Goal: Task Accomplishment & Management: Manage account settings

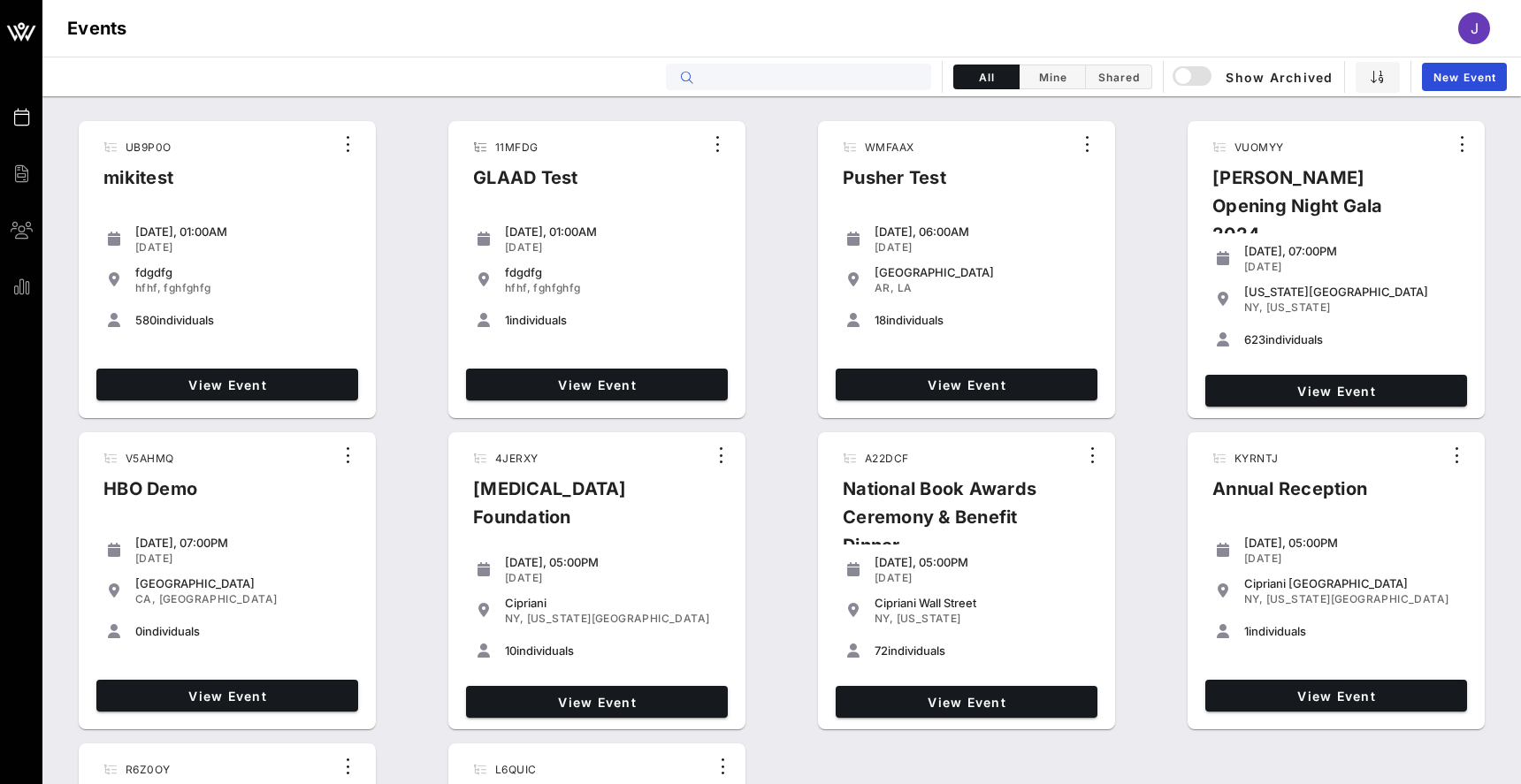
click at [777, 77] on input "text" at bounding box center [812, 77] width 220 height 23
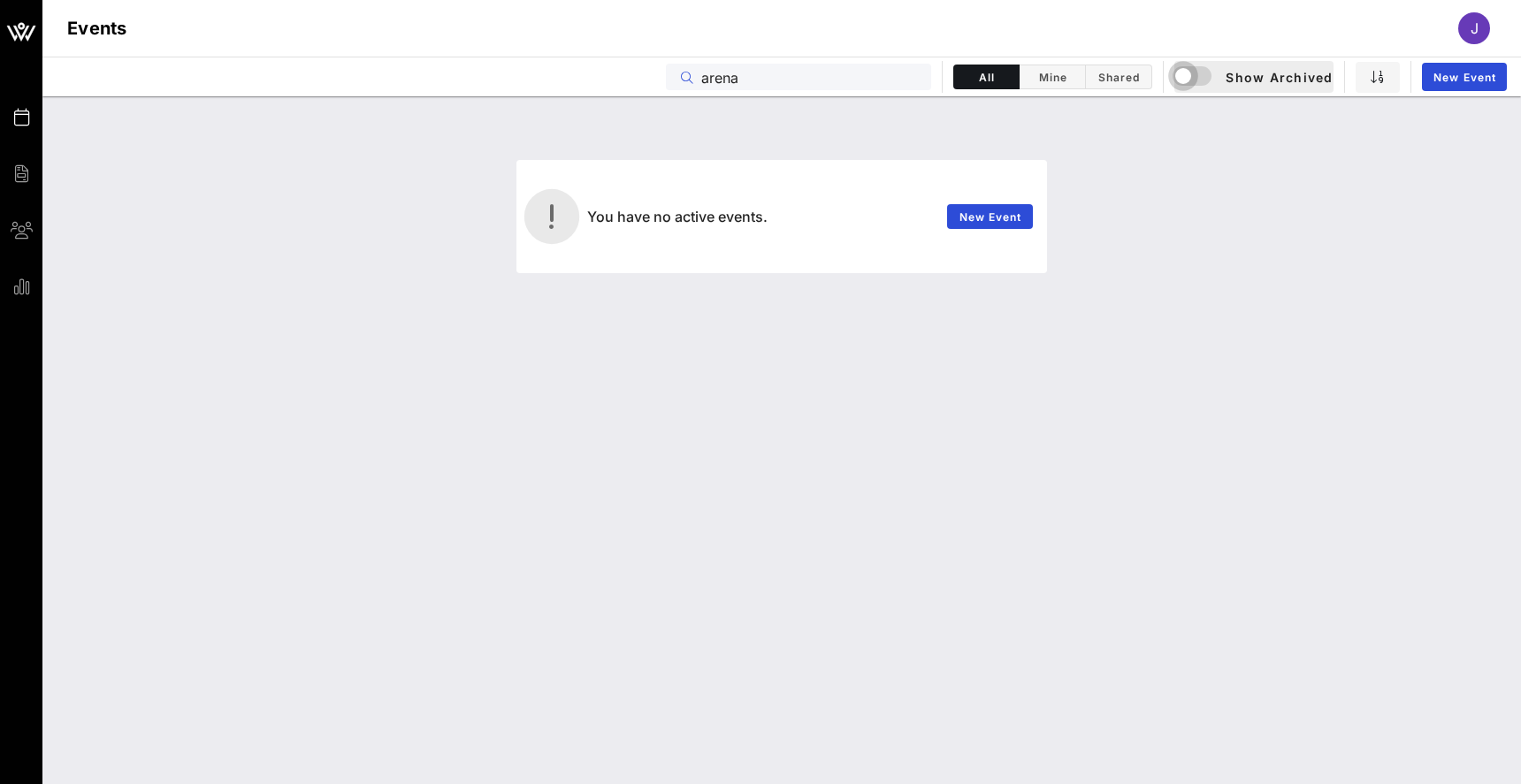
type input "arena"
click at [1195, 77] on div "button" at bounding box center [1182, 76] width 25 height 25
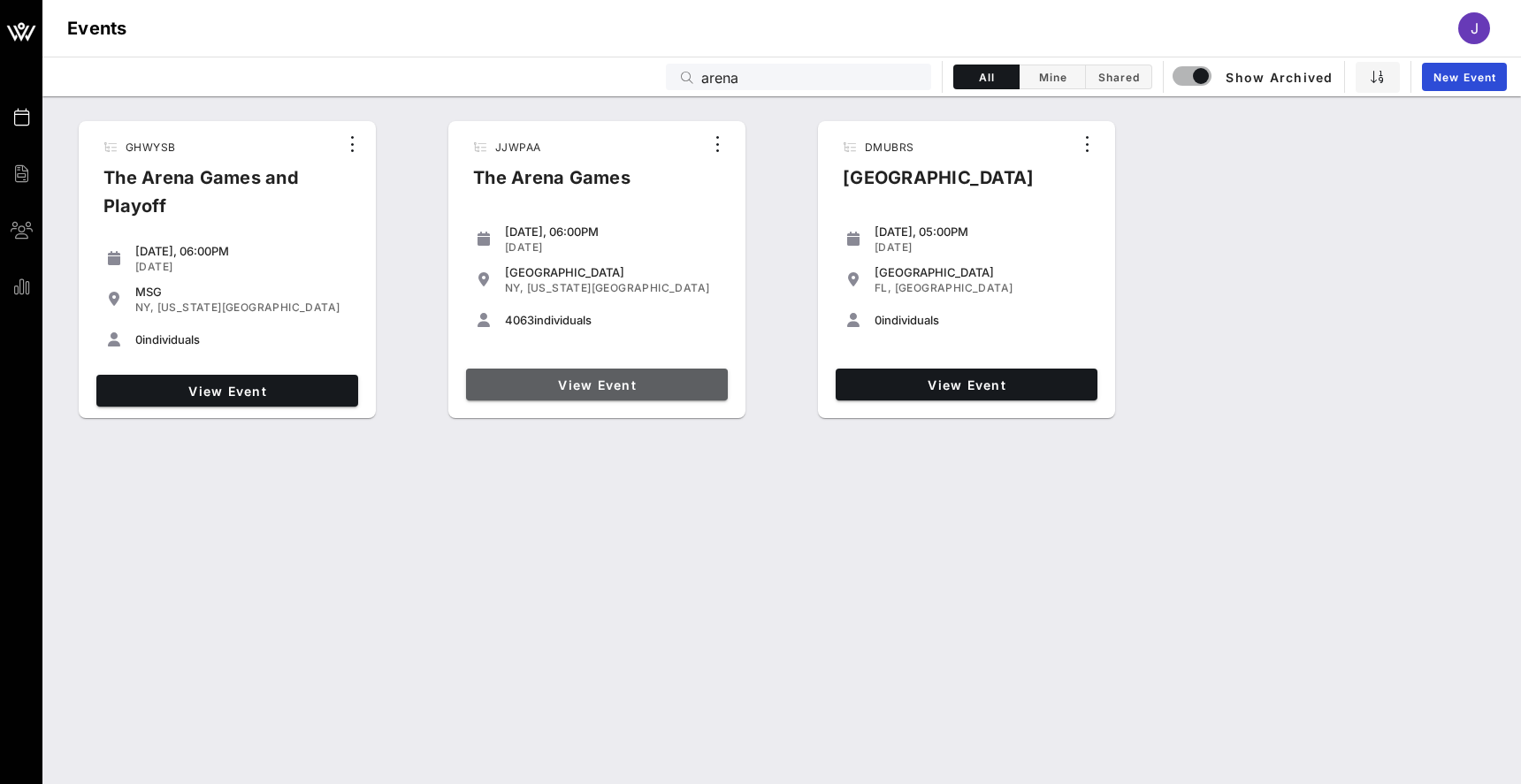
click at [608, 383] on span "View Event" at bounding box center [597, 385] width 247 height 15
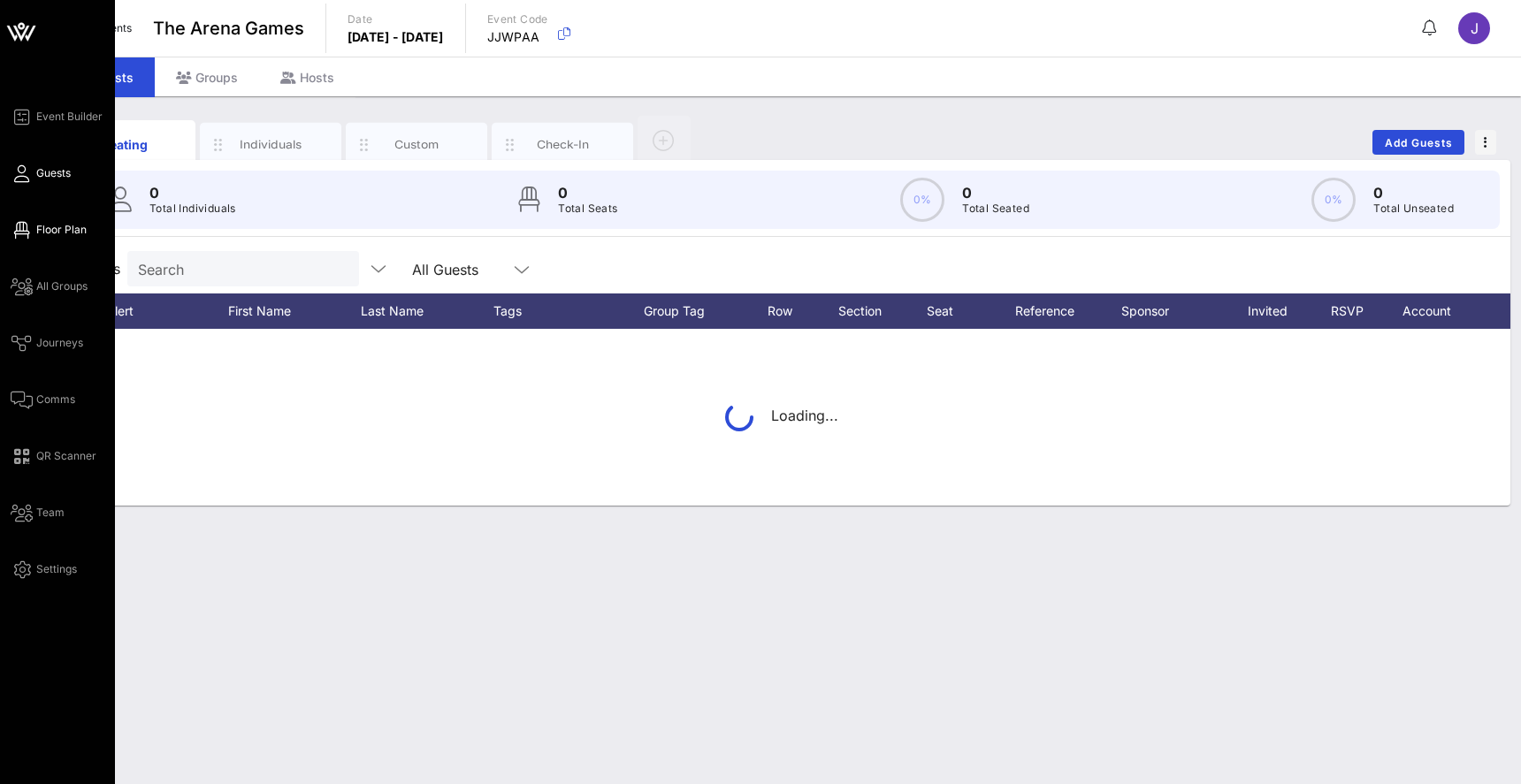
click at [45, 231] on span "Floor Plan" at bounding box center [61, 230] width 50 height 16
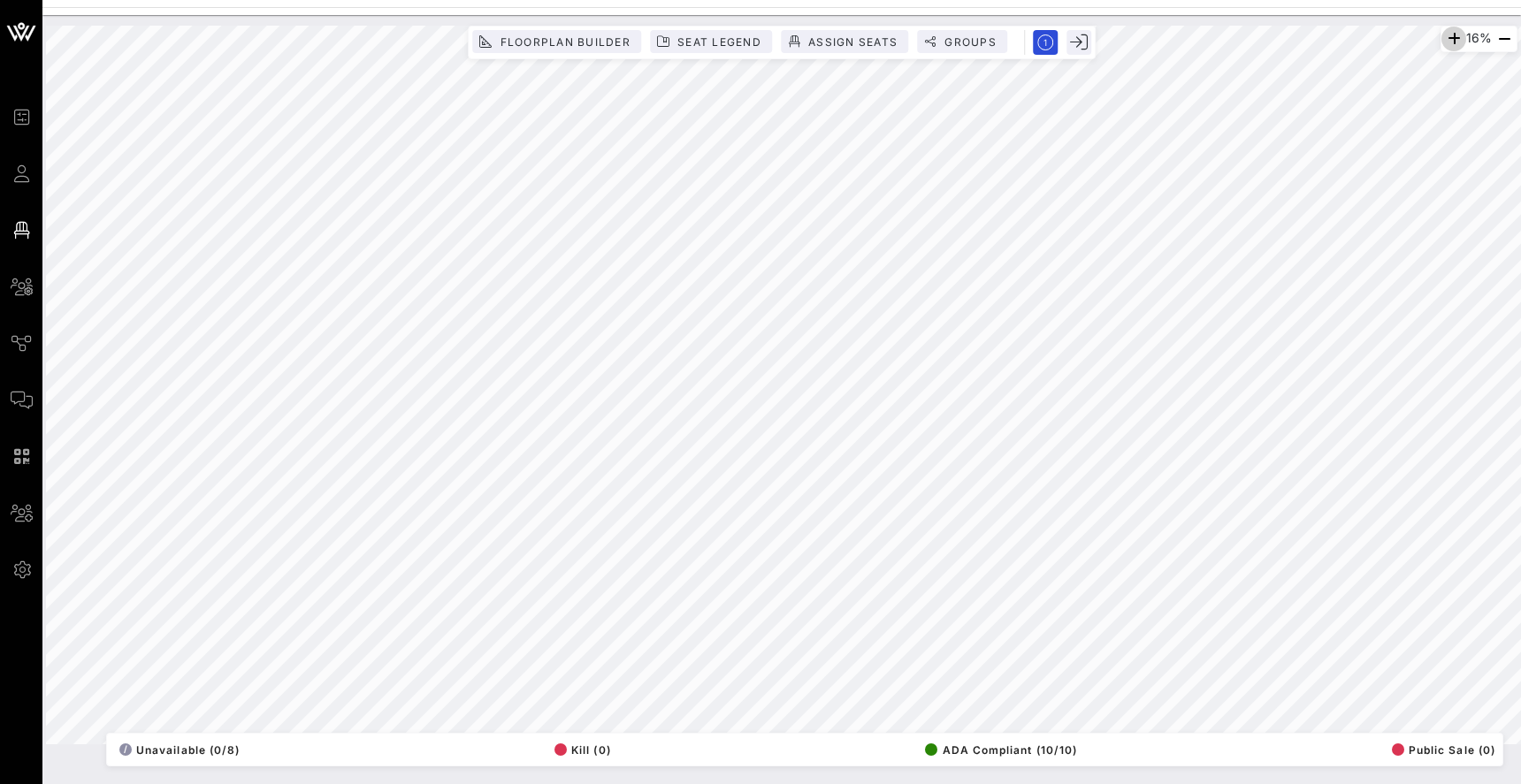
click at [1452, 42] on icon "button" at bounding box center [1454, 39] width 22 height 22
click at [1452, 42] on icon "button" at bounding box center [1451, 39] width 22 height 22
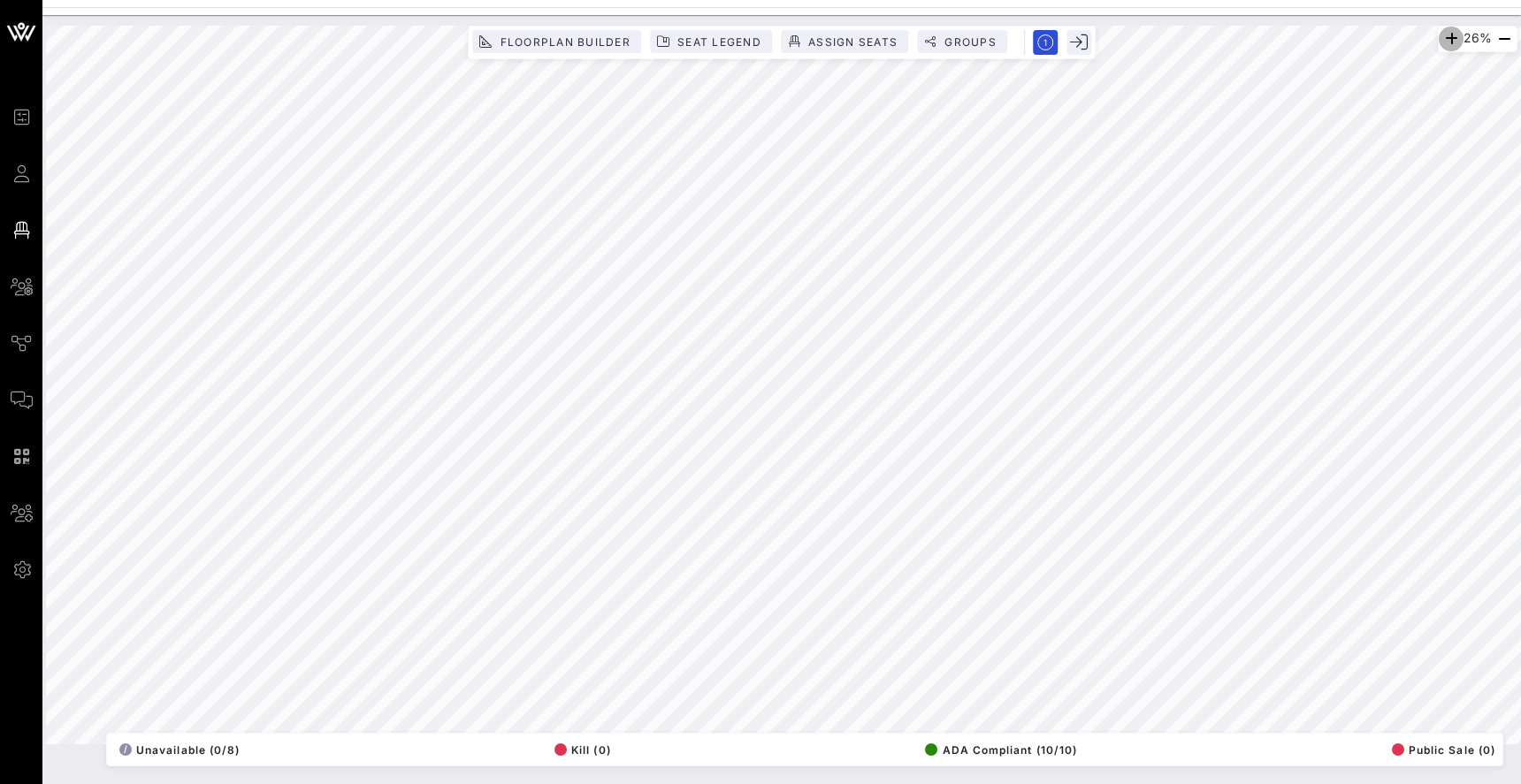
click at [1452, 42] on icon "button" at bounding box center [1451, 39] width 22 height 22
click at [1452, 42] on icon "button" at bounding box center [1452, 39] width 22 height 22
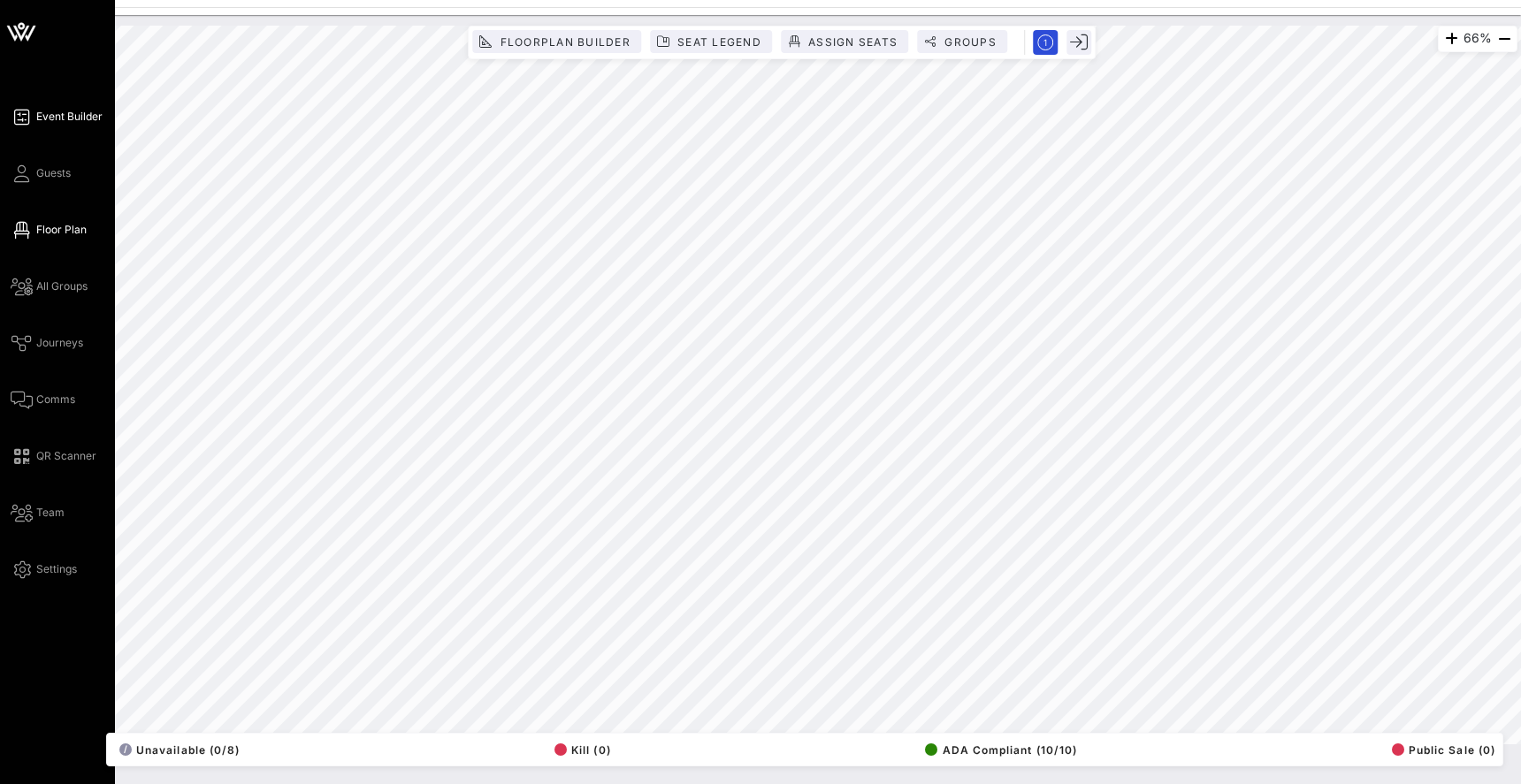
click at [23, 117] on icon at bounding box center [22, 117] width 23 height 3
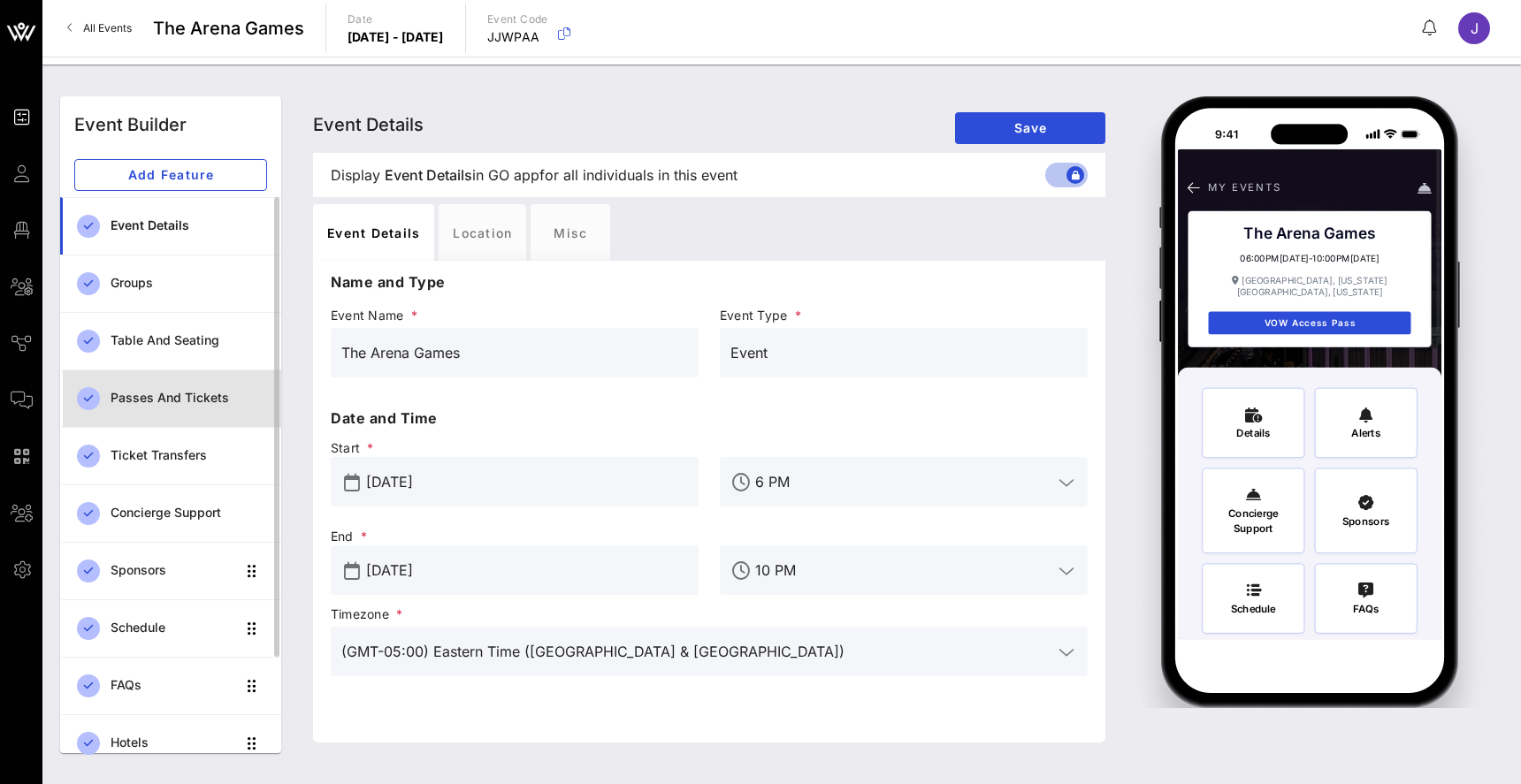
click at [166, 399] on div "Passes and Tickets" at bounding box center [189, 397] width 157 height 15
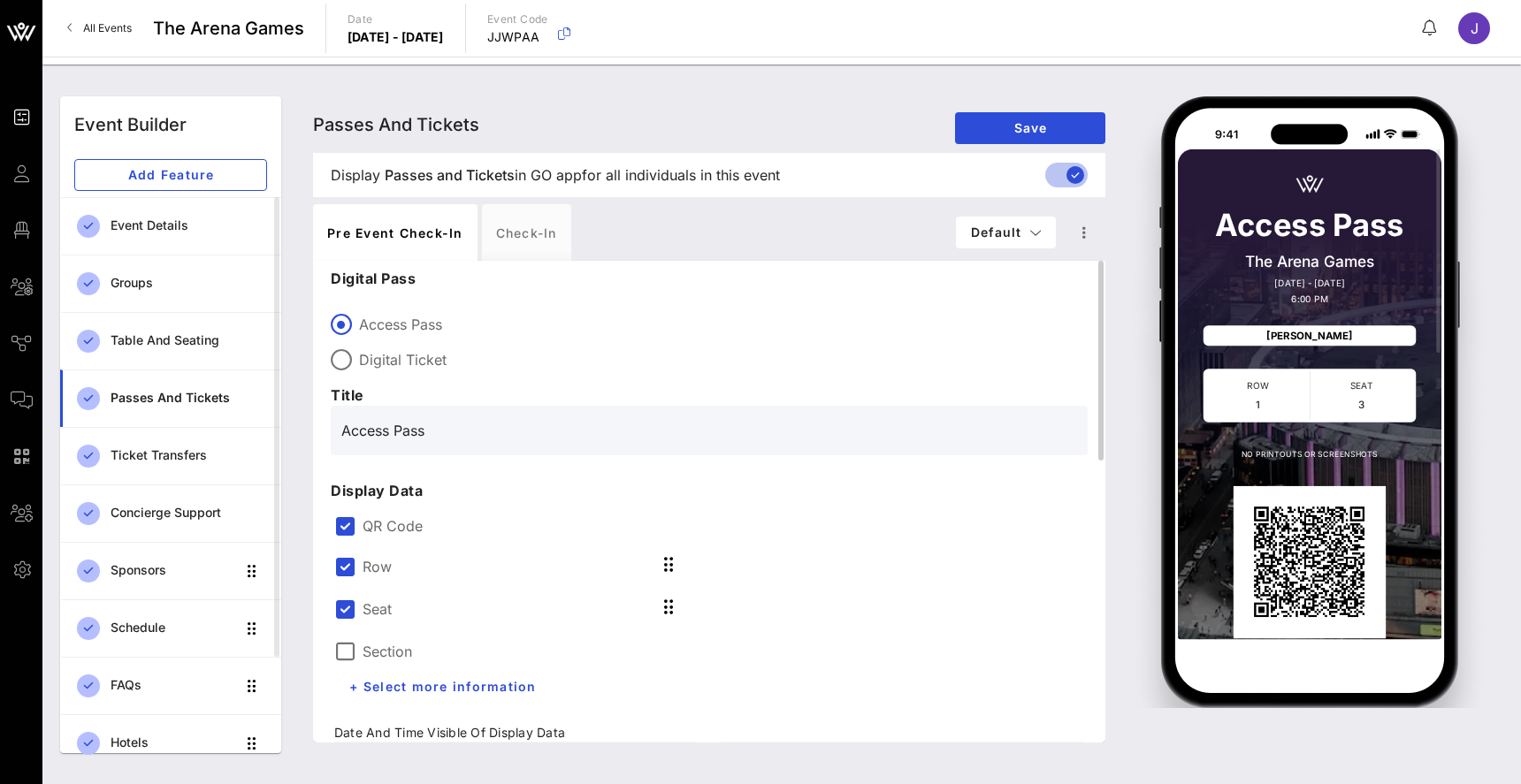
click at [415, 351] on label "Digital Ticket" at bounding box center [723, 360] width 729 height 18
type input "Digital Ticket"
click at [347, 604] on div at bounding box center [344, 609] width 30 height 30
click at [347, 566] on div at bounding box center [344, 566] width 30 height 30
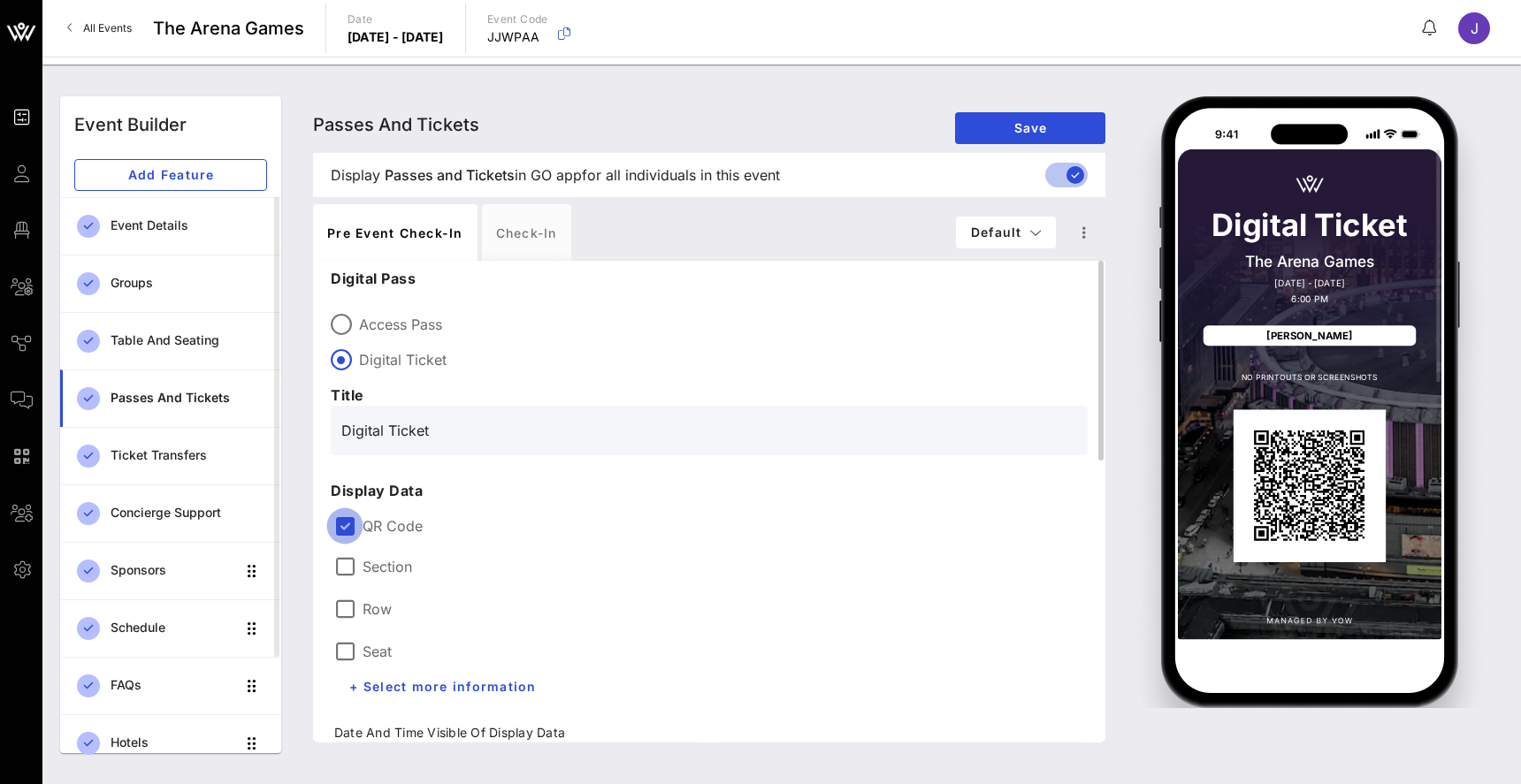
click at [347, 525] on div at bounding box center [344, 526] width 30 height 30
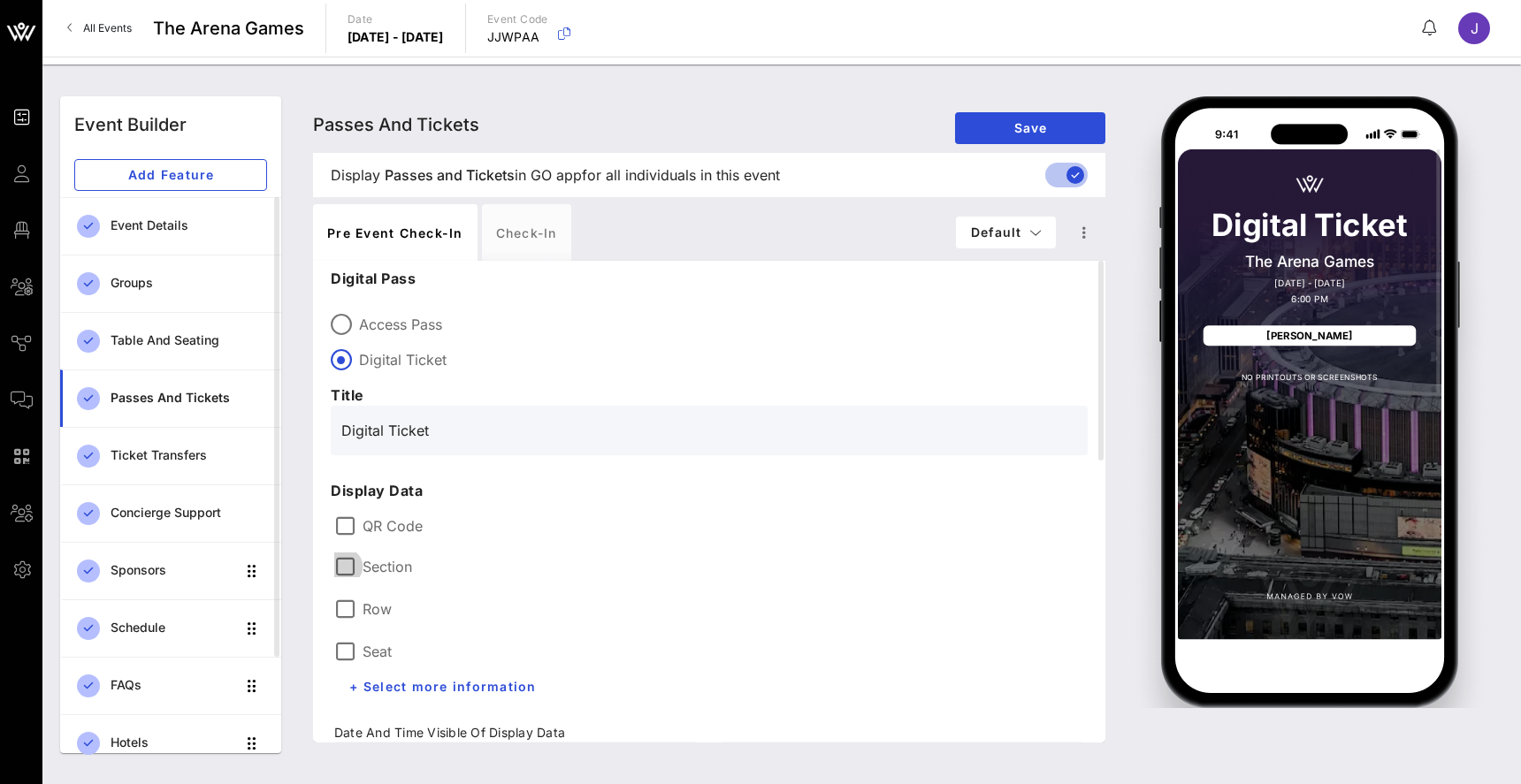
click at [347, 572] on div at bounding box center [344, 566] width 30 height 30
click at [347, 598] on div at bounding box center [344, 609] width 30 height 30
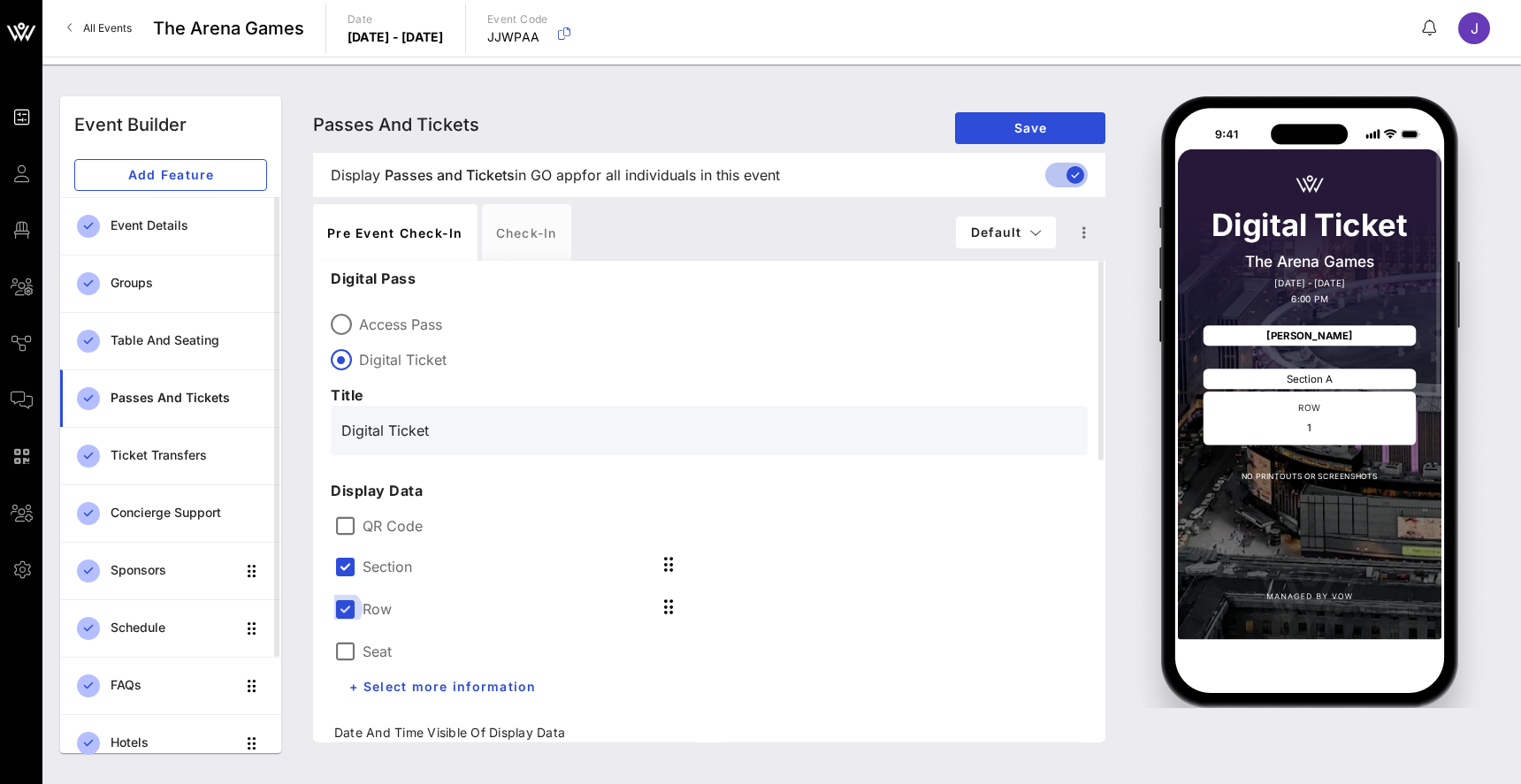
click at [347, 619] on div at bounding box center [344, 609] width 30 height 30
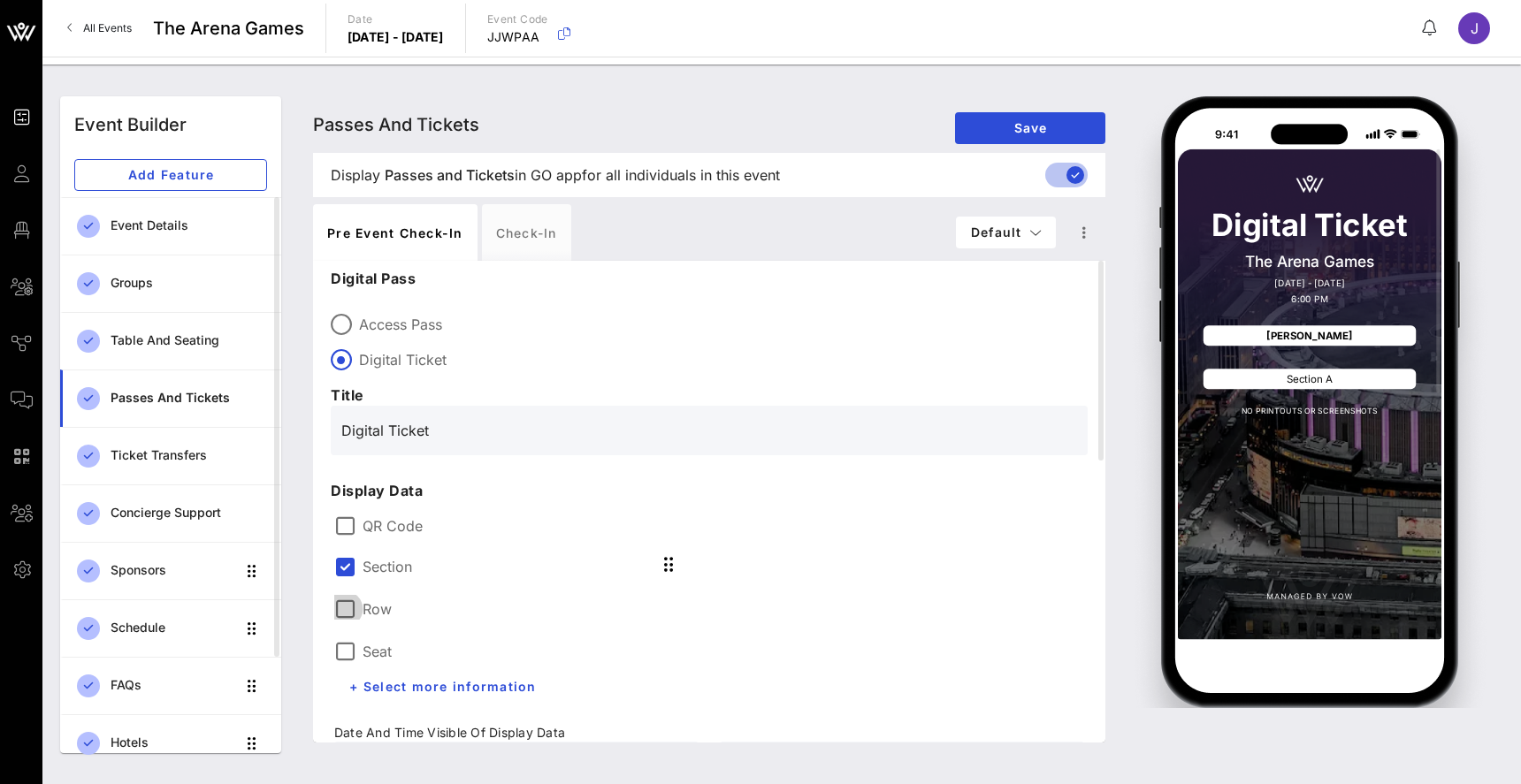
click at [345, 607] on div at bounding box center [344, 609] width 30 height 30
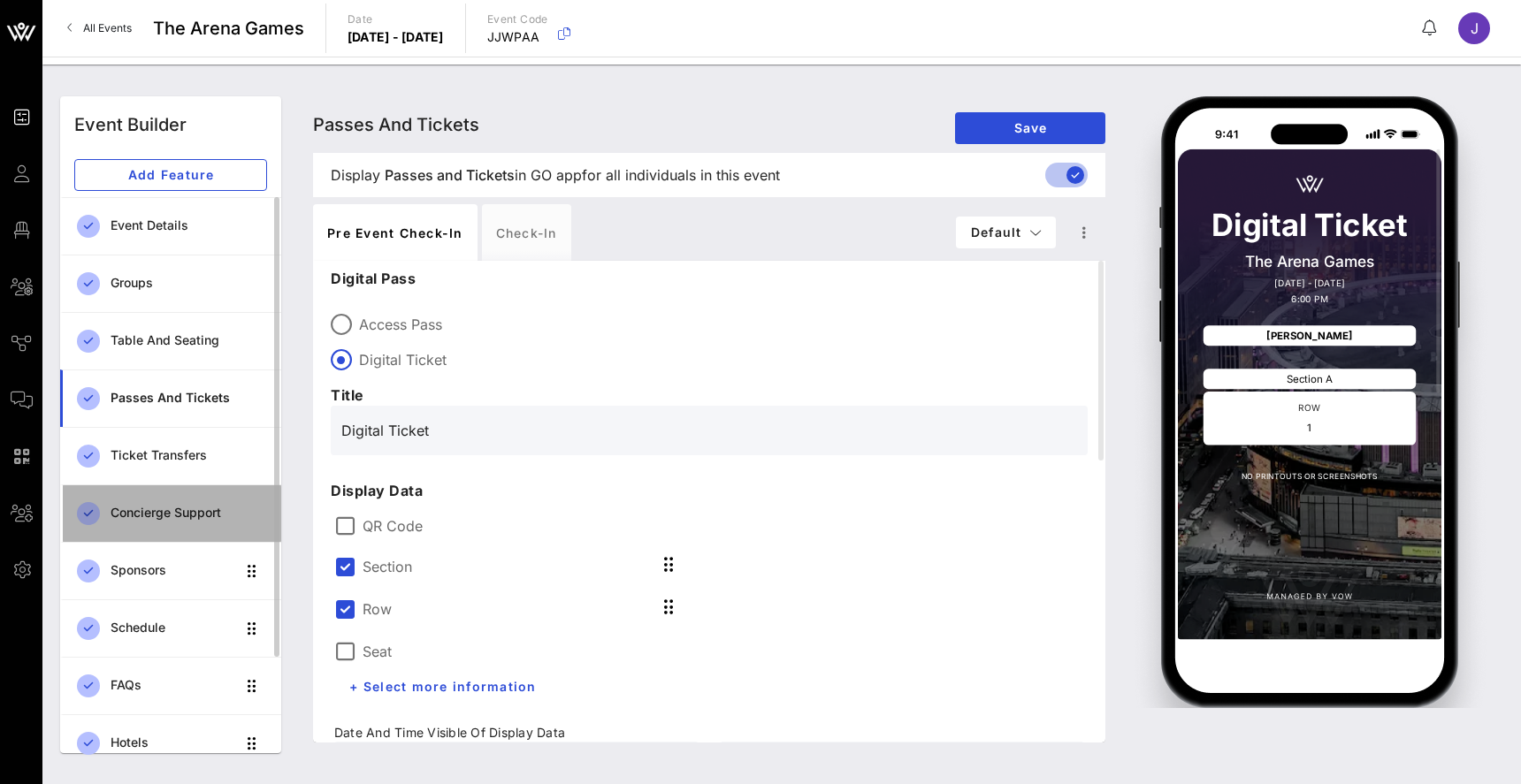
click at [178, 515] on div "Concierge Support" at bounding box center [189, 513] width 157 height 15
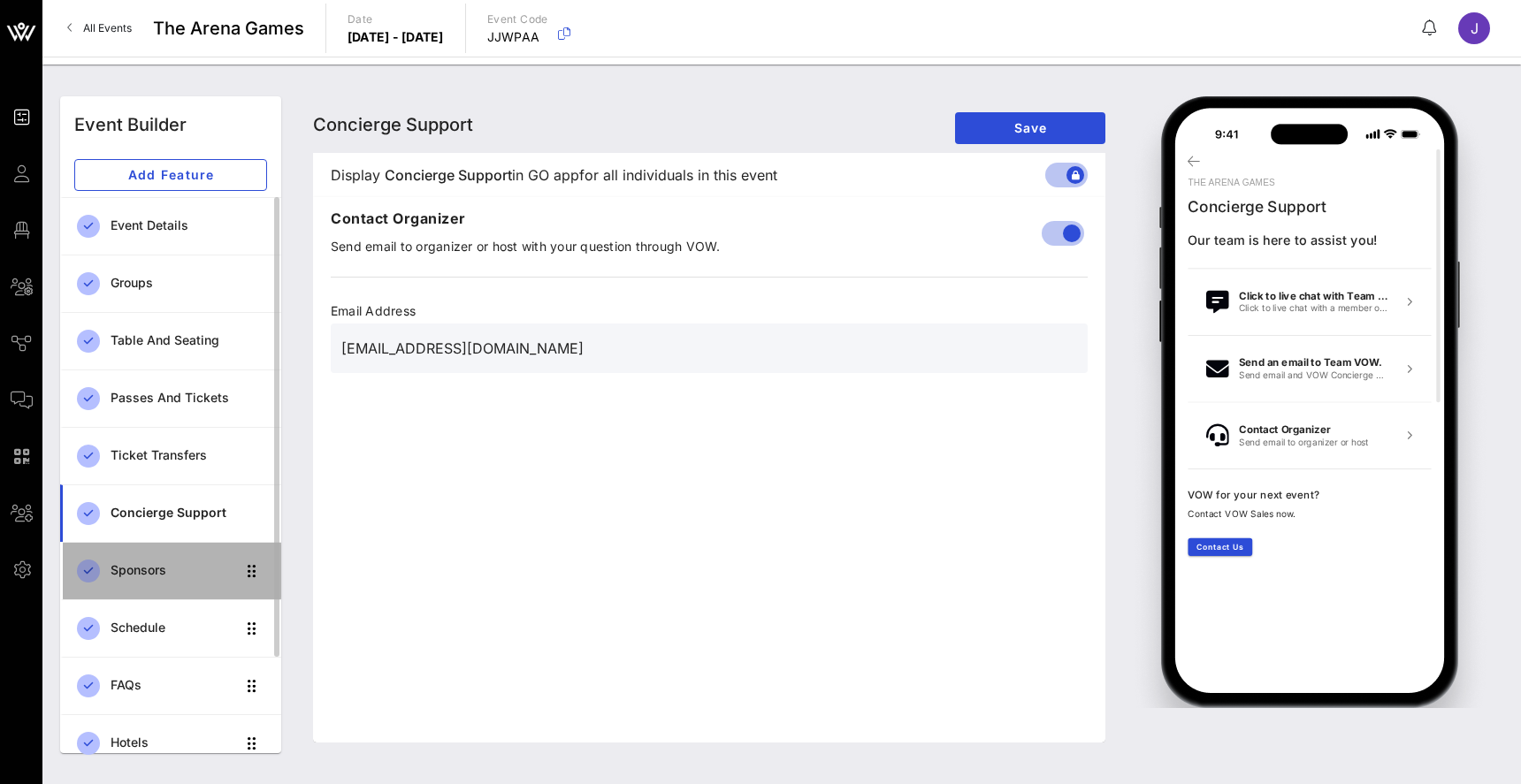
click at [140, 569] on div "Sponsors" at bounding box center [173, 570] width 125 height 15
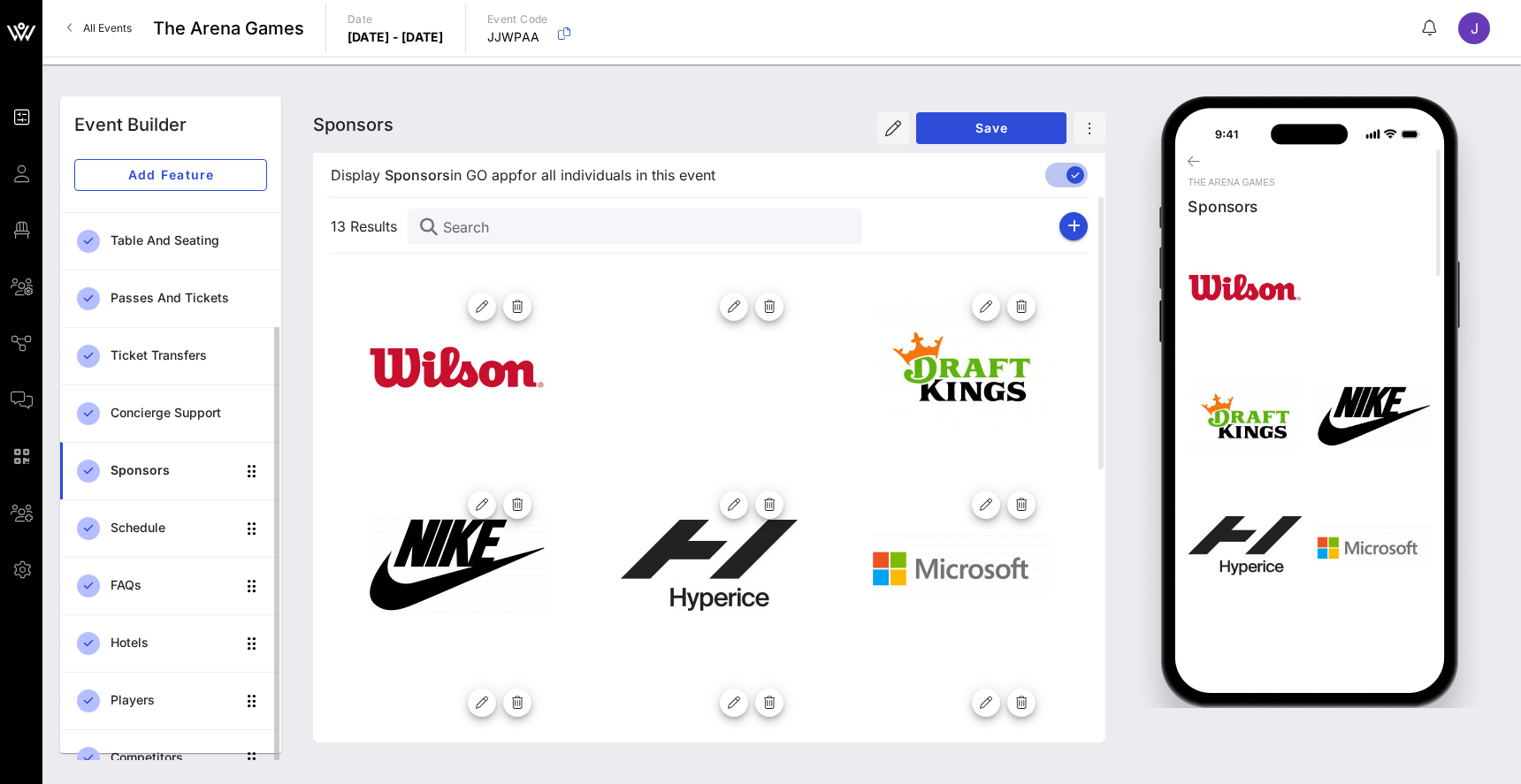
scroll to position [127, 0]
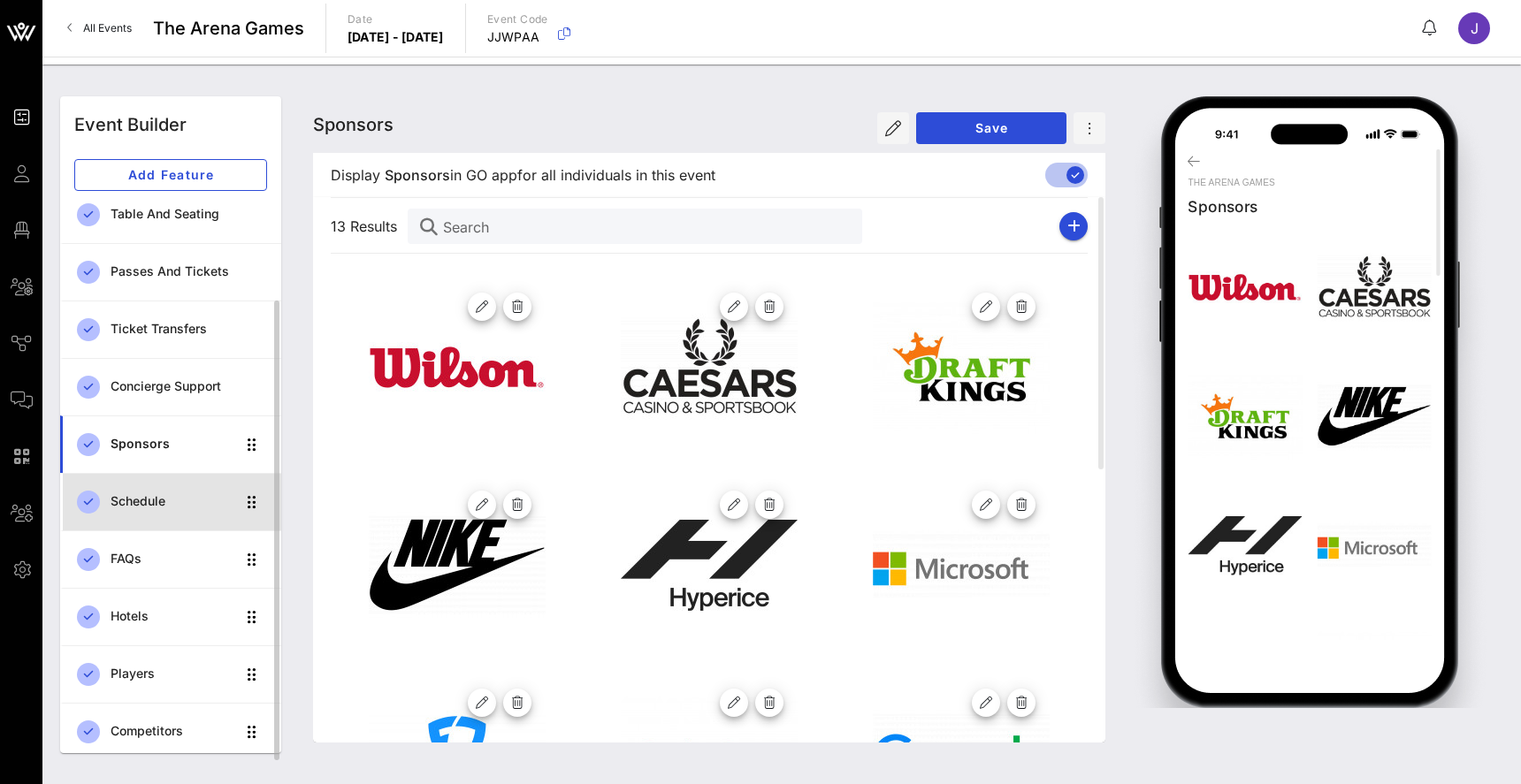
click at [148, 500] on div "Schedule" at bounding box center [173, 501] width 125 height 15
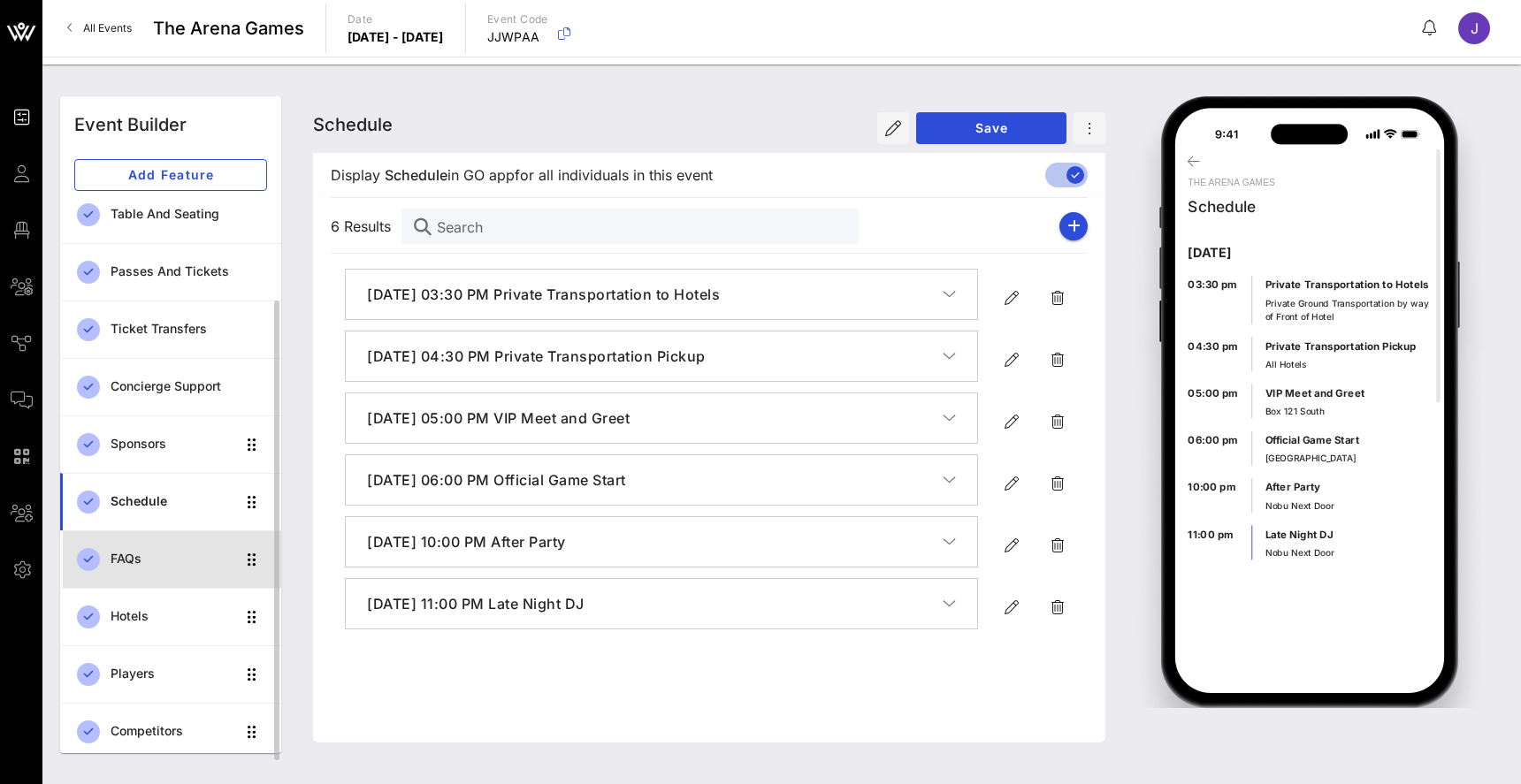
click at [136, 572] on div "FAQs" at bounding box center [173, 559] width 125 height 36
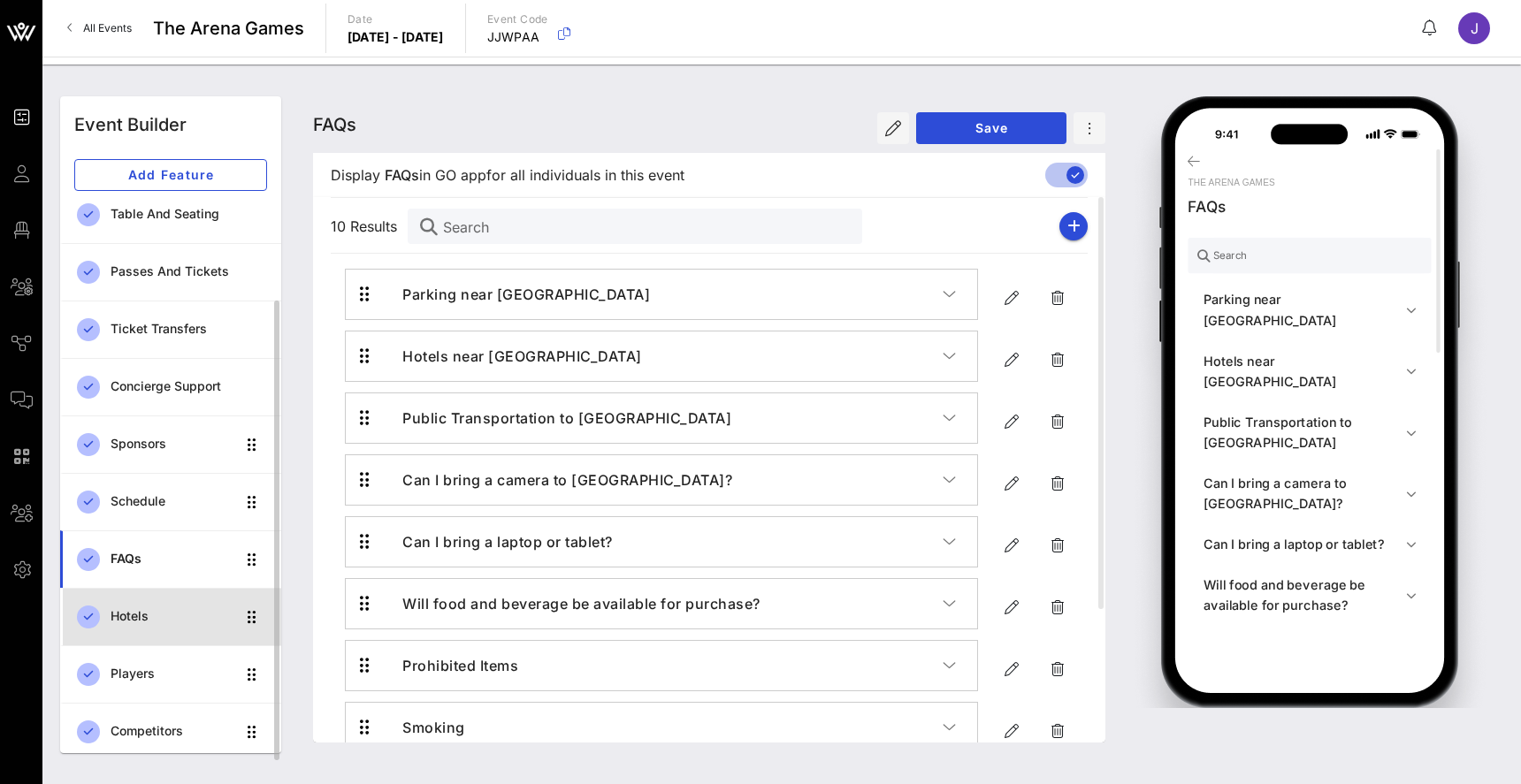
click at [151, 618] on div "Hotels" at bounding box center [173, 616] width 125 height 15
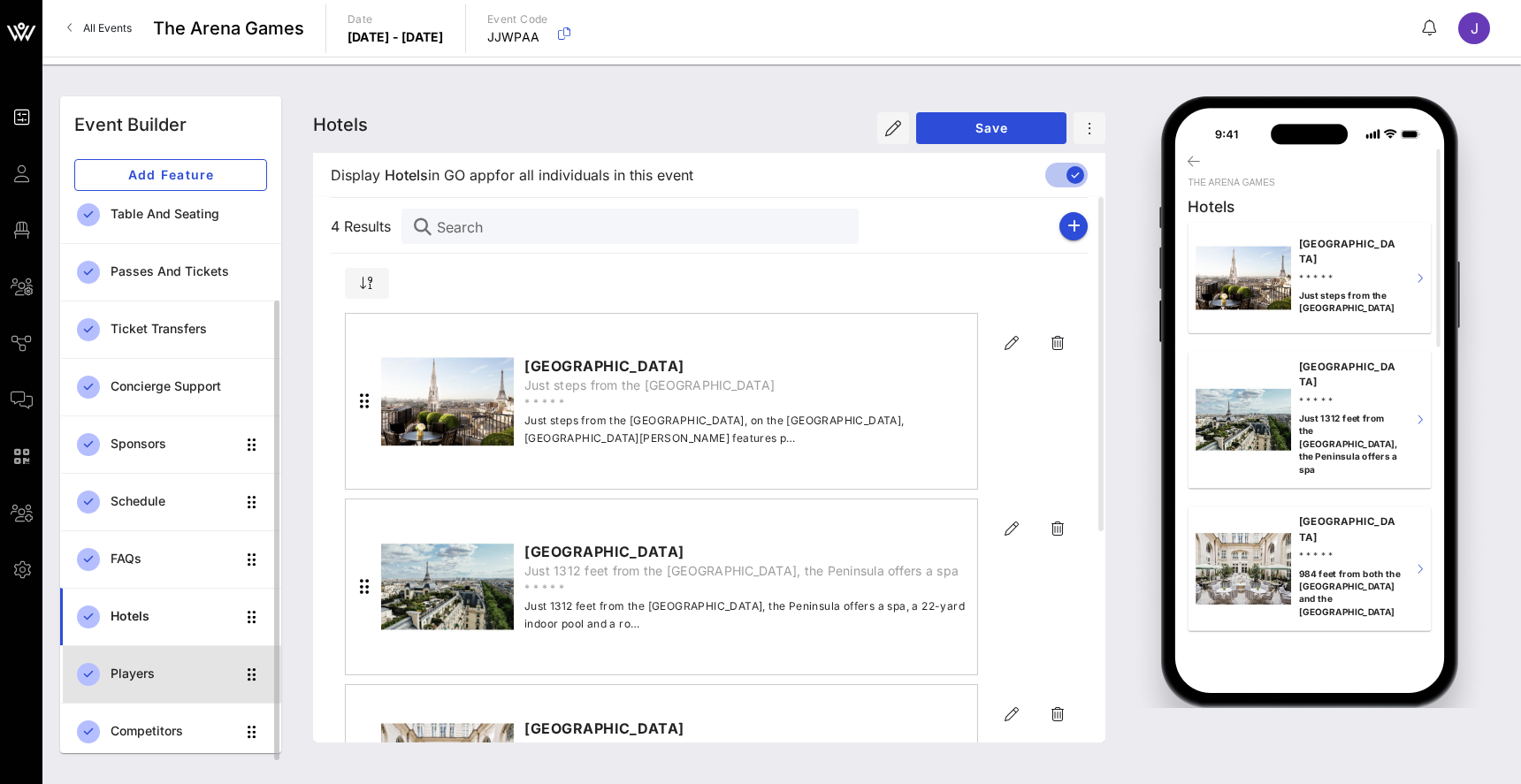
click at [155, 664] on div "Players" at bounding box center [173, 674] width 125 height 36
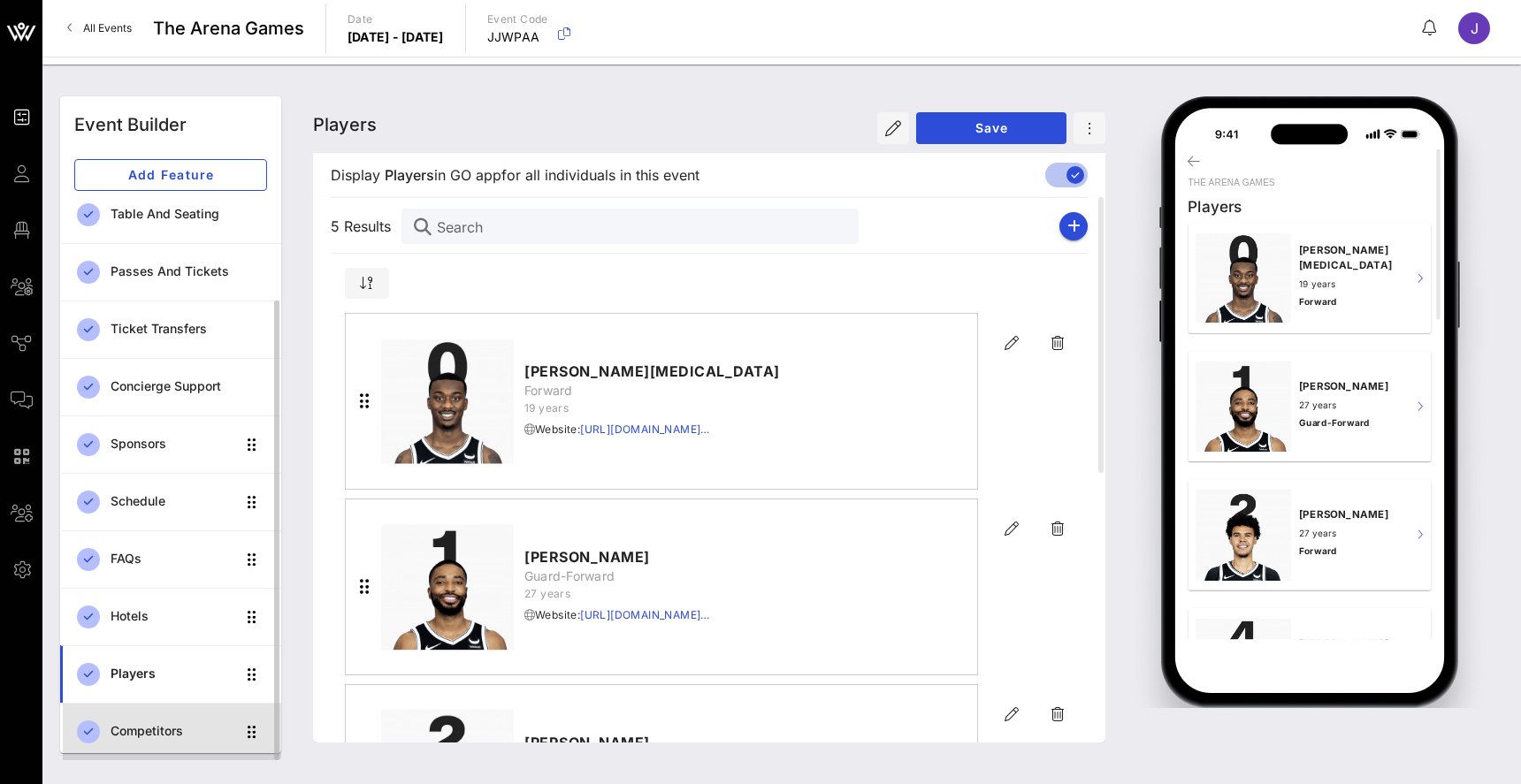
click at [164, 742] on div "Competitors" at bounding box center [173, 731] width 125 height 36
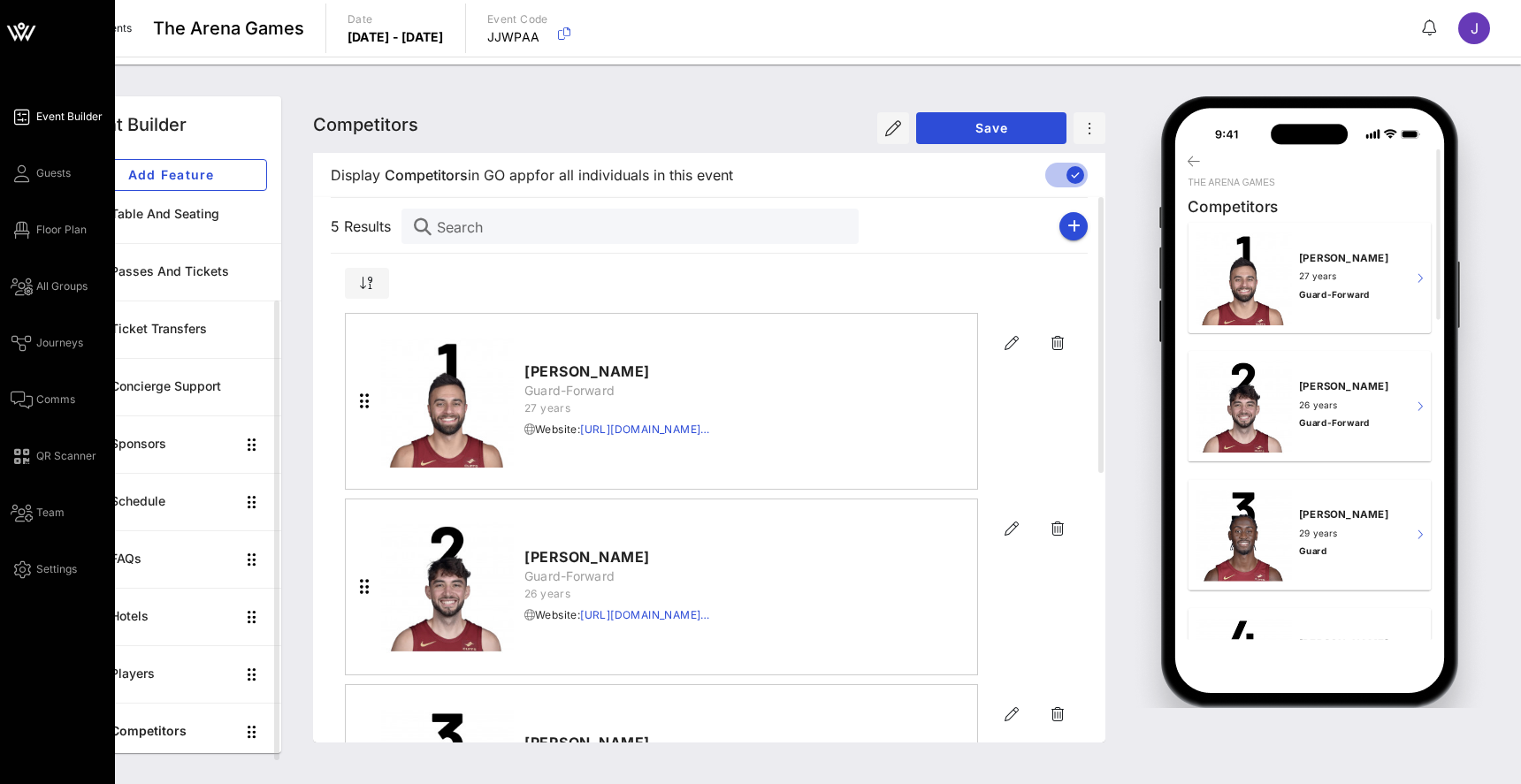
click at [33, 155] on div "Event Builder Guests Floor Plan All Groups Journeys Comms QR Scanner Team Setti…" at bounding box center [63, 342] width 104 height 474
click at [33, 167] on link "Guests" at bounding box center [40, 174] width 60 height 22
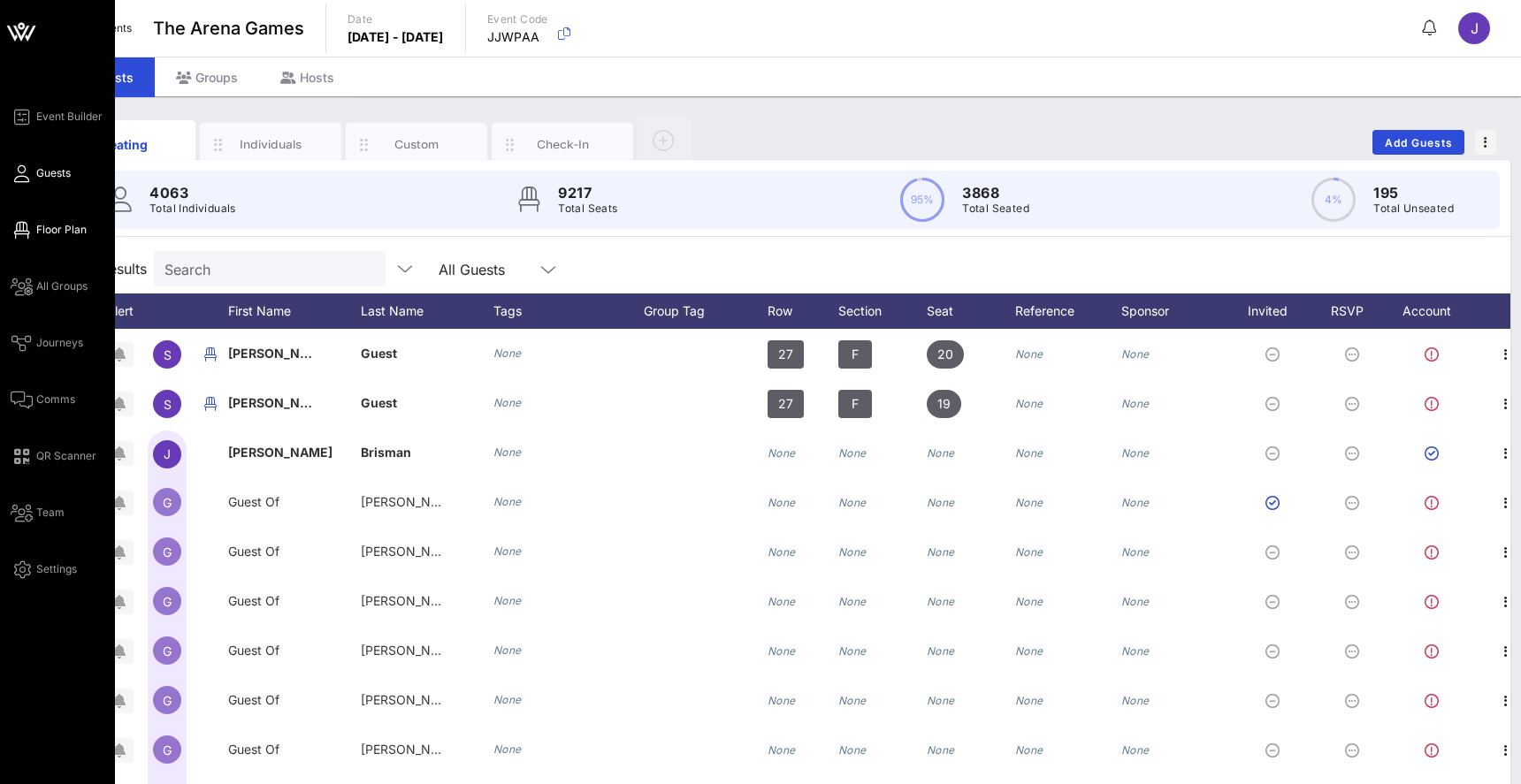
click at [43, 235] on span "Floor Plan" at bounding box center [61, 230] width 50 height 16
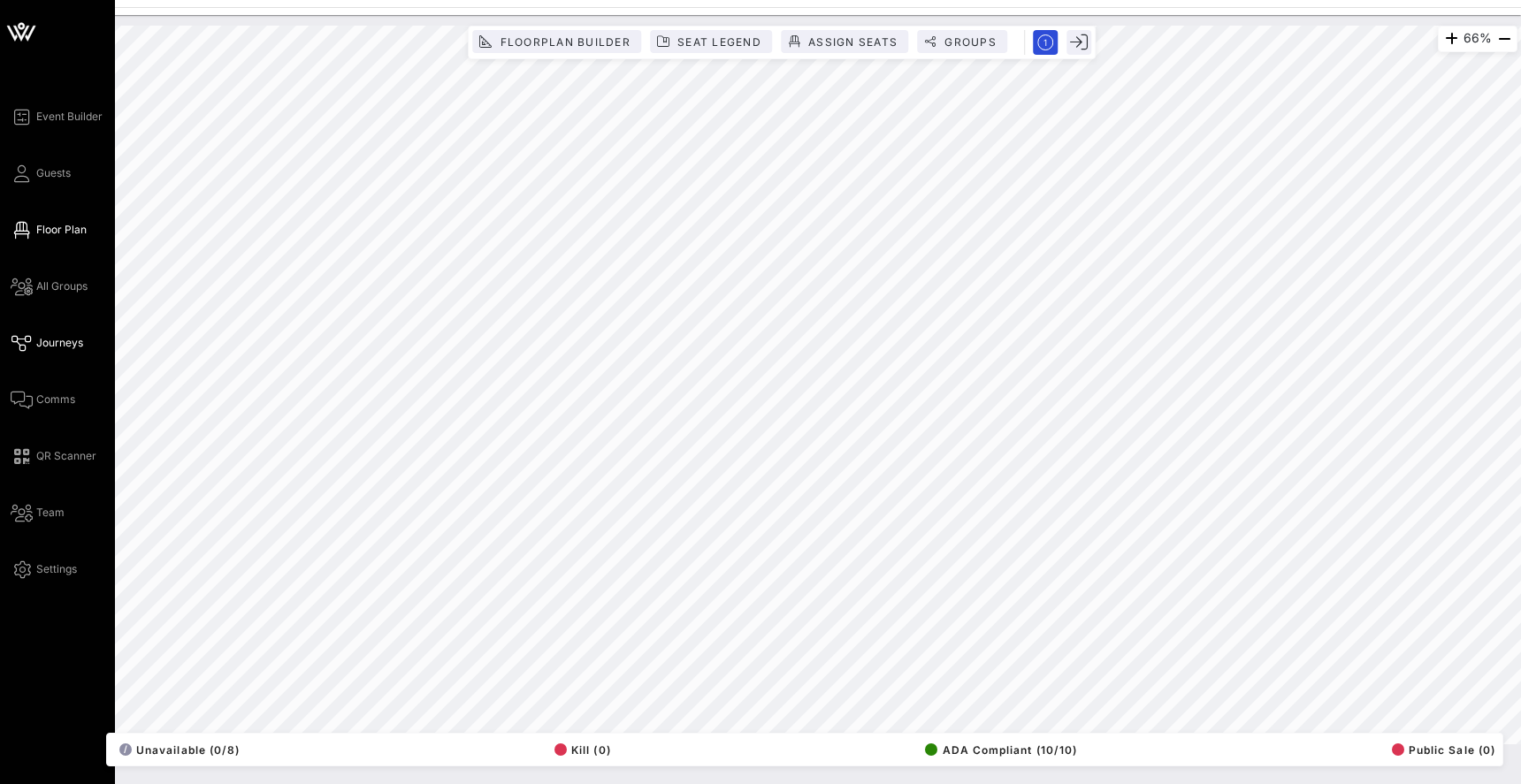
click at [43, 344] on span "Journeys" at bounding box center [60, 343] width 47 height 16
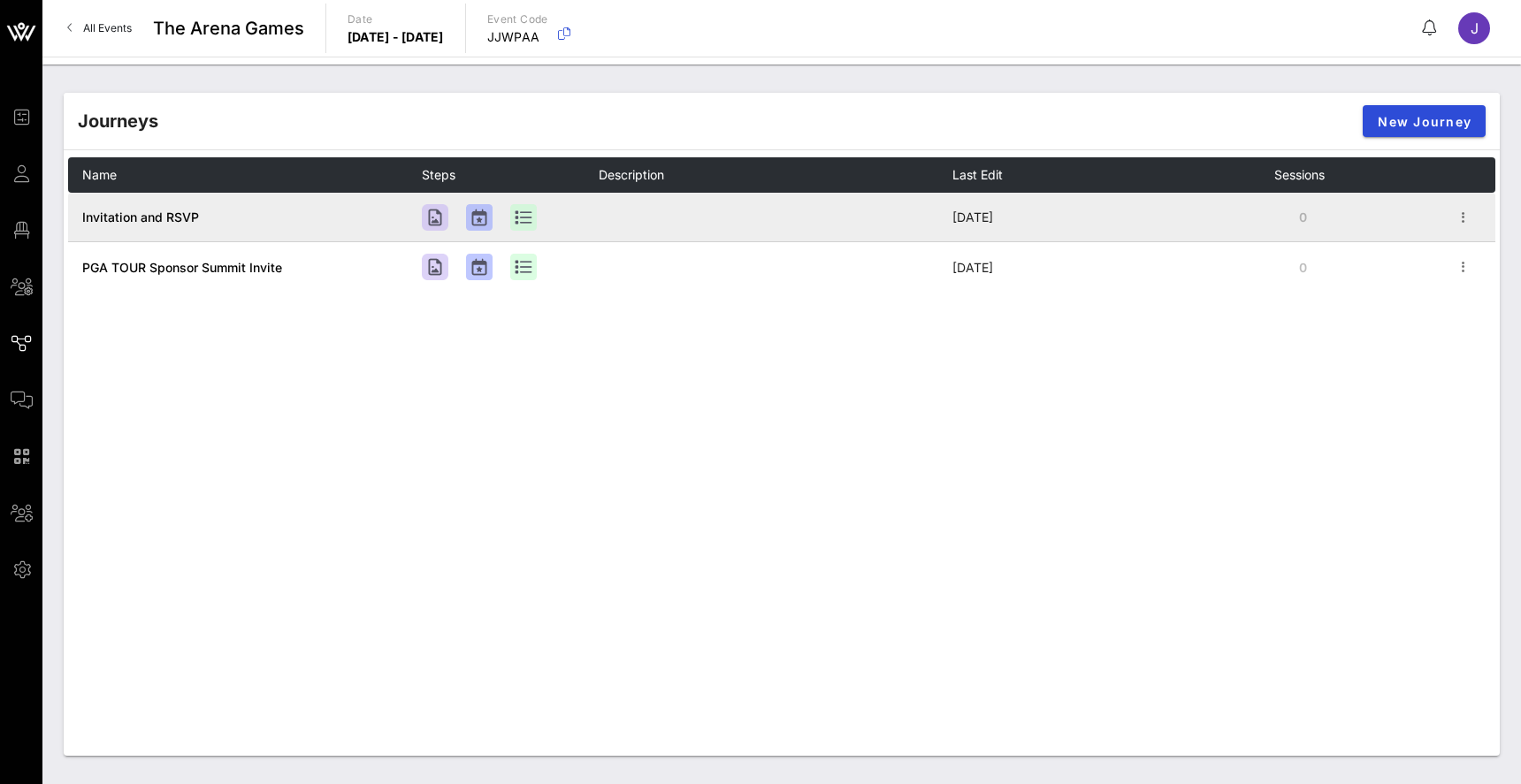
click at [179, 214] on span "Invitation and RSVP" at bounding box center [140, 217] width 117 height 15
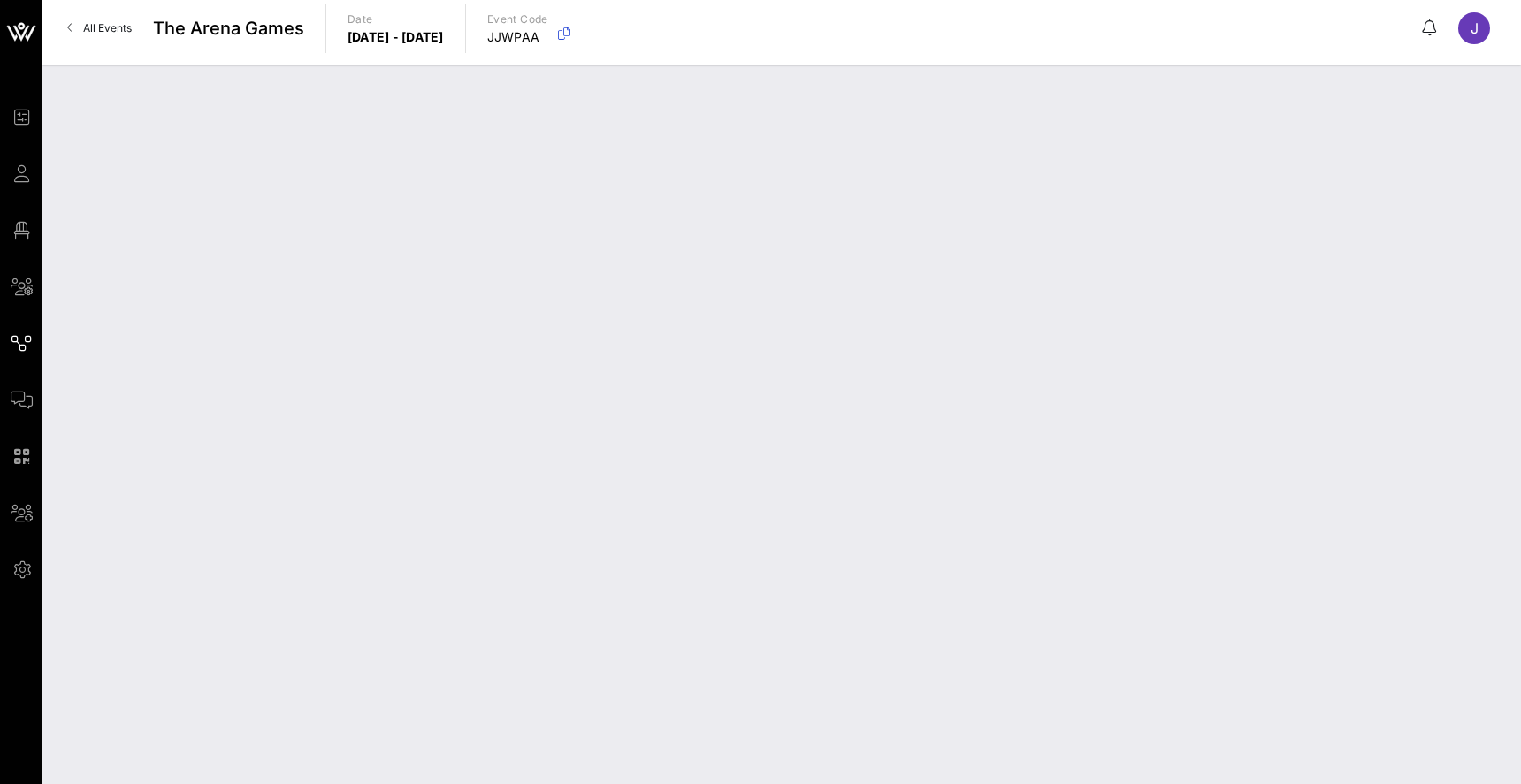
type input "Invitation and RSVP"
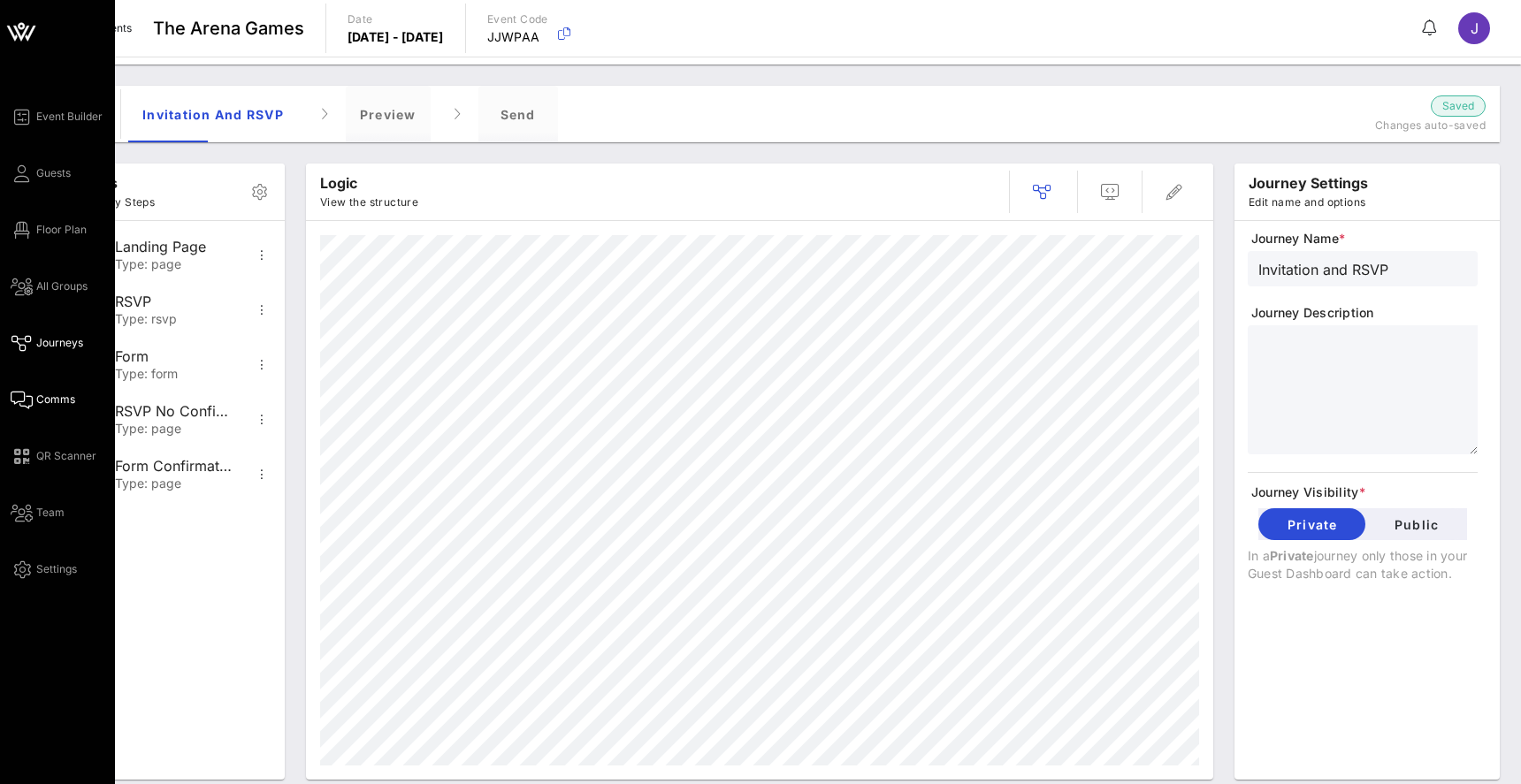
click at [25, 398] on icon at bounding box center [22, 399] width 23 height 3
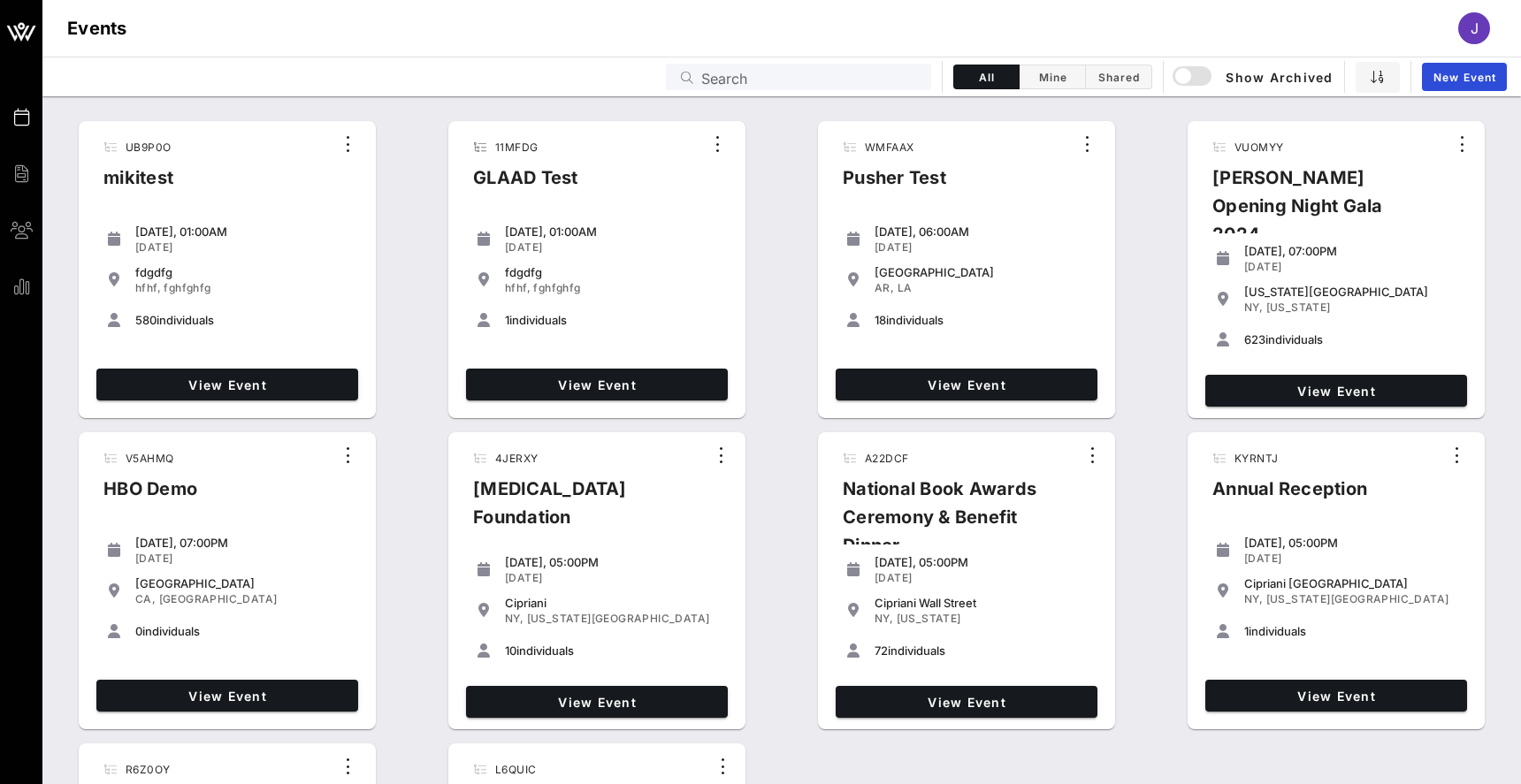
click at [824, 74] on input "Search" at bounding box center [812, 77] width 220 height 23
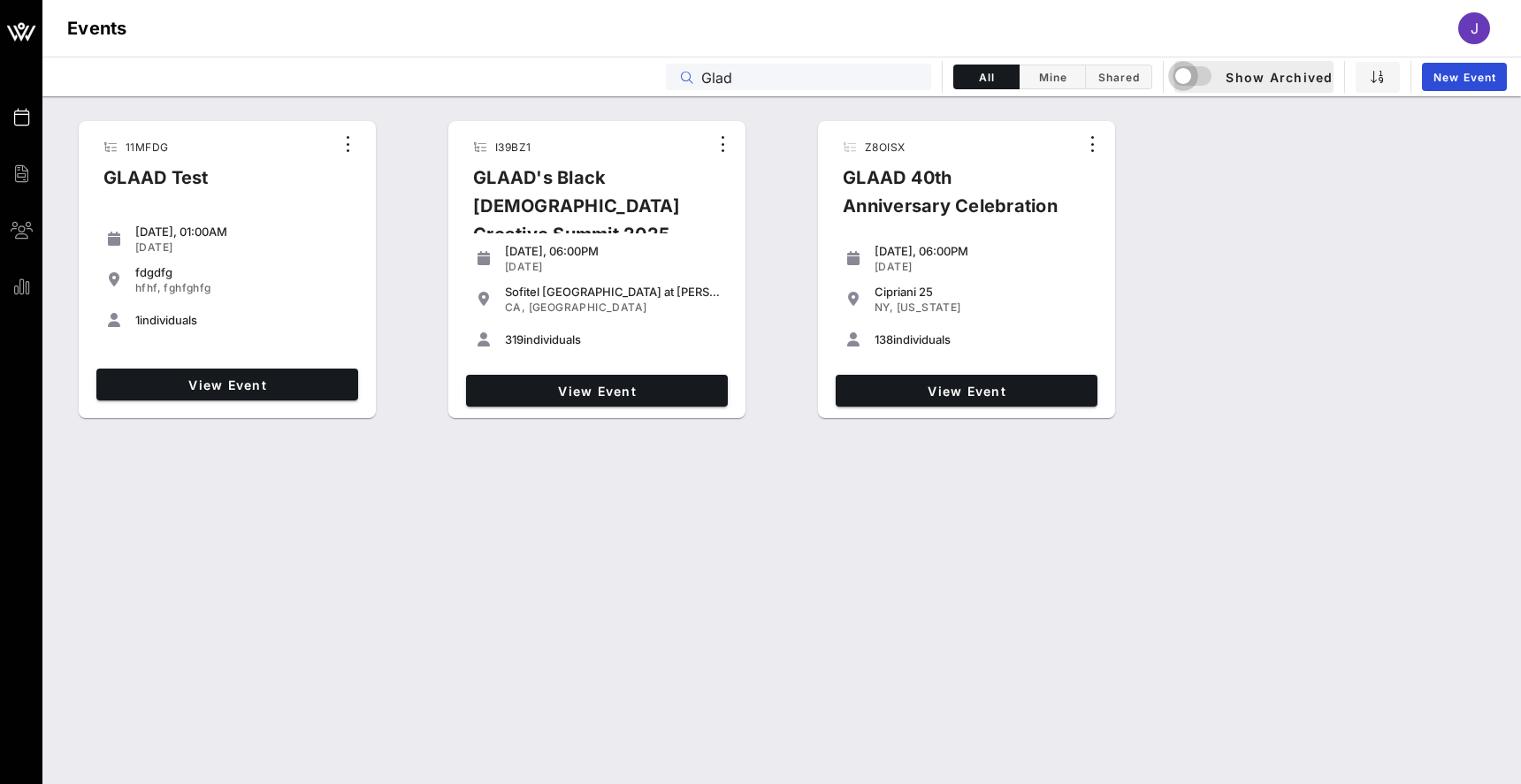
drag, startPoint x: 824, startPoint y: 74, endPoint x: 1188, endPoint y: 80, distance: 364.0
click at [1188, 80] on div "button" at bounding box center [1182, 76] width 25 height 25
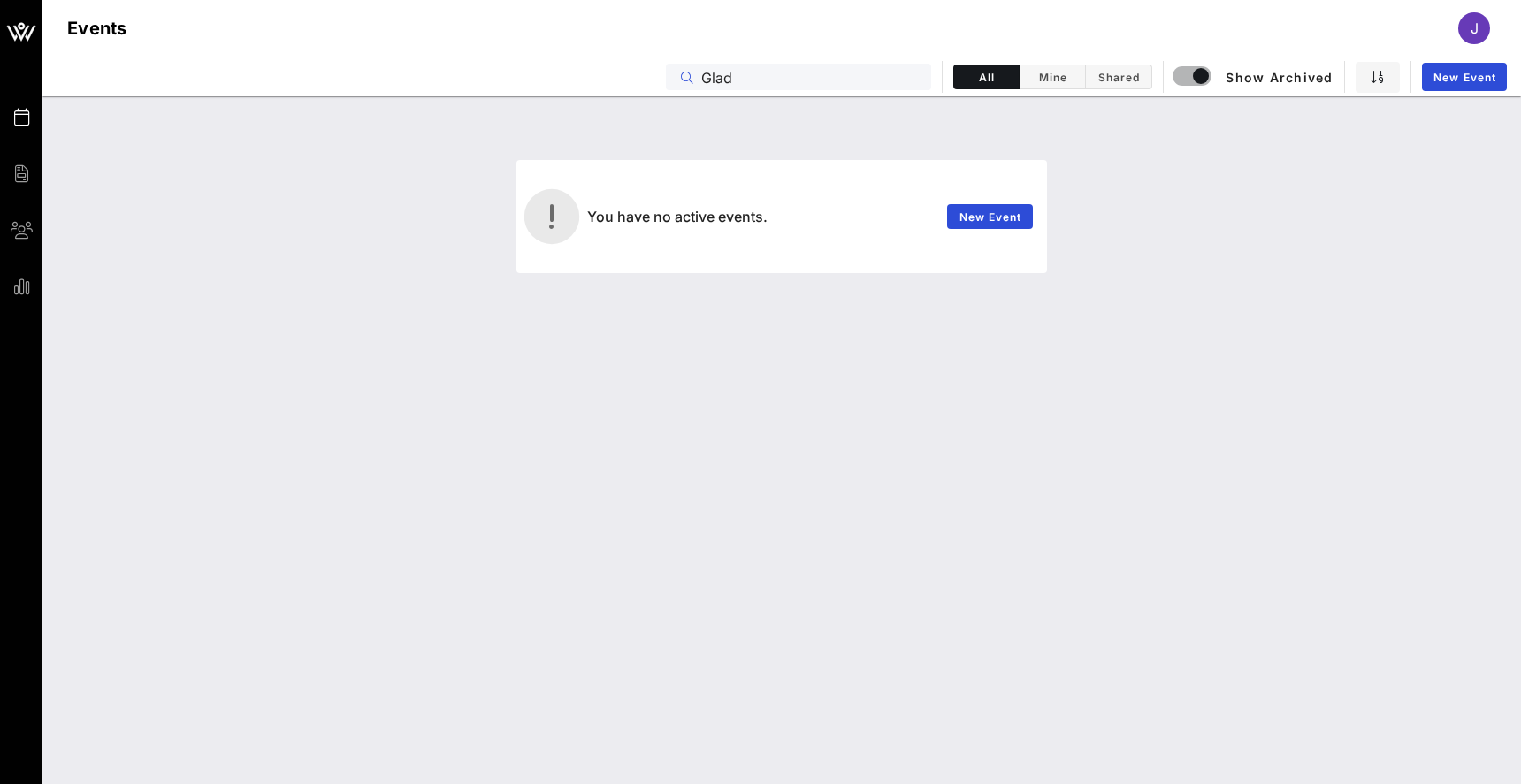
click at [721, 78] on input "Glad" at bounding box center [812, 77] width 220 height 23
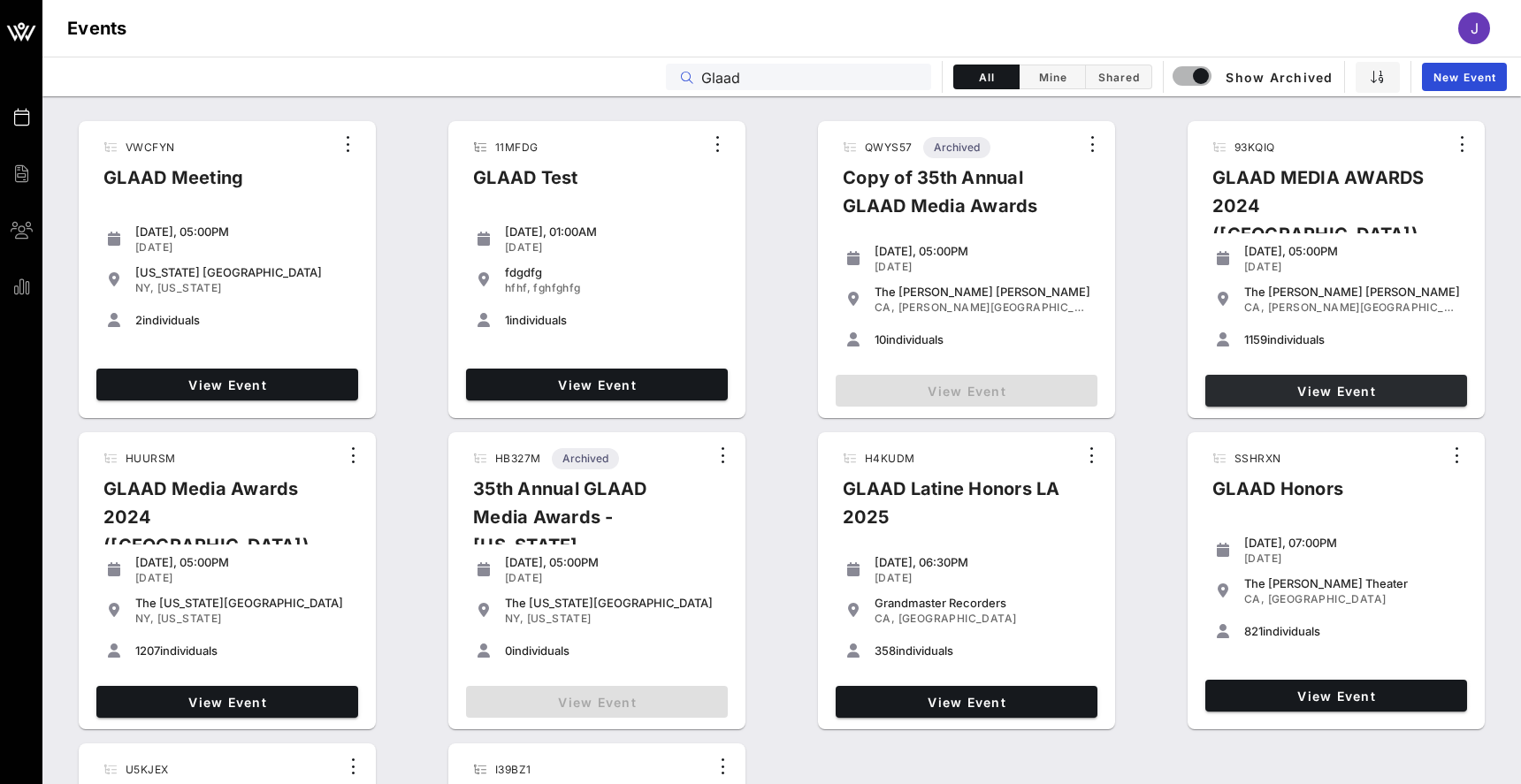
type input "Glaad"
click at [1292, 391] on span "View Event" at bounding box center [1337, 391] width 247 height 15
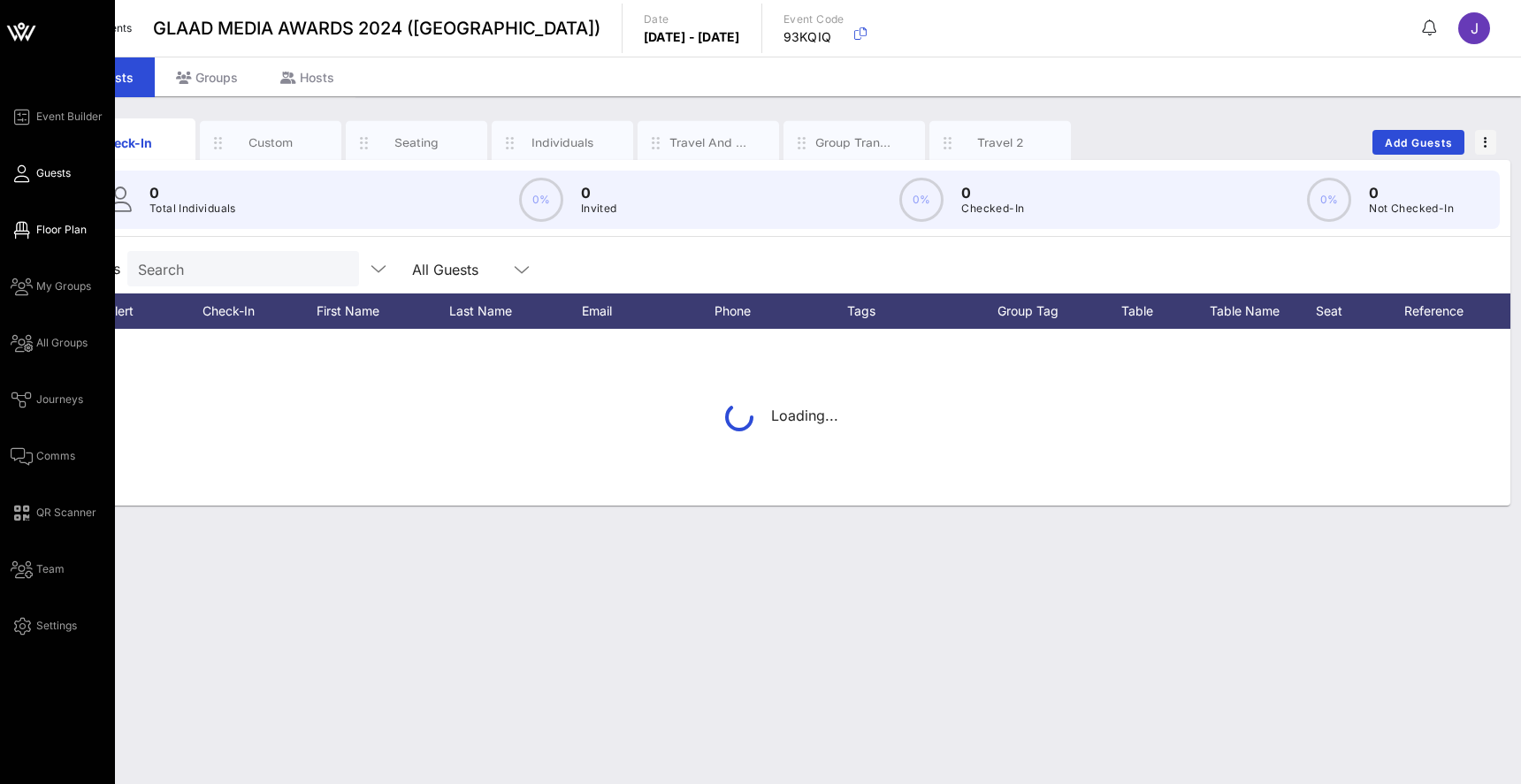
click at [37, 230] on span "Floor Plan" at bounding box center [61, 230] width 50 height 16
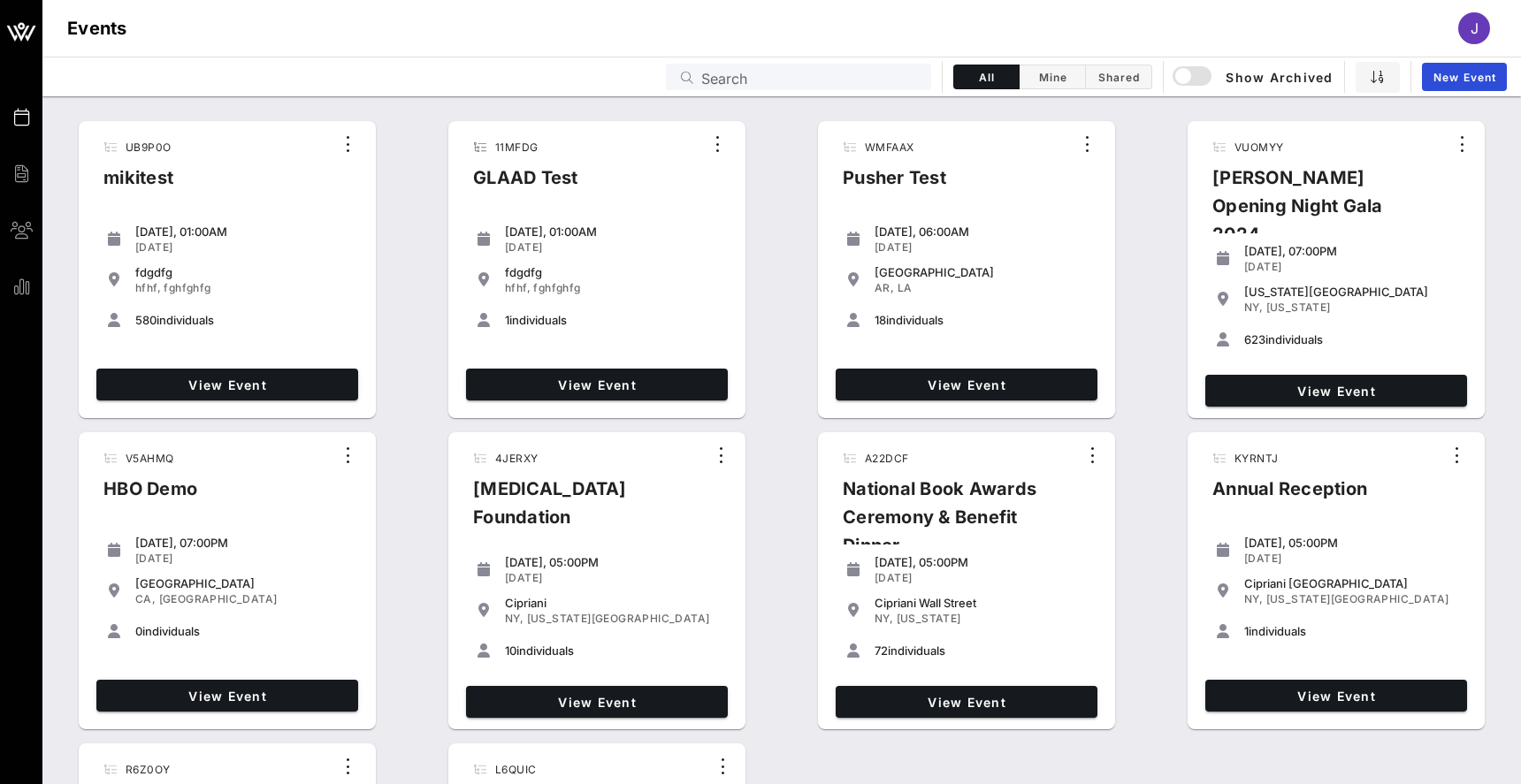
click at [862, 78] on input "Search" at bounding box center [812, 77] width 220 height 23
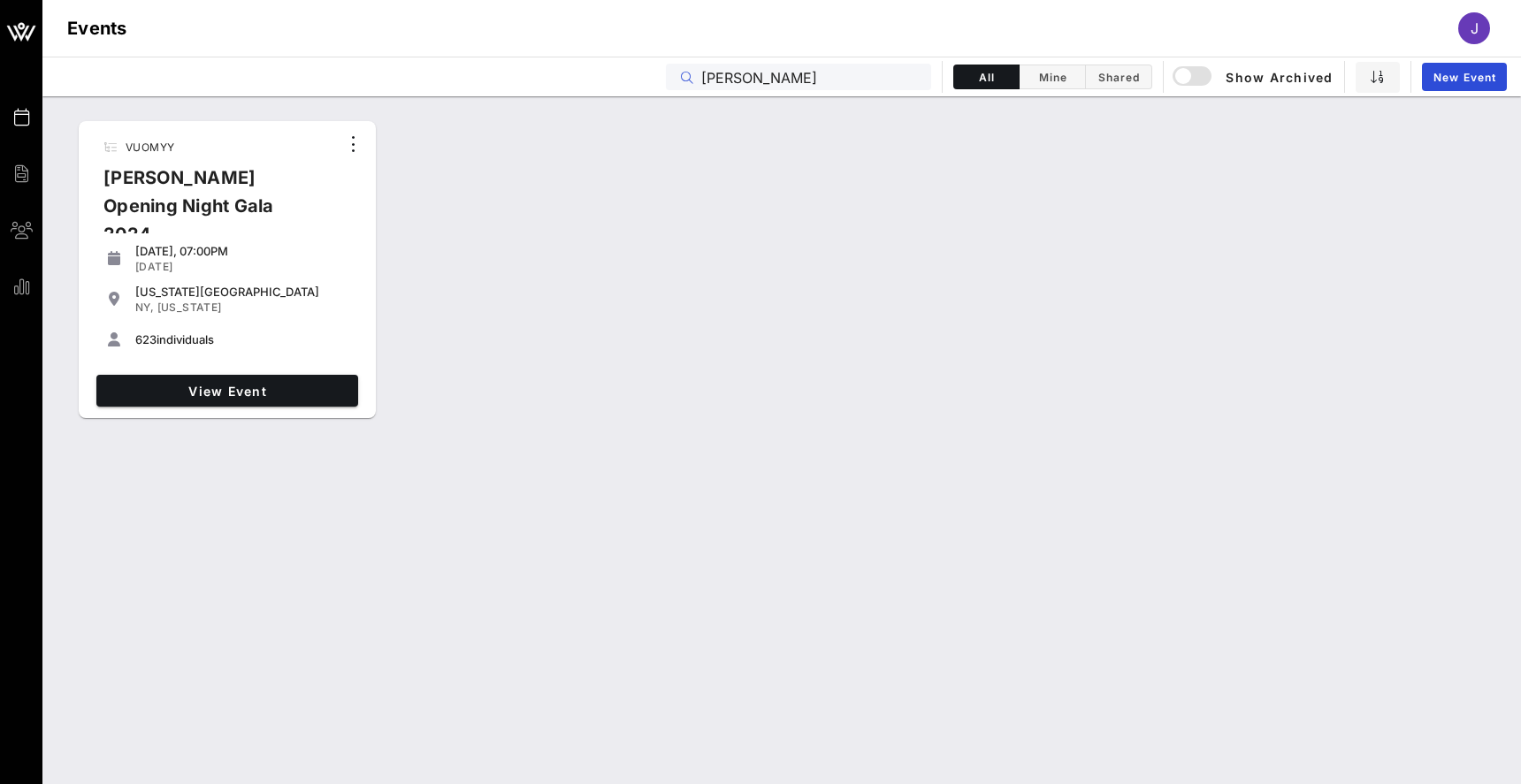
type input "[PERSON_NAME]"
click at [258, 391] on span "View Event" at bounding box center [227, 391] width 247 height 15
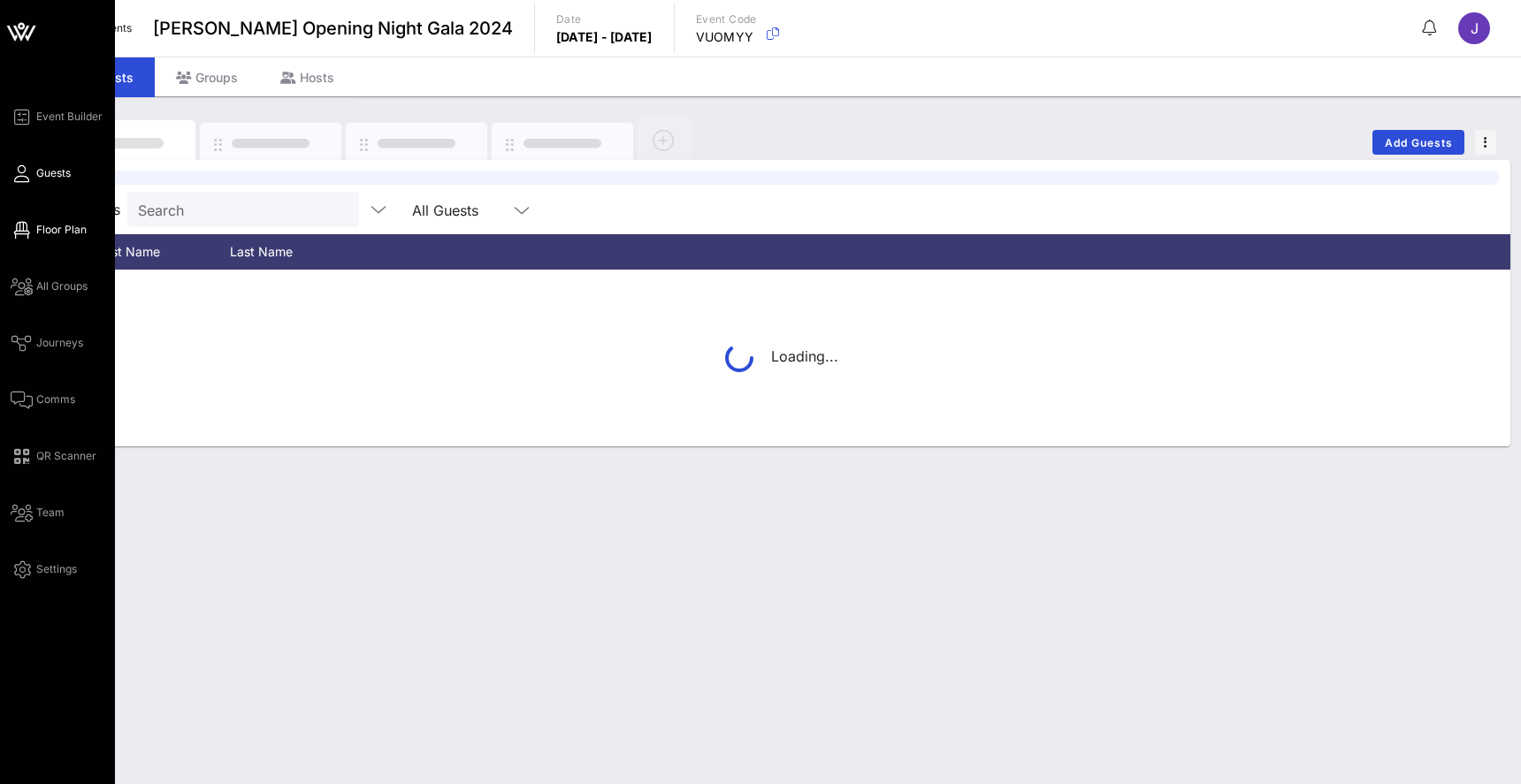
click at [45, 232] on span "Floor Plan" at bounding box center [61, 230] width 50 height 16
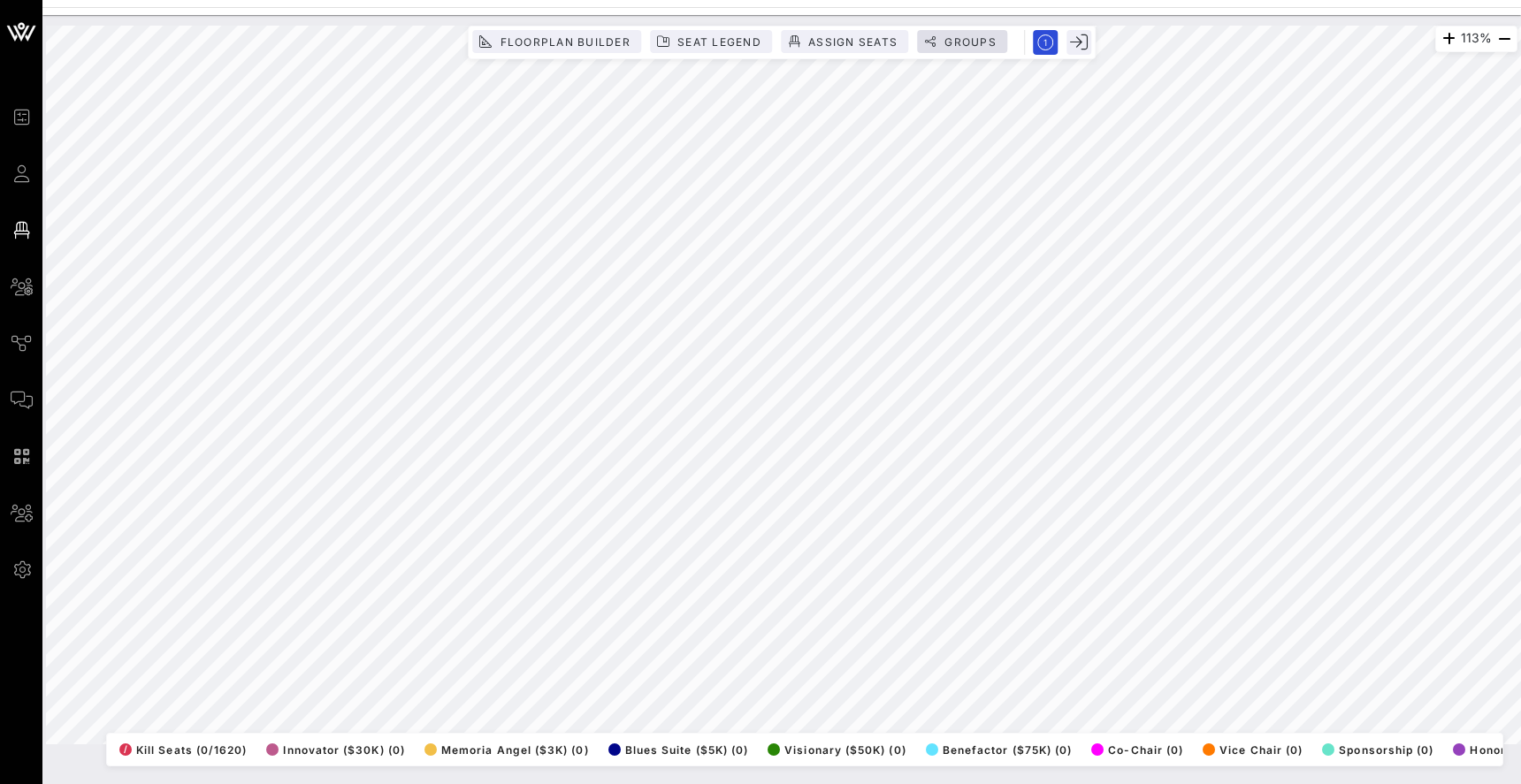
click at [958, 41] on span "Groups" at bounding box center [970, 42] width 53 height 14
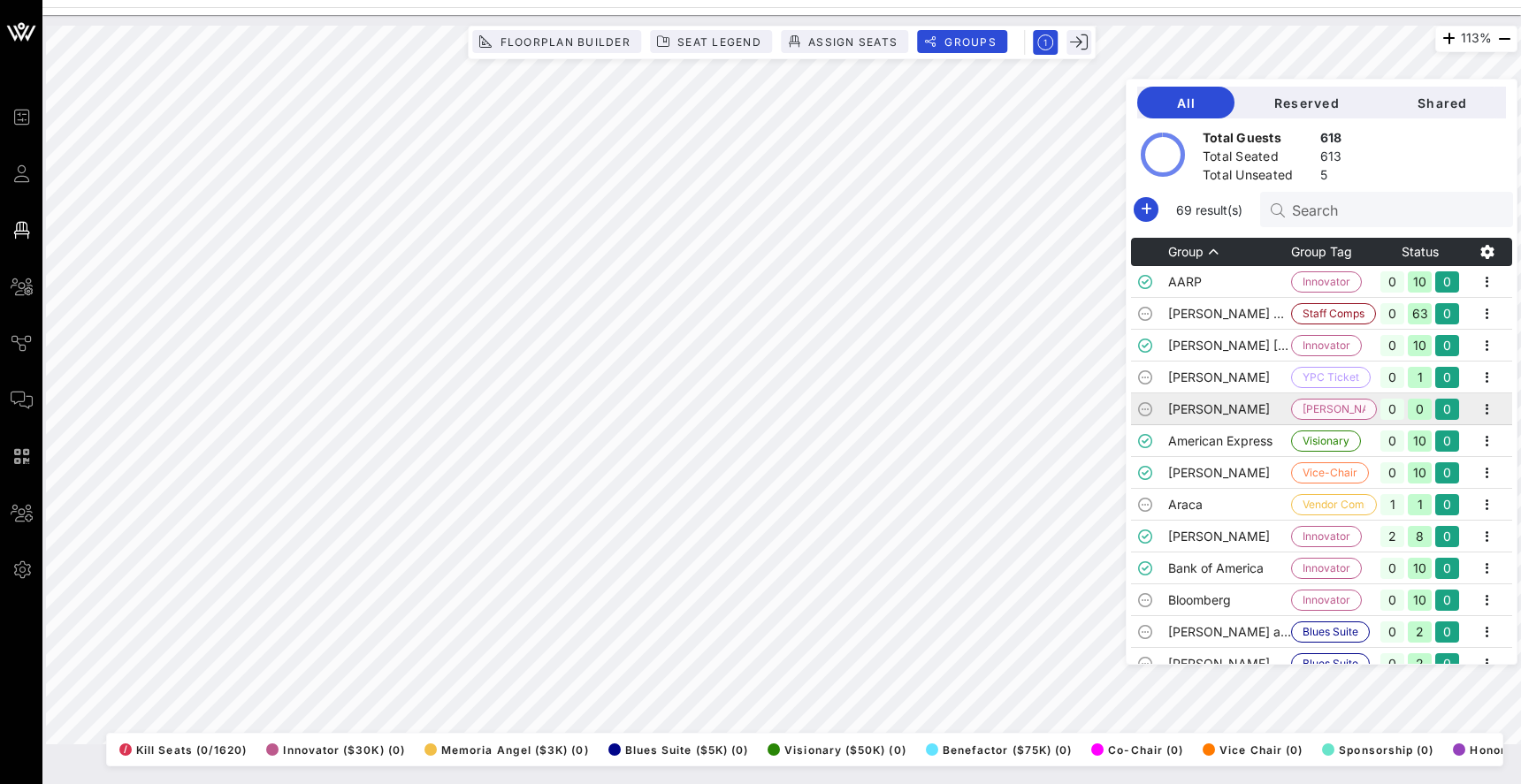
click at [1345, 406] on span "Alicia Graf Mack" at bounding box center [1335, 409] width 63 height 20
click at [1276, 452] on td "American Express" at bounding box center [1230, 442] width 123 height 31
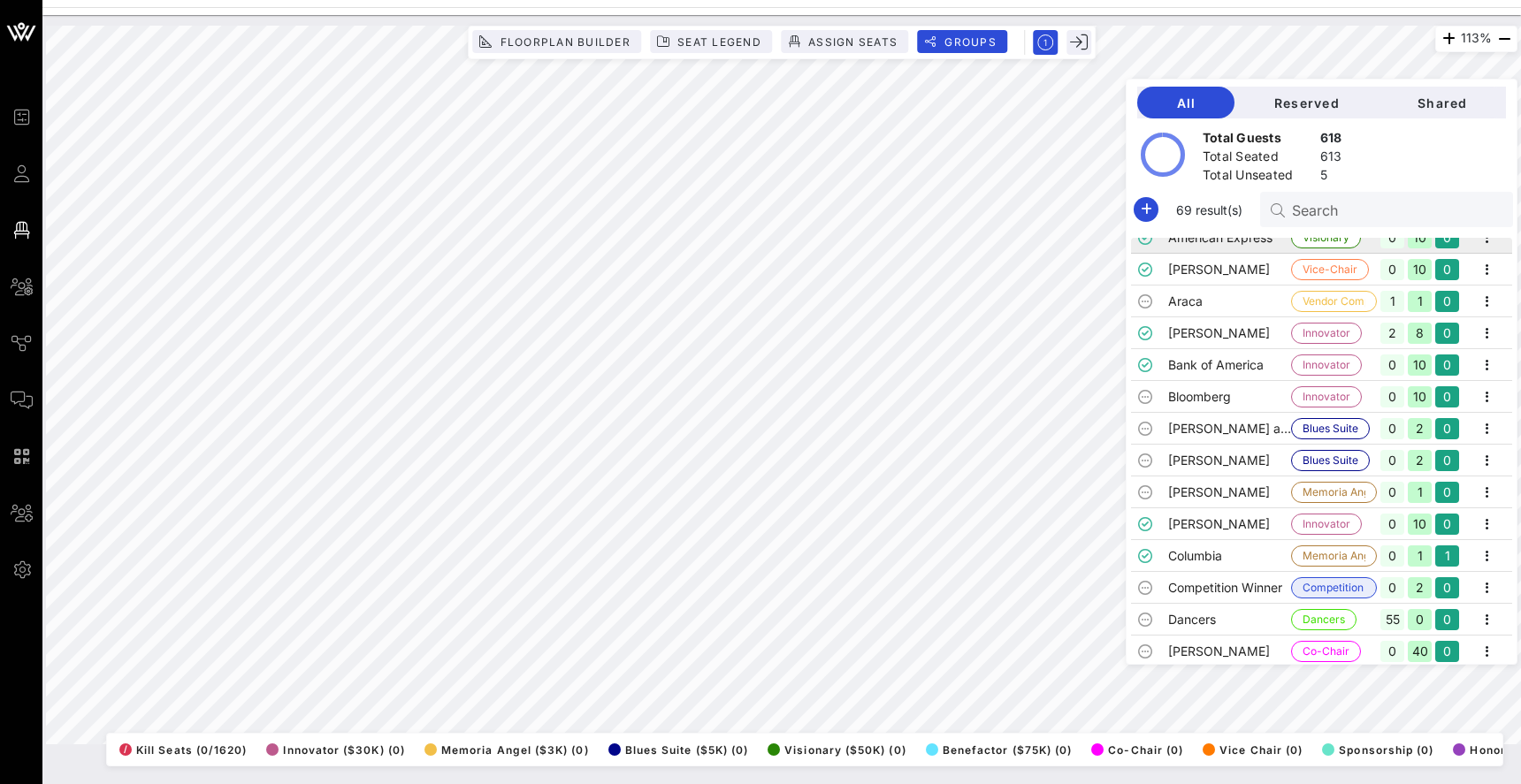
scroll to position [201, 0]
click at [1176, 393] on td "Bloomberg" at bounding box center [1230, 398] width 123 height 31
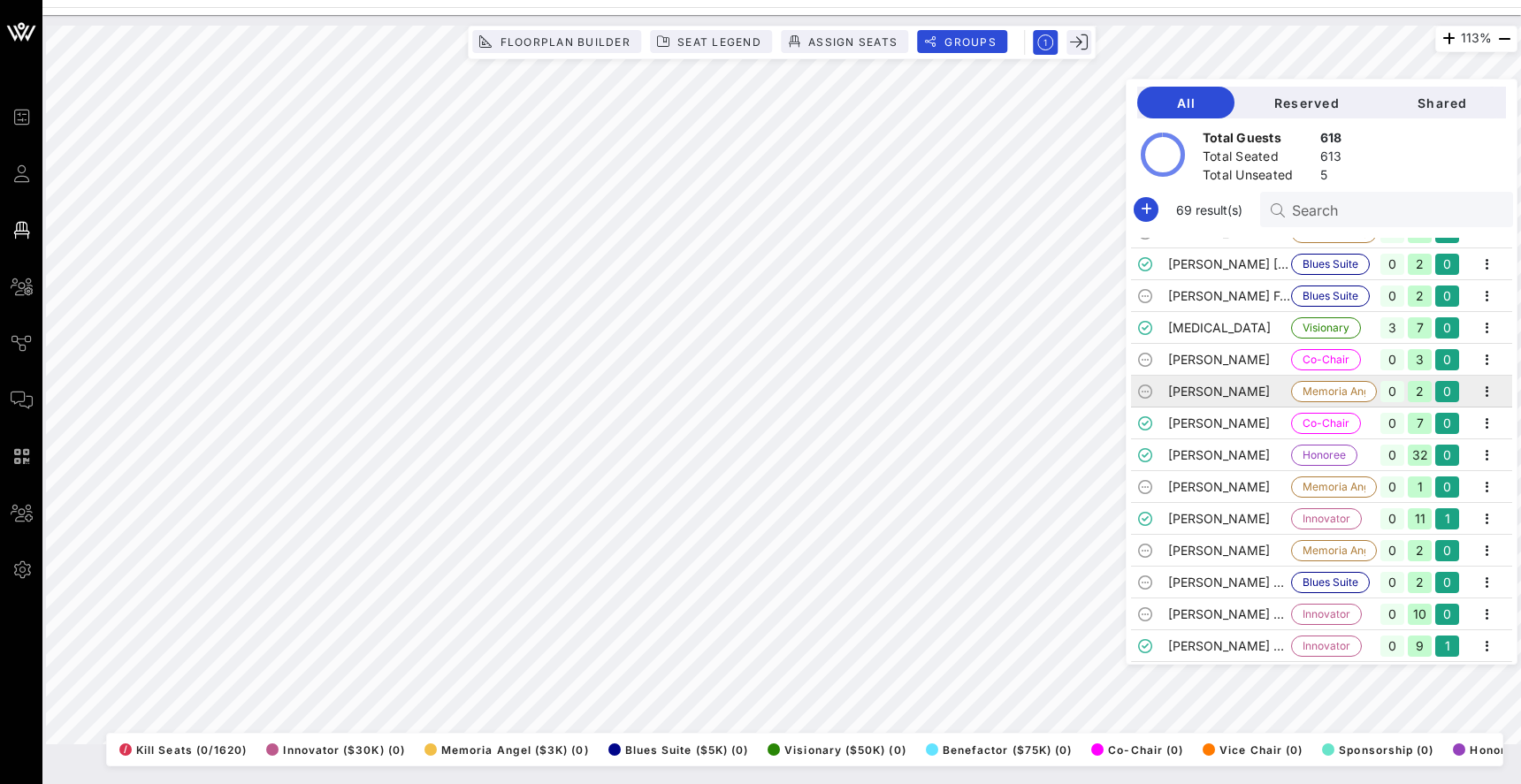
scroll to position [935, 0]
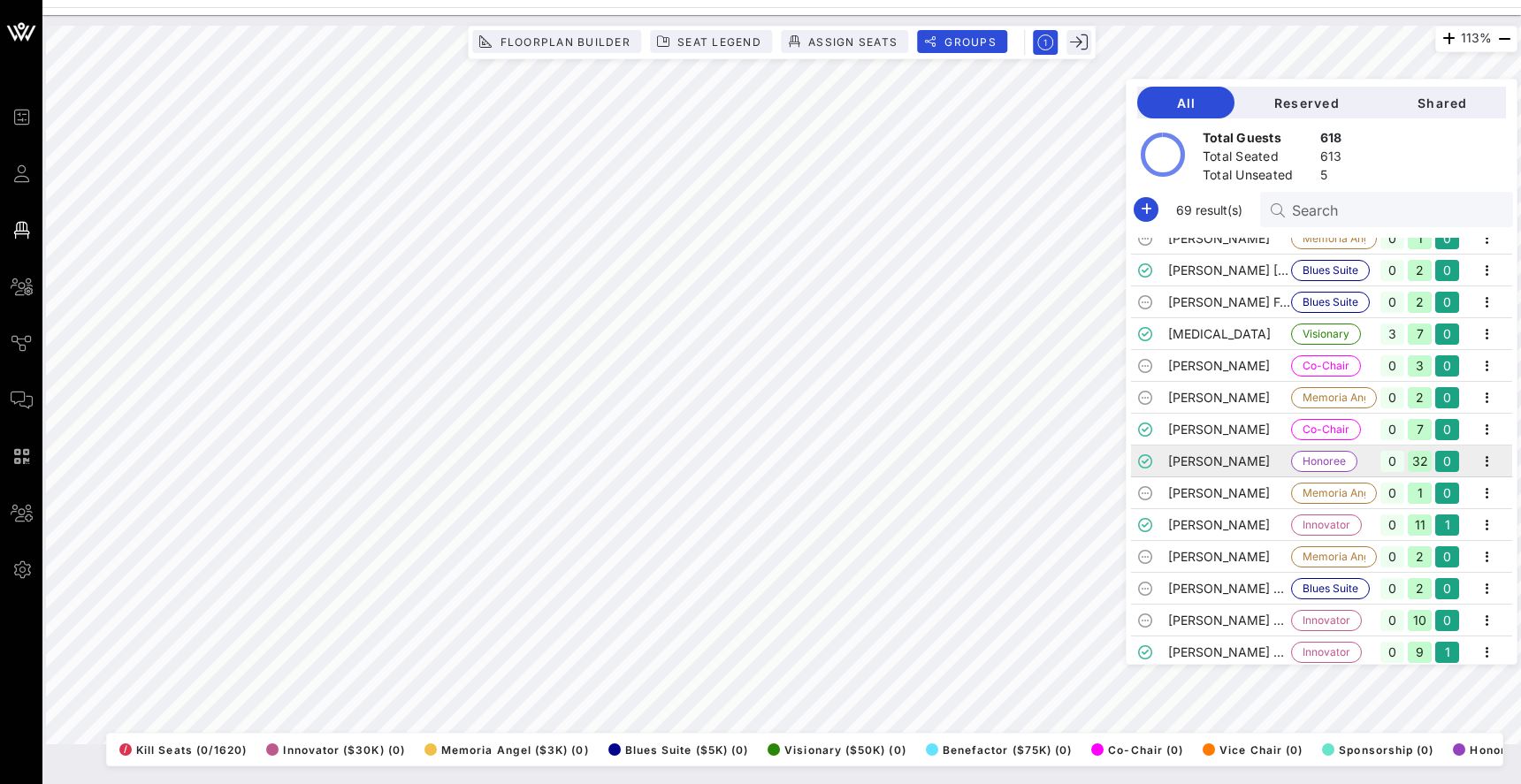
click at [1232, 457] on td "Jody Arnhold" at bounding box center [1230, 461] width 123 height 31
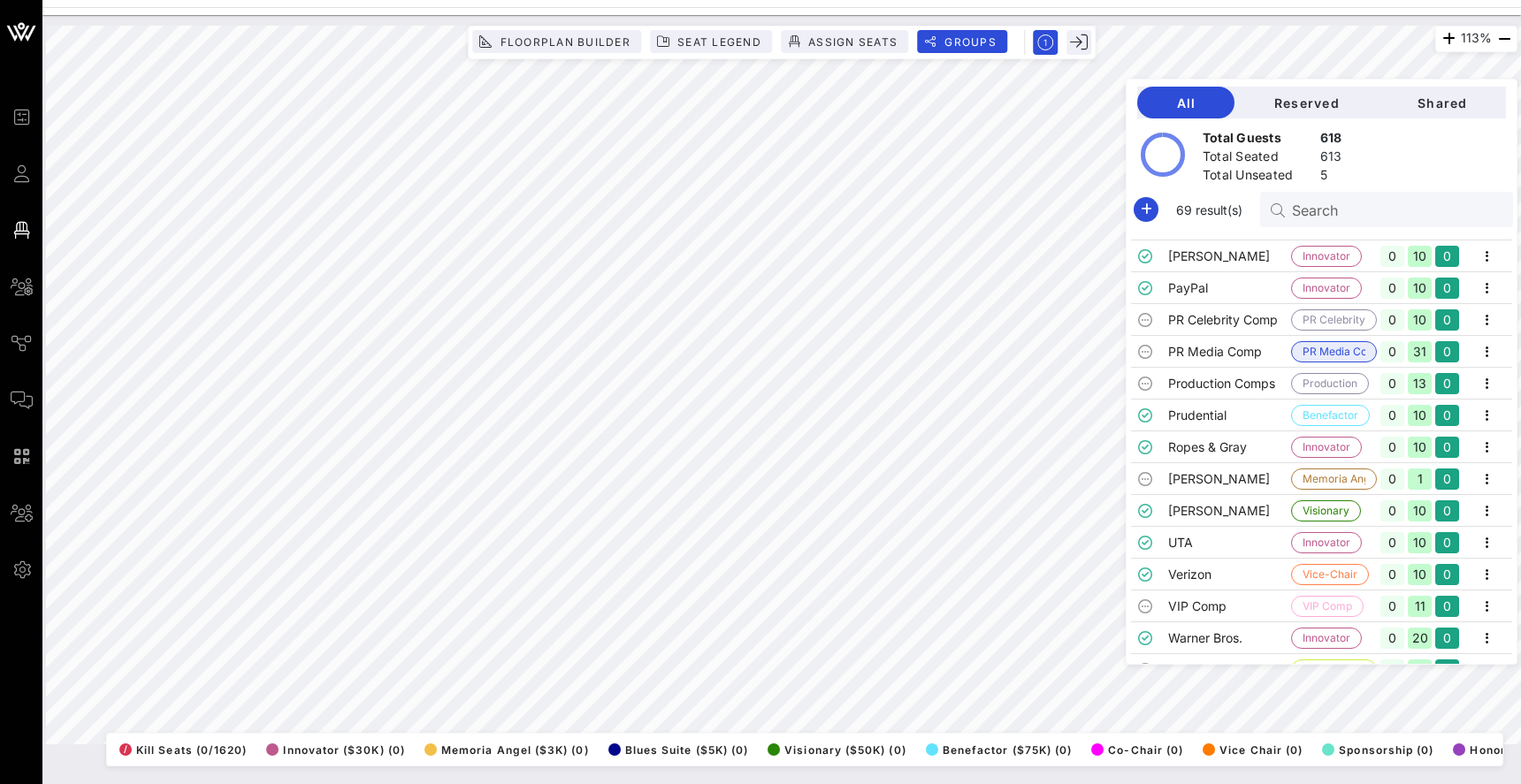
scroll to position [1756, 0]
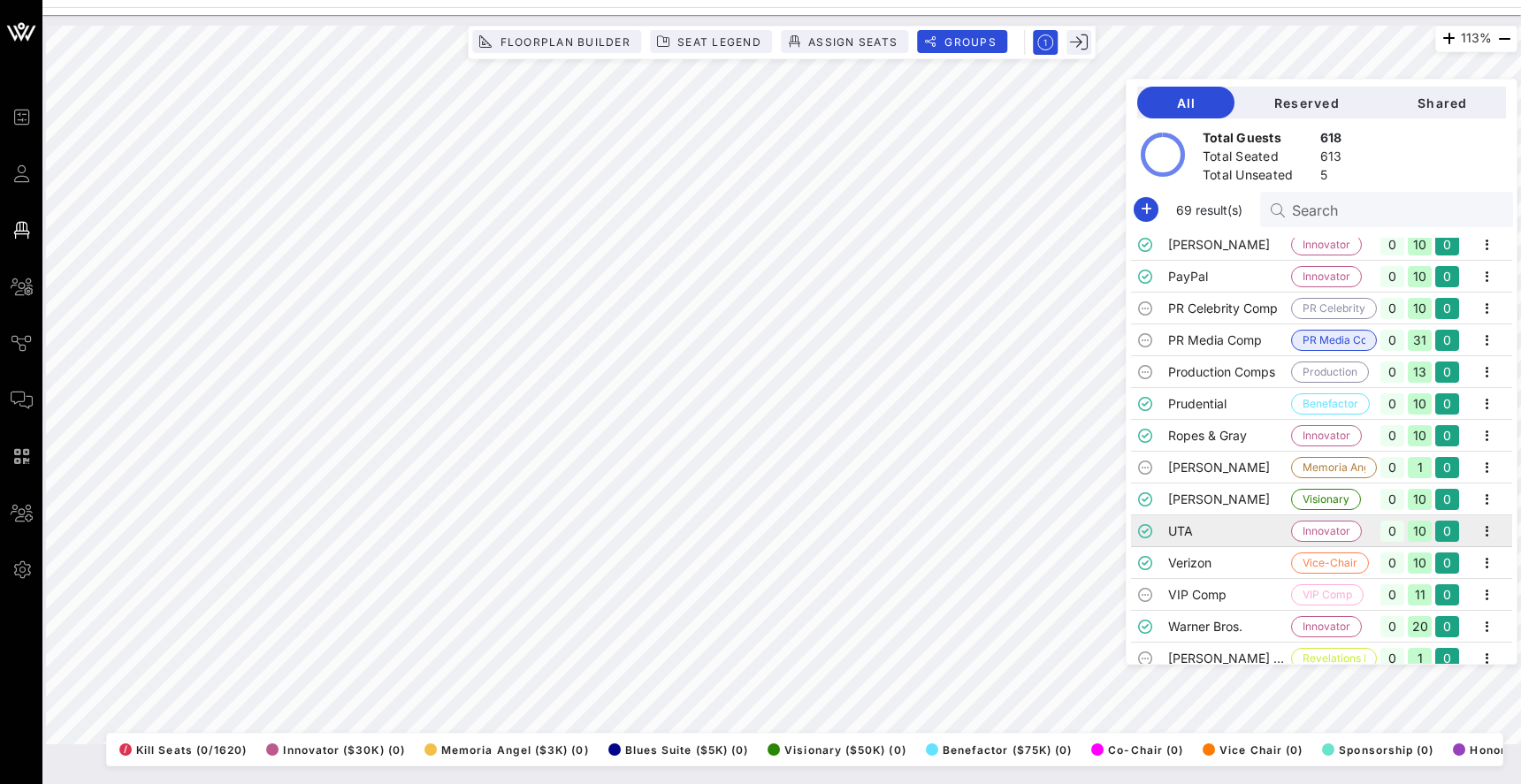
click at [1199, 533] on td "UTA" at bounding box center [1230, 531] width 123 height 31
click at [1189, 431] on td "Ropes & Gray" at bounding box center [1230, 436] width 123 height 31
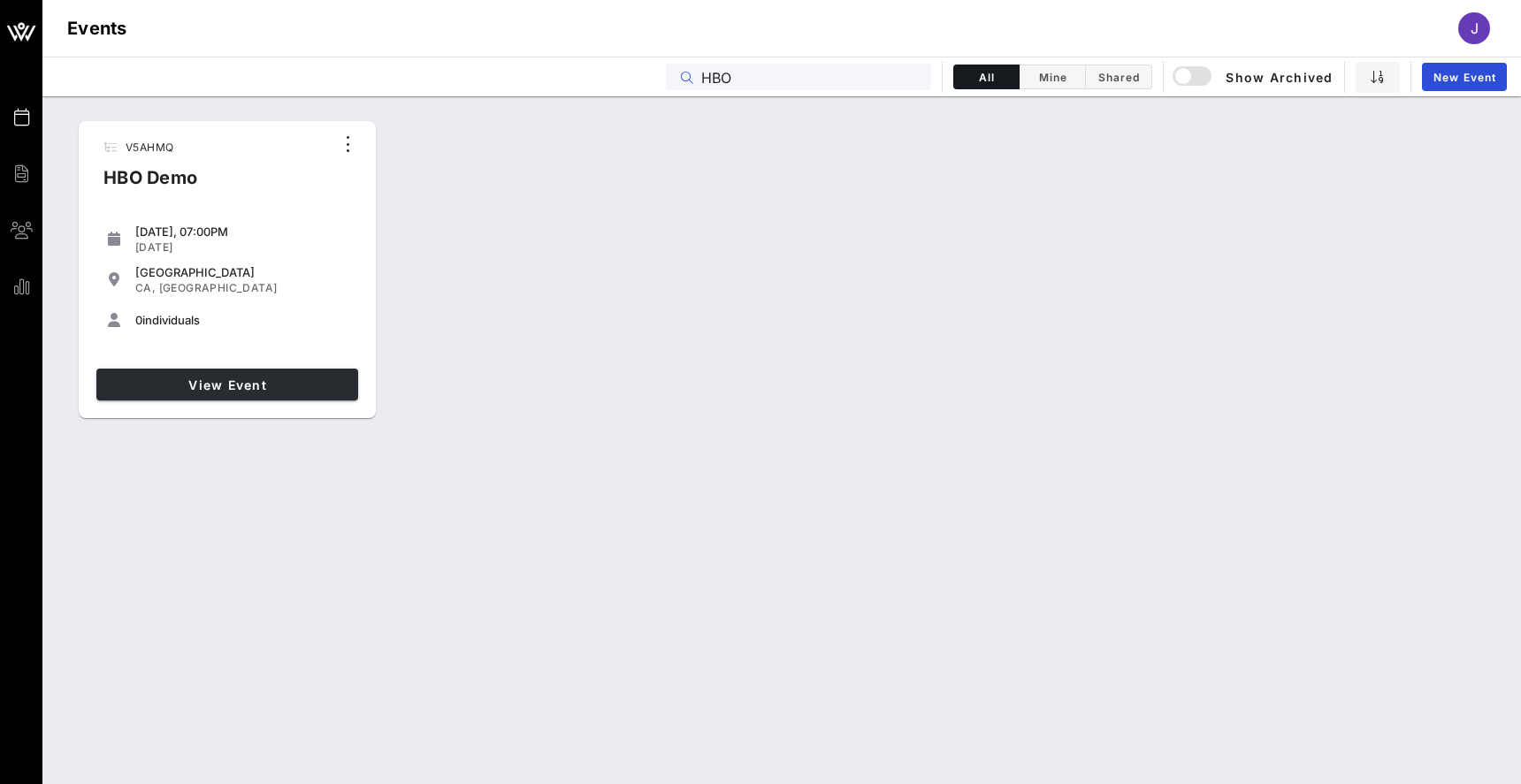
type input "HBO"
click at [226, 382] on span "View Event" at bounding box center [227, 385] width 247 height 15
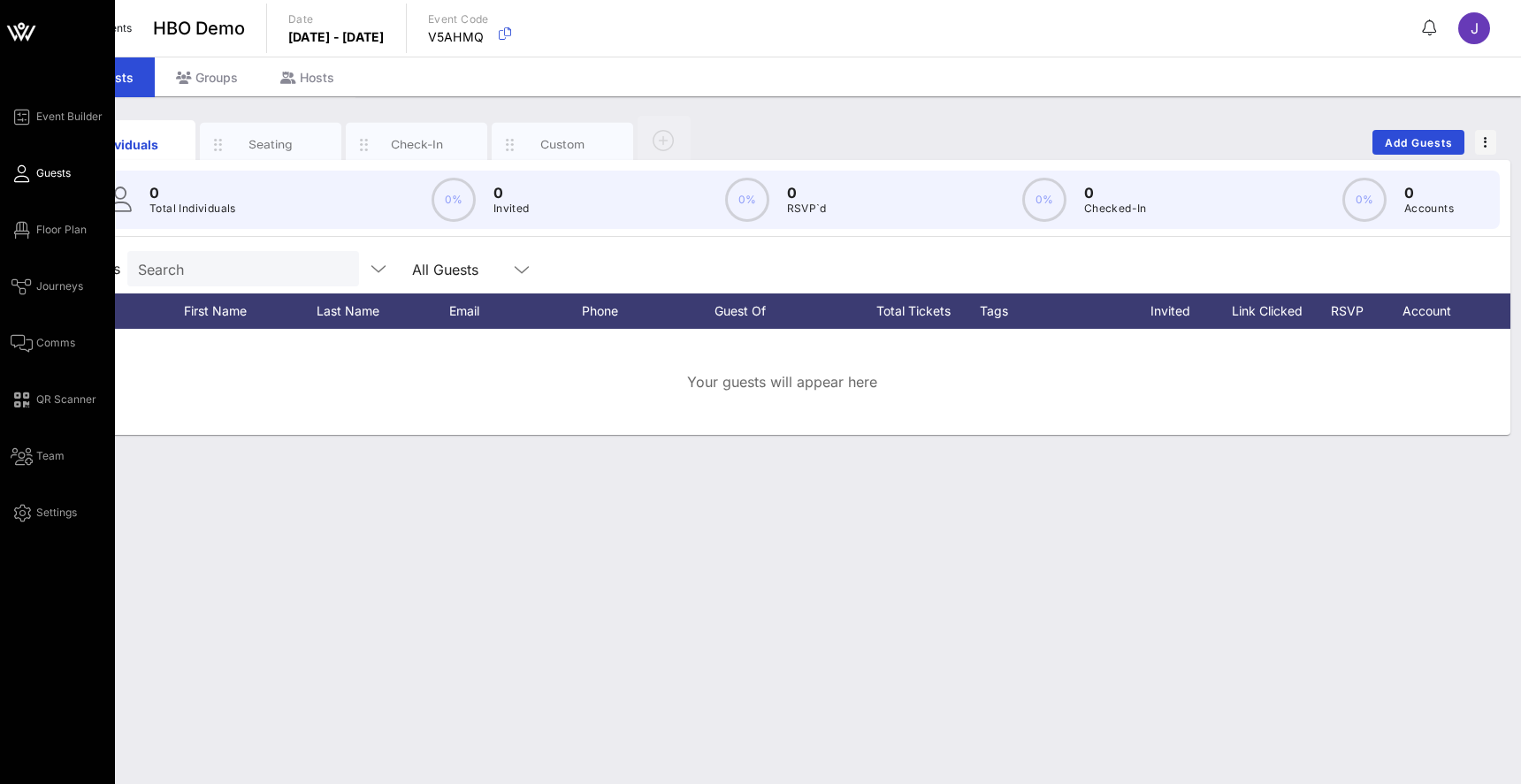
click at [26, 246] on div "Event Builder Guests Floor Plan Journeys Comms QR Scanner Team Settings" at bounding box center [63, 314] width 104 height 417
click at [26, 232] on icon at bounding box center [22, 230] width 23 height 3
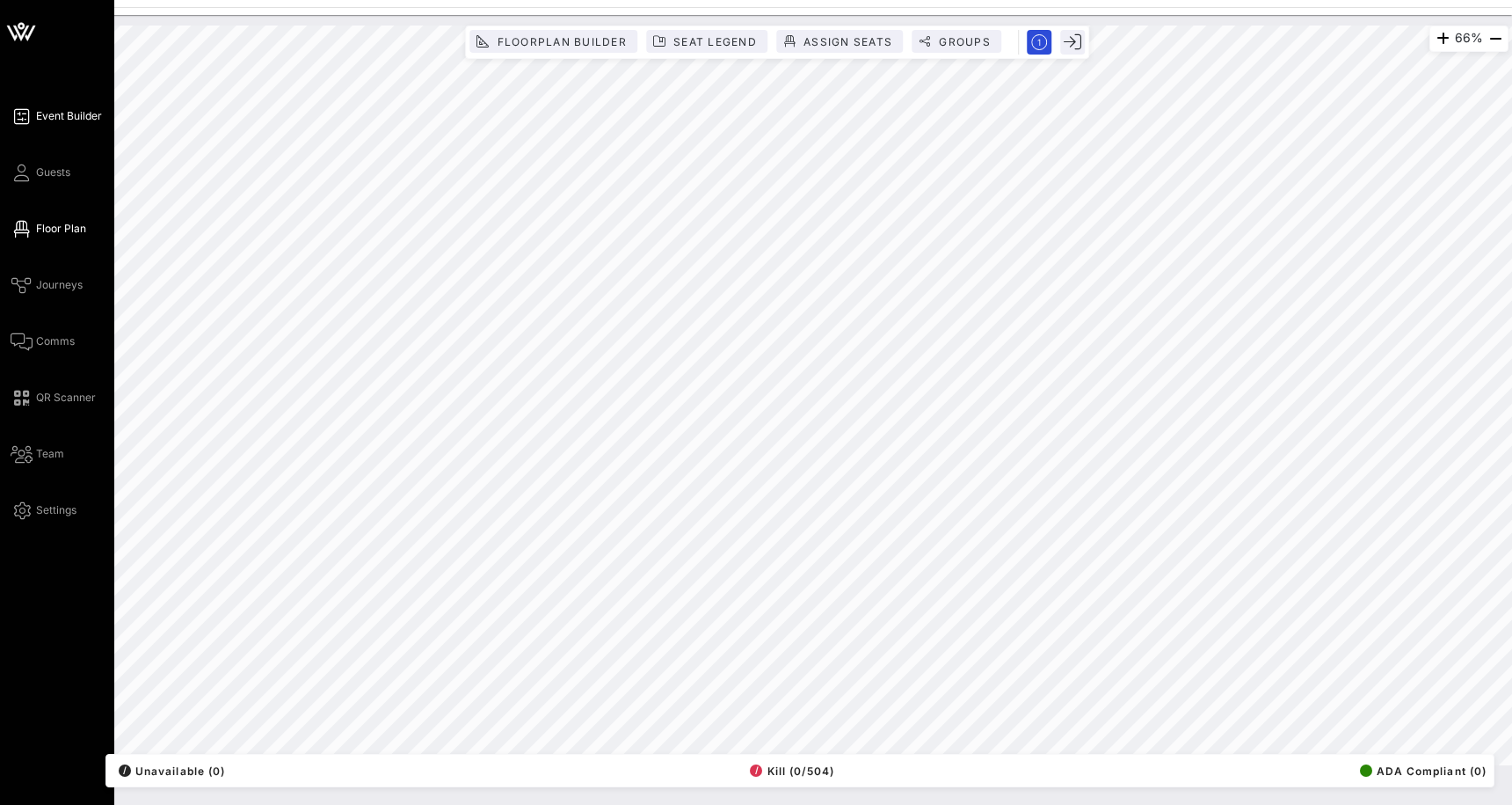
click at [31, 113] on link "Event Builder" at bounding box center [57, 116] width 92 height 21
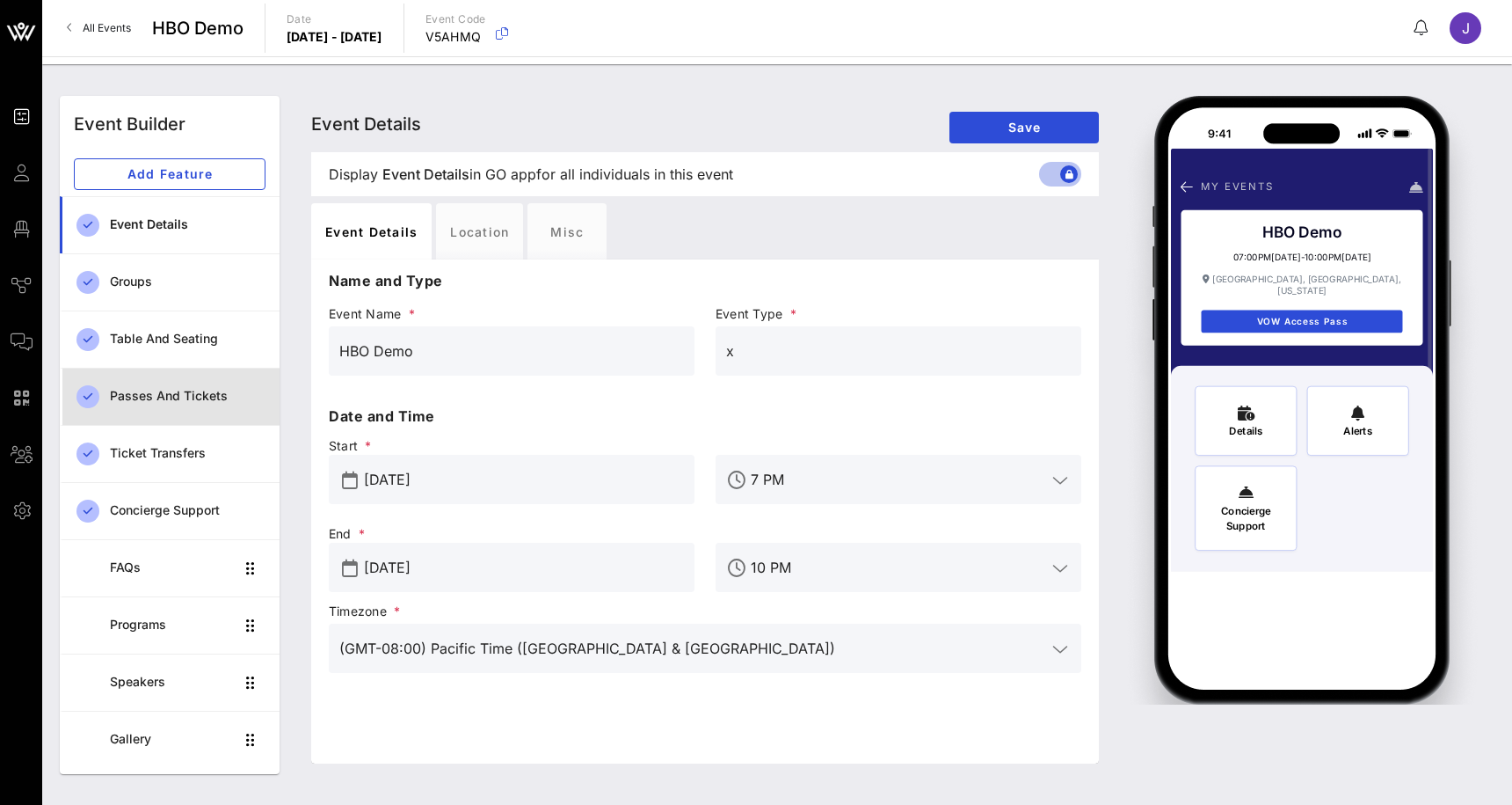
click at [215, 390] on div "Passes and Tickets" at bounding box center [188, 395] width 156 height 15
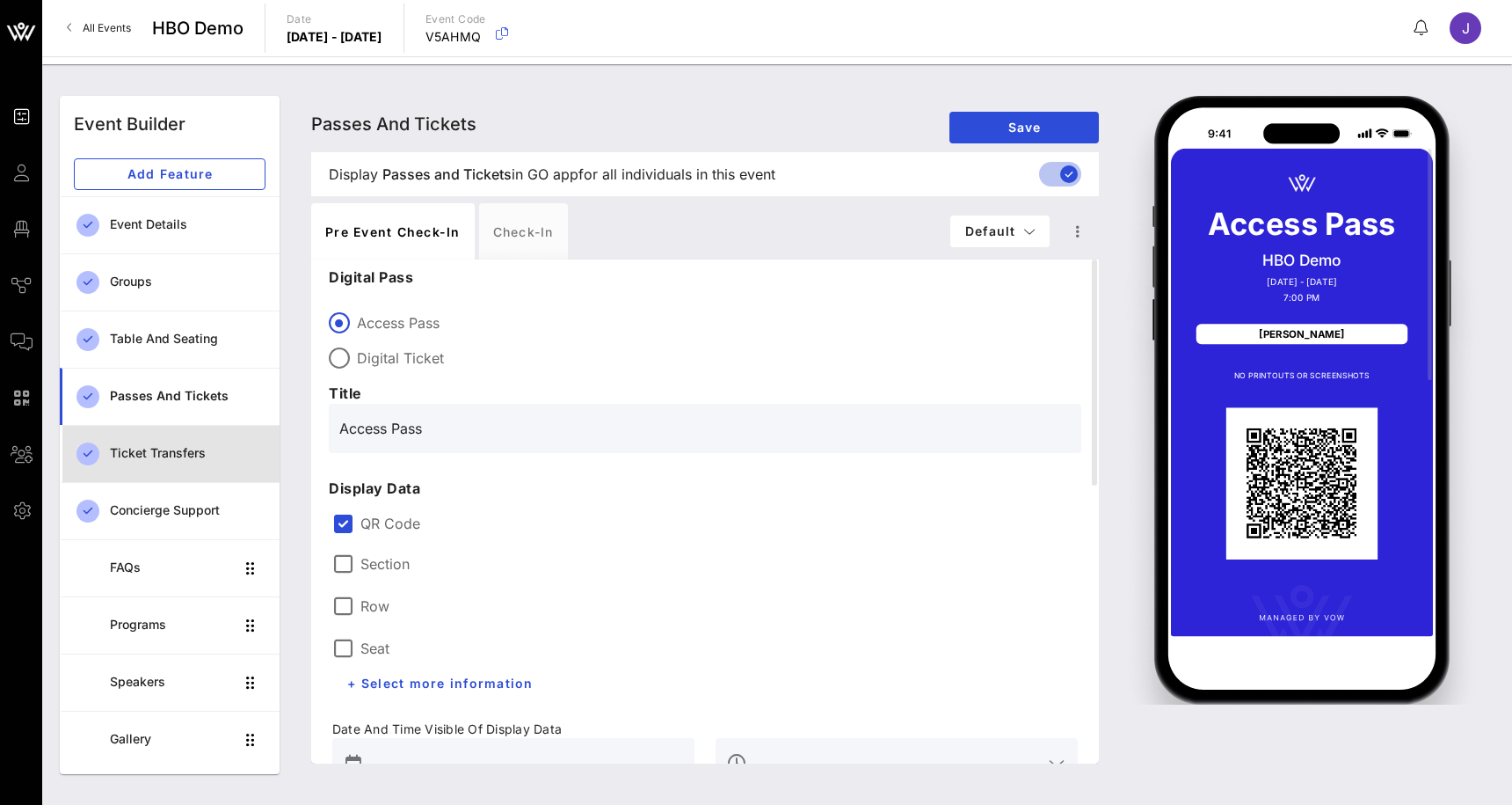
click at [191, 438] on div "Ticket Transfers" at bounding box center [188, 453] width 156 height 36
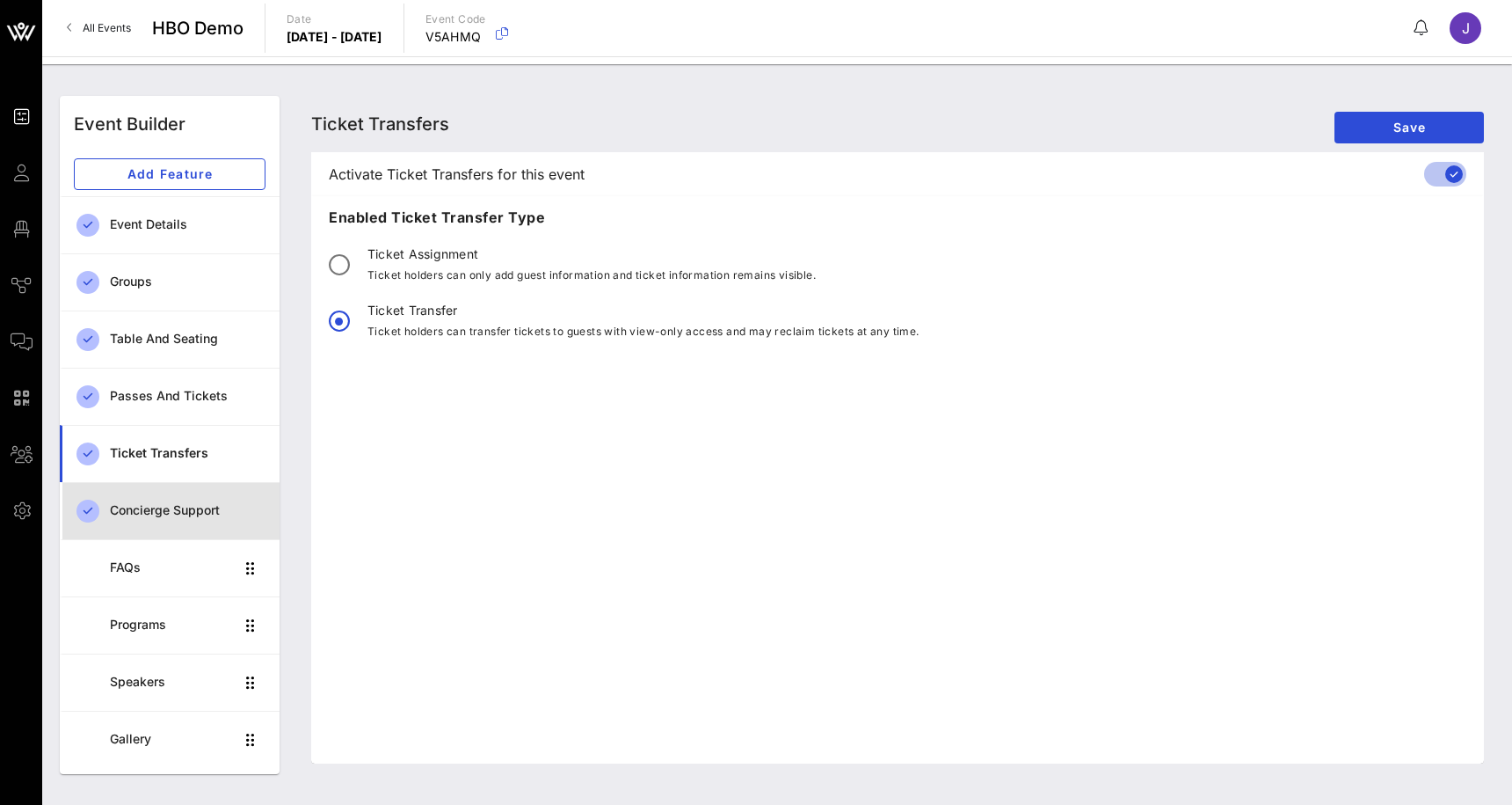
click at [187, 517] on div "Concierge Support" at bounding box center [188, 510] width 156 height 15
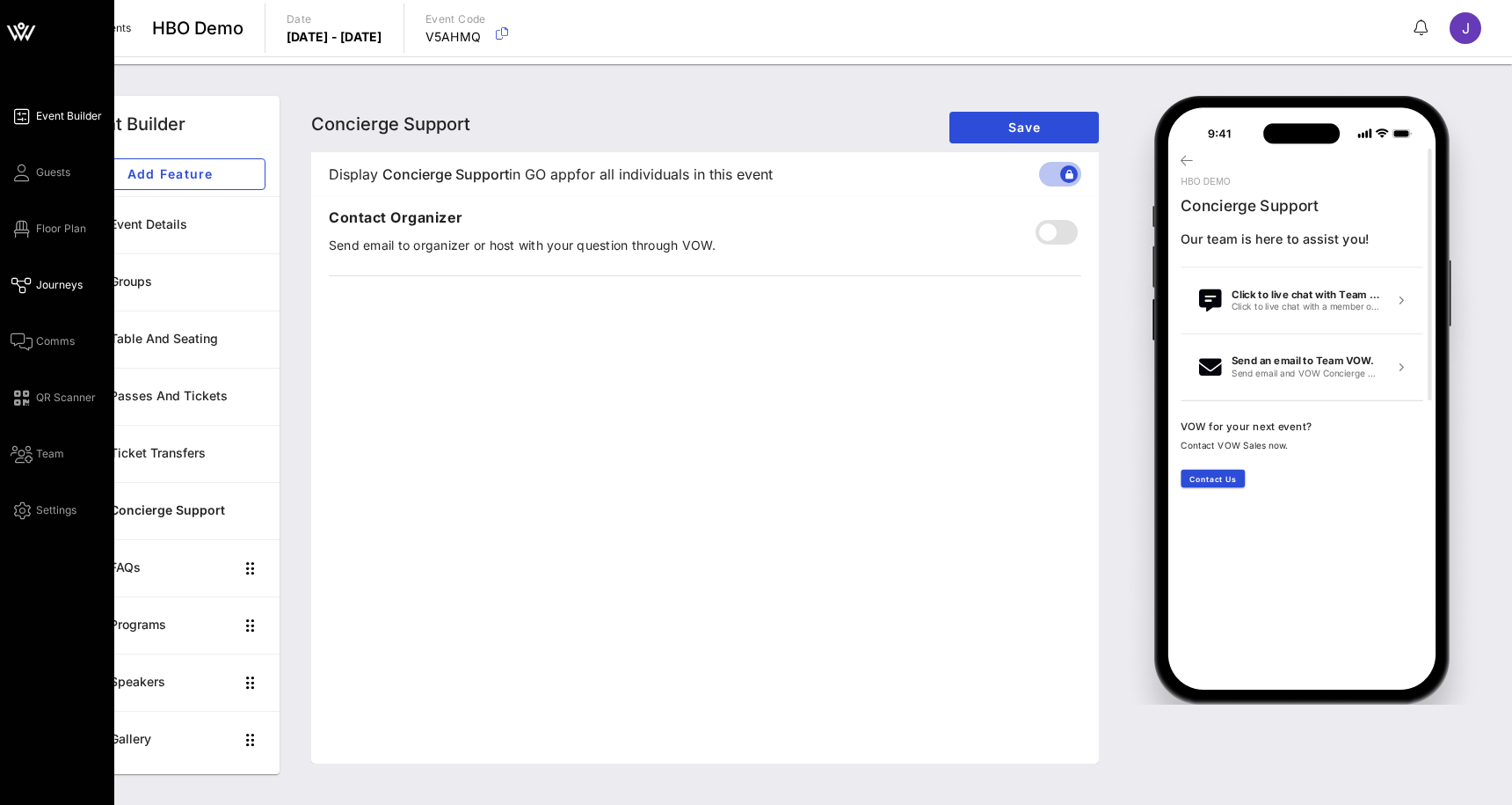
click at [28, 285] on icon at bounding box center [21, 285] width 22 height 3
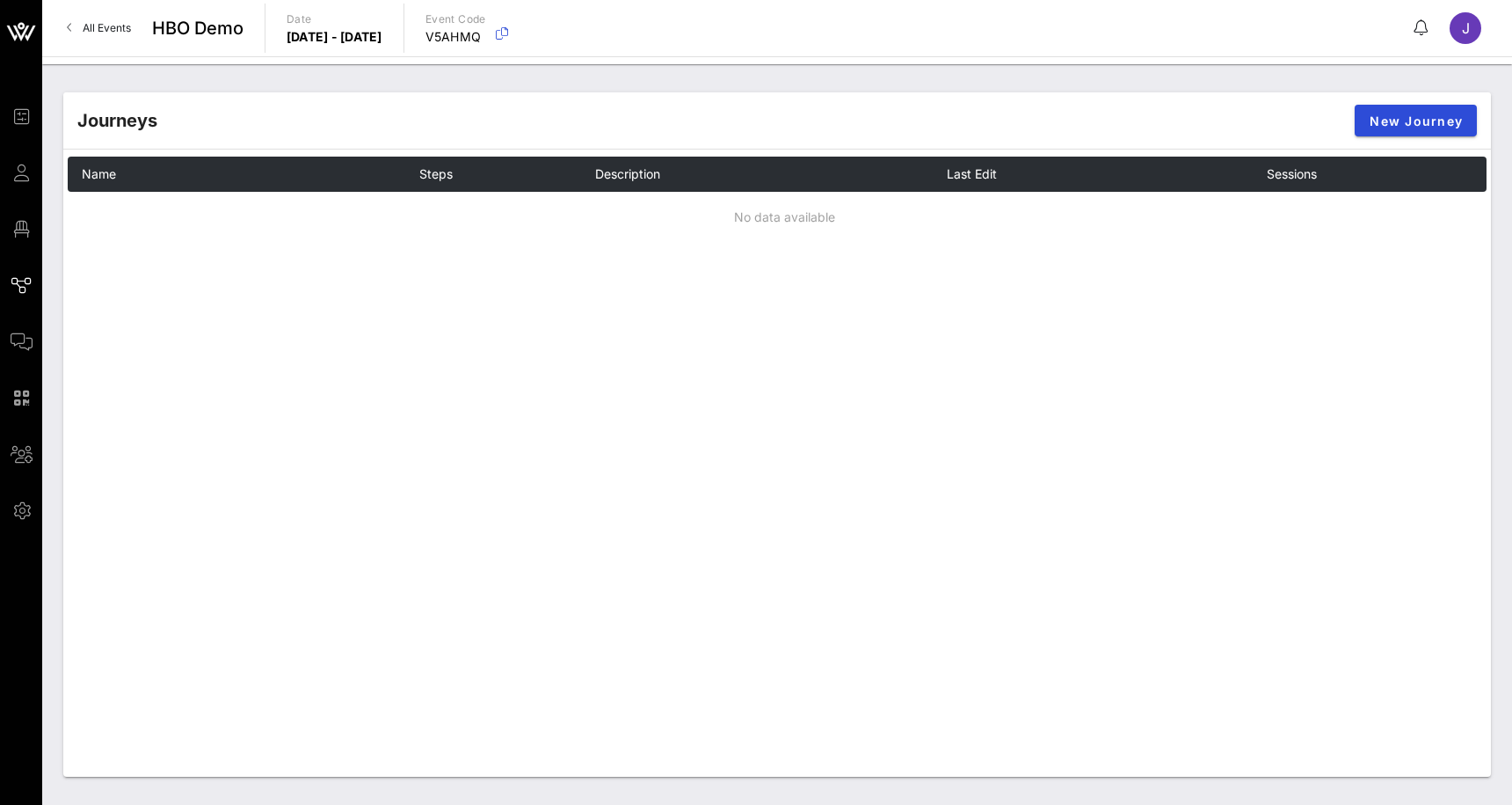
click at [106, 24] on span "All Events" at bounding box center [107, 28] width 49 height 14
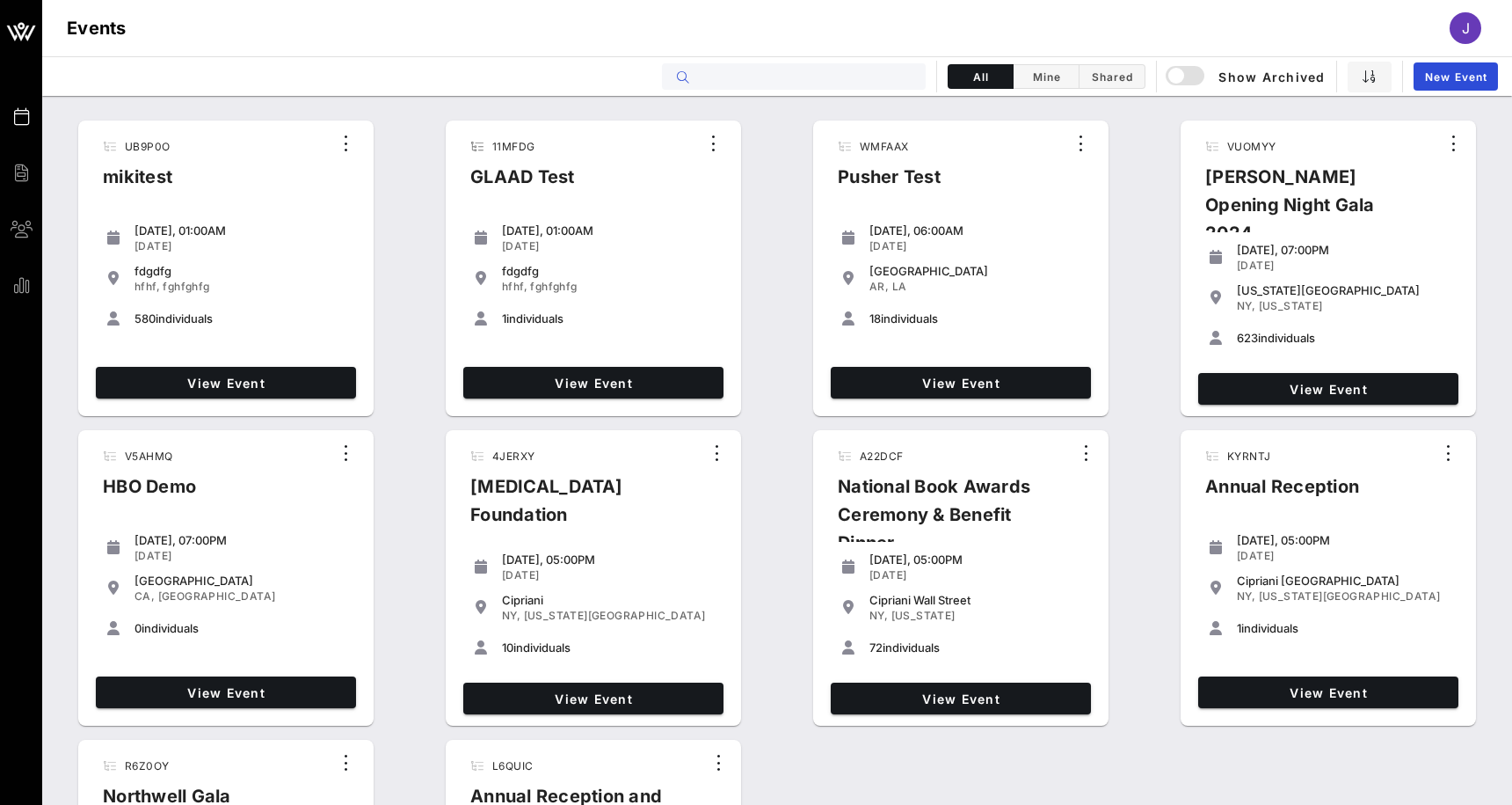
click at [779, 69] on input "text" at bounding box center [807, 76] width 219 height 22
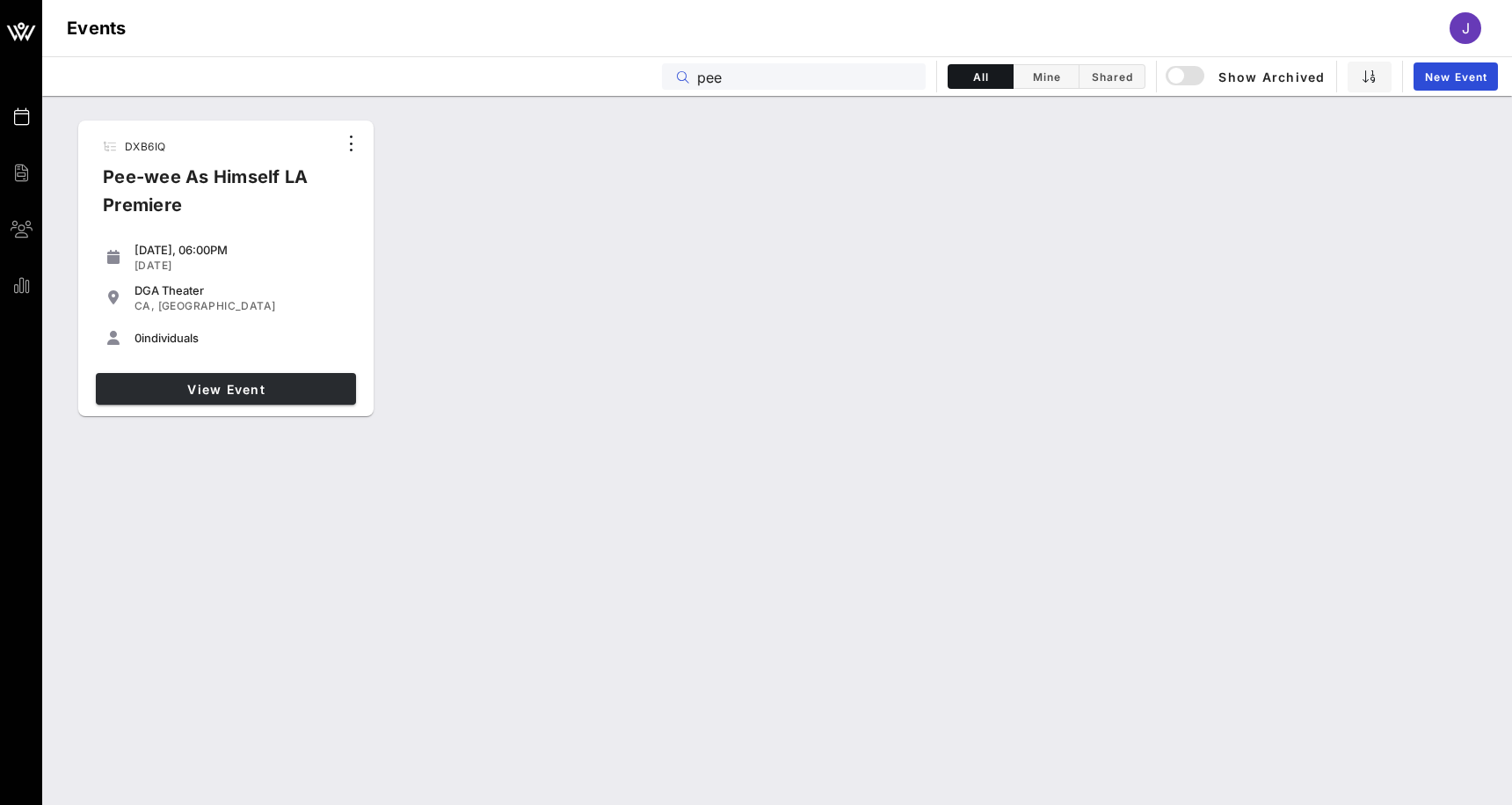
type input "pee"
click at [273, 398] on link "View Event" at bounding box center [225, 388] width 260 height 31
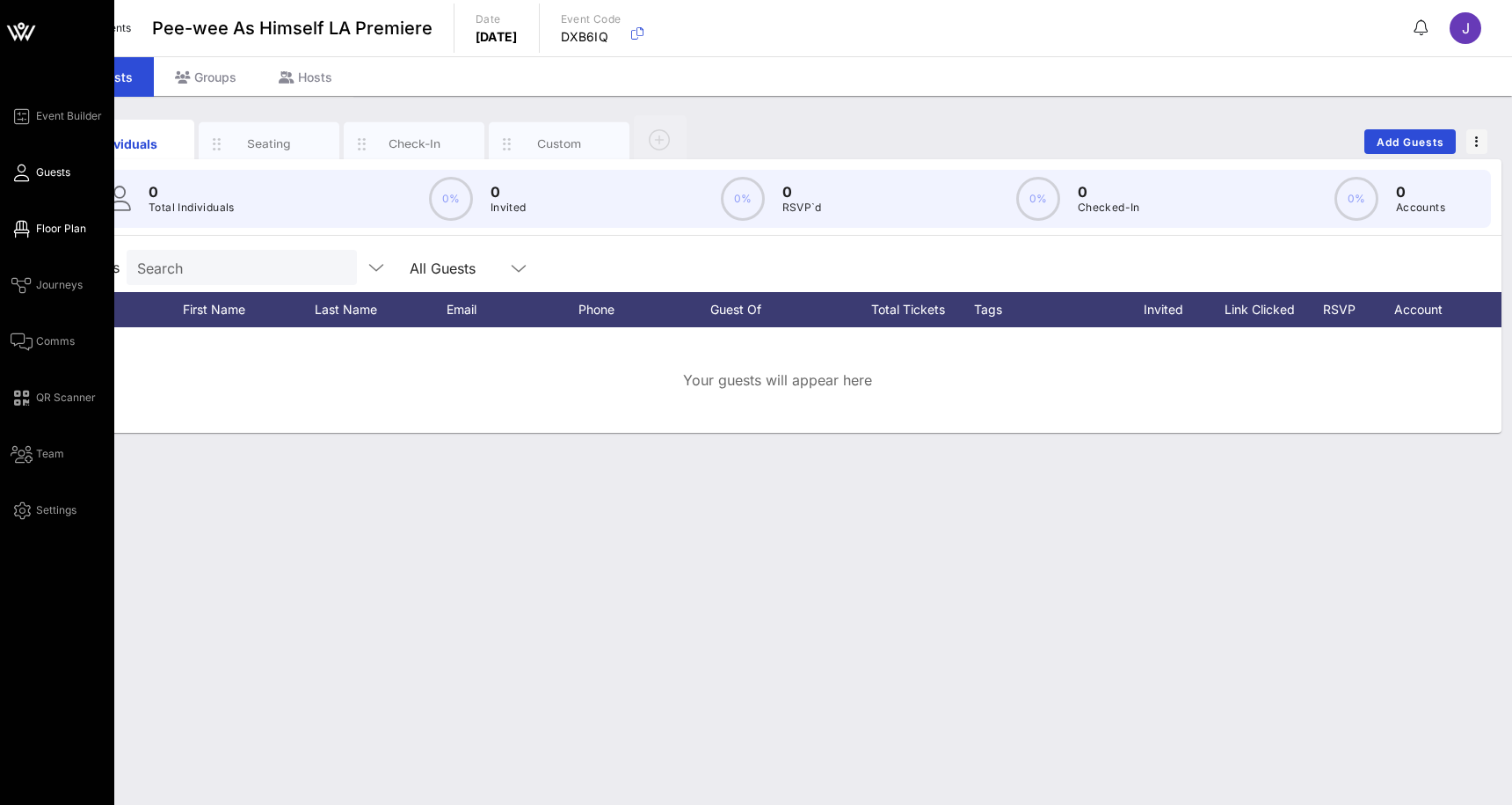
click at [58, 229] on span "Floor Plan" at bounding box center [60, 228] width 50 height 16
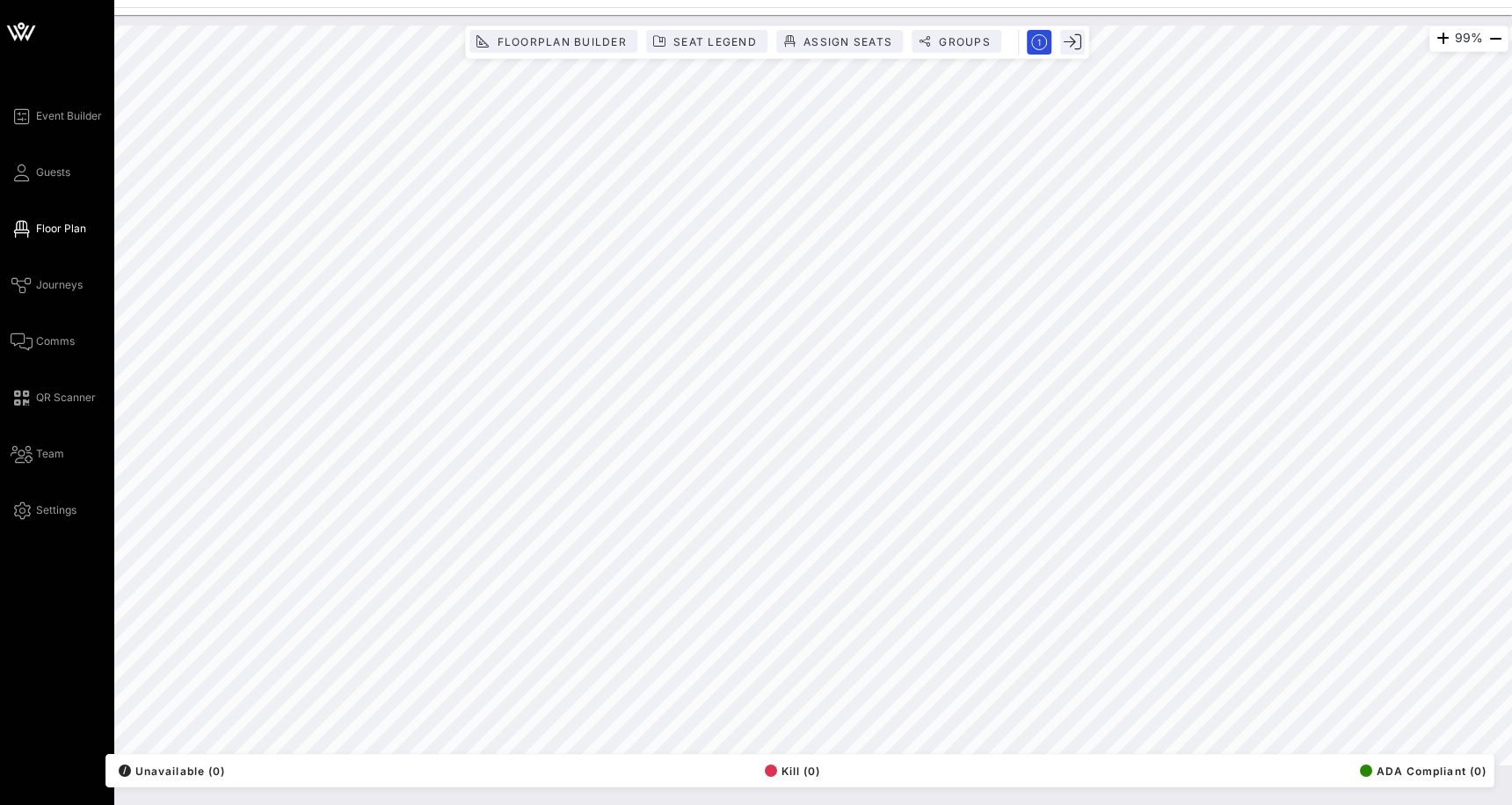
click at [24, 104] on div "Event Builder Guests Floor Plan Journeys Comms QR Scanner Team Settings" at bounding box center [57, 402] width 114 height 805
click at [28, 115] on icon at bounding box center [21, 116] width 22 height 3
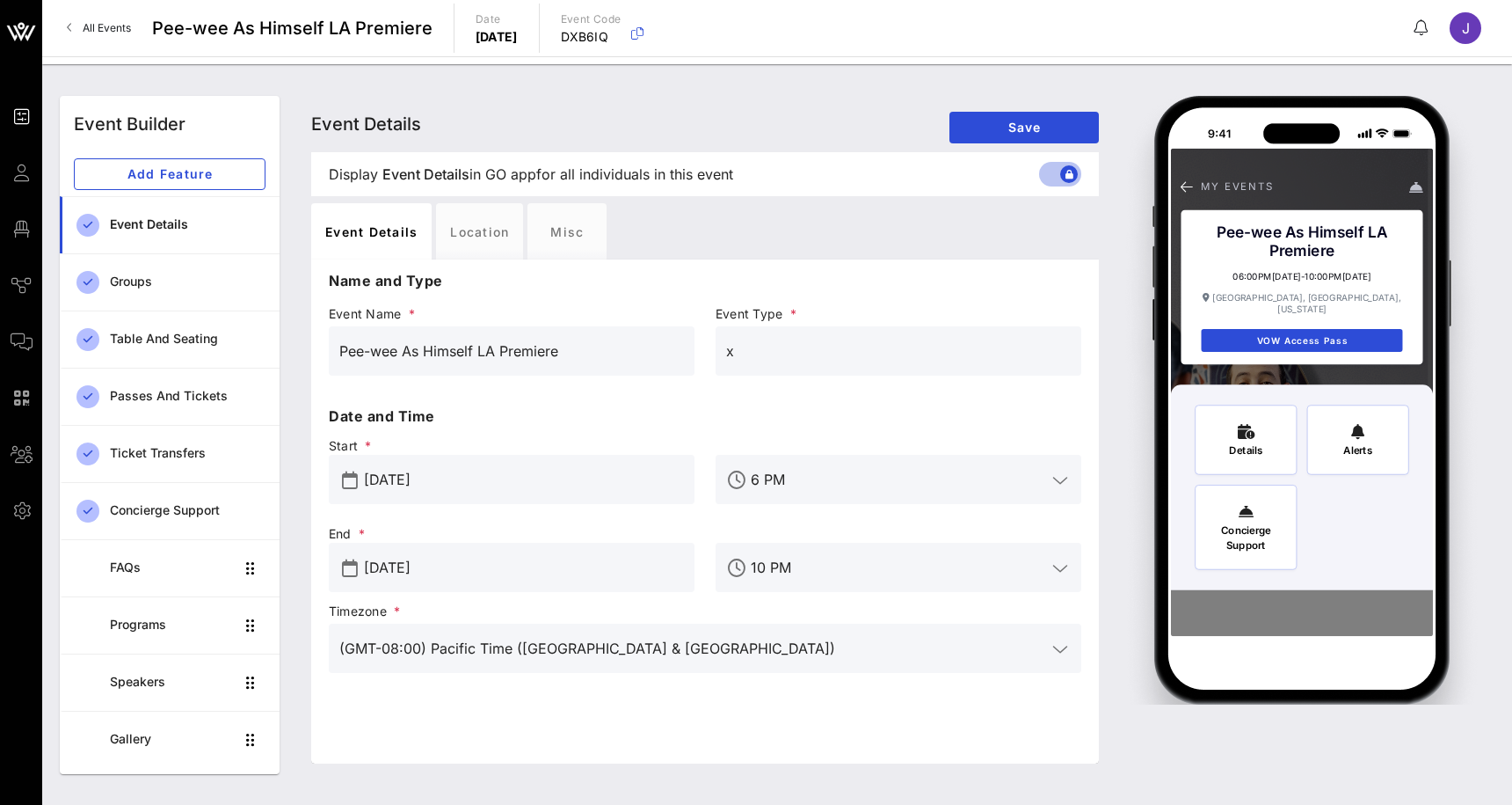
click at [412, 349] on input "Pee-wee As Himself LA Premiere" at bounding box center [511, 350] width 344 height 28
click at [990, 118] on button "Save" at bounding box center [1023, 127] width 149 height 31
click at [477, 354] on input "Pee-wee as Himself LA Premiere" at bounding box center [511, 350] width 344 height 28
click at [1015, 138] on button "Save" at bounding box center [1023, 127] width 149 height 31
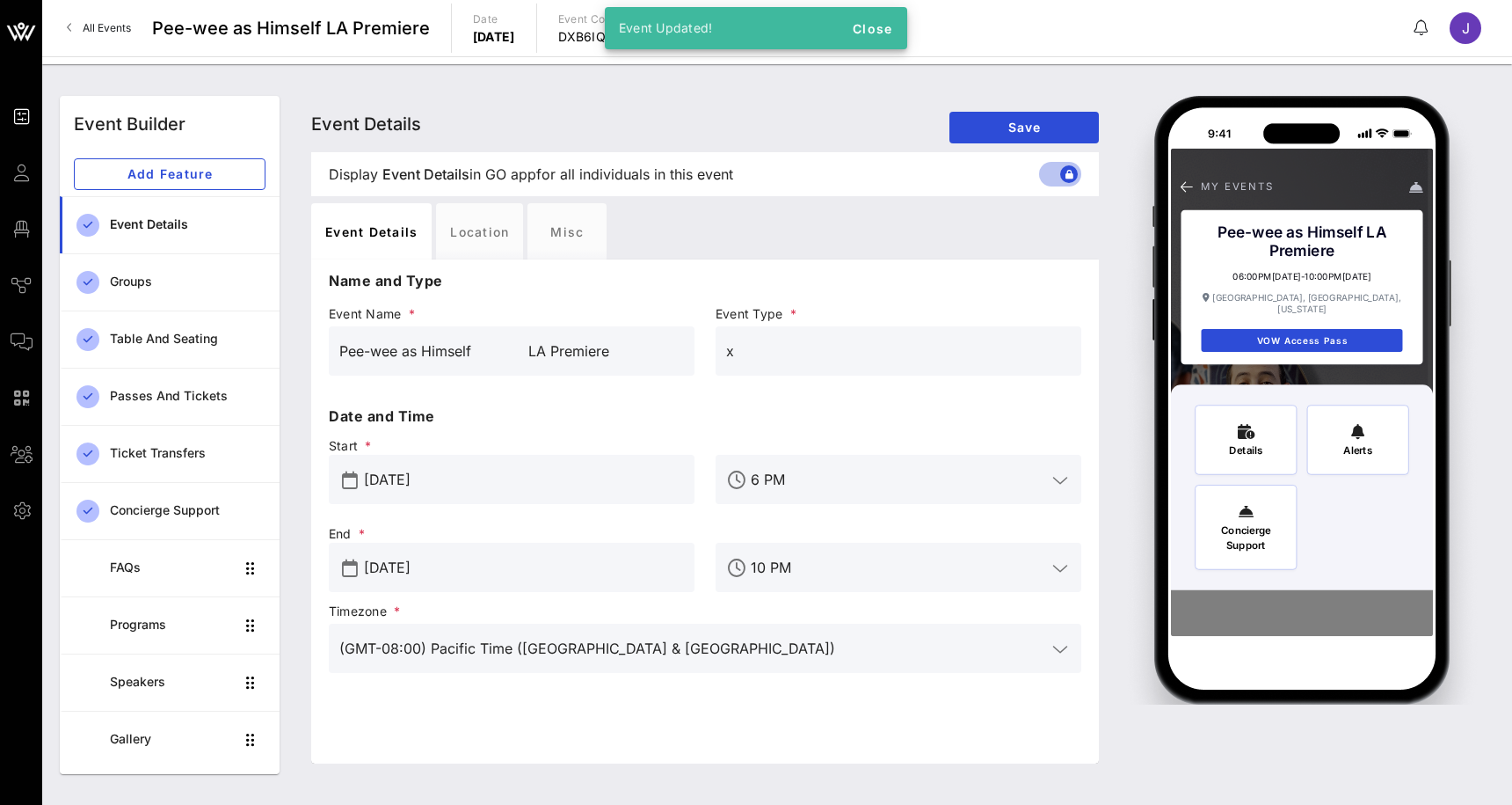
click at [523, 359] on input "Pee-wee as Himself LA Premiere" at bounding box center [511, 350] width 344 height 28
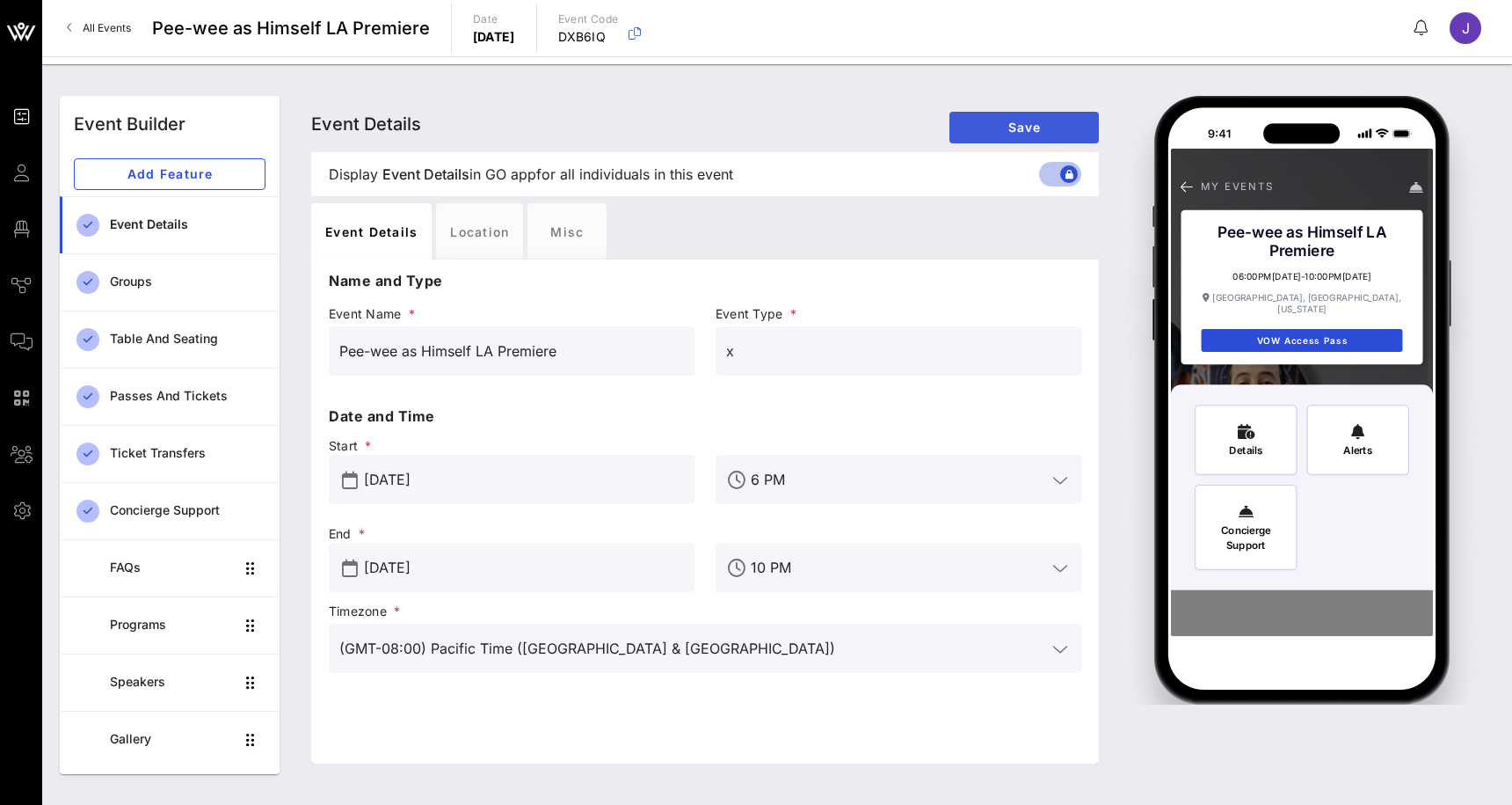
type input "Pee-wee as Himself LA Premiere"
click at [1015, 114] on button "Save" at bounding box center [1023, 127] width 149 height 31
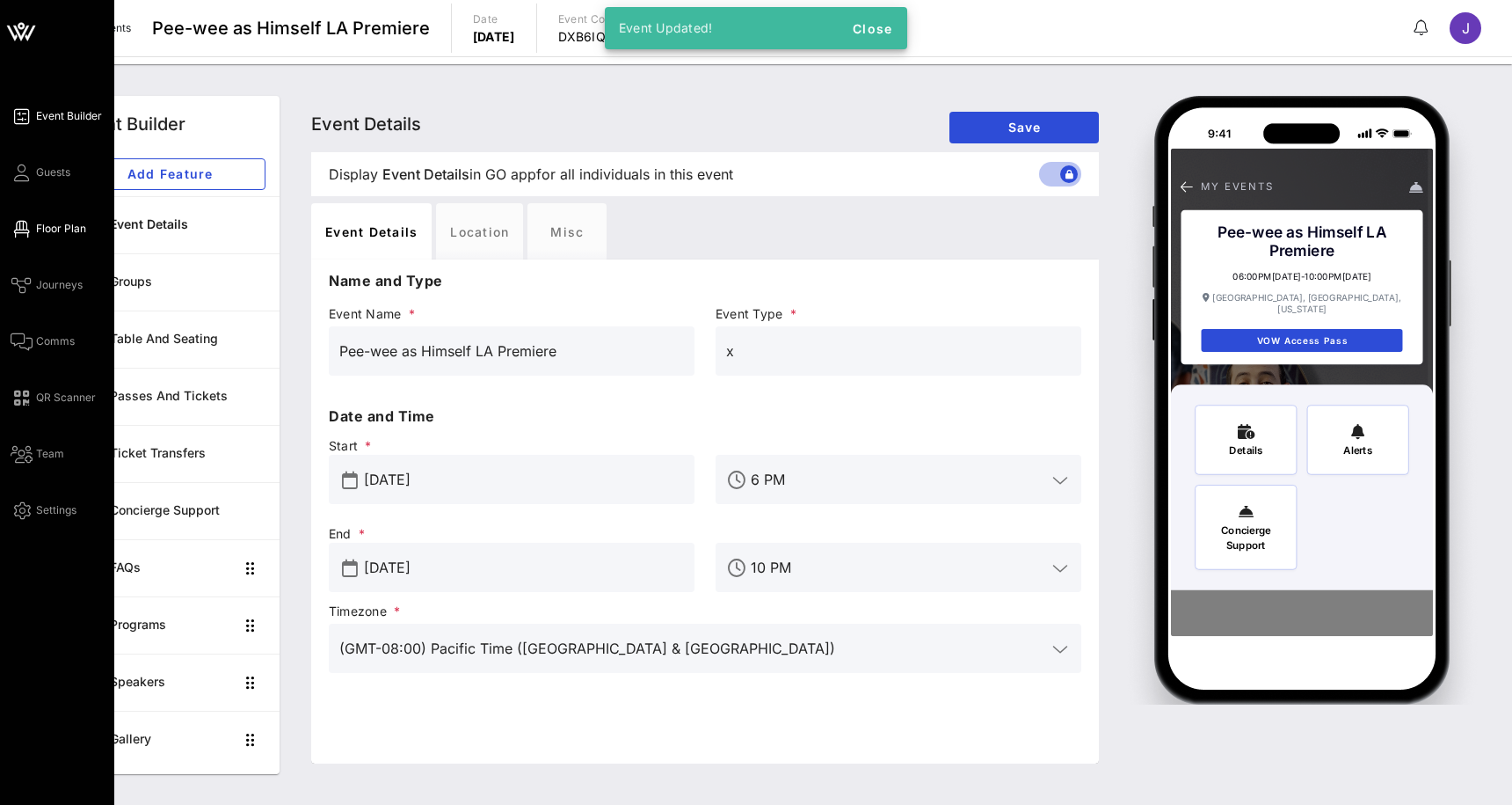
click at [28, 227] on icon at bounding box center [21, 228] width 22 height 3
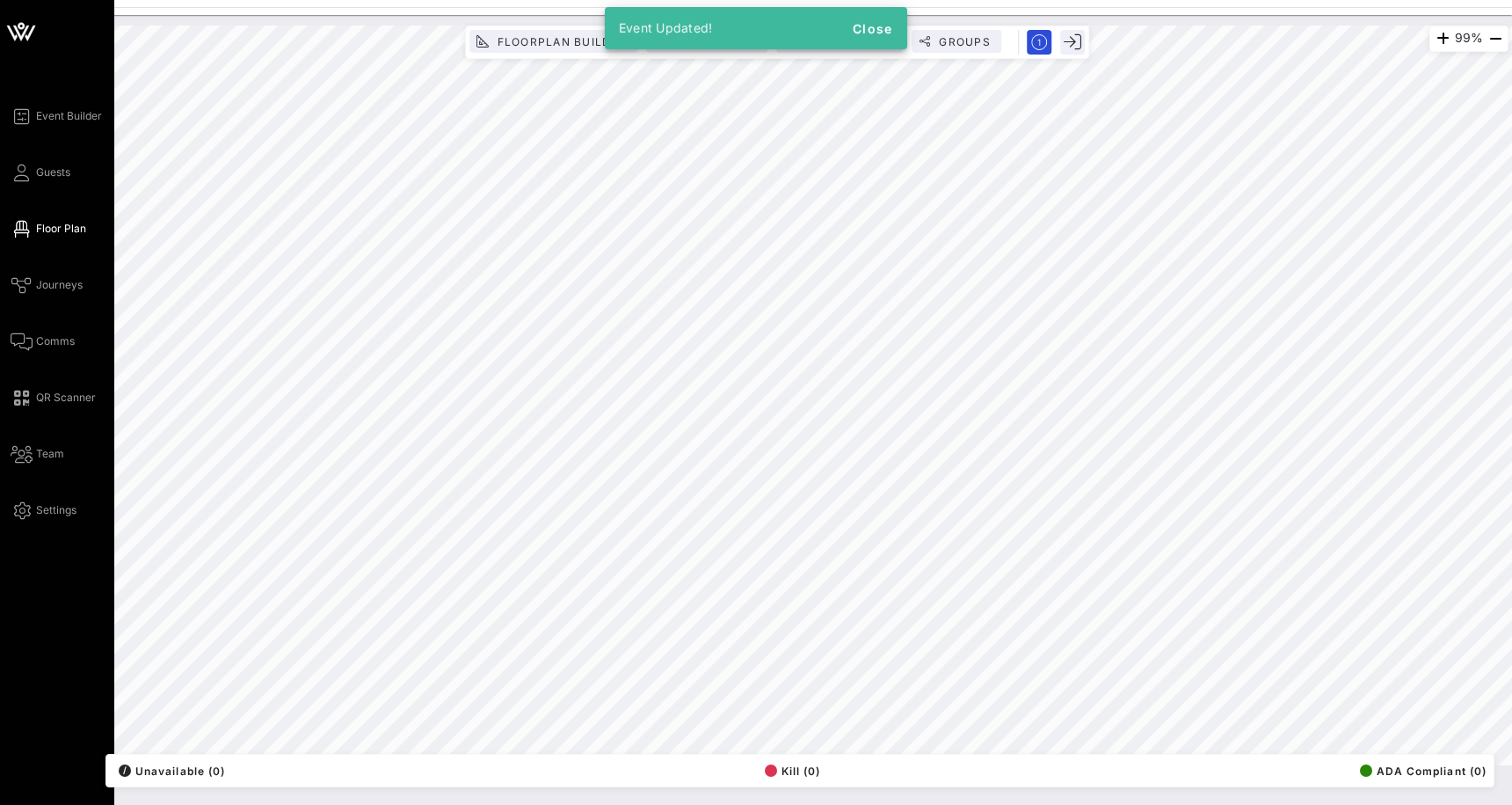
click at [40, 297] on div "Event Builder Guests Floor Plan Journeys Comms QR Scanner Team Settings" at bounding box center [62, 312] width 103 height 415
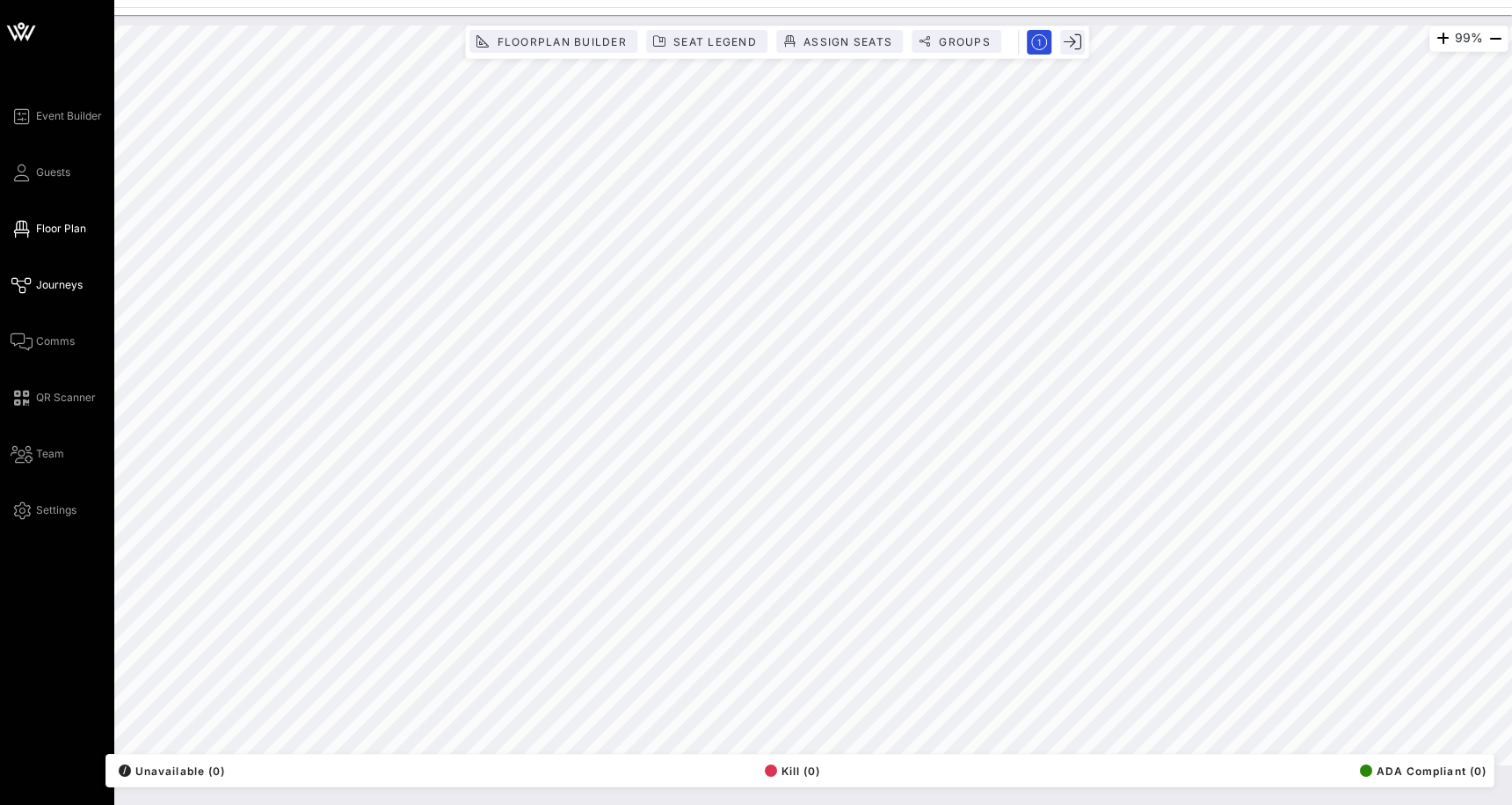
click at [41, 282] on span "Journeys" at bounding box center [60, 285] width 47 height 16
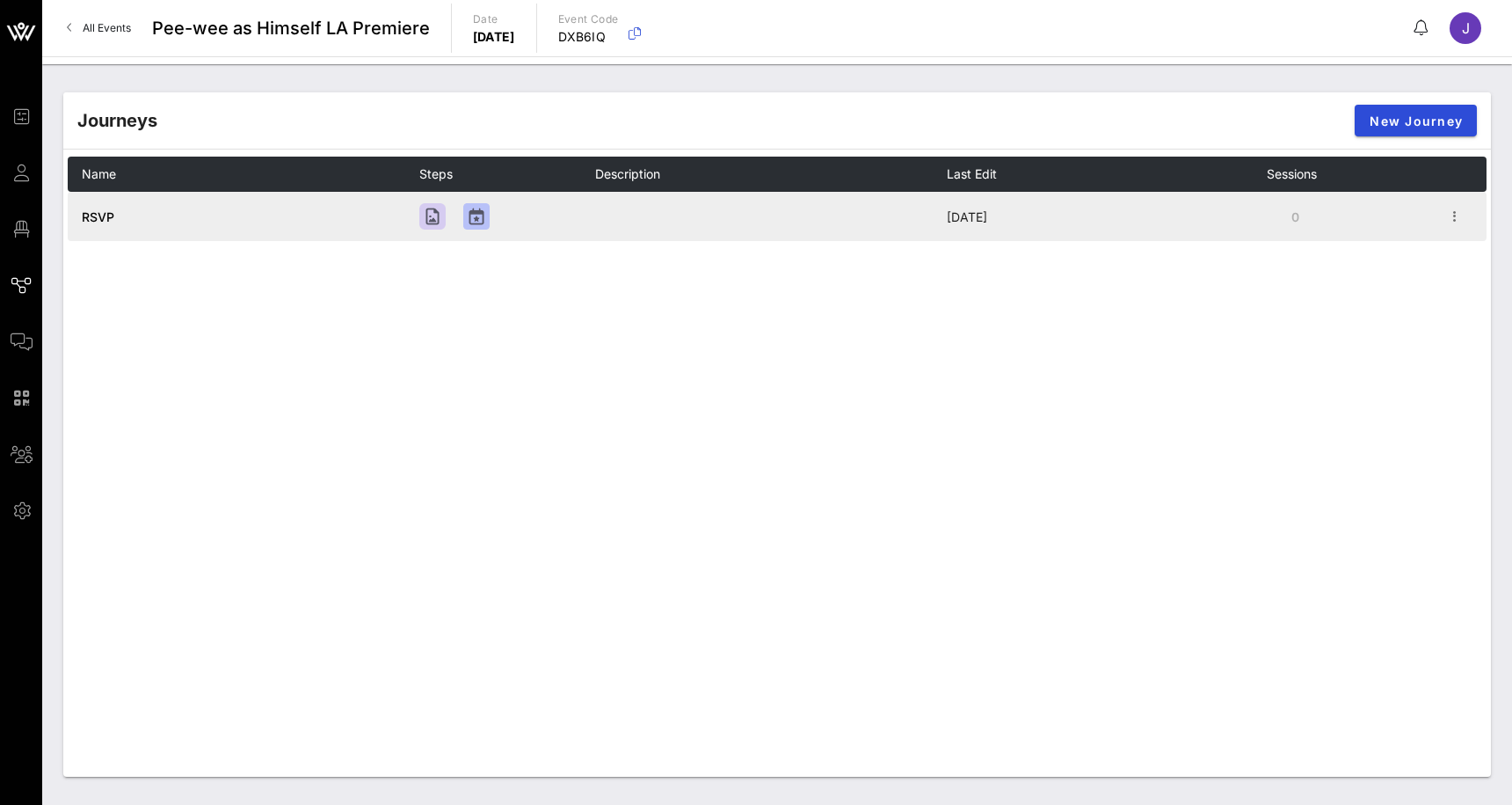
click at [102, 219] on span "RSVP" at bounding box center [98, 217] width 32 height 15
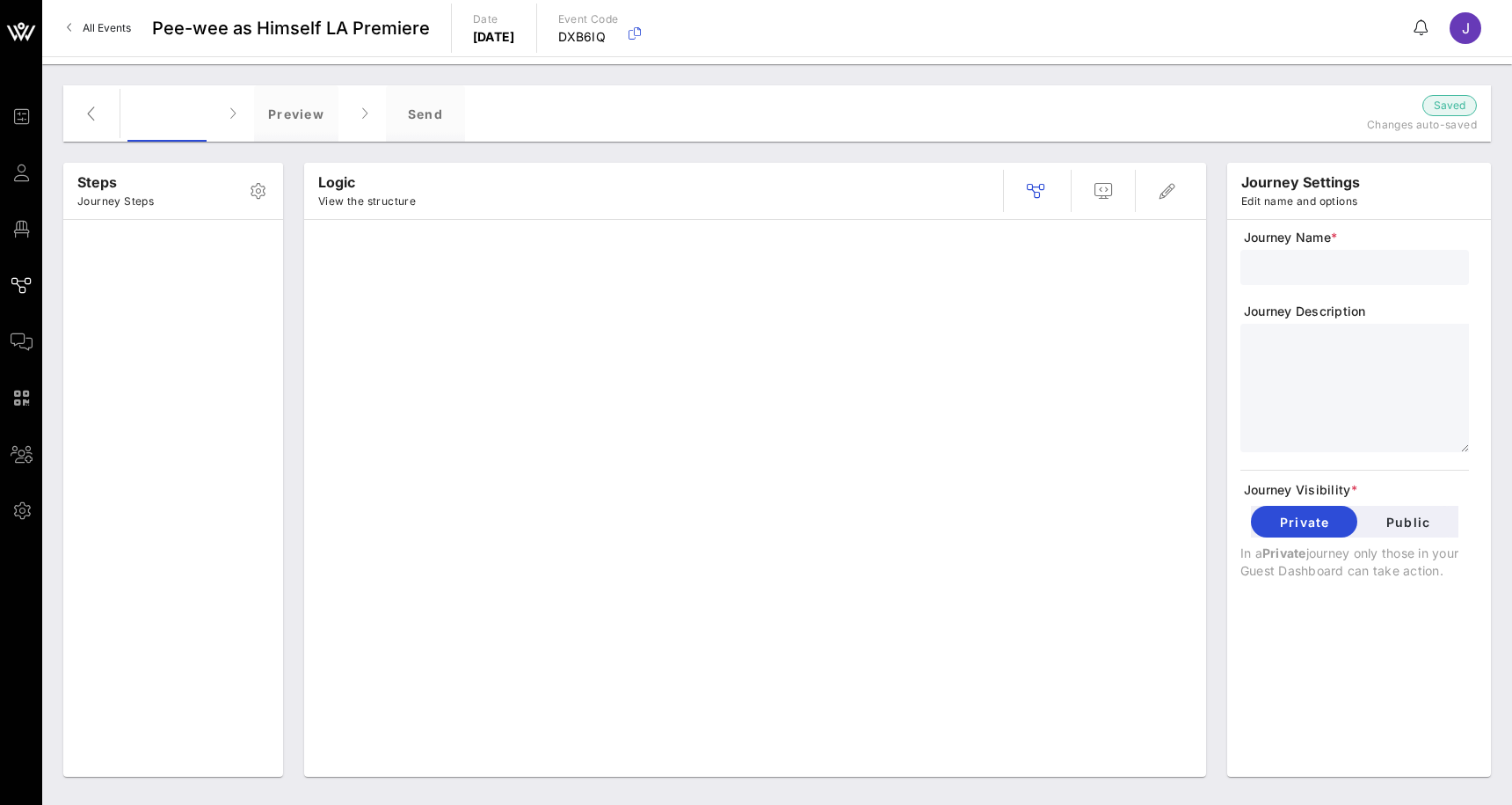
type input "RSVP"
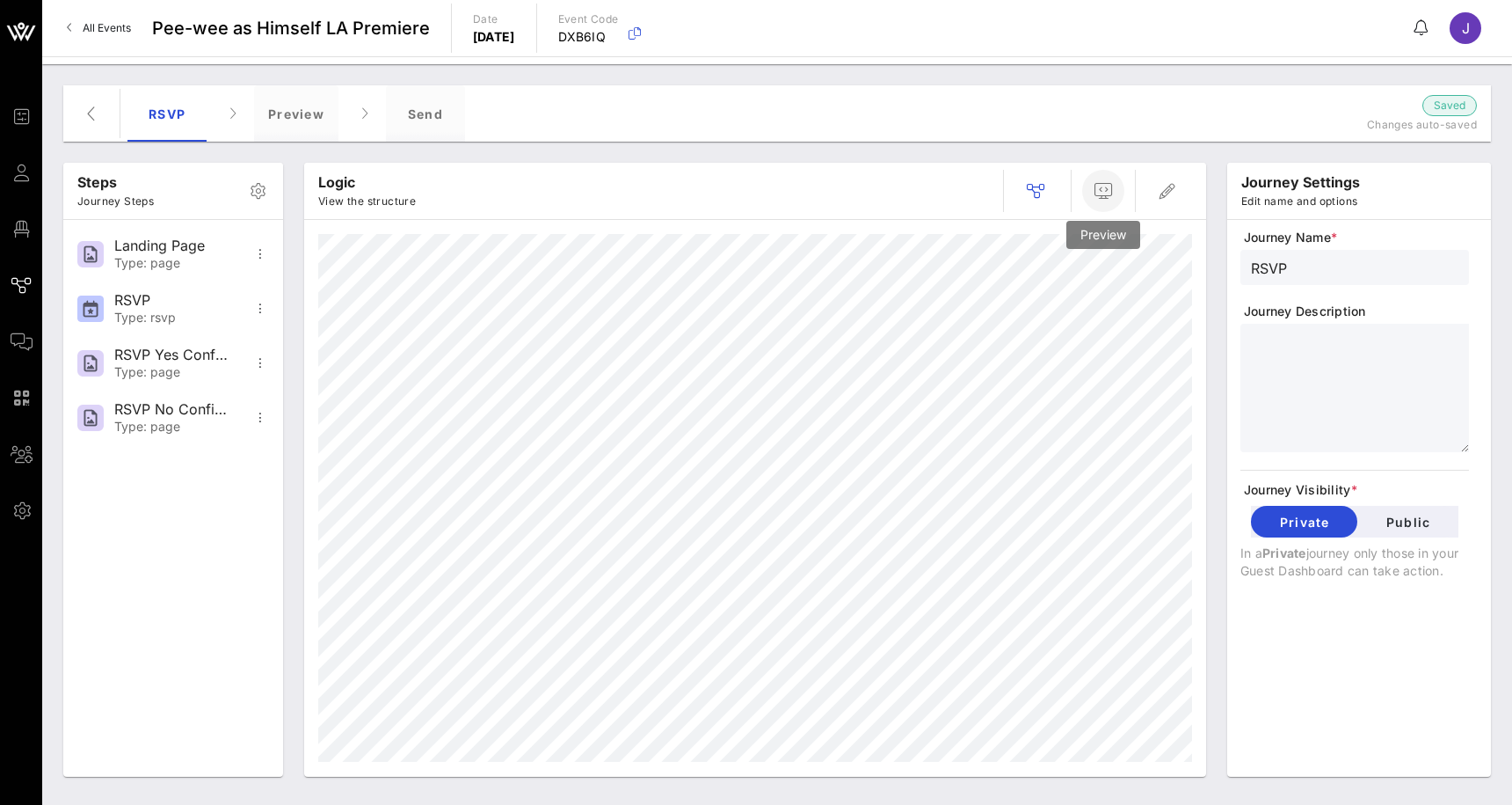
click at [1101, 191] on icon "button" at bounding box center [1103, 191] width 21 height 21
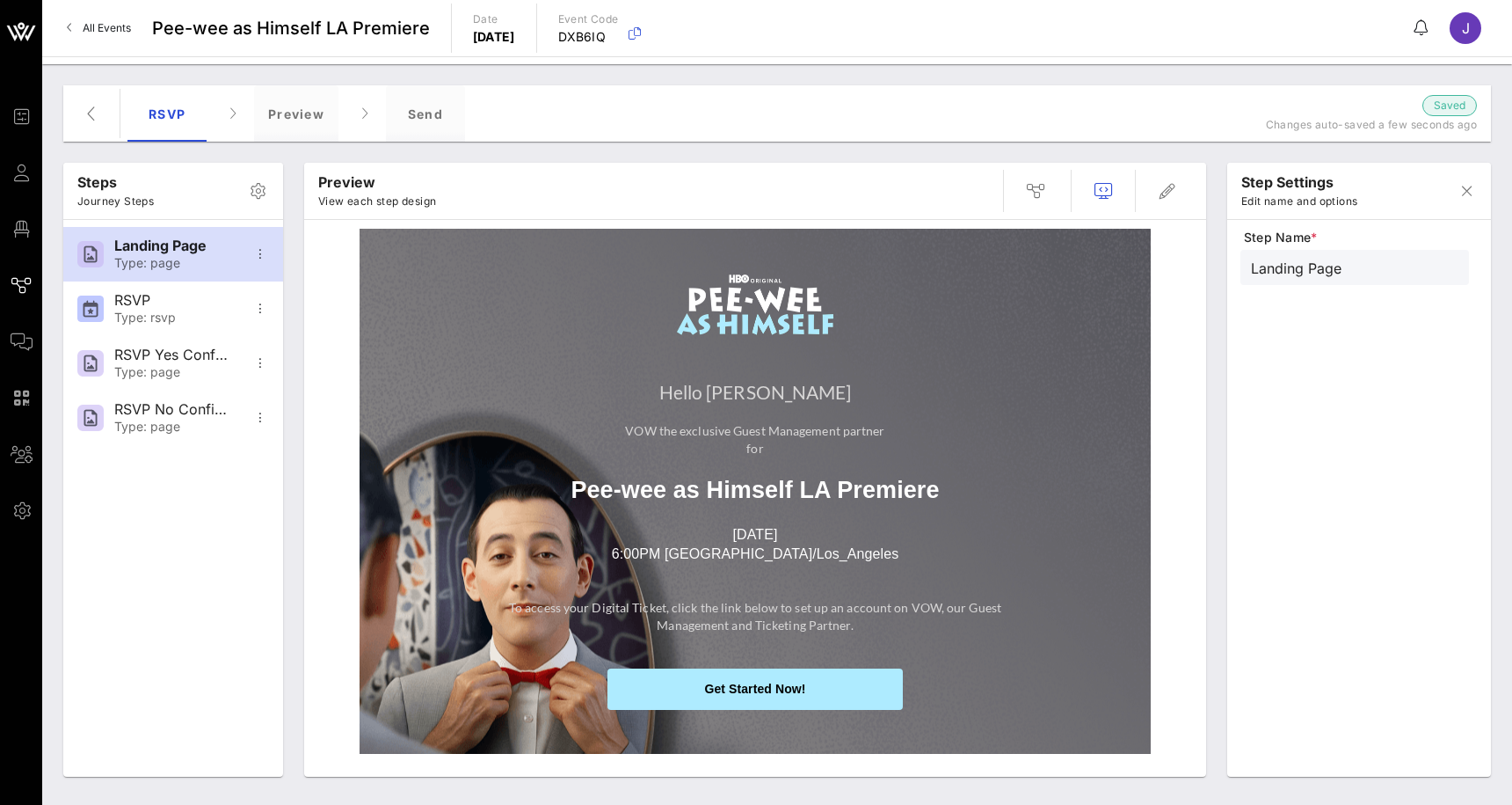
click at [109, 30] on span "All Events" at bounding box center [107, 28] width 49 height 14
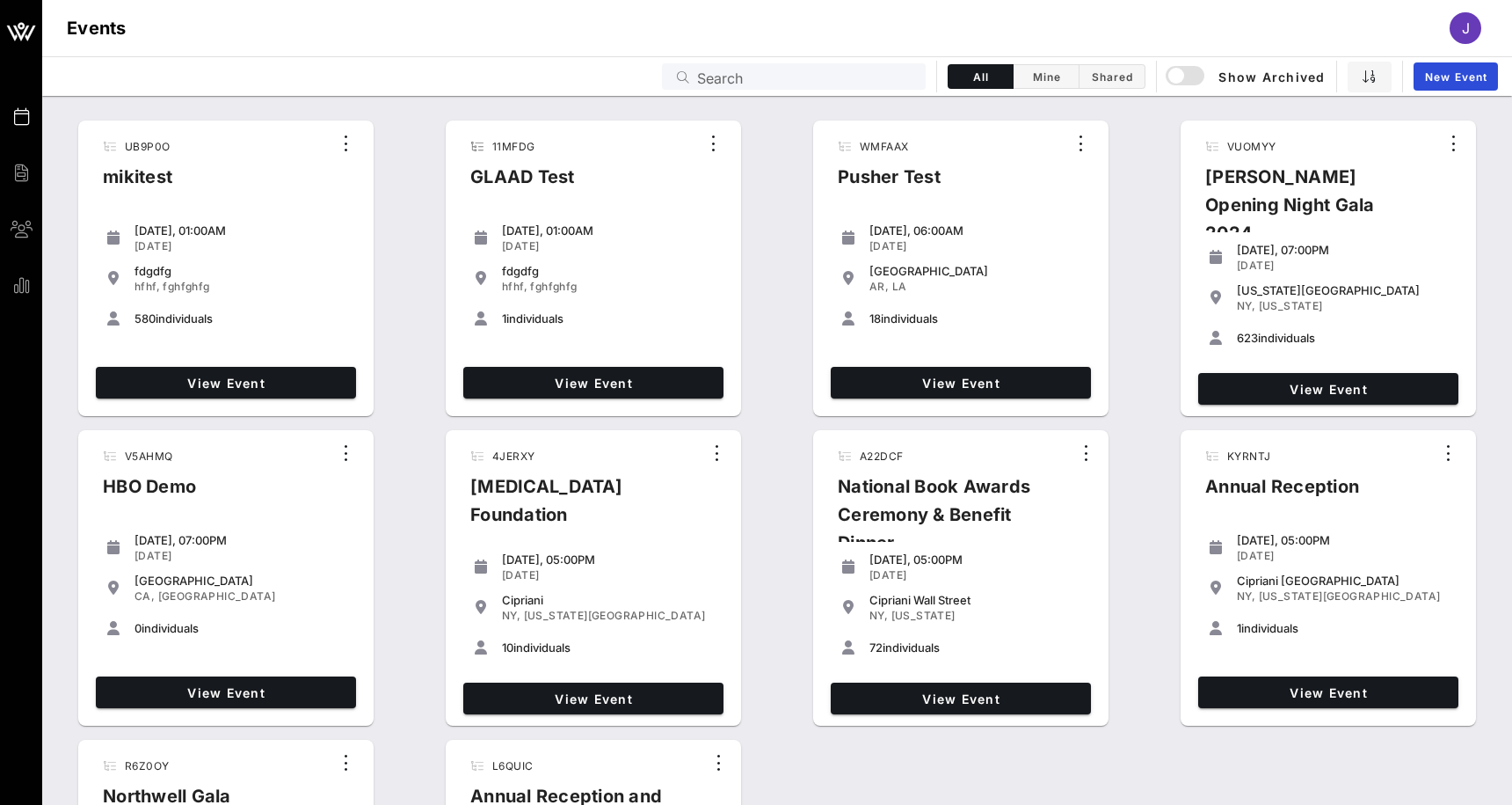
click at [868, 73] on input "Search" at bounding box center [807, 76] width 219 height 22
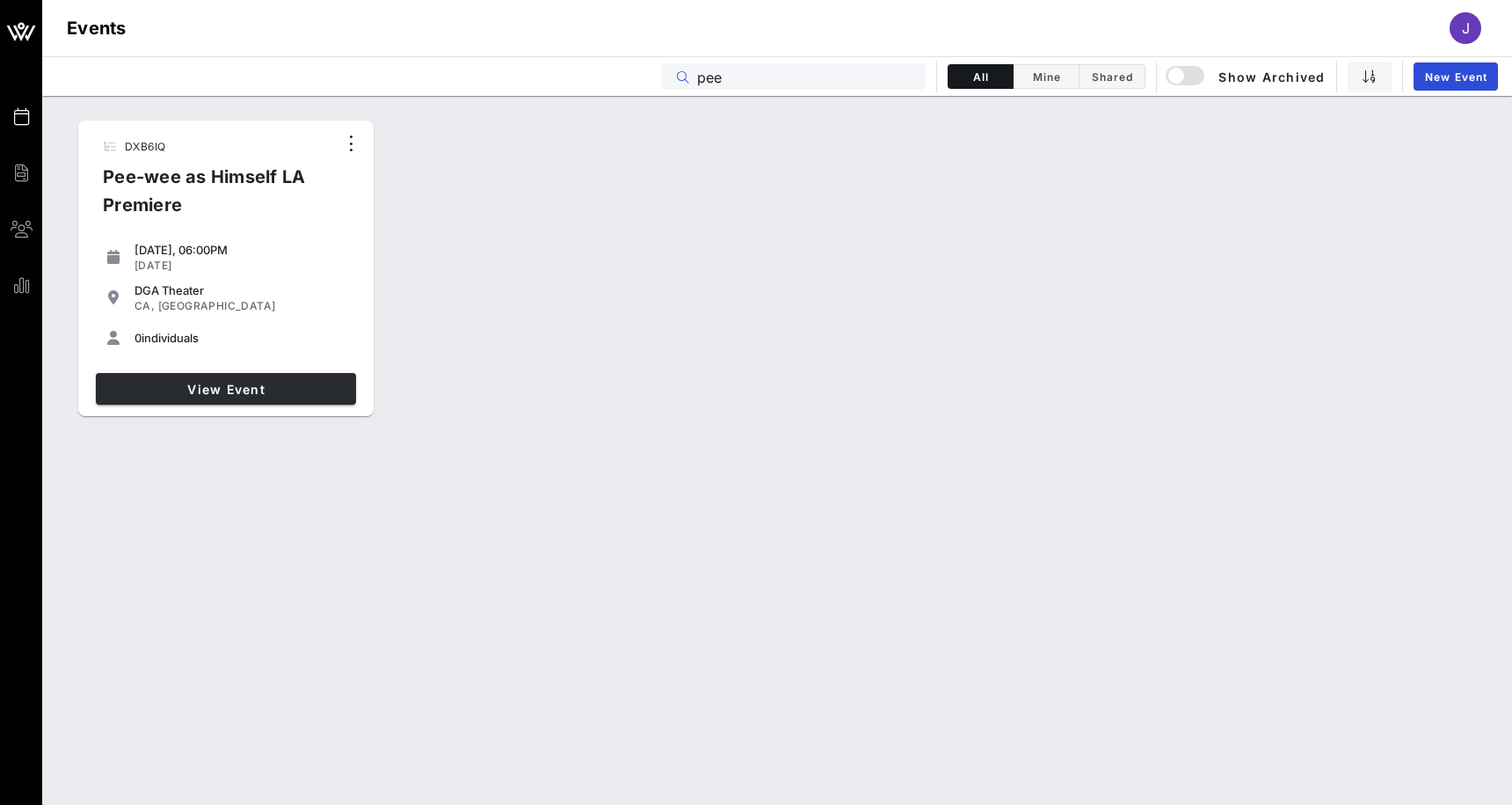
type input "pee"
click at [325, 378] on link "View Event" at bounding box center [225, 388] width 260 height 31
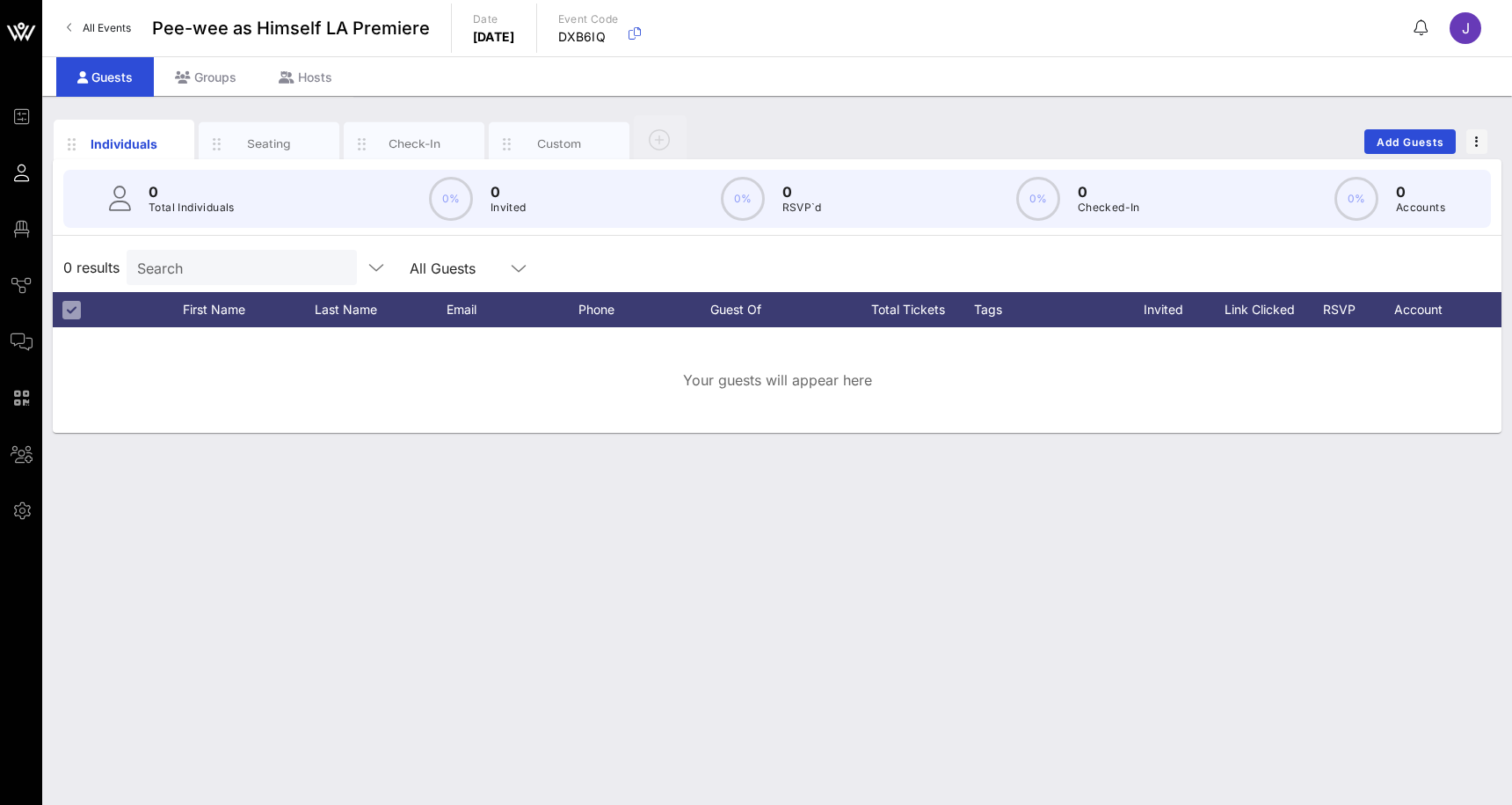
click at [949, 29] on div "All Events Pee-wee as Himself LA Premiere Date [DATE] Event Code DXB6IQ J" at bounding box center [776, 28] width 1470 height 57
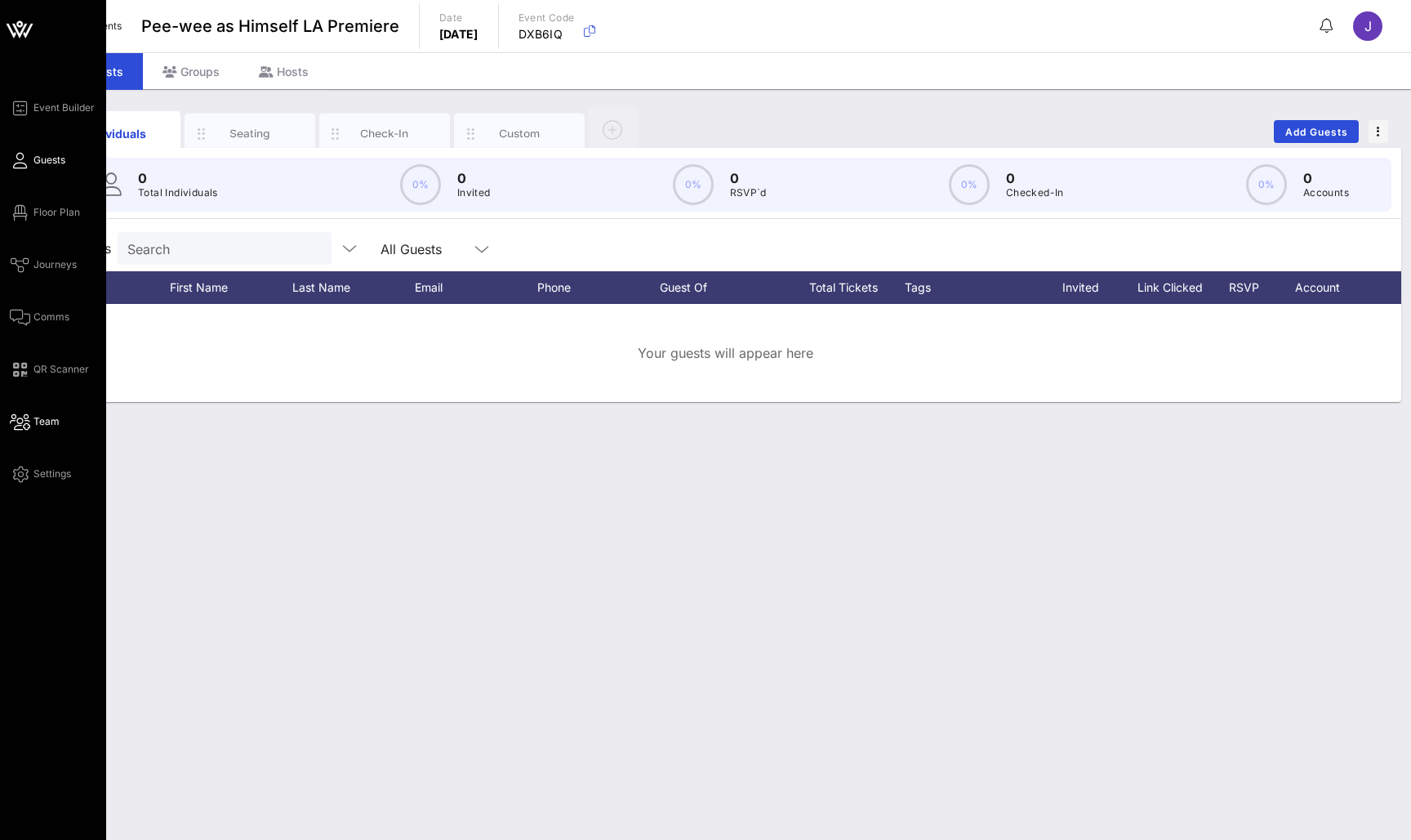
click at [26, 420] on icon at bounding box center [20, 421] width 21 height 3
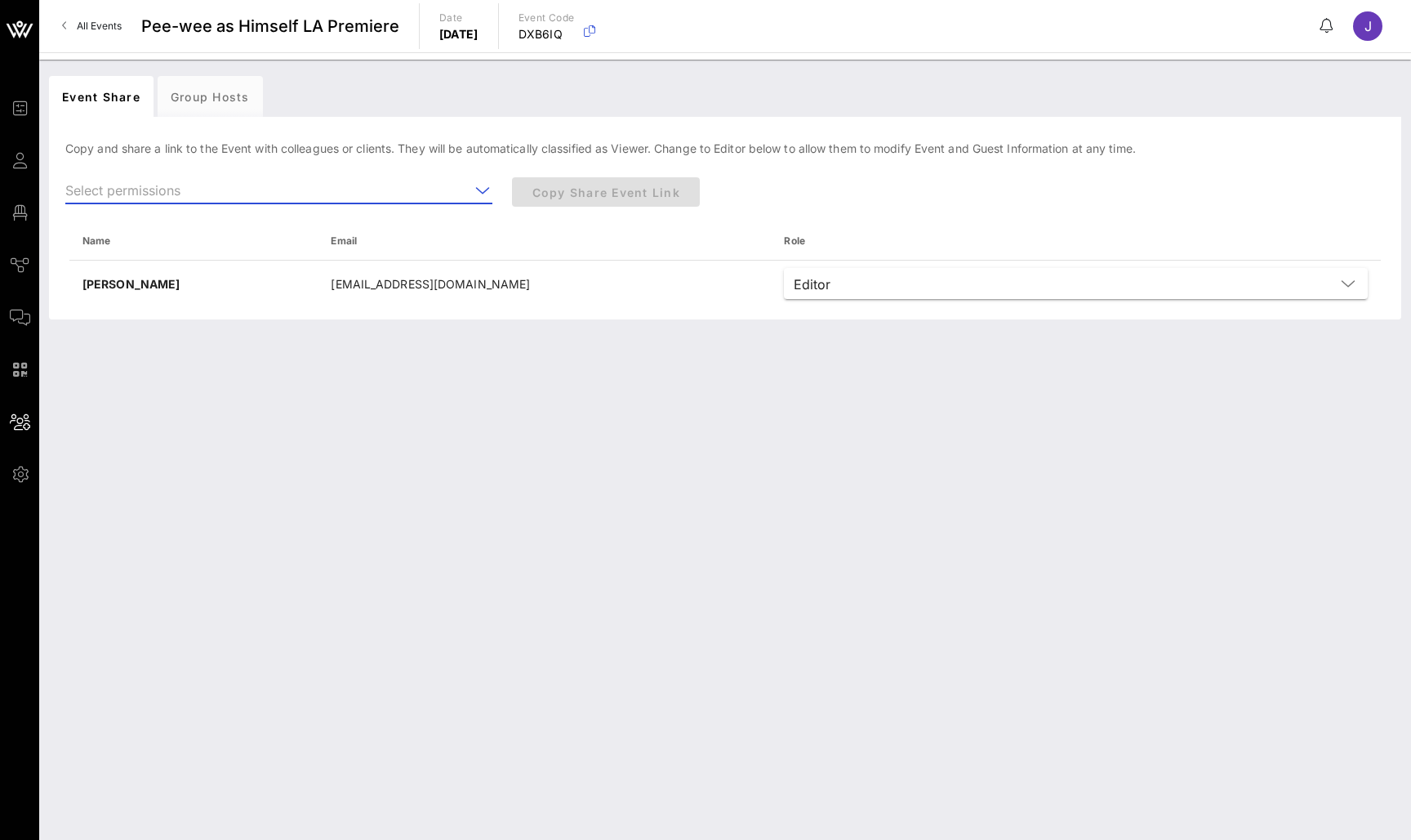
click at [315, 187] on input "text" at bounding box center [267, 190] width 404 height 26
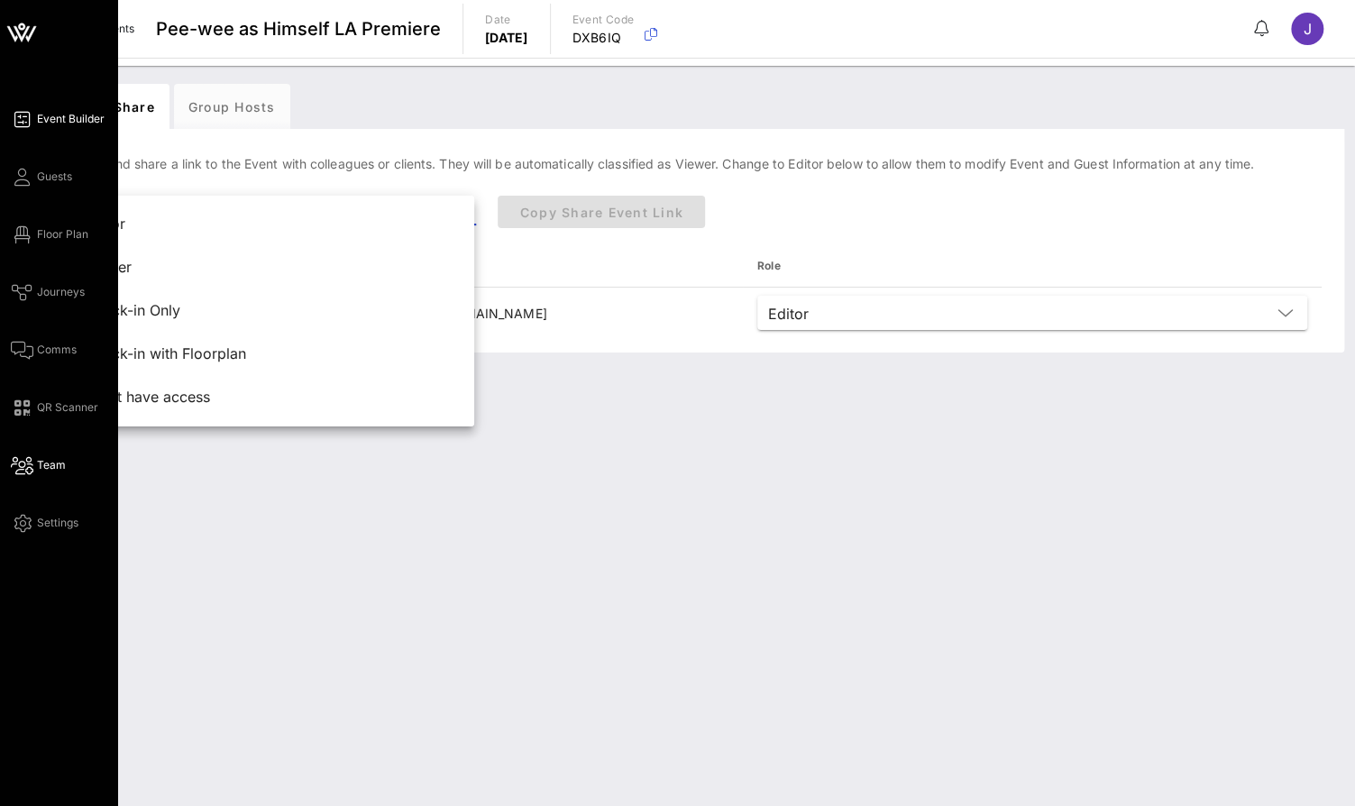
click at [32, 118] on icon at bounding box center [22, 119] width 23 height 3
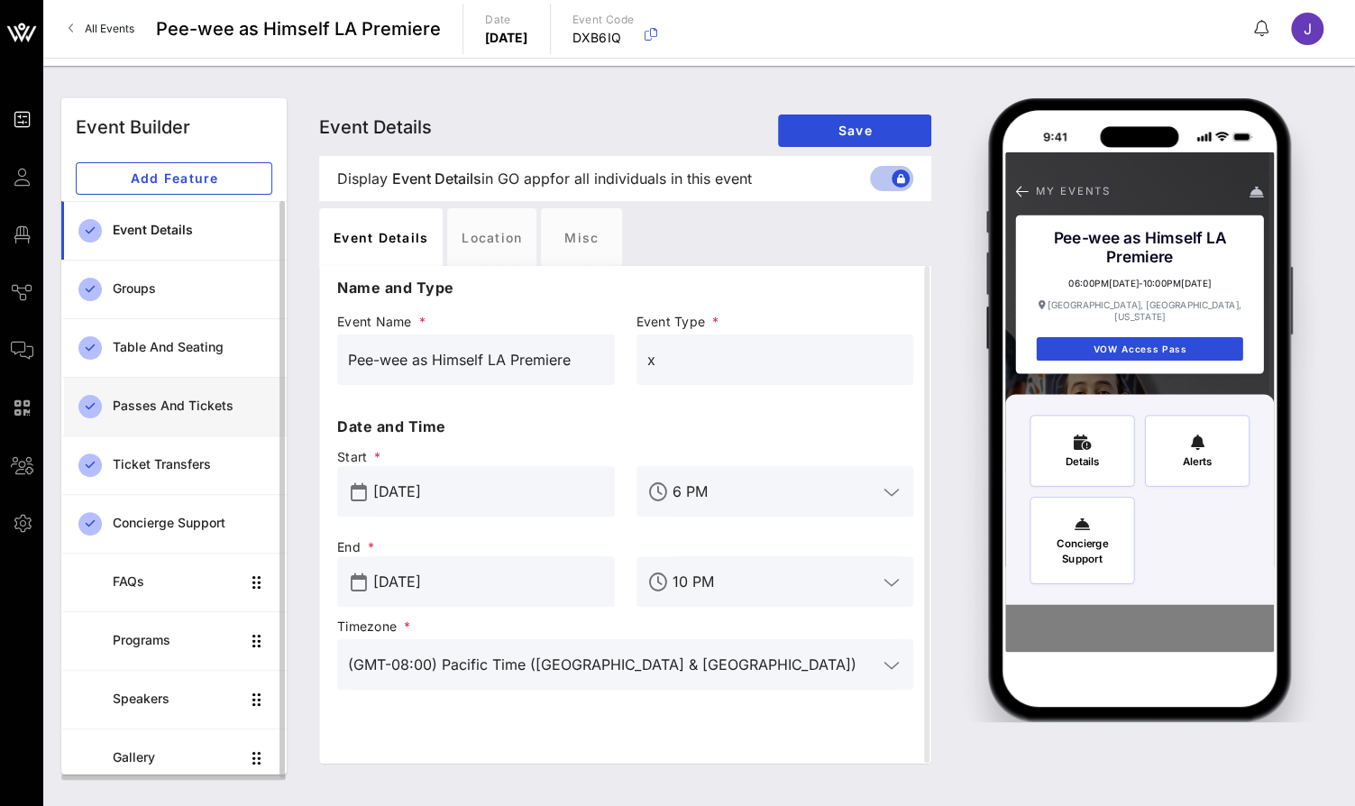
scroll to position [4, 0]
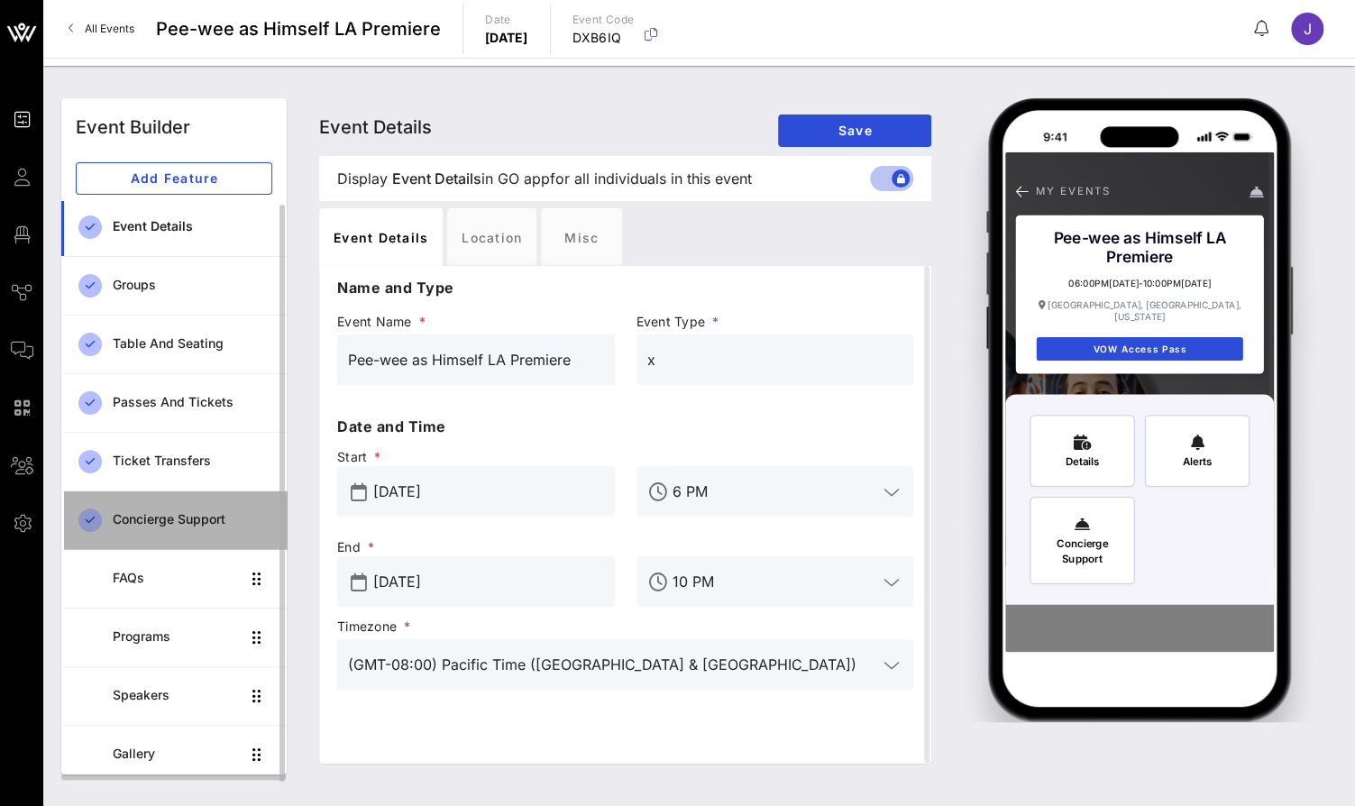
click at [155, 523] on div "Concierge Support" at bounding box center [193, 519] width 160 height 15
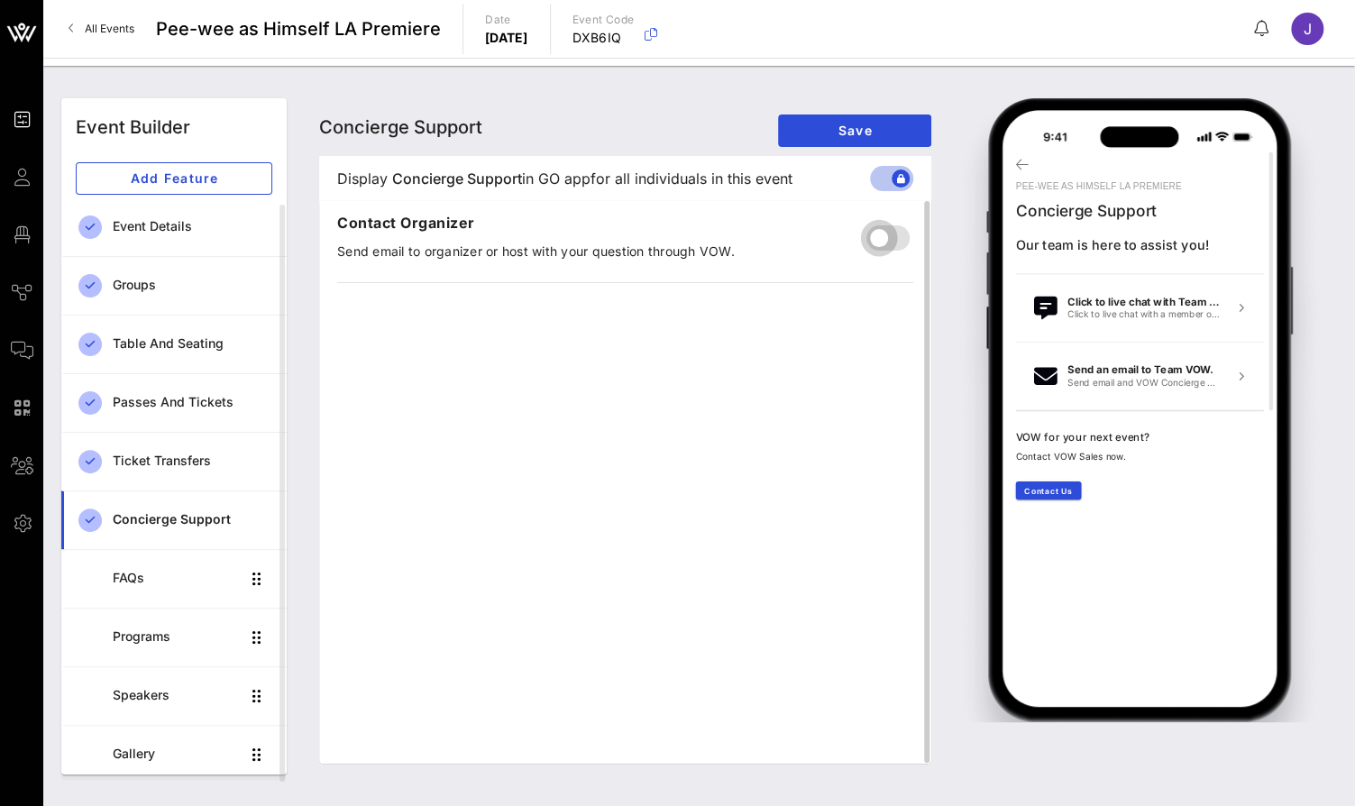
click at [893, 241] on div at bounding box center [878, 238] width 31 height 31
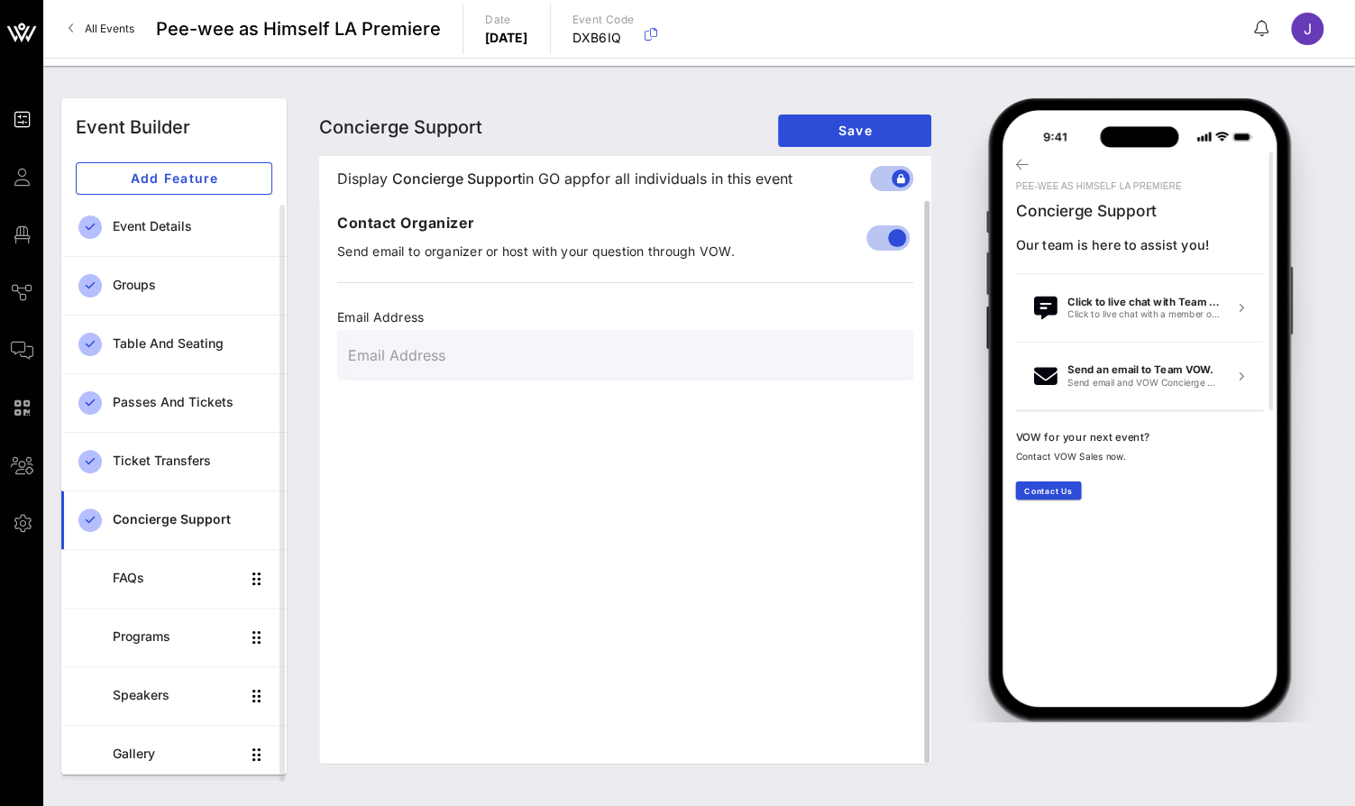
click at [505, 355] on input "text" at bounding box center [625, 355] width 554 height 29
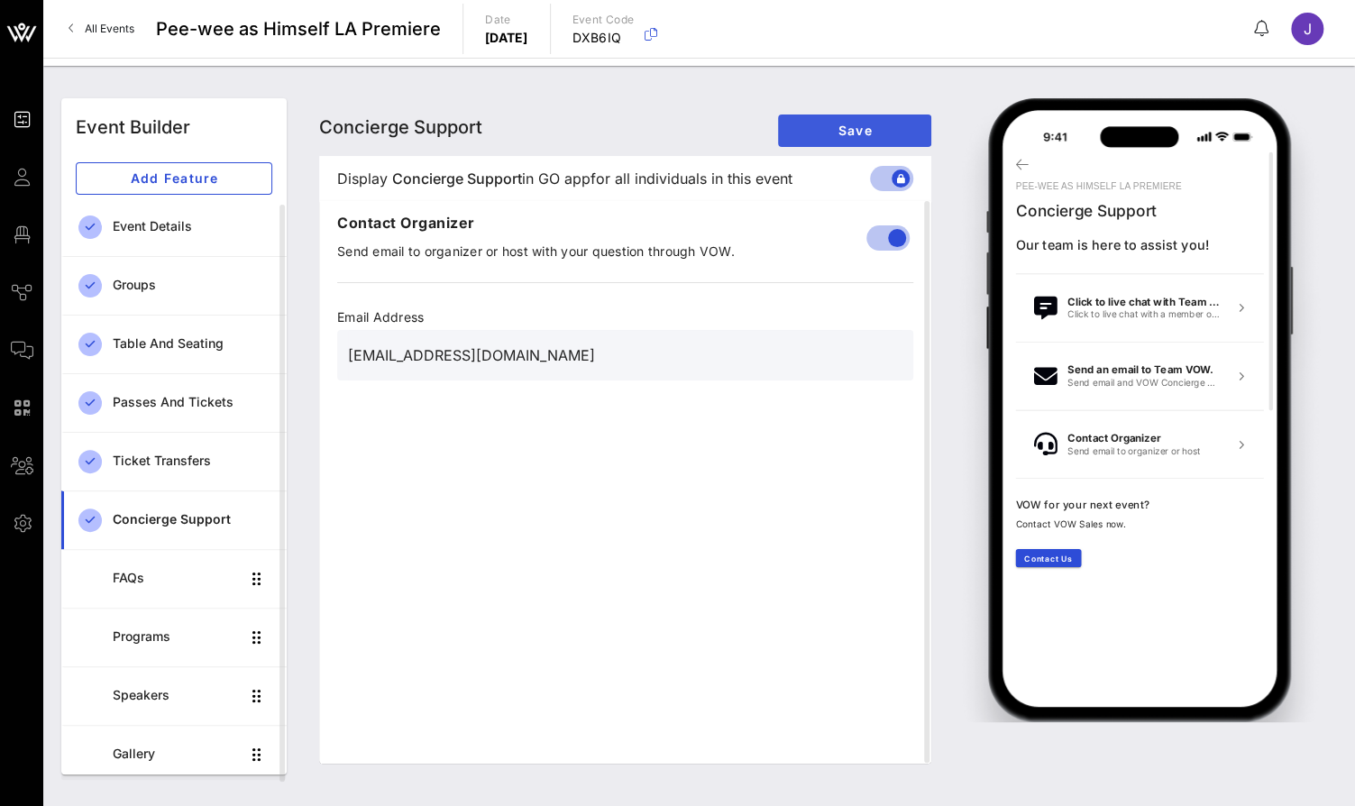
type input "[EMAIL_ADDRESS][DOMAIN_NAME]"
click at [865, 126] on span "Save" at bounding box center [854, 130] width 124 height 15
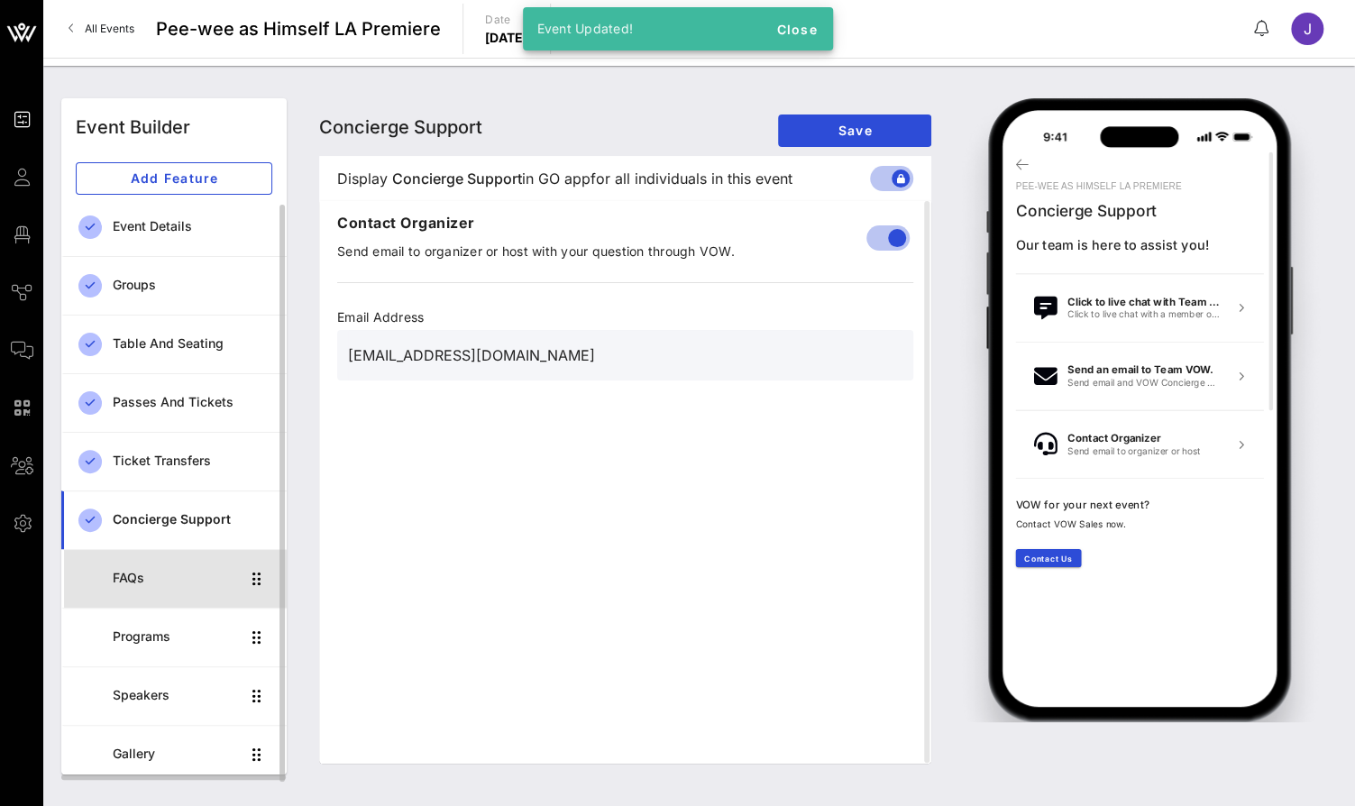
click at [163, 571] on div "FAQs" at bounding box center [176, 578] width 127 height 15
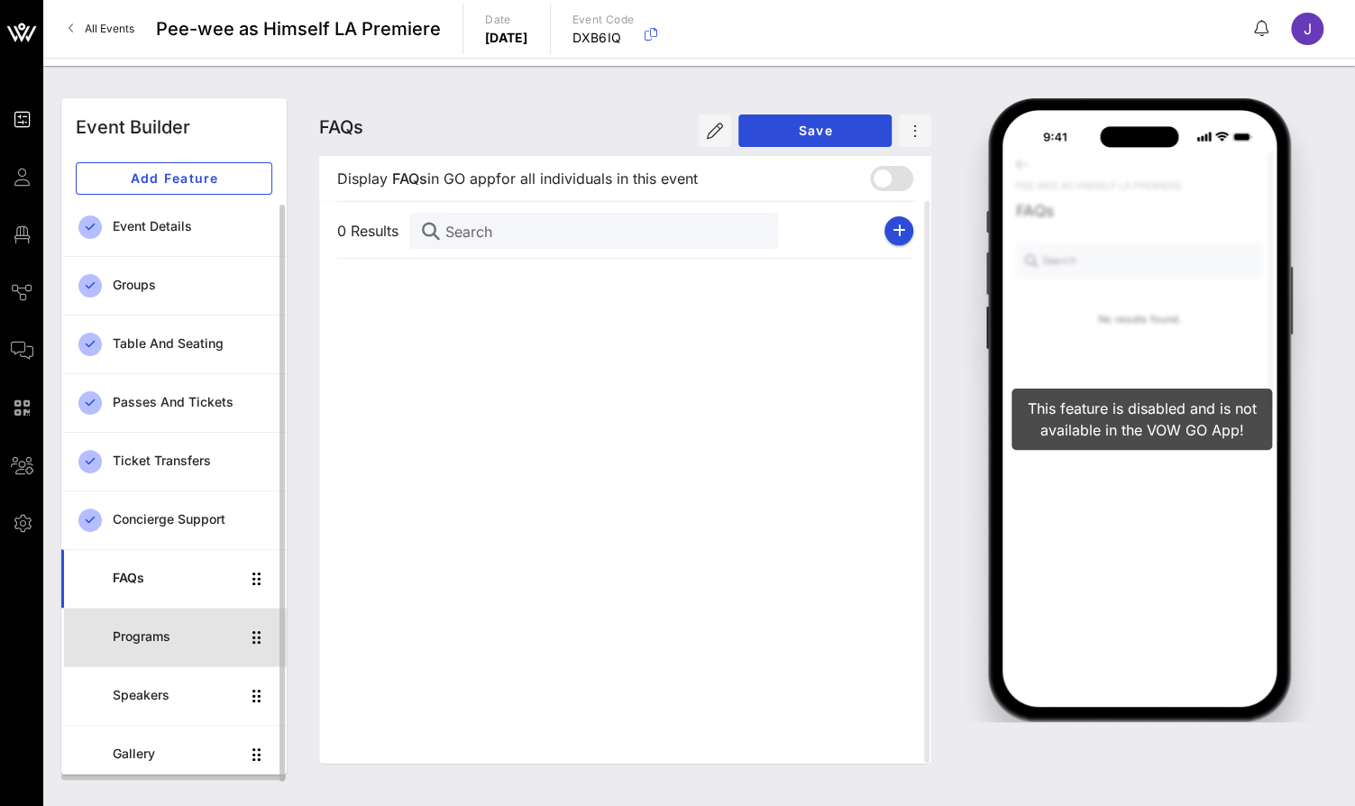
click at [159, 625] on div "Programs" at bounding box center [176, 636] width 127 height 37
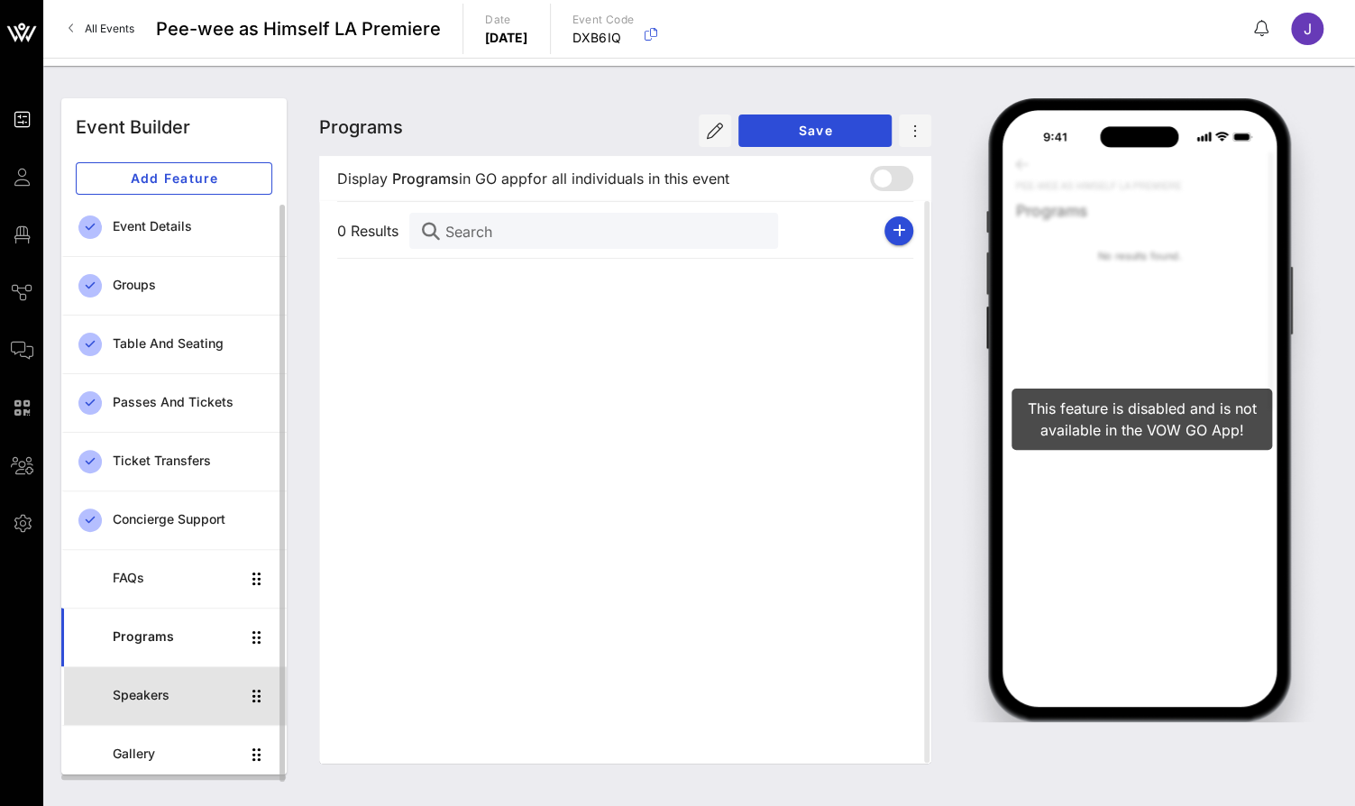
click at [152, 690] on div "Speakers" at bounding box center [176, 695] width 127 height 15
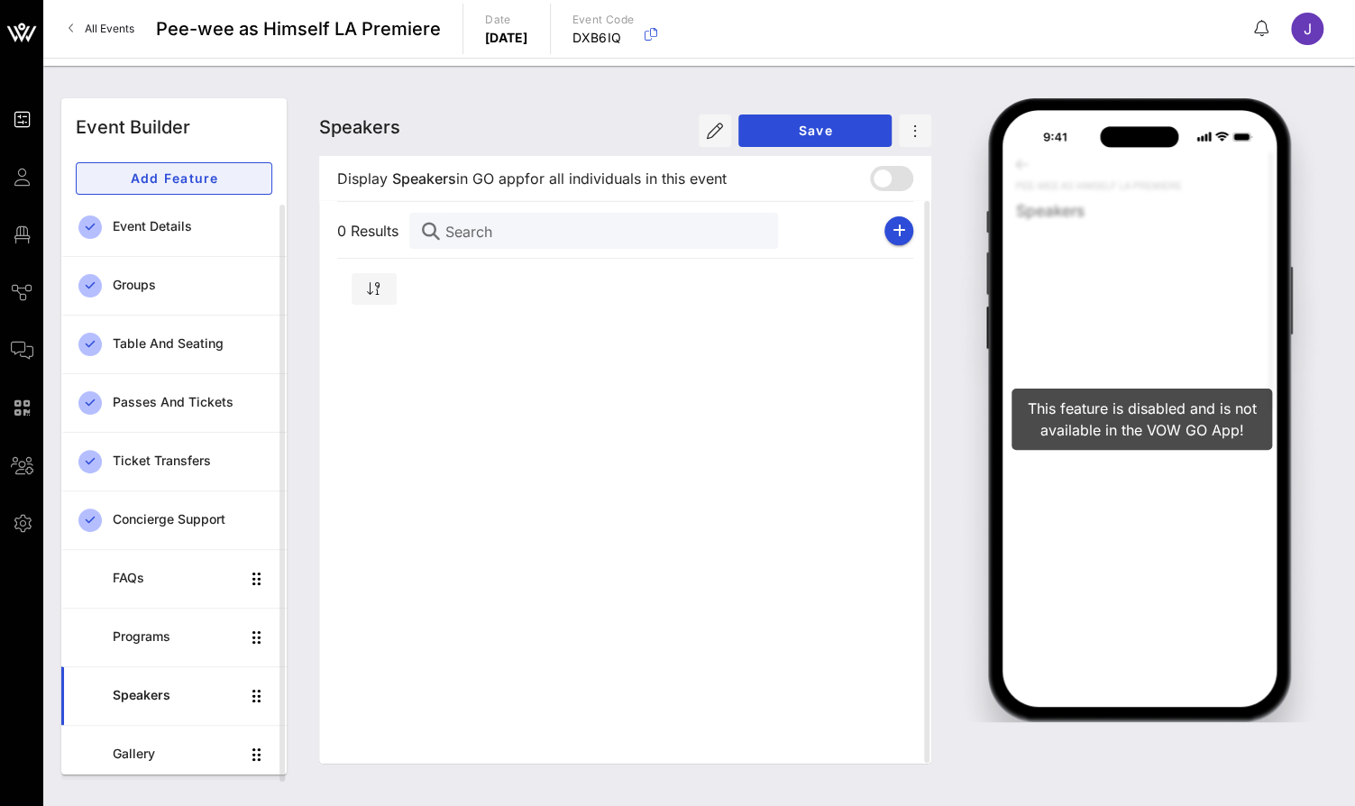
click at [228, 187] on button "Add Feature" at bounding box center [174, 178] width 196 height 32
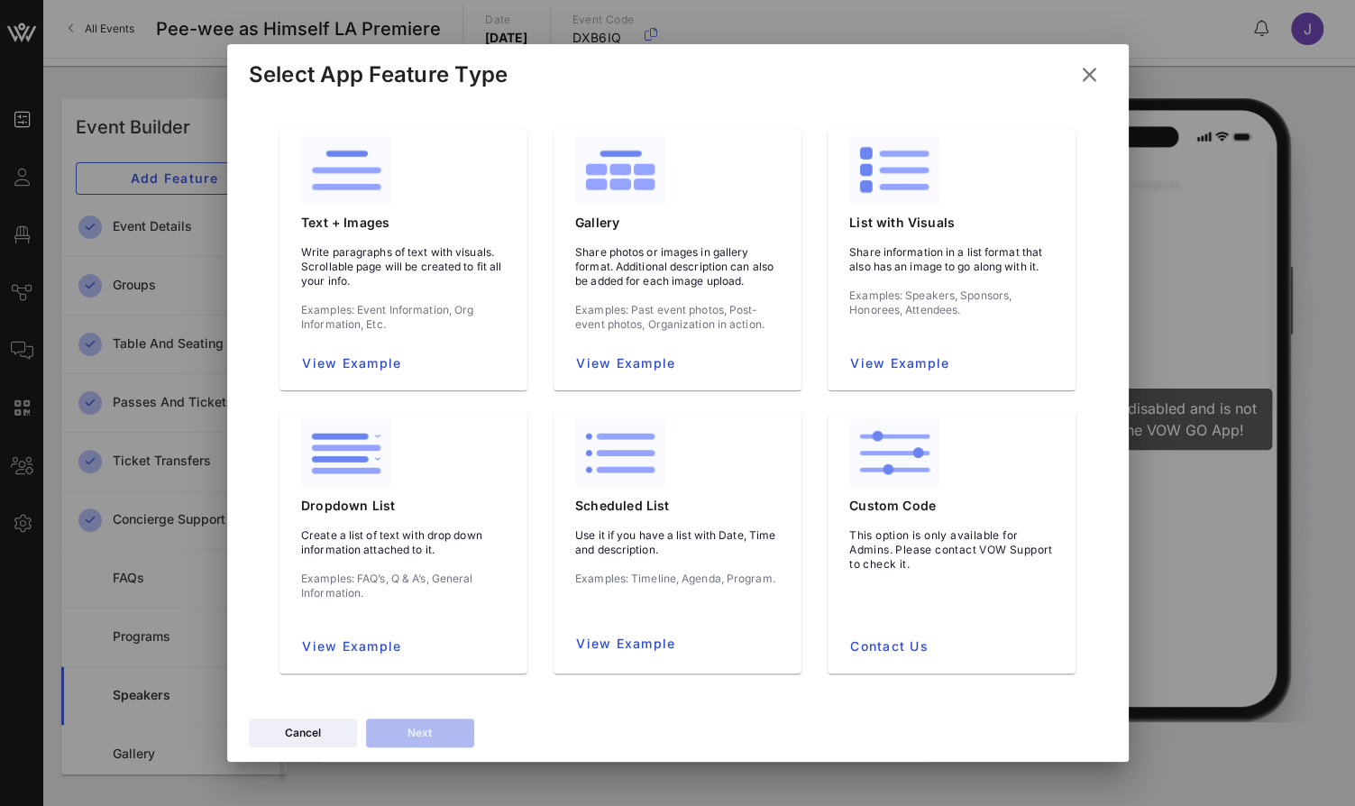
click at [210, 116] on div at bounding box center [677, 403] width 1355 height 806
click at [1084, 69] on icon at bounding box center [1088, 74] width 25 height 23
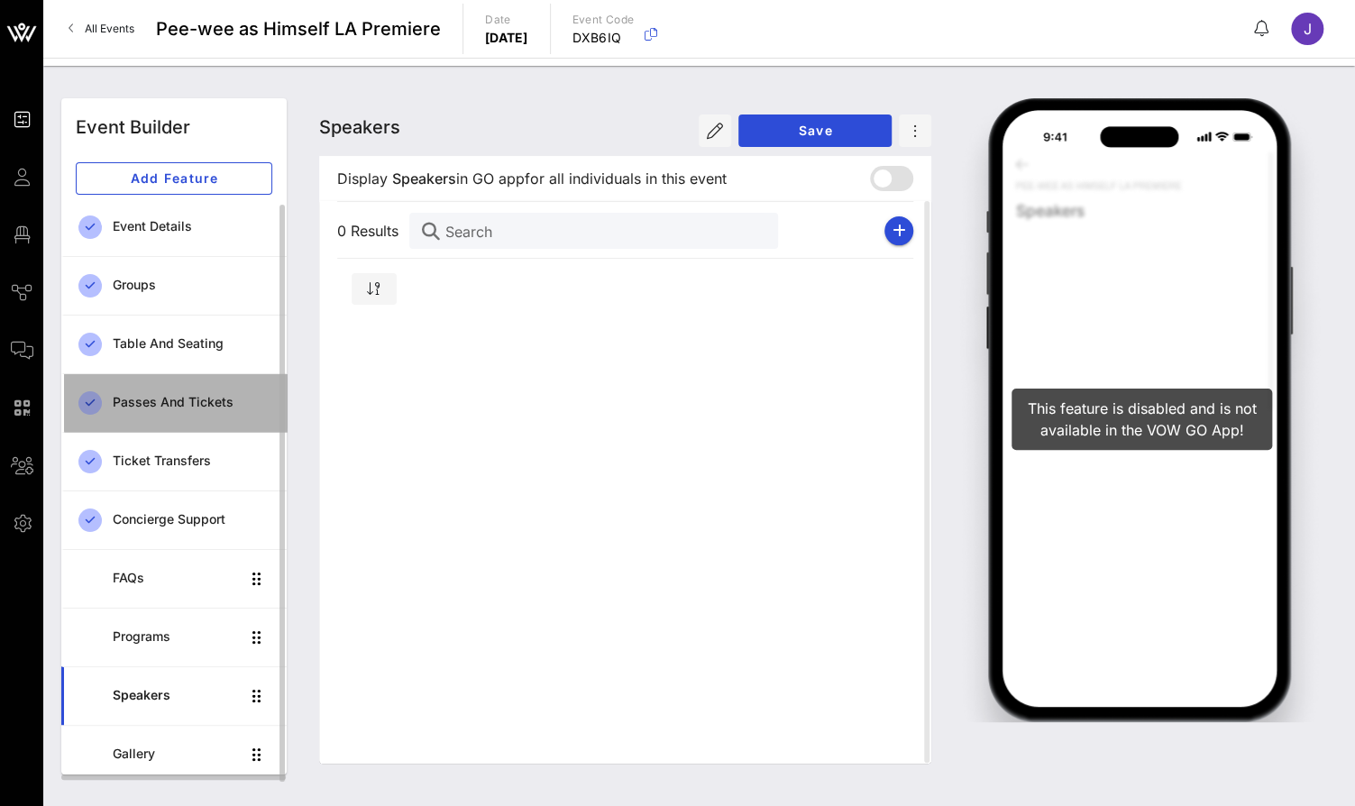
click at [183, 402] on div "Passes and Tickets" at bounding box center [193, 402] width 160 height 15
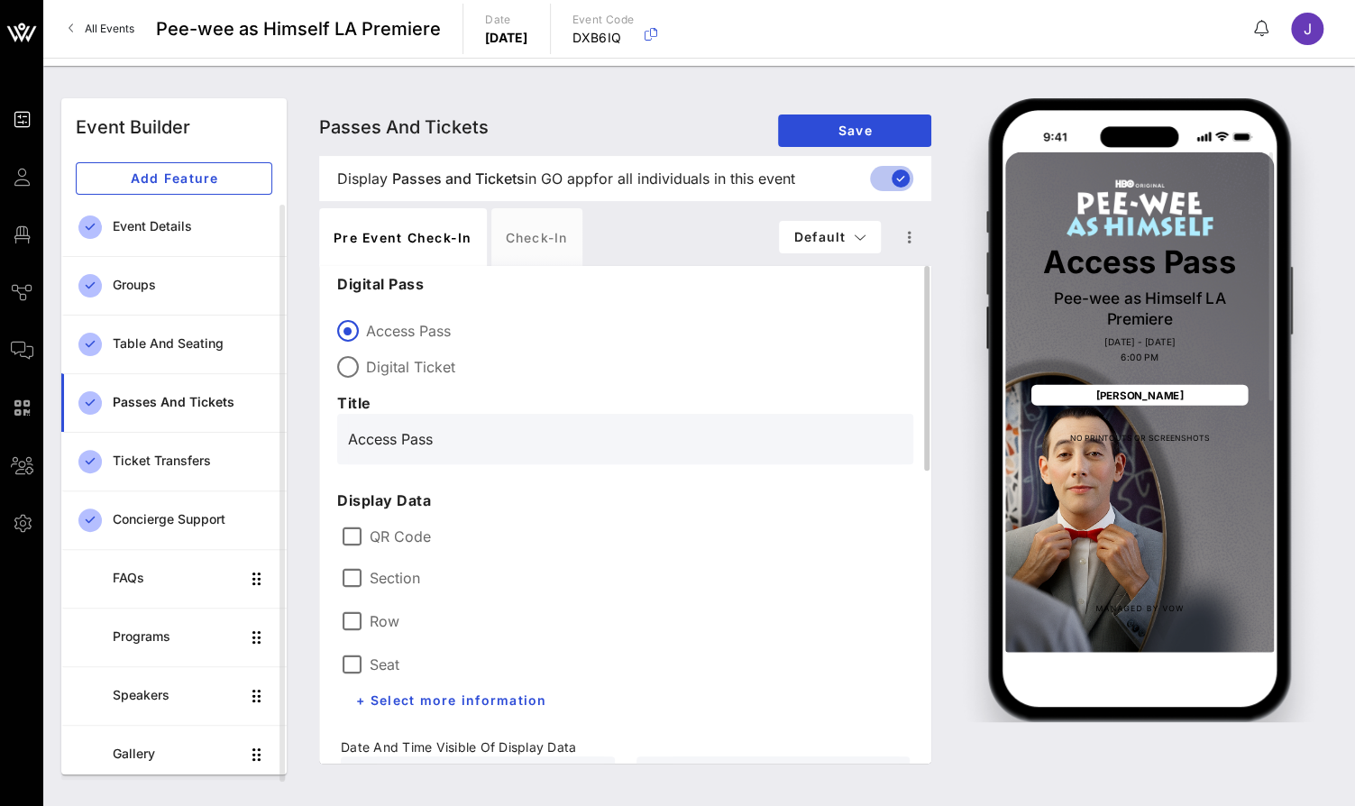
click at [403, 362] on label "Digital Ticket" at bounding box center [639, 367] width 547 height 18
click at [397, 537] on label "QR Code" at bounding box center [640, 536] width 540 height 18
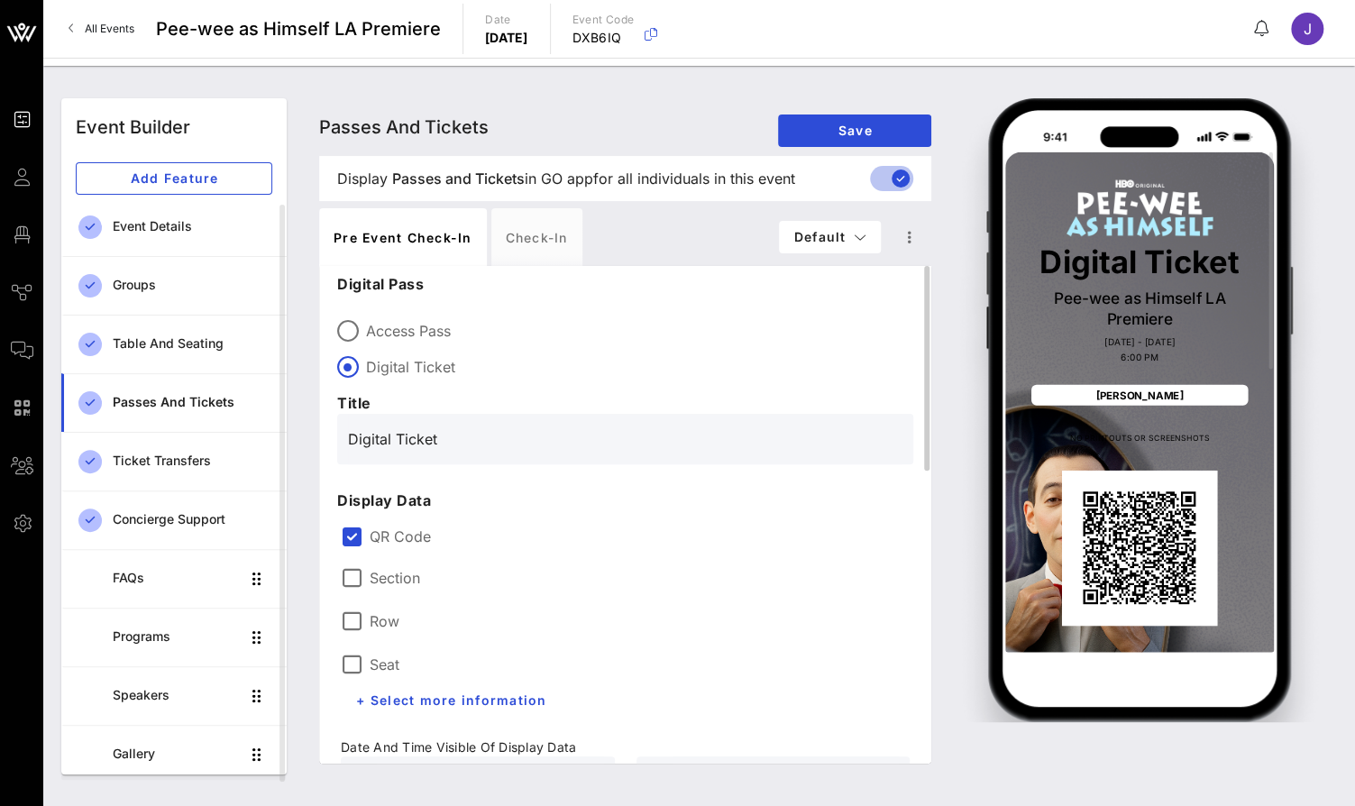
click at [396, 578] on label "Section" at bounding box center [395, 578] width 50 height 18
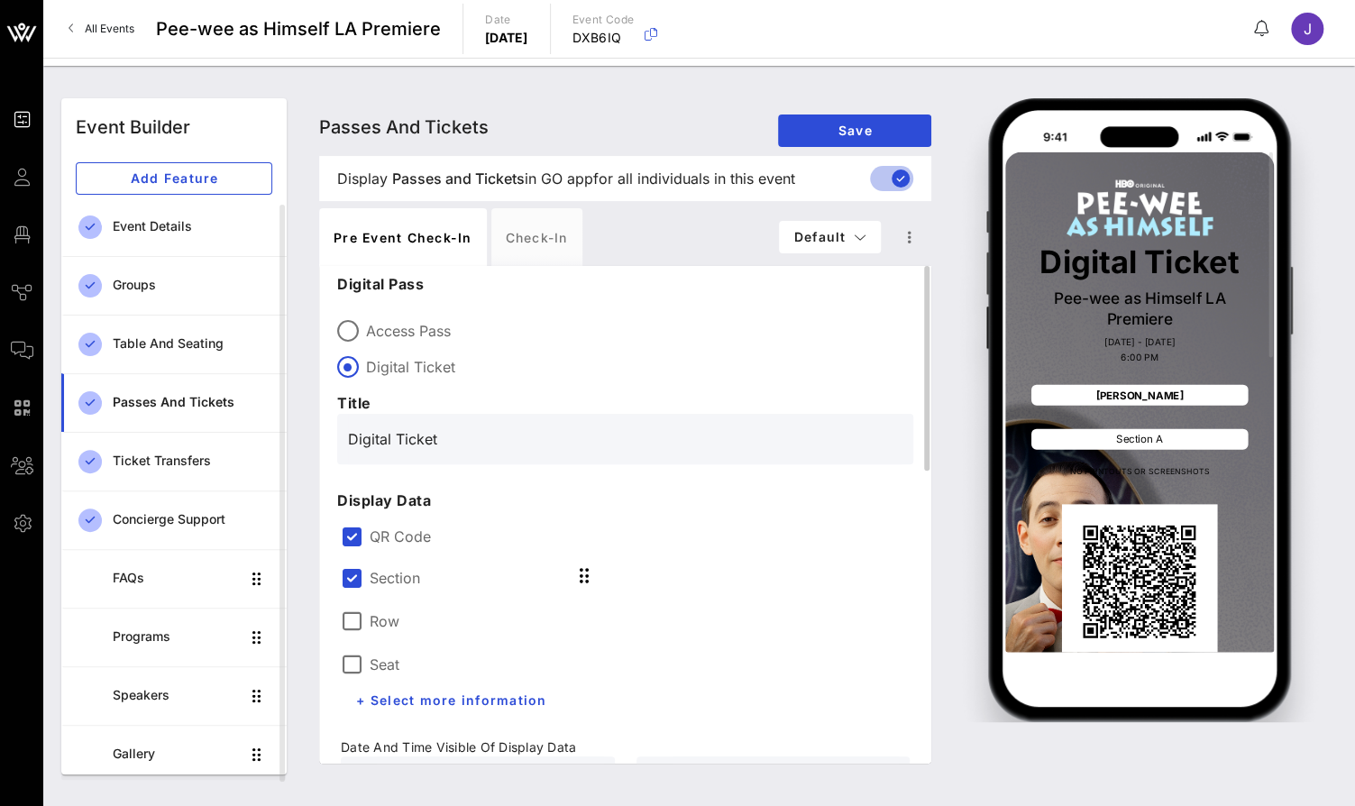
click at [384, 619] on label "Row" at bounding box center [385, 621] width 30 height 18
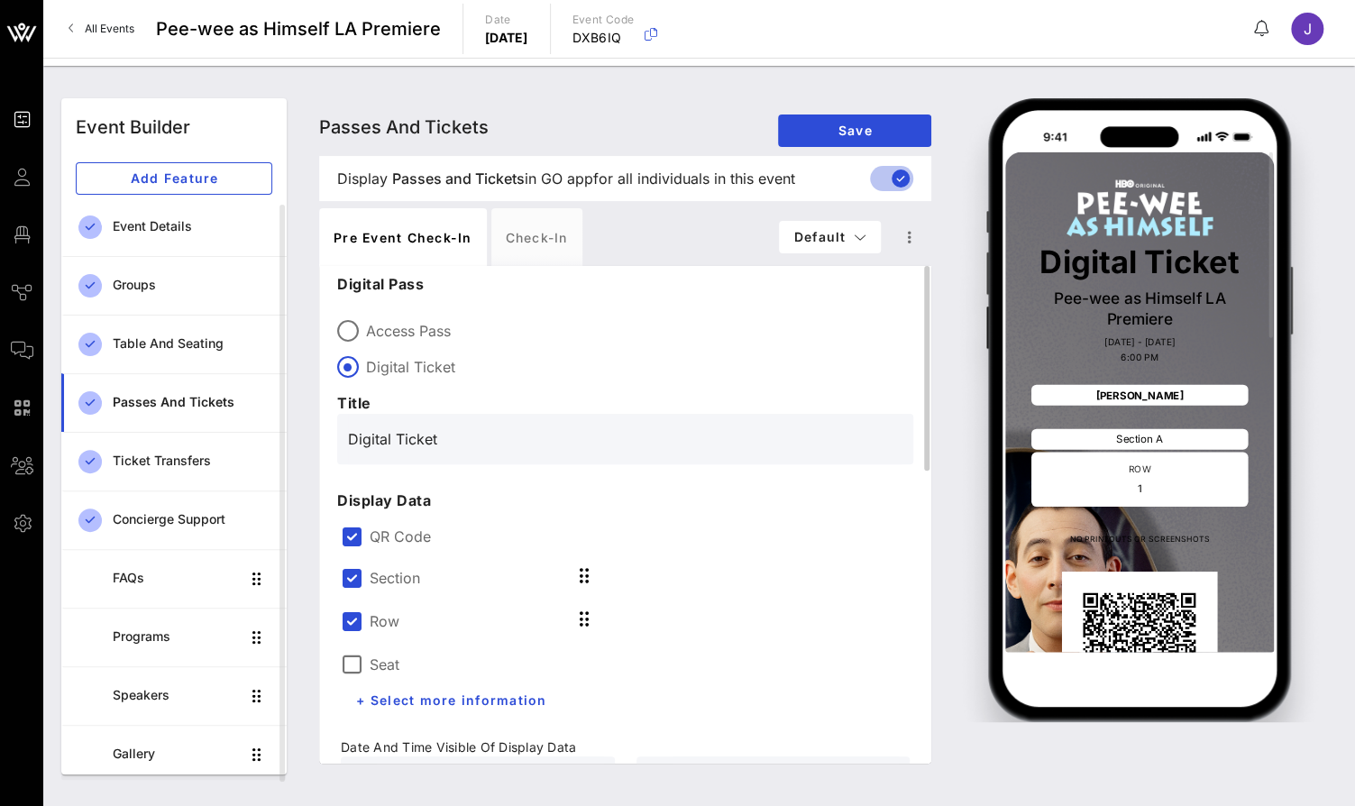
click at [384, 658] on label "Seat" at bounding box center [385, 664] width 30 height 18
click at [429, 333] on label "Access Pass" at bounding box center [639, 331] width 547 height 18
click at [426, 372] on label "Digital Ticket" at bounding box center [639, 367] width 547 height 18
type input "Digital Ticket"
click at [376, 527] on label "QR Code" at bounding box center [640, 536] width 540 height 18
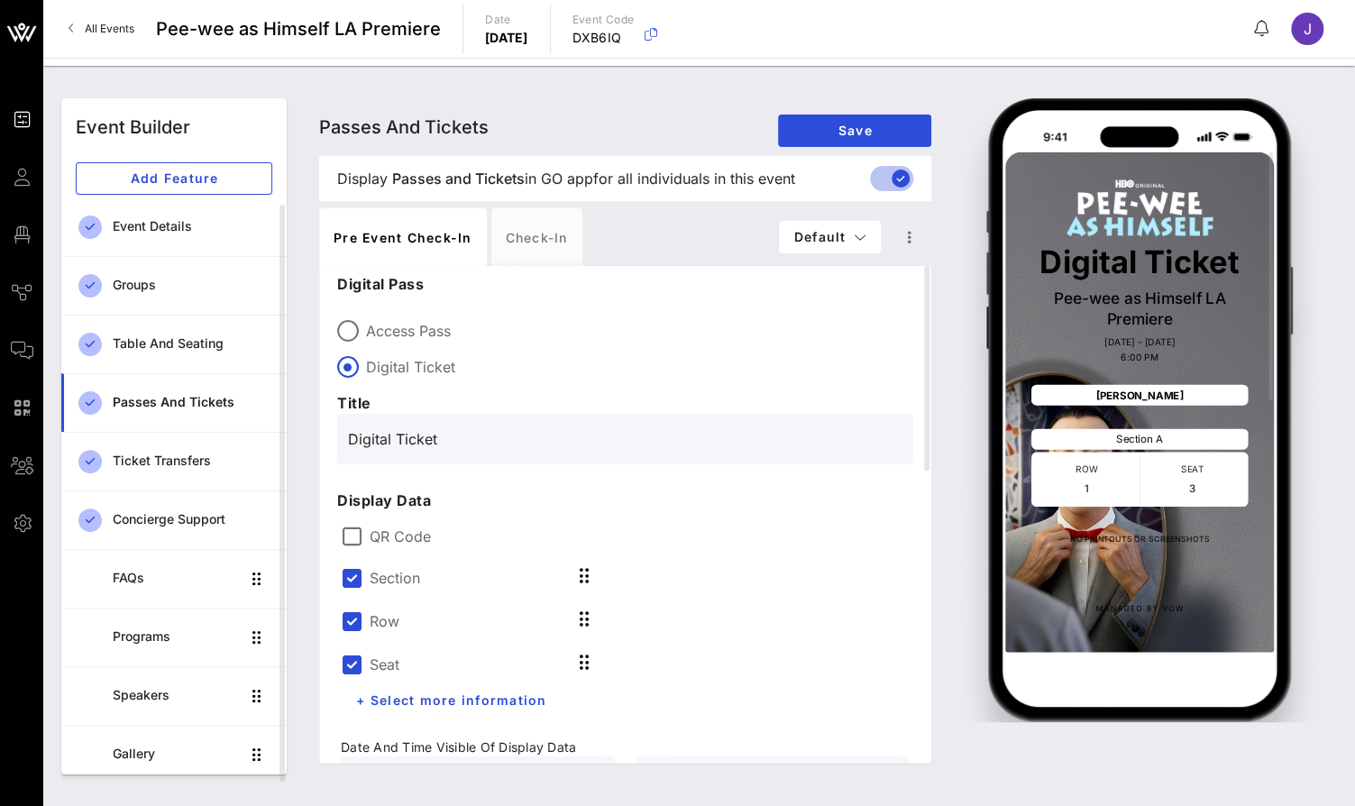
click at [374, 572] on label "Section" at bounding box center [395, 578] width 50 height 18
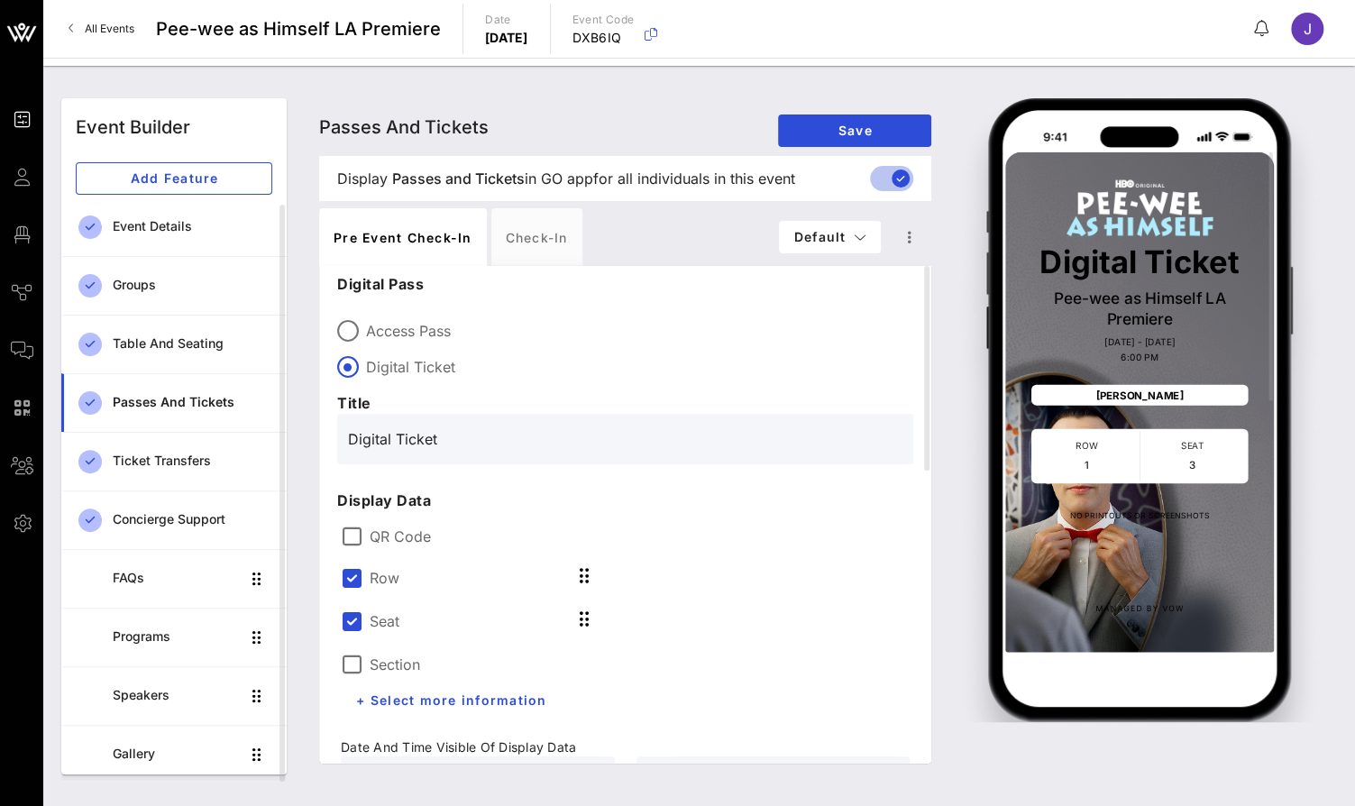
click at [374, 602] on div "Seat" at bounding box center [478, 619] width 274 height 43
click at [374, 618] on label "Seat" at bounding box center [385, 621] width 30 height 18
click at [544, 237] on div "Check-in" at bounding box center [536, 237] width 91 height 58
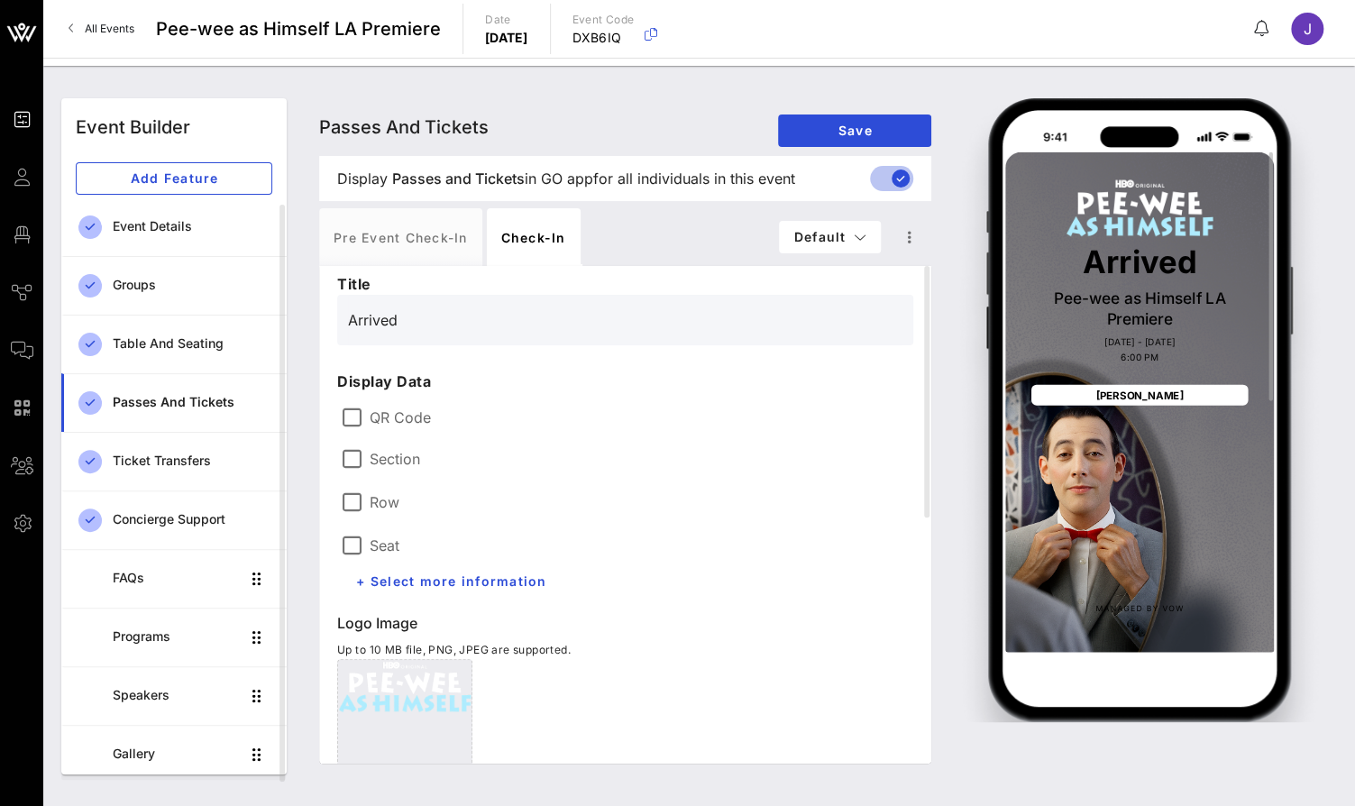
drag, startPoint x: 1206, startPoint y: 254, endPoint x: 1064, endPoint y: 258, distance: 141.6
click at [1064, 258] on p "Arrived" at bounding box center [1139, 261] width 216 height 32
drag, startPoint x: 441, startPoint y: 312, endPoint x: 319, endPoint y: 312, distance: 121.7
click at [319, 312] on div "Title Arrived Display Data QR Code Section Row Seat + Select more information L…" at bounding box center [625, 515] width 612 height 498
type input "C"
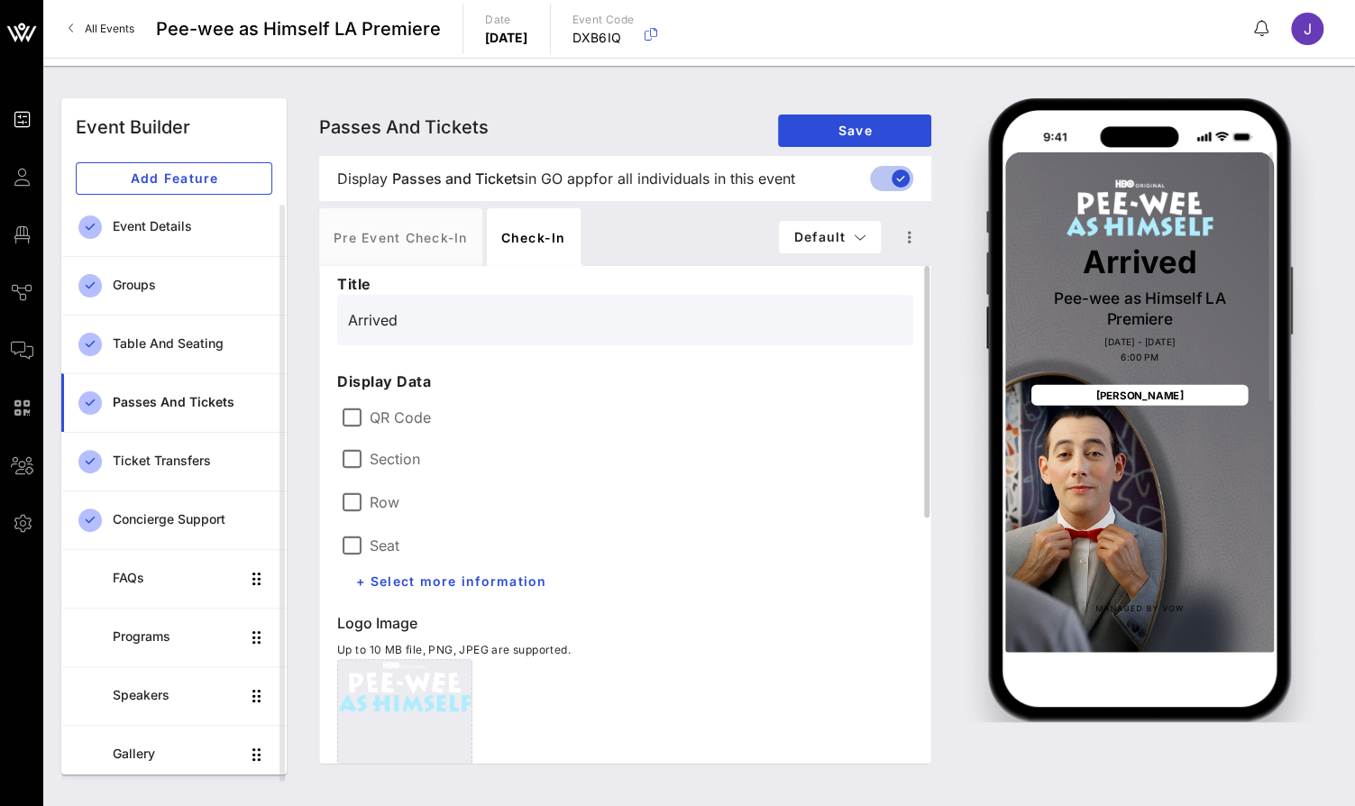
click at [387, 498] on label "Row" at bounding box center [385, 502] width 30 height 18
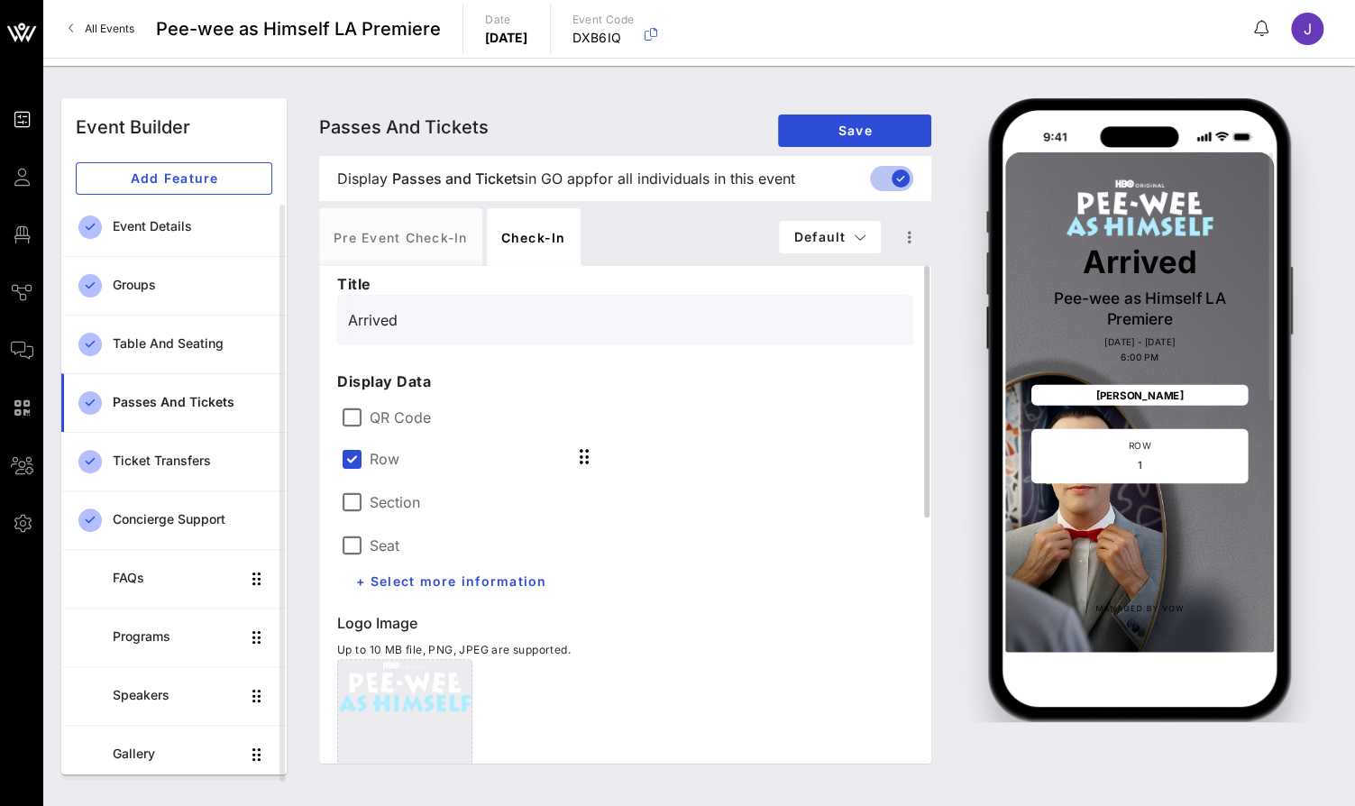
click at [388, 544] on label "Seat" at bounding box center [385, 545] width 30 height 18
click at [358, 543] on div at bounding box center [351, 545] width 31 height 31
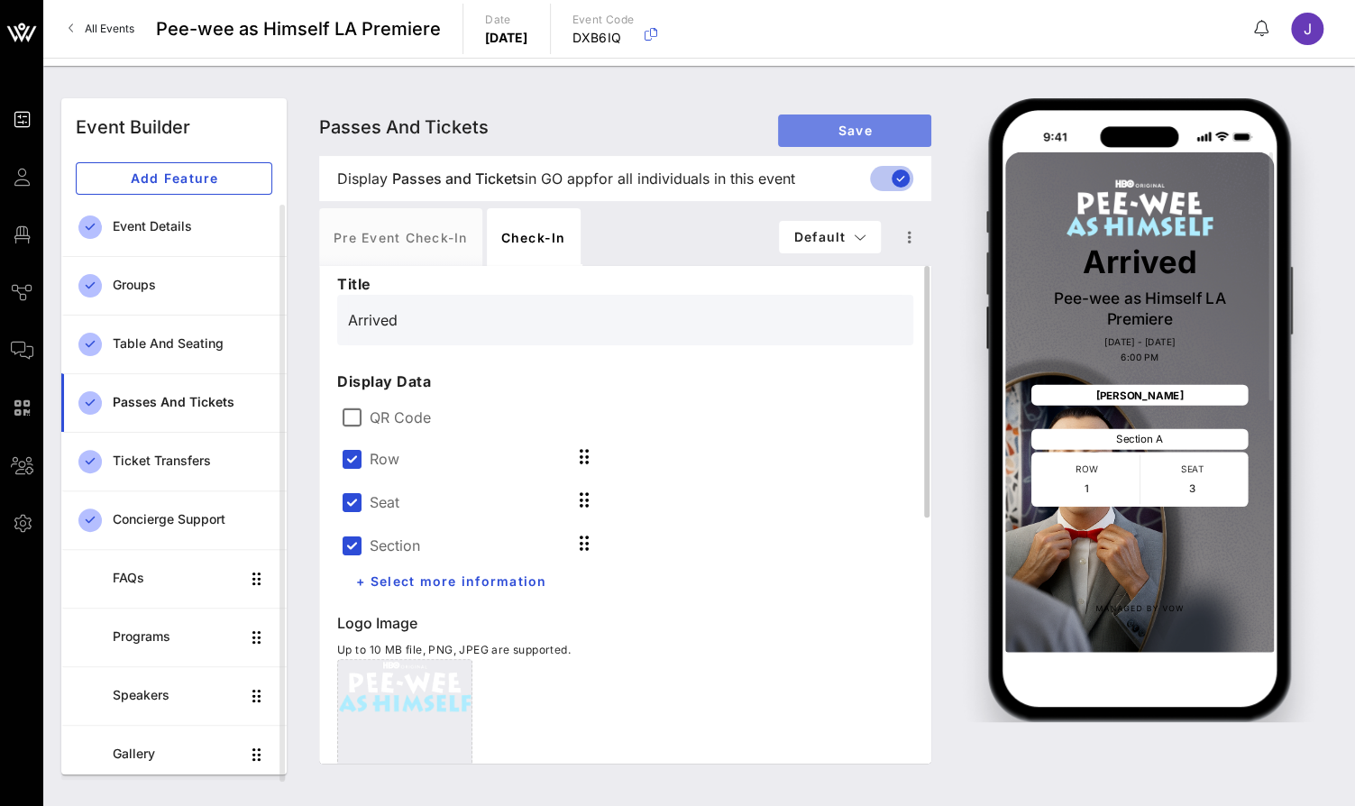
click at [856, 140] on button "Save" at bounding box center [854, 130] width 153 height 32
click at [421, 234] on div "Pre Event Check-in" at bounding box center [400, 237] width 163 height 58
type input "Digital Ticket"
type input "#2D23D7"
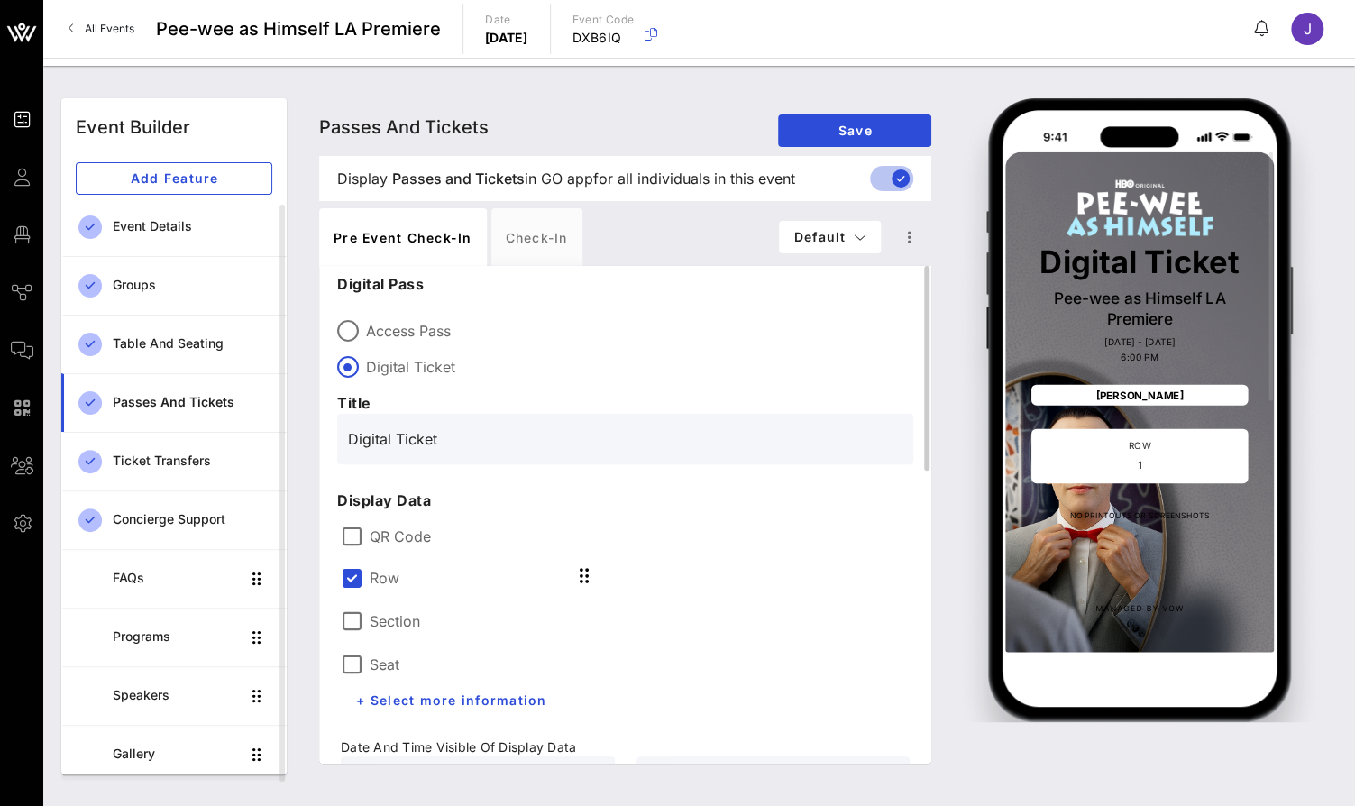
click at [366, 579] on div "Row" at bounding box center [370, 578] width 59 height 22
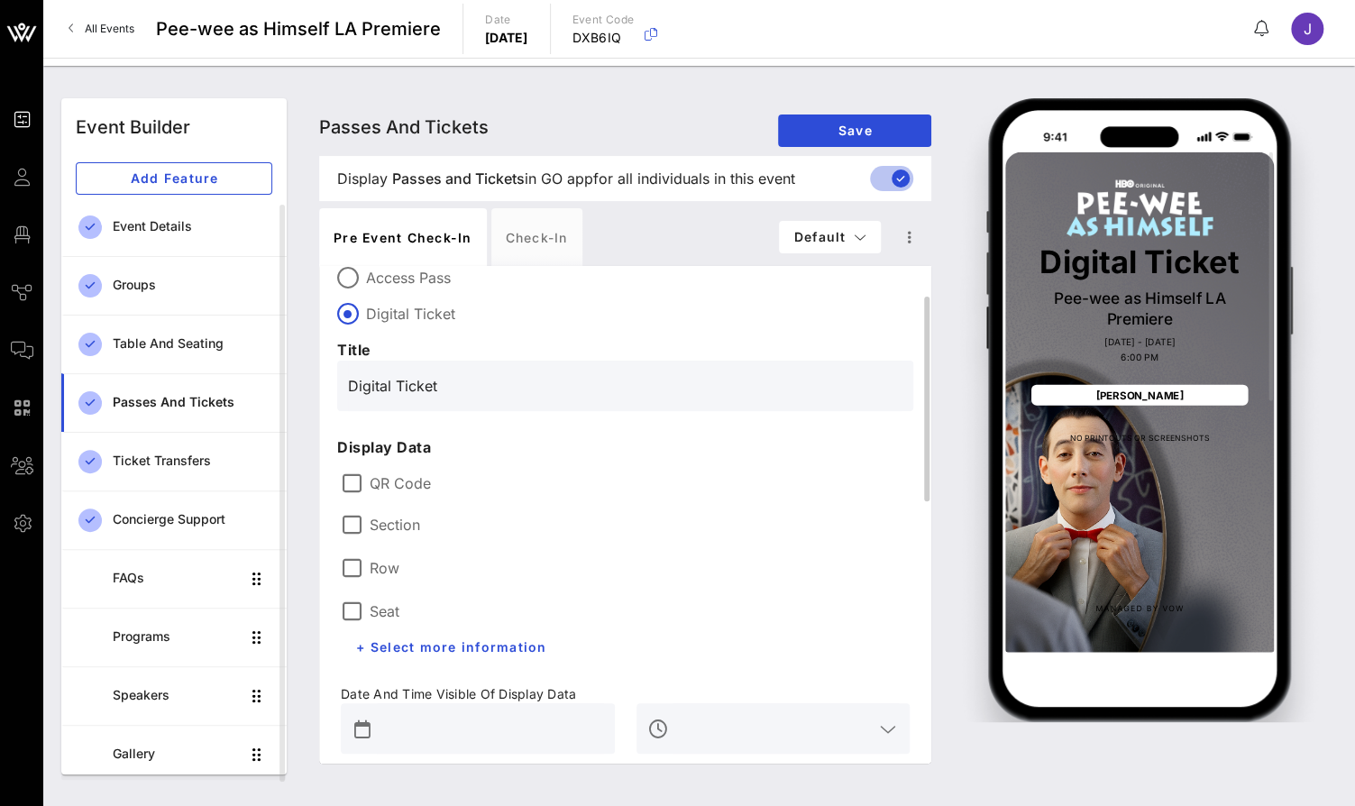
scroll to position [59, 0]
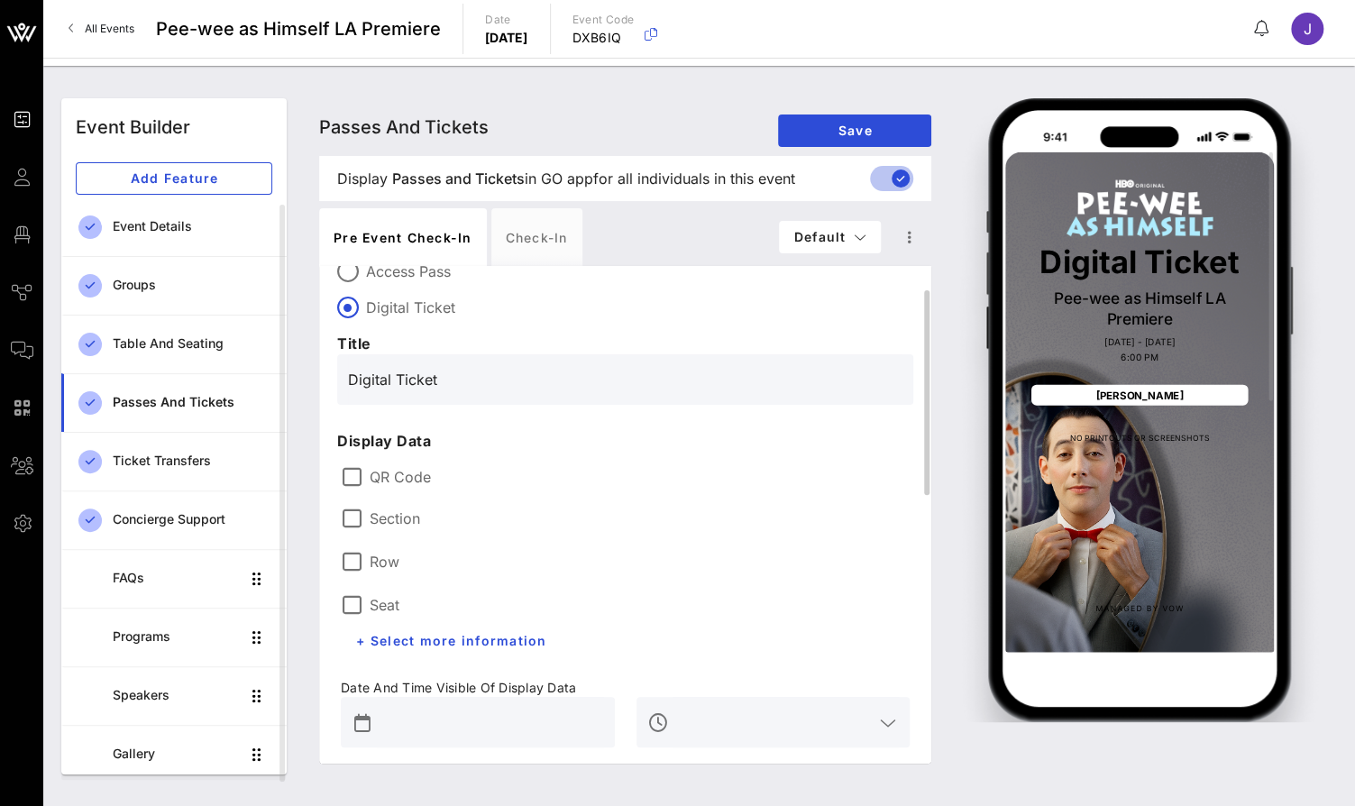
click at [392, 474] on label "QR Code" at bounding box center [640, 477] width 540 height 18
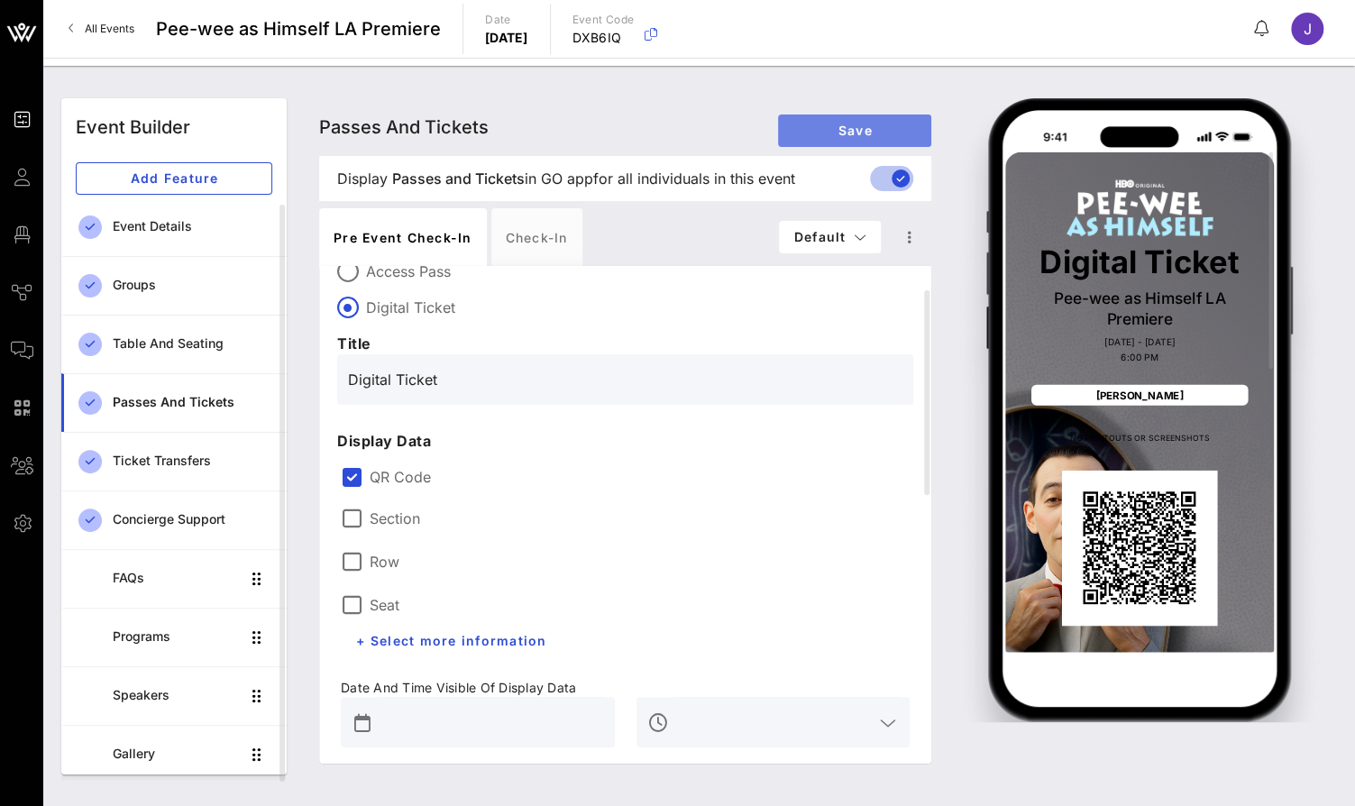
click at [844, 126] on span "Save" at bounding box center [854, 130] width 124 height 15
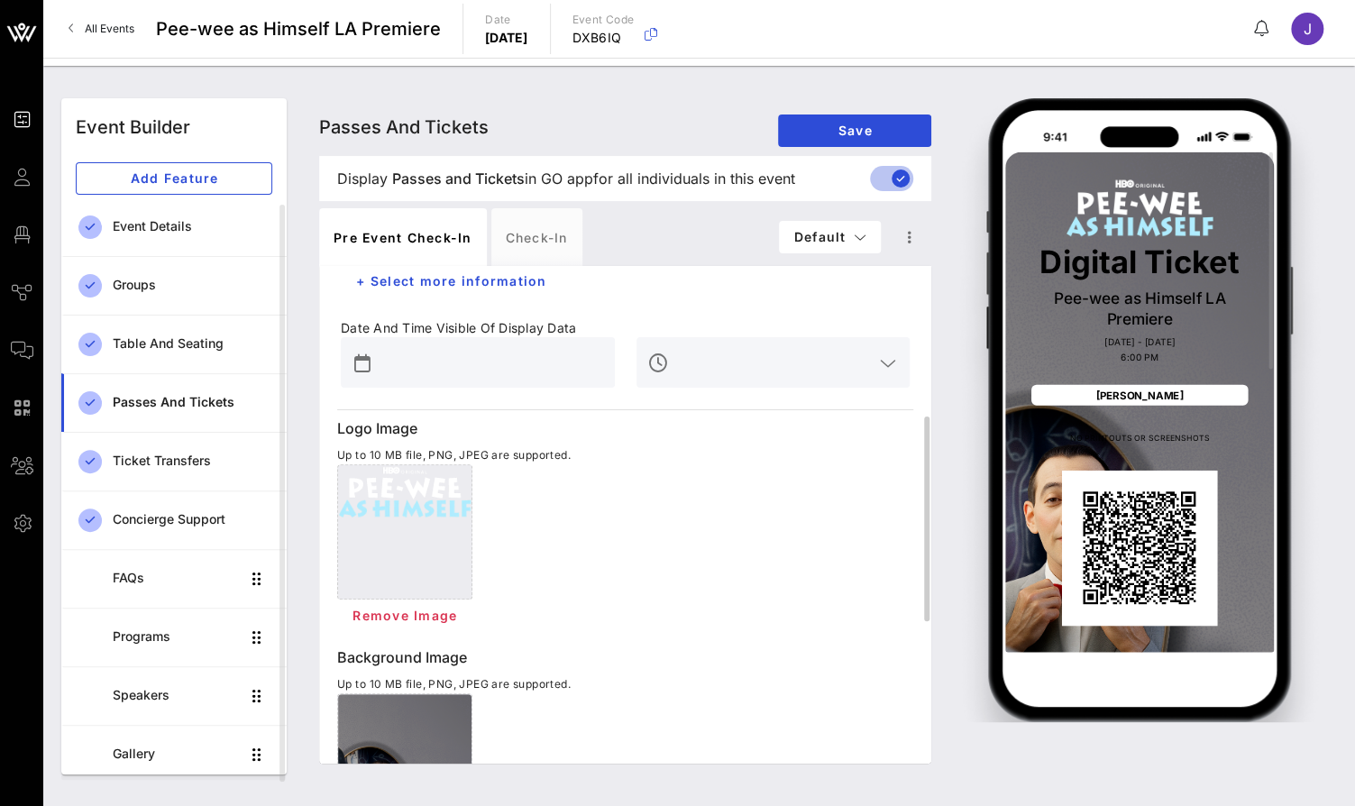
scroll to position [452, 0]
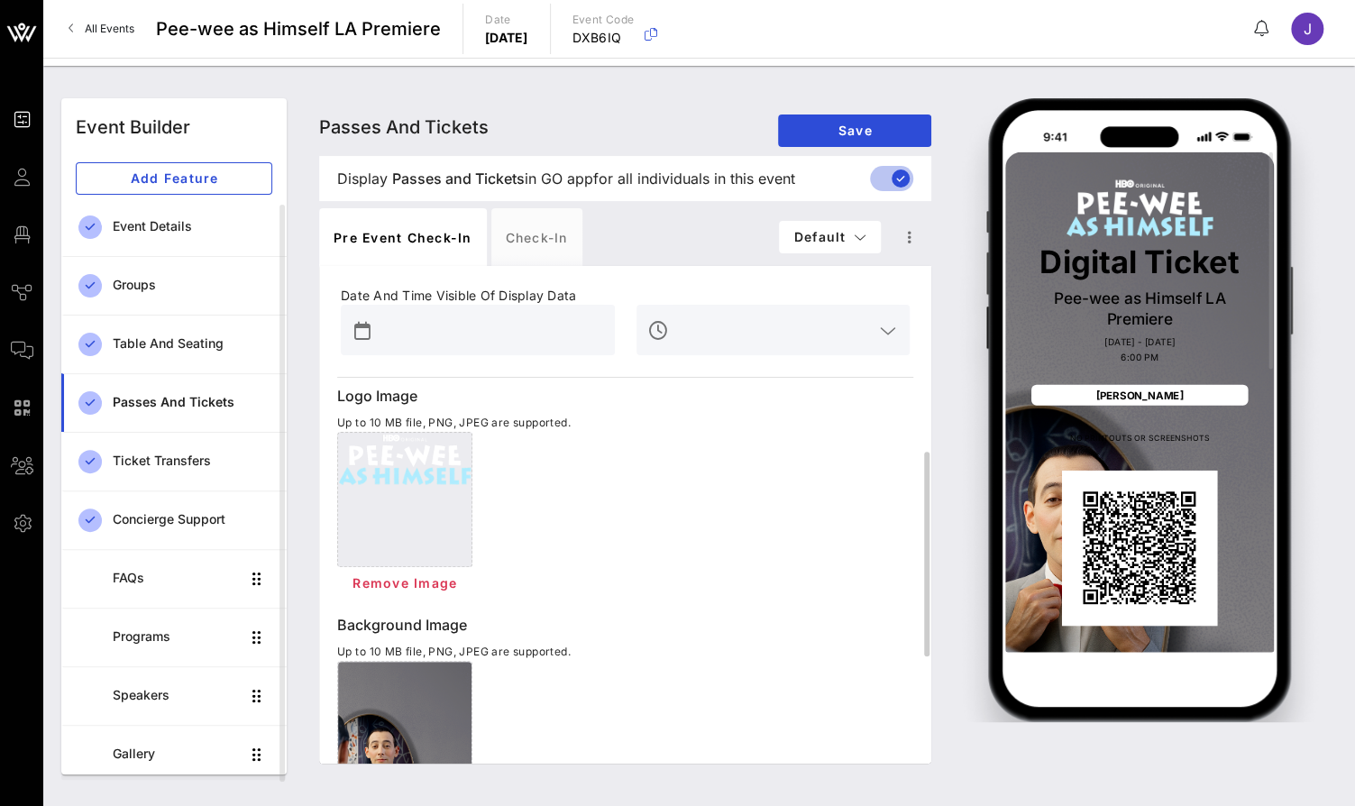
click at [536, 333] on input "text" at bounding box center [490, 329] width 227 height 29
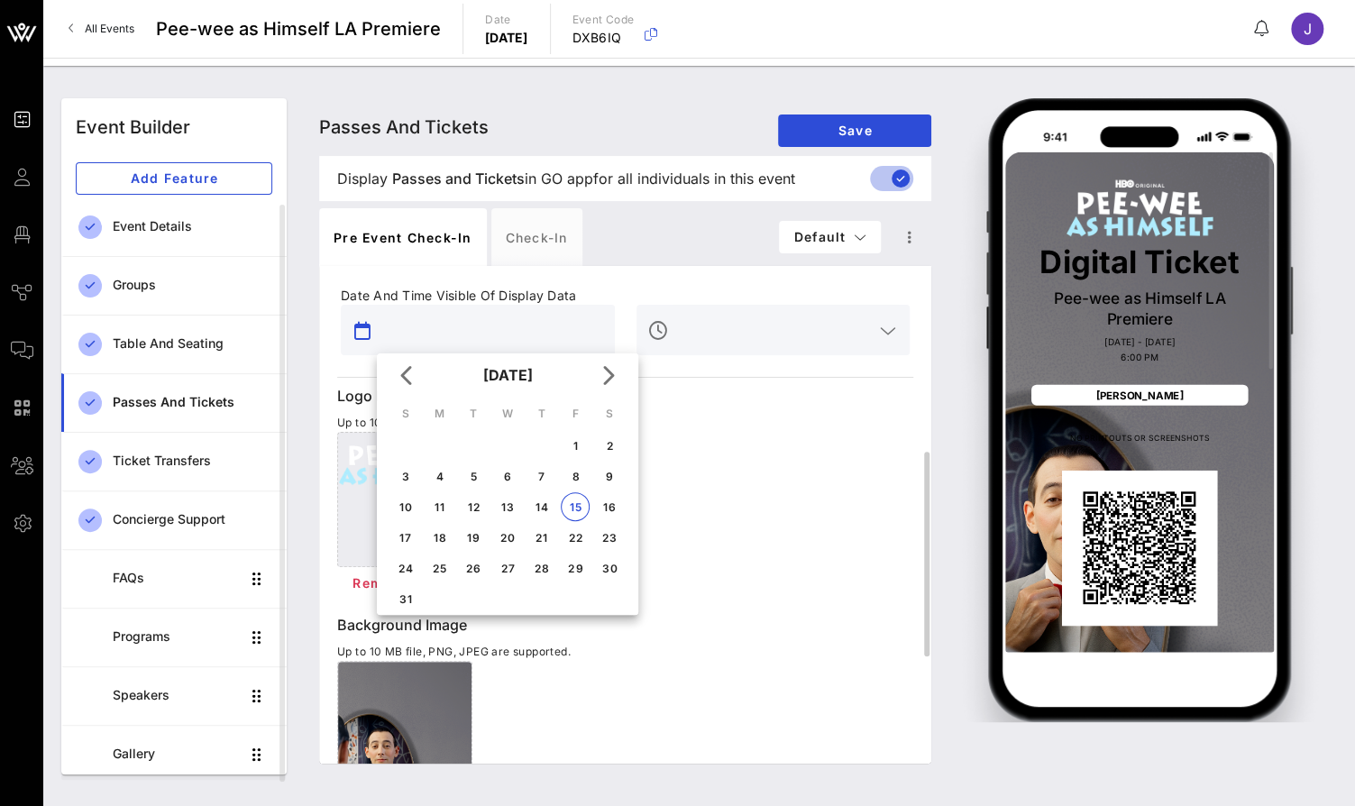
click at [639, 276] on div "Date And Time Visible Of Display Data" at bounding box center [625, 317] width 590 height 83
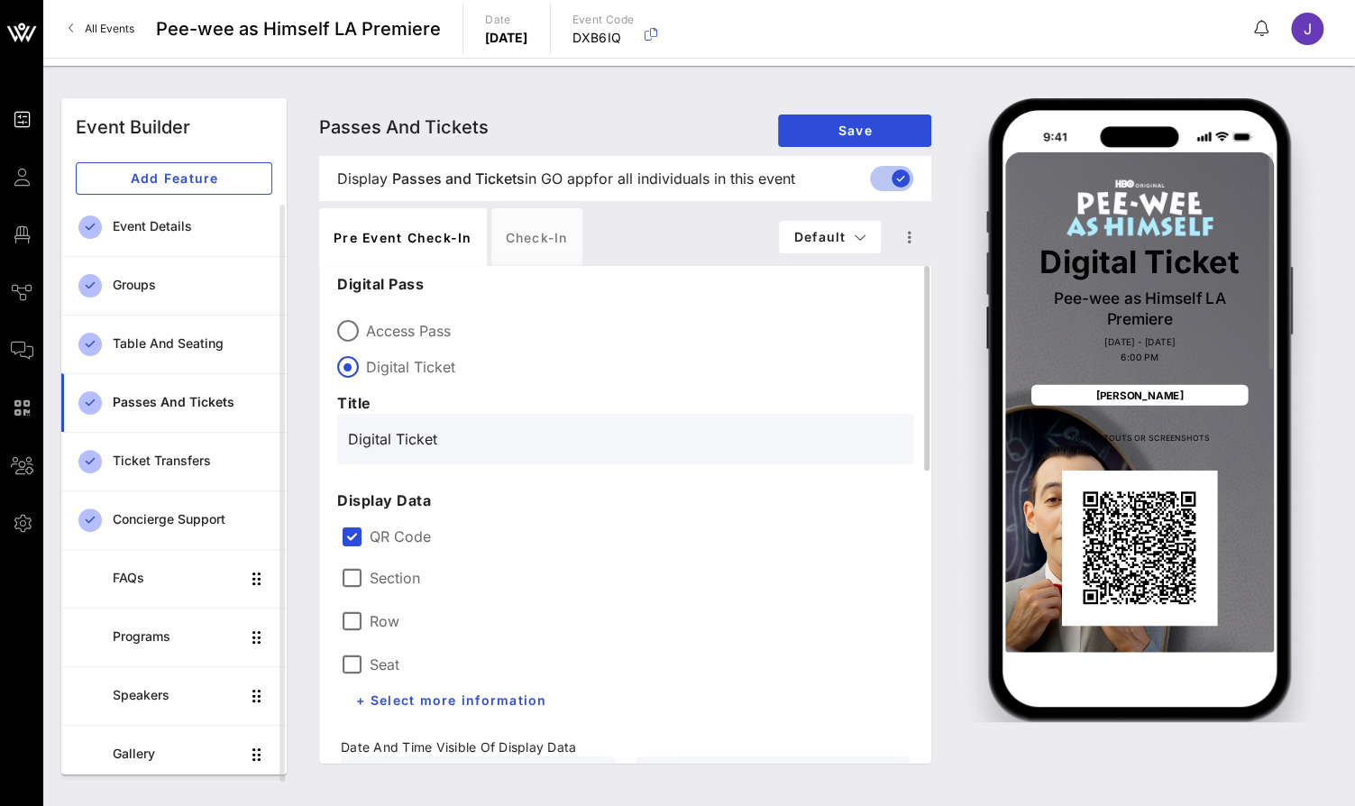
scroll to position [0, 0]
click at [418, 327] on label "Access Pass" at bounding box center [639, 331] width 547 height 18
type input "Access Pass"
click at [867, 120] on button "Save" at bounding box center [854, 130] width 153 height 32
click at [865, 241] on icon "button" at bounding box center [861, 237] width 14 height 13
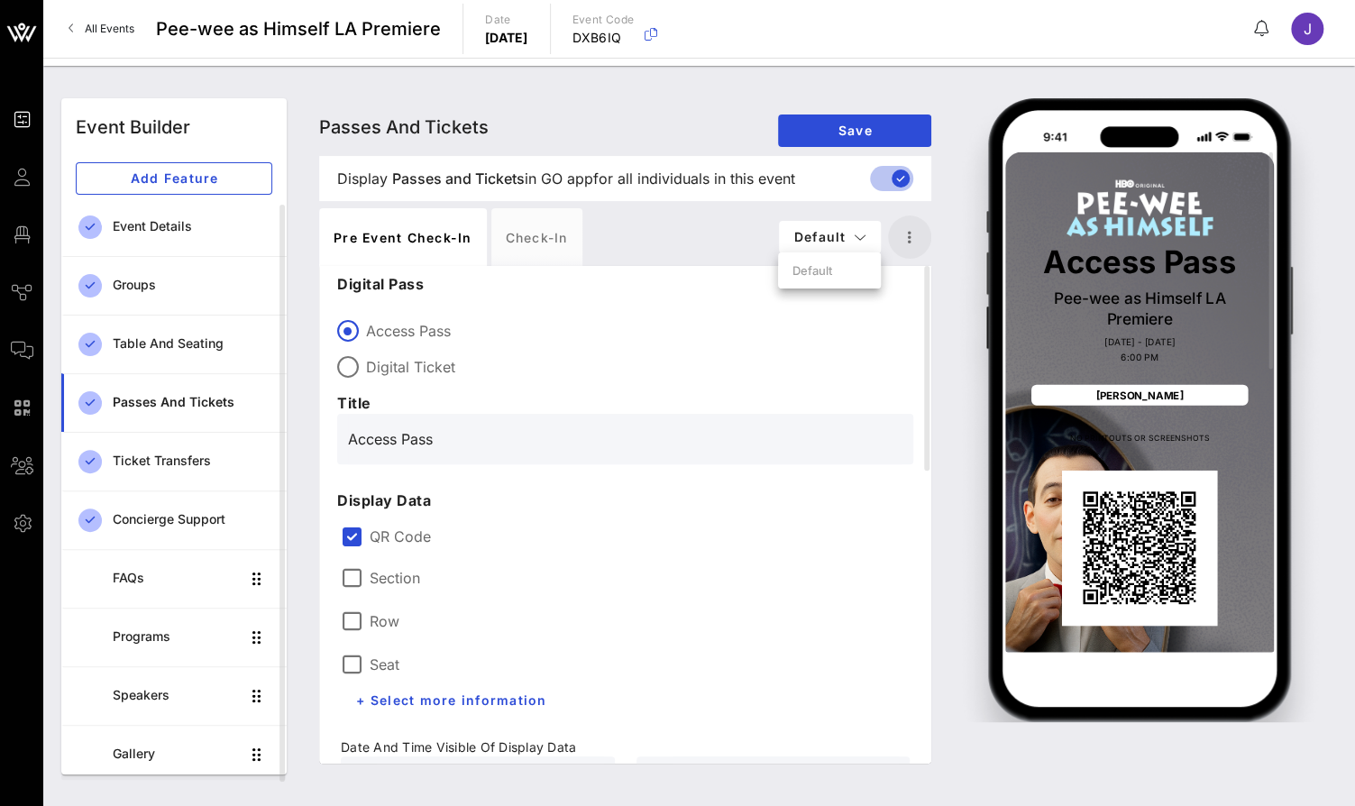
click at [912, 234] on icon "button" at bounding box center [910, 237] width 22 height 22
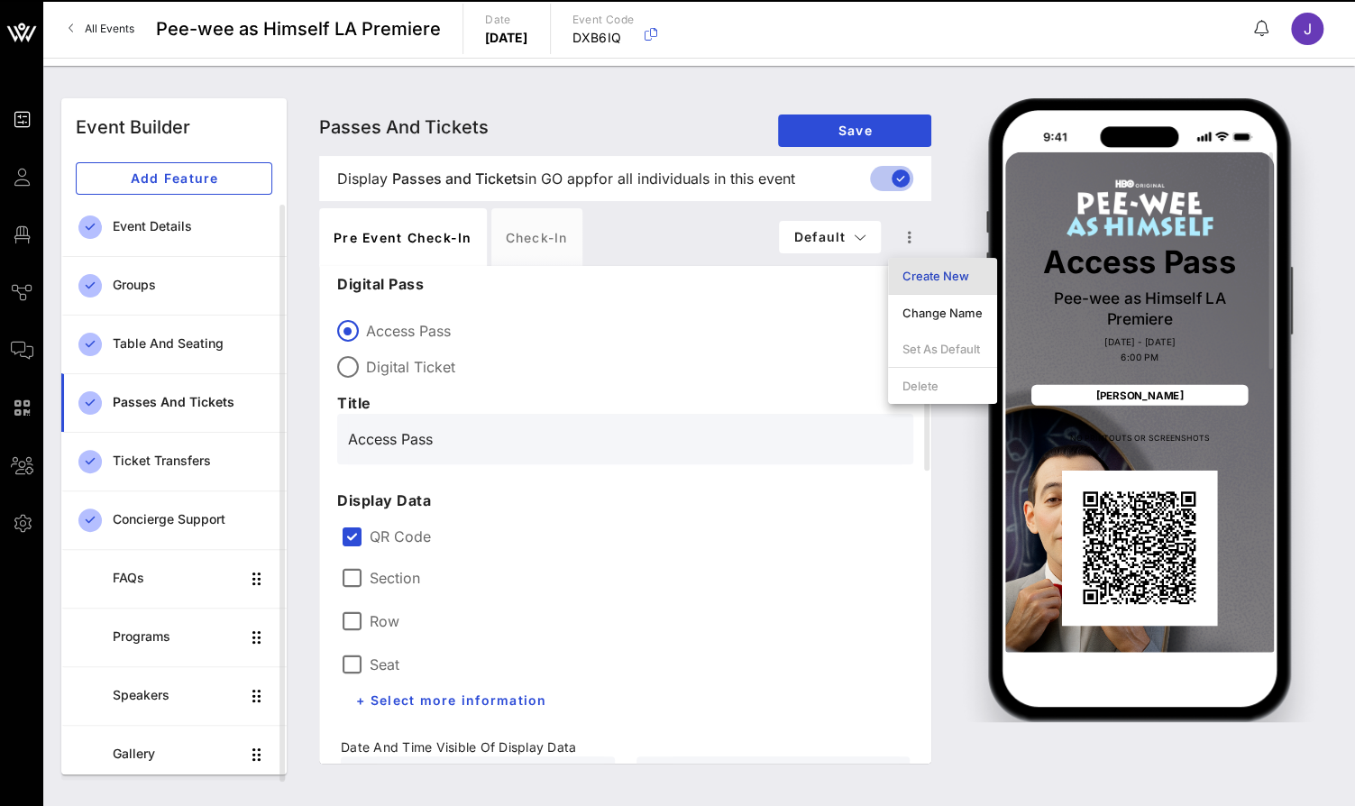
click at [956, 276] on div "Create New" at bounding box center [942, 276] width 80 height 14
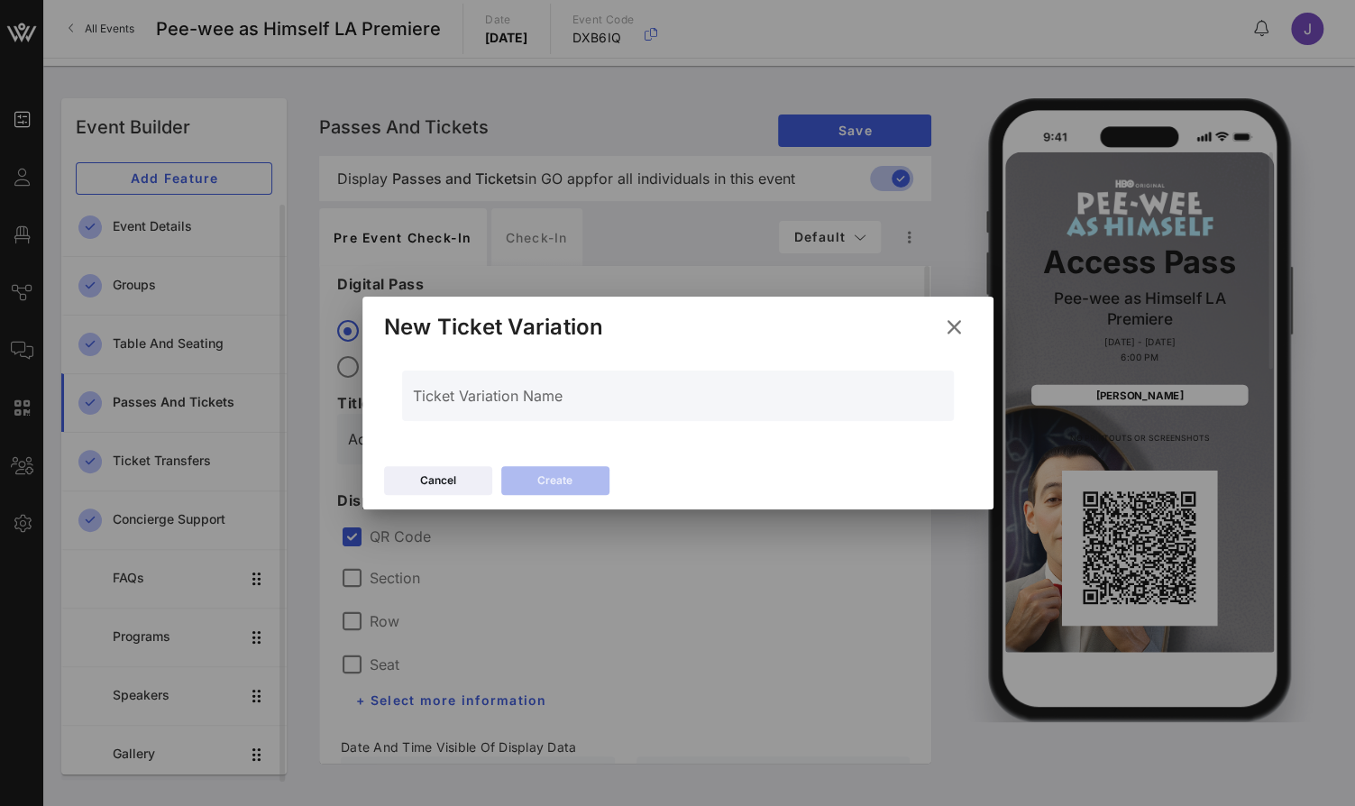
click at [954, 326] on icon at bounding box center [953, 326] width 25 height 23
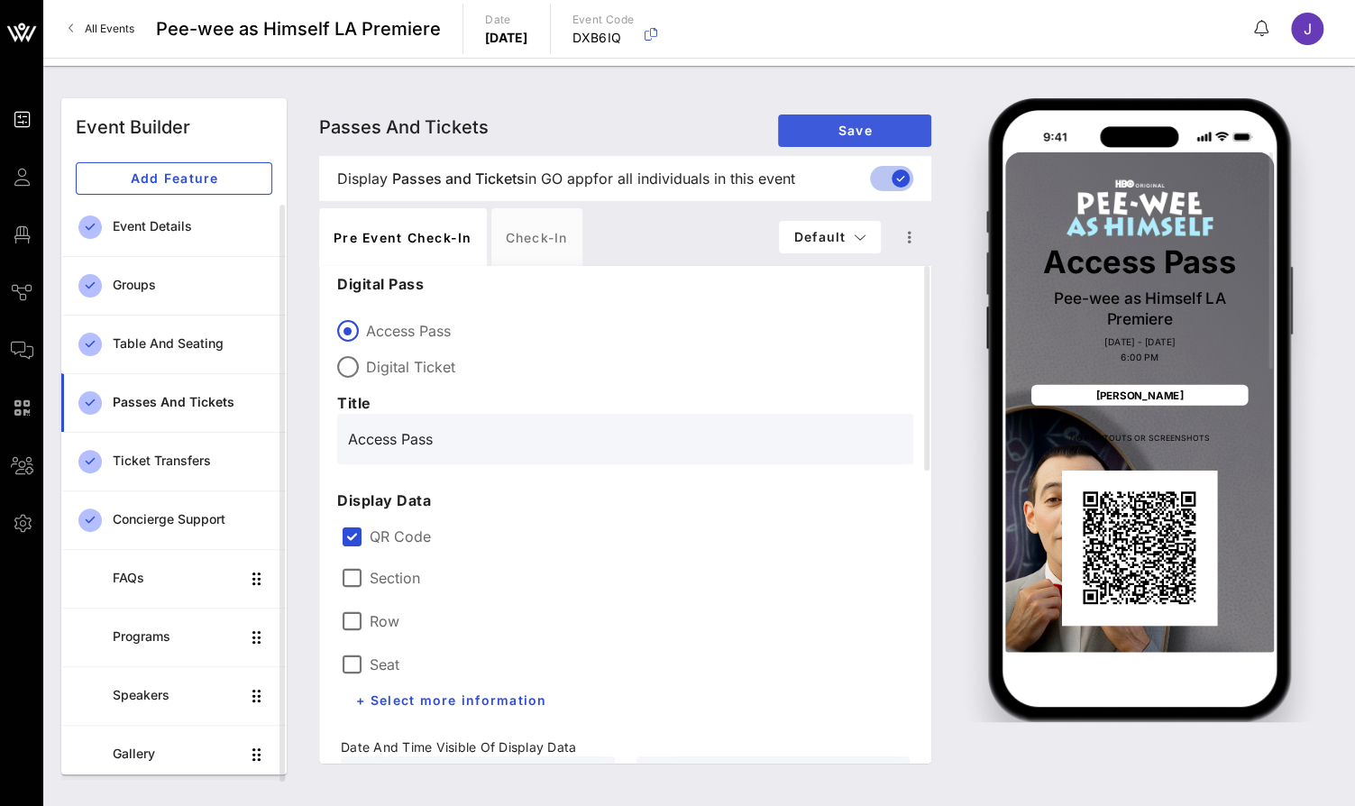
click at [836, 126] on span "Save" at bounding box center [854, 130] width 124 height 15
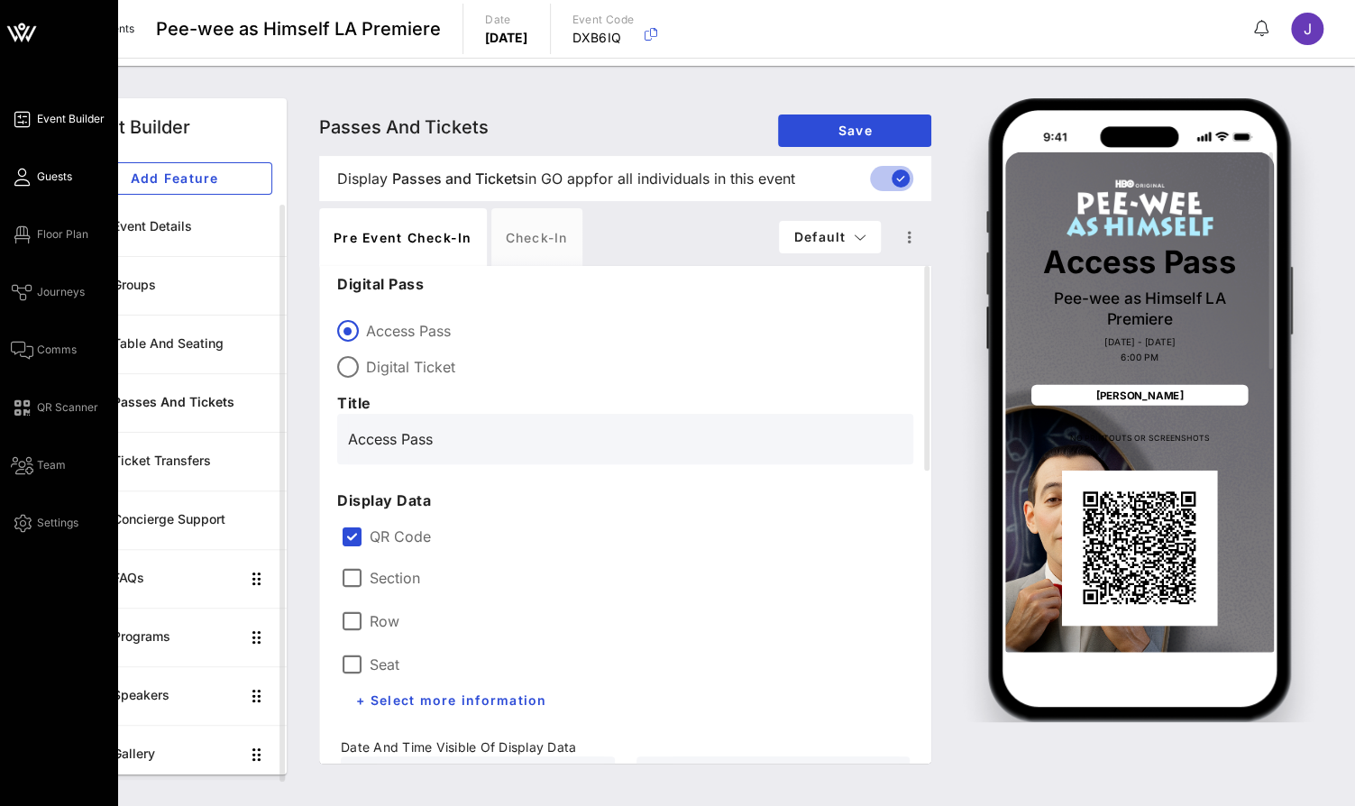
click at [34, 168] on link "Guests" at bounding box center [41, 177] width 61 height 22
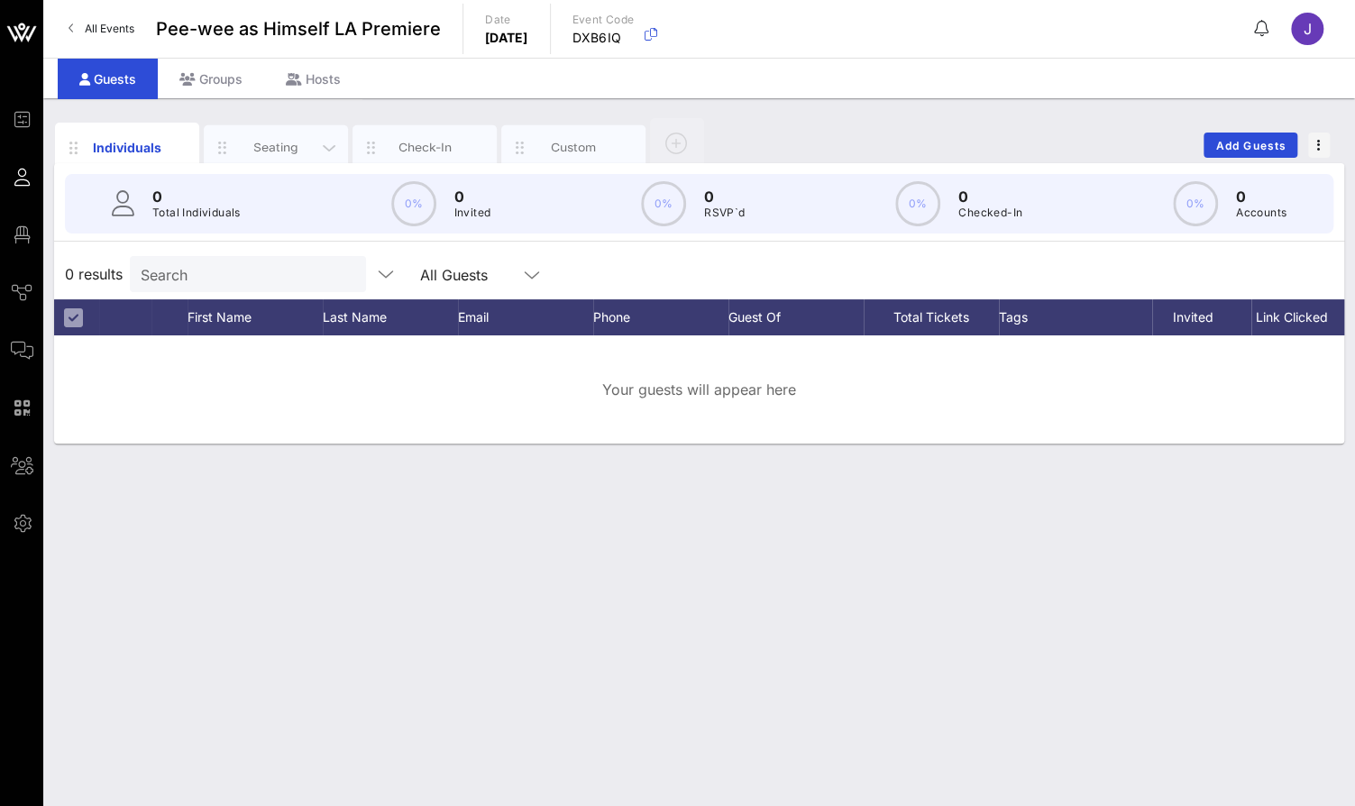
click at [277, 153] on div "Seating" at bounding box center [276, 147] width 80 height 17
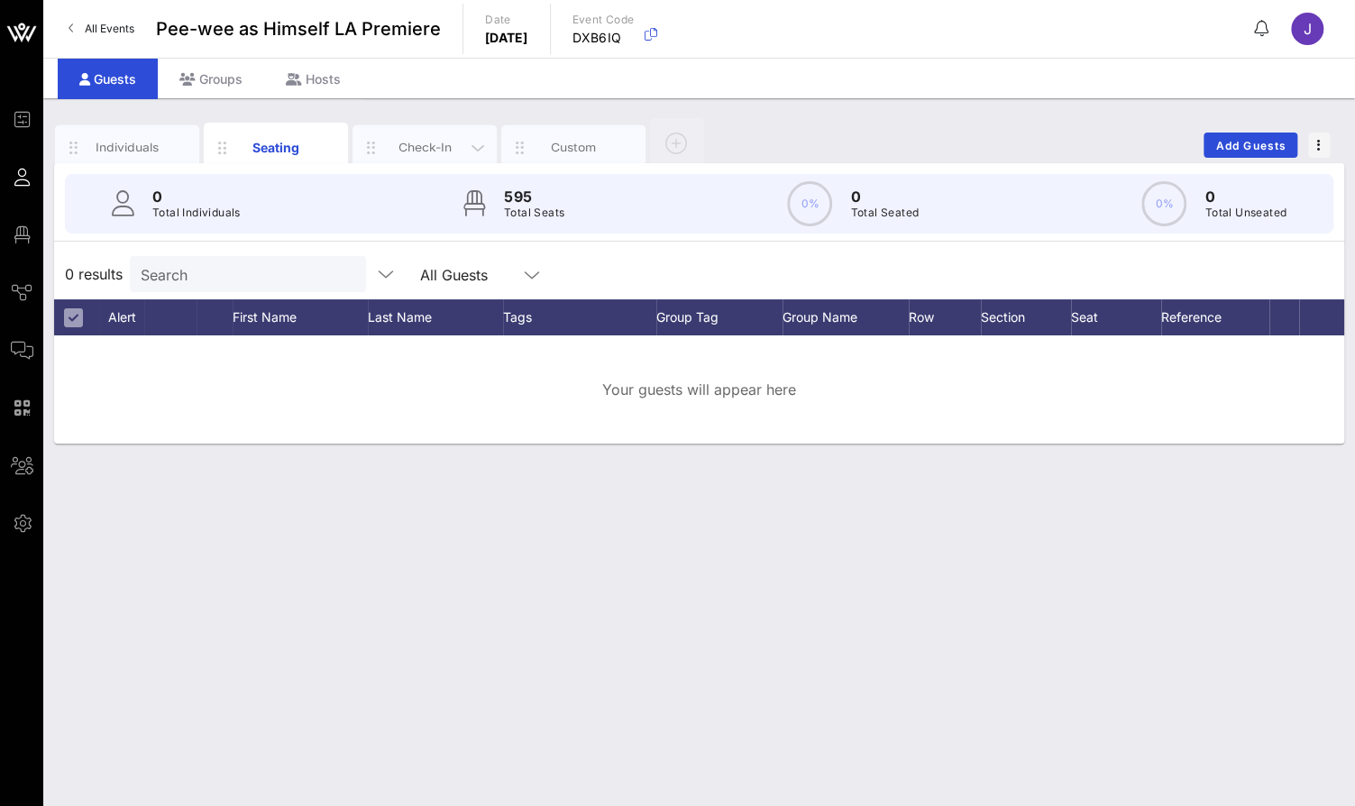
click at [425, 153] on div "Check-In" at bounding box center [425, 147] width 80 height 17
click at [563, 153] on div "Custom" at bounding box center [574, 147] width 80 height 17
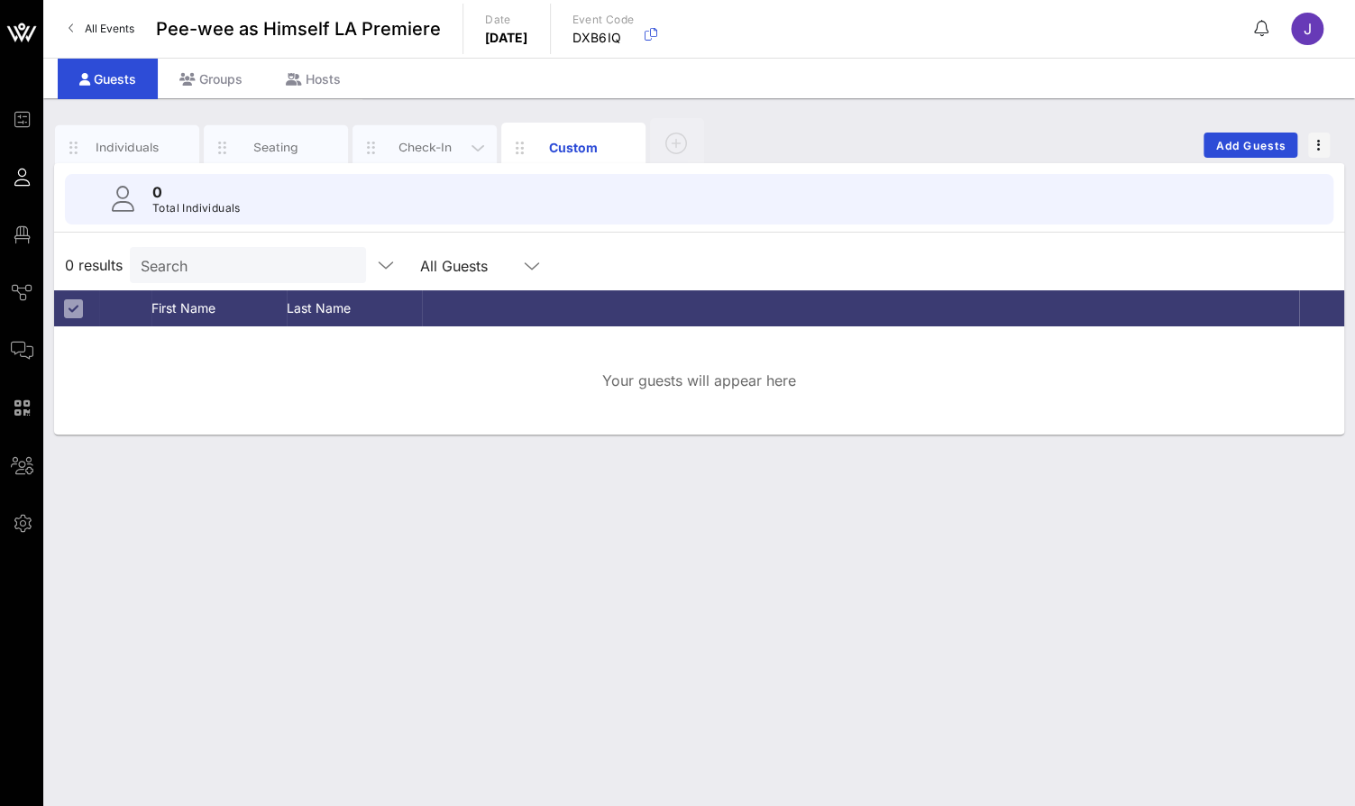
click at [425, 150] on div "Check-In" at bounding box center [425, 147] width 80 height 17
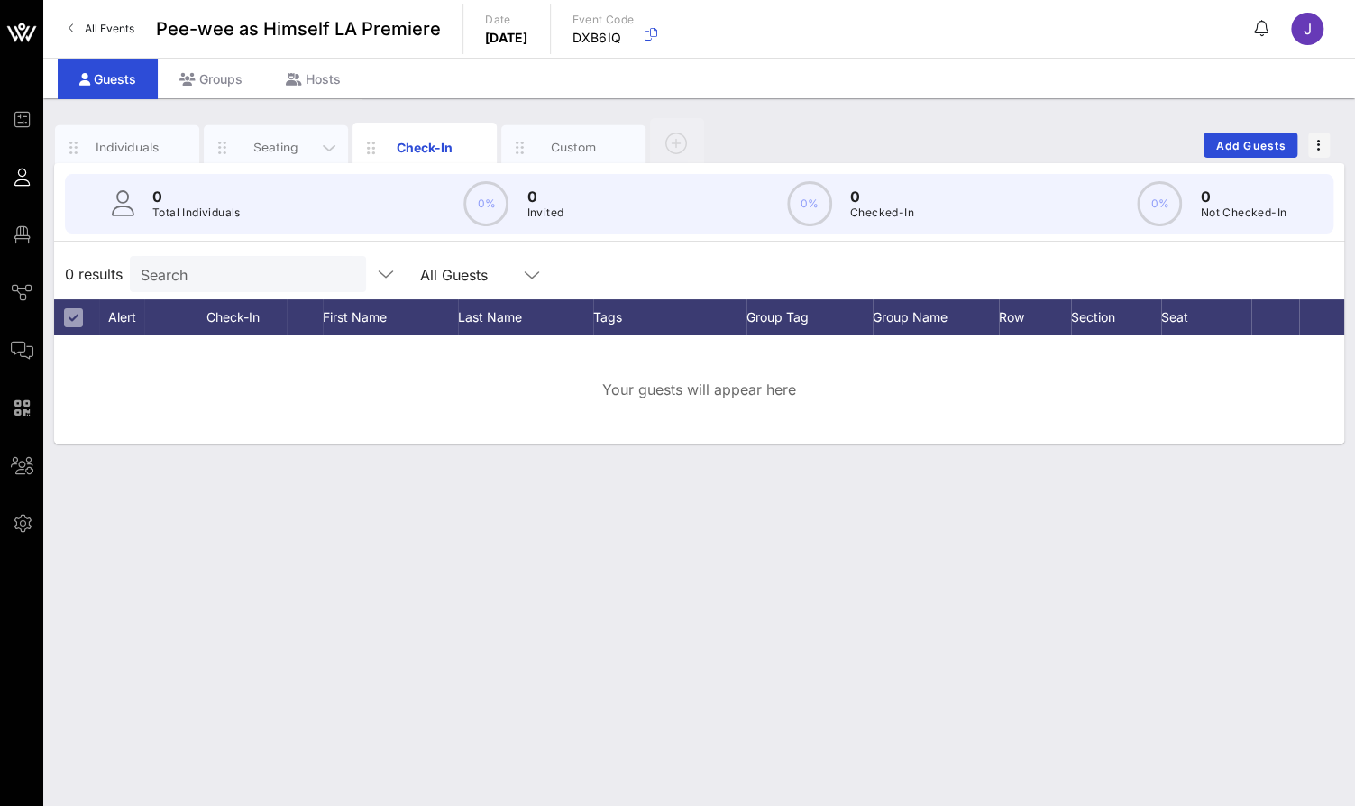
click at [265, 149] on div "Seating" at bounding box center [276, 147] width 80 height 17
click at [154, 143] on div "Individuals" at bounding box center [127, 147] width 80 height 17
drag, startPoint x: 370, startPoint y: 139, endPoint x: 86, endPoint y: 132, distance: 284.9
click at [85, 132] on div "Seating Individuals Check-In Custom" at bounding box center [381, 145] width 653 height 54
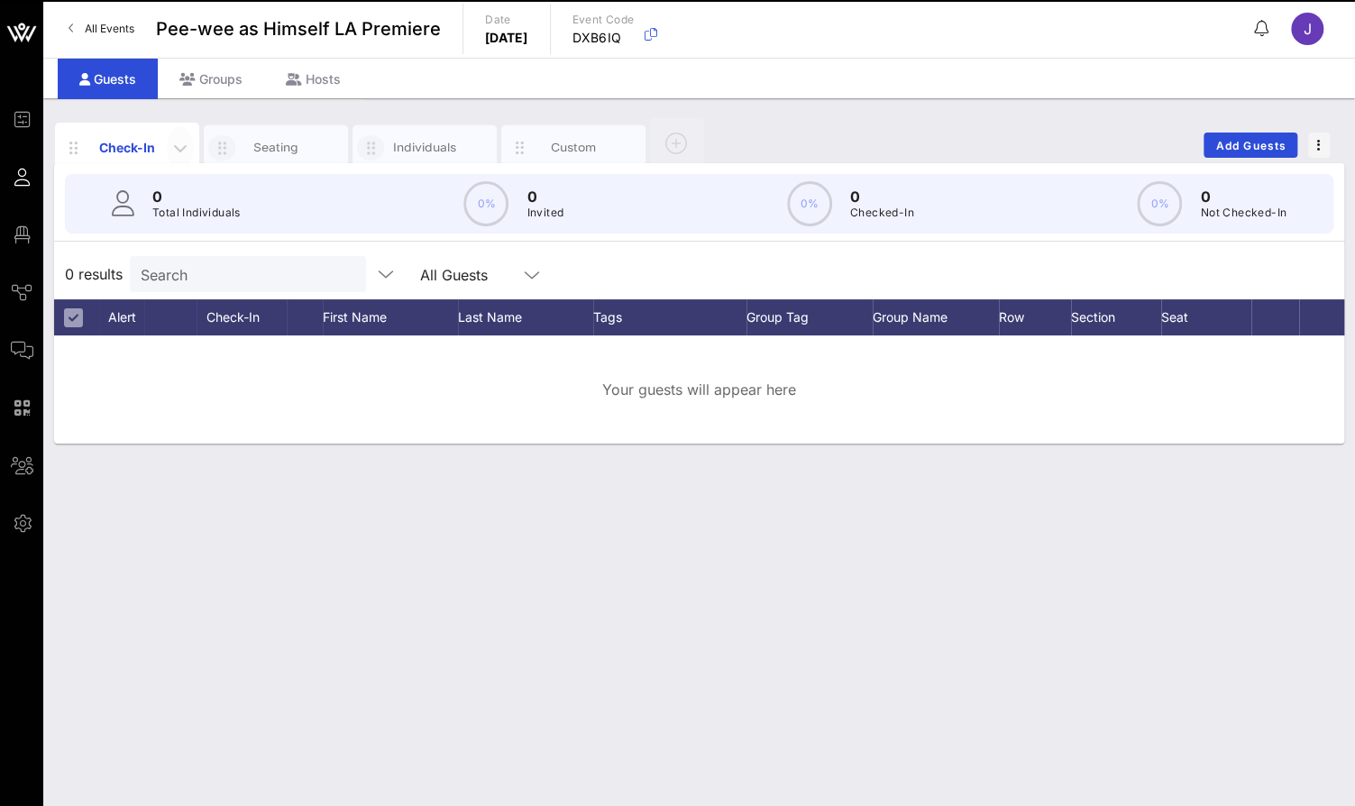
click at [187, 147] on icon "button" at bounding box center [180, 148] width 22 height 22
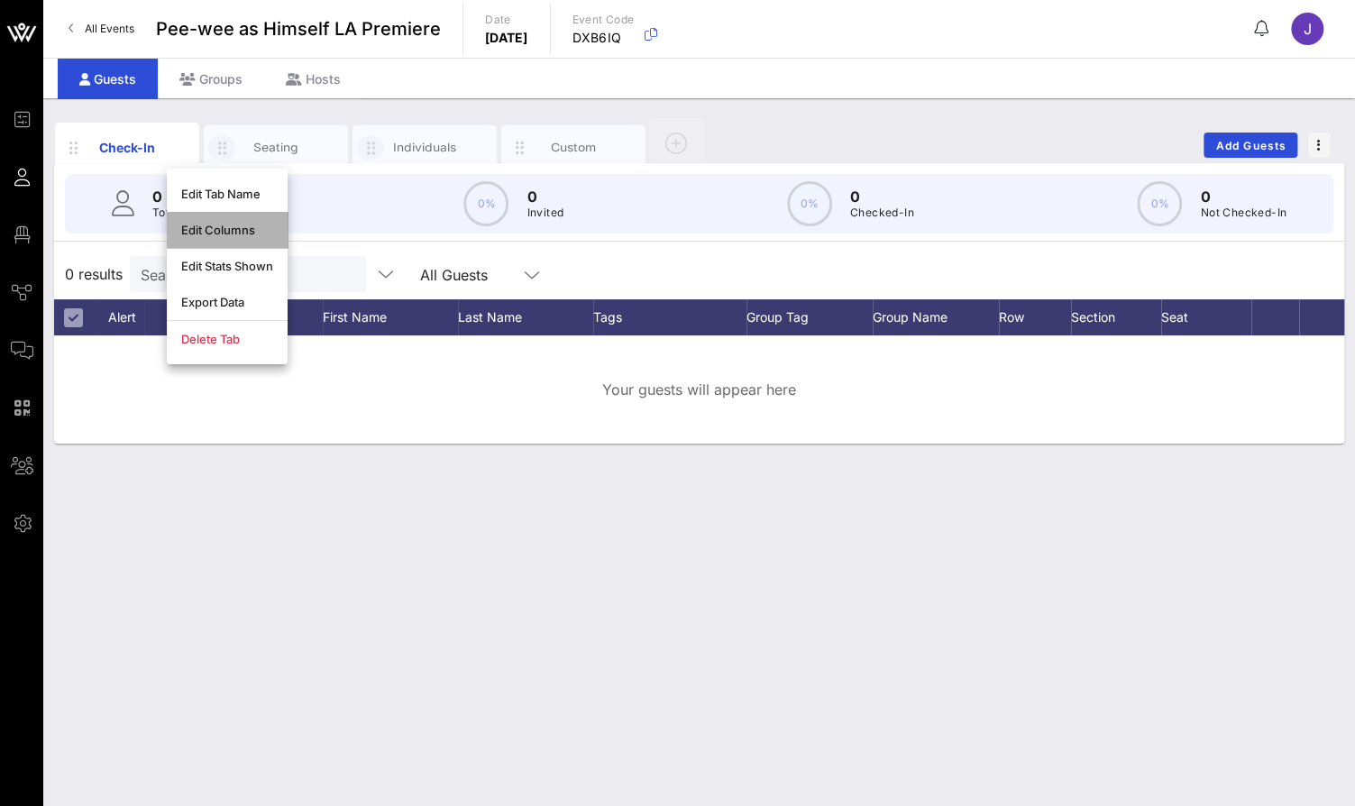
click at [240, 227] on div "Edit Columns" at bounding box center [227, 230] width 92 height 14
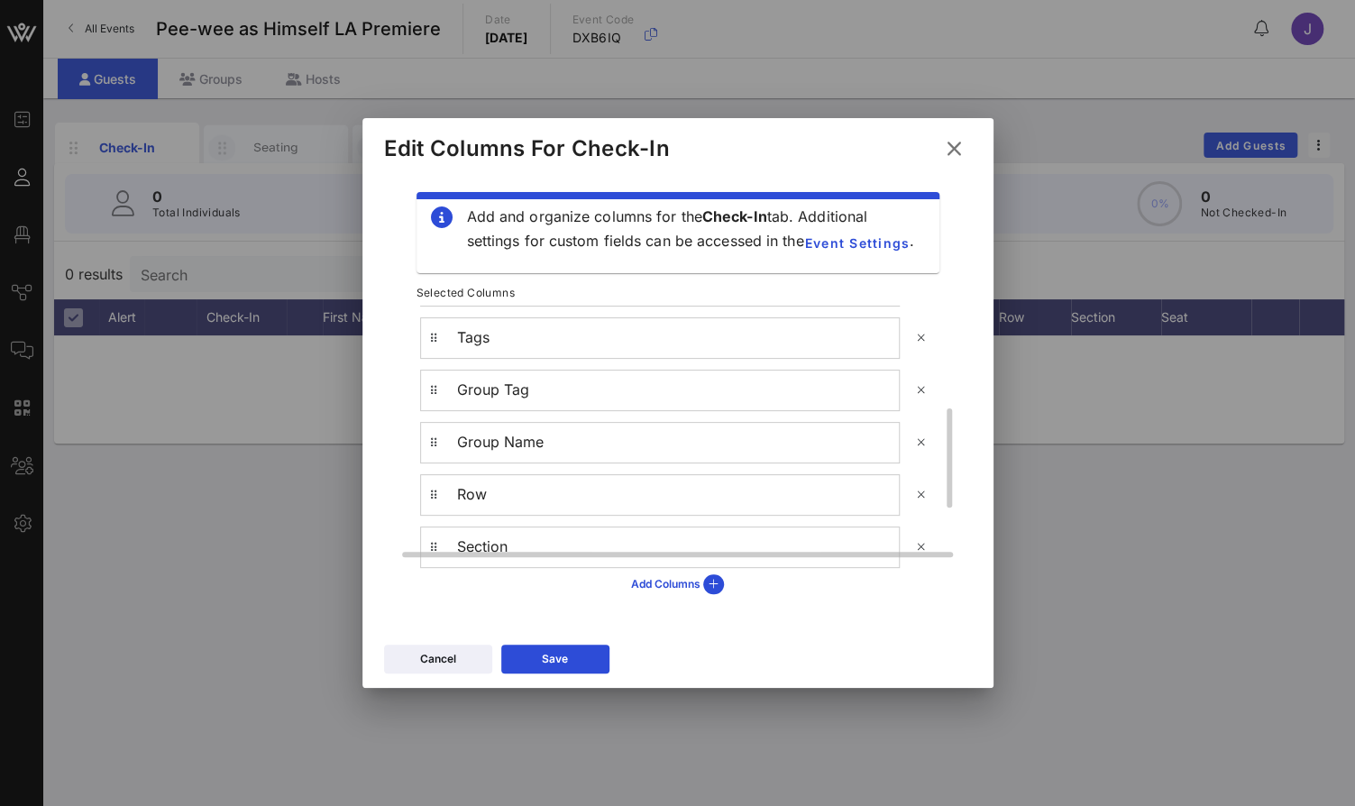
scroll to position [276, 0]
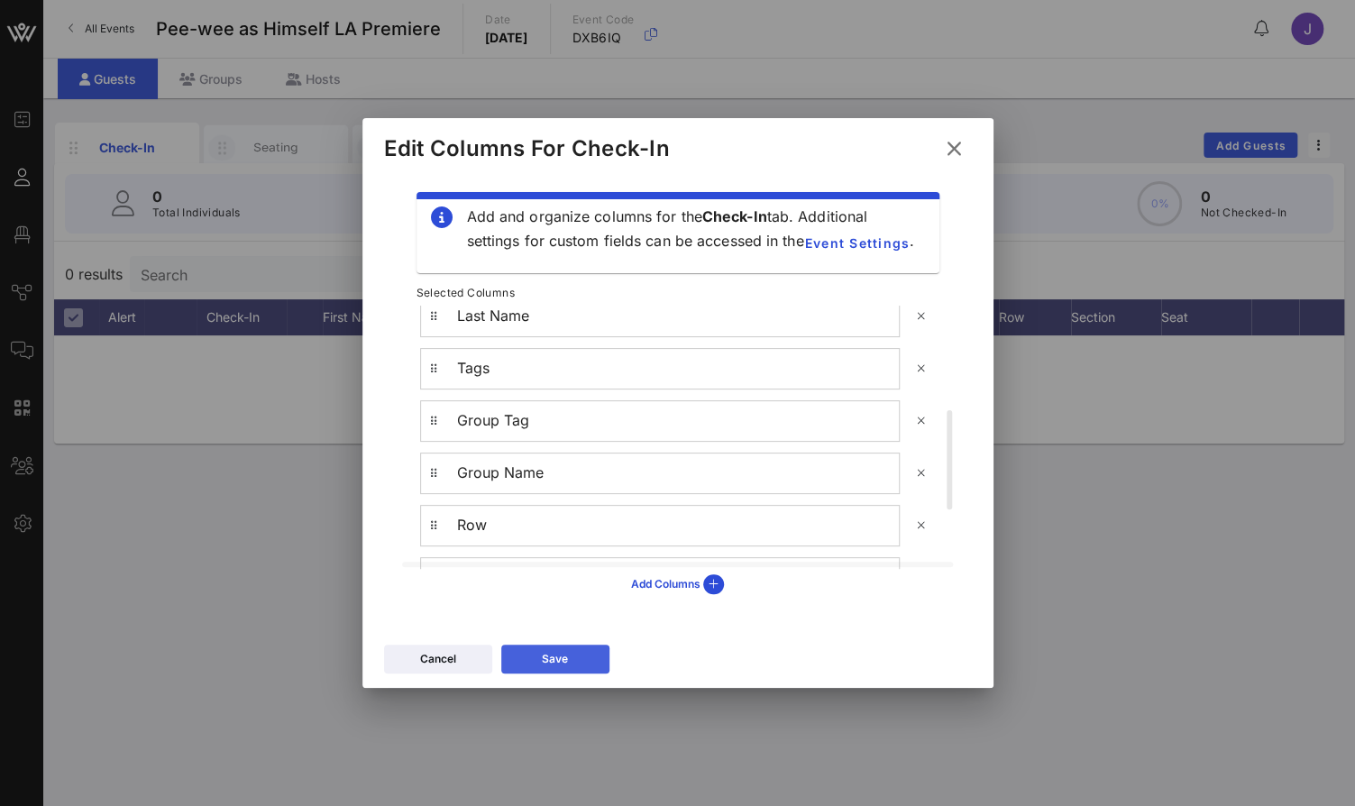
click at [564, 655] on div "Save" at bounding box center [555, 659] width 26 height 18
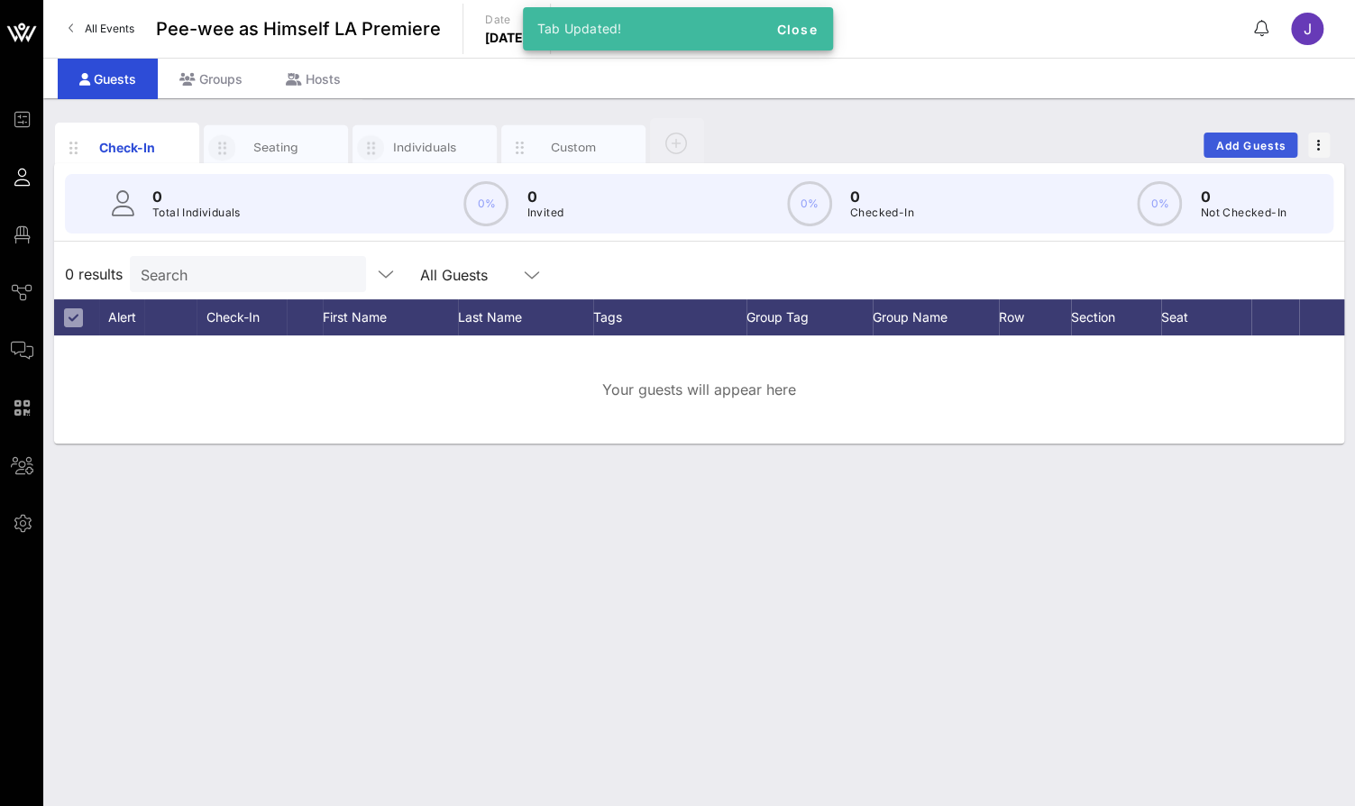
click at [1234, 146] on span "Add Guests" at bounding box center [1250, 146] width 71 height 14
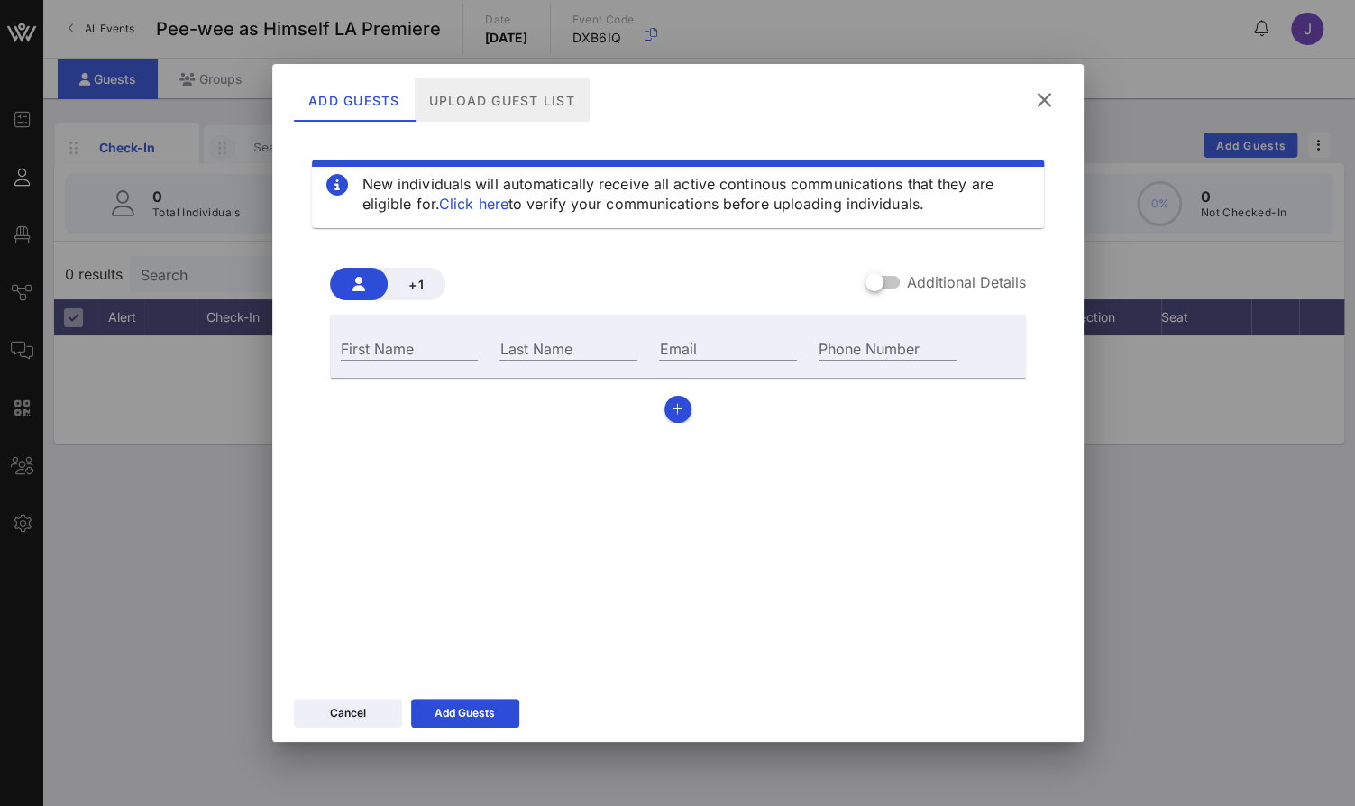
click at [508, 108] on div "Upload Guest List" at bounding box center [501, 99] width 175 height 43
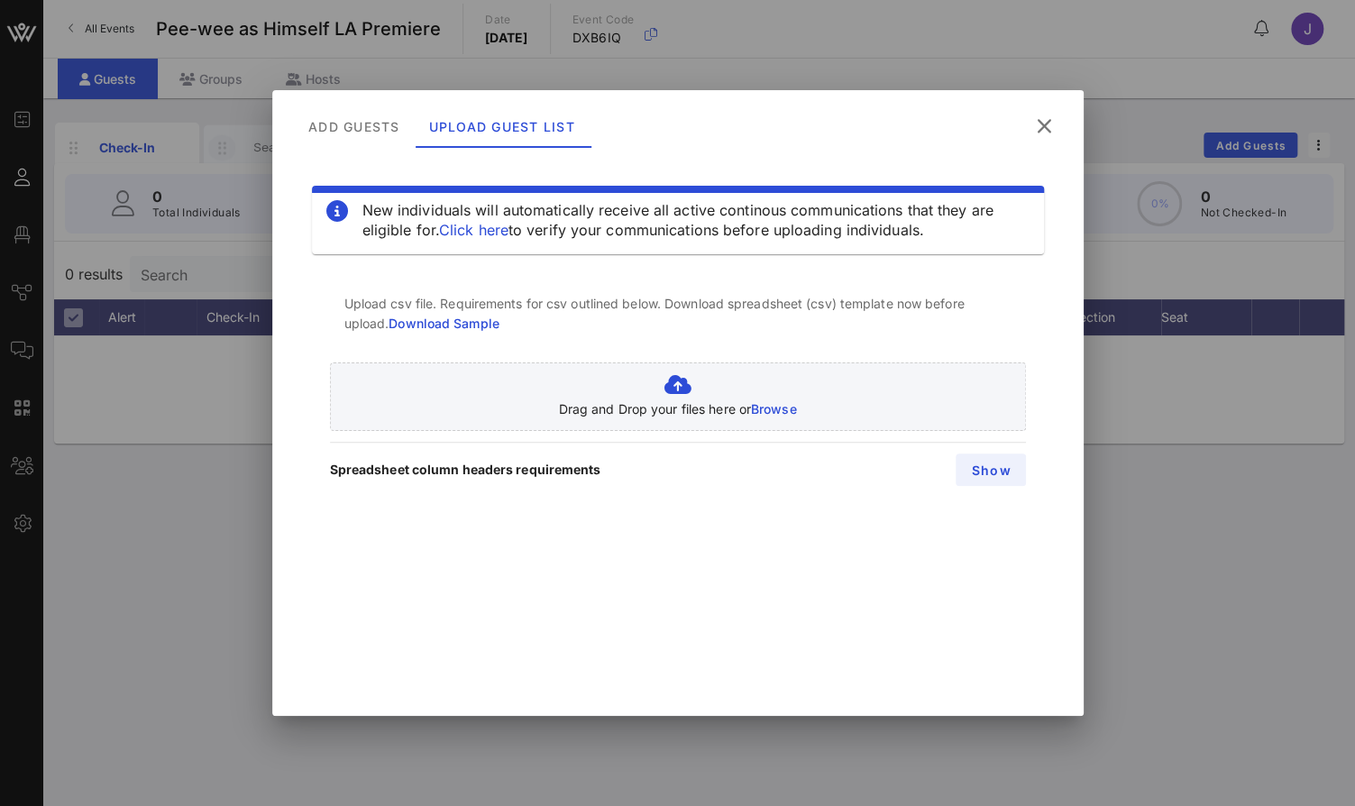
click at [987, 462] on span "Show" at bounding box center [990, 469] width 41 height 15
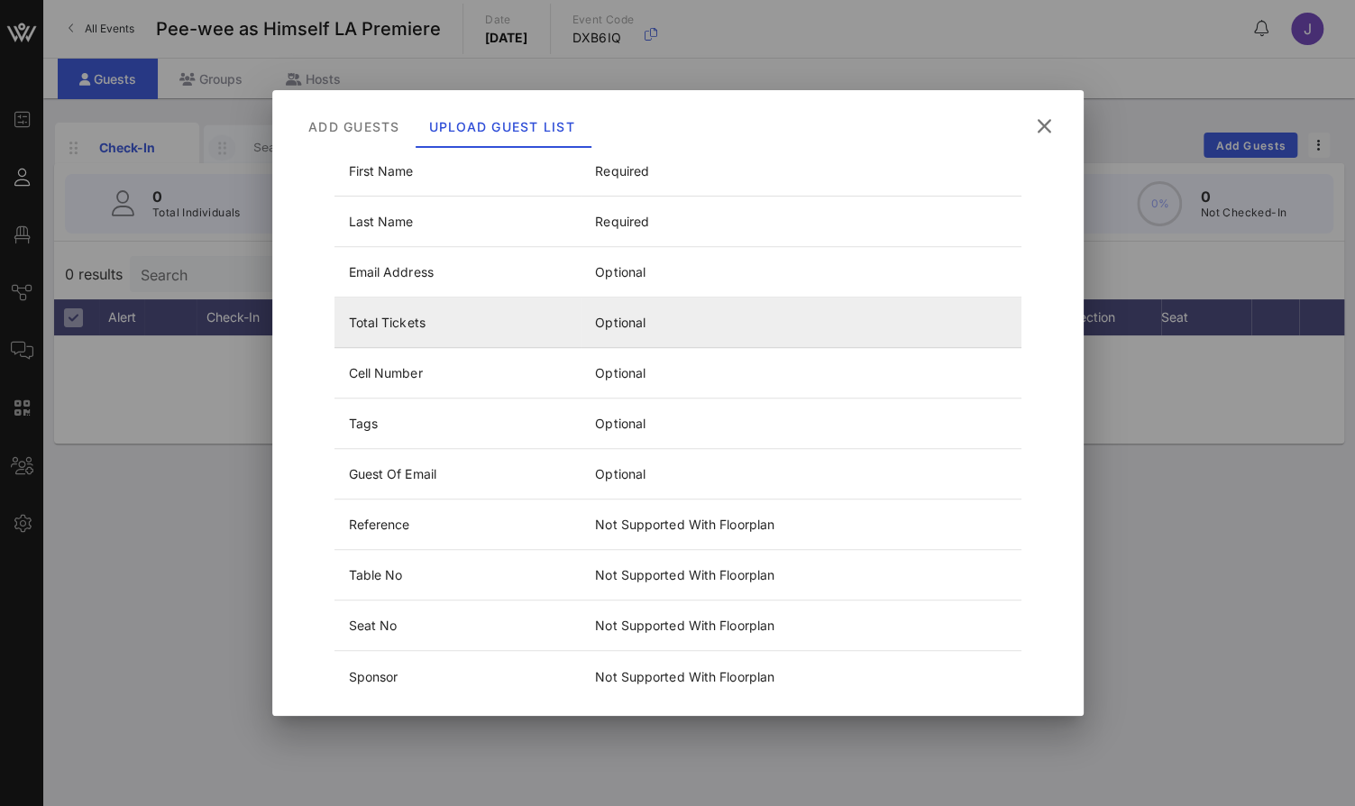
scroll to position [381, 0]
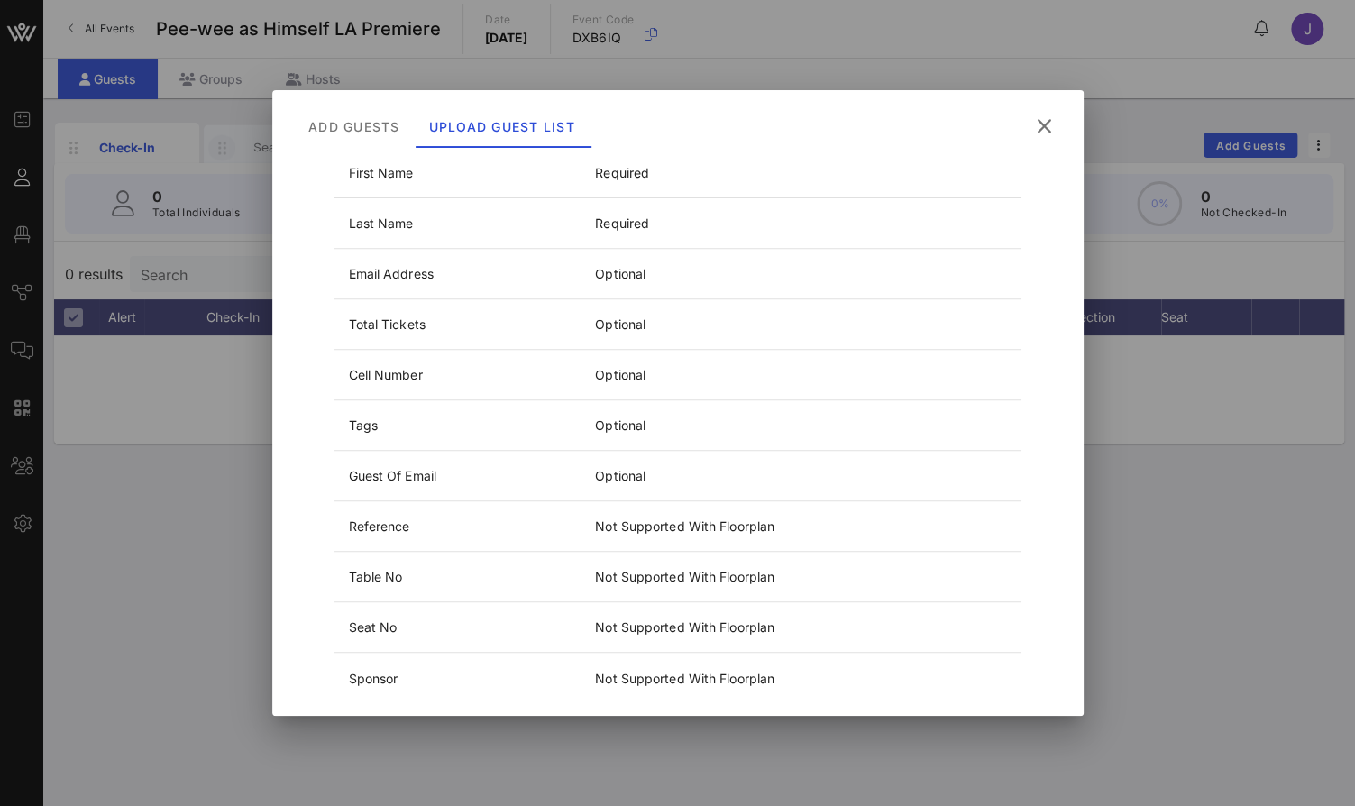
click at [1051, 125] on icon at bounding box center [1043, 125] width 25 height 23
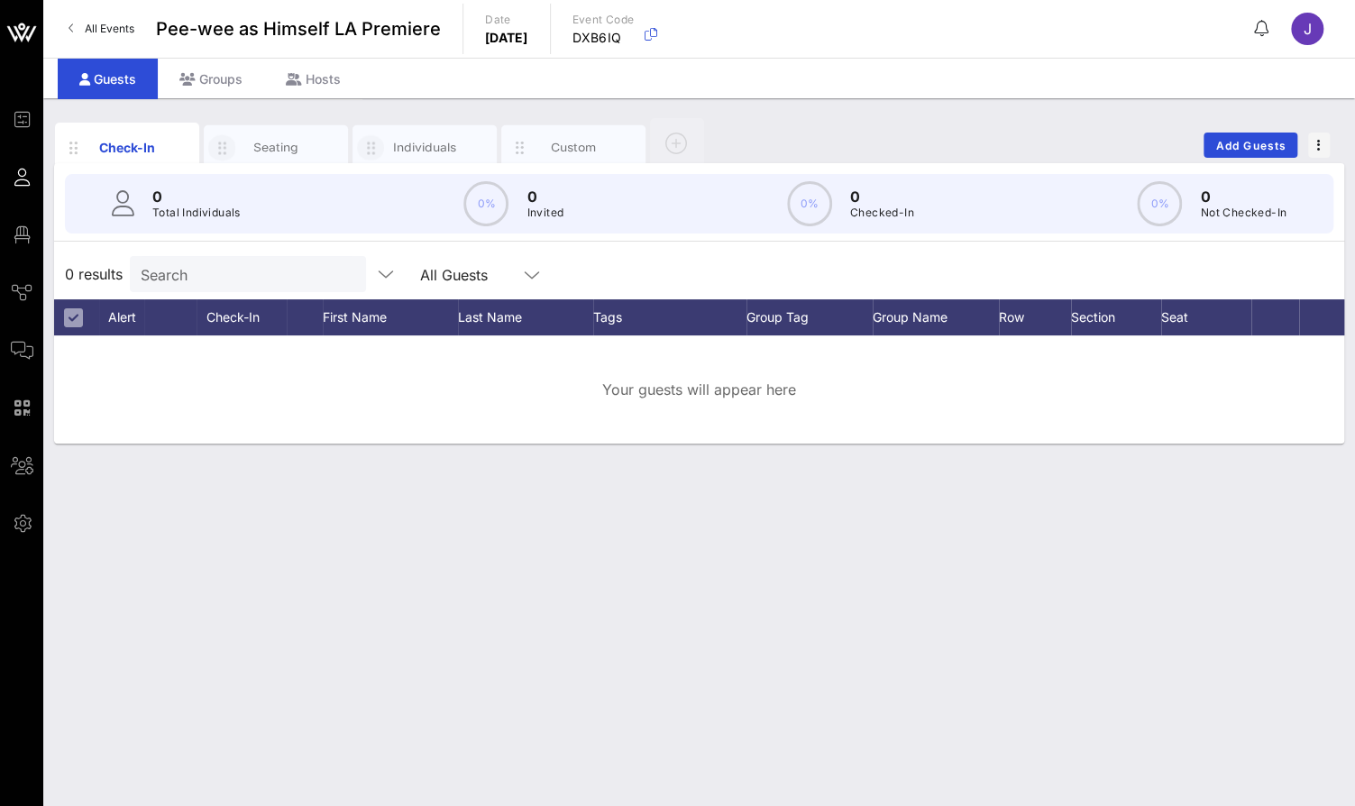
scroll to position [0, 0]
click at [580, 151] on div "Custom" at bounding box center [574, 147] width 80 height 17
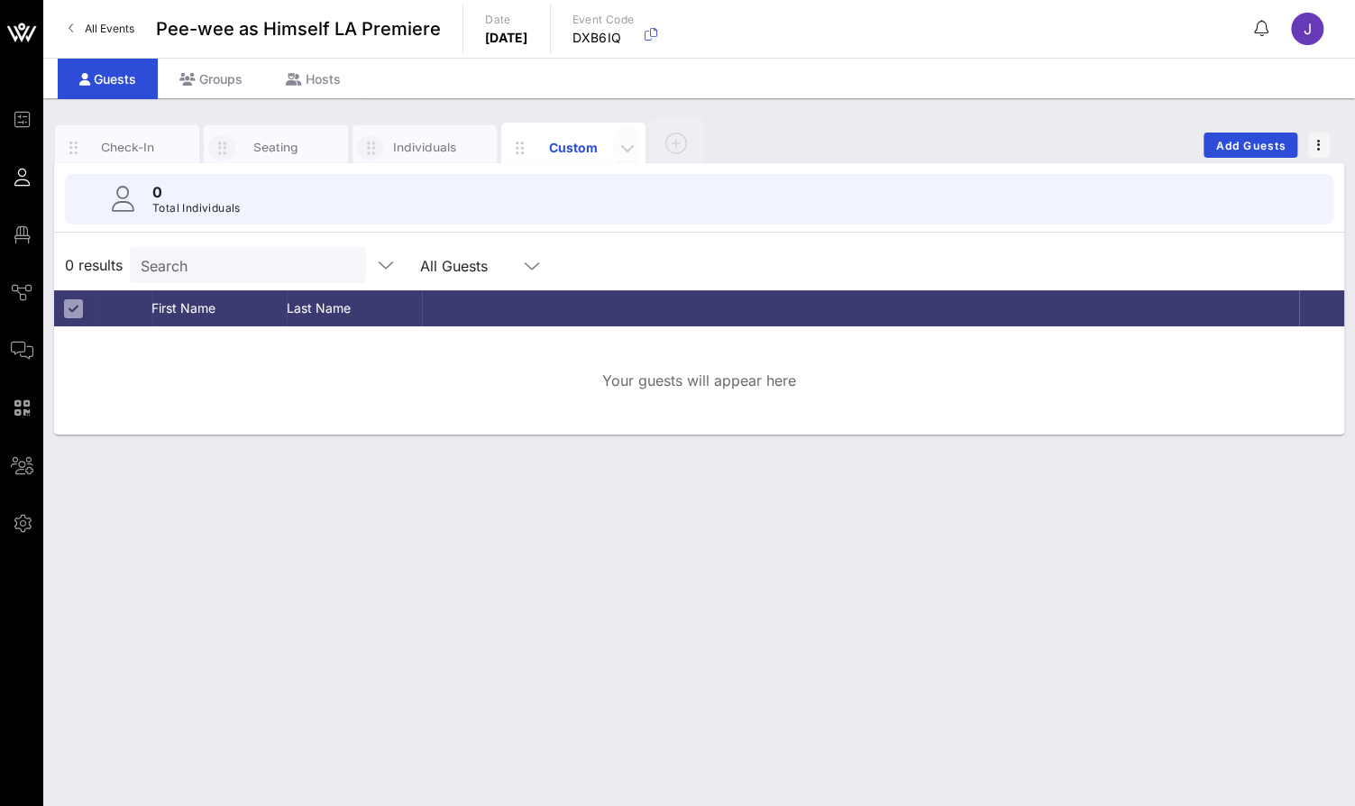
click at [617, 153] on icon "button" at bounding box center [627, 148] width 22 height 22
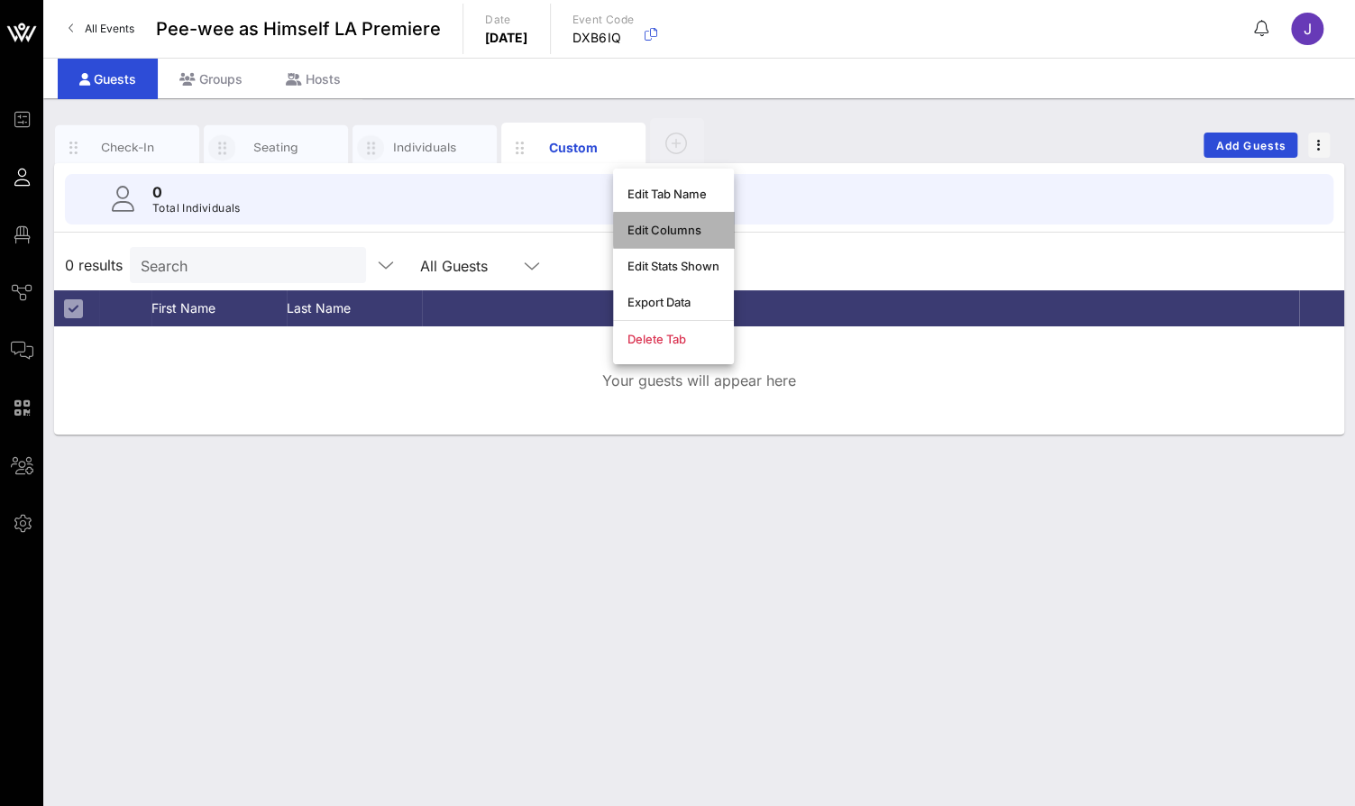
click at [667, 232] on div "Edit Columns" at bounding box center [673, 230] width 92 height 14
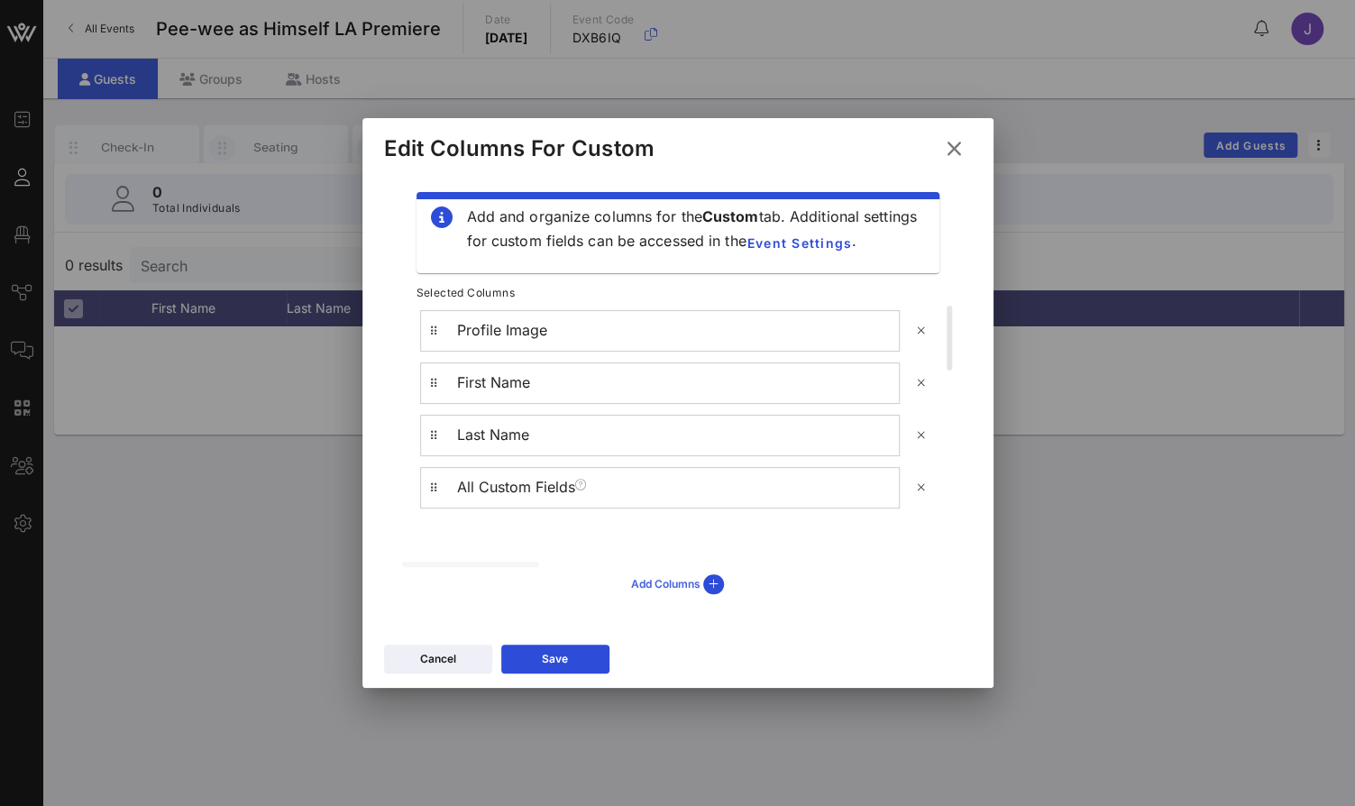
click at [710, 584] on icon at bounding box center [713, 584] width 21 height 20
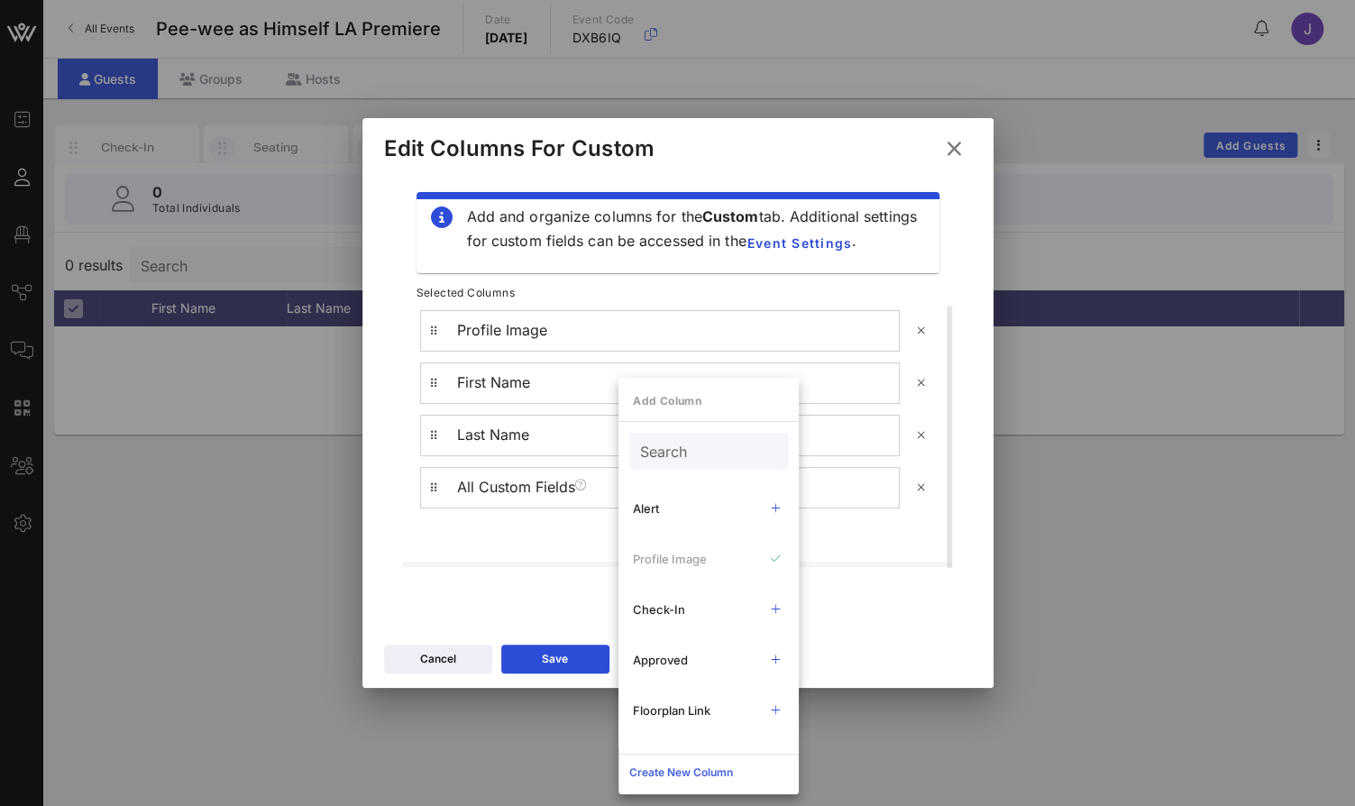
click at [712, 763] on div "Create New Column" at bounding box center [681, 772] width 104 height 18
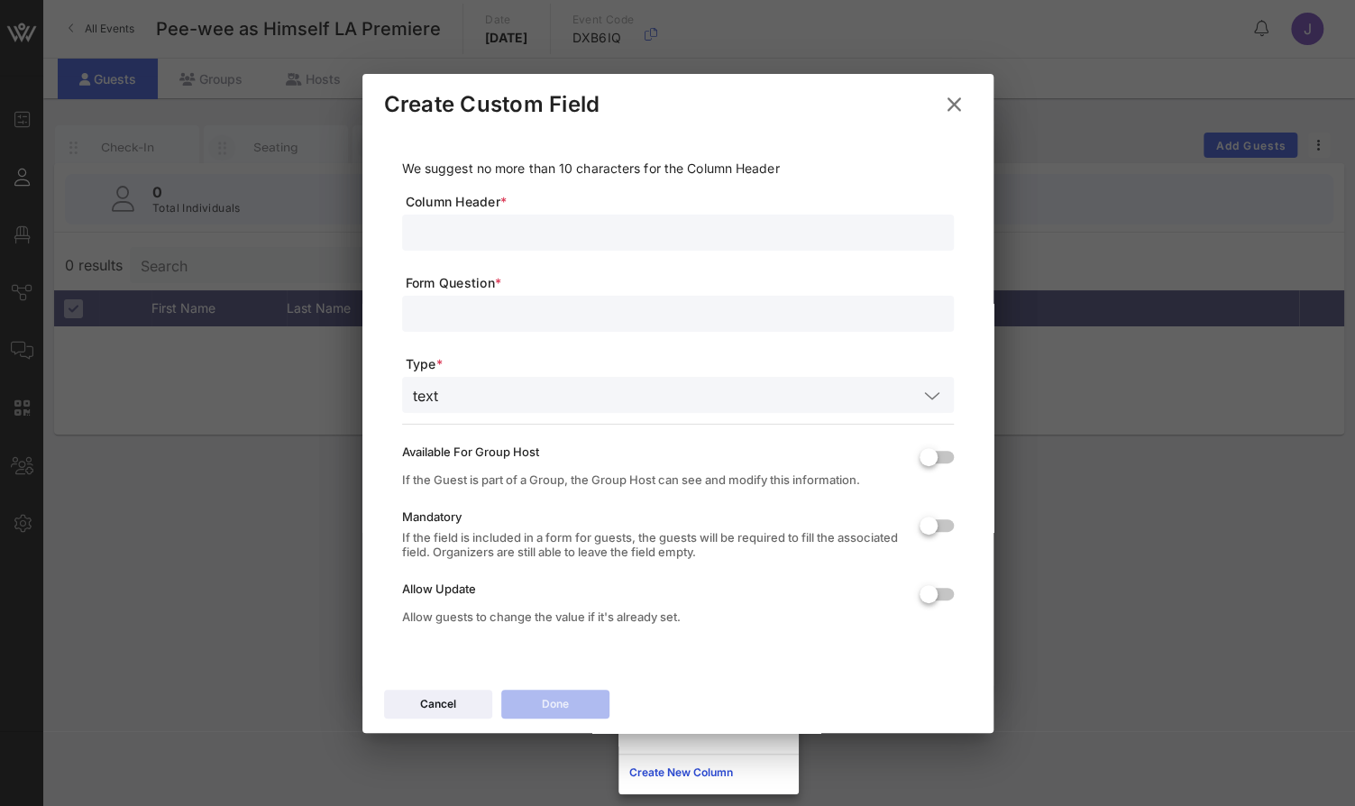
click at [520, 227] on input "text" at bounding box center [678, 232] width 530 height 23
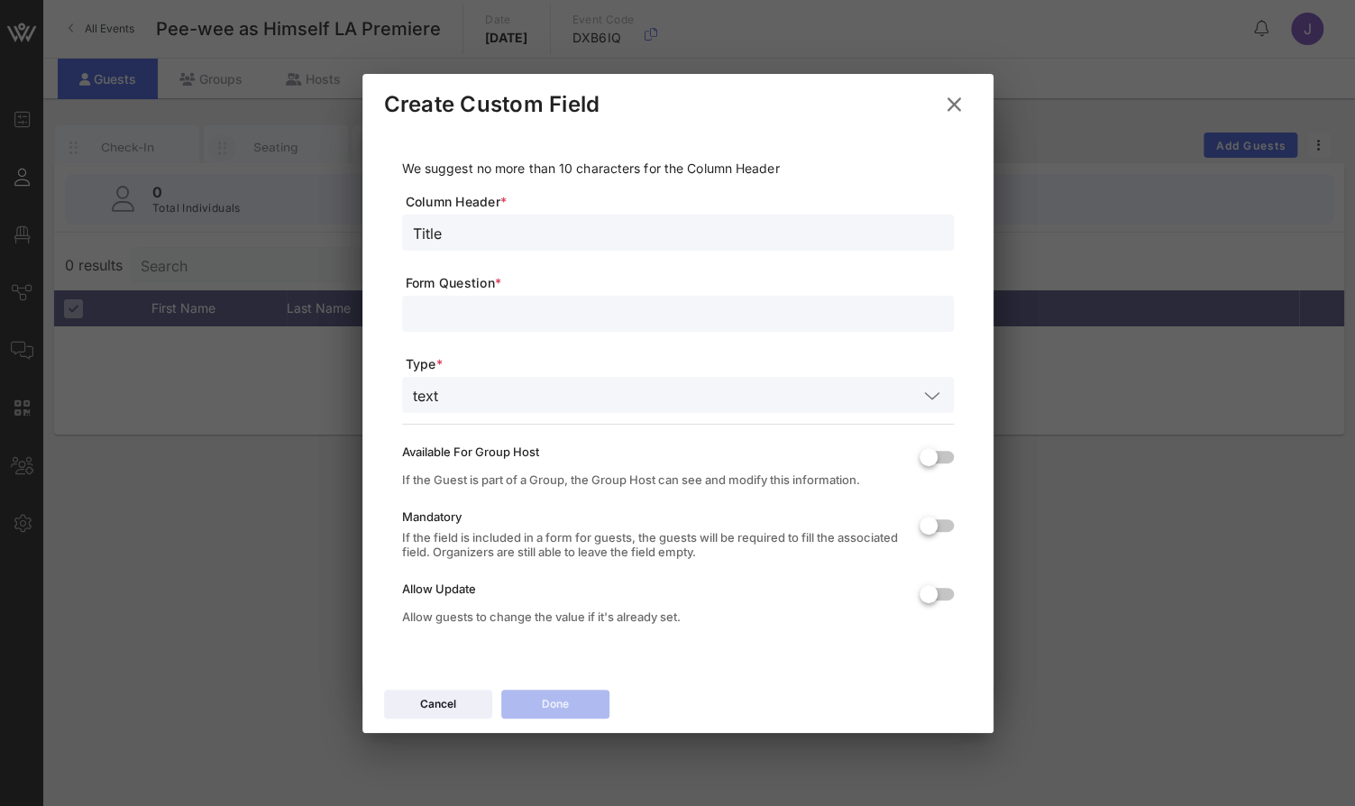
type input "Title"
type input "What is your title of your company"
click at [933, 518] on div at bounding box center [928, 525] width 31 height 31
click at [938, 533] on div at bounding box center [946, 525] width 31 height 31
click at [936, 584] on div at bounding box center [928, 594] width 31 height 31
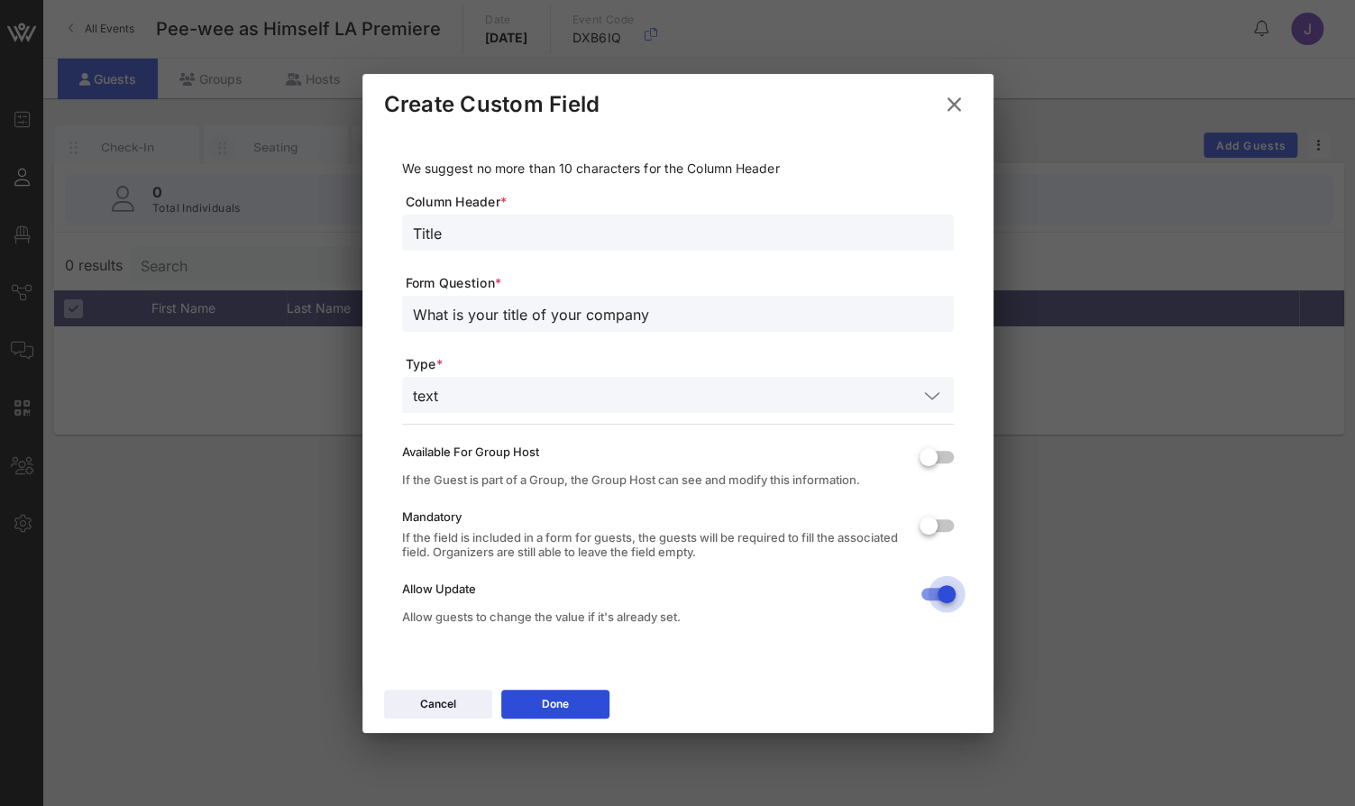
click at [945, 588] on div at bounding box center [946, 594] width 31 height 31
click at [430, 707] on div "Cancel" at bounding box center [438, 704] width 36 height 18
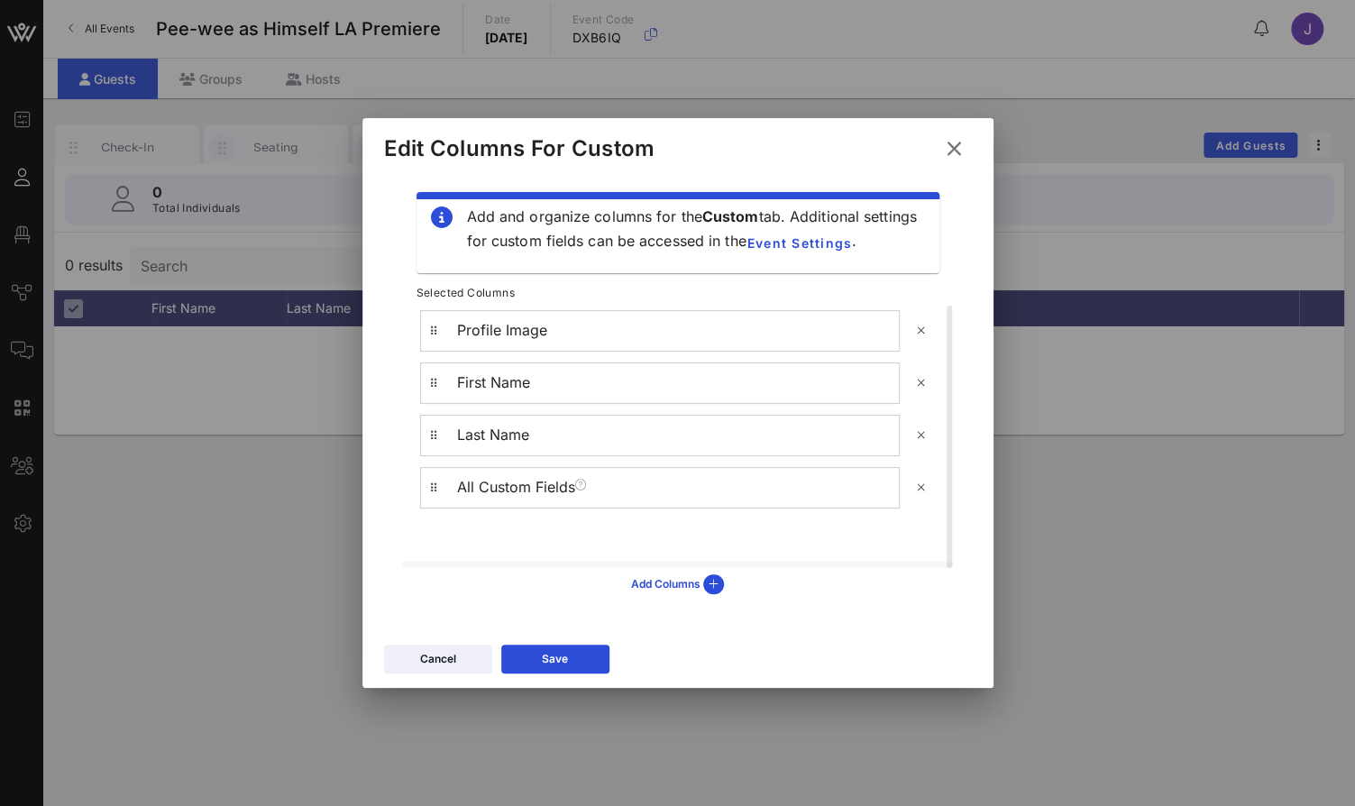
click at [954, 154] on icon at bounding box center [953, 149] width 26 height 24
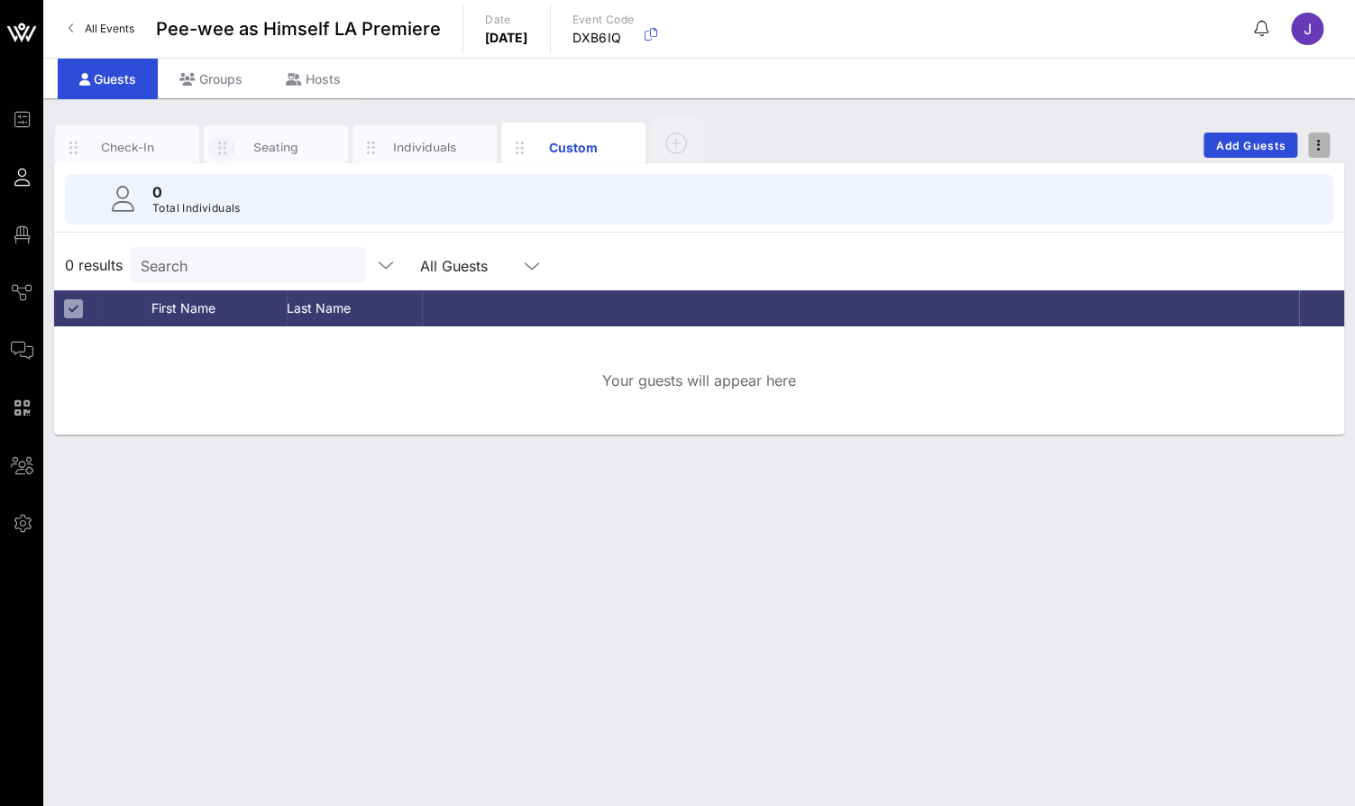
click at [1310, 142] on span "button" at bounding box center [1319, 145] width 22 height 13
click at [909, 139] on div "Check-In Seating Individuals Custom Add Guests" at bounding box center [699, 145] width 1290 height 58
click at [627, 149] on icon "button" at bounding box center [627, 148] width 22 height 22
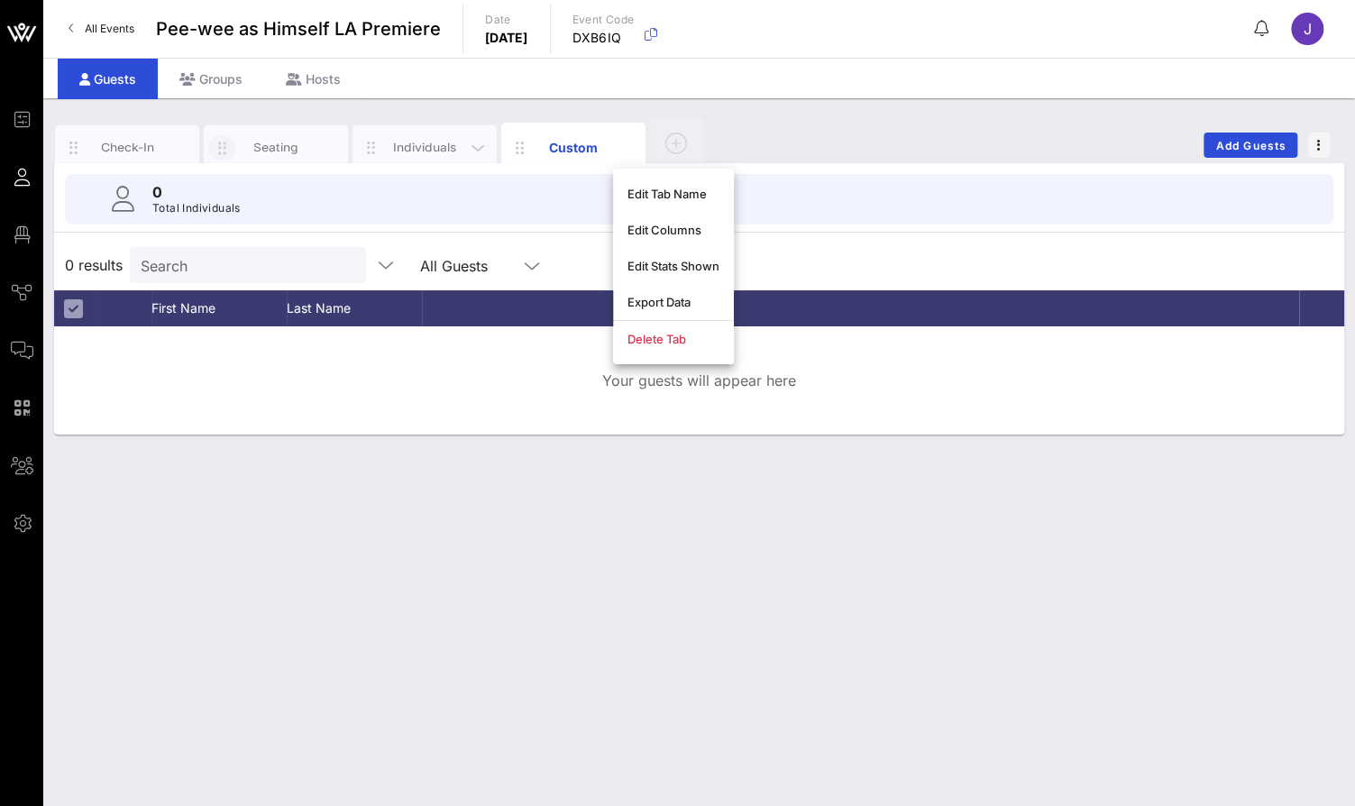
click at [436, 147] on div "Individuals" at bounding box center [425, 147] width 80 height 17
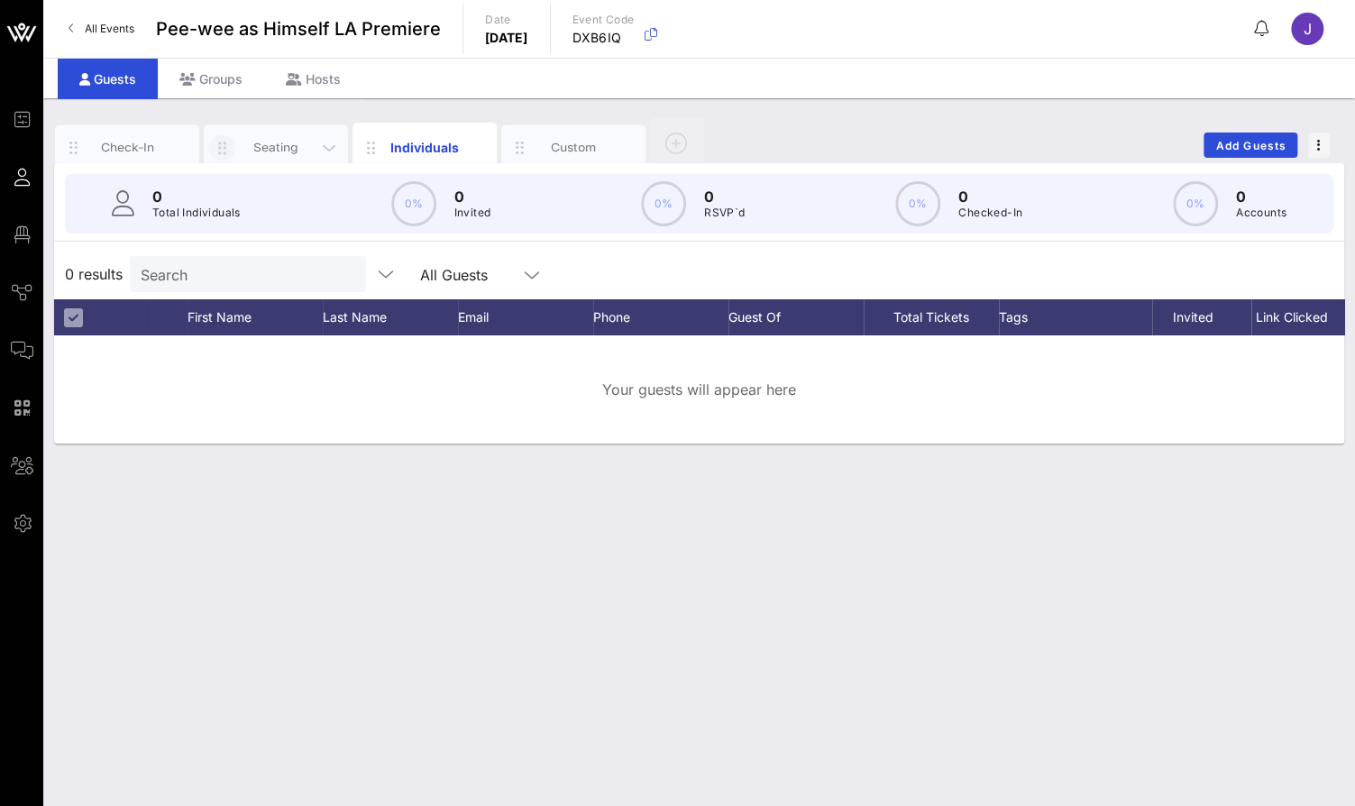
click at [273, 147] on div "Seating" at bounding box center [276, 147] width 80 height 17
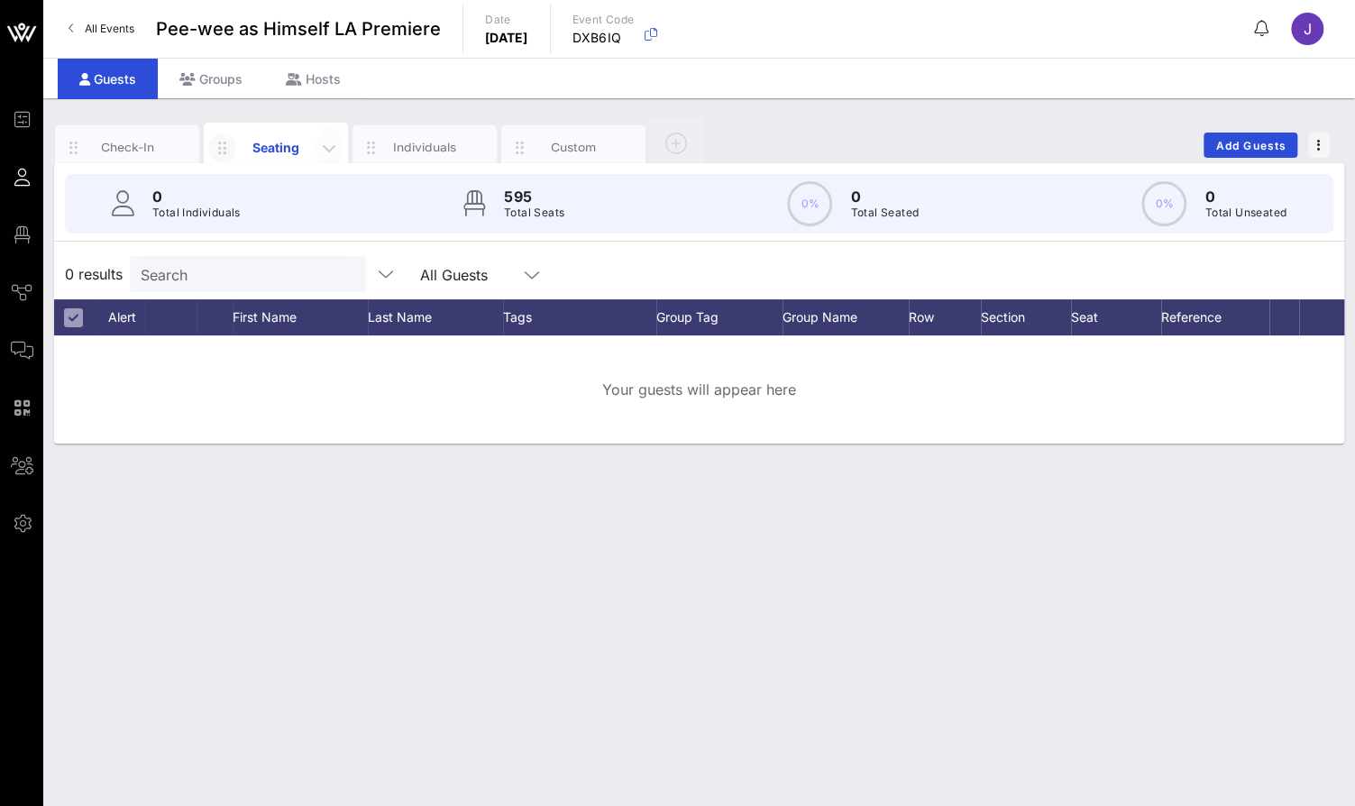
click at [333, 145] on icon "button" at bounding box center [329, 148] width 22 height 22
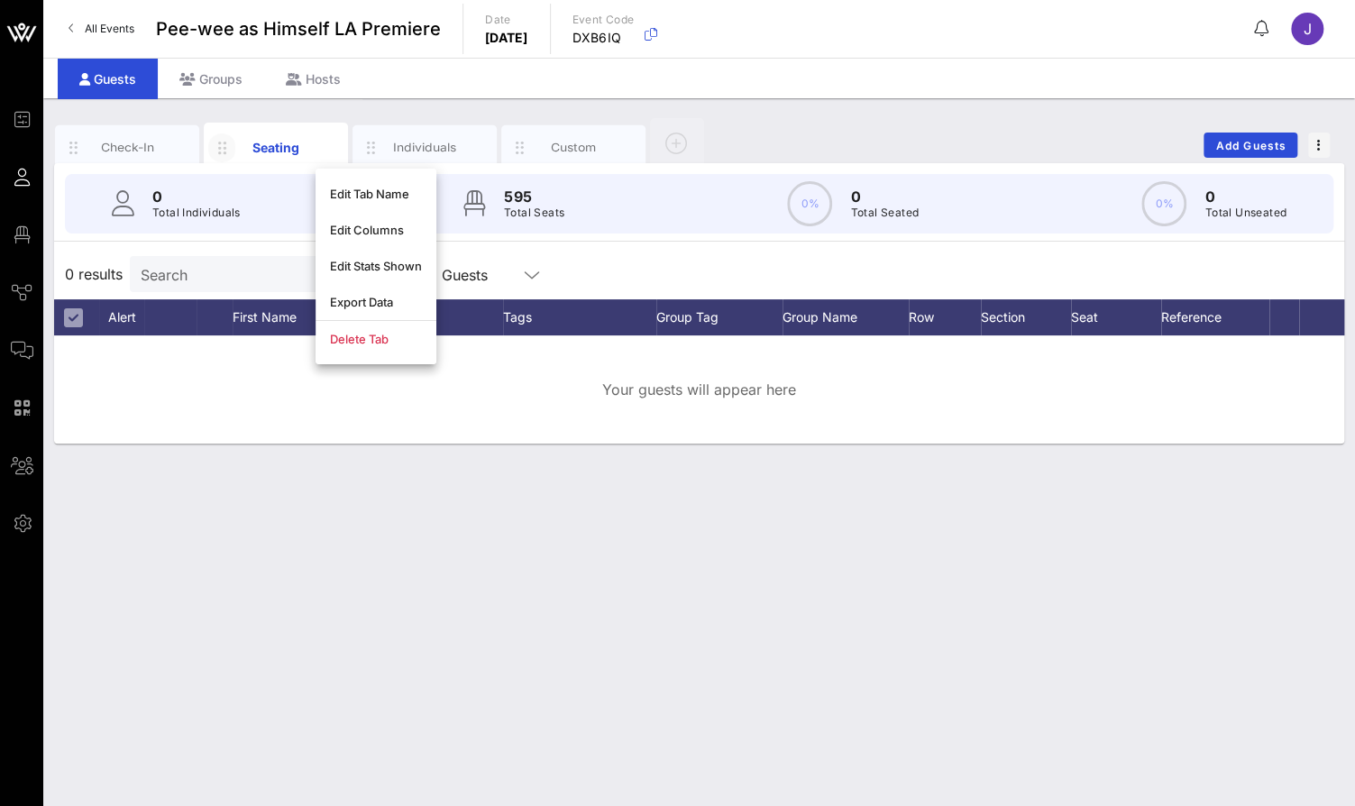
click at [498, 81] on div "Guests Groups Hosts" at bounding box center [698, 78] width 1311 height 41
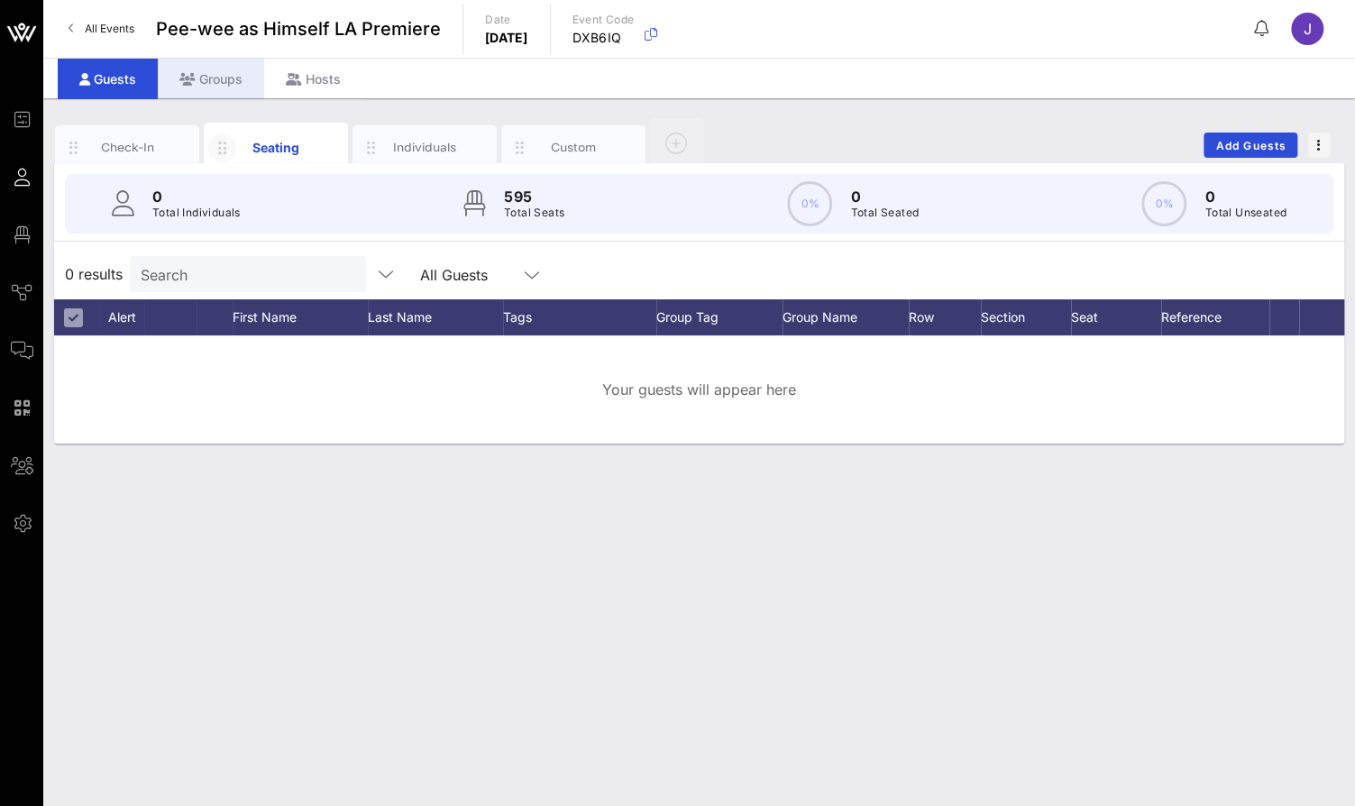
click at [211, 77] on div "Groups" at bounding box center [211, 79] width 106 height 41
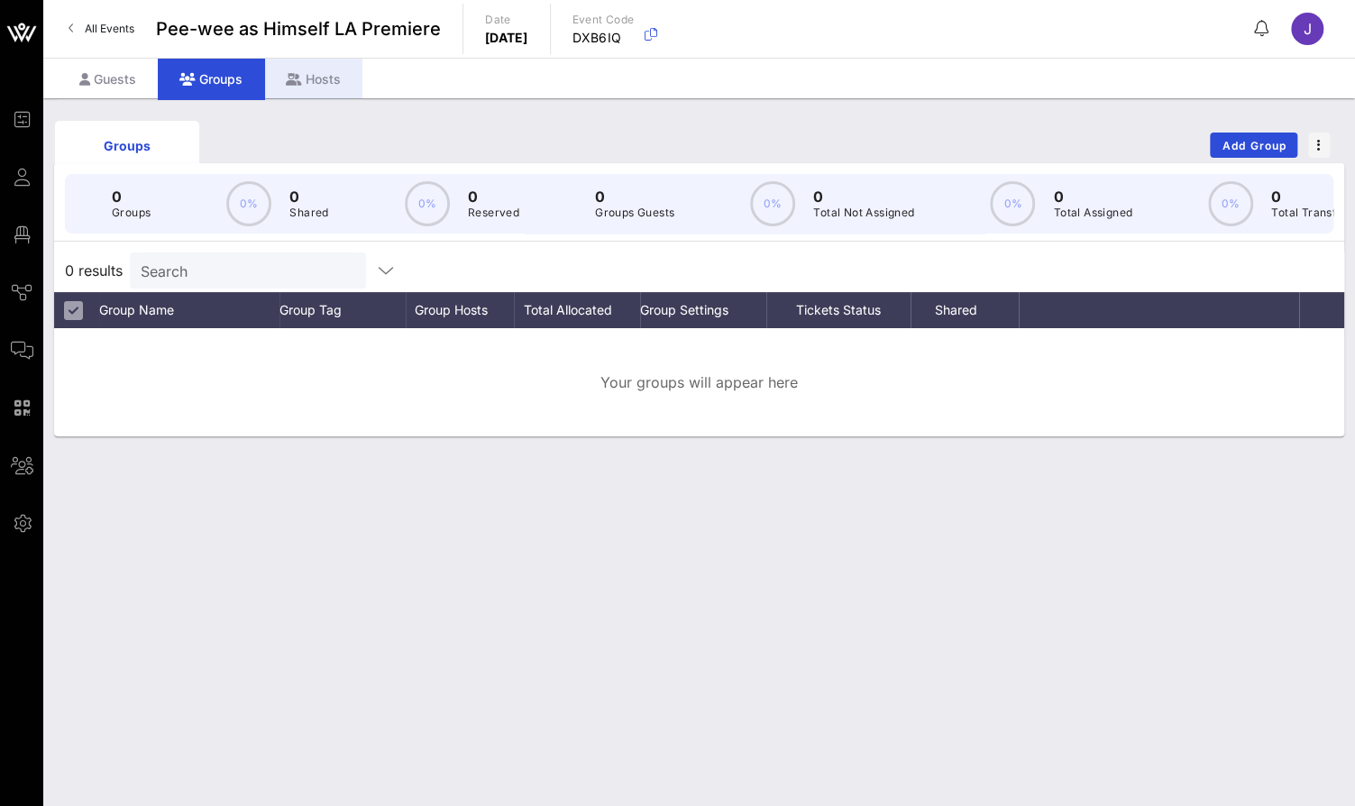
click at [317, 85] on div "Hosts" at bounding box center [313, 79] width 98 height 41
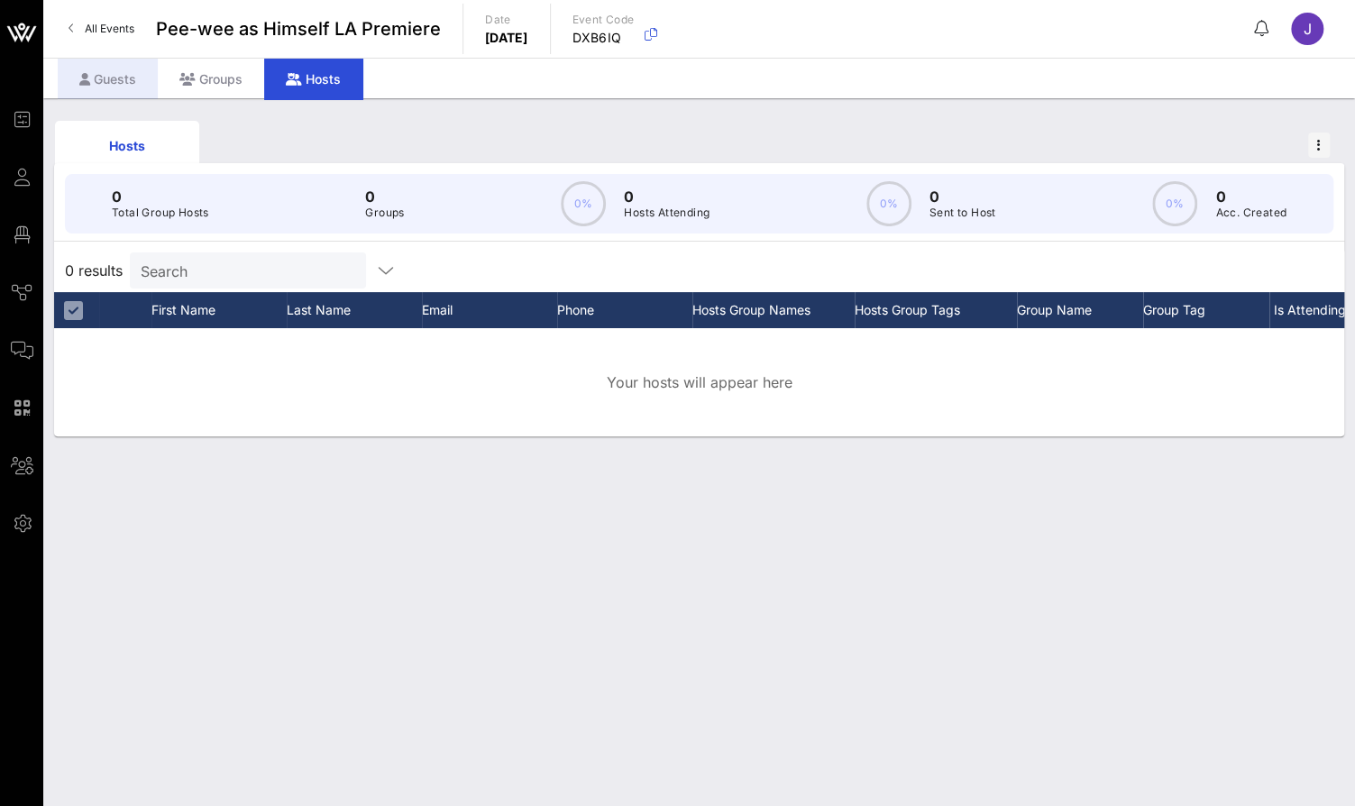
click at [104, 80] on div "Guests" at bounding box center [108, 79] width 100 height 41
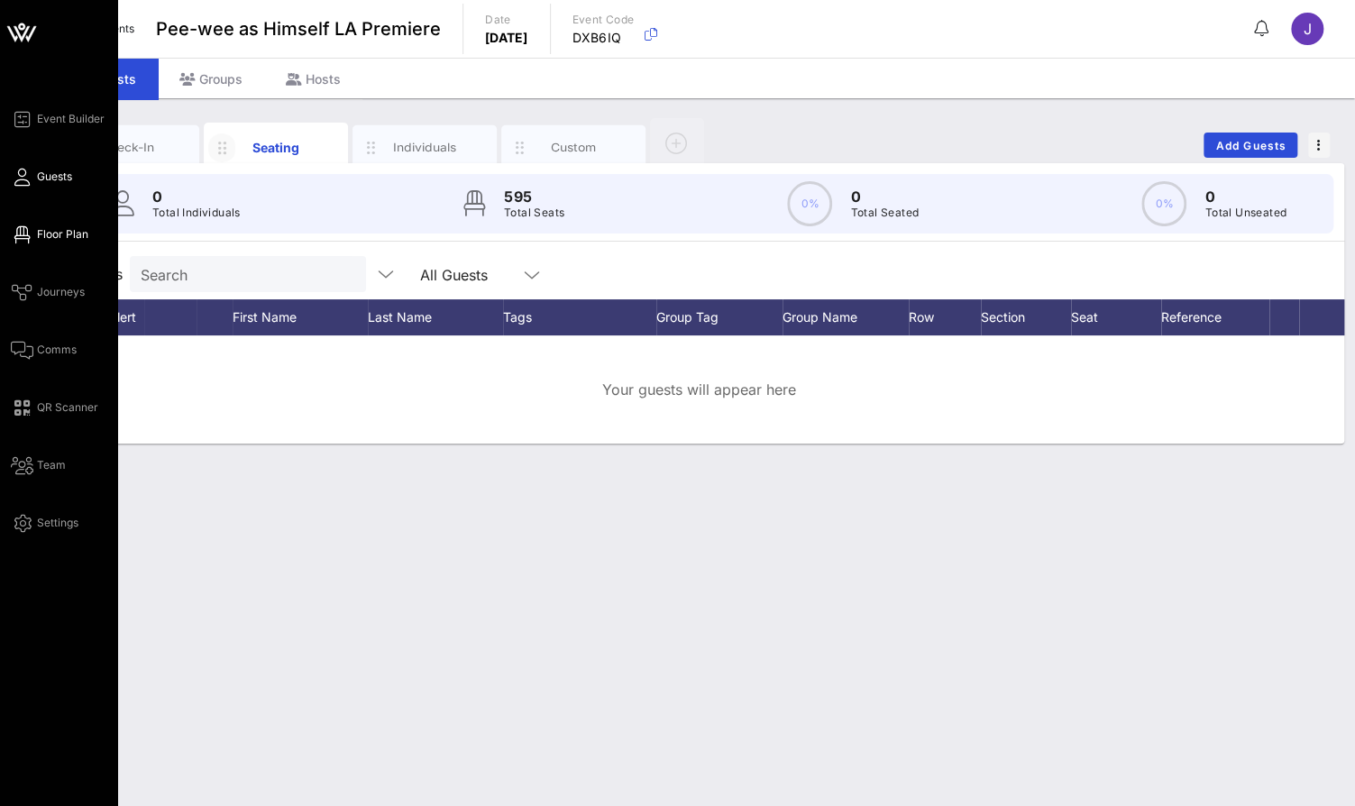
click at [24, 234] on icon at bounding box center [22, 234] width 23 height 3
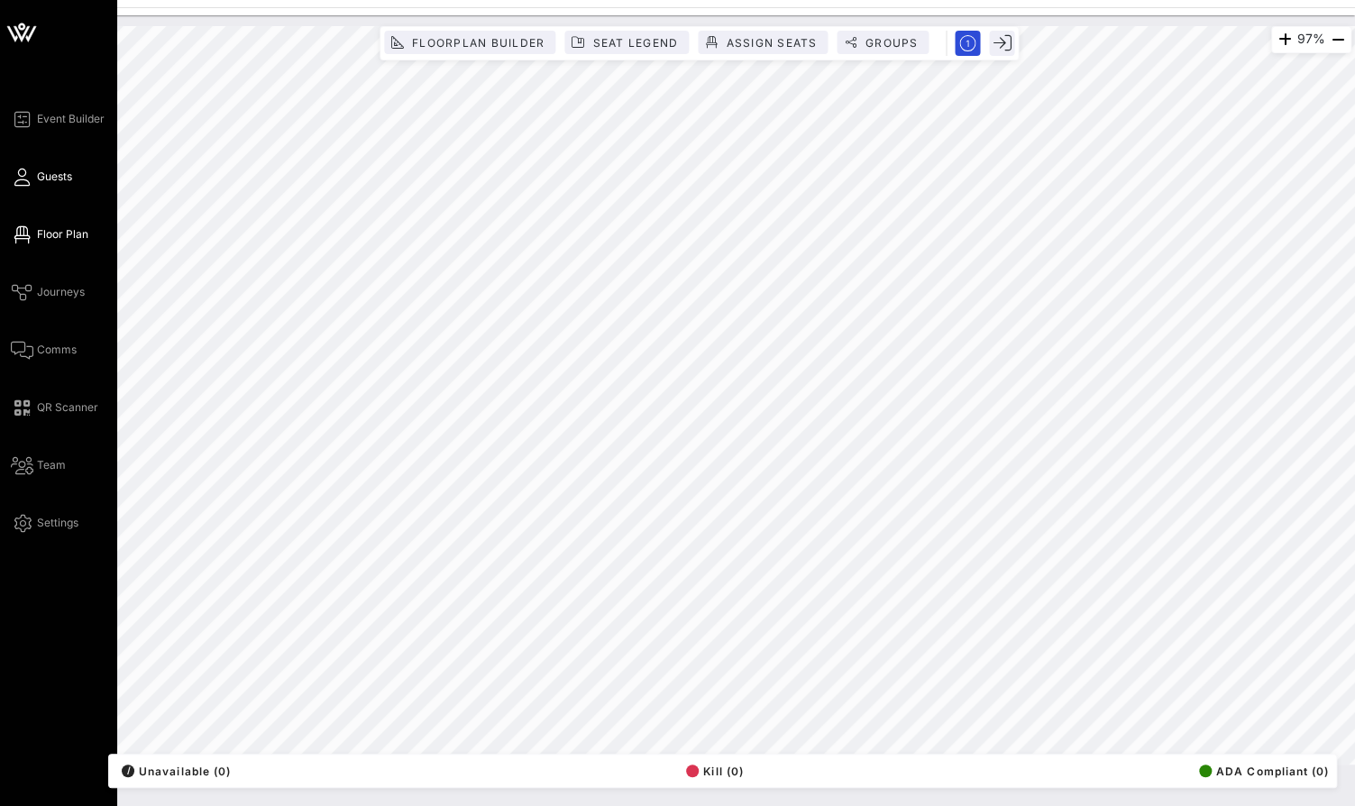
click at [30, 177] on icon at bounding box center [22, 177] width 23 height 3
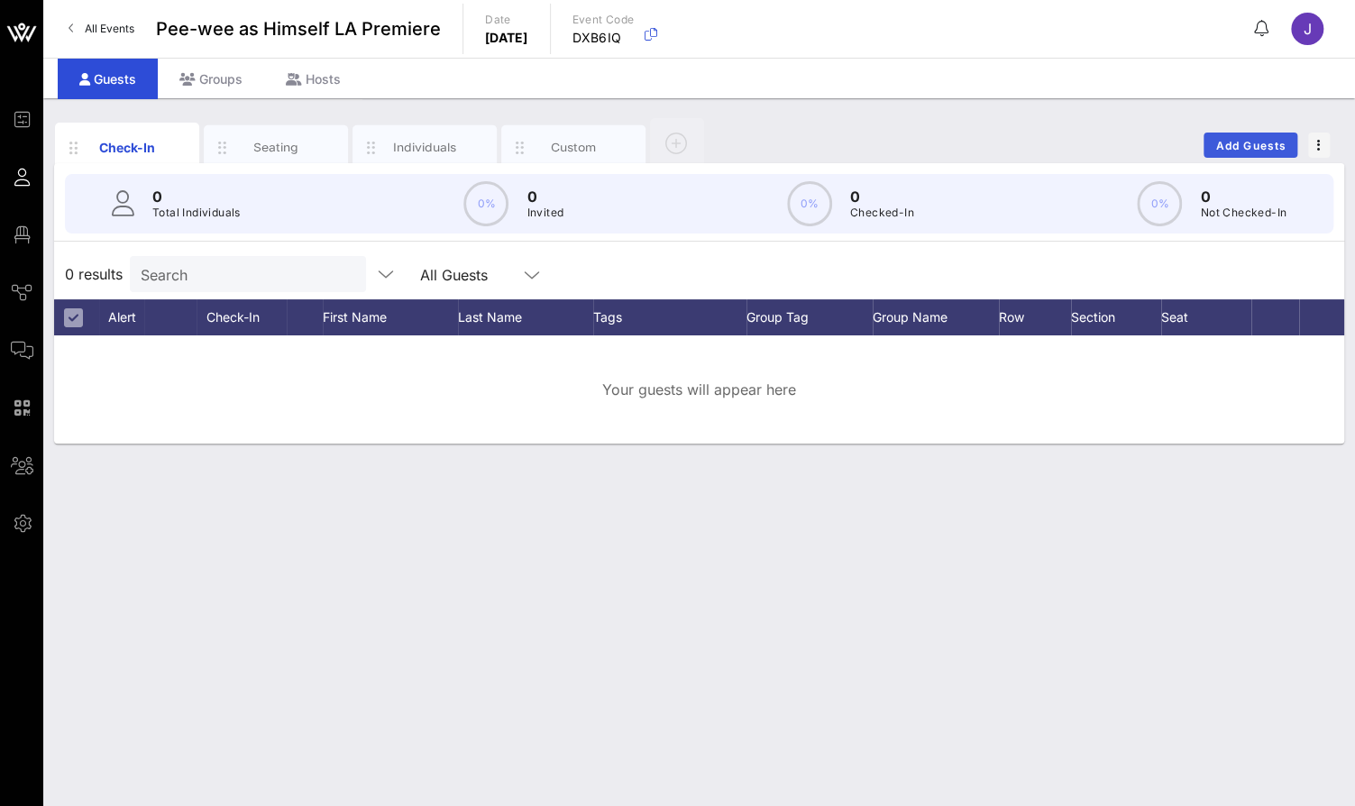
click at [1261, 141] on span "Add Guests" at bounding box center [1250, 146] width 71 height 14
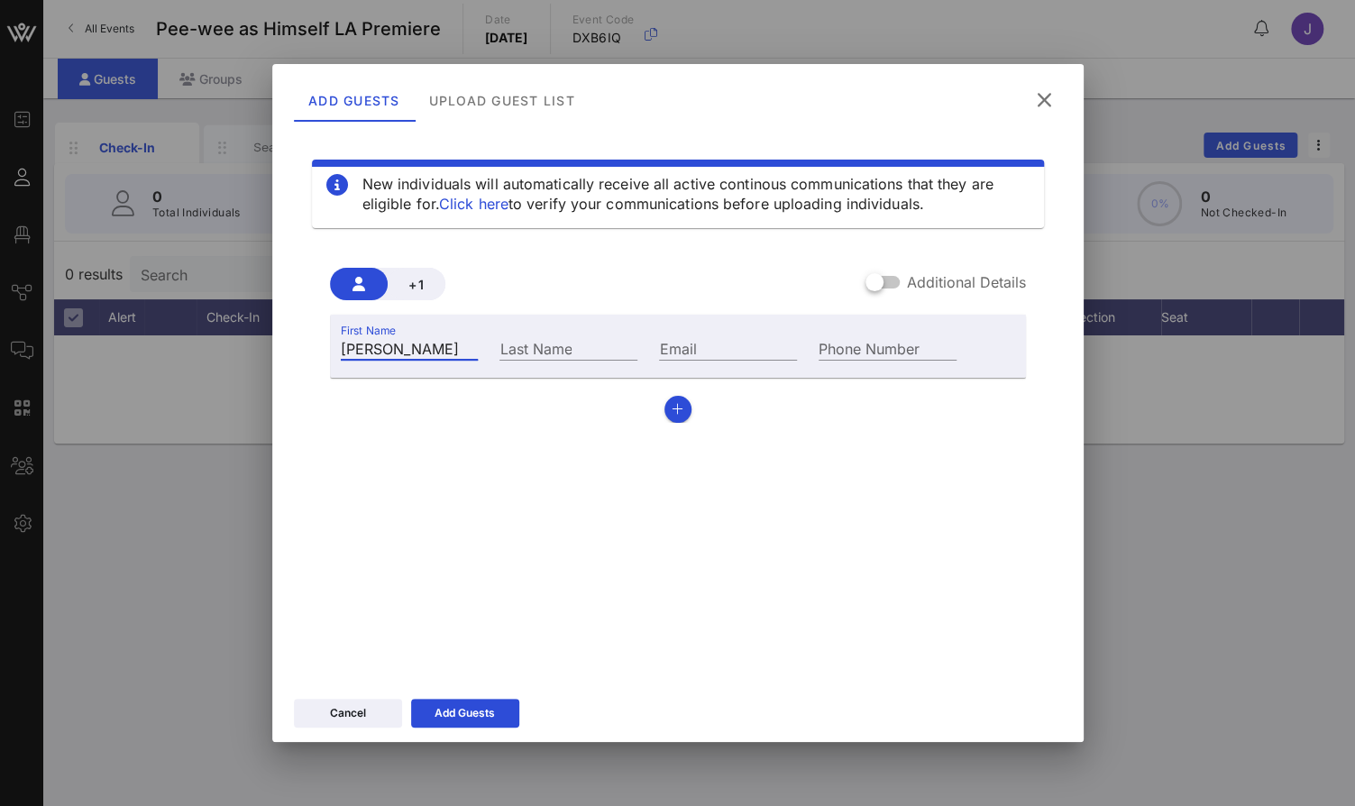
type input "[PERSON_NAME]"
type input "Brisman"
type input "[PERSON_NAME][EMAIL_ADDRESS][DOMAIN_NAME]"
click at [301, 433] on div "New individuals will automatically receive all active continous communications …" at bounding box center [678, 401] width 768 height 541
click at [492, 708] on div "Add Guests" at bounding box center [464, 713] width 60 height 18
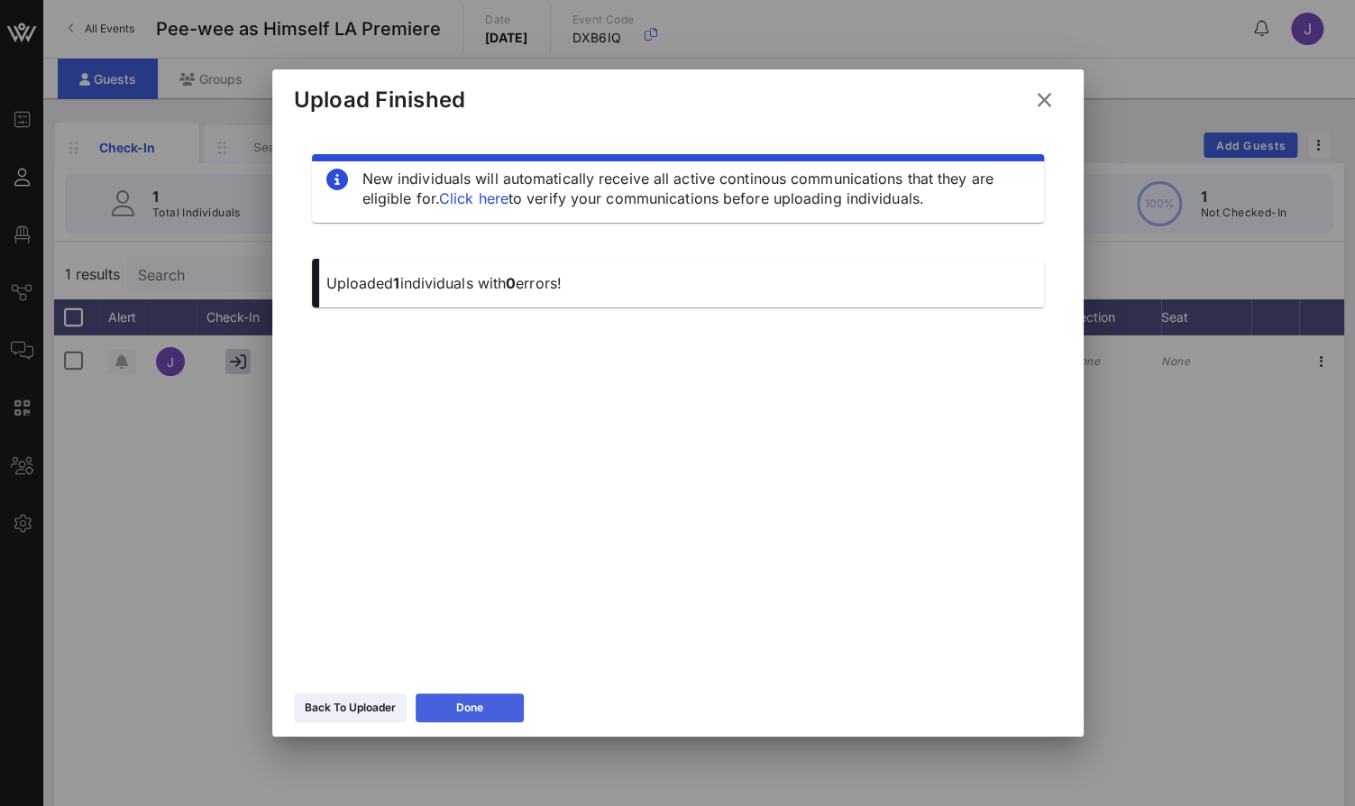
click at [497, 707] on button "Done" at bounding box center [470, 707] width 108 height 29
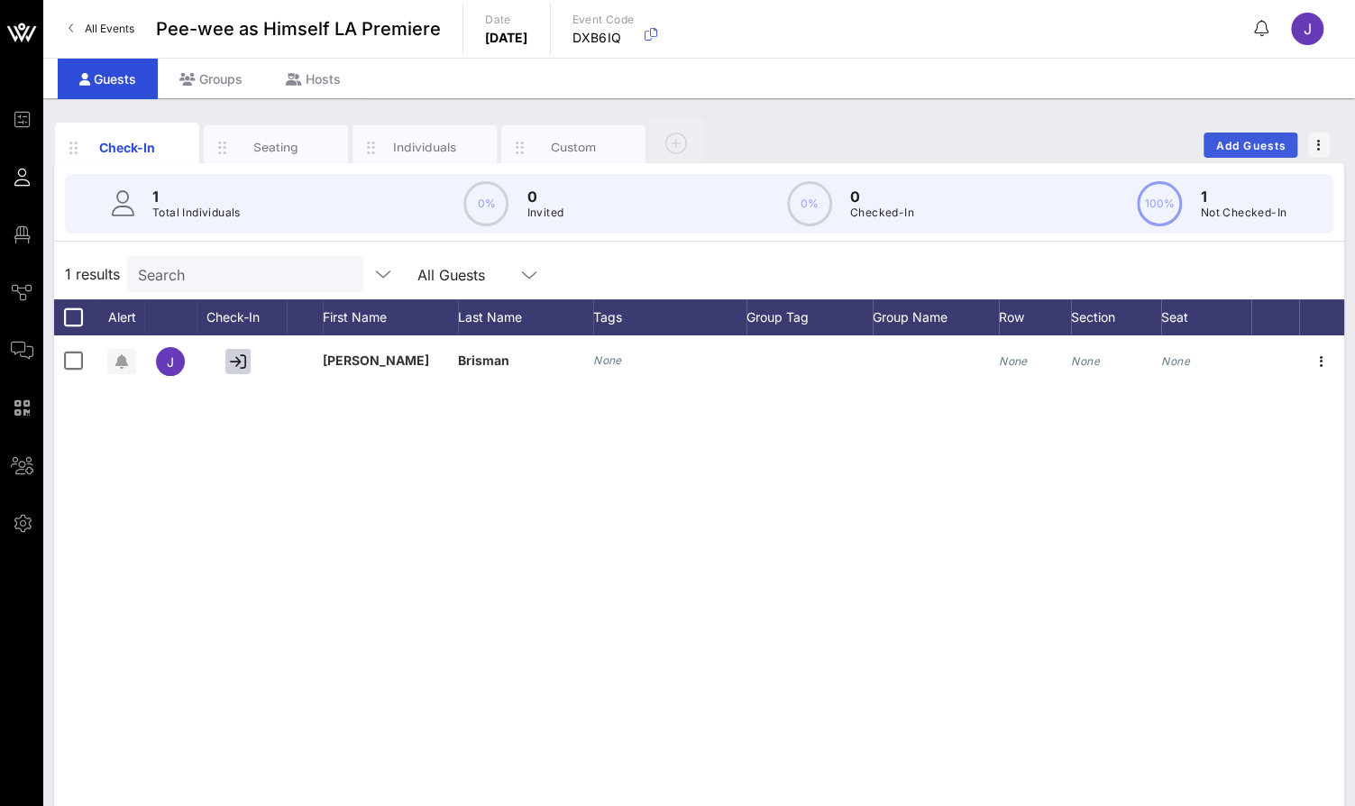
click at [1247, 139] on span "Add Guests" at bounding box center [1250, 146] width 71 height 14
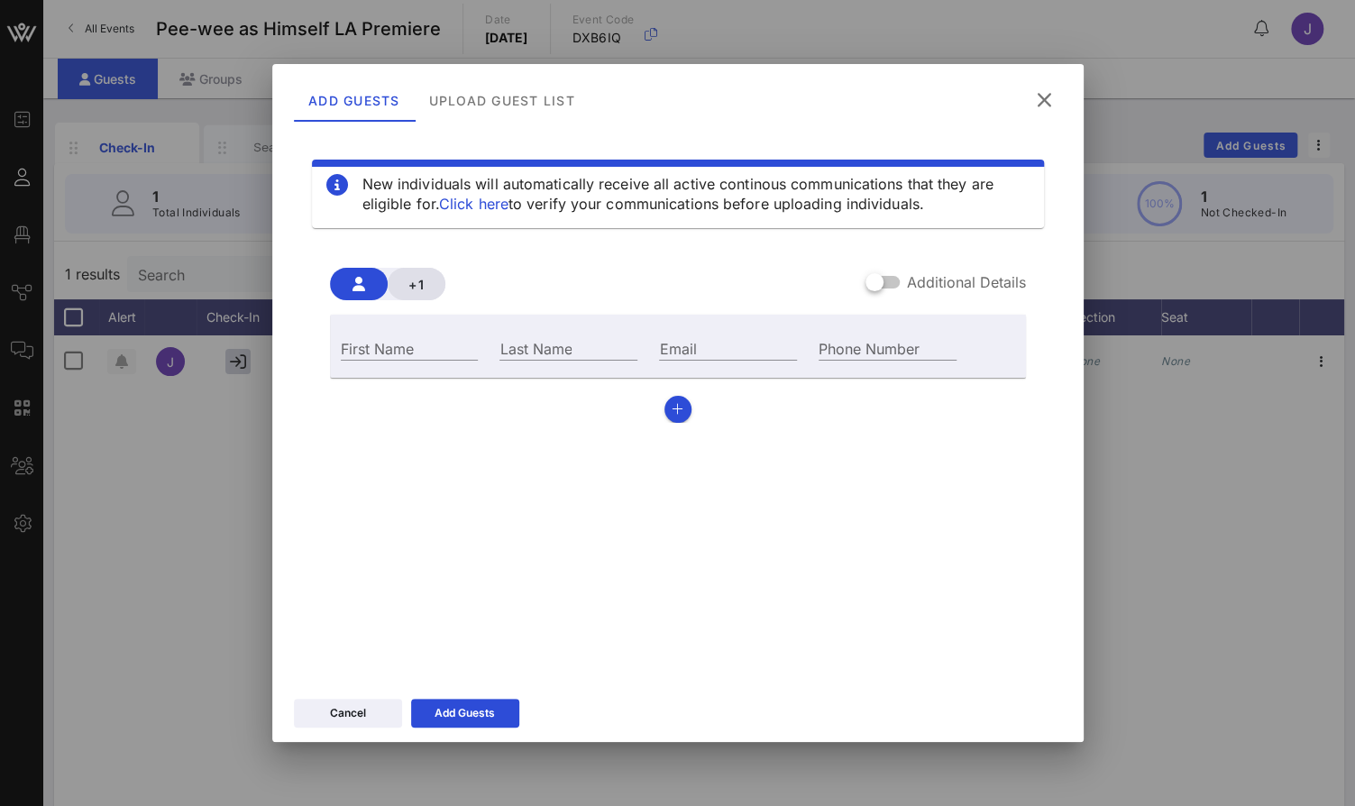
click at [427, 280] on span "+1" at bounding box center [416, 284] width 29 height 15
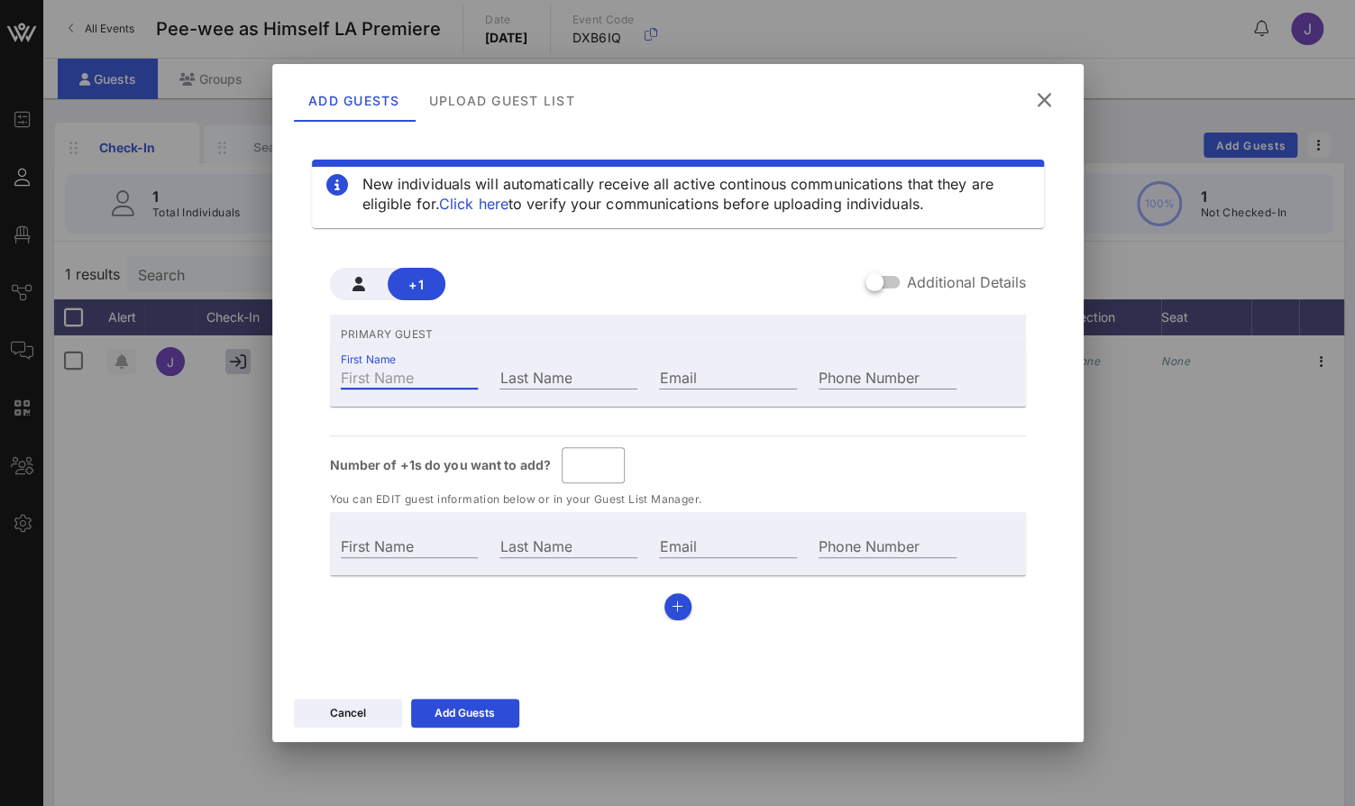
type input "Guest Of"
type input "J"
type input "Je"
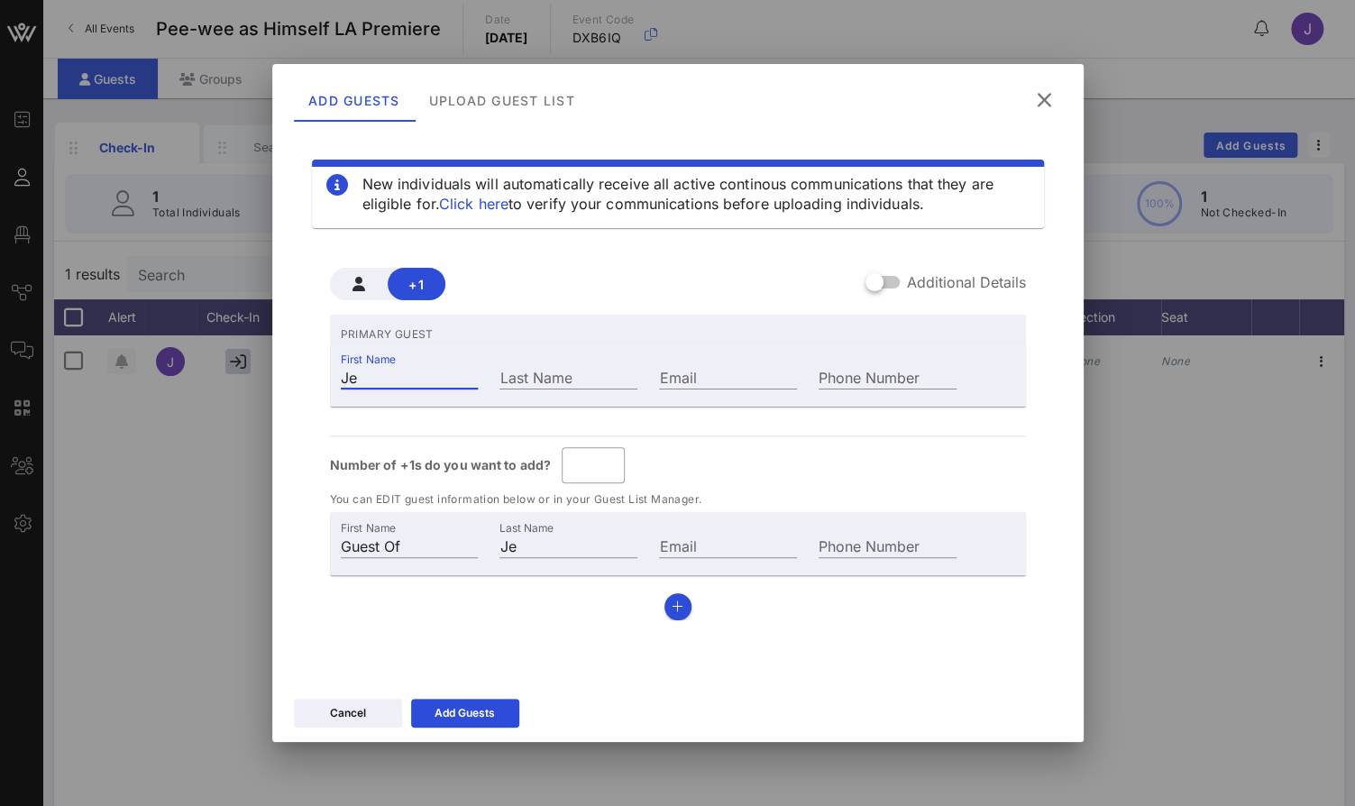
type input "[PERSON_NAME]"
type input "Jenn"
type input "Jenni"
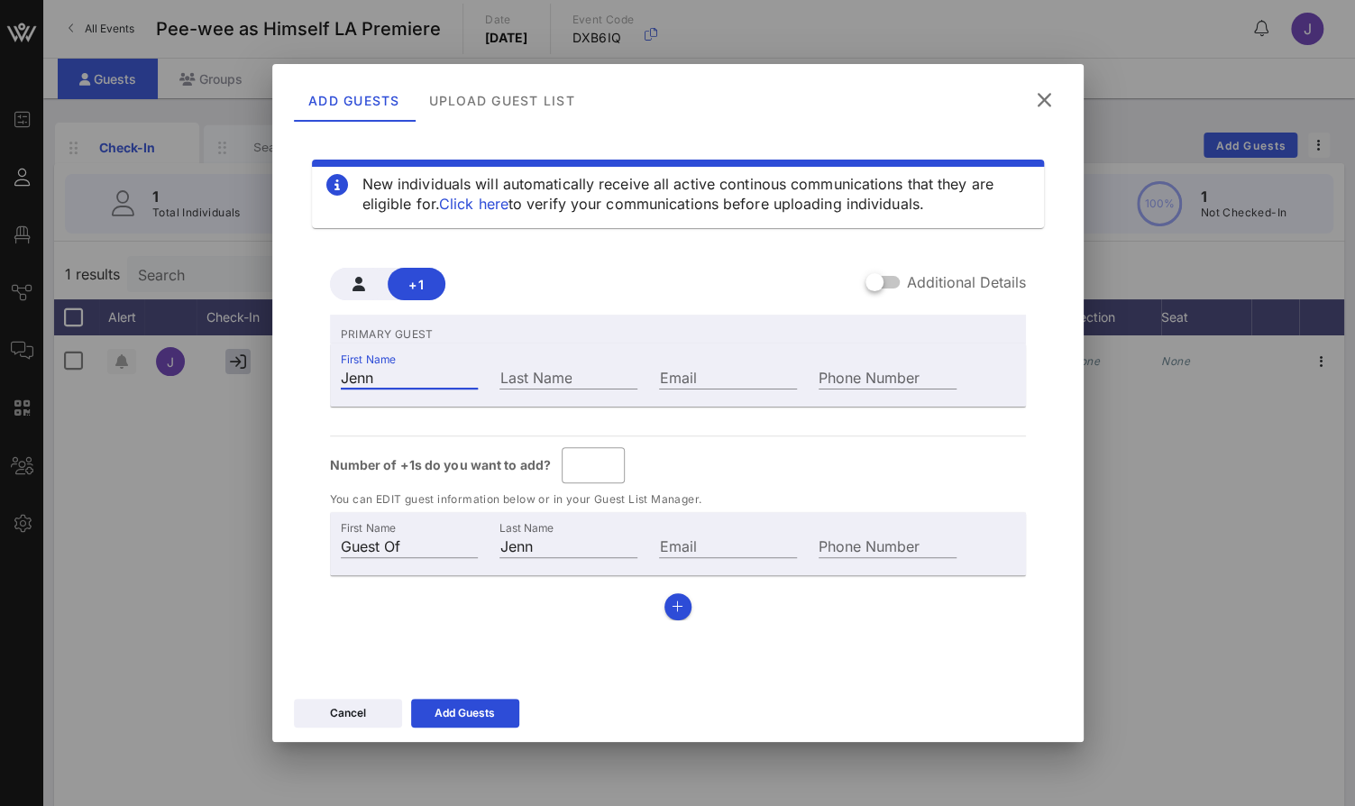
type input "Jenni"
type input "[PERSON_NAME]"
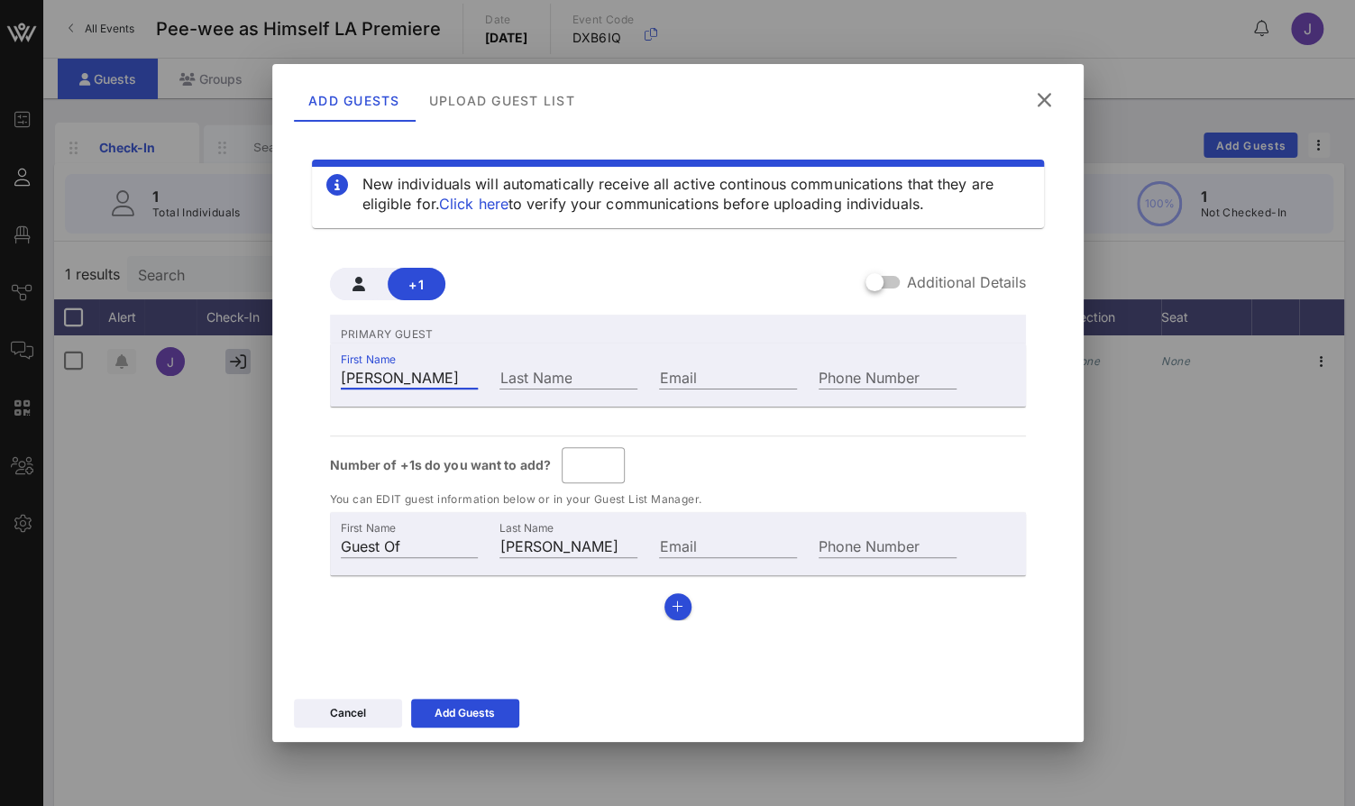
type input "[PERSON_NAME]"
type input "G"
type input "[PERSON_NAME]"
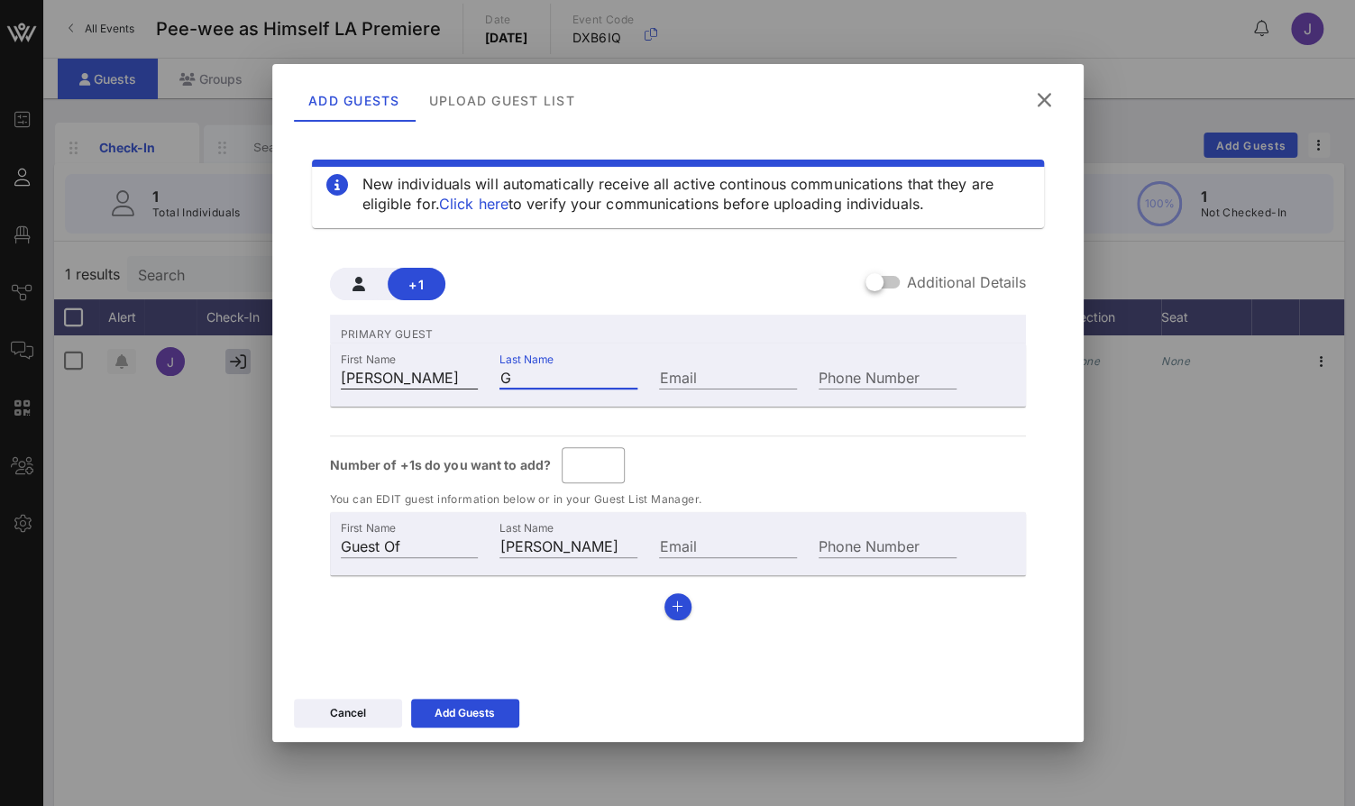
type input "Go"
type input "[PERSON_NAME][DEMOGRAPHIC_DATA]"
type input "[DEMOGRAPHIC_DATA]"
type input "[PERSON_NAME]"
type input "Godl"
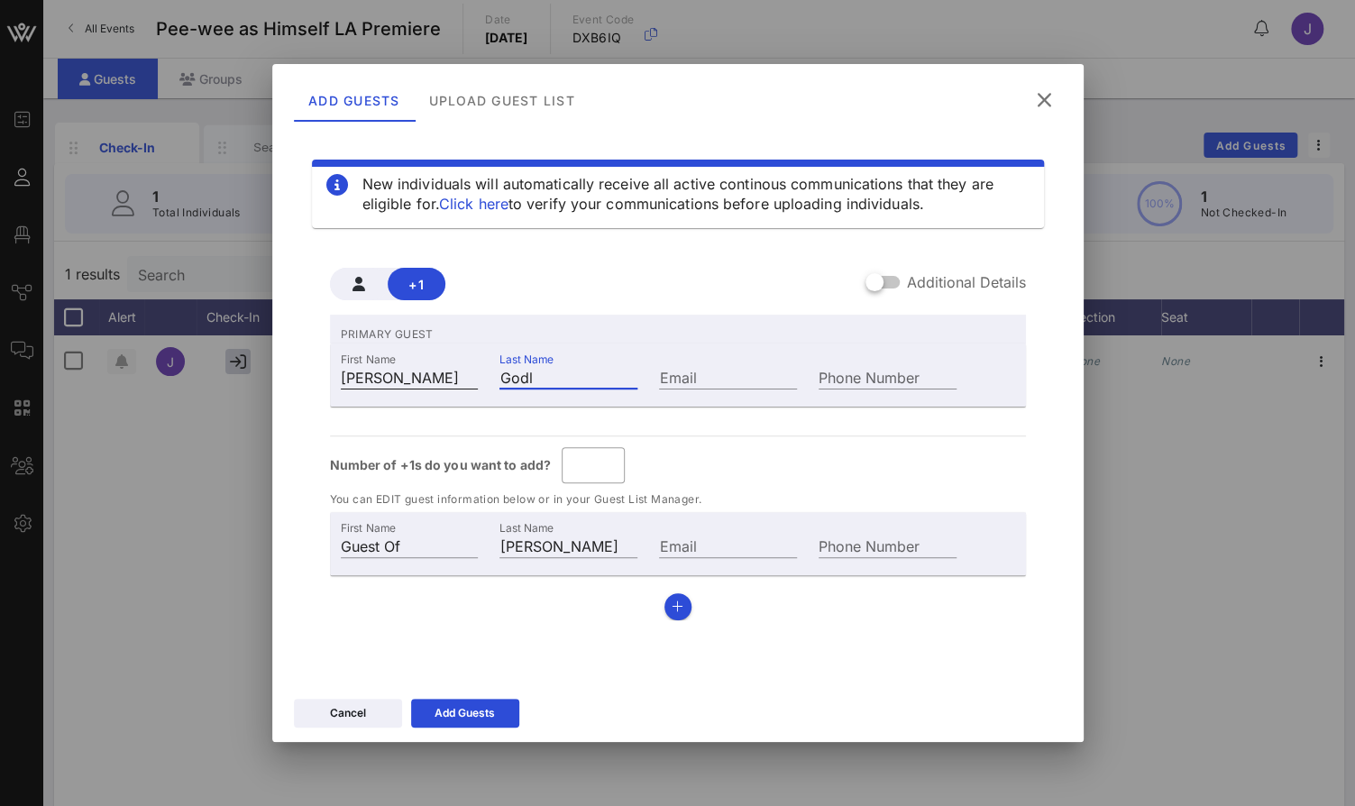
type input "[PERSON_NAME]"
type input "Godlm"
type input "[PERSON_NAME]"
type input "[DEMOGRAPHIC_DATA]"
type input "[PERSON_NAME]"
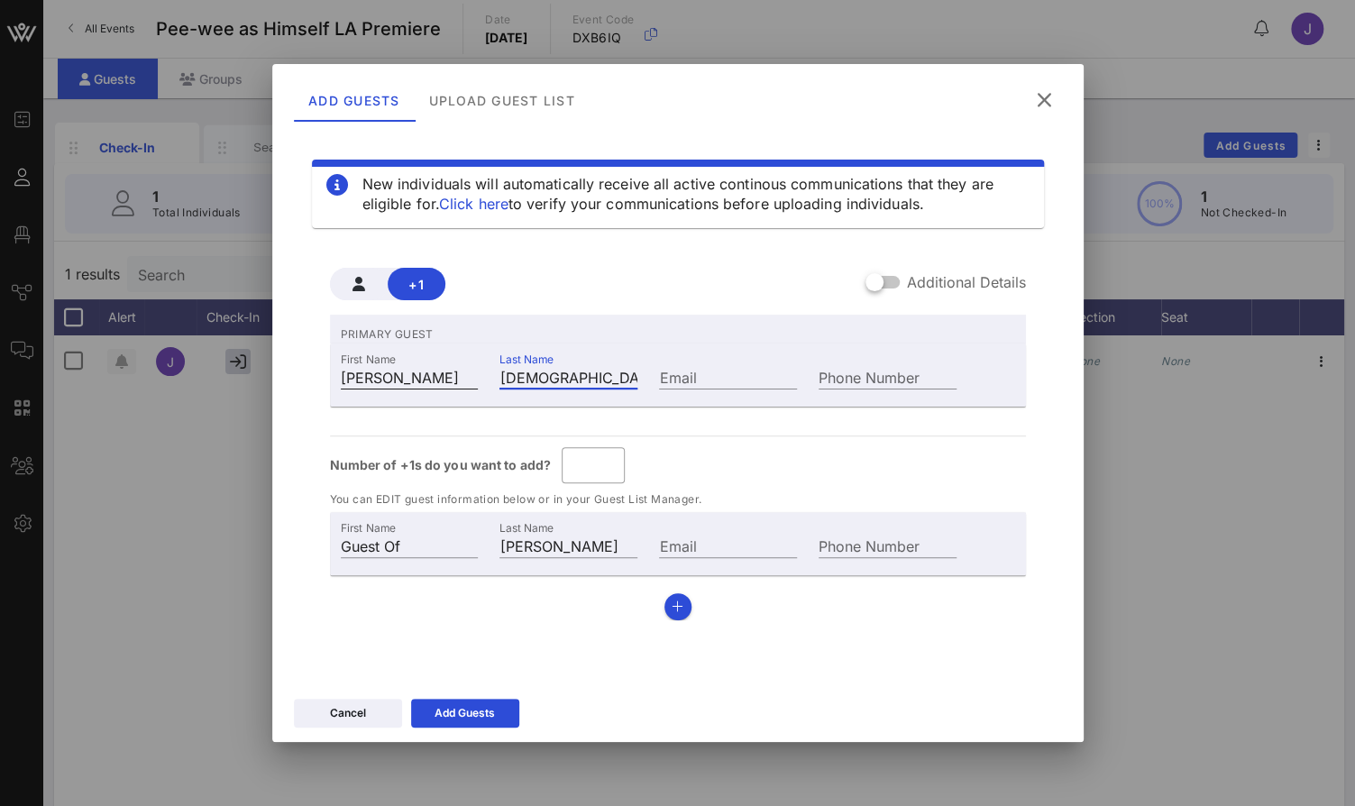
type input "[PERSON_NAME]"
type input "[DEMOGRAPHIC_DATA]"
type input "[PERSON_NAME]"
type input "Godlm"
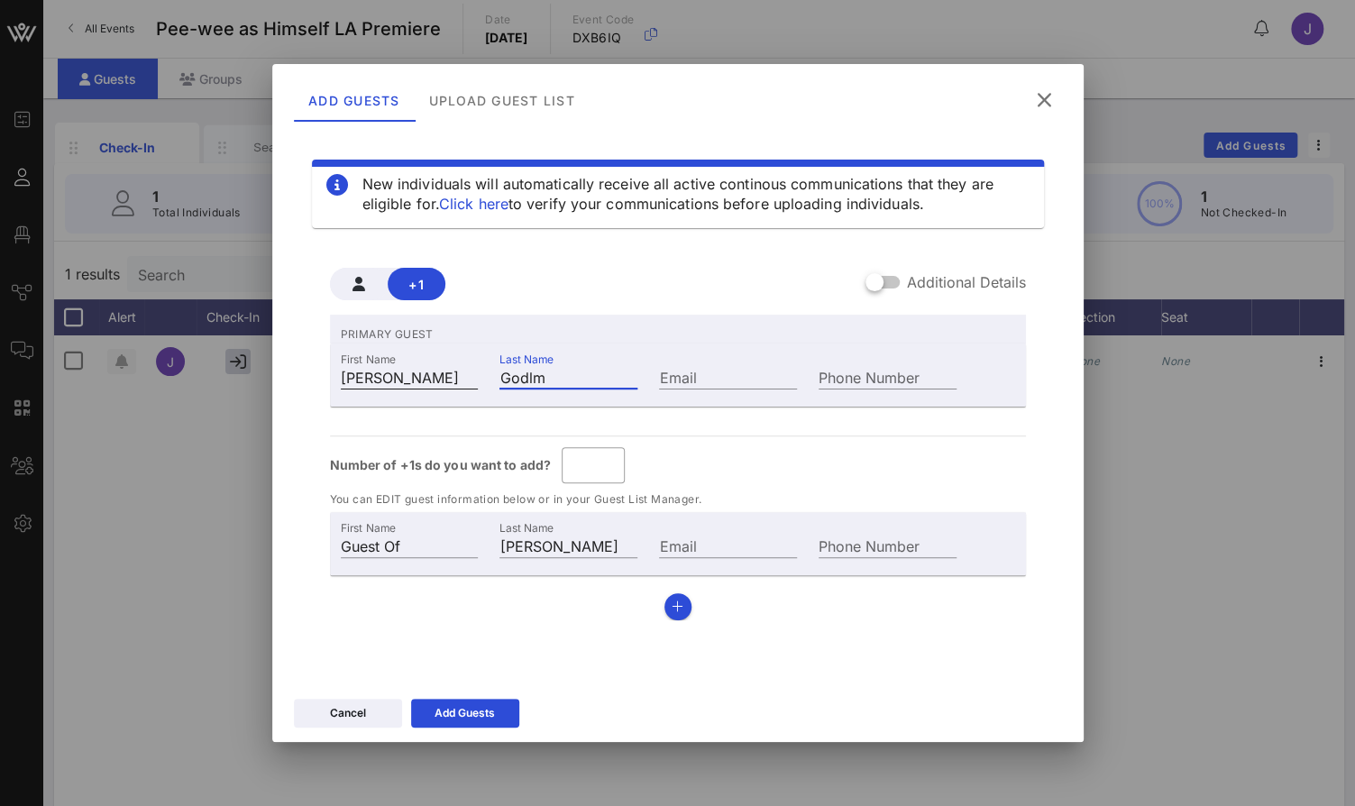
type input "[PERSON_NAME]"
type input "Godl"
type input "[PERSON_NAME][DEMOGRAPHIC_DATA]"
type input "[DEMOGRAPHIC_DATA]"
type input "[PERSON_NAME]"
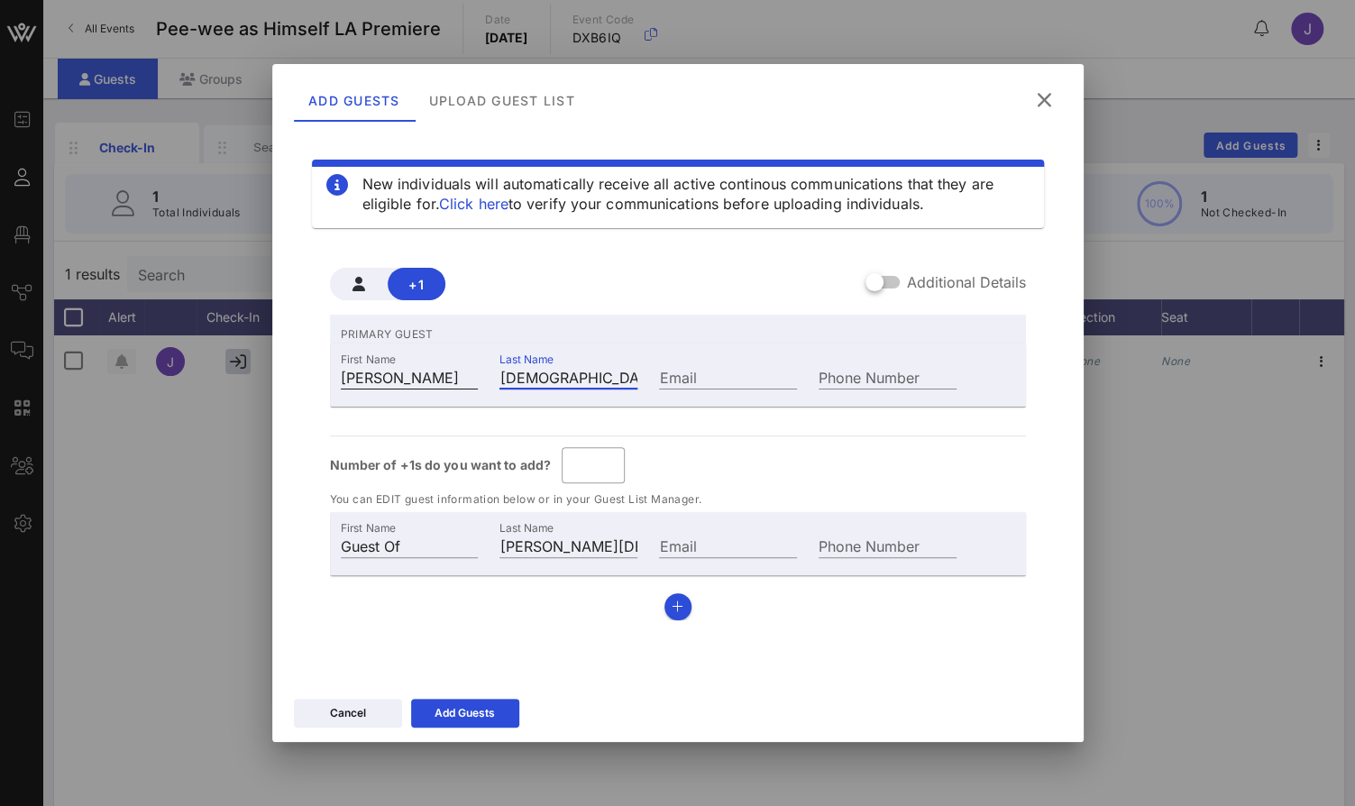
type input "Go"
type input "[PERSON_NAME]"
type input "Gol"
type input "[PERSON_NAME]"
type input "Gold"
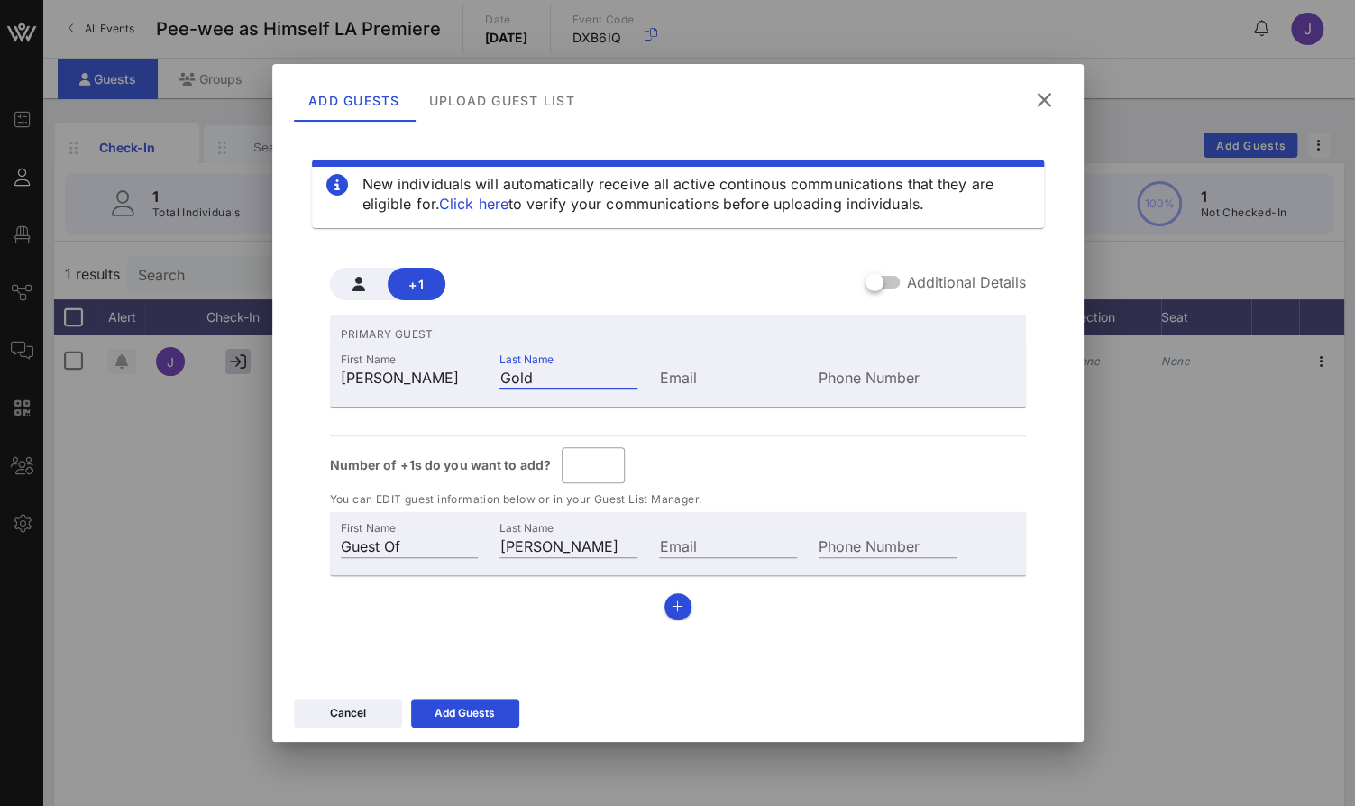
type input "[PERSON_NAME]"
type input "Goldm"
type input "[PERSON_NAME]"
type input "Goldma"
type input "[PERSON_NAME]"
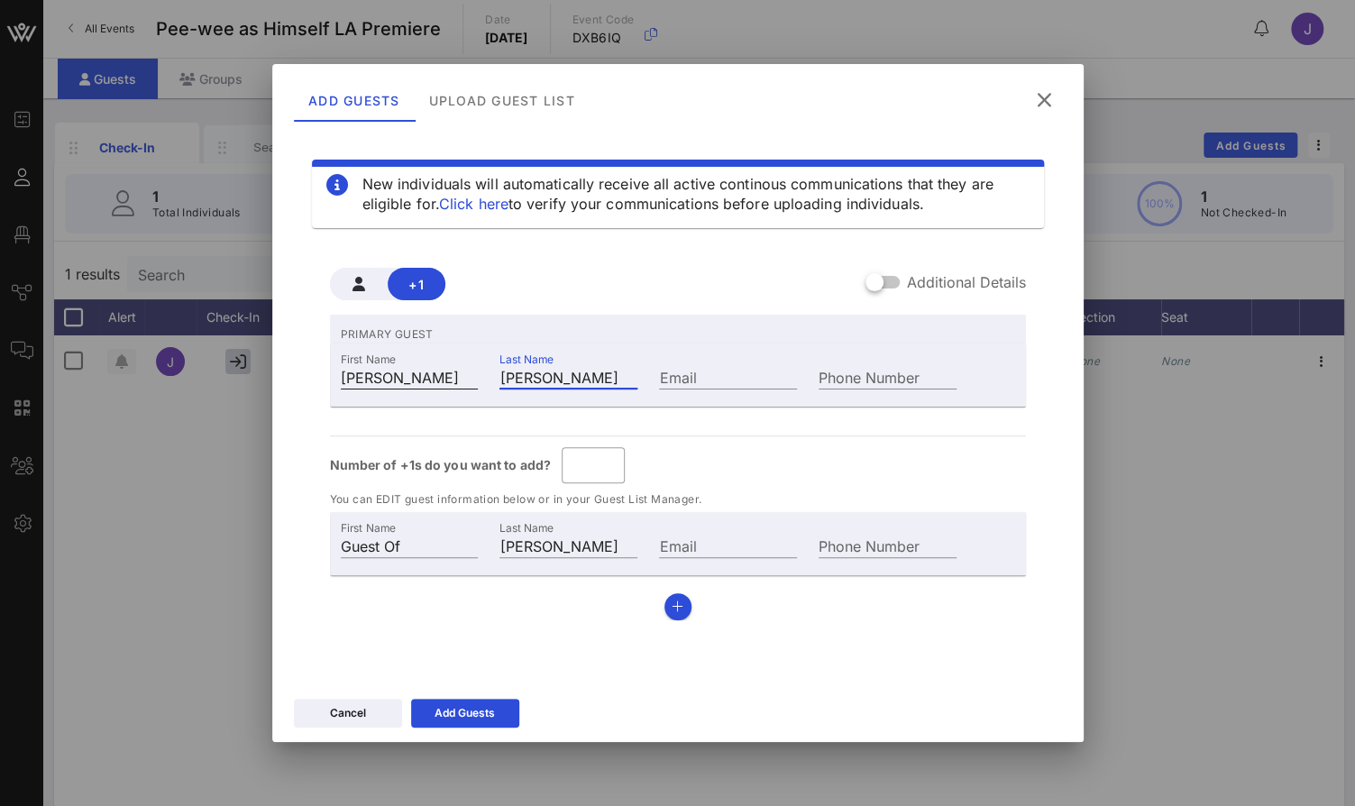
type input "[PERSON_NAME]"
click at [389, 613] on div "PRIMARY GUEST First Name [PERSON_NAME] Last Name [PERSON_NAME] Email Phone Numb…" at bounding box center [678, 468] width 696 height 306
click at [695, 378] on input "Email" at bounding box center [728, 376] width 138 height 23
type input "[EMAIL_ADDRESS][DOMAIN_NAME]"
click at [774, 457] on div "Number of +1s do you want to add? ​ *" at bounding box center [678, 465] width 696 height 36
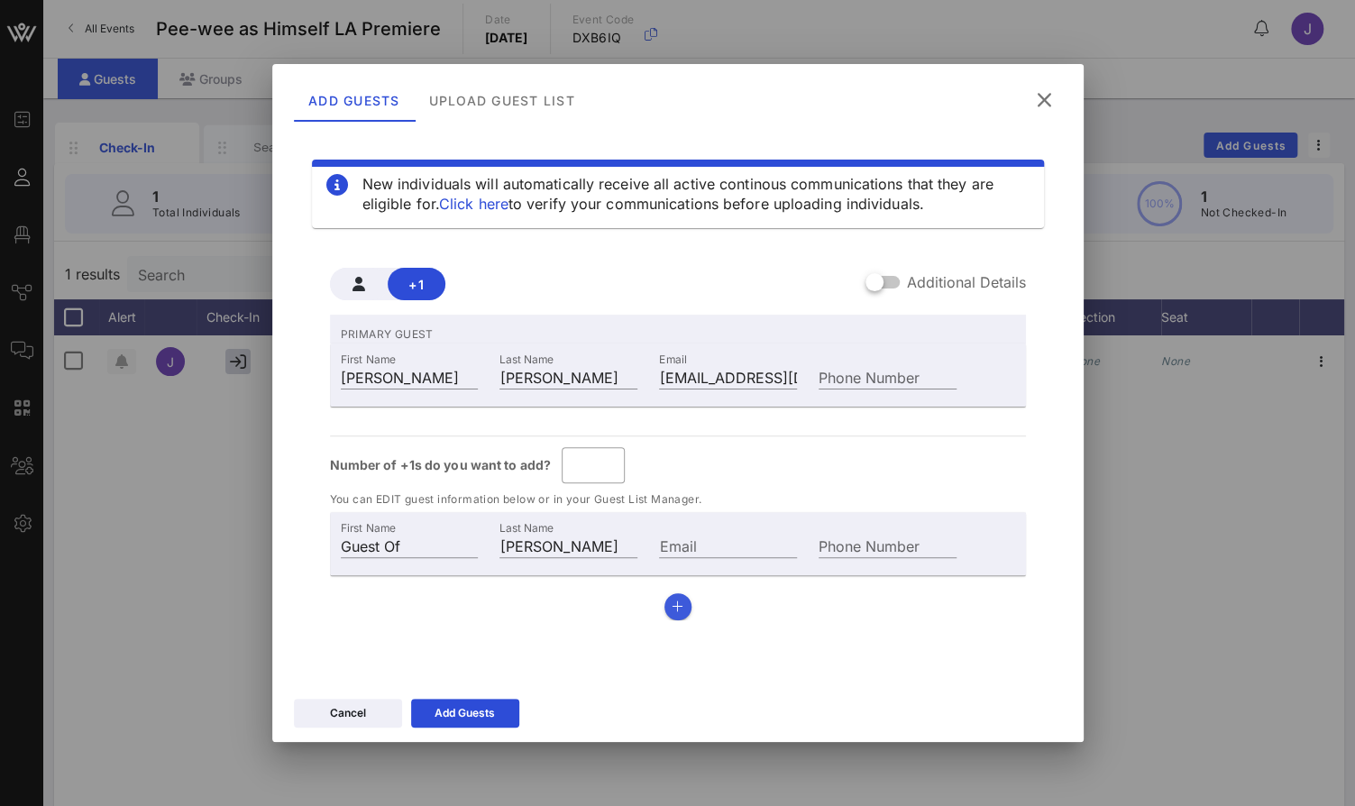
click at [679, 610] on icon "button" at bounding box center [677, 606] width 12 height 13
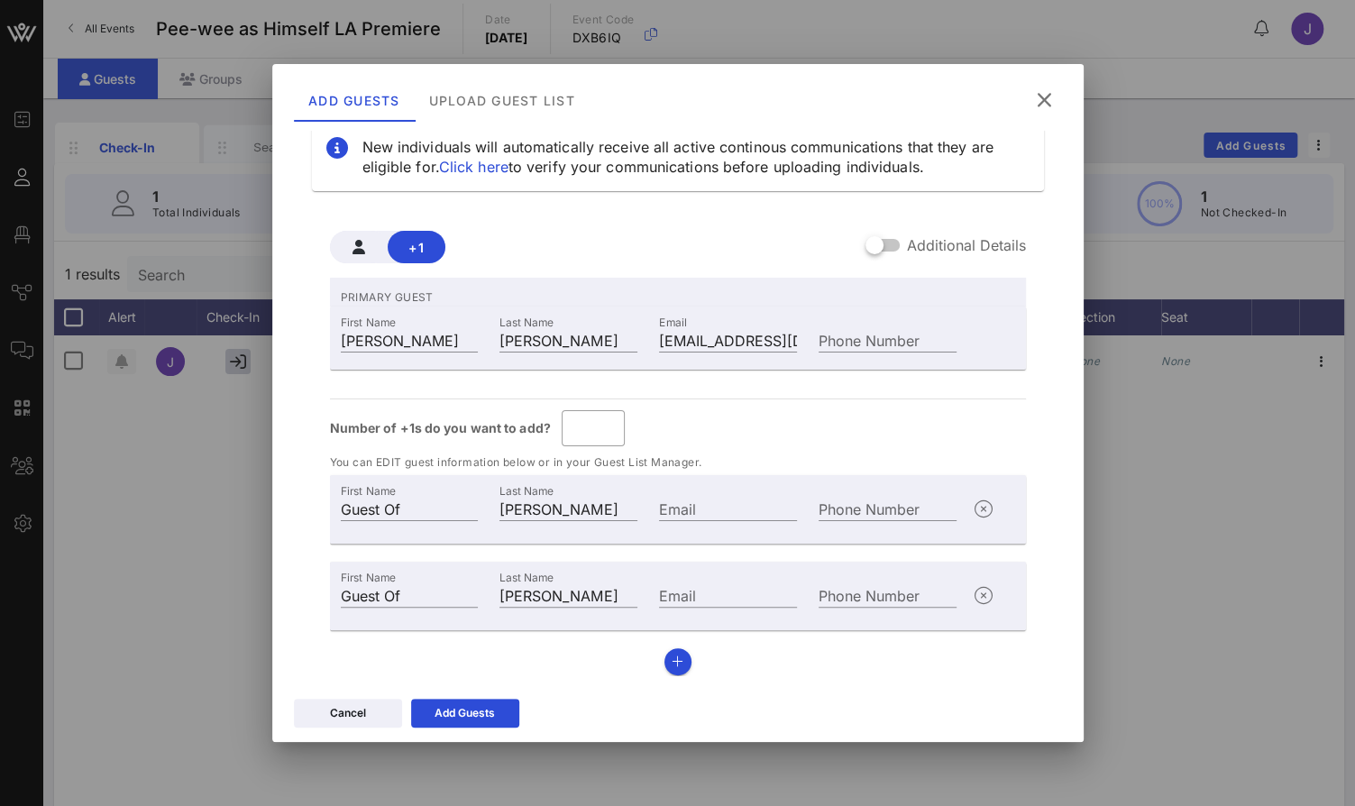
scroll to position [36, 0]
click at [599, 427] on input "*" at bounding box center [592, 429] width 41 height 29
type input "*"
click at [602, 418] on input "*" at bounding box center [592, 429] width 41 height 29
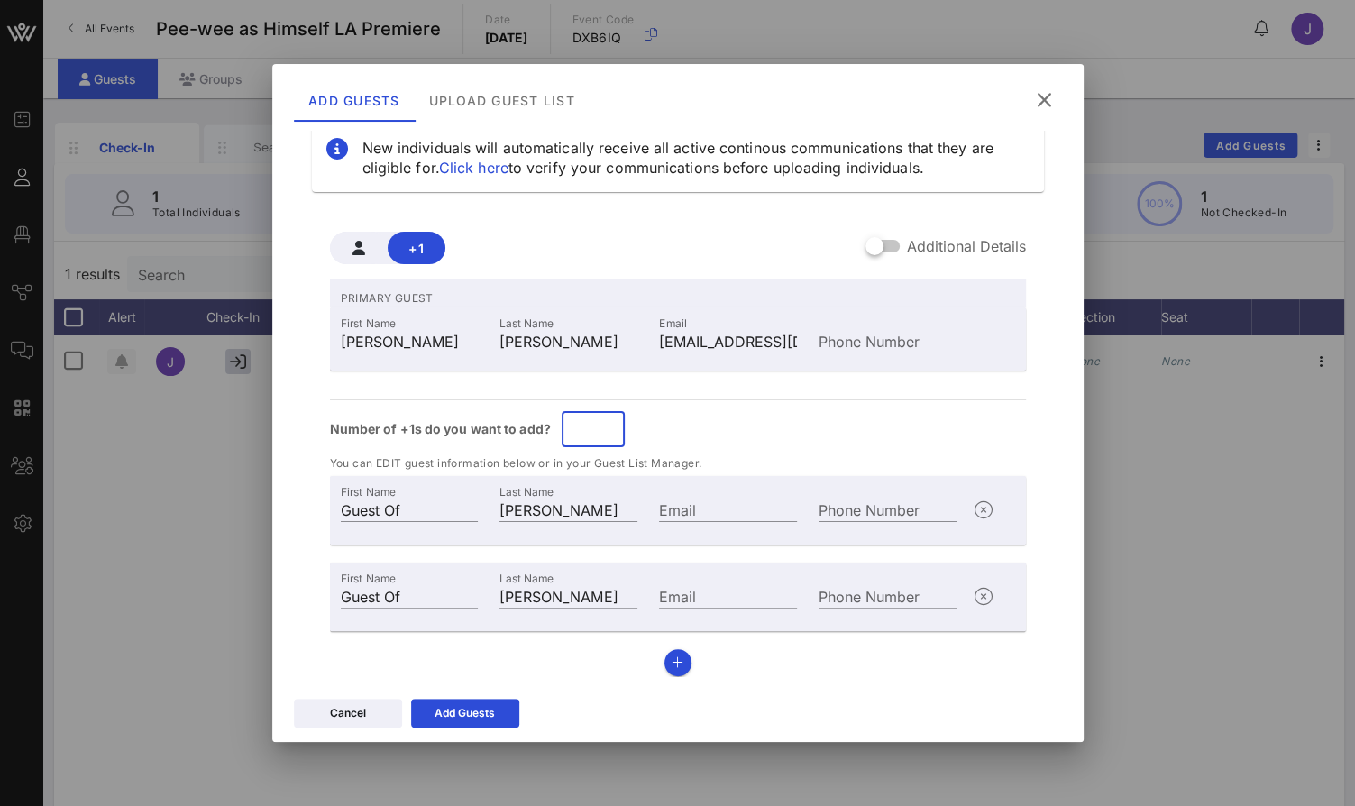
type input "*"
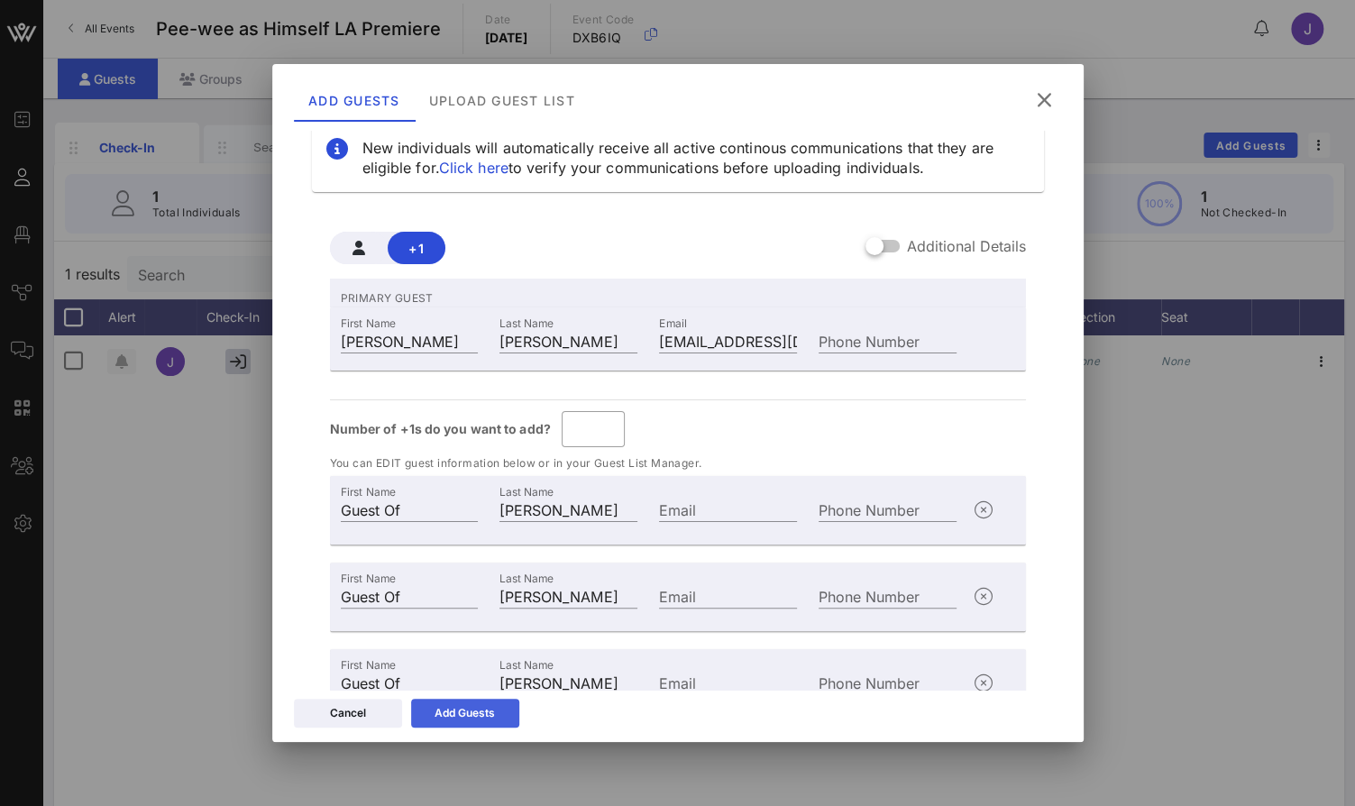
click at [463, 708] on icon at bounding box center [465, 714] width 14 height 12
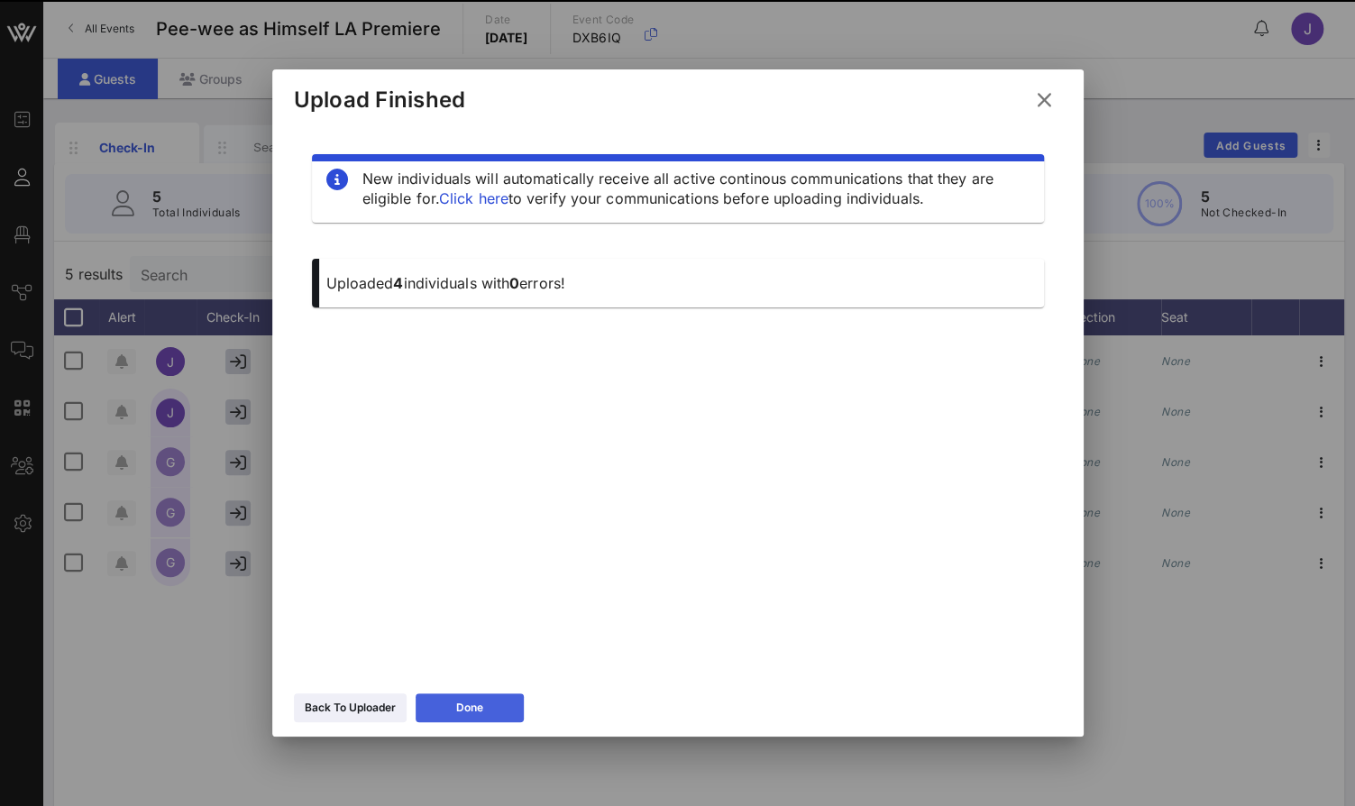
scroll to position [0, 0]
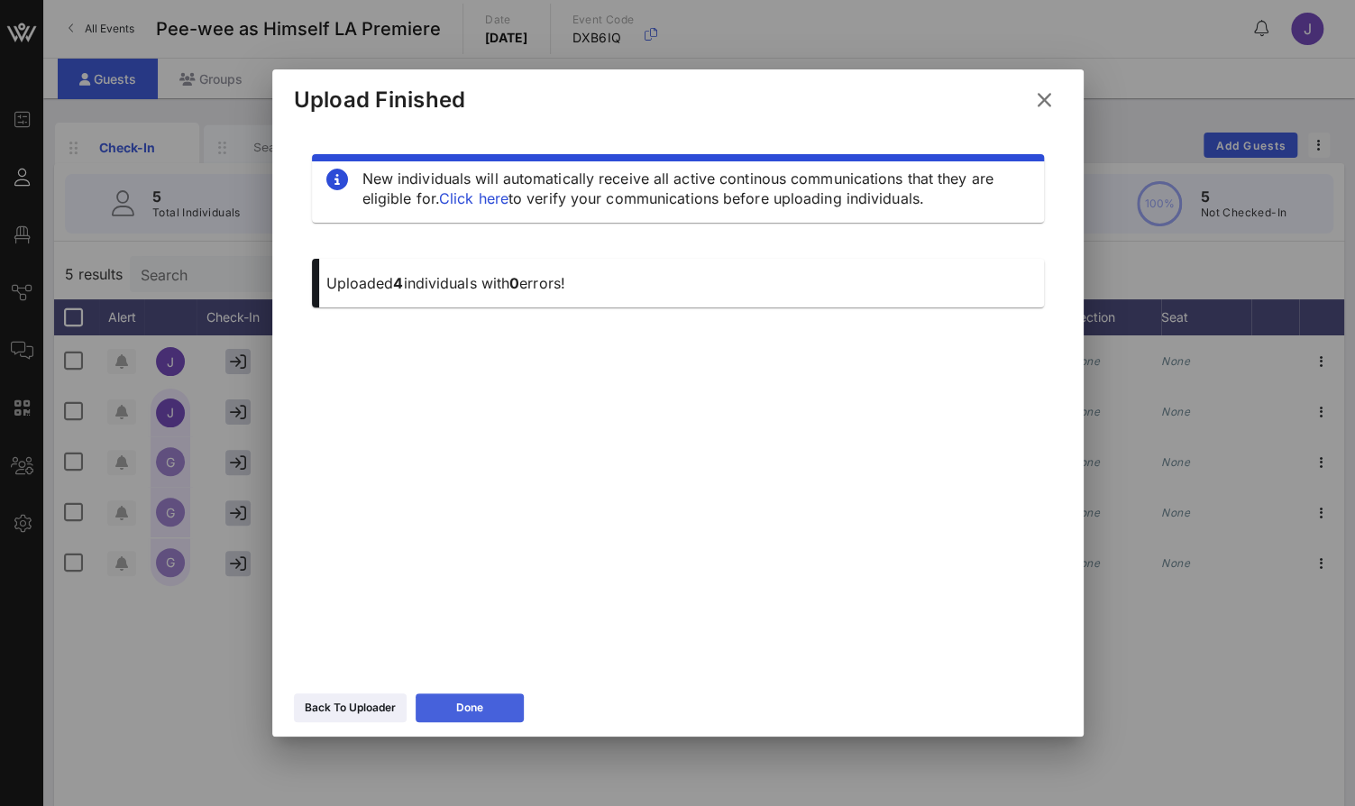
click at [486, 699] on button "Done" at bounding box center [470, 707] width 108 height 29
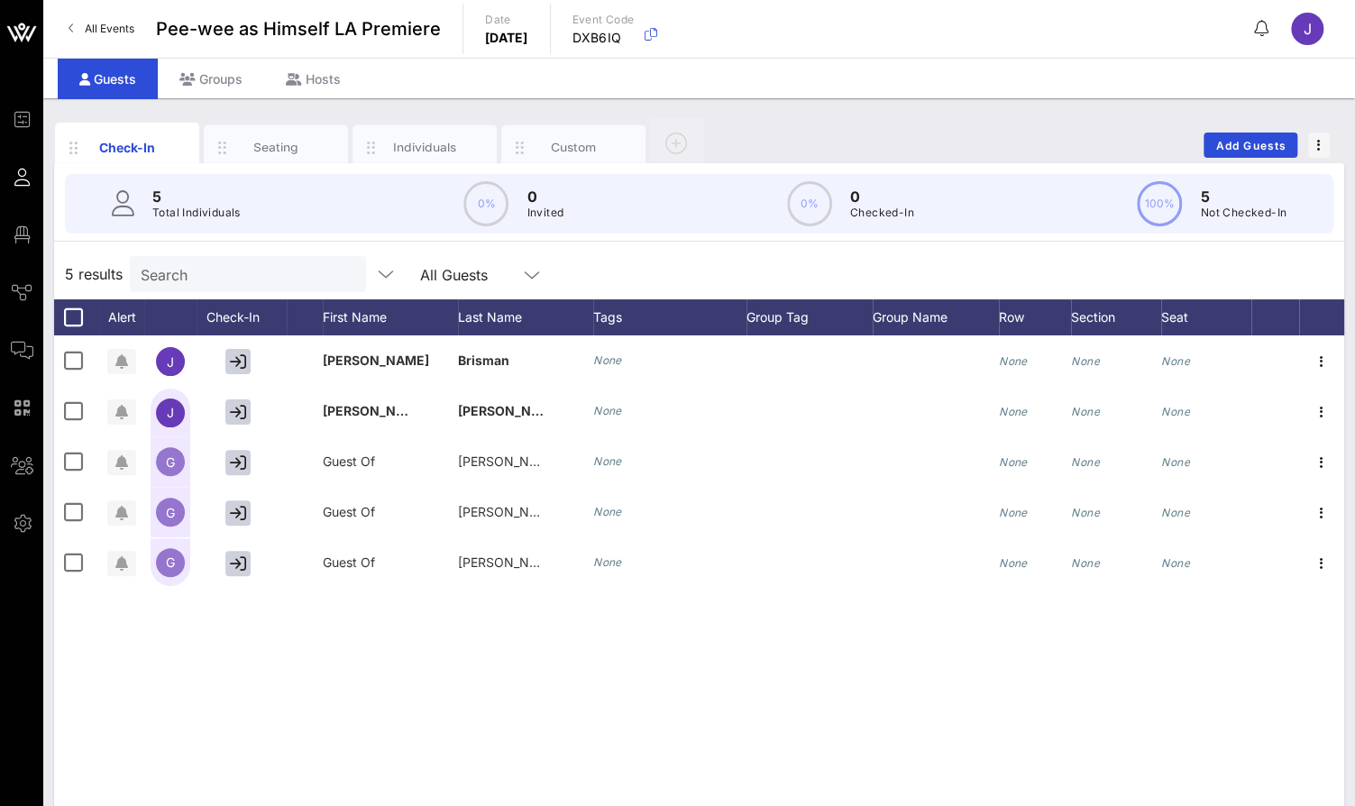
click at [479, 285] on div "All Guests" at bounding box center [481, 274] width 123 height 36
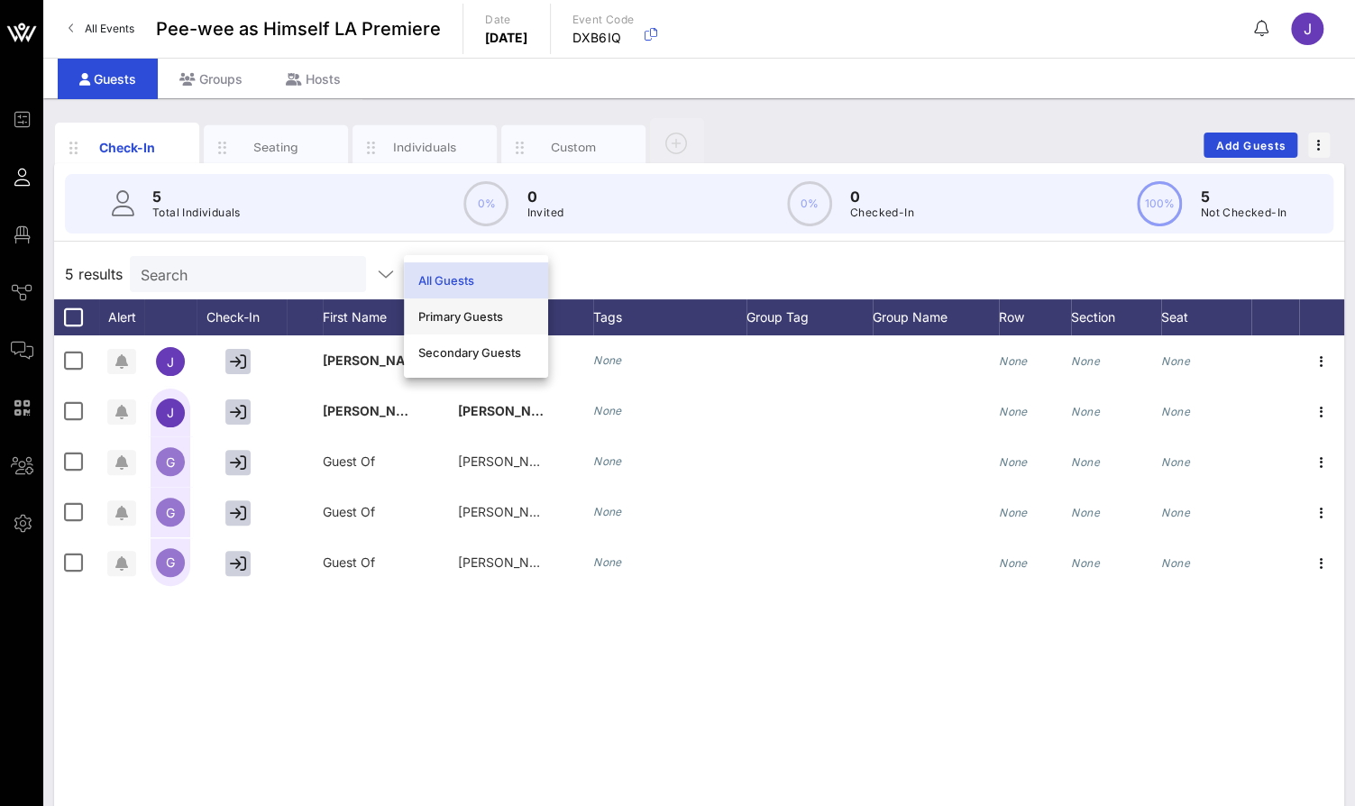
click at [473, 314] on div "Primary Guests" at bounding box center [475, 316] width 115 height 14
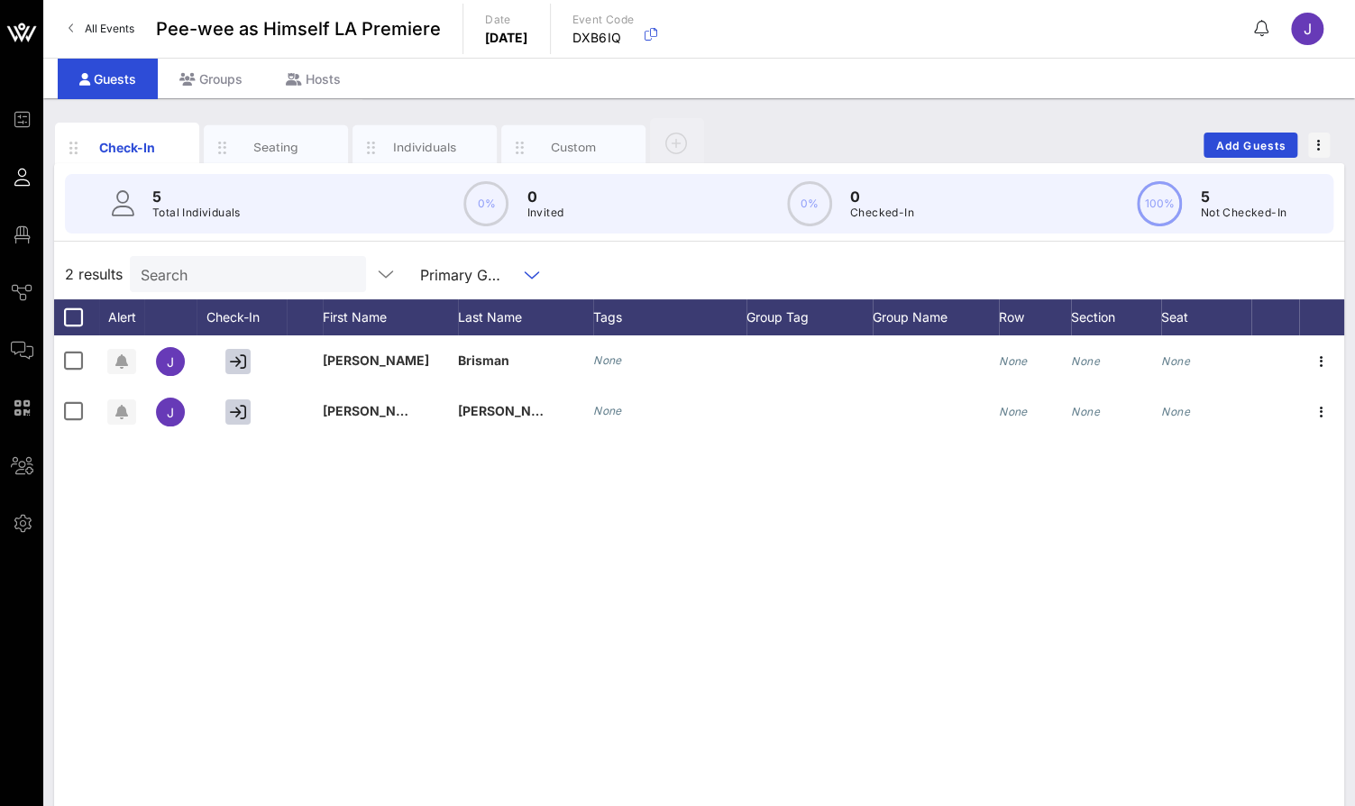
click at [492, 269] on div "Primary Guests" at bounding box center [463, 275] width 87 height 16
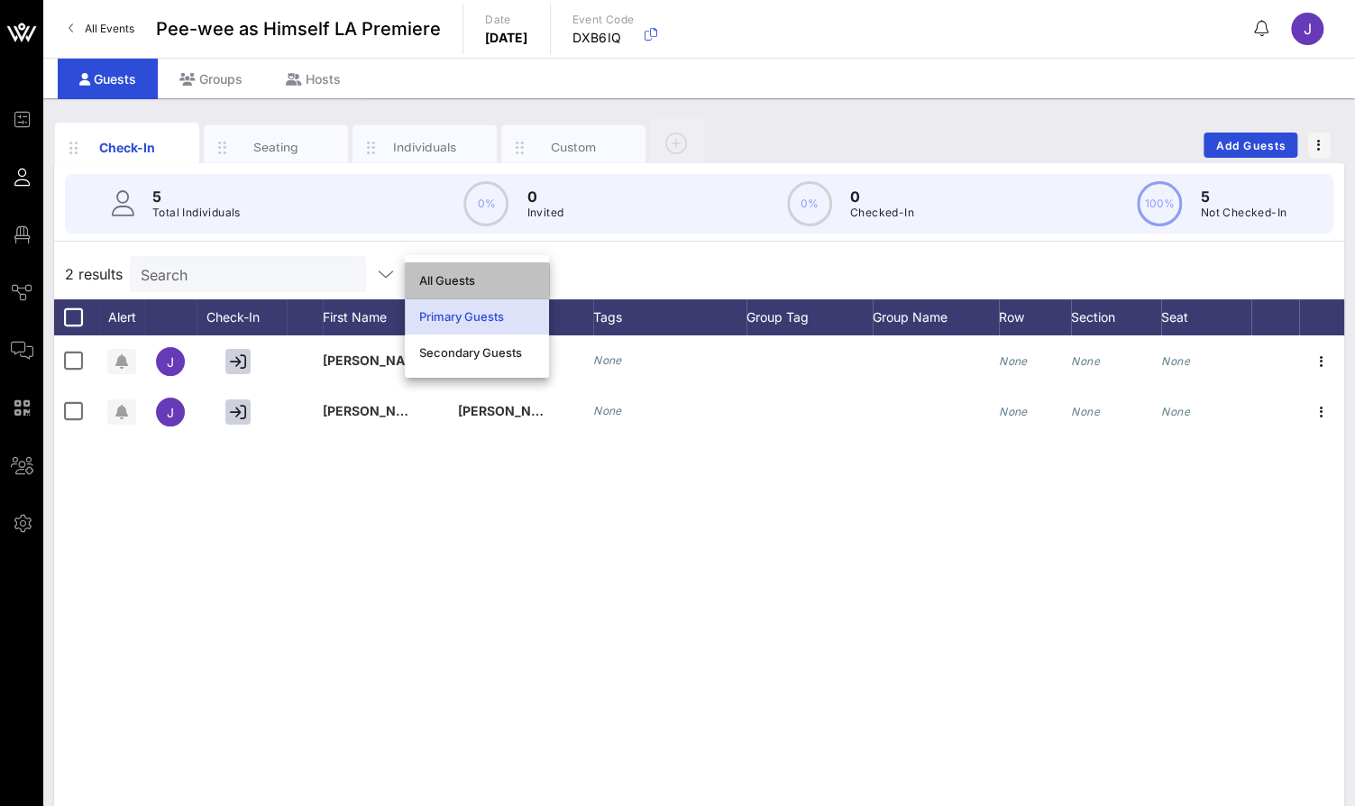
click at [479, 279] on div "All Guests" at bounding box center [476, 280] width 115 height 14
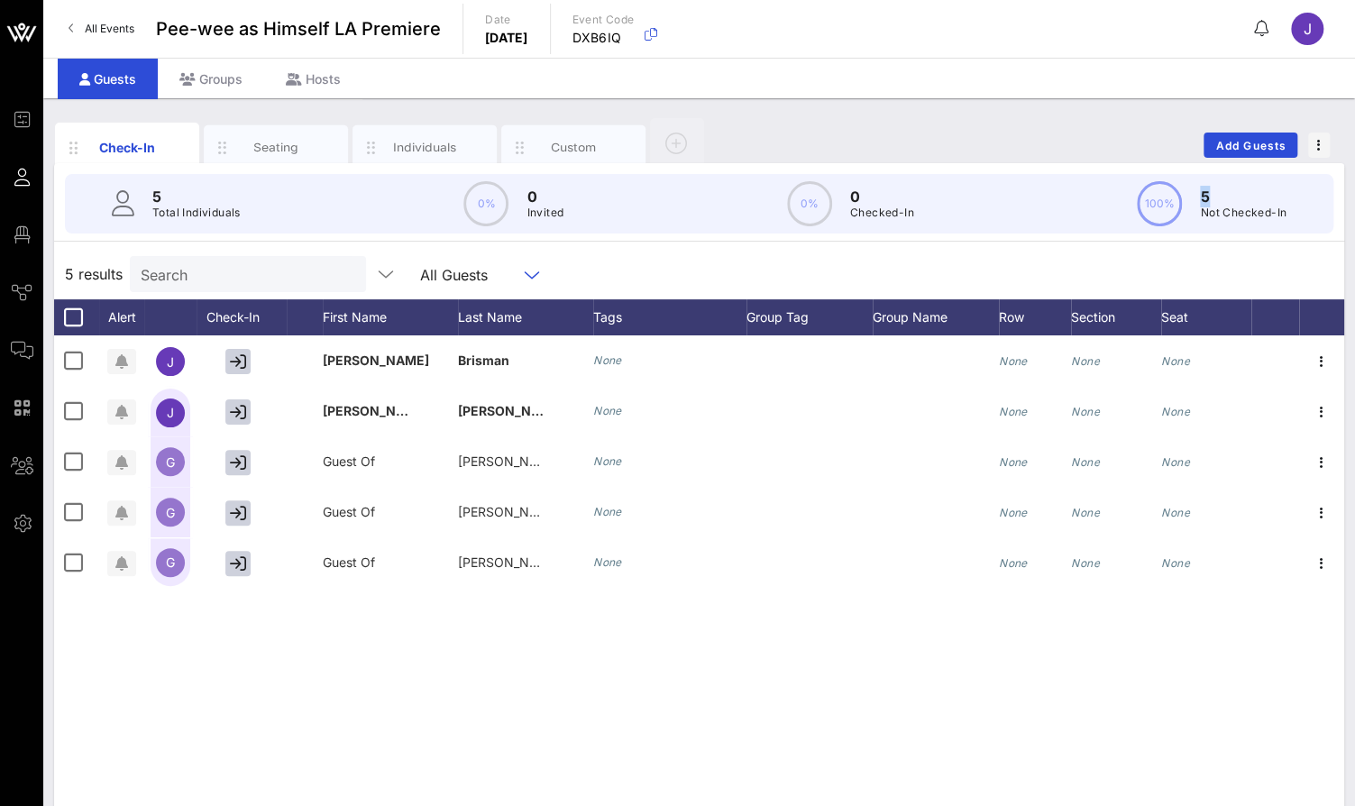
drag, startPoint x: 1205, startPoint y: 192, endPoint x: 1195, endPoint y: 192, distance: 9.9
click at [1195, 192] on div "100% 5 Not Checked-In" at bounding box center [1212, 203] width 150 height 45
click at [1013, 318] on div "Row" at bounding box center [1035, 317] width 72 height 36
click at [1013, 269] on div "5 results Search All Guests" at bounding box center [699, 274] width 1290 height 50
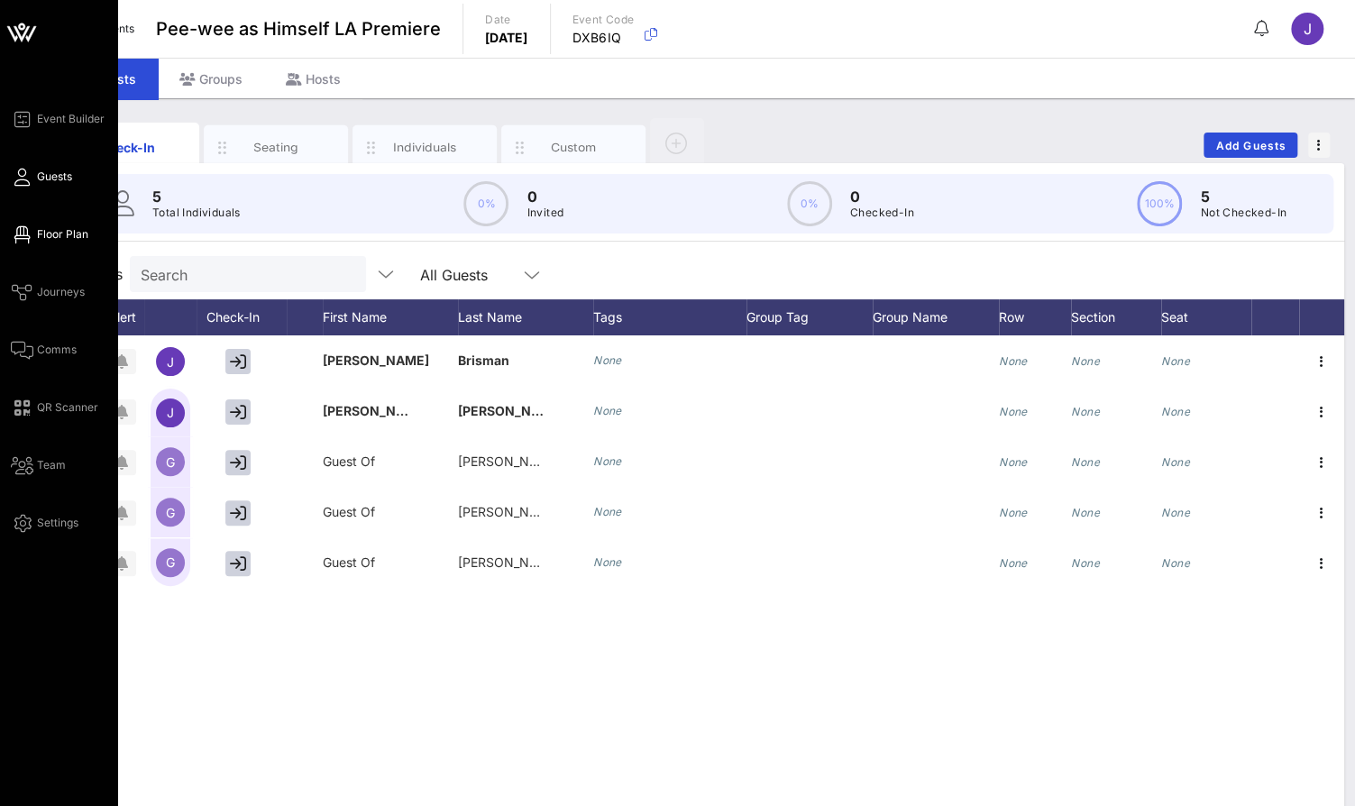
click at [28, 234] on icon at bounding box center [22, 234] width 23 height 3
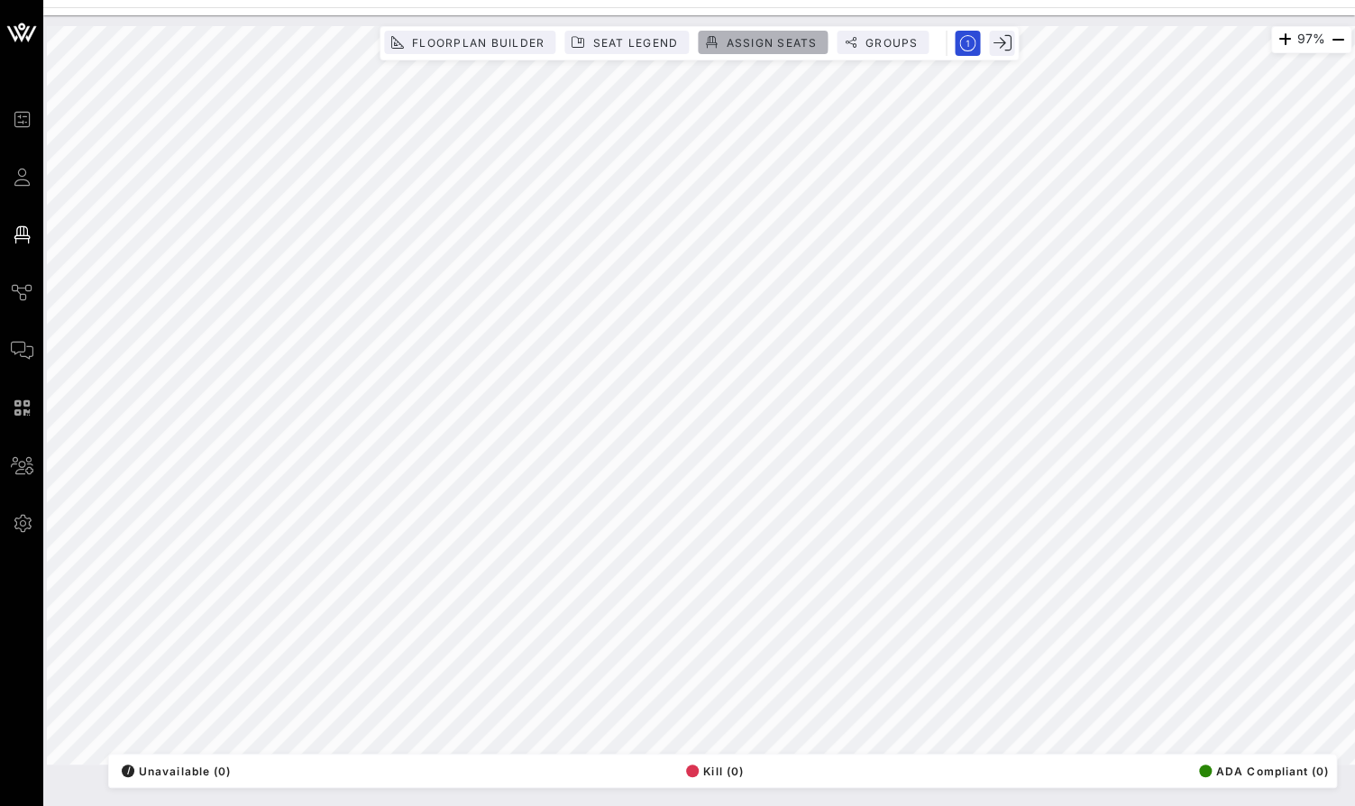
click at [790, 39] on span "Assign Seats" at bounding box center [771, 43] width 92 height 14
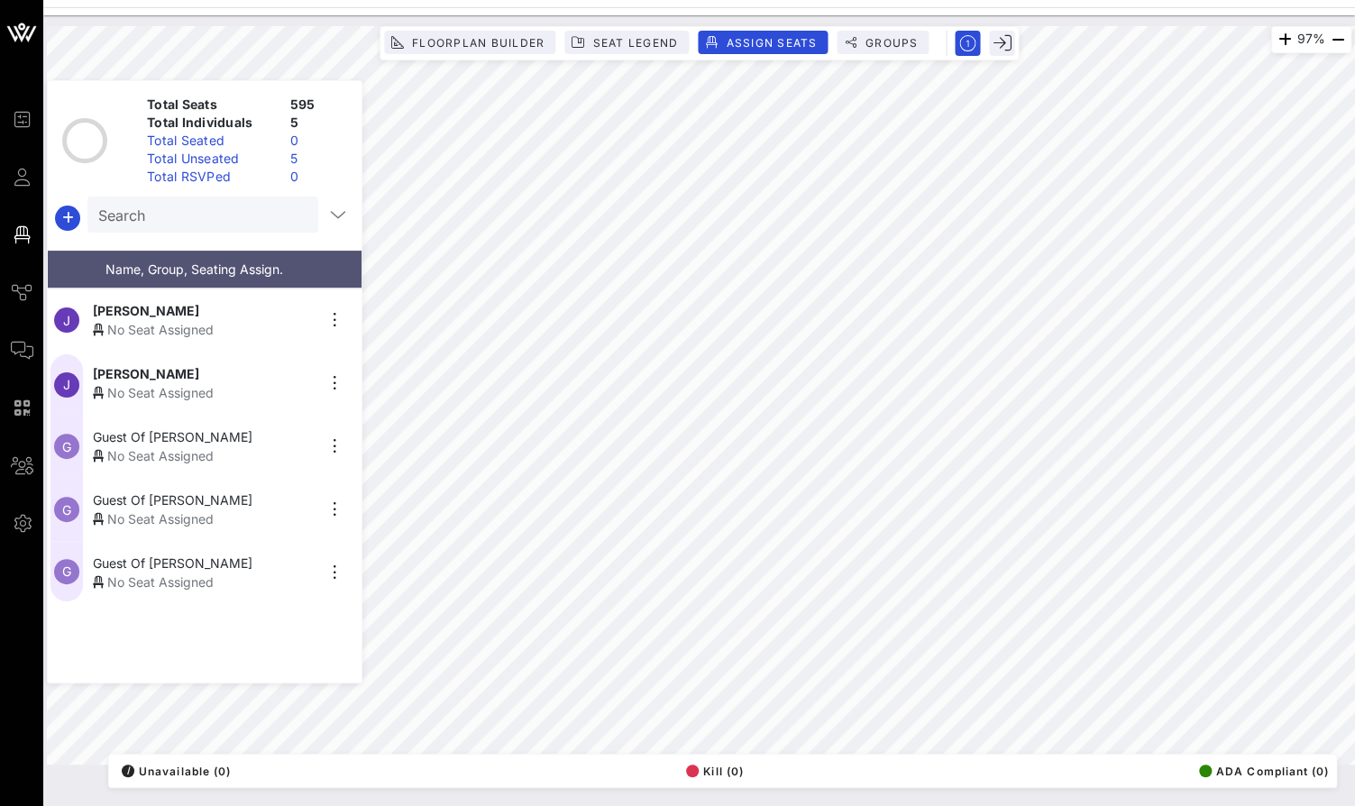
click at [220, 352] on div "J [PERSON_NAME] No Seat Assigned" at bounding box center [197, 383] width 299 height 63
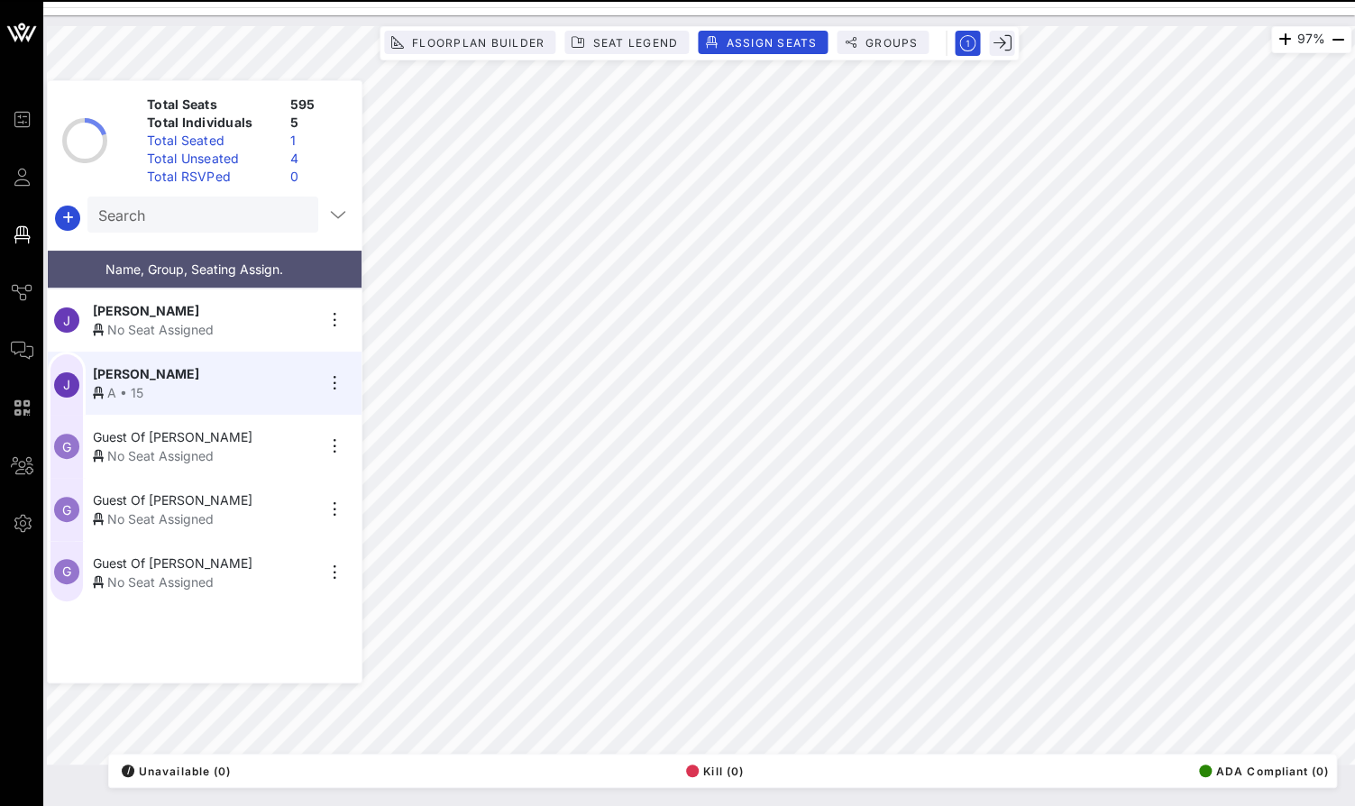
click at [239, 461] on div "No Seat Assigned" at bounding box center [204, 455] width 222 height 19
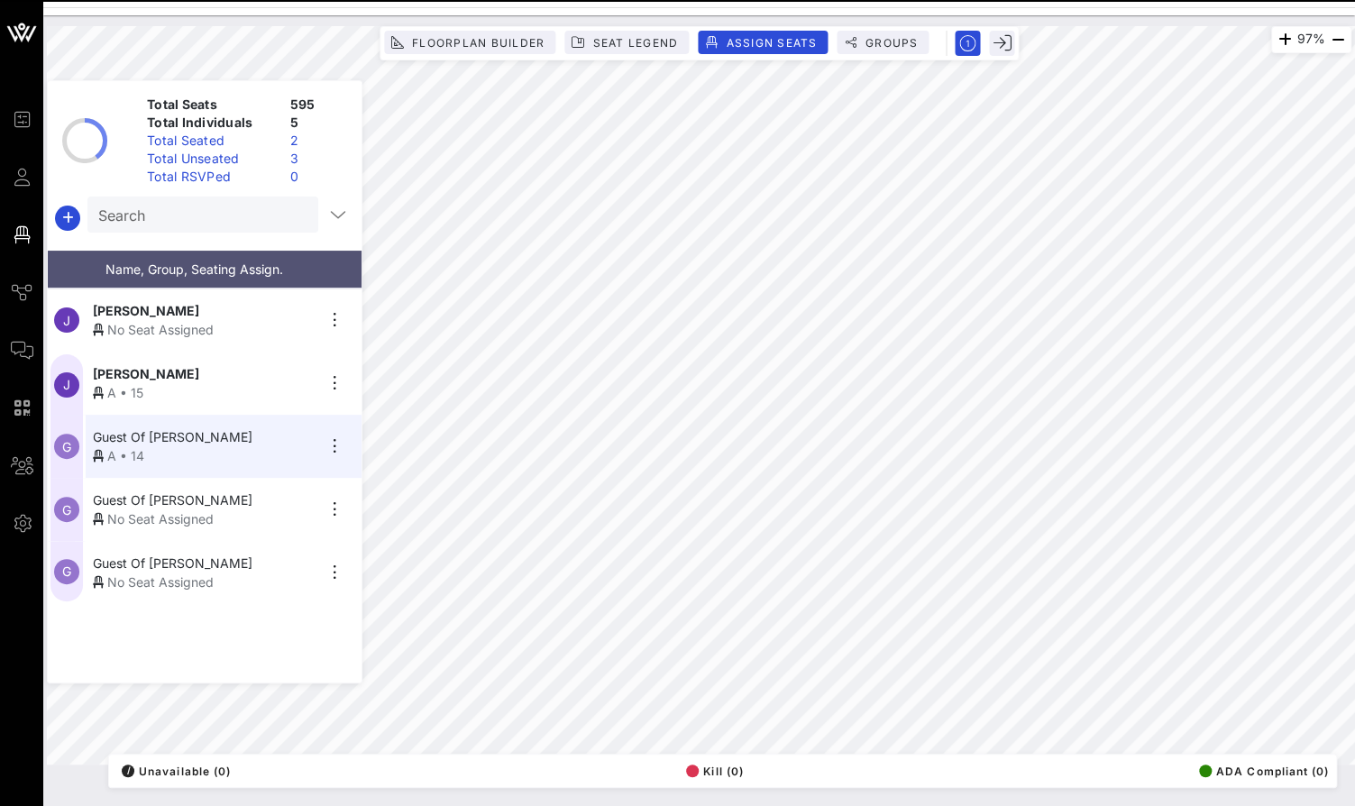
click at [260, 505] on div "Guest Of [PERSON_NAME]" at bounding box center [204, 499] width 222 height 19
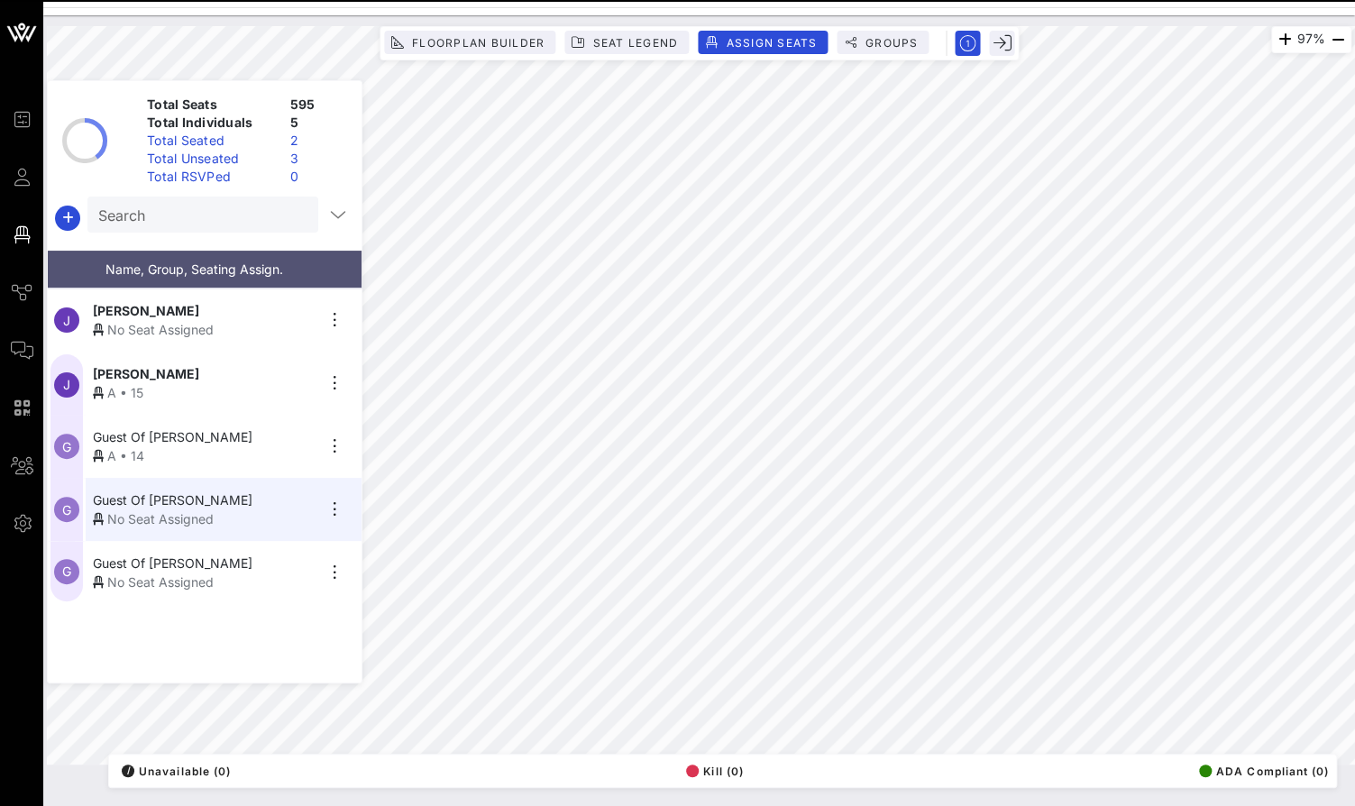
click at [264, 558] on div "Guest Of [PERSON_NAME]" at bounding box center [204, 562] width 222 height 19
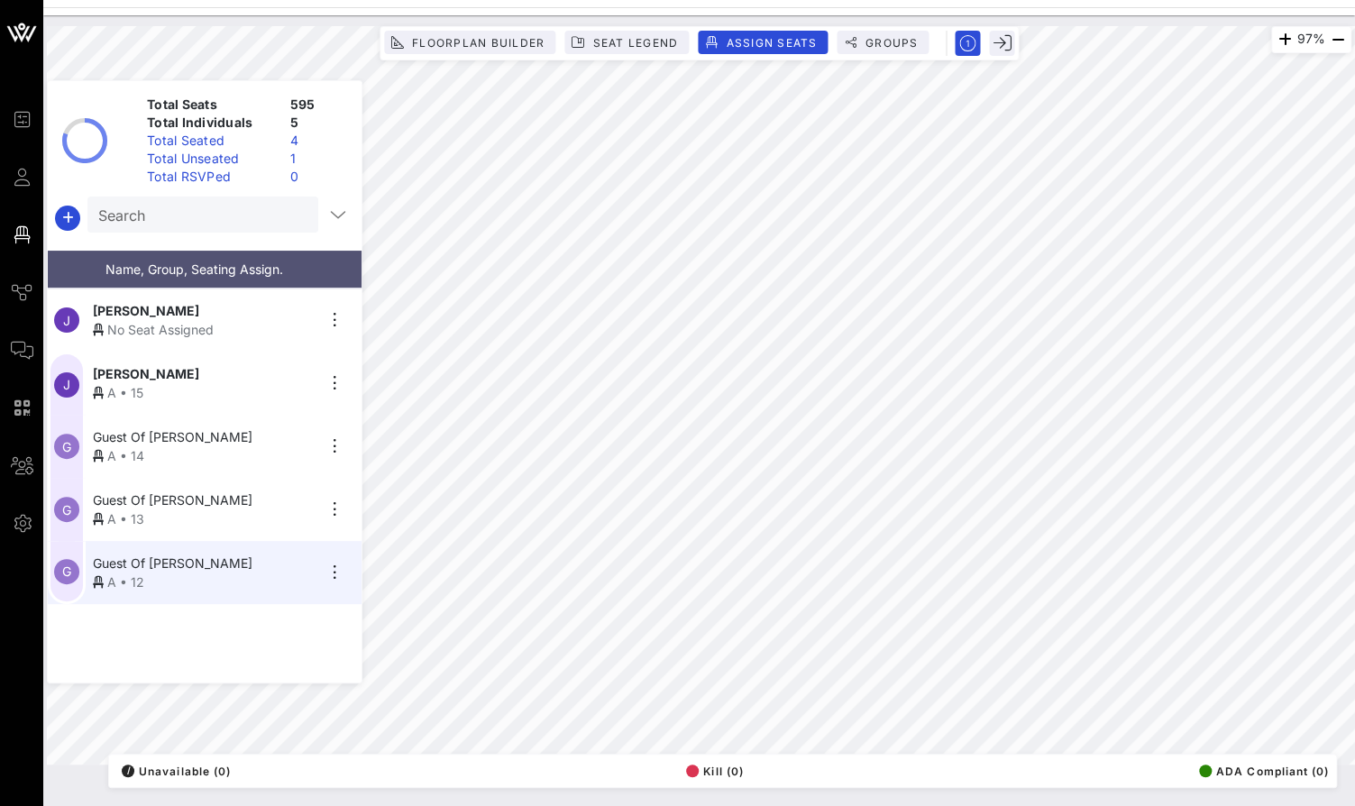
click at [254, 323] on div "No Seat Assigned" at bounding box center [204, 329] width 222 height 19
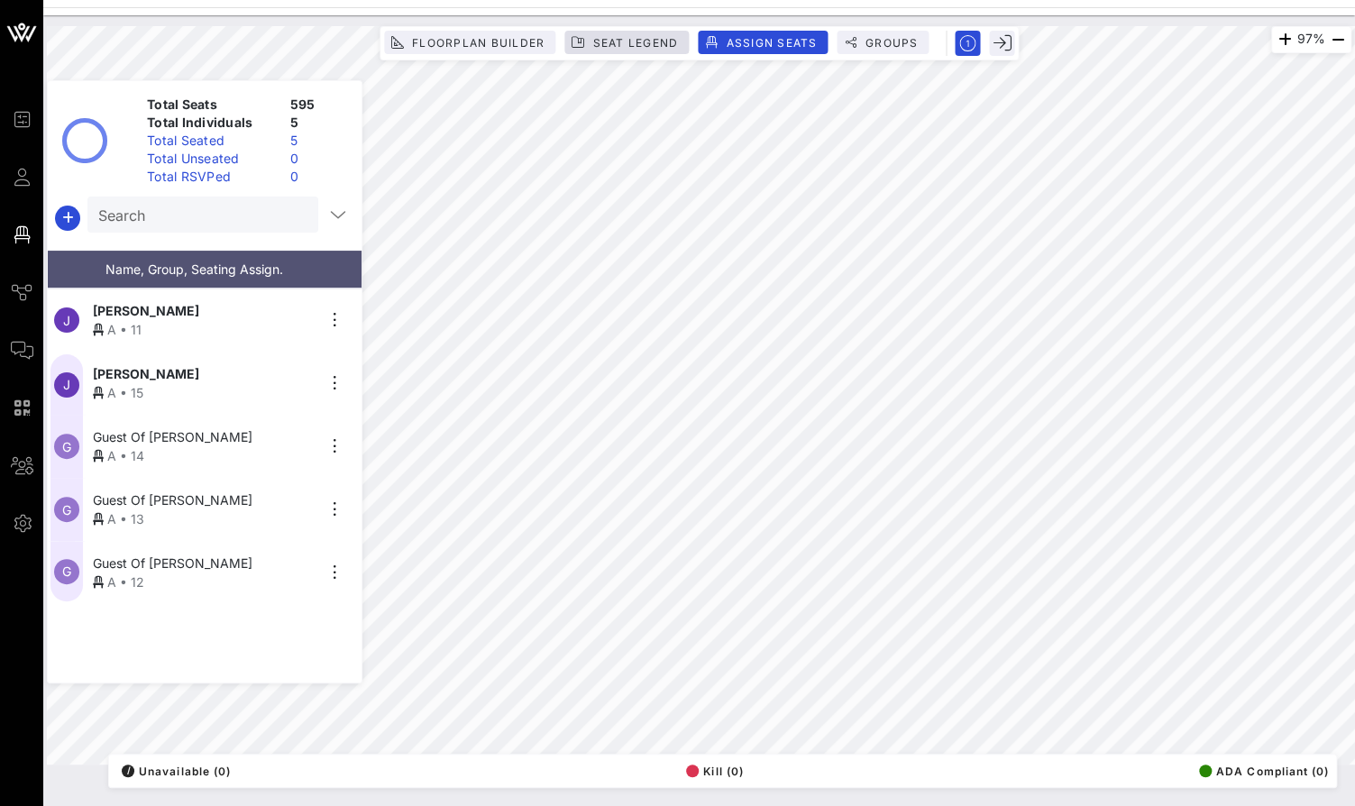
click at [621, 53] on button "Seat Legend" at bounding box center [626, 42] width 124 height 23
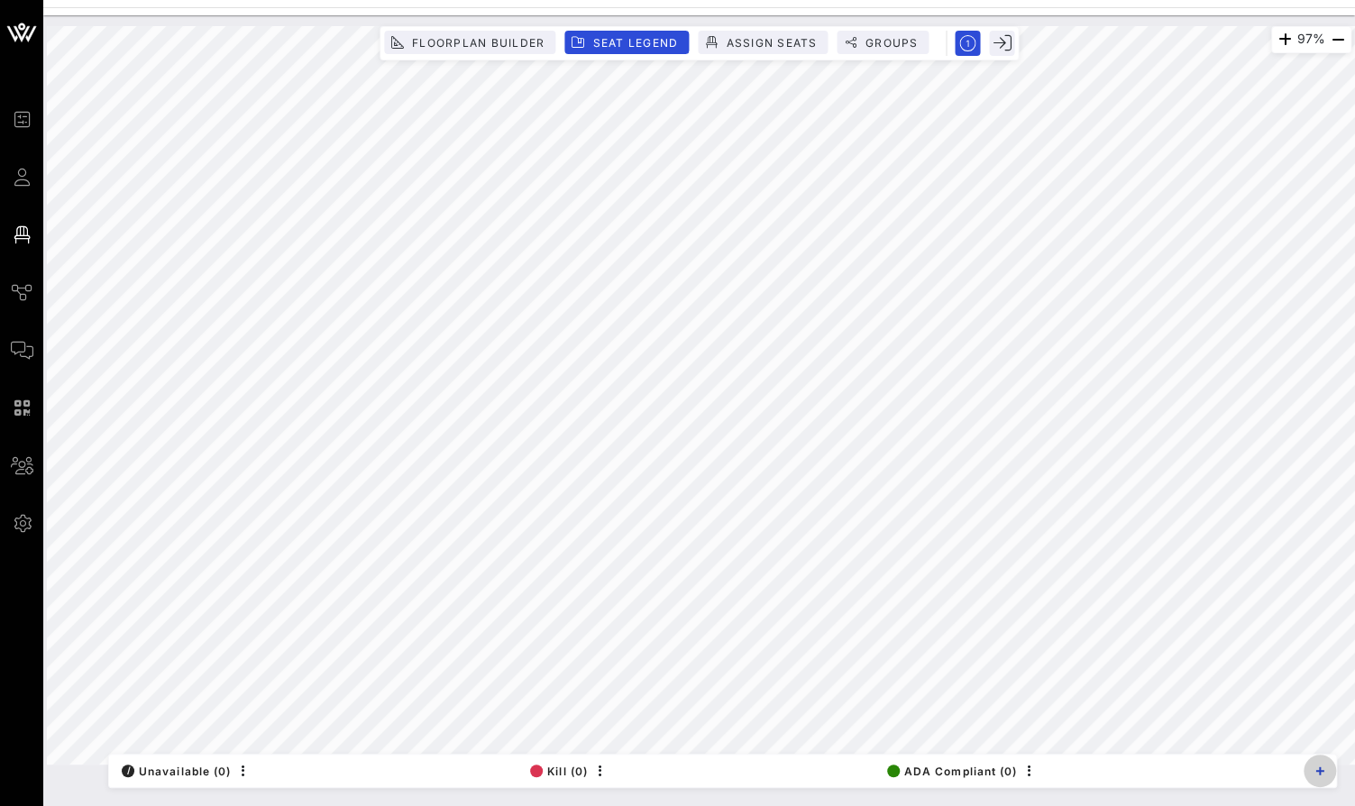
click at [1320, 767] on icon "button" at bounding box center [1319, 770] width 9 height 9
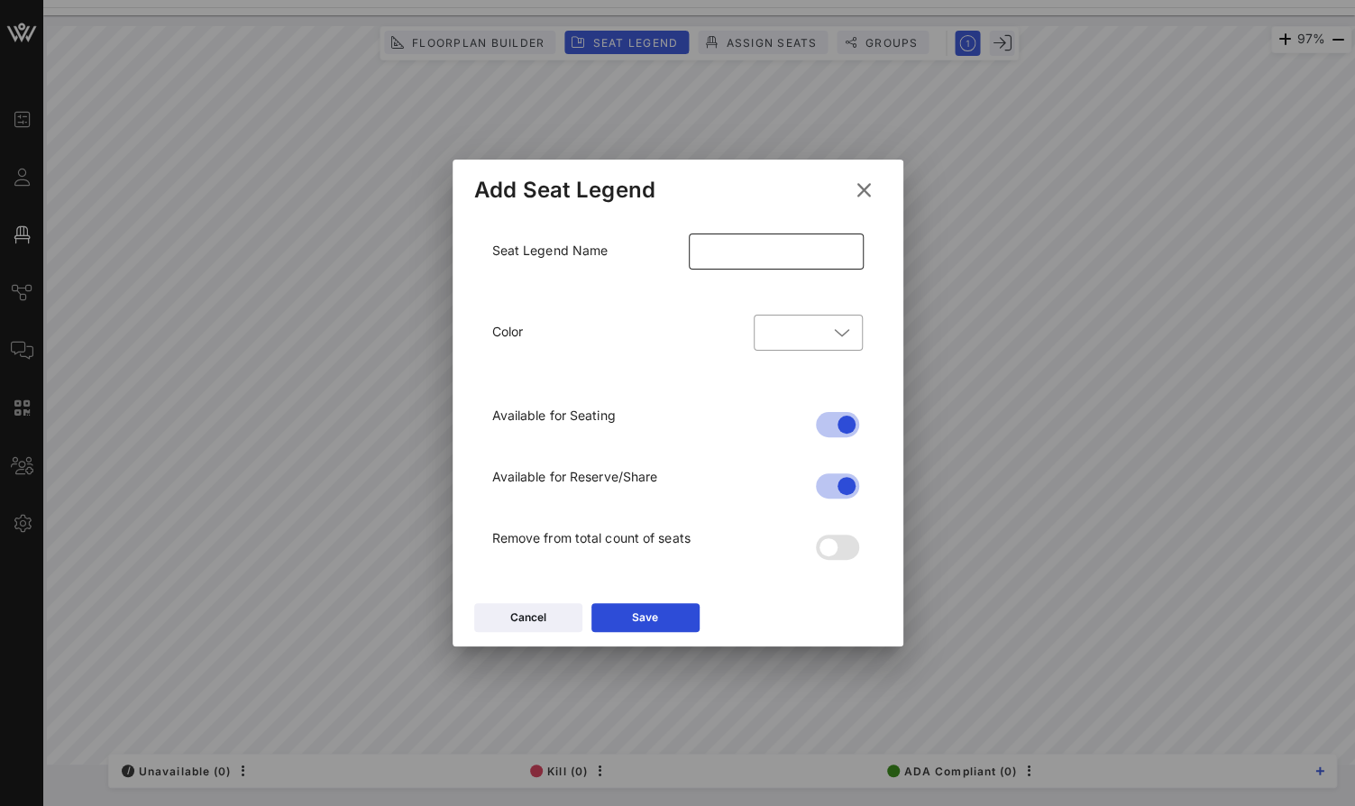
click at [795, 251] on input "text" at bounding box center [775, 251] width 153 height 29
click at [839, 341] on icon at bounding box center [841, 333] width 16 height 22
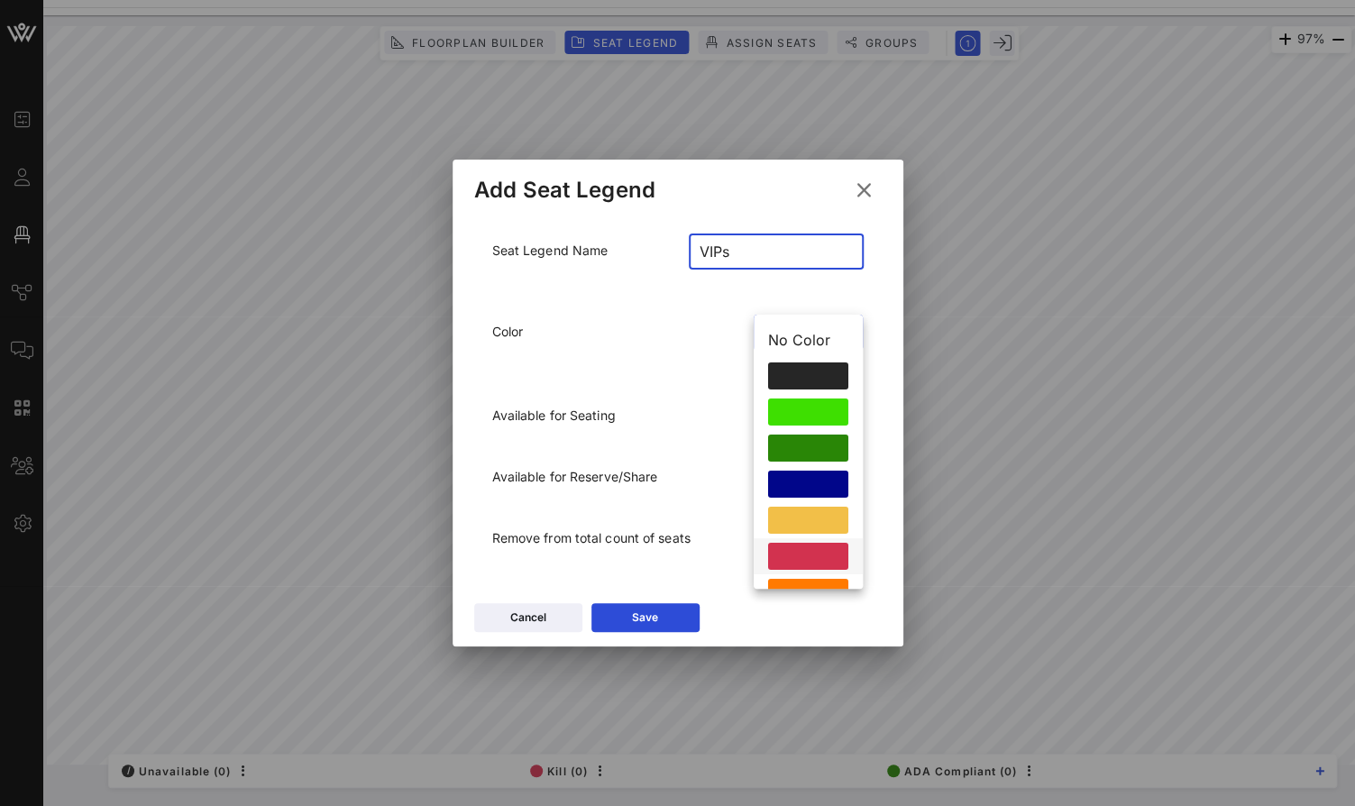
click at [818, 562] on div at bounding box center [808, 556] width 80 height 27
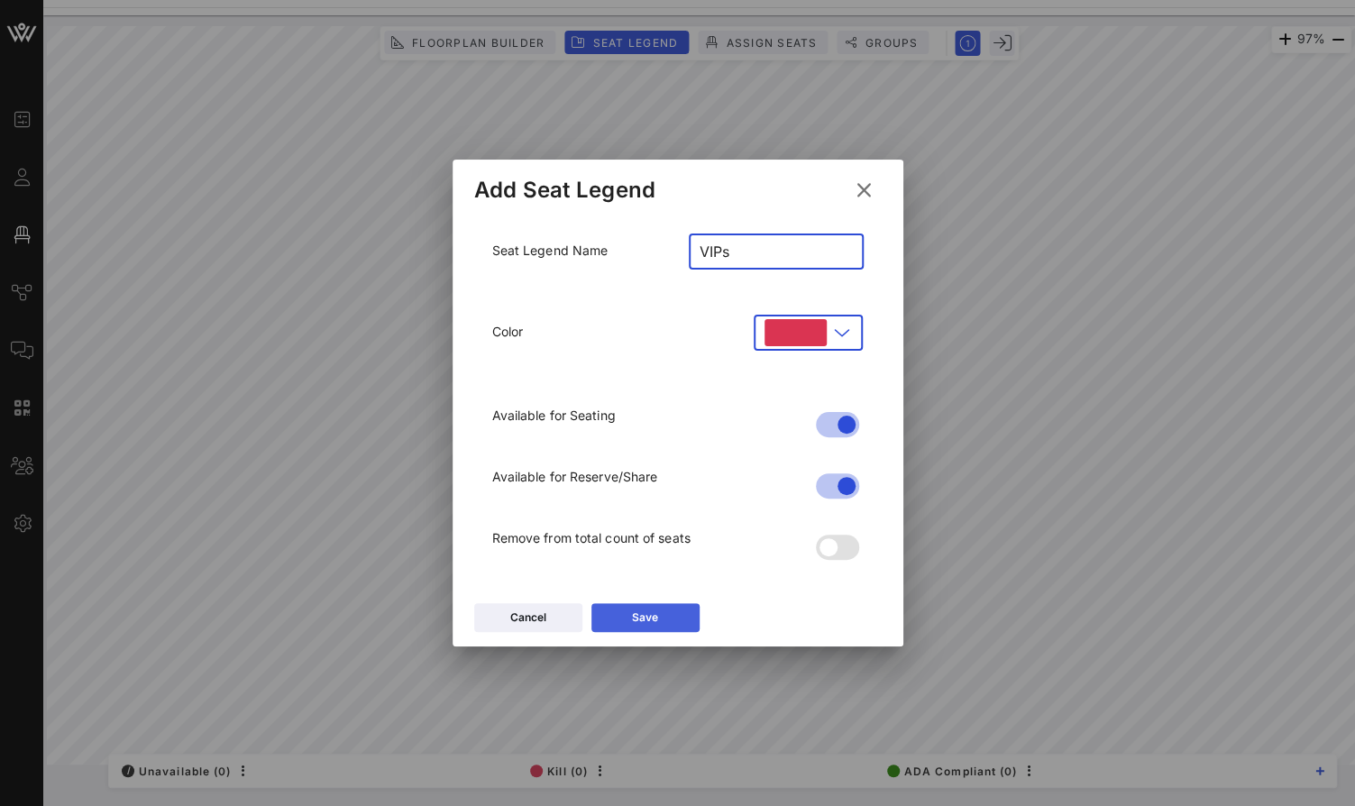
type input "VIPs"
click at [683, 617] on button "Save" at bounding box center [645, 617] width 108 height 29
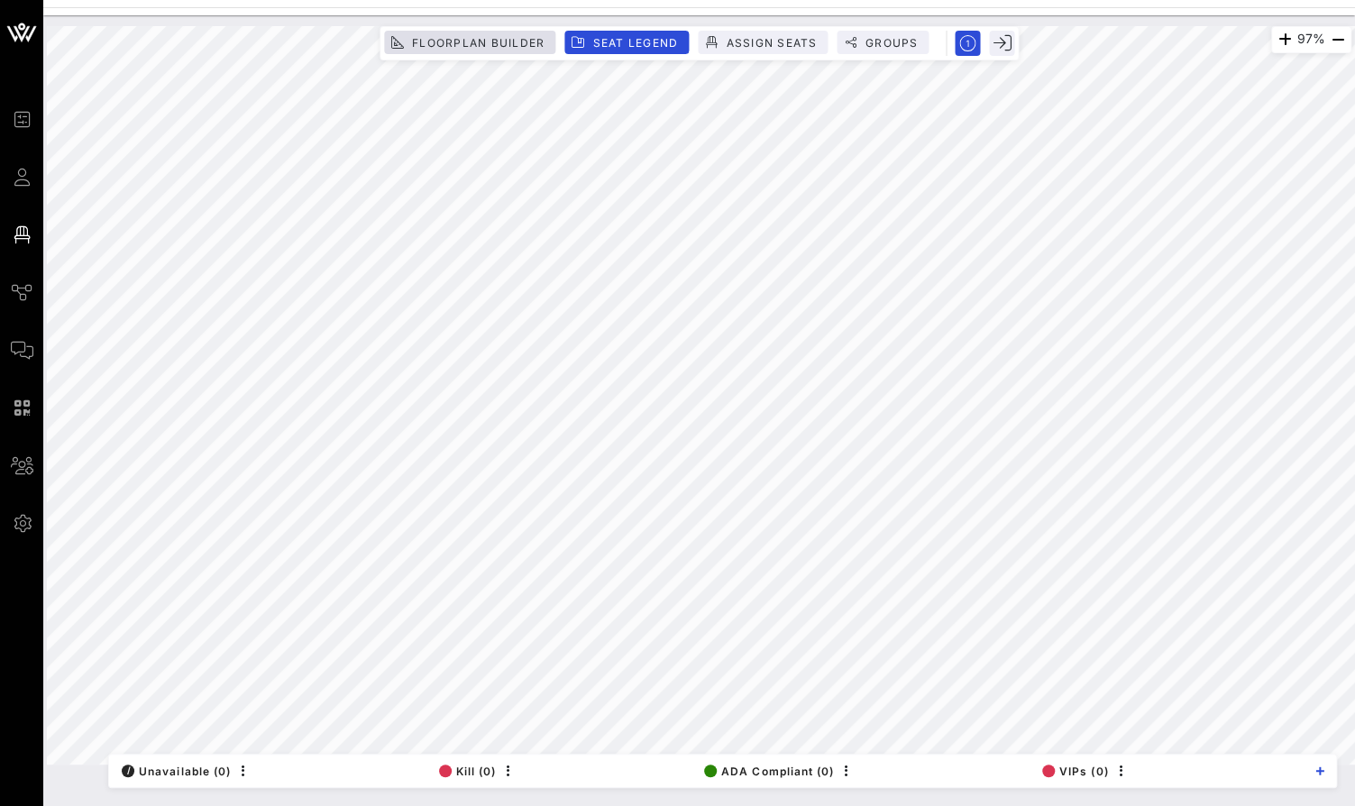
click at [522, 41] on span "Floorplan Builder" at bounding box center [478, 43] width 134 height 14
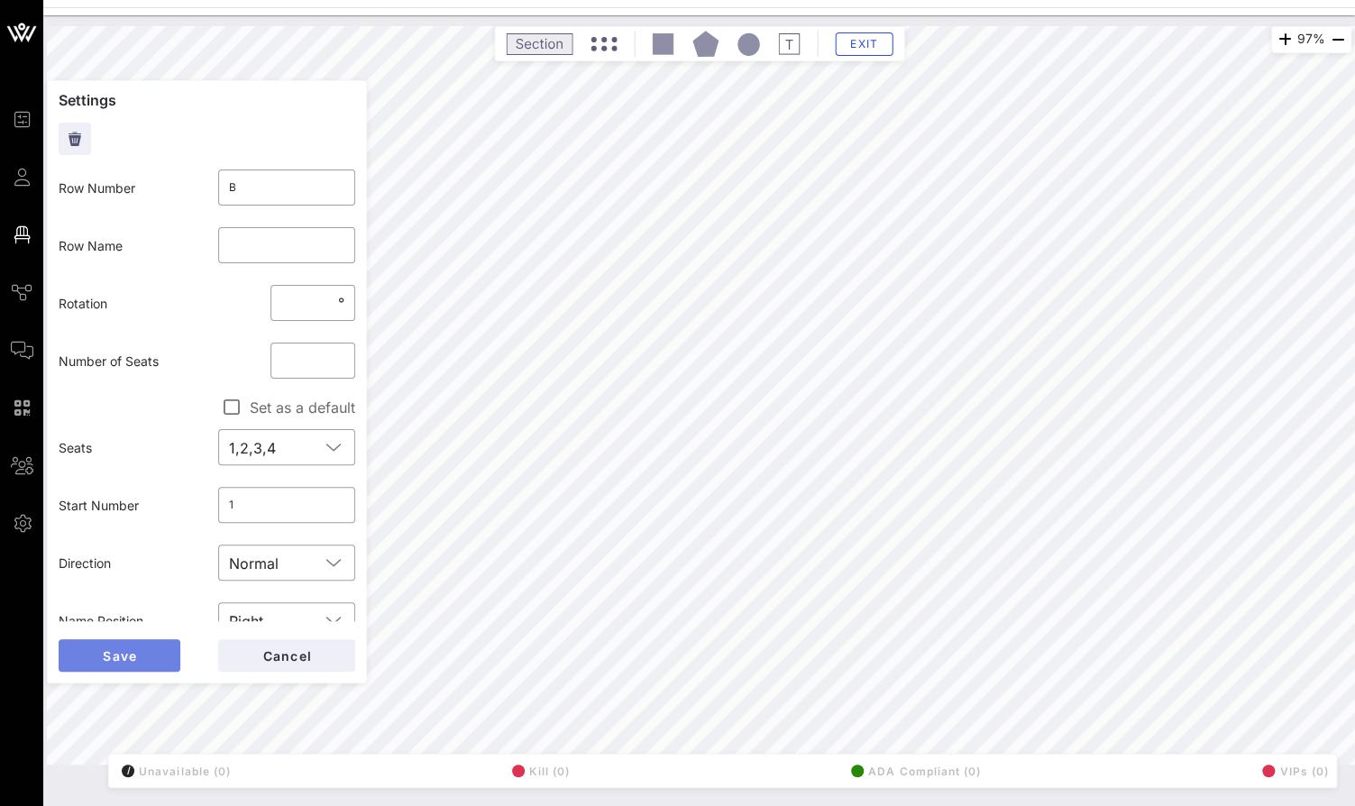
click at [102, 655] on span "Save" at bounding box center [119, 655] width 35 height 15
drag, startPoint x: 312, startPoint y: 360, endPoint x: 276, endPoint y: 360, distance: 36.1
click at [276, 360] on div "​ *" at bounding box center [312, 360] width 85 height 36
type input "*"
click at [159, 654] on button "Save" at bounding box center [120, 655] width 122 height 32
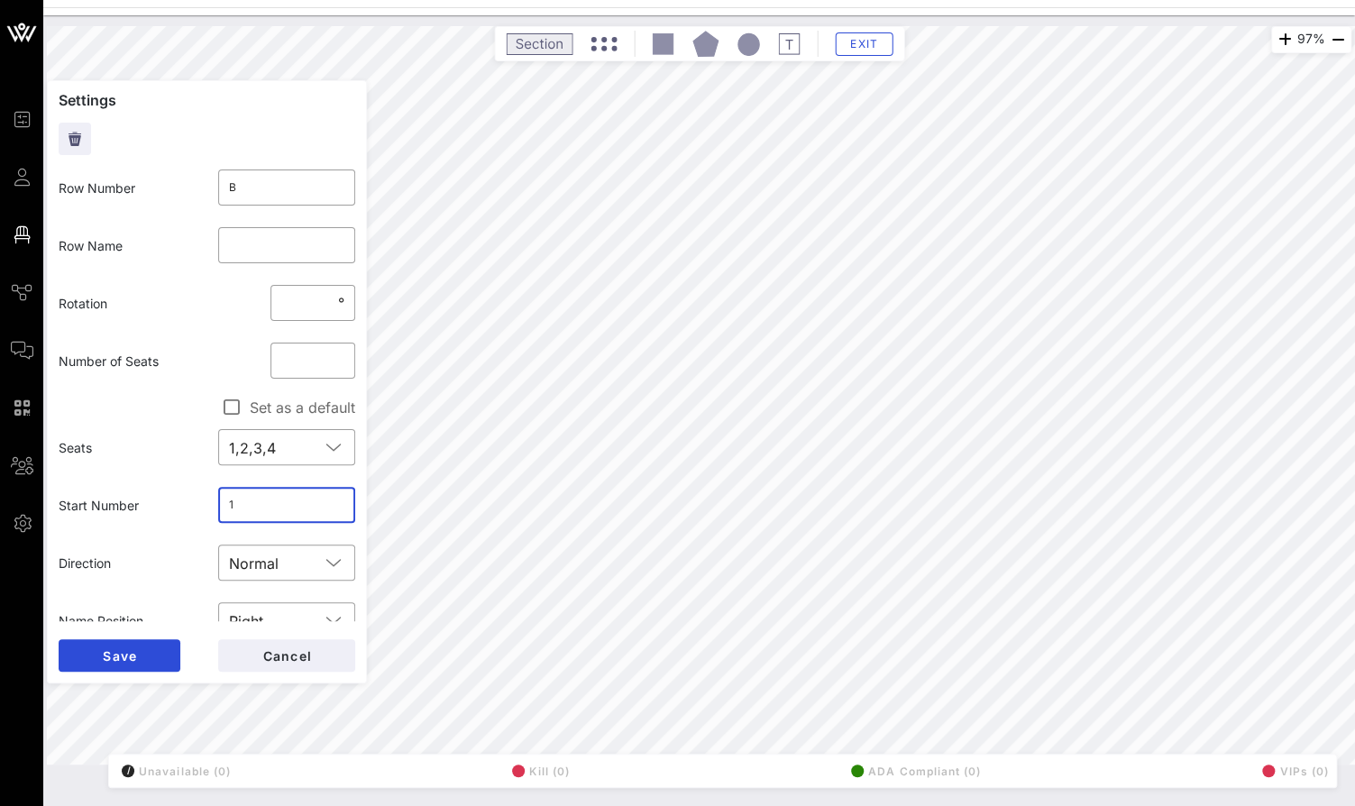
drag, startPoint x: 270, startPoint y: 498, endPoint x: 215, endPoint y: 498, distance: 55.9
click at [215, 498] on div "​ 1" at bounding box center [287, 505] width 160 height 58
drag, startPoint x: 315, startPoint y: 359, endPoint x: 250, endPoint y: 359, distance: 64.9
click at [250, 359] on div "Number of Seats ​ *" at bounding box center [207, 361] width 318 height 58
type input "*"
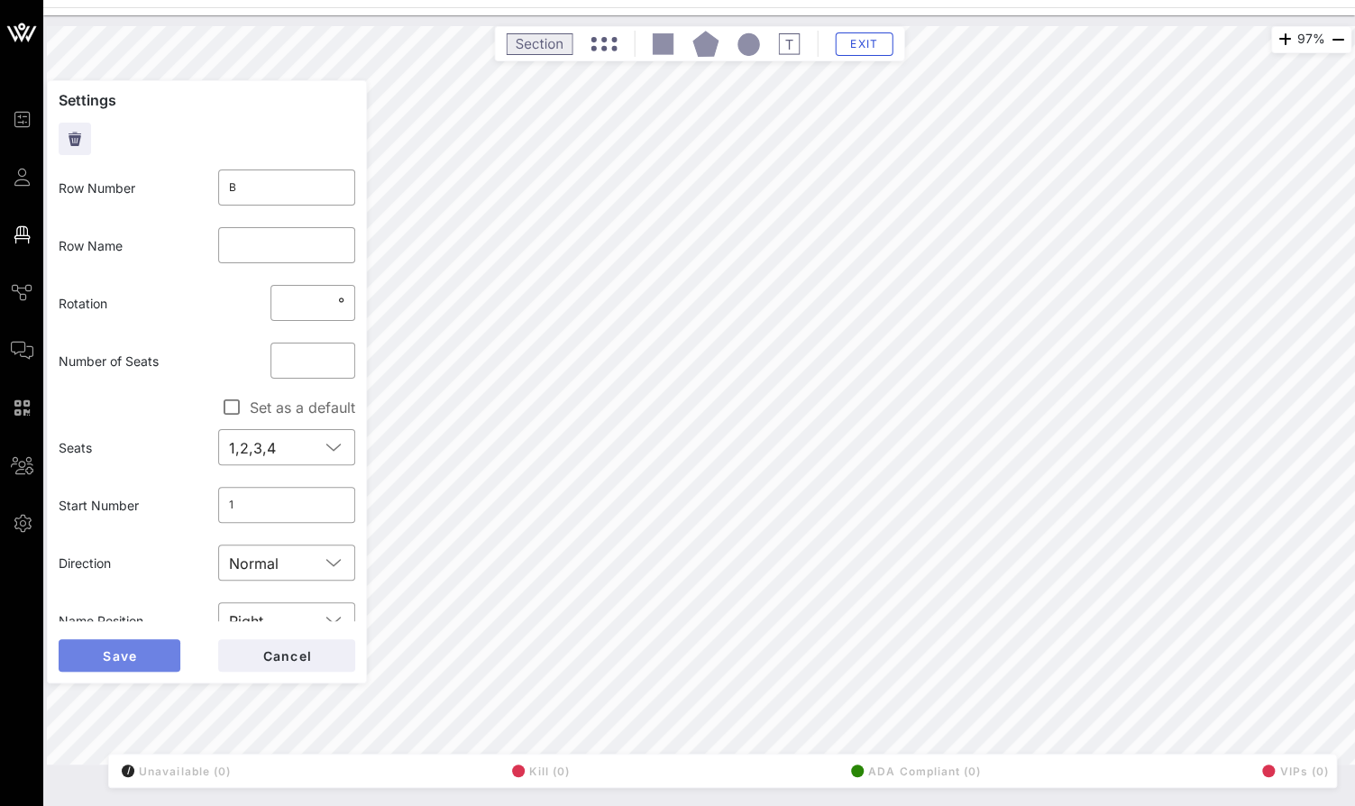
click at [148, 653] on button "Save" at bounding box center [120, 655] width 122 height 32
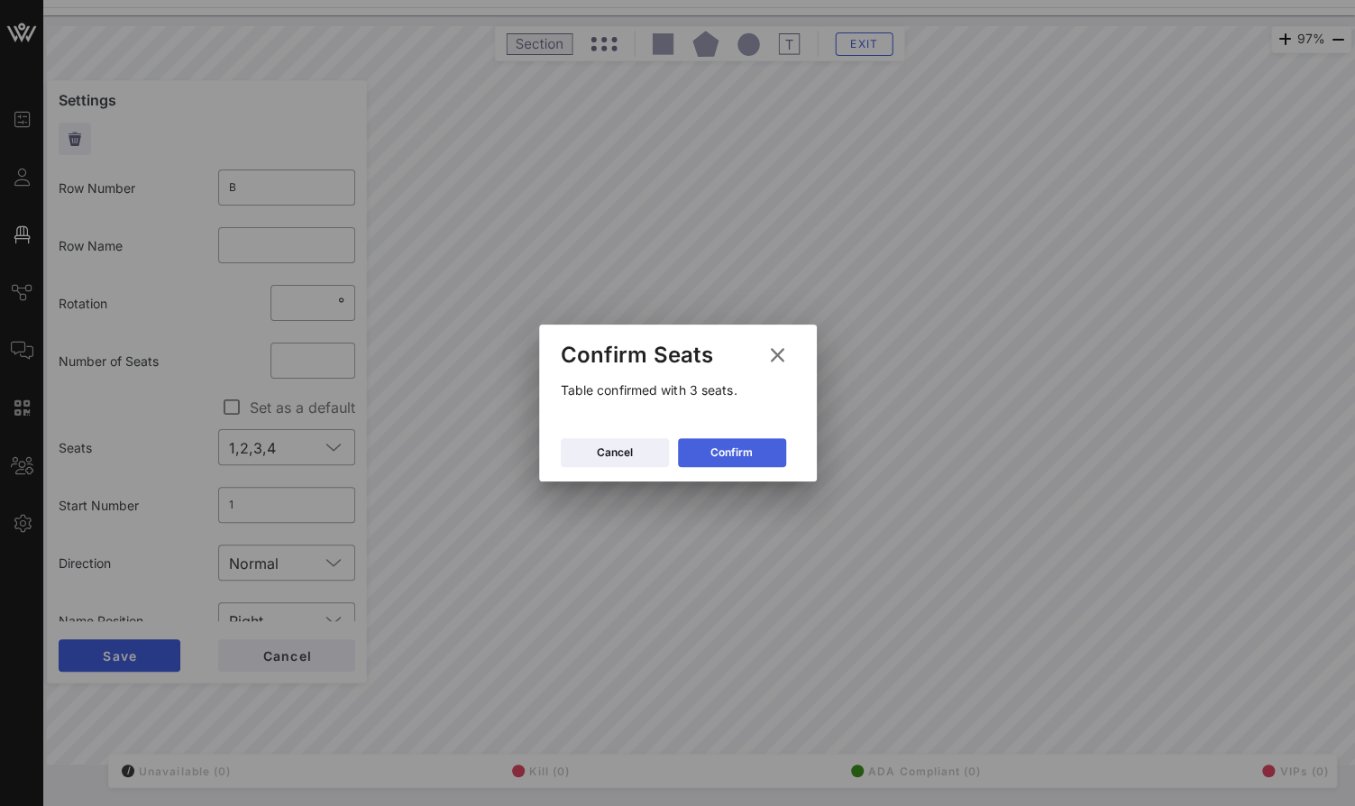
click at [715, 448] on div "Confirm" at bounding box center [731, 452] width 42 height 18
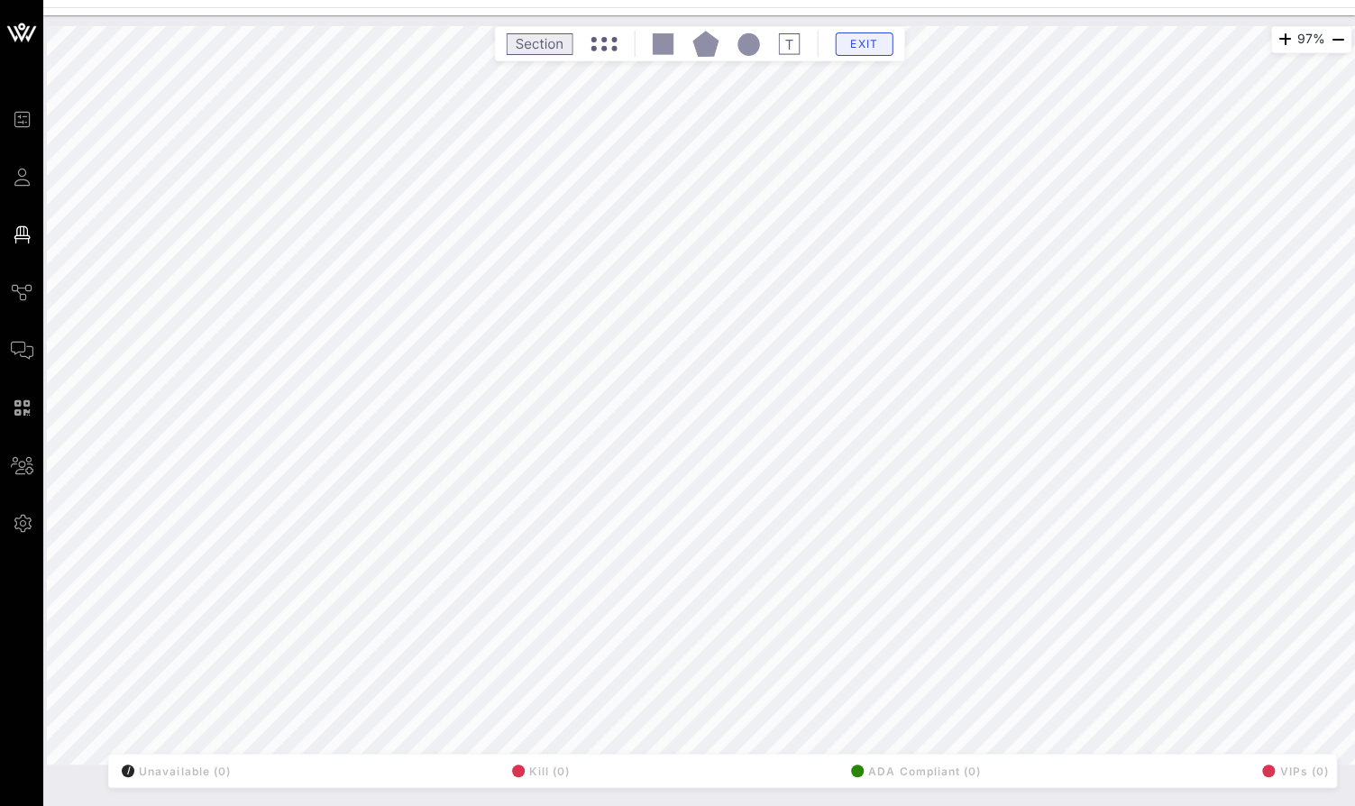
click at [867, 41] on span "Exit" at bounding box center [863, 44] width 34 height 14
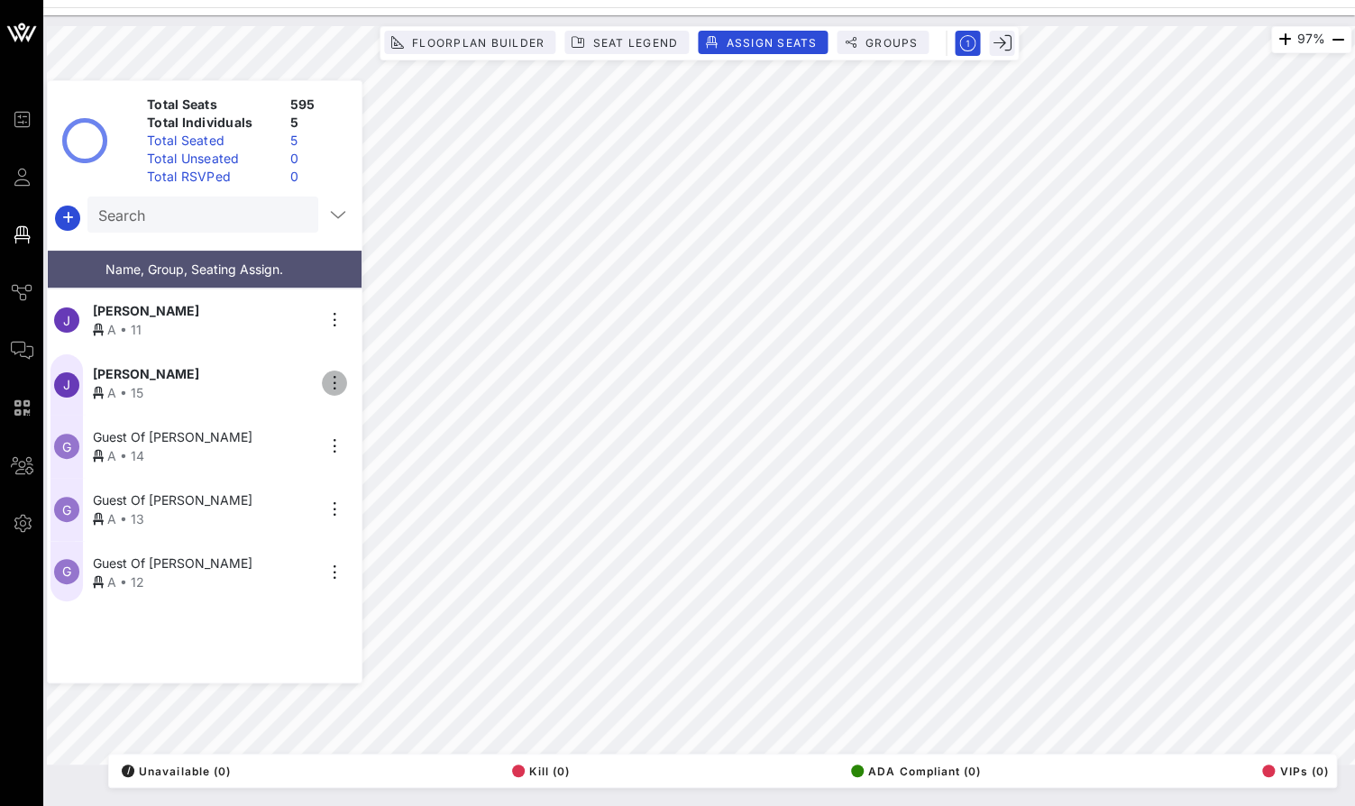
click at [333, 382] on icon "button" at bounding box center [335, 383] width 22 height 22
click at [360, 521] on div "Unseat" at bounding box center [385, 521] width 90 height 14
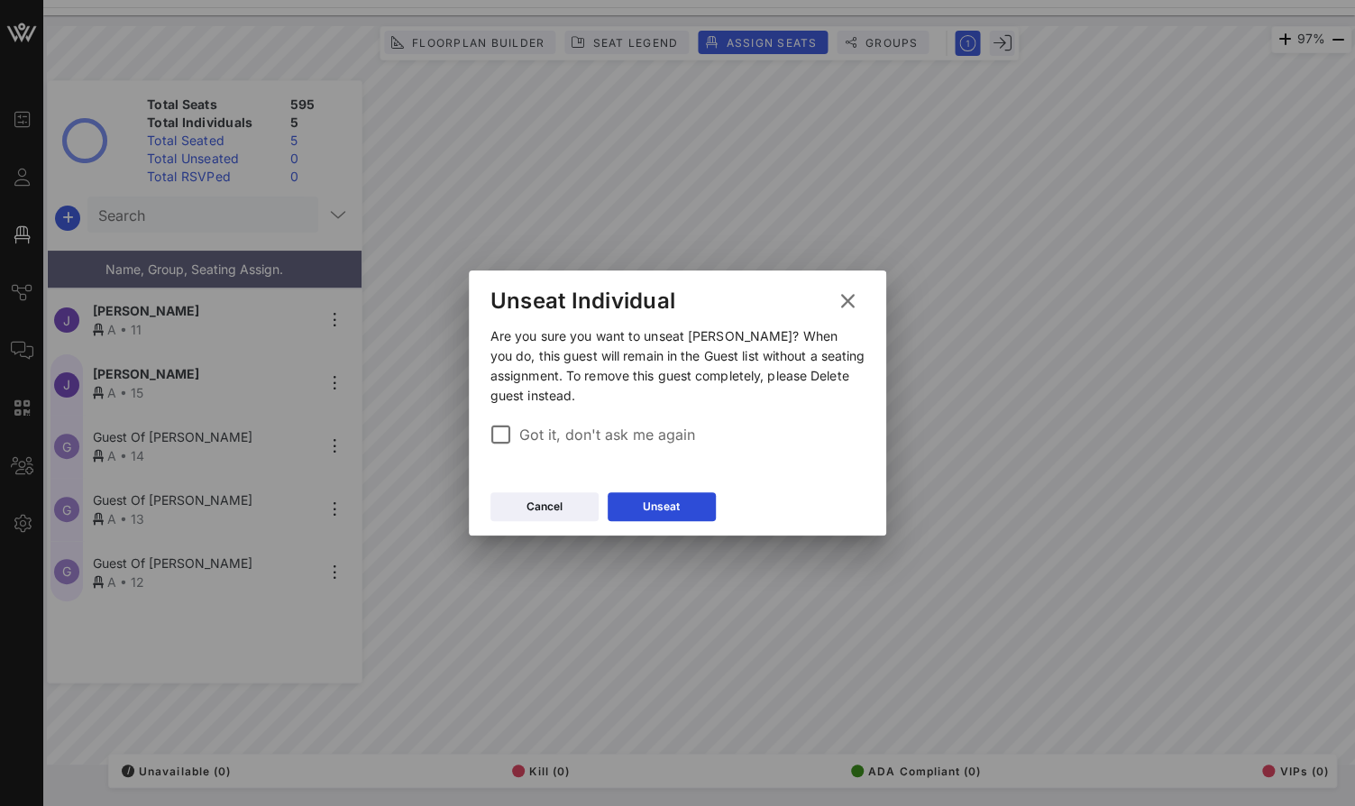
click at [613, 433] on label "Got it, don't ask me again" at bounding box center [692, 434] width 346 height 18
click at [661, 512] on button "Unseat" at bounding box center [661, 506] width 108 height 29
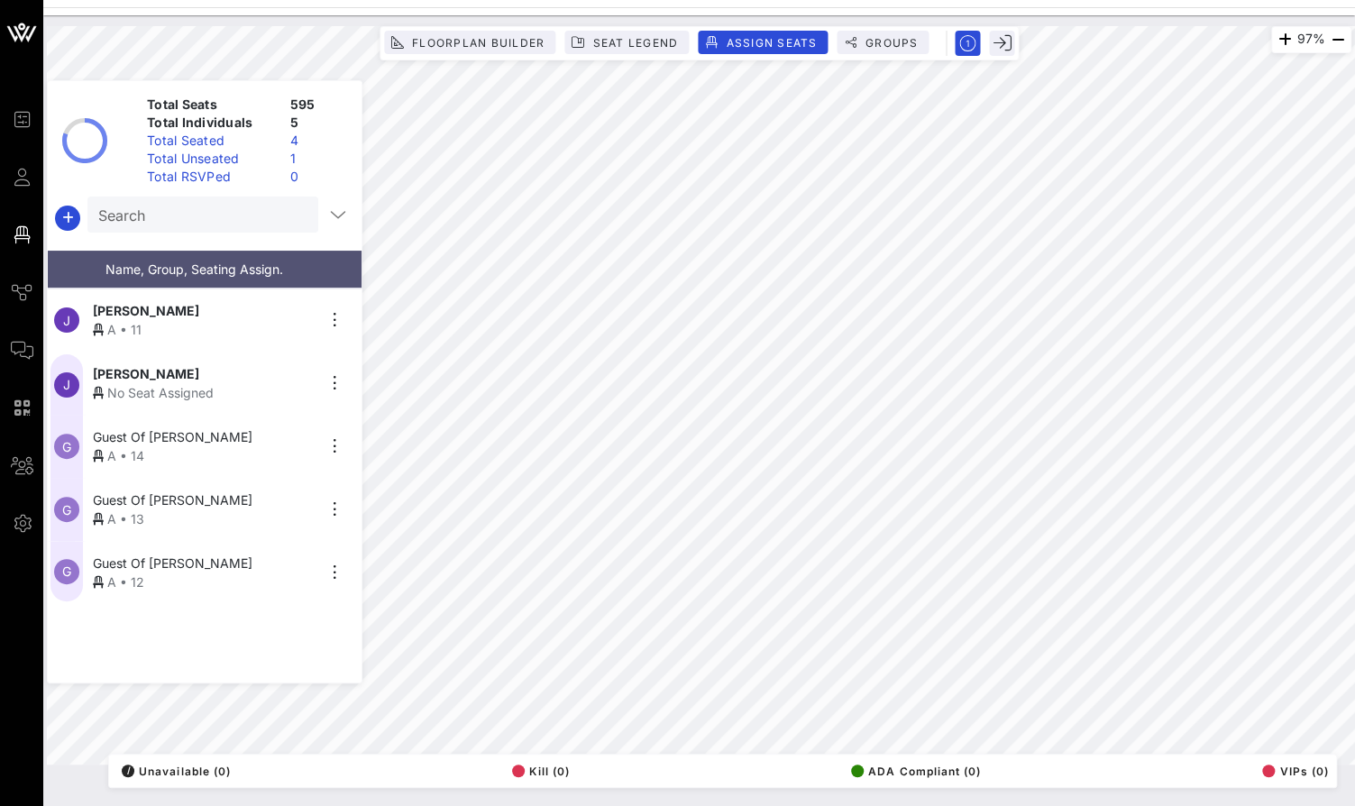
click at [173, 390] on div "No Seat Assigned" at bounding box center [204, 392] width 222 height 19
click at [332, 324] on icon "button" at bounding box center [335, 320] width 22 height 22
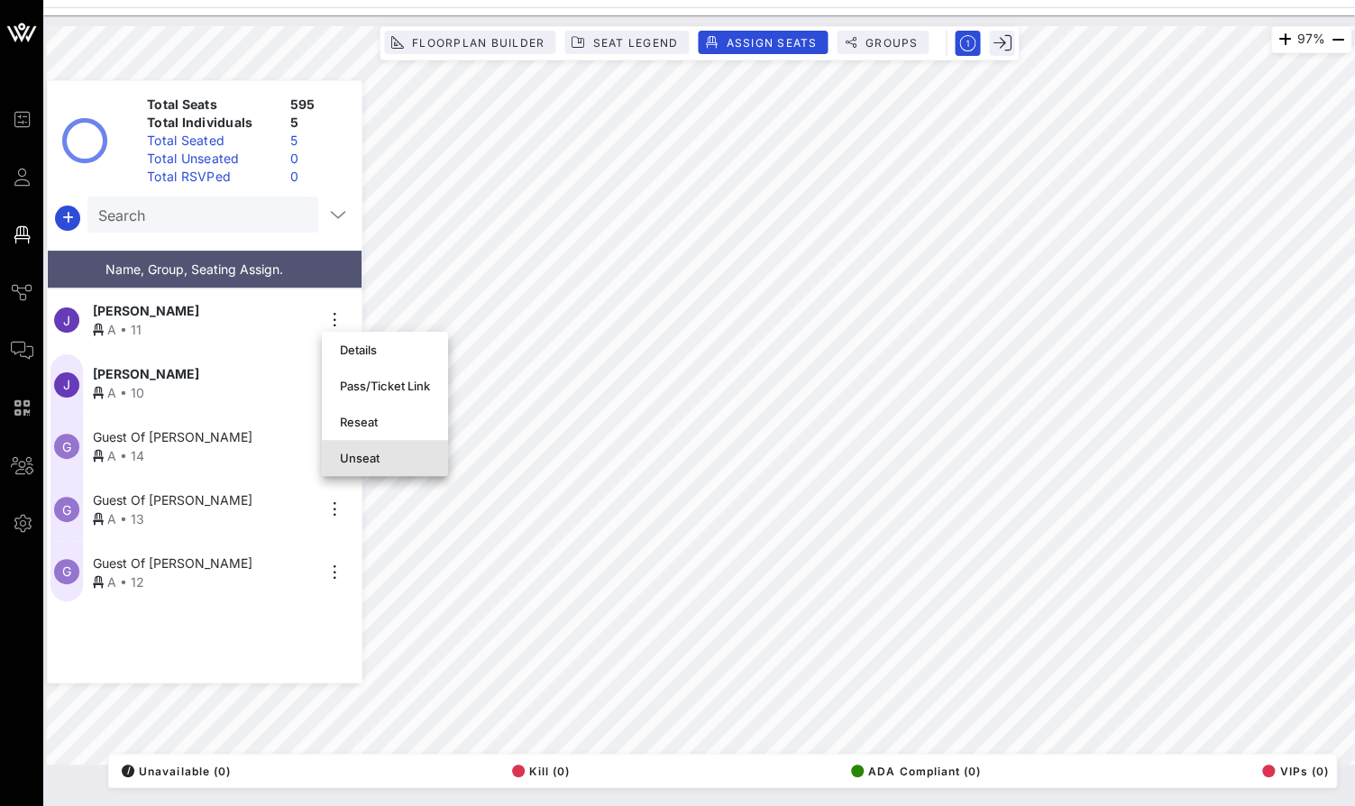
click at [349, 457] on div "Unseat" at bounding box center [385, 458] width 90 height 14
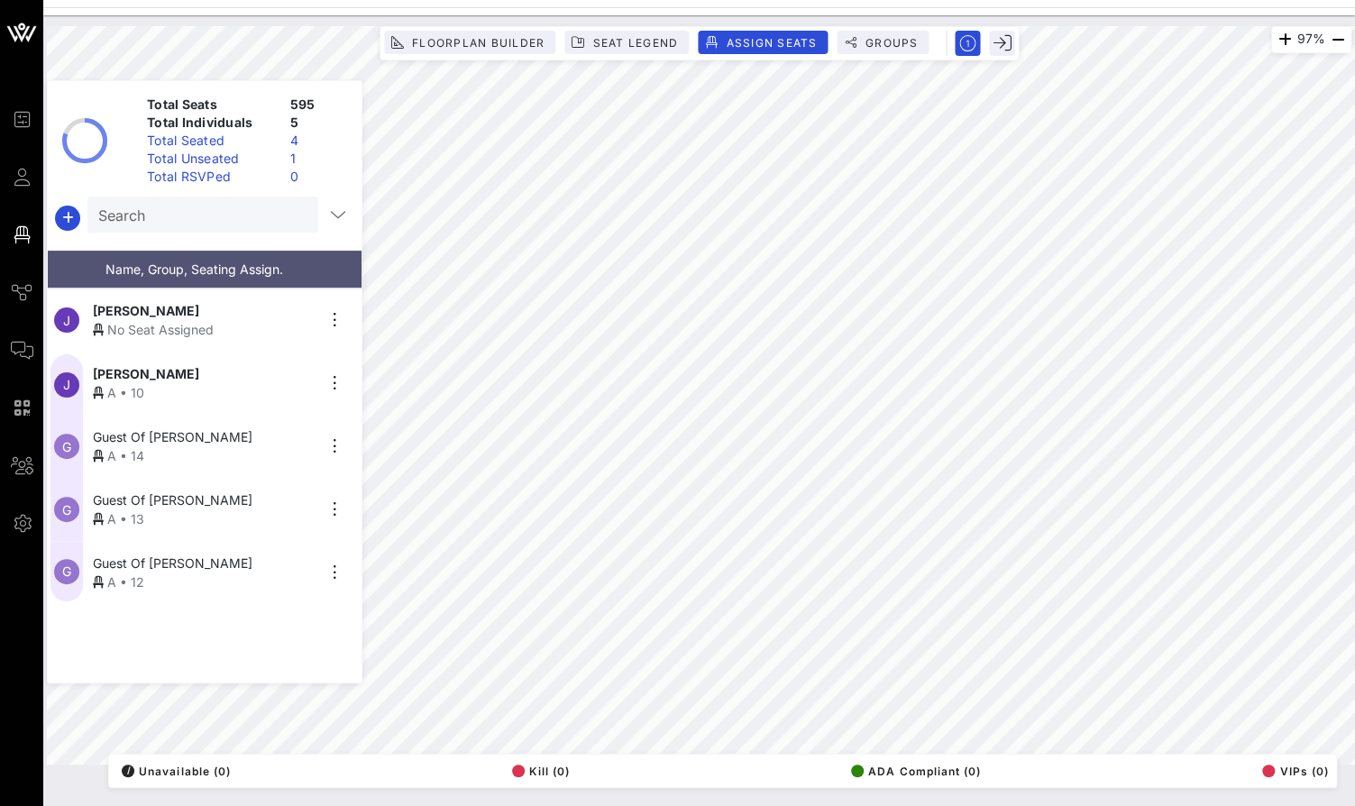
click at [210, 157] on div "Total Unseated" at bounding box center [211, 159] width 143 height 18
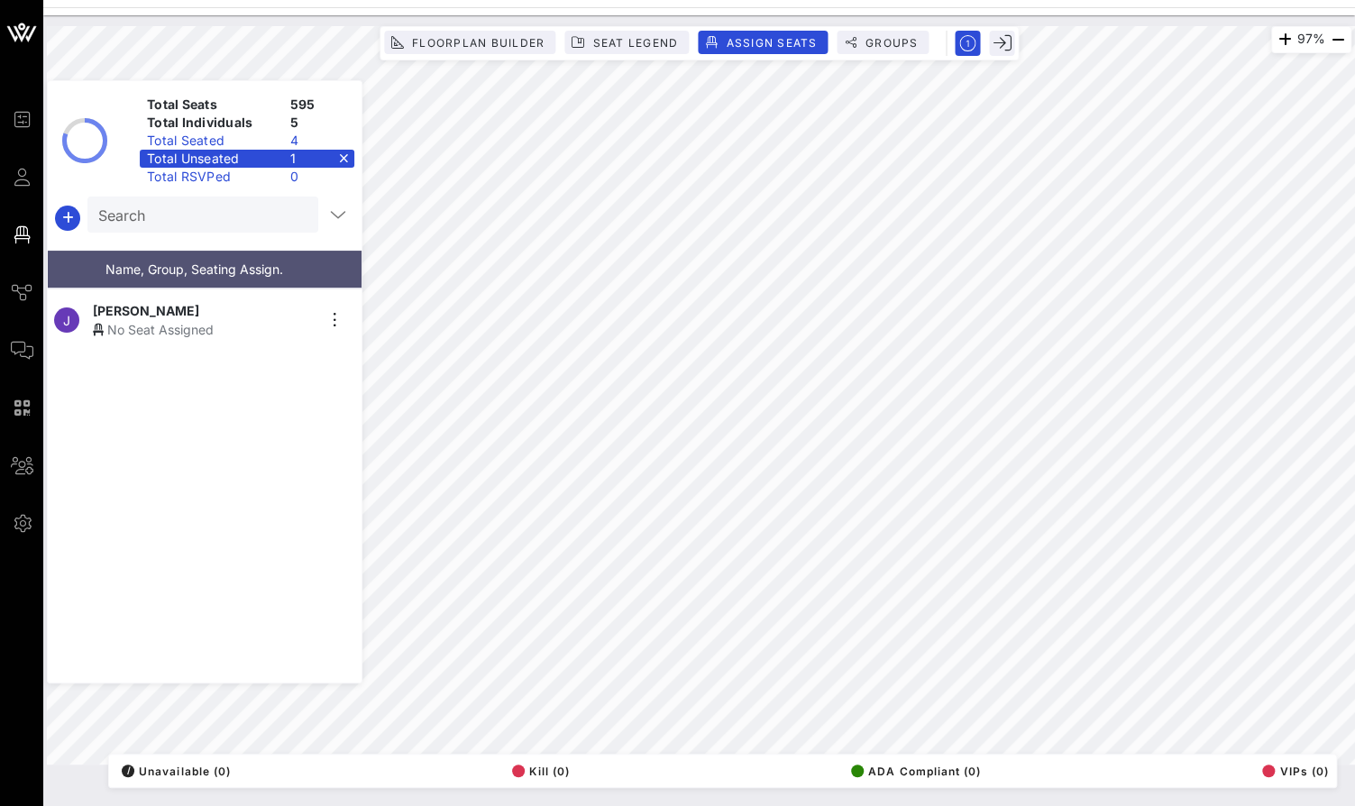
click at [207, 139] on div "Total Seated" at bounding box center [211, 141] width 143 height 18
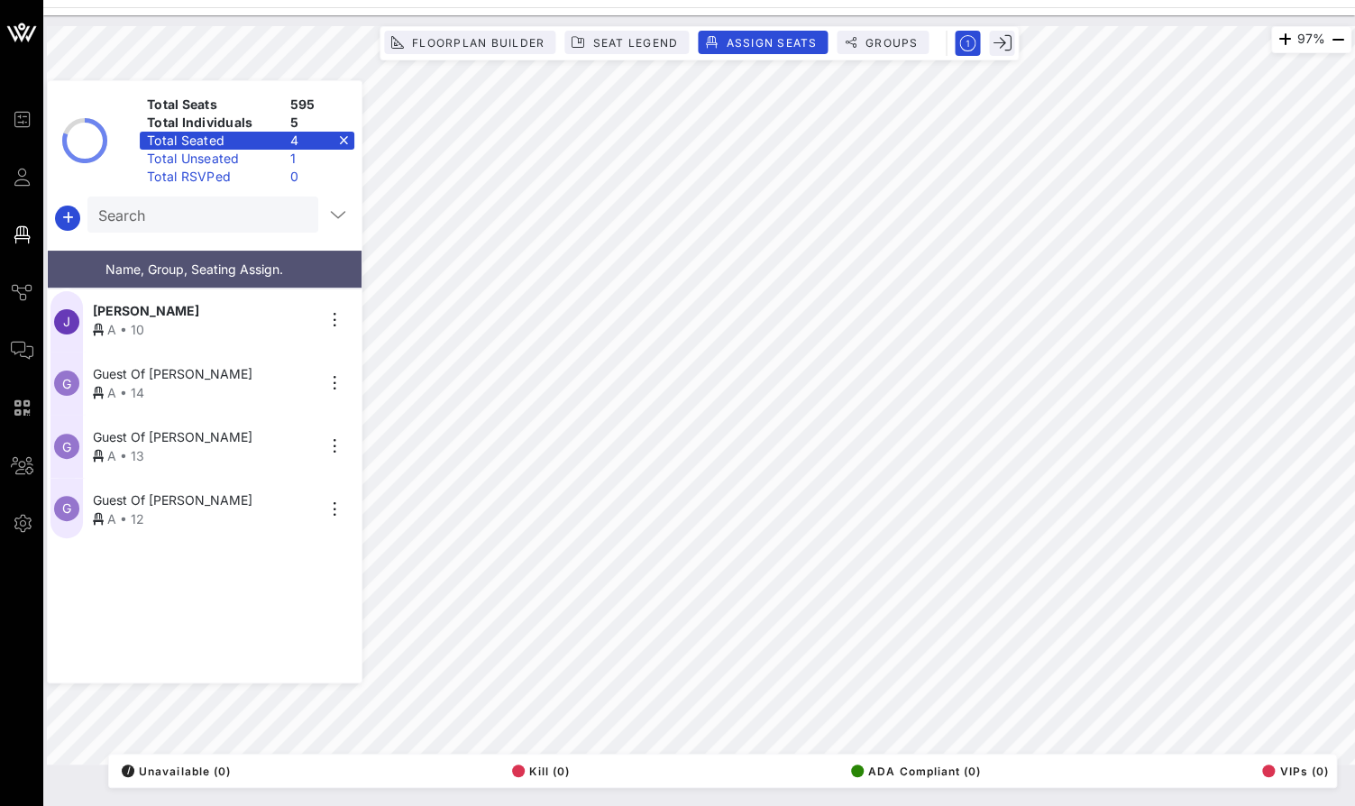
click at [208, 123] on div "Total Individuals" at bounding box center [211, 123] width 143 height 18
drag, startPoint x: 216, startPoint y: 104, endPoint x: 132, endPoint y: 102, distance: 84.7
click at [132, 102] on div "Total Seats 595 Total Individuals 5 Total Seated 4 Total Unseated 1 Total RSVPe…" at bounding box center [246, 141] width 229 height 90
click at [272, 328] on div "A • 10" at bounding box center [204, 329] width 222 height 19
click at [295, 120] on div "5" at bounding box center [318, 123] width 71 height 18
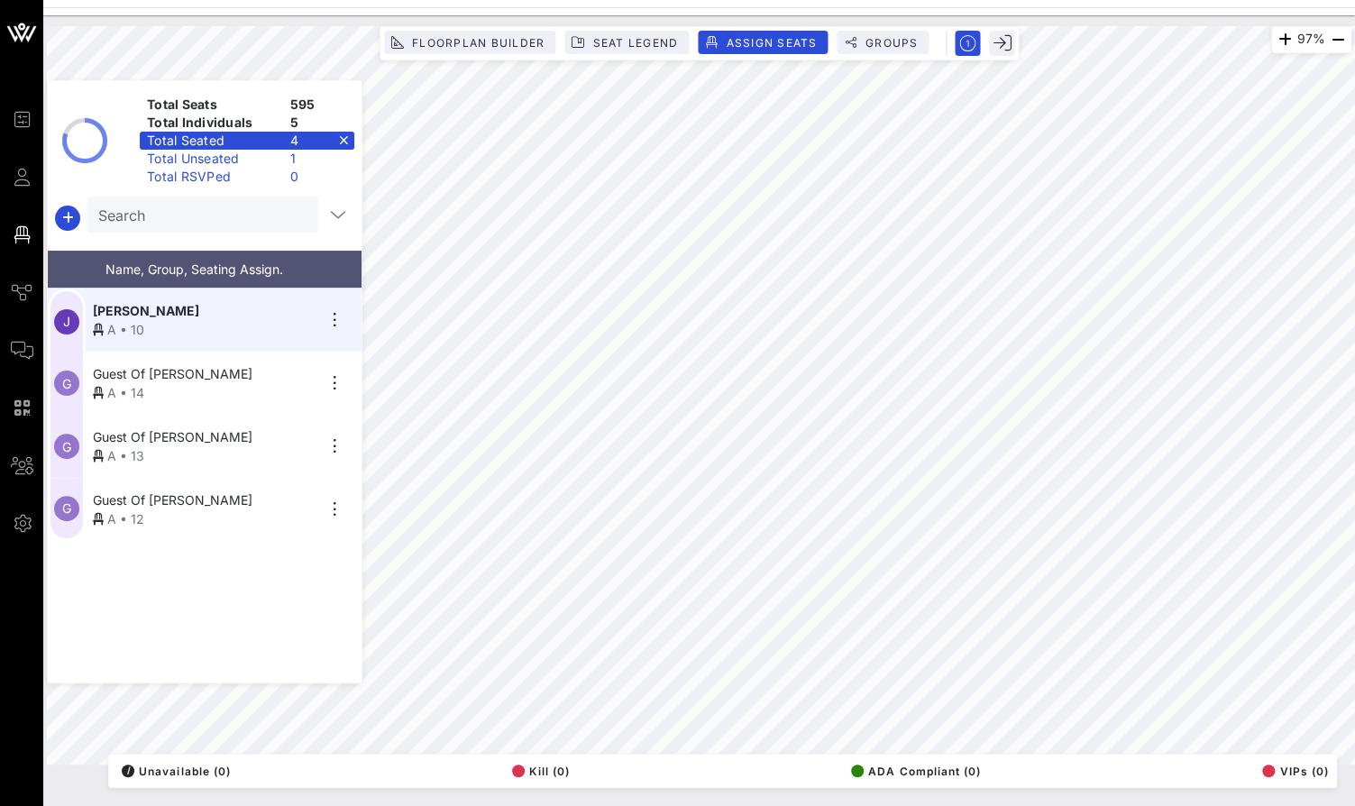
click at [294, 140] on div "4" at bounding box center [318, 141] width 71 height 18
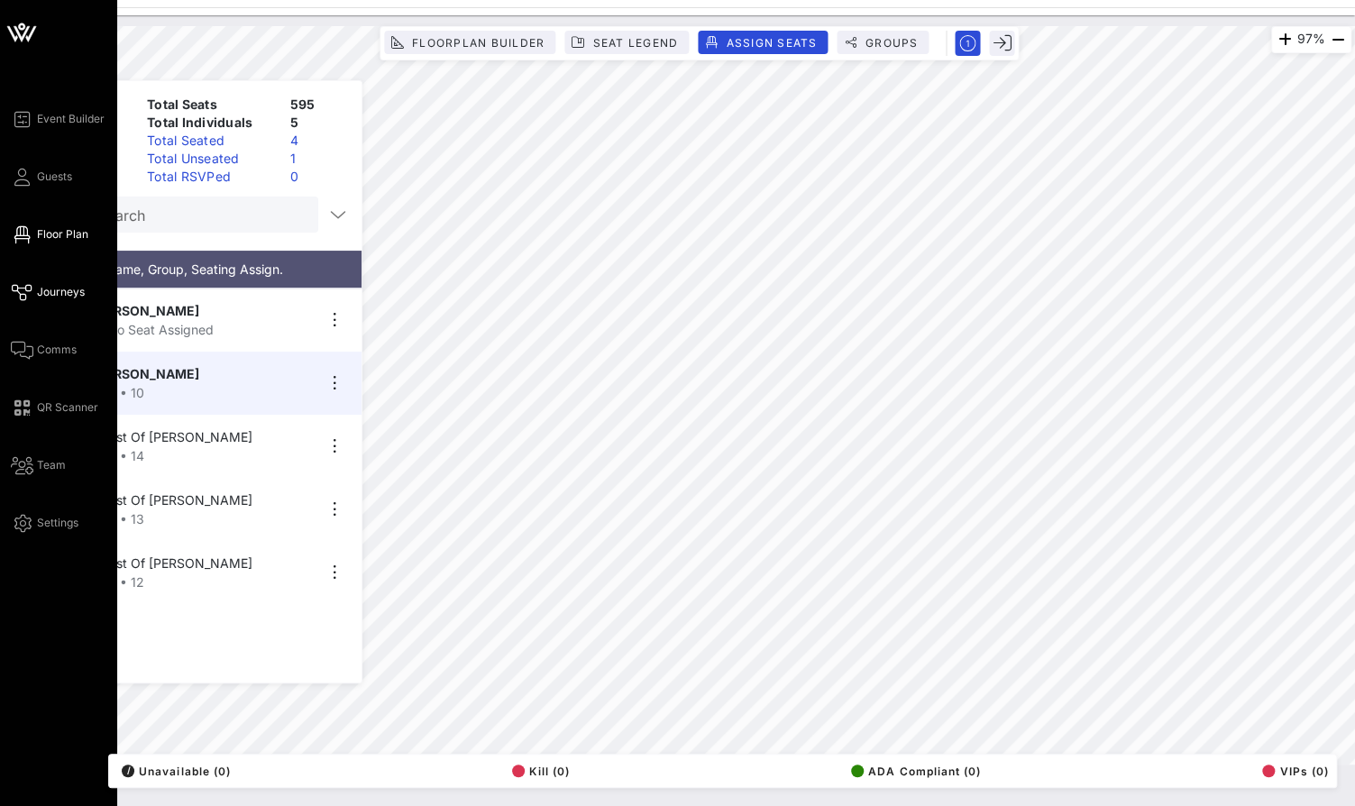
click at [24, 291] on icon at bounding box center [22, 292] width 23 height 3
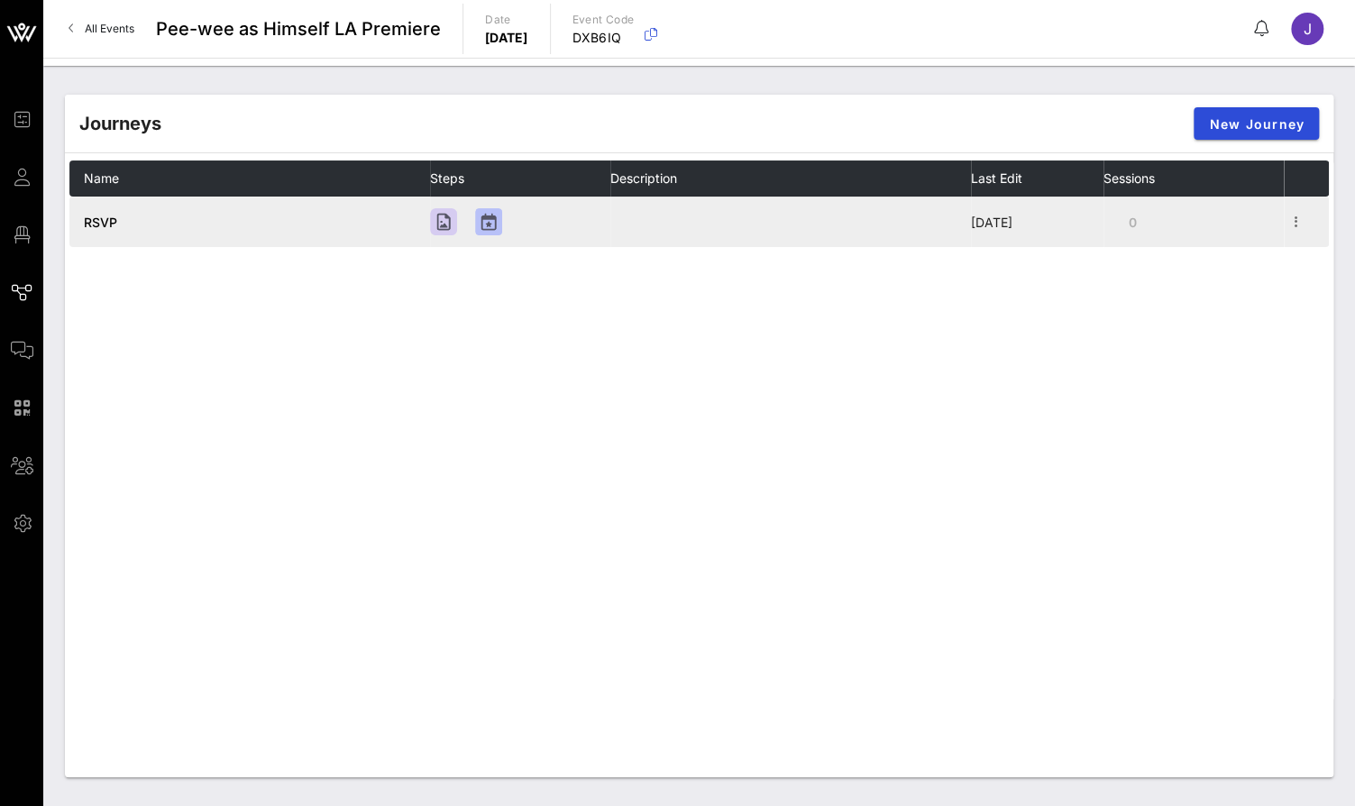
click at [106, 219] on span "RSVP" at bounding box center [100, 222] width 33 height 15
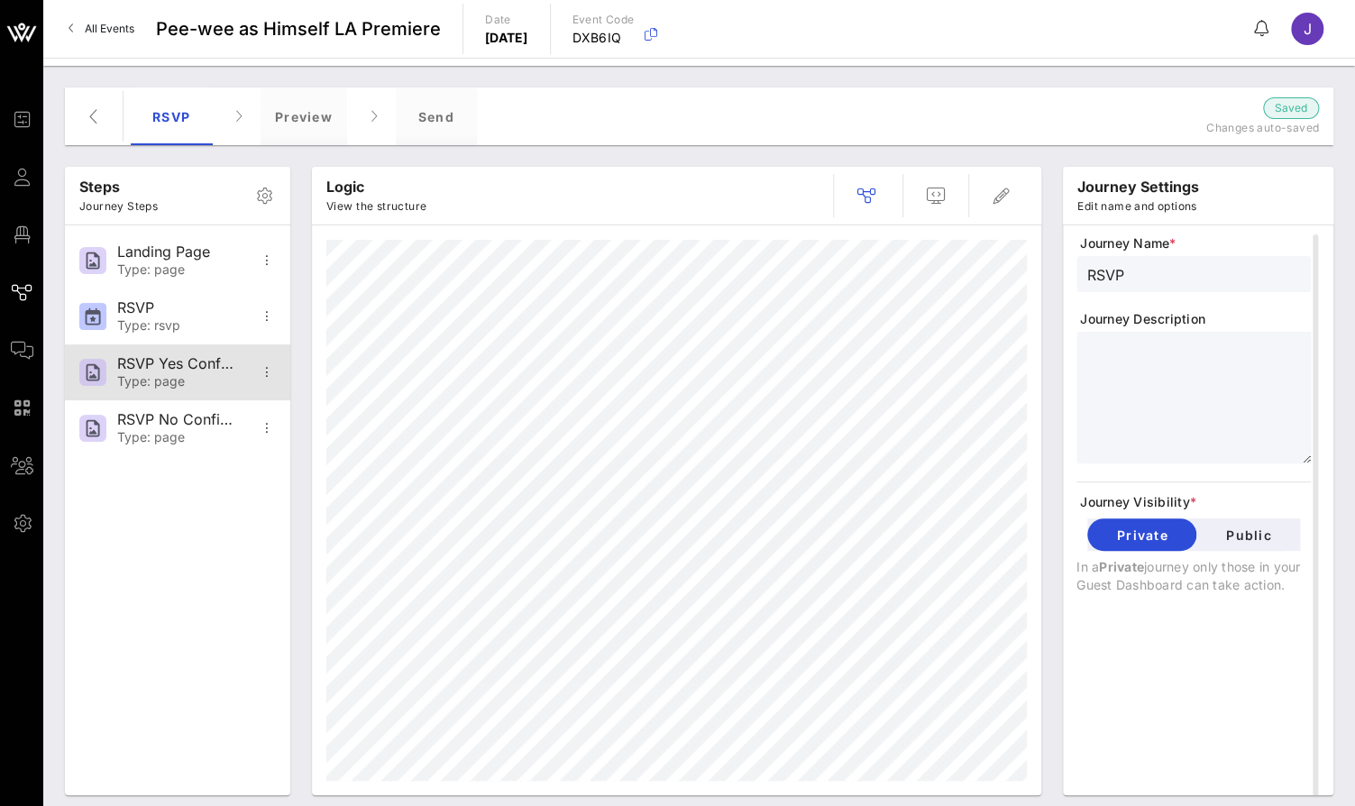
click at [167, 372] on div "RSVP Yes Confirmation Type: page" at bounding box center [176, 372] width 119 height 56
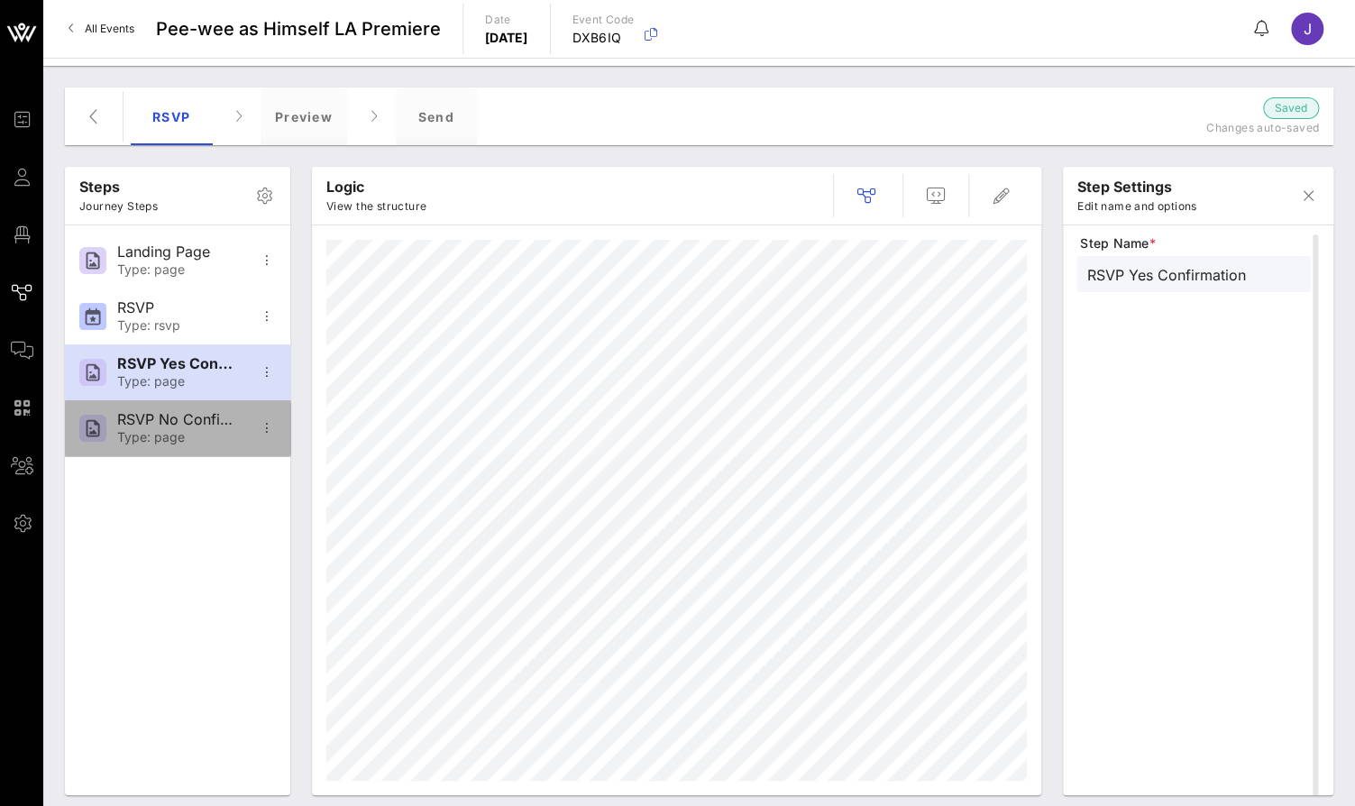
click at [168, 414] on div "RSVP No Confirmation" at bounding box center [176, 419] width 119 height 17
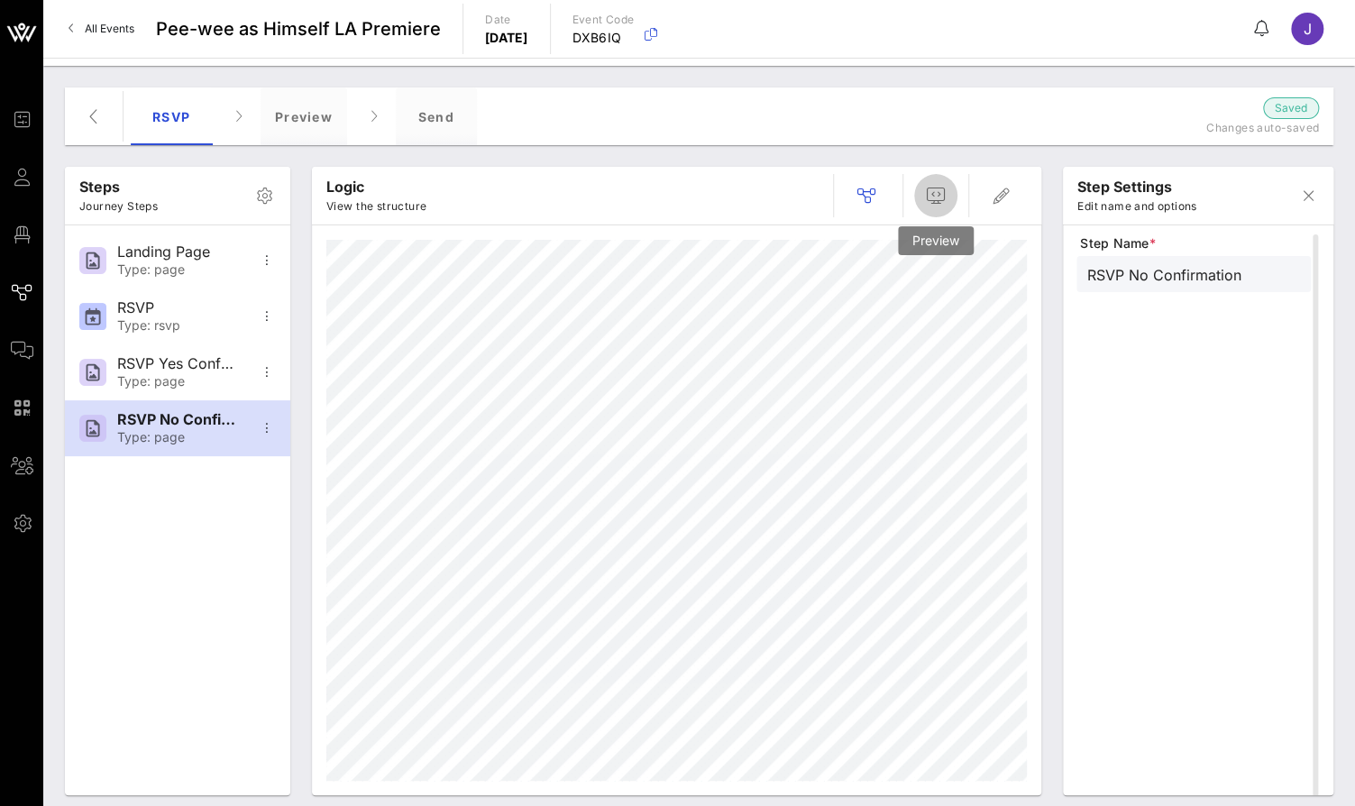
click at [936, 194] on icon "button" at bounding box center [936, 196] width 22 height 22
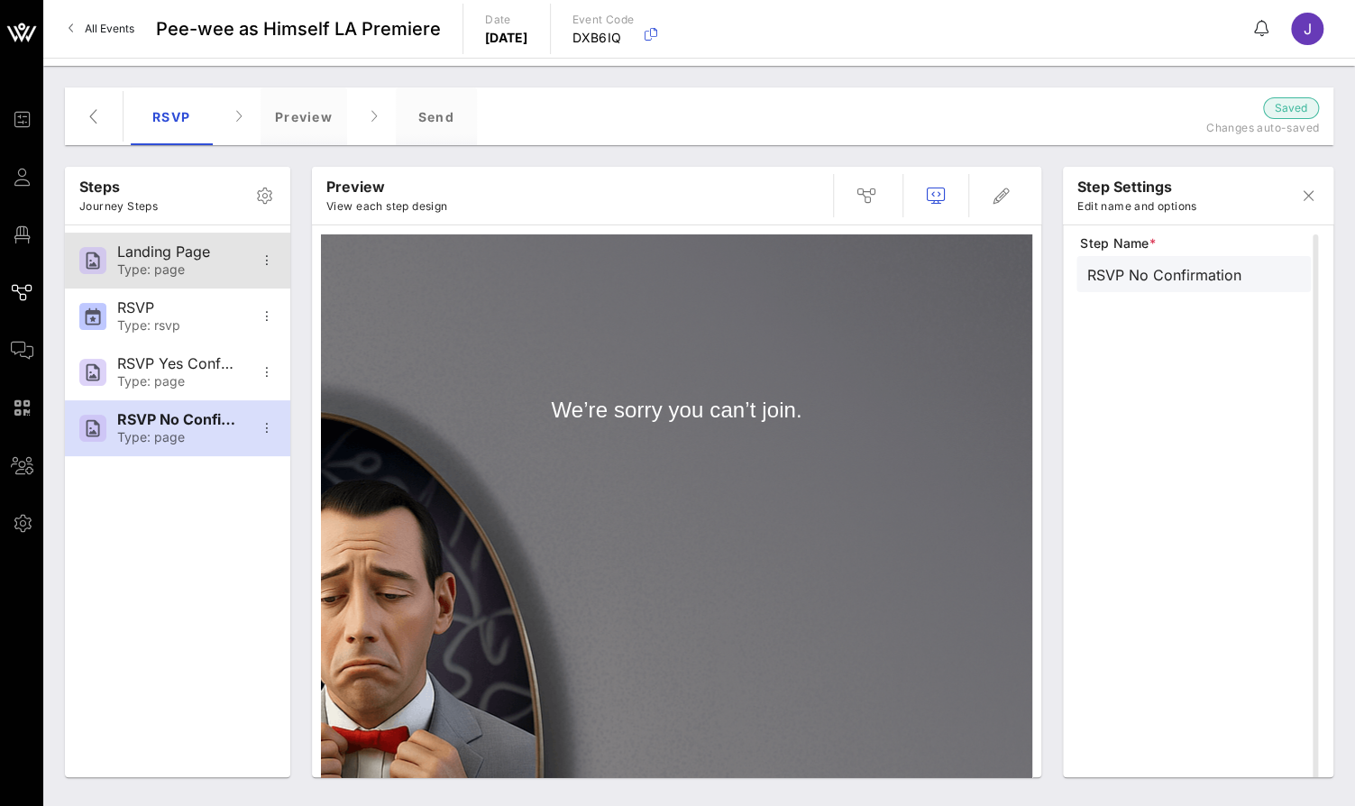
click at [210, 270] on div "Type: page" at bounding box center [176, 269] width 119 height 15
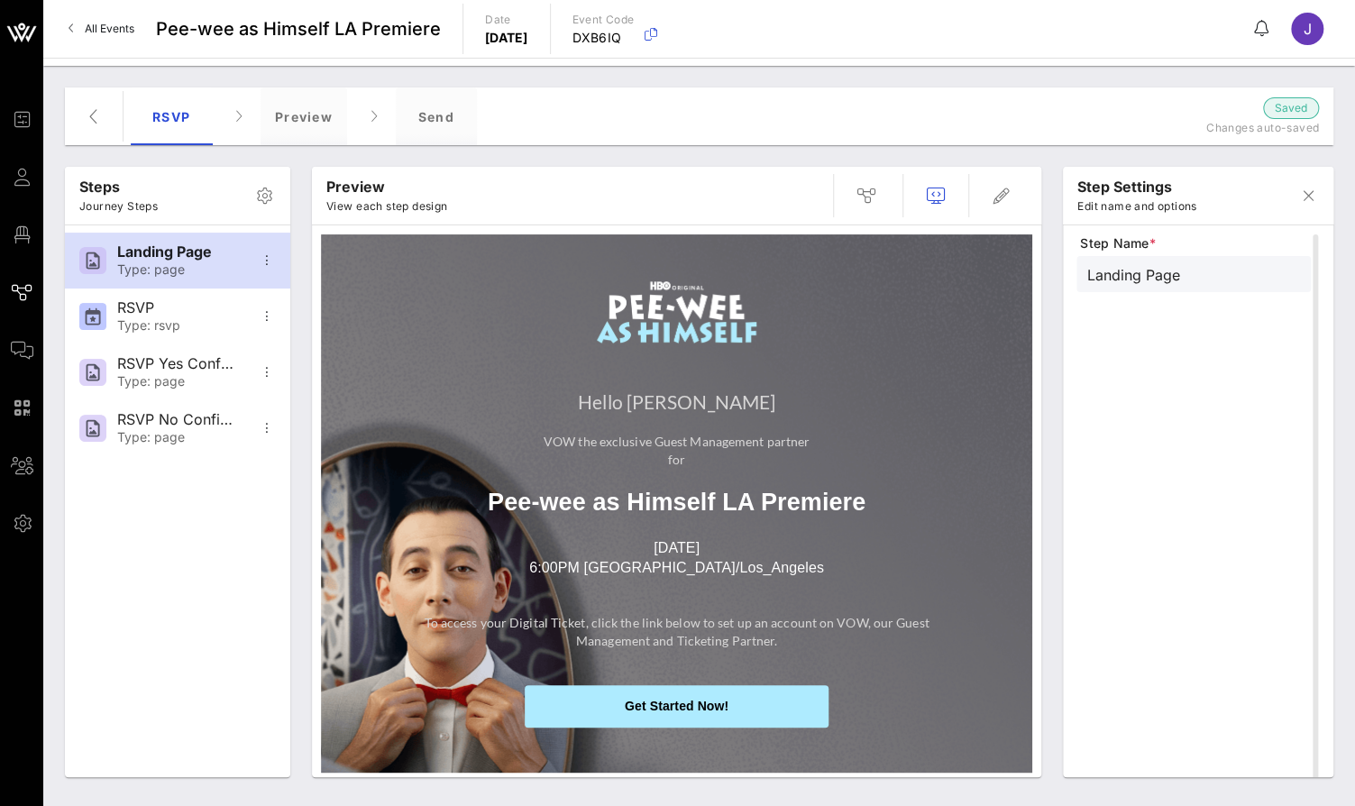
click at [704, 713] on span "Get Started Now!" at bounding box center [676, 706] width 303 height 42
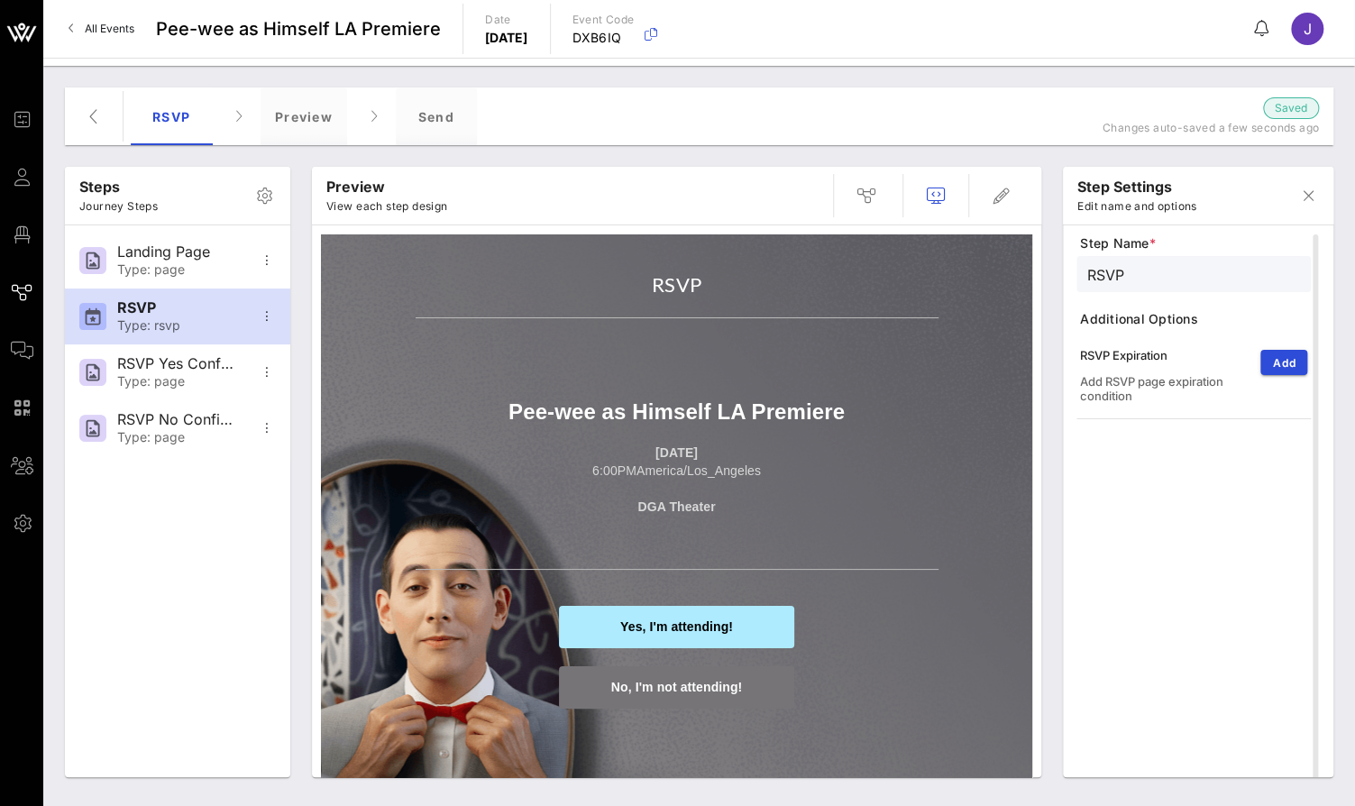
click at [719, 622] on span "Yes, I'm attending!" at bounding box center [676, 626] width 113 height 14
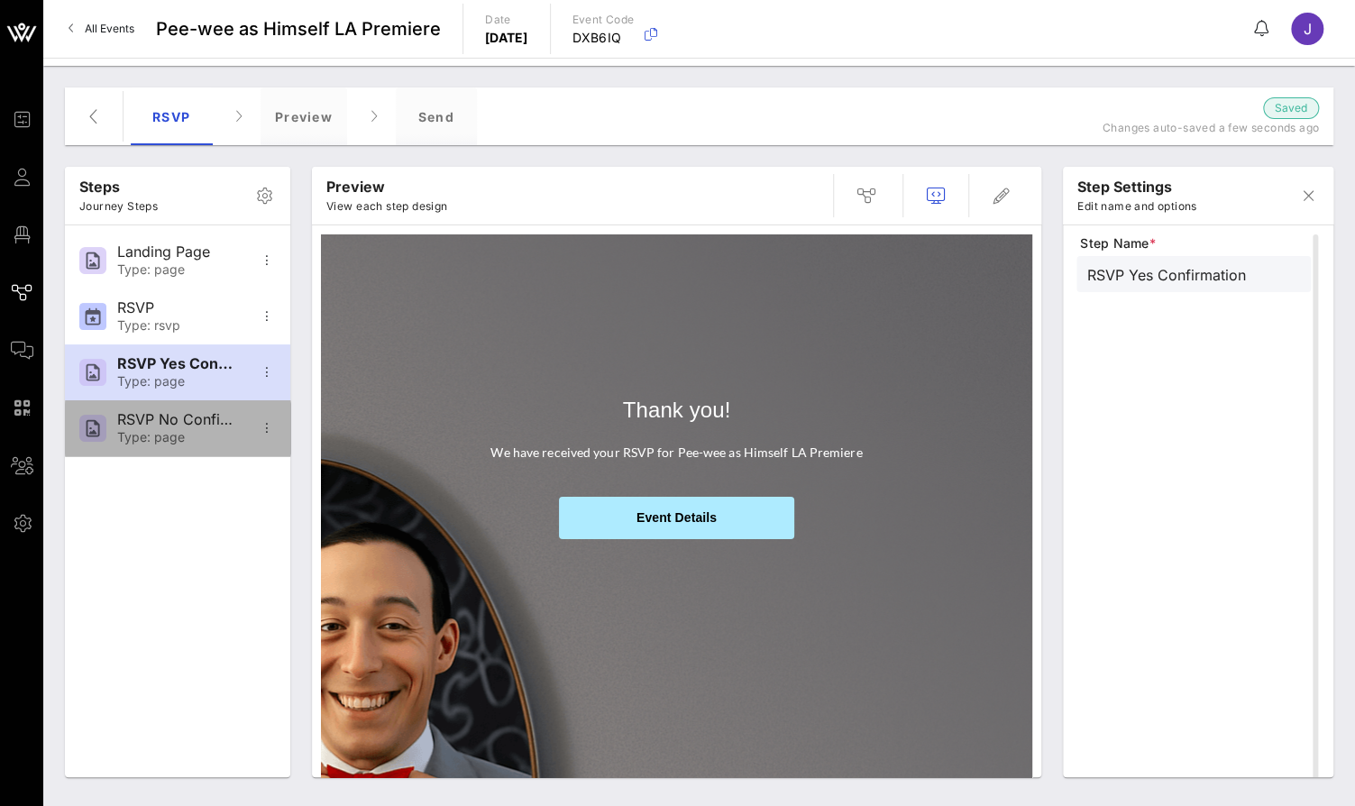
click at [233, 423] on div "RSVP No Confirmation" at bounding box center [176, 419] width 119 height 17
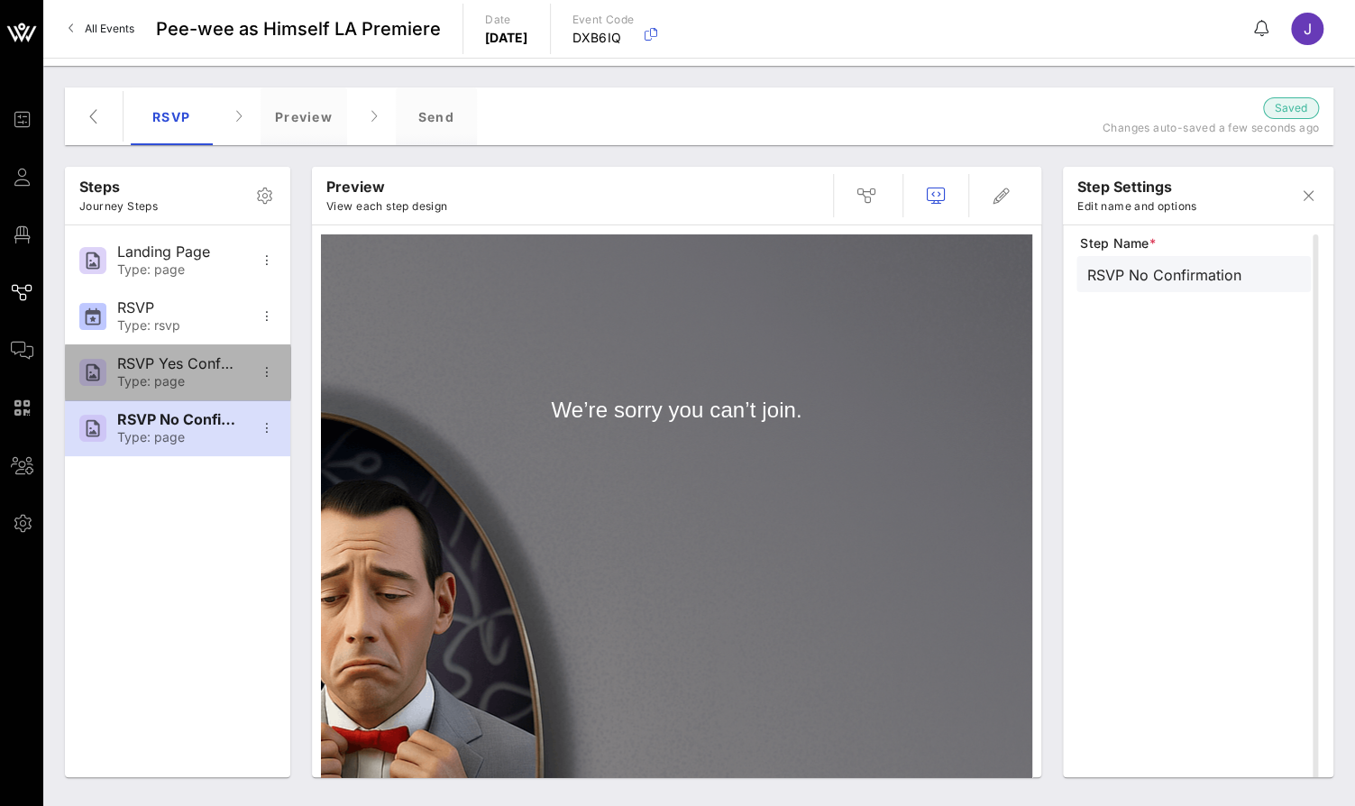
click at [218, 371] on div "RSVP Yes Confirmation" at bounding box center [176, 363] width 119 height 17
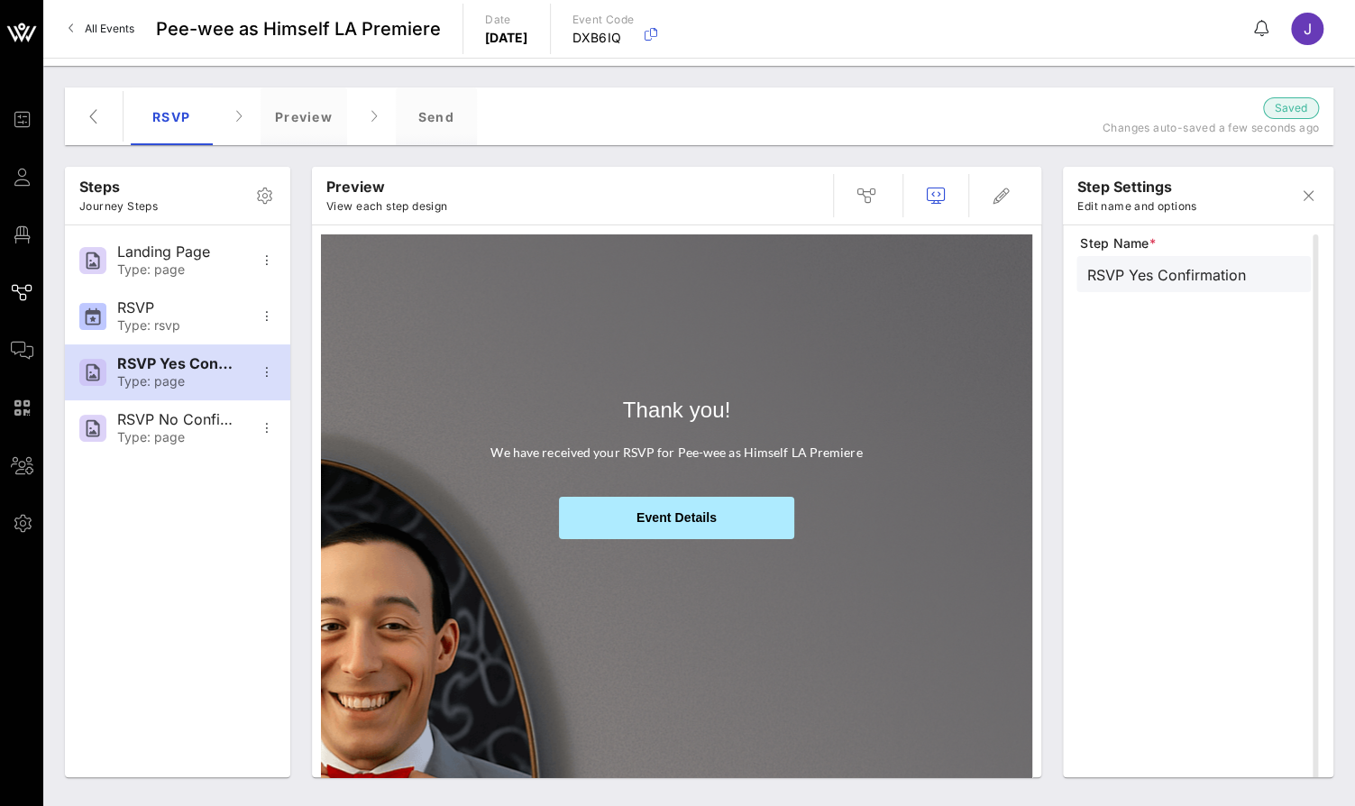
click at [701, 516] on span "Event Details" at bounding box center [676, 517] width 80 height 14
click at [691, 510] on span "Event Details" at bounding box center [676, 517] width 80 height 14
click at [207, 262] on div "Type: page" at bounding box center [176, 269] width 119 height 15
type input "Landing Page"
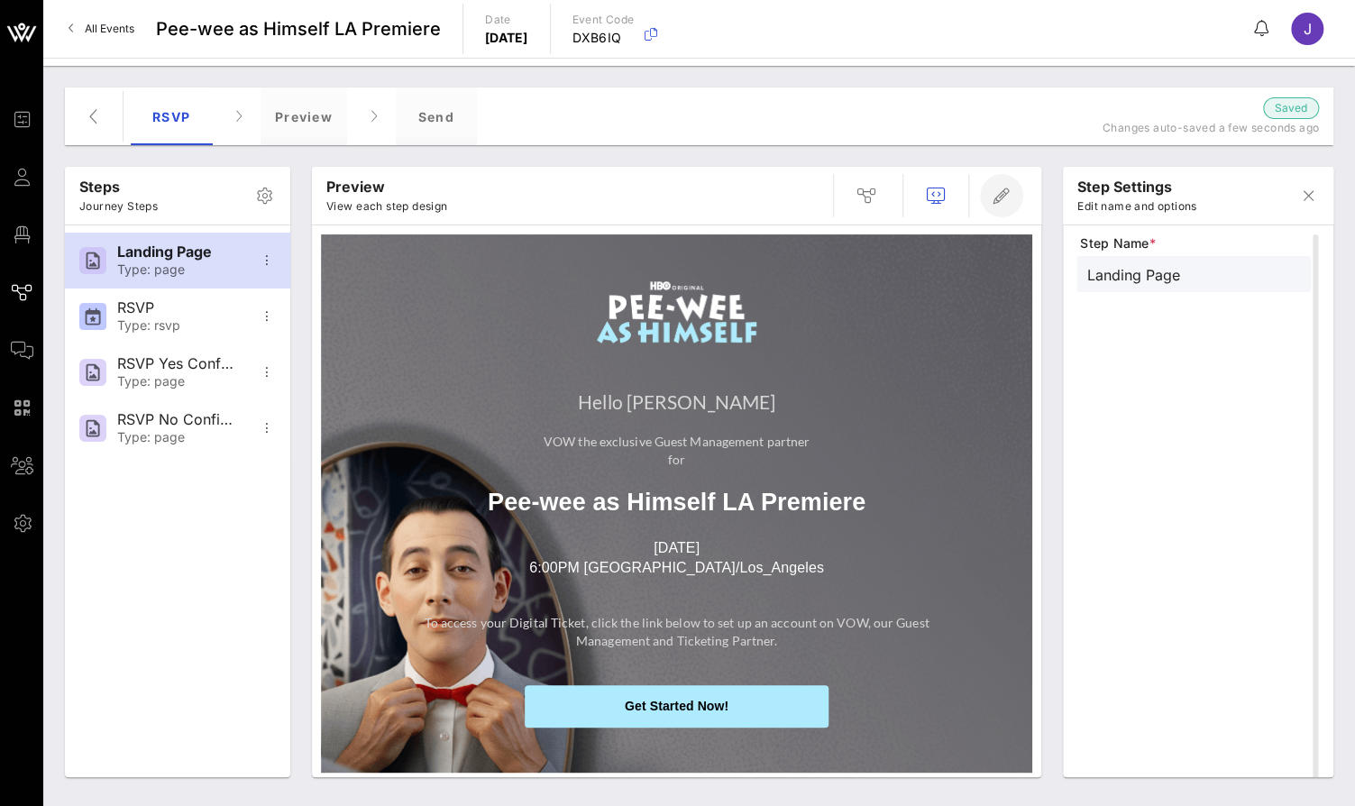
click at [1000, 193] on icon "button" at bounding box center [1002, 196] width 22 height 22
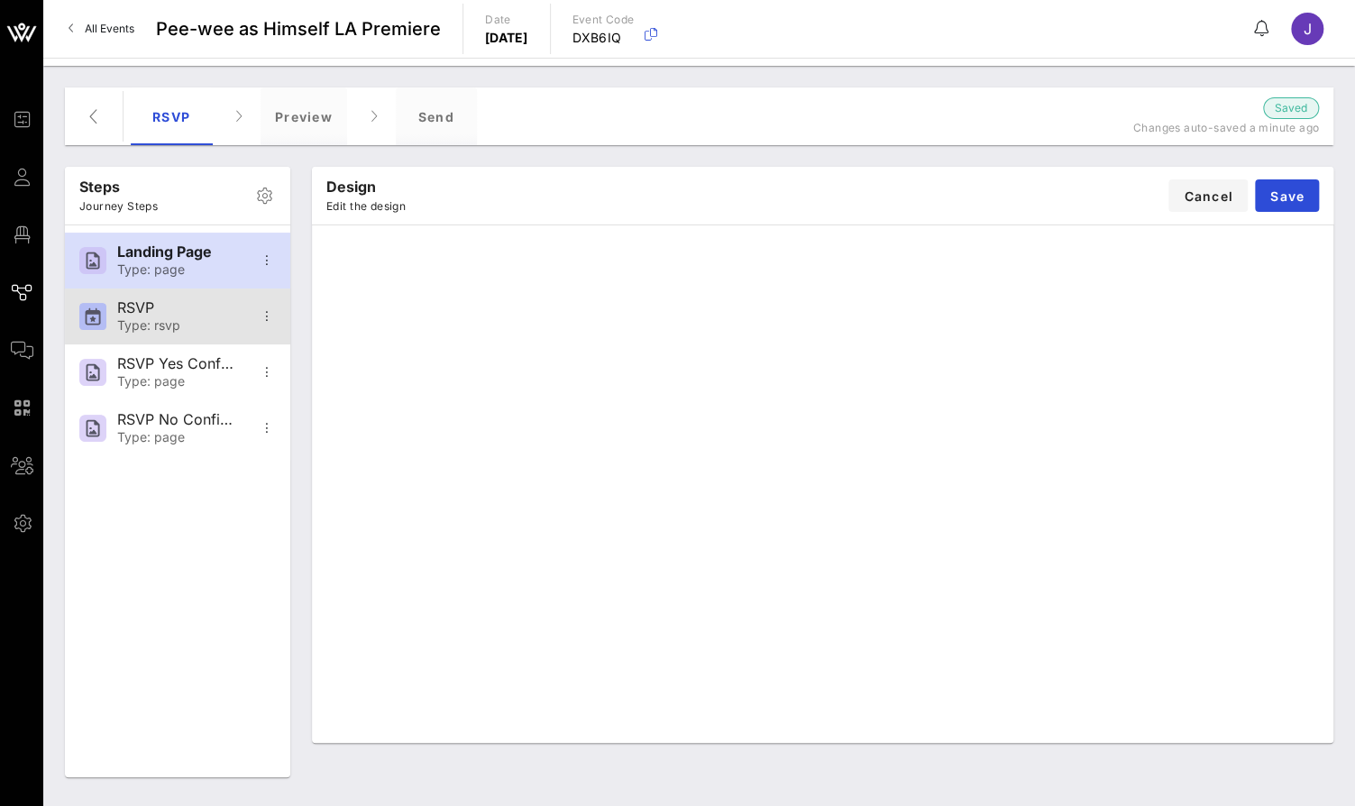
click at [172, 321] on div "Type: rsvp" at bounding box center [176, 325] width 119 height 15
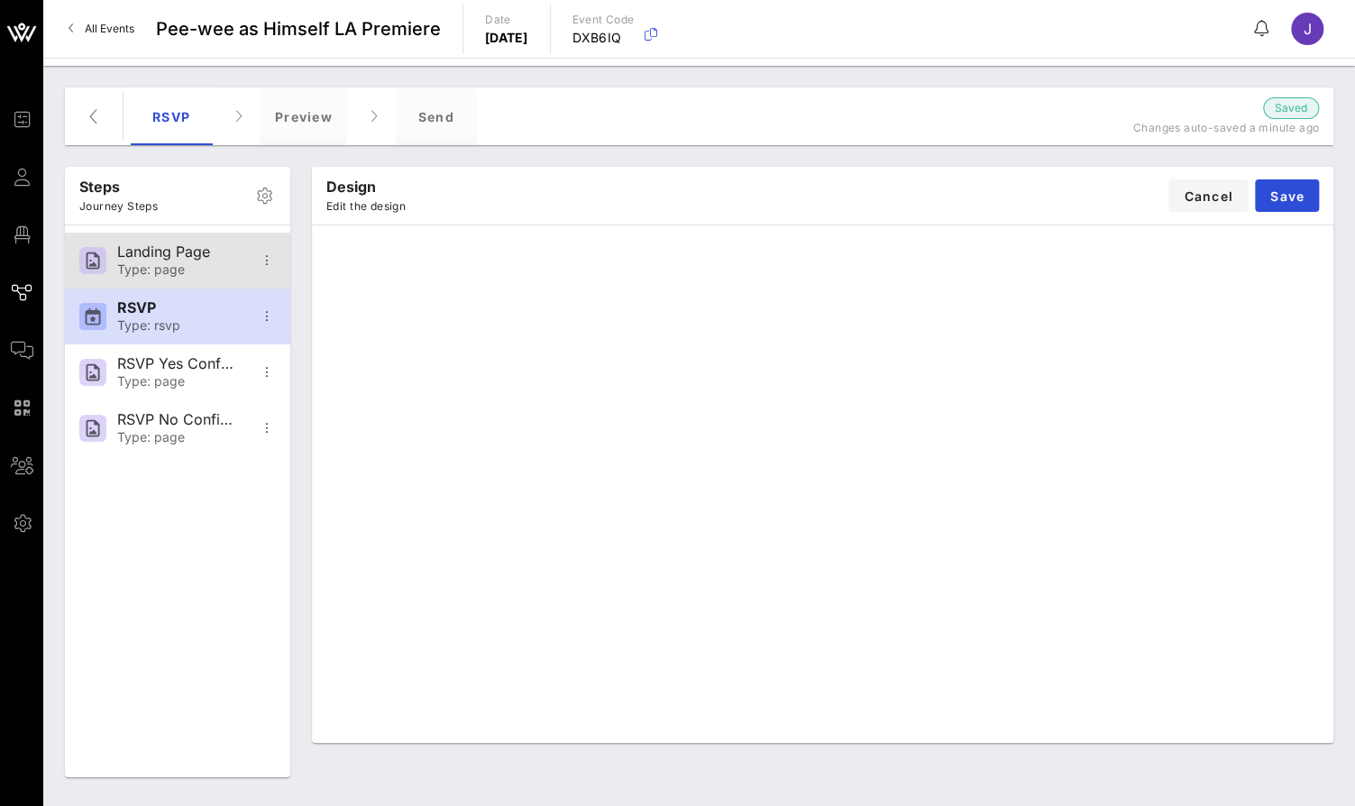
click at [186, 270] on div "Type: page" at bounding box center [176, 269] width 119 height 15
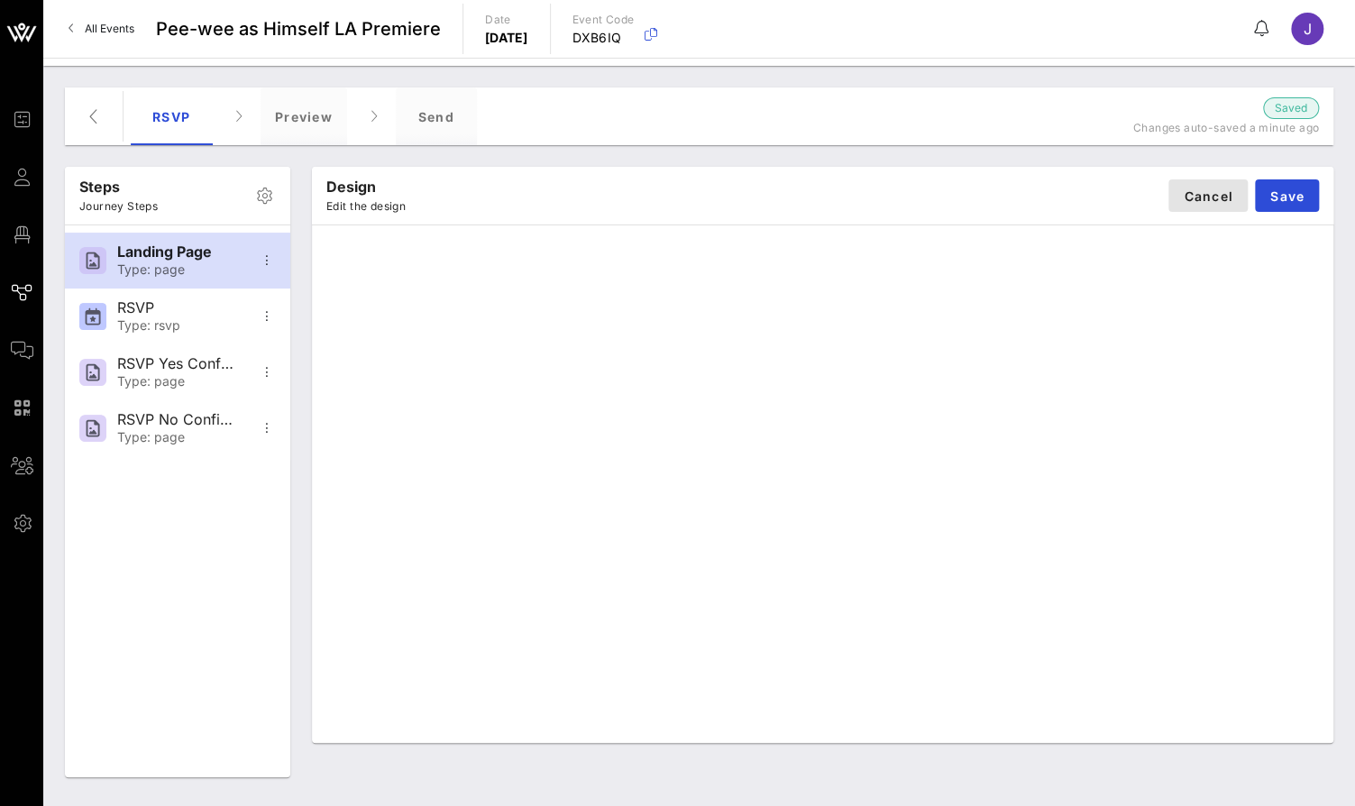
click at [1202, 188] on span "Cancel" at bounding box center [1208, 195] width 50 height 15
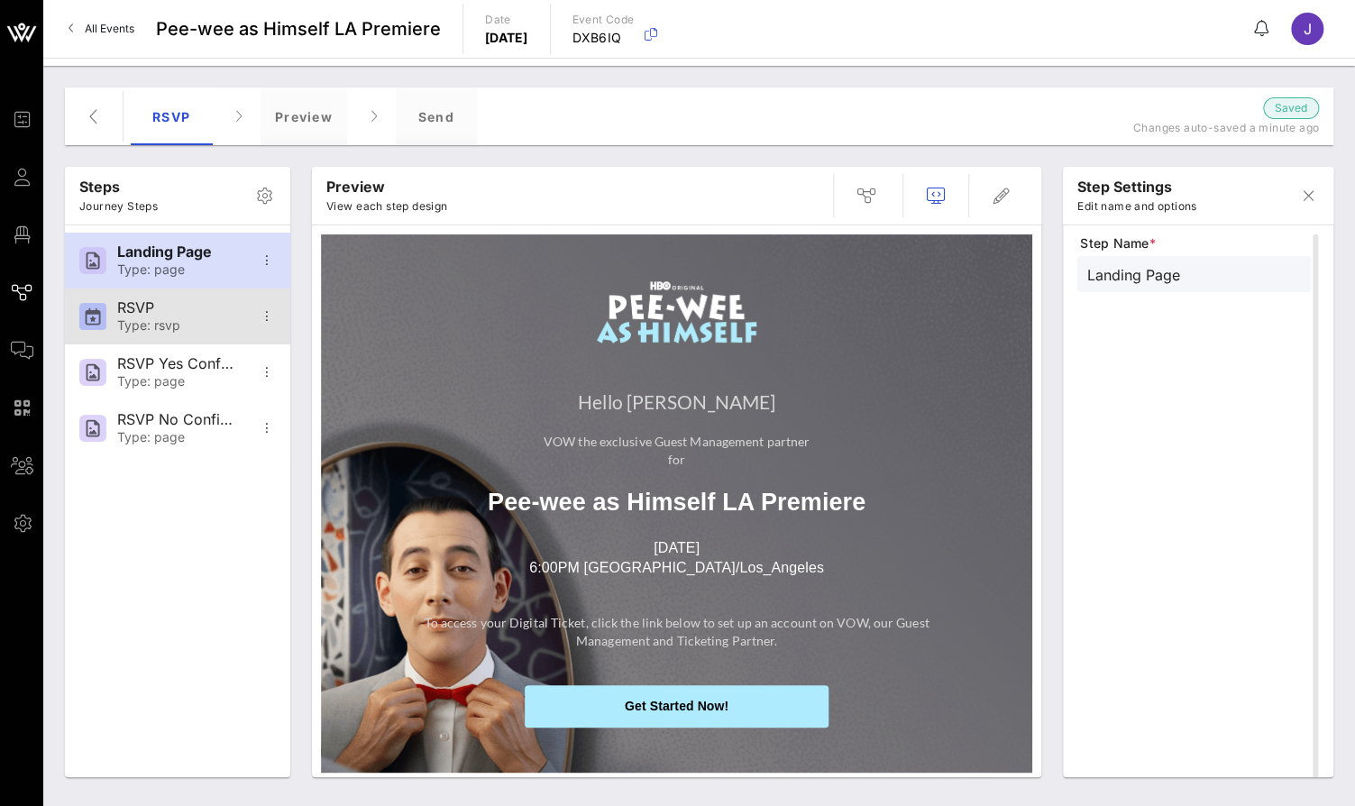
click at [201, 342] on div "RSVP Type: rsvp" at bounding box center [176, 316] width 119 height 56
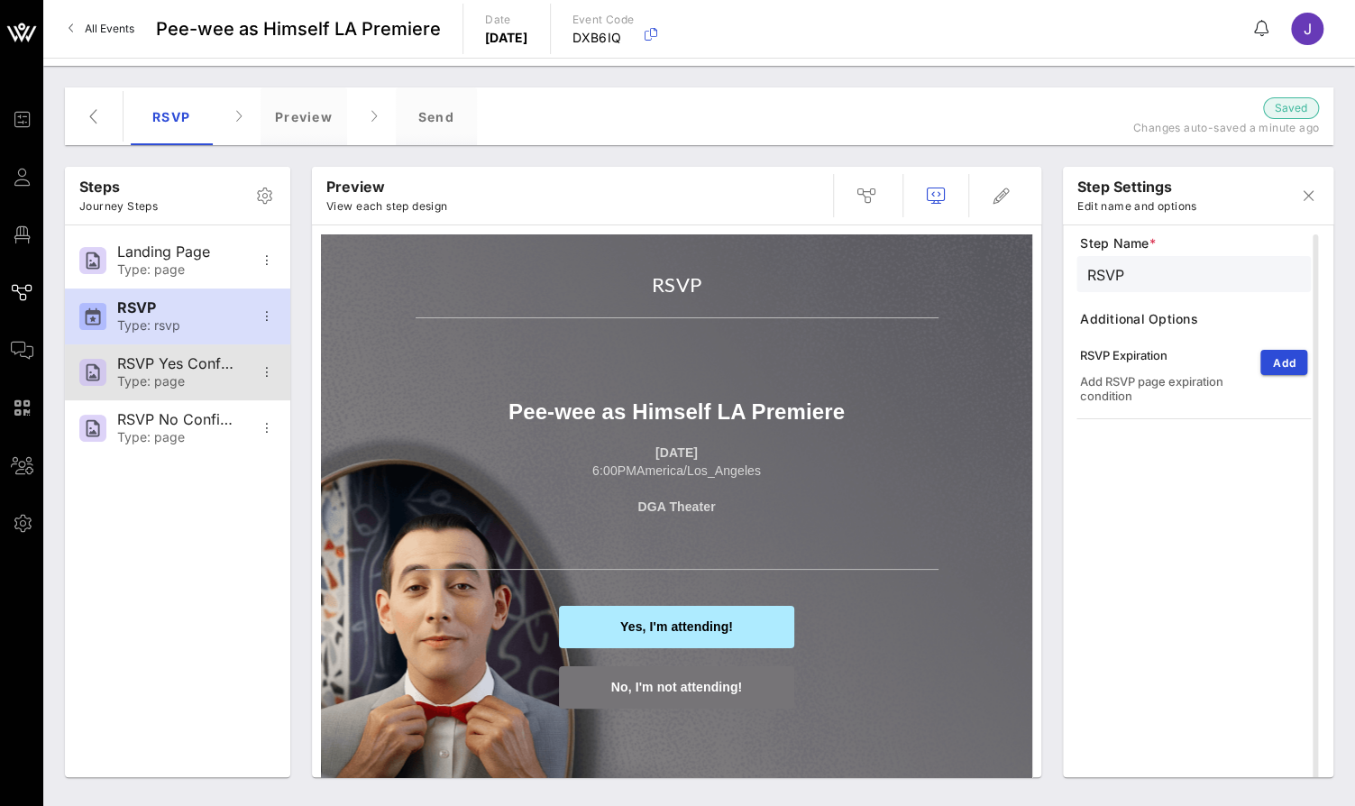
click at [200, 372] on div "RSVP Yes Confirmation Type: page" at bounding box center [176, 372] width 119 height 56
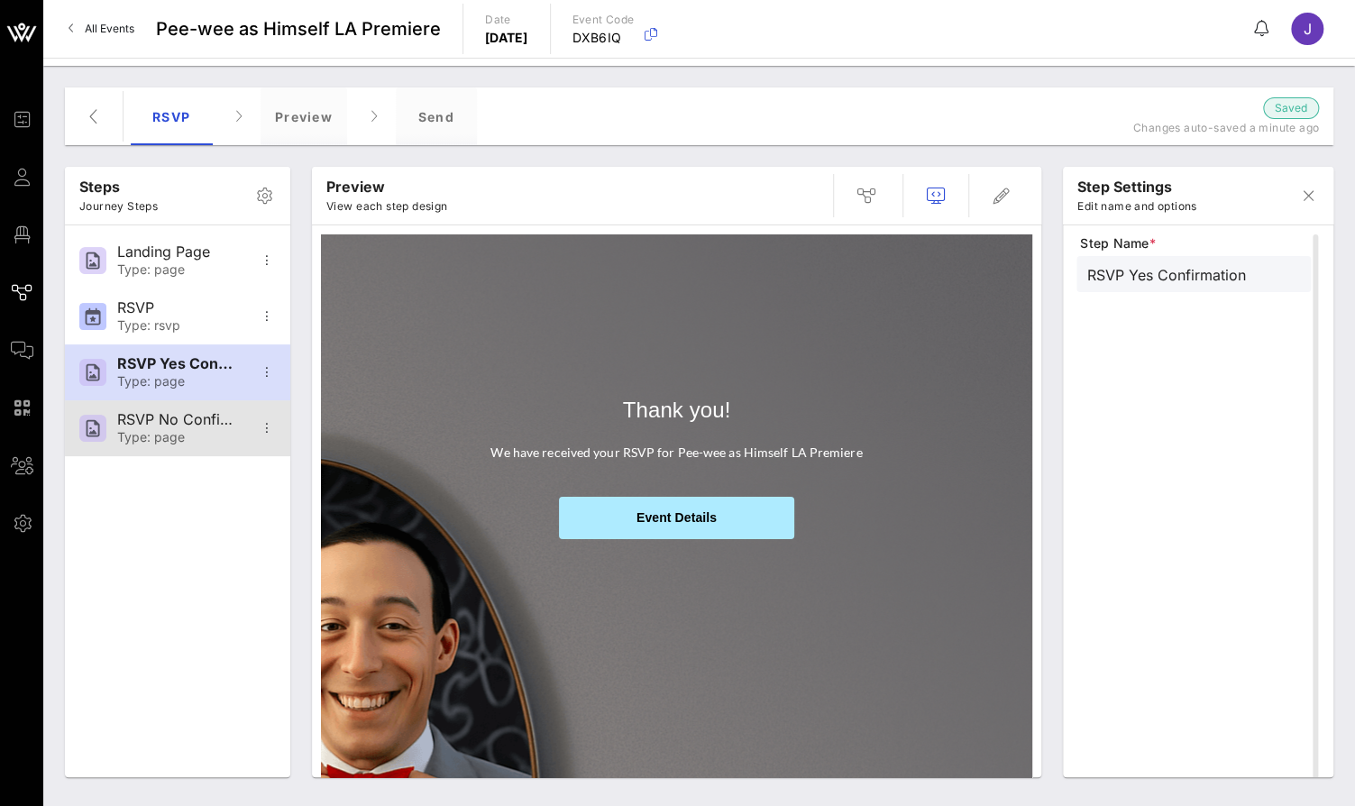
click at [199, 425] on div "RSVP No Confirmation" at bounding box center [176, 419] width 119 height 17
type input "RSVP No Confirmation"
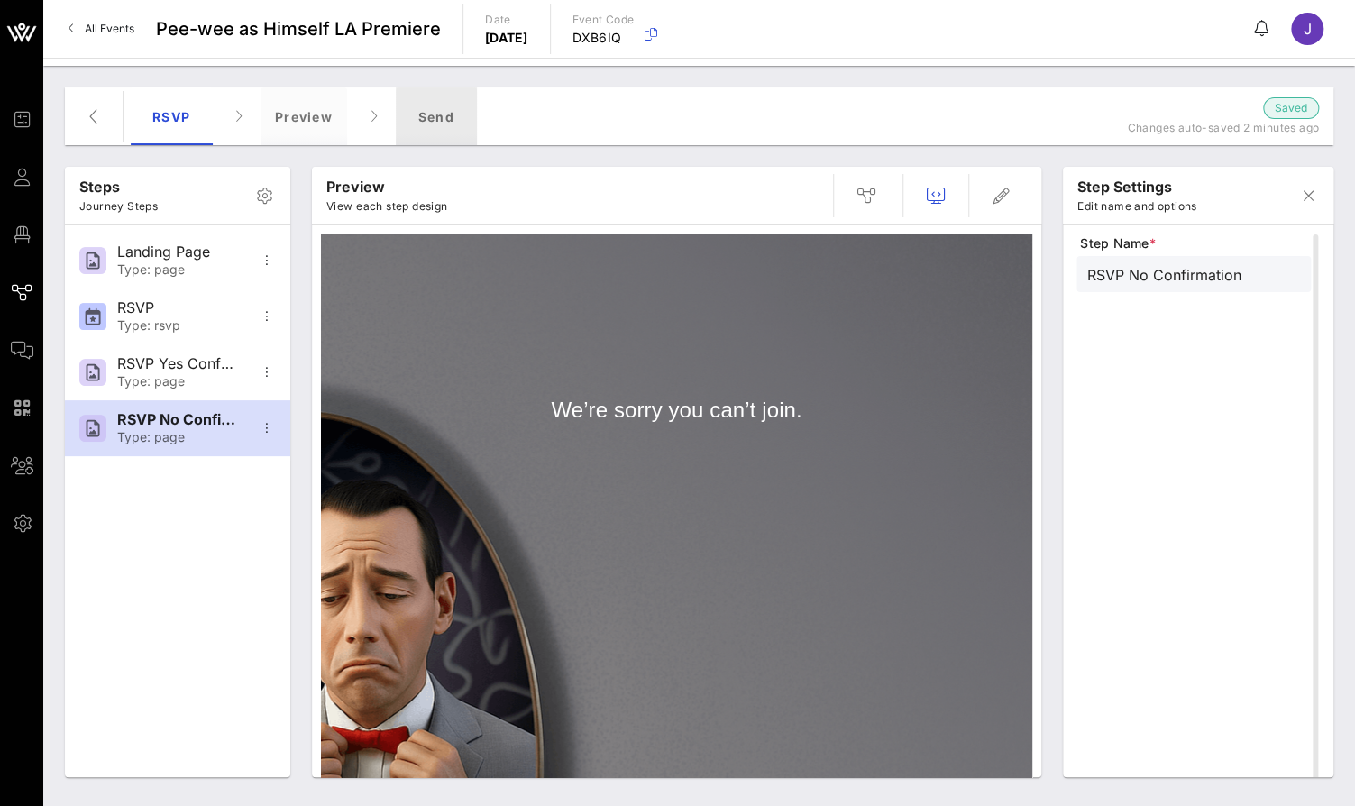
click at [447, 117] on div "Send" at bounding box center [436, 116] width 81 height 58
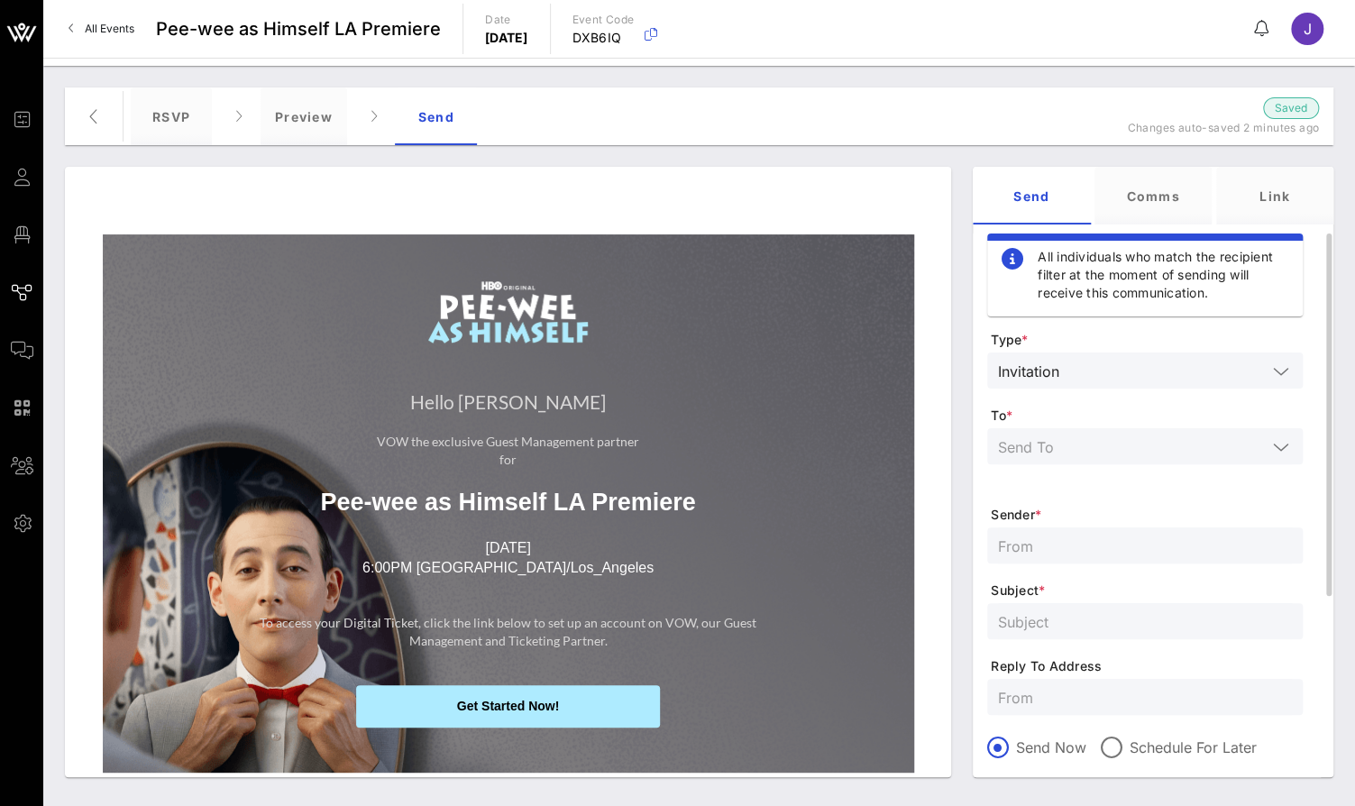
click at [1186, 369] on input "text" at bounding box center [1166, 370] width 200 height 23
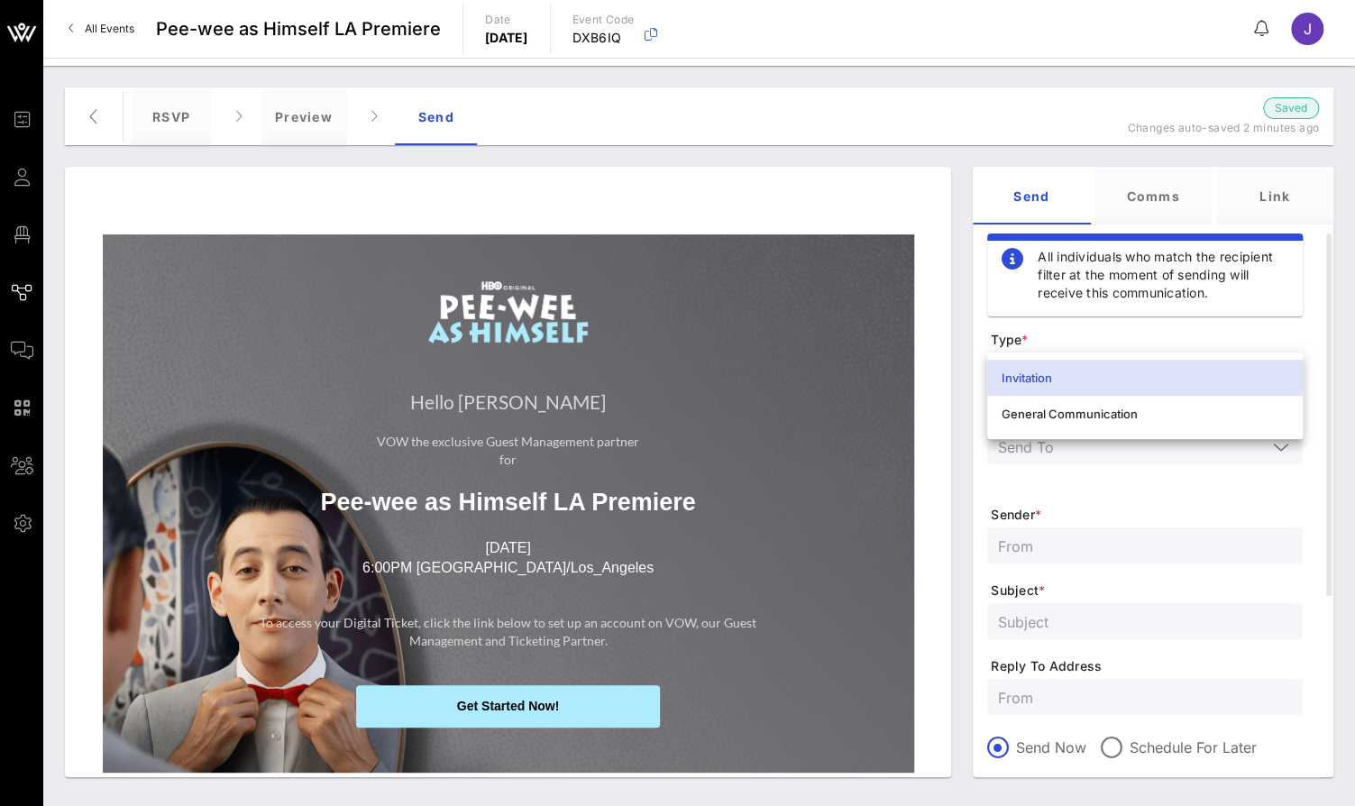
click at [1175, 377] on div "Invitation" at bounding box center [1144, 377] width 287 height 14
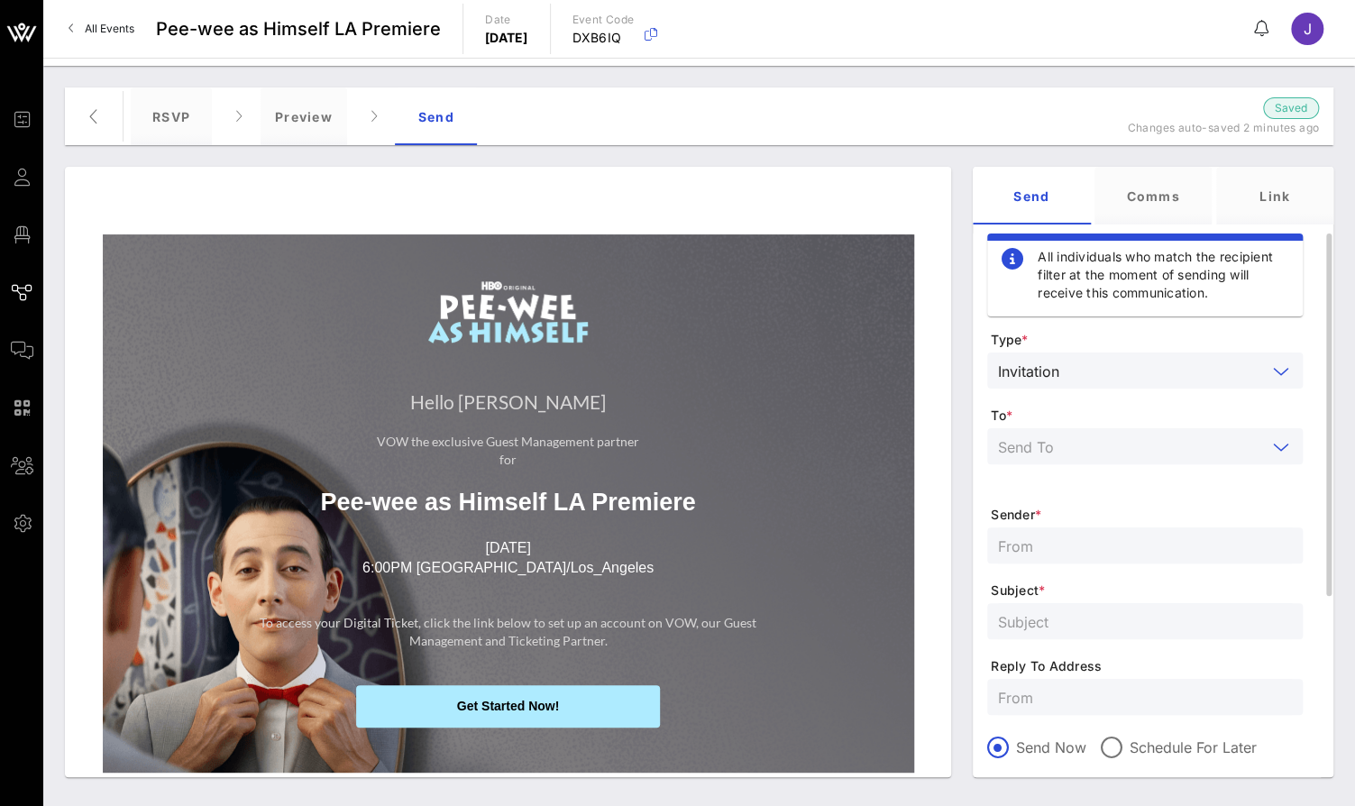
click at [1099, 434] on input "text" at bounding box center [1132, 445] width 269 height 23
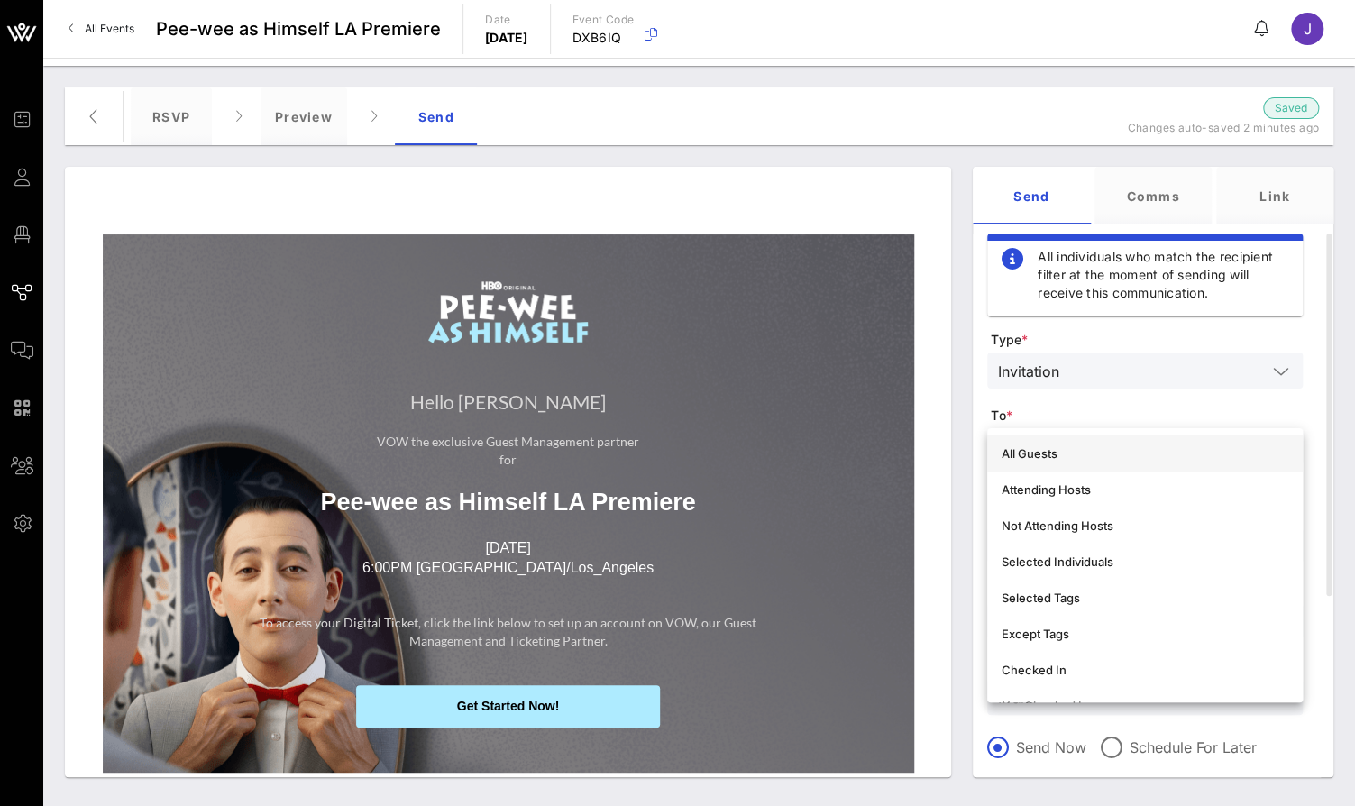
click at [1089, 453] on div "All Guests" at bounding box center [1144, 453] width 287 height 14
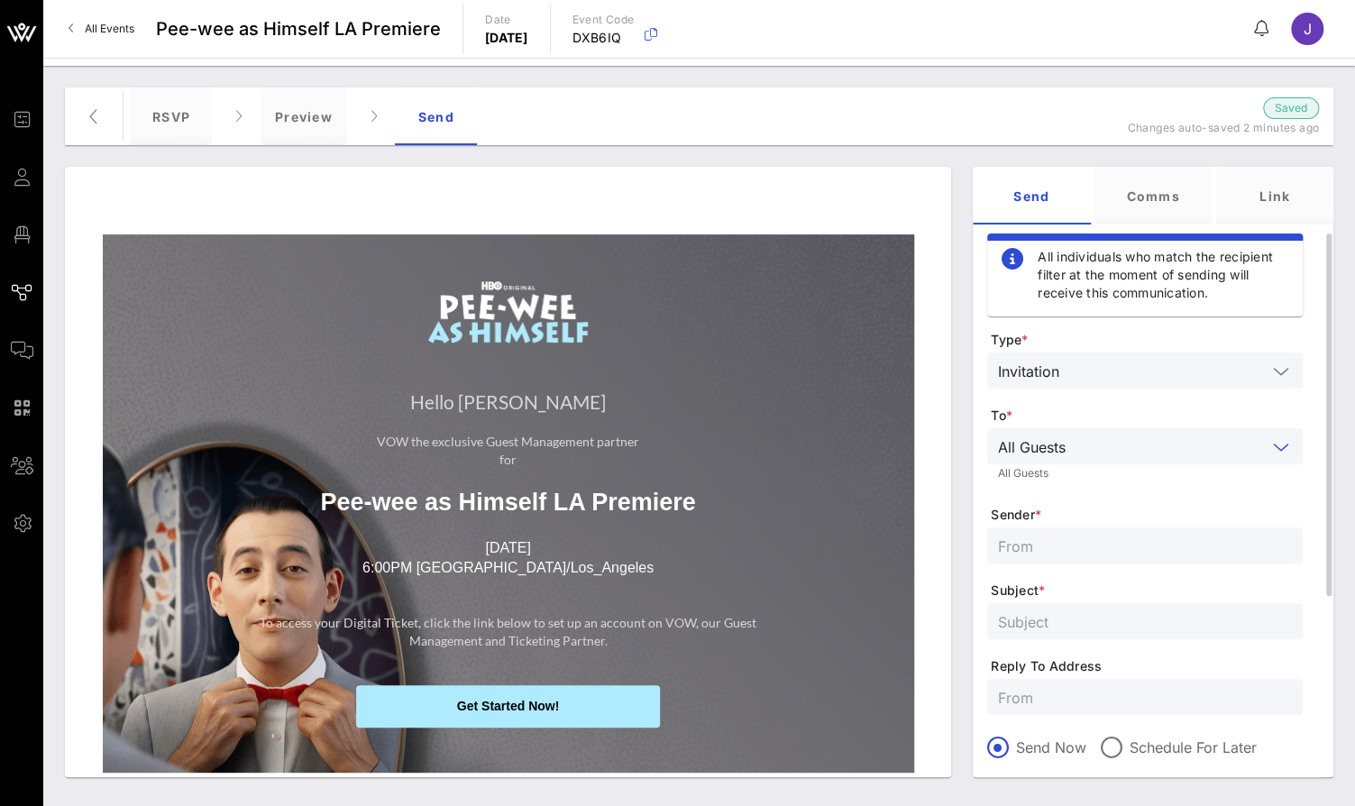
click at [1100, 535] on input "text" at bounding box center [1145, 545] width 294 height 23
type input "[PERSON_NAME][EMAIL_ADDRESS][DOMAIN_NAME]"
click at [1152, 623] on input "text" at bounding box center [1145, 620] width 294 height 23
type input "G"
type input "RSVP for Pee-Wee As Himself"
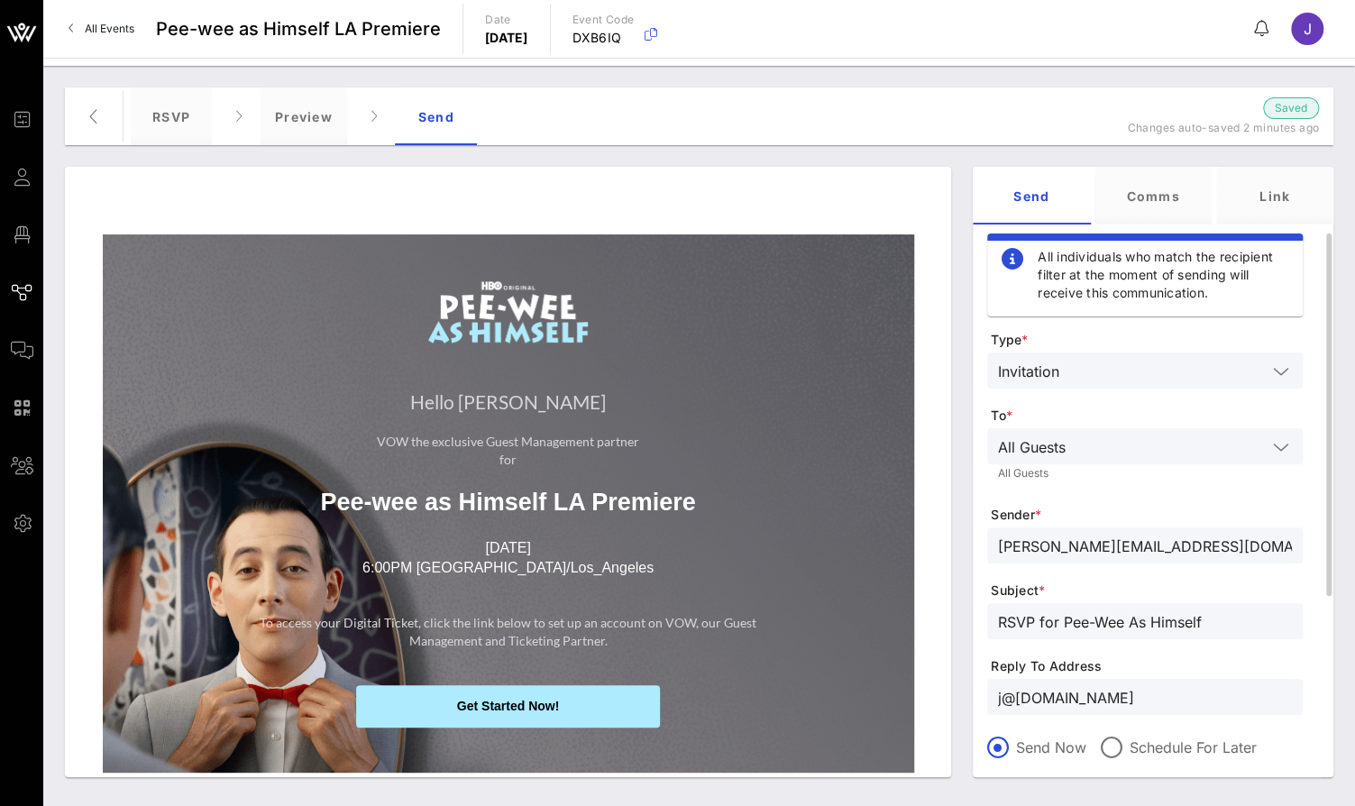
type input "j@[DOMAIN_NAME]"
click at [1161, 452] on input "text" at bounding box center [1170, 445] width 194 height 23
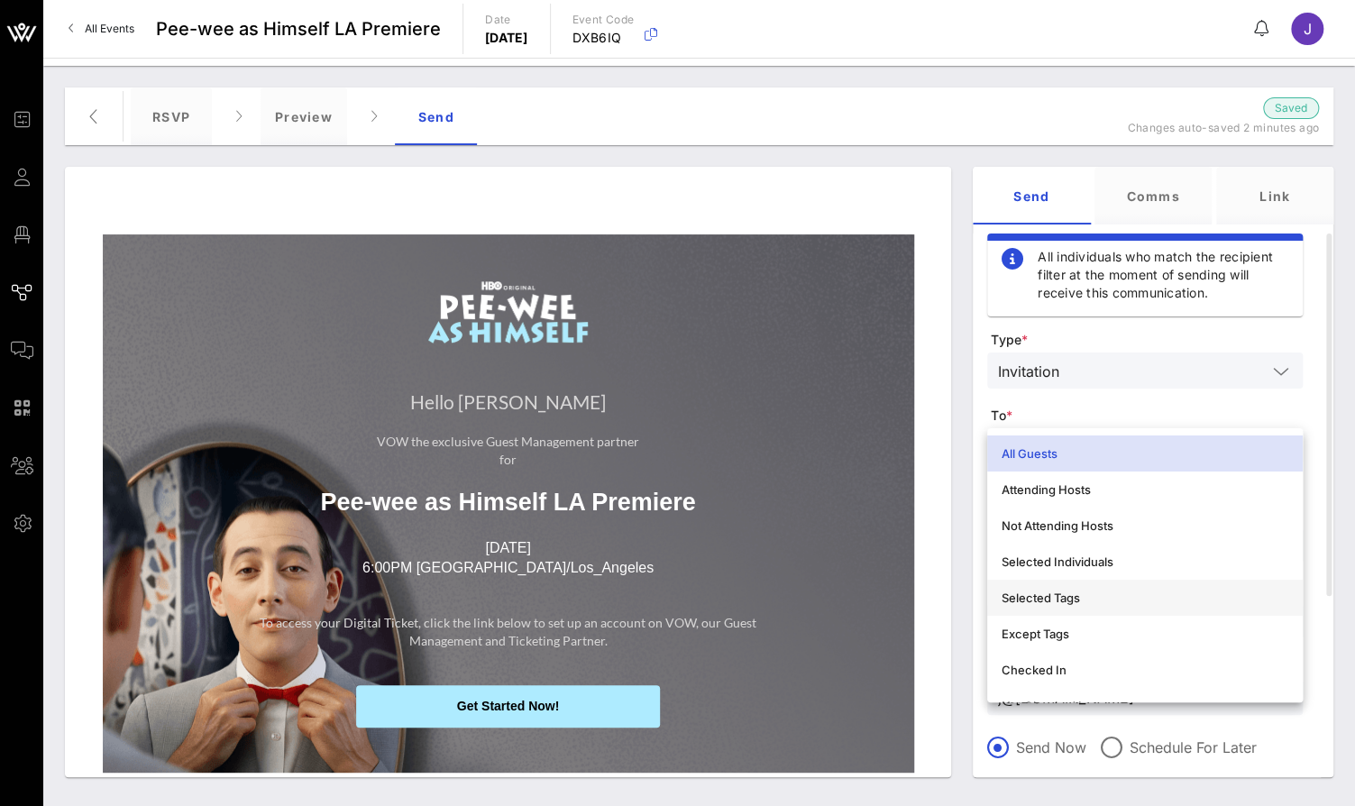
click at [1079, 599] on div "Selected Tags" at bounding box center [1144, 597] width 287 height 14
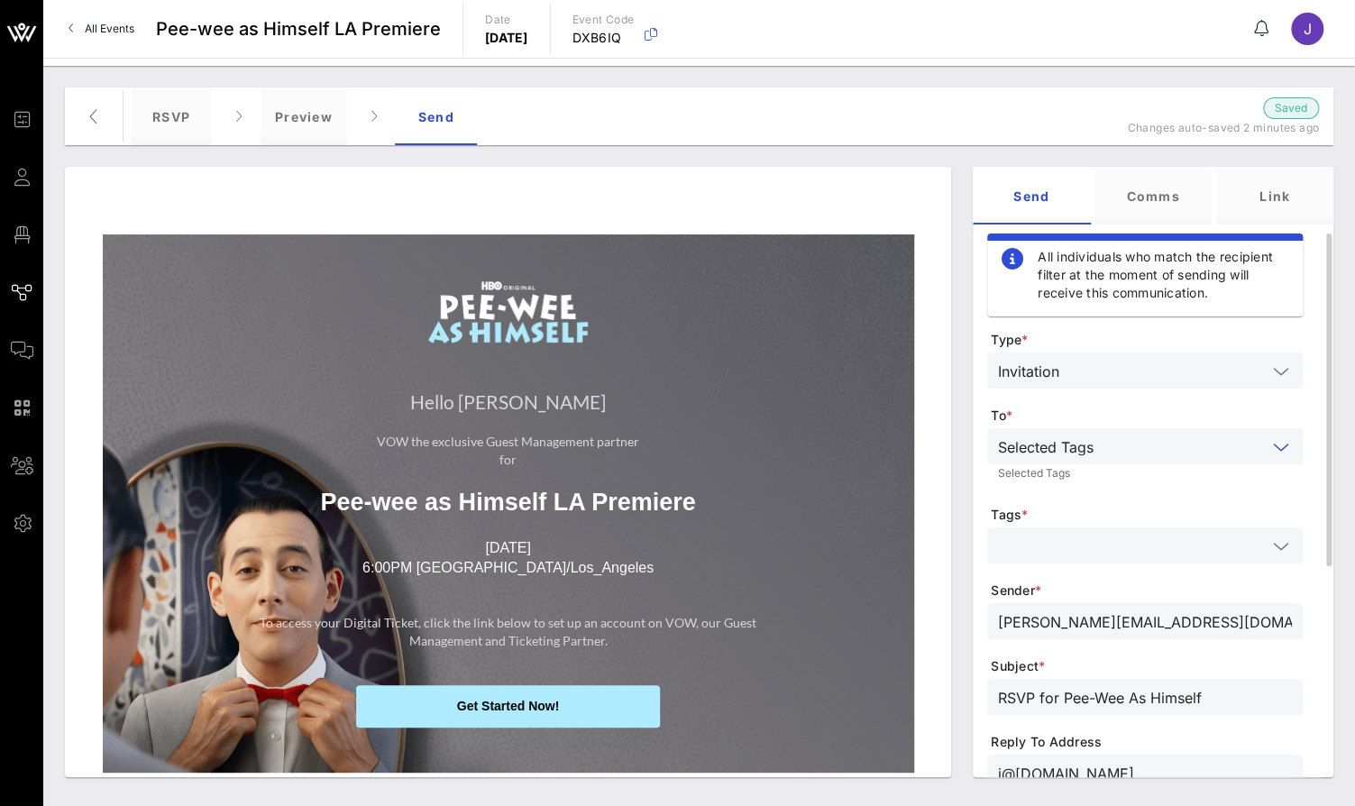
click at [1170, 444] on input "text" at bounding box center [1184, 445] width 166 height 23
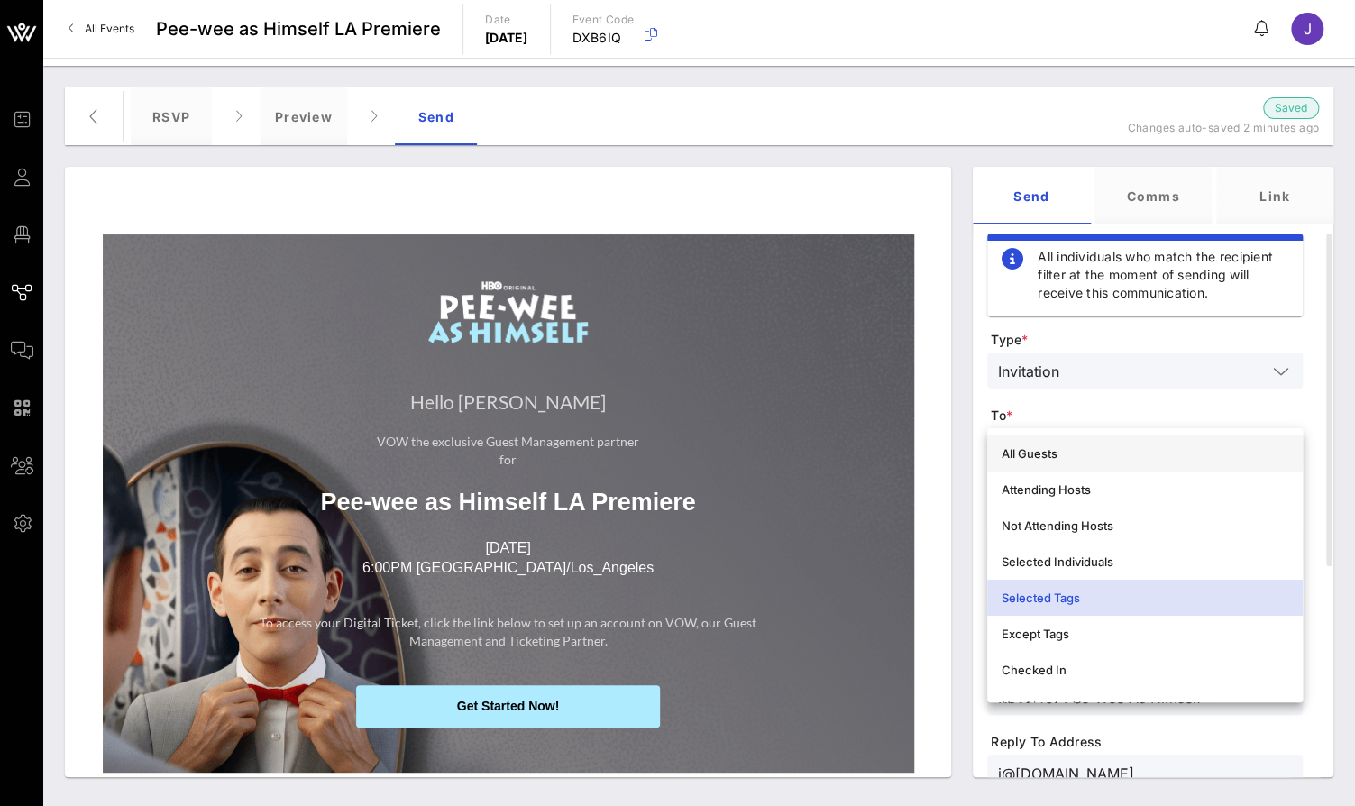
click at [1147, 460] on div "All Guests" at bounding box center [1144, 453] width 287 height 14
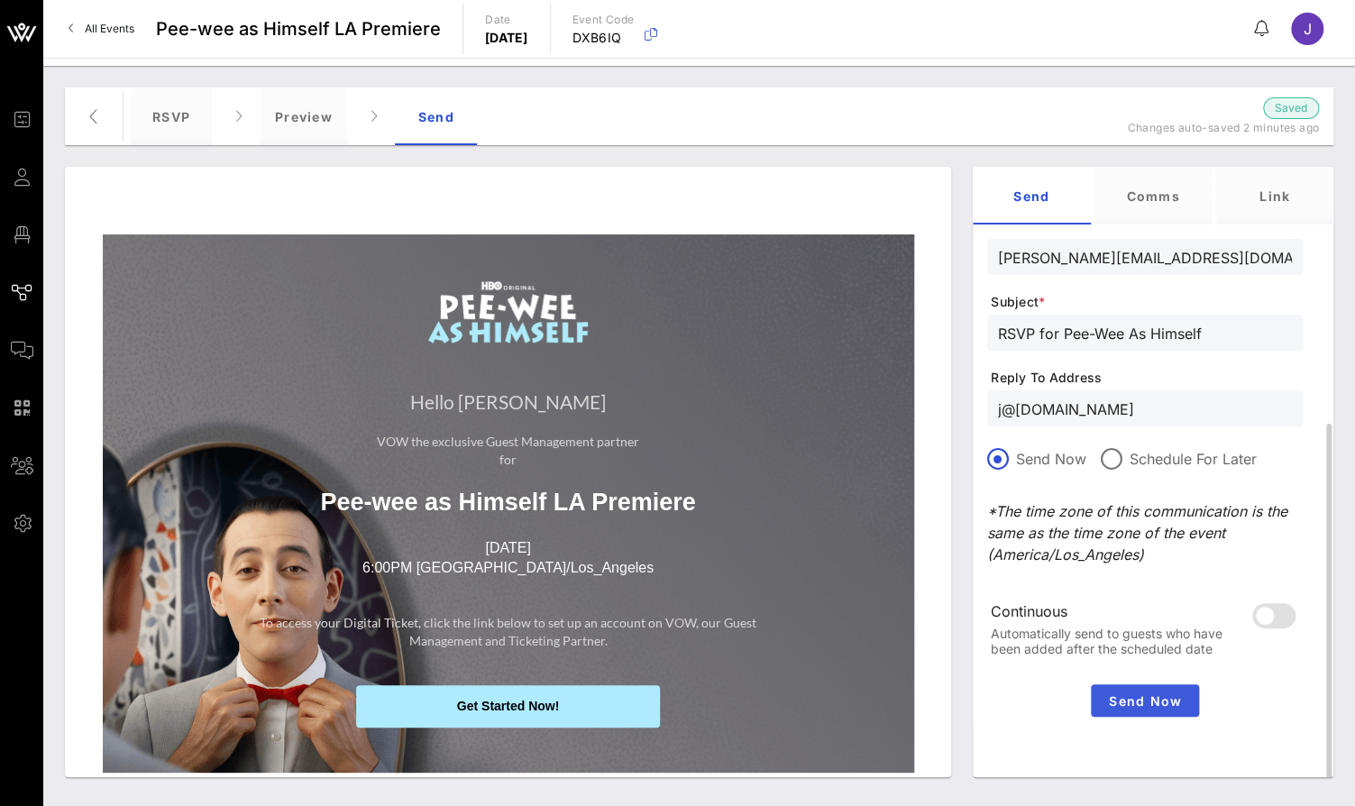
click at [1131, 708] on button "Send Now" at bounding box center [1145, 700] width 108 height 32
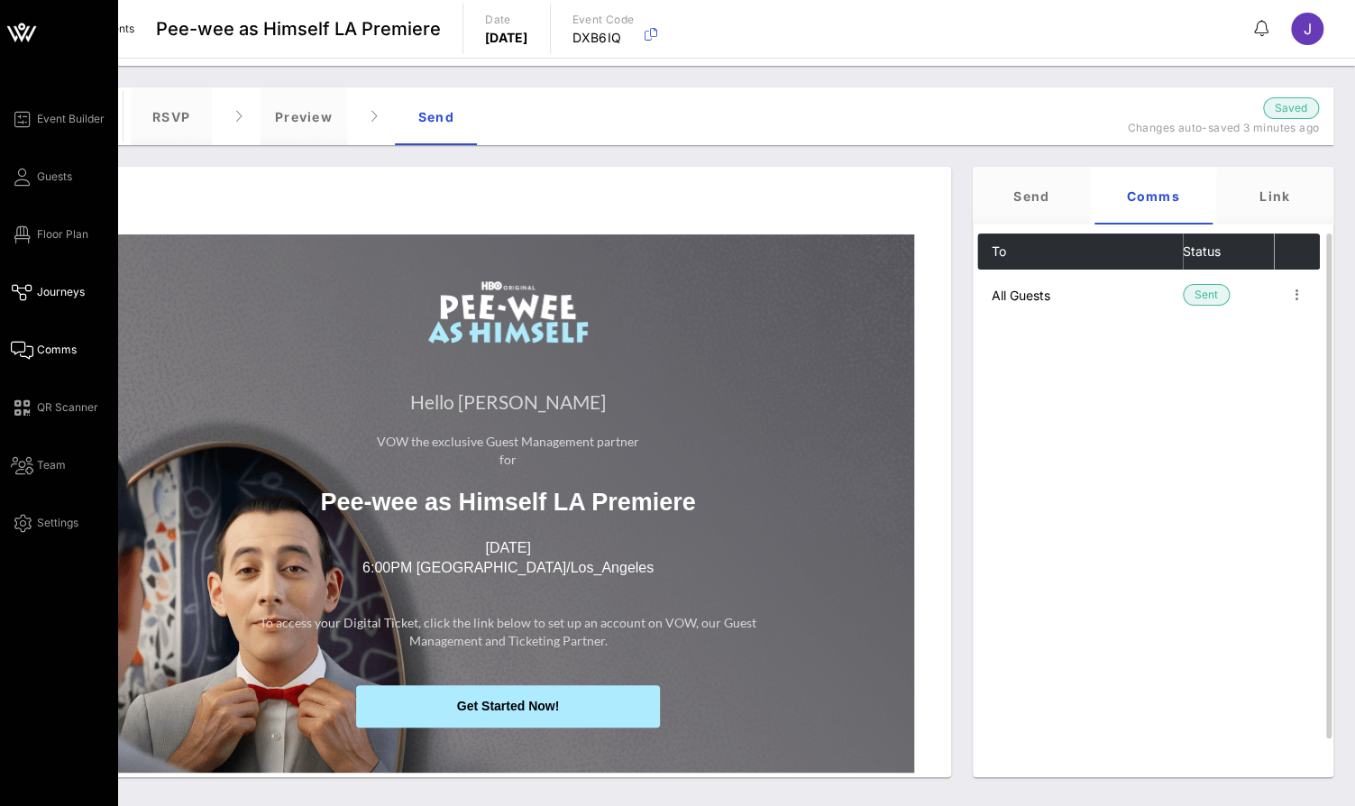
click at [48, 354] on span "Comms" at bounding box center [57, 350] width 40 height 16
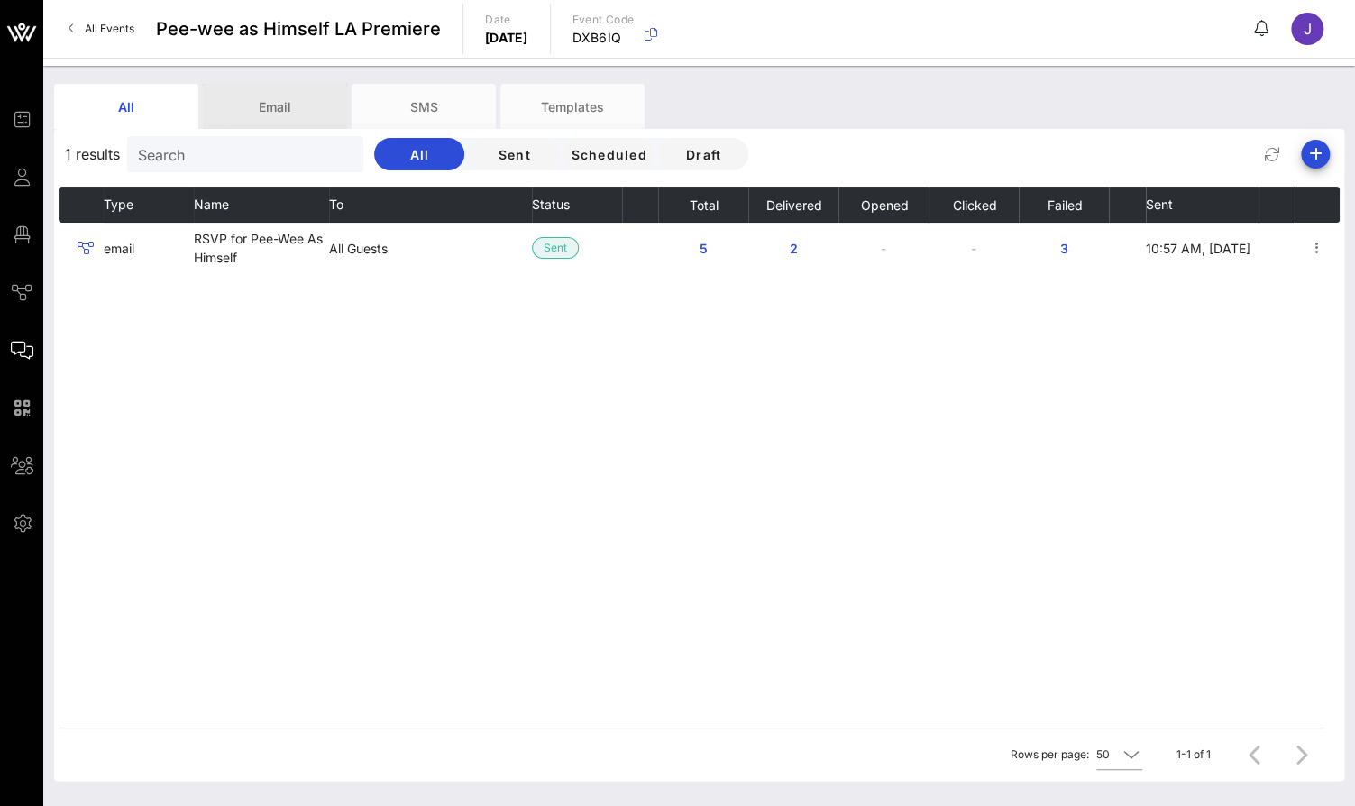
click at [279, 104] on div "Email" at bounding box center [275, 106] width 144 height 45
click at [456, 104] on div "SMS" at bounding box center [424, 106] width 144 height 45
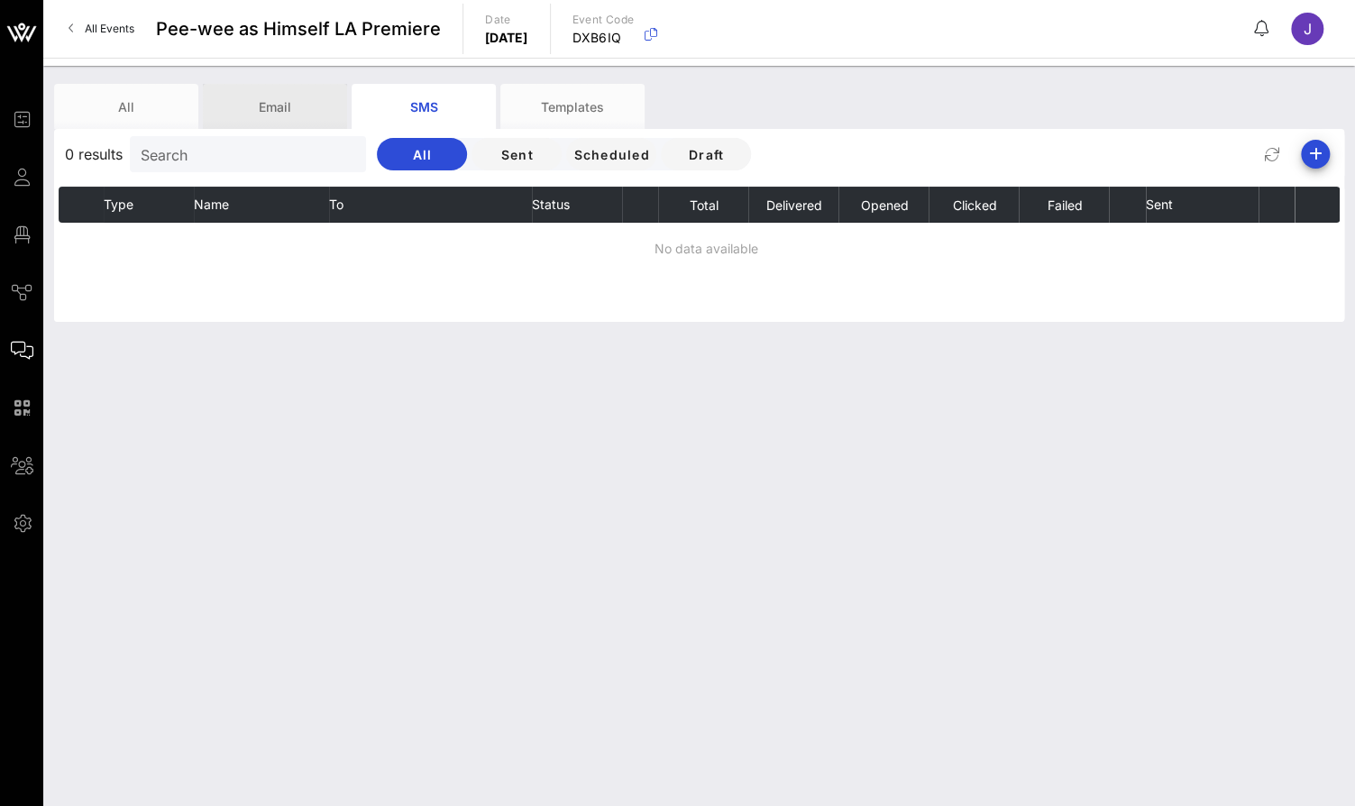
click at [282, 104] on div "Email" at bounding box center [275, 106] width 144 height 45
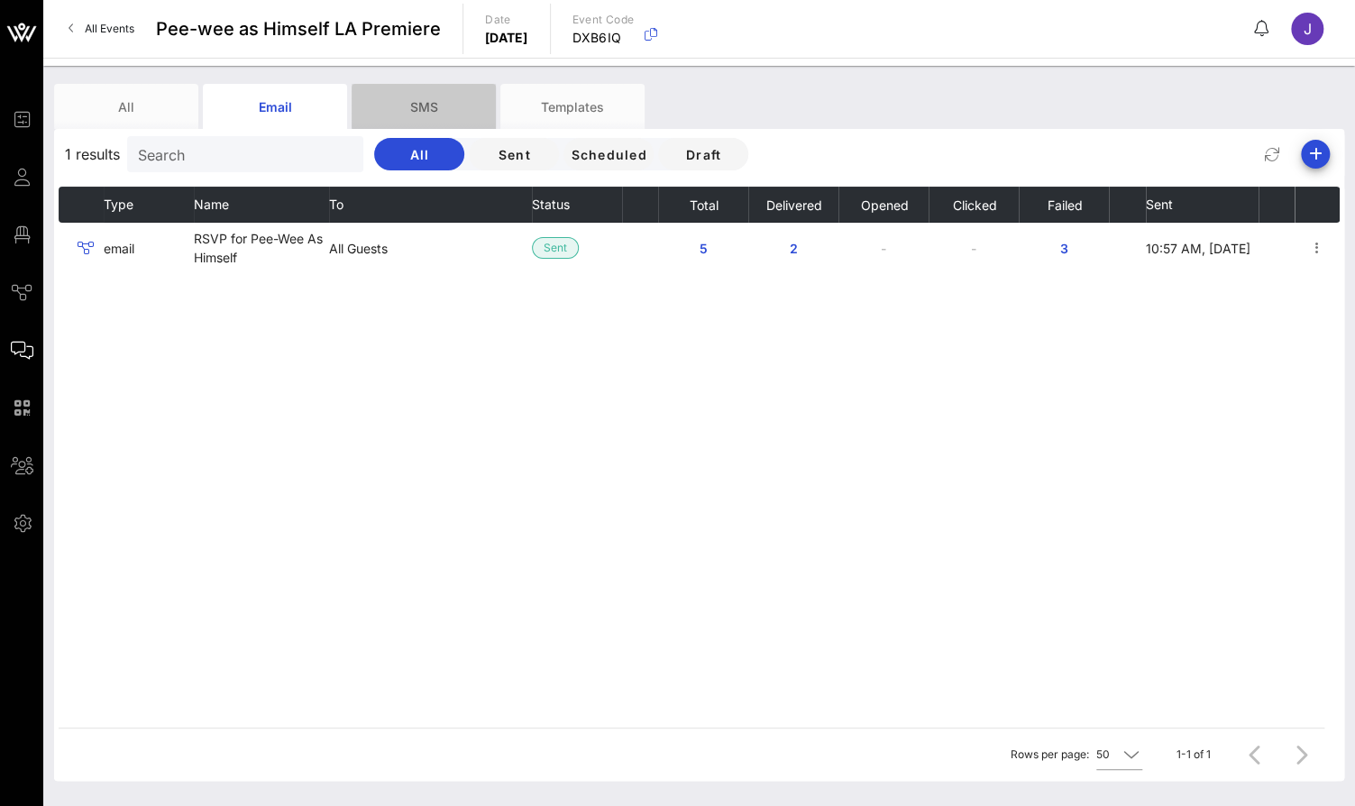
click at [428, 108] on div "SMS" at bounding box center [424, 106] width 144 height 45
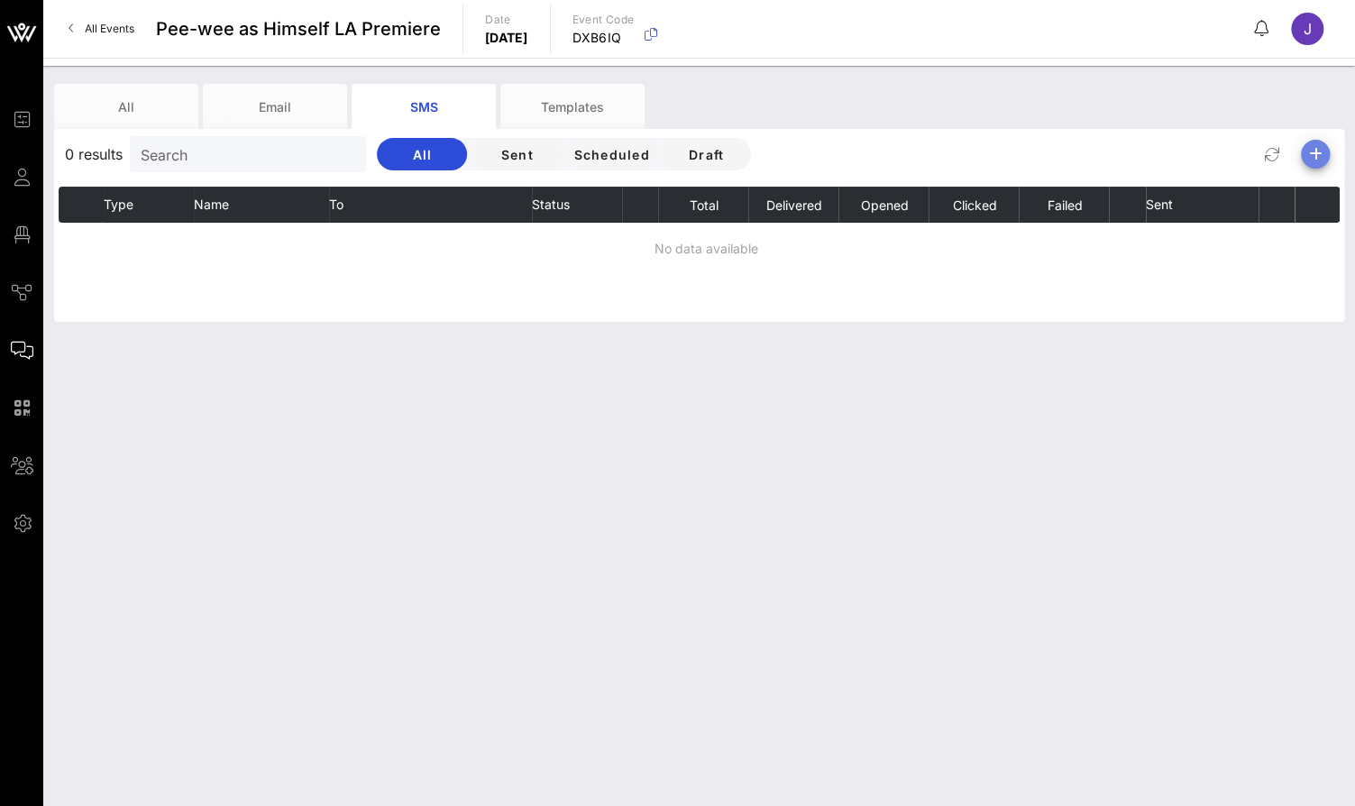
click at [1318, 154] on icon "button" at bounding box center [1315, 154] width 22 height 22
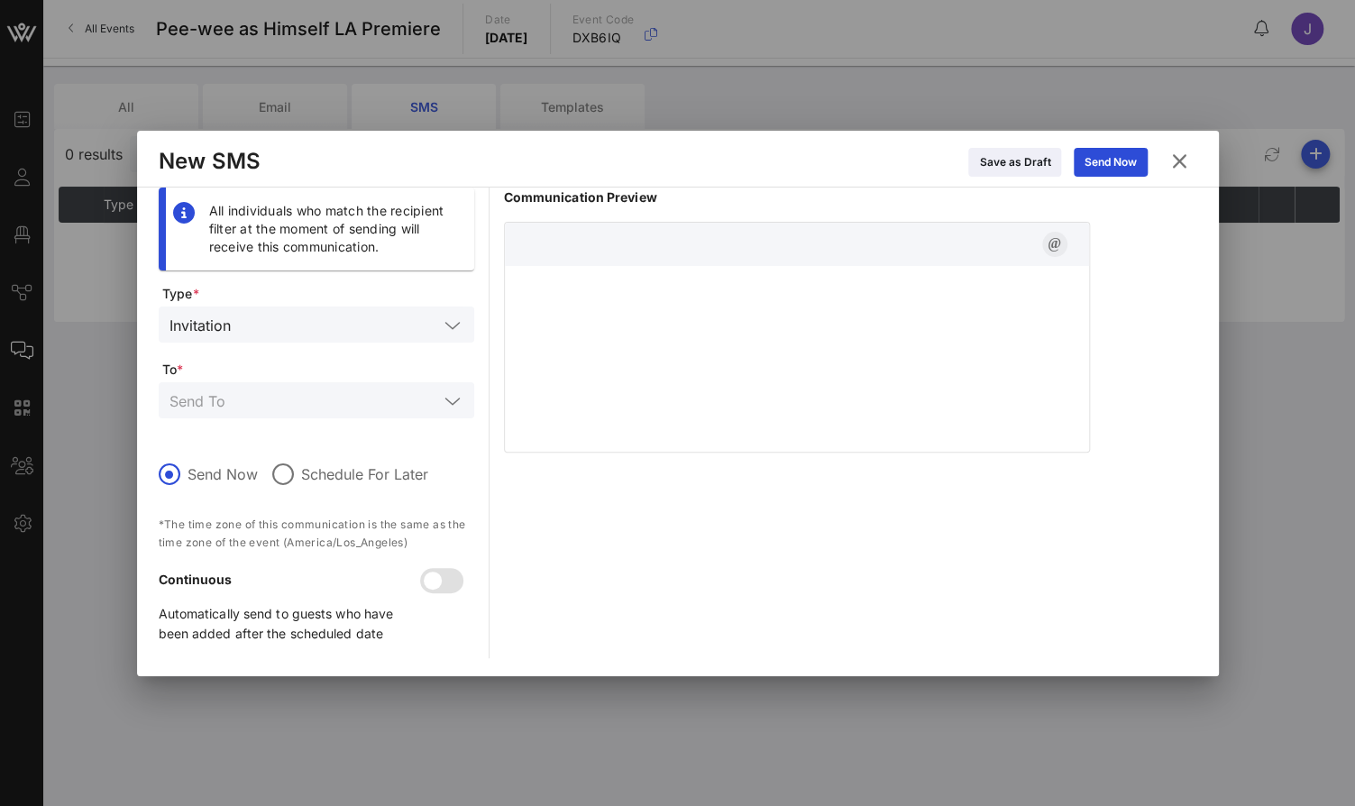
click at [1056, 242] on icon "button" at bounding box center [1055, 244] width 22 height 22
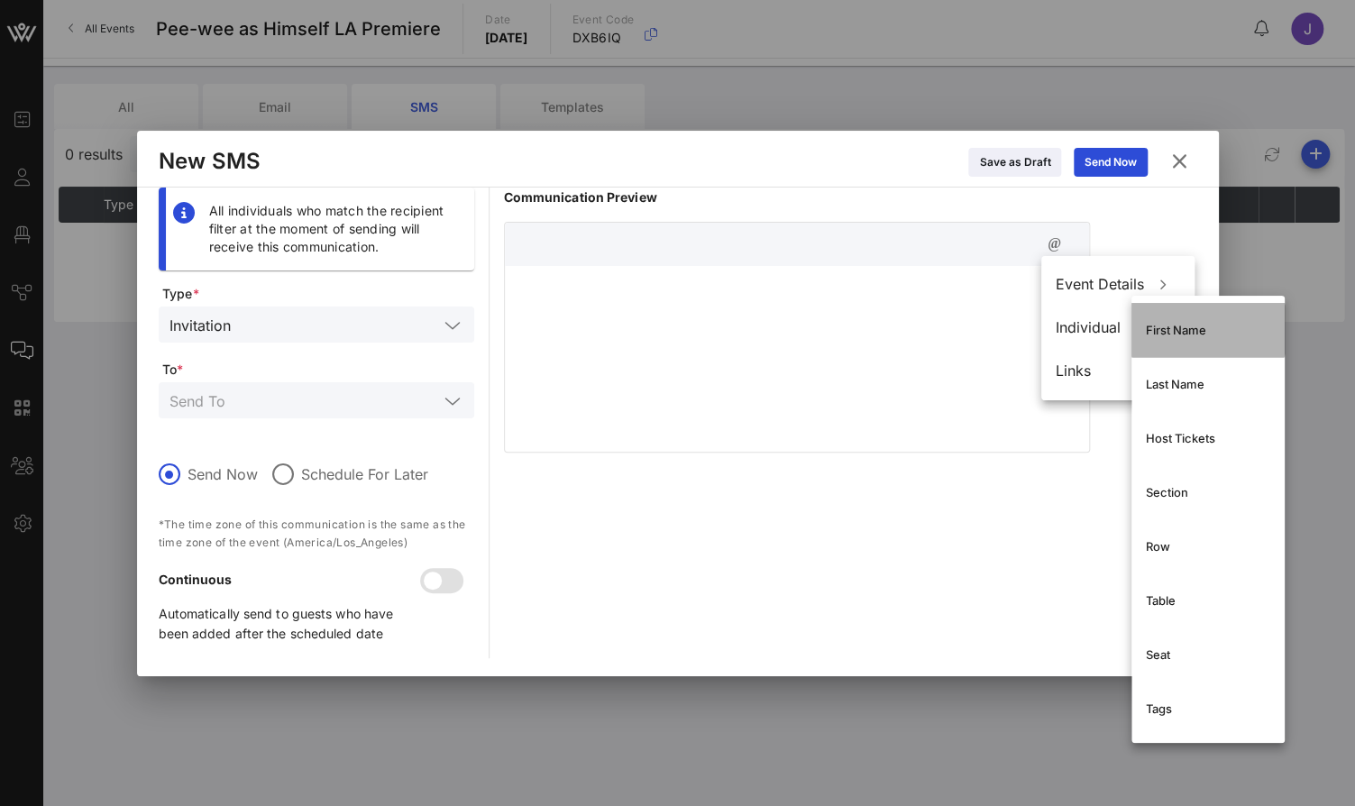
click at [1160, 331] on div "First Name" at bounding box center [1208, 330] width 124 height 14
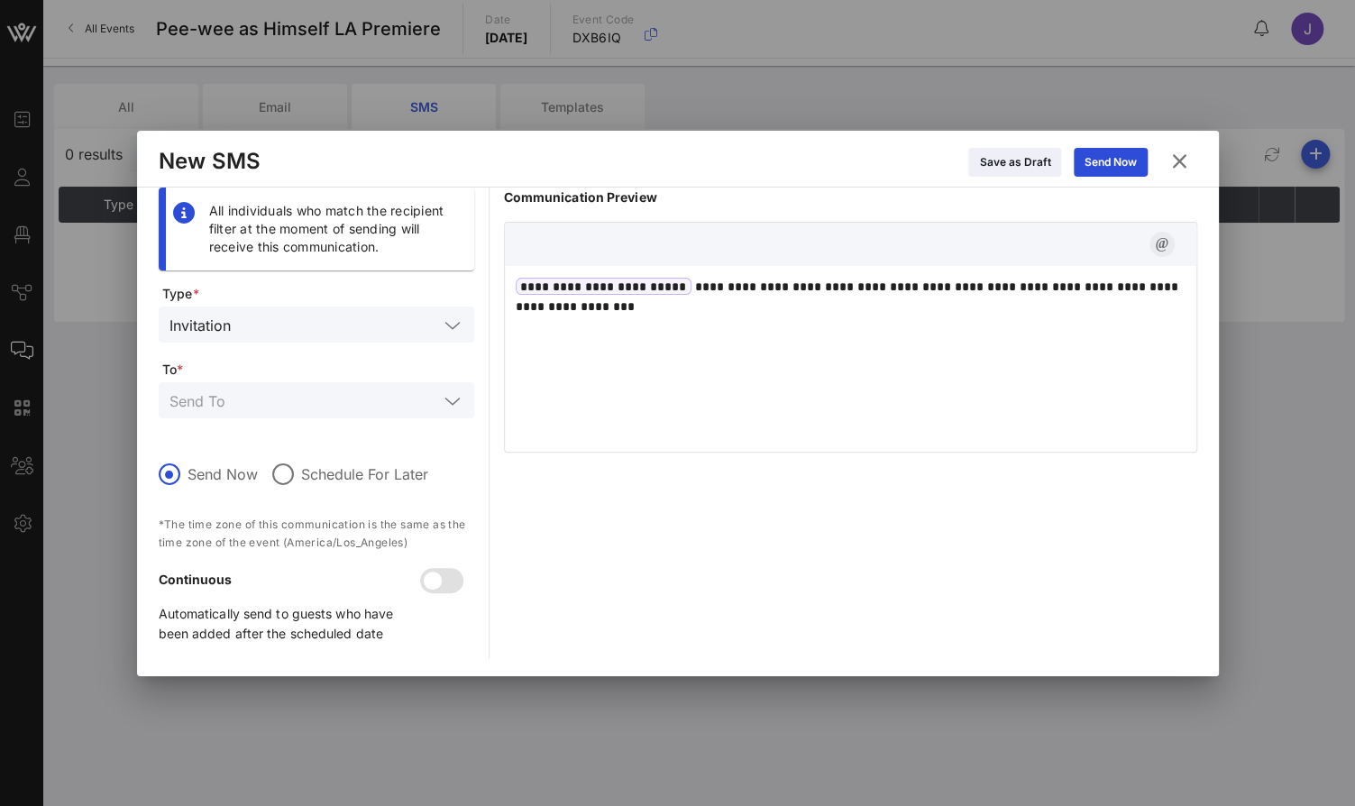
click at [1159, 238] on icon "button" at bounding box center [1162, 244] width 22 height 22
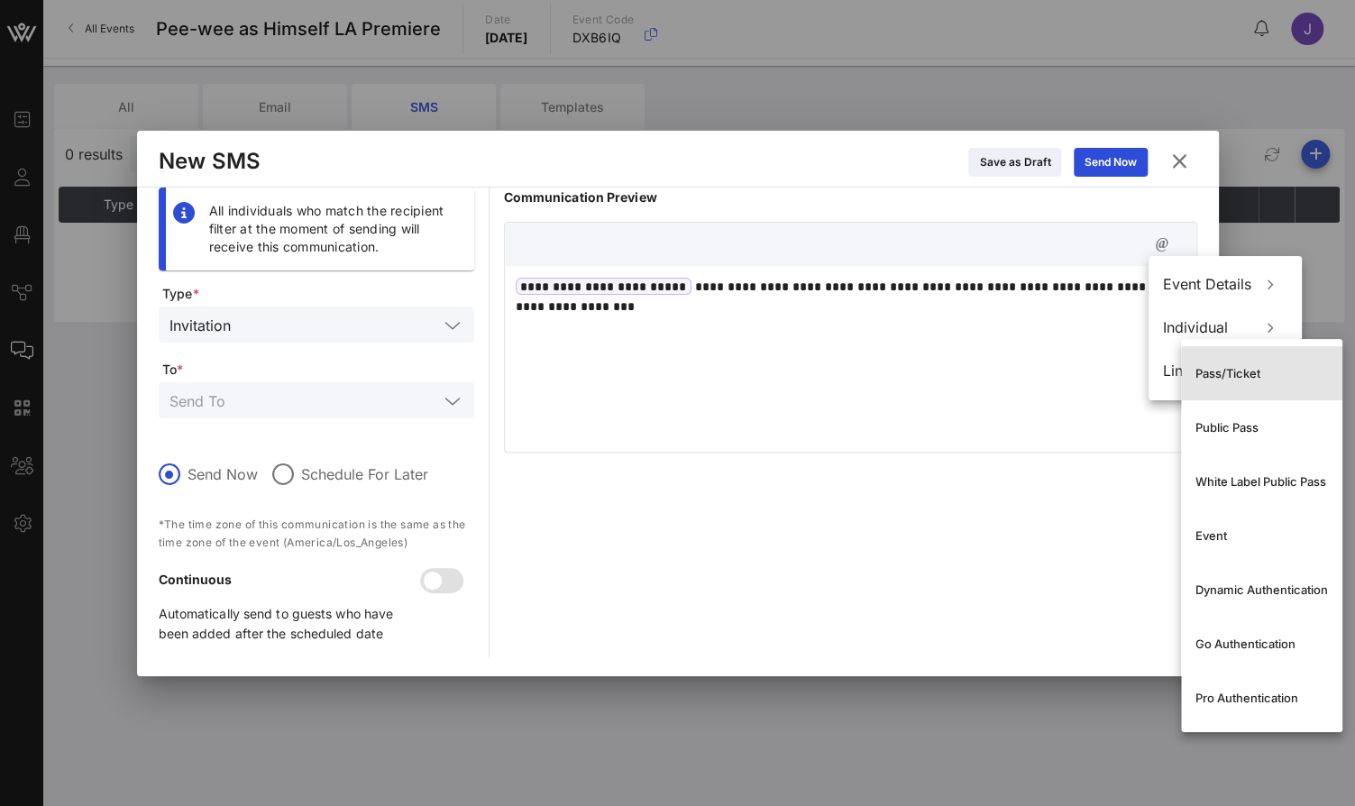
click at [1231, 376] on div "Pass/Ticket" at bounding box center [1261, 373] width 132 height 14
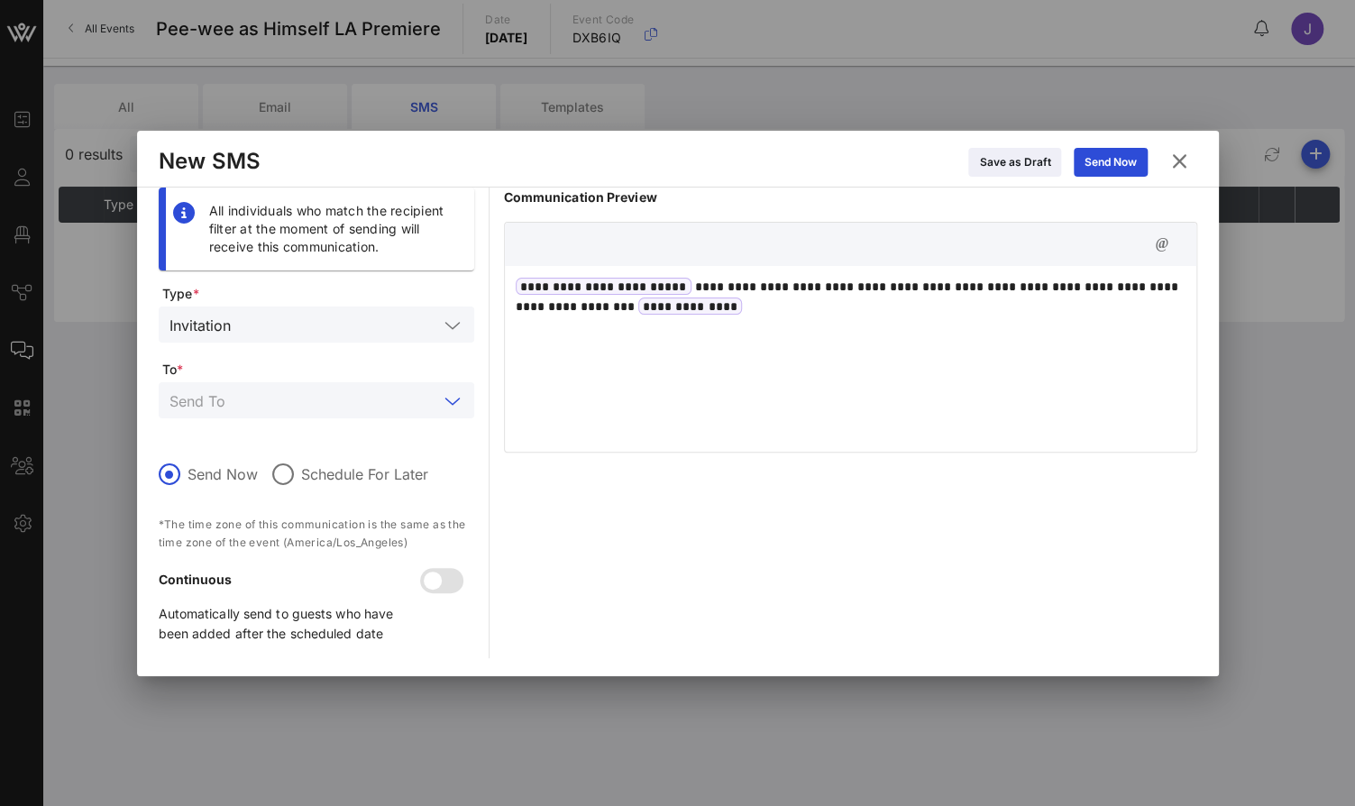
click at [375, 396] on input "text" at bounding box center [303, 399] width 269 height 23
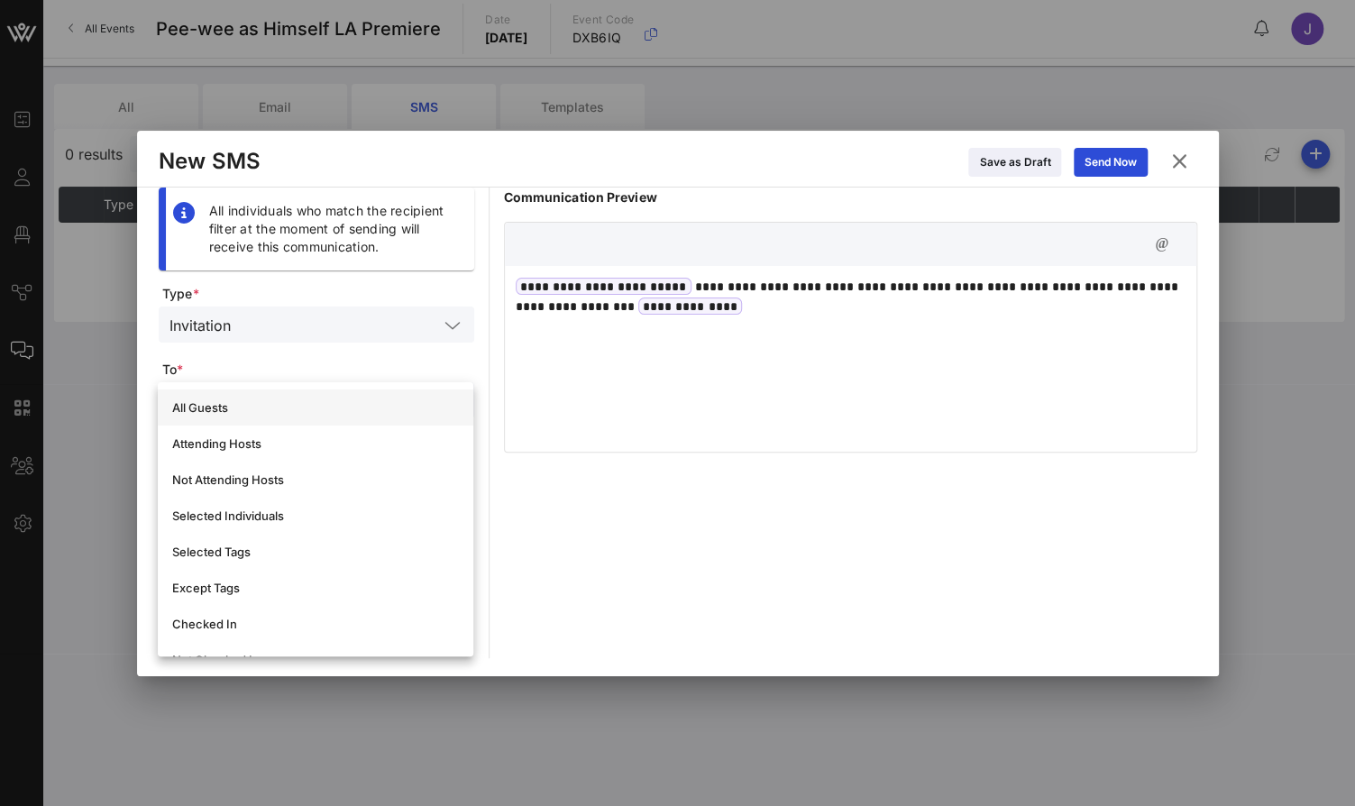
click at [360, 405] on div "All Guests" at bounding box center [315, 407] width 287 height 14
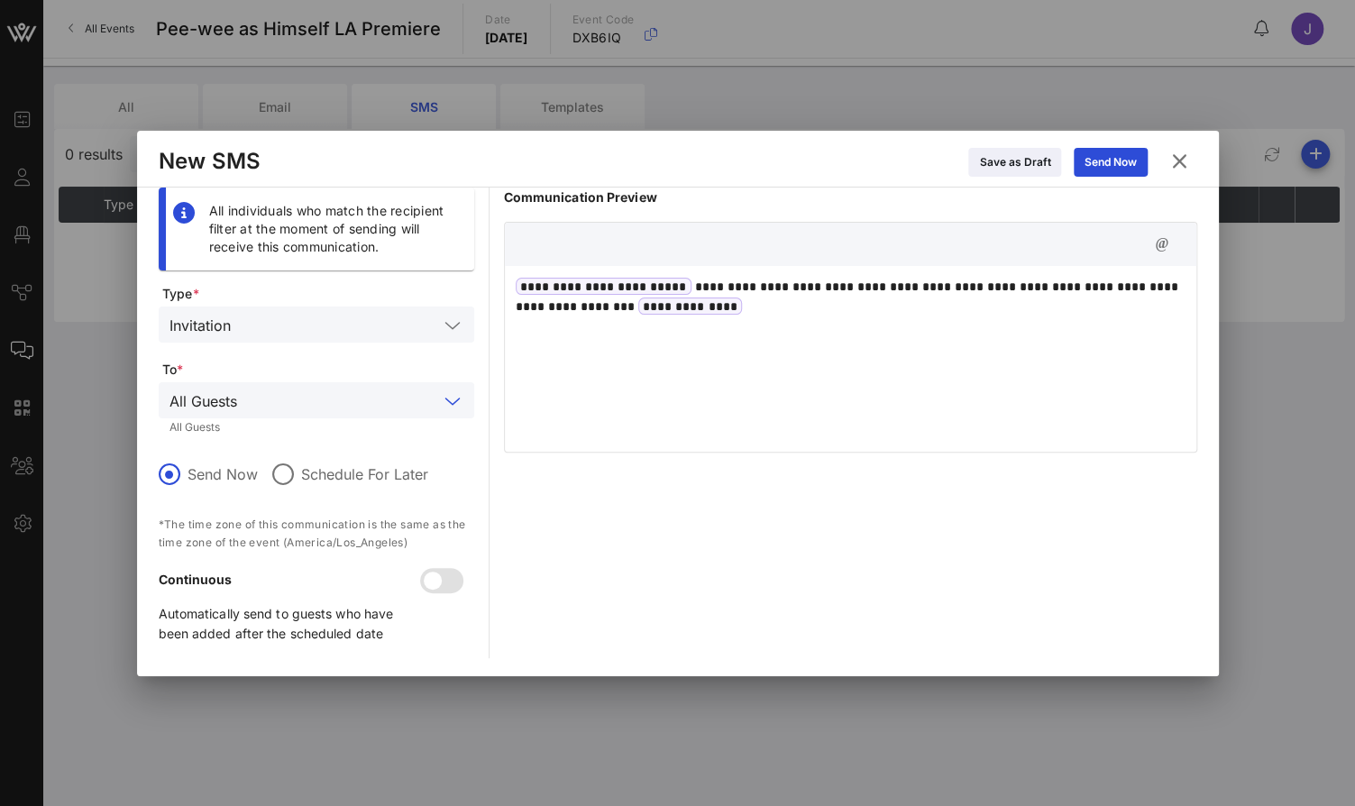
click at [1183, 157] on icon at bounding box center [1178, 161] width 26 height 24
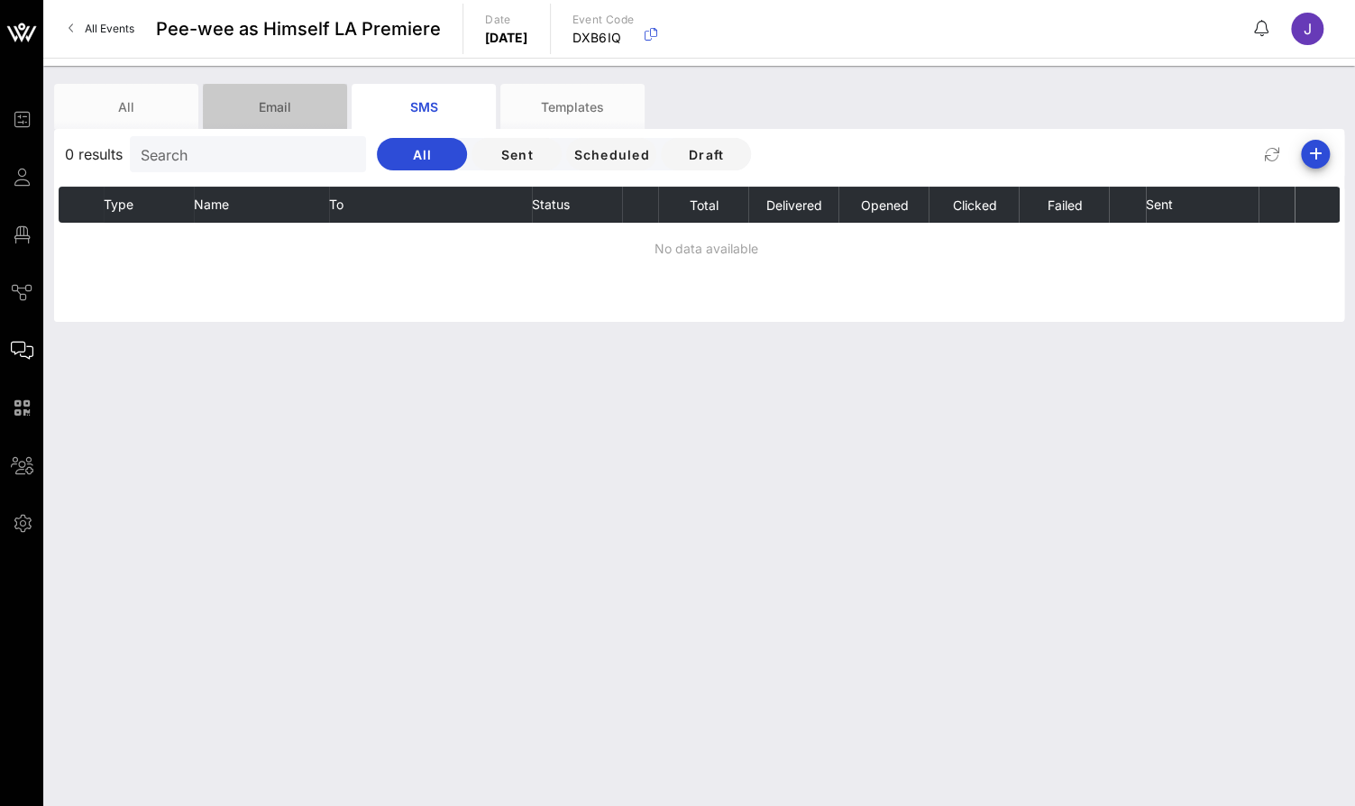
click at [284, 113] on div "Email" at bounding box center [275, 106] width 144 height 45
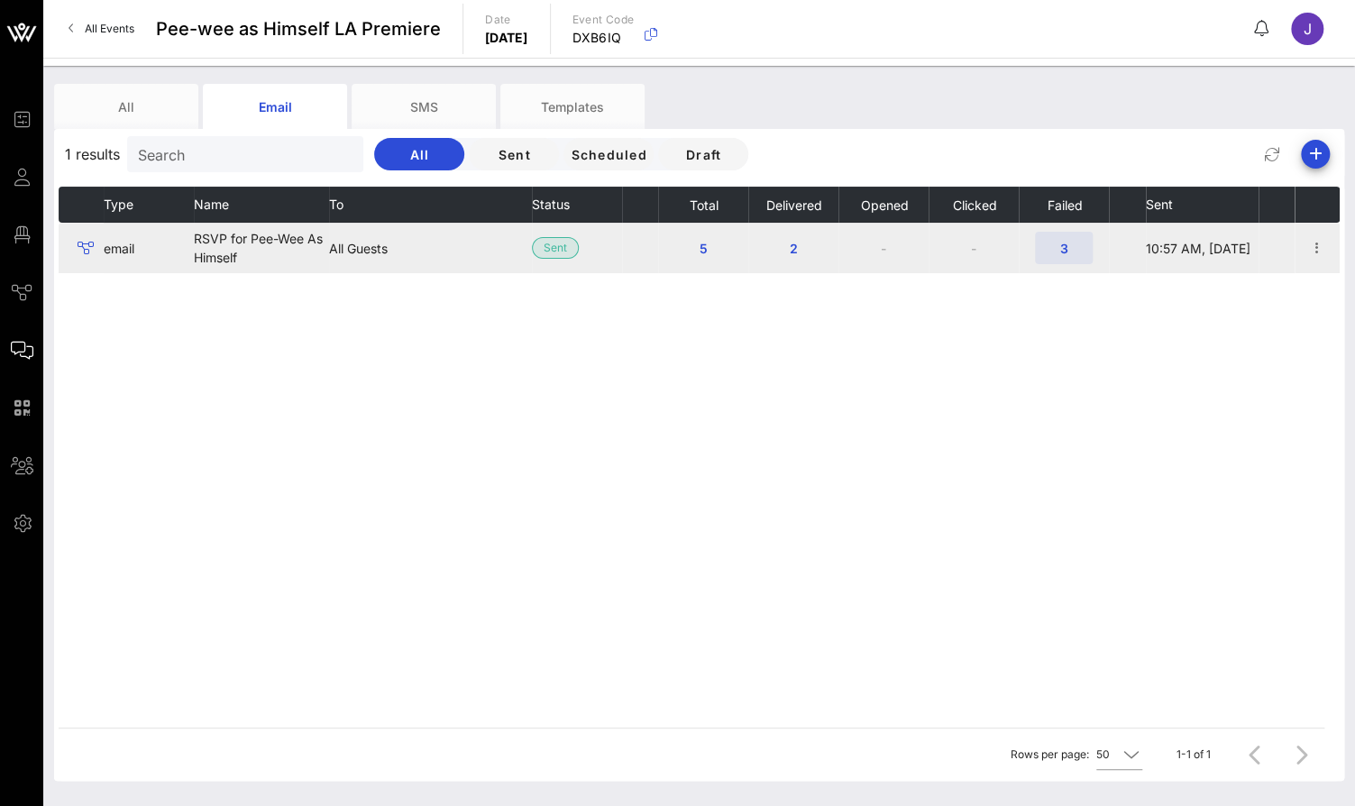
click at [1064, 252] on span "3" at bounding box center [1063, 248] width 29 height 15
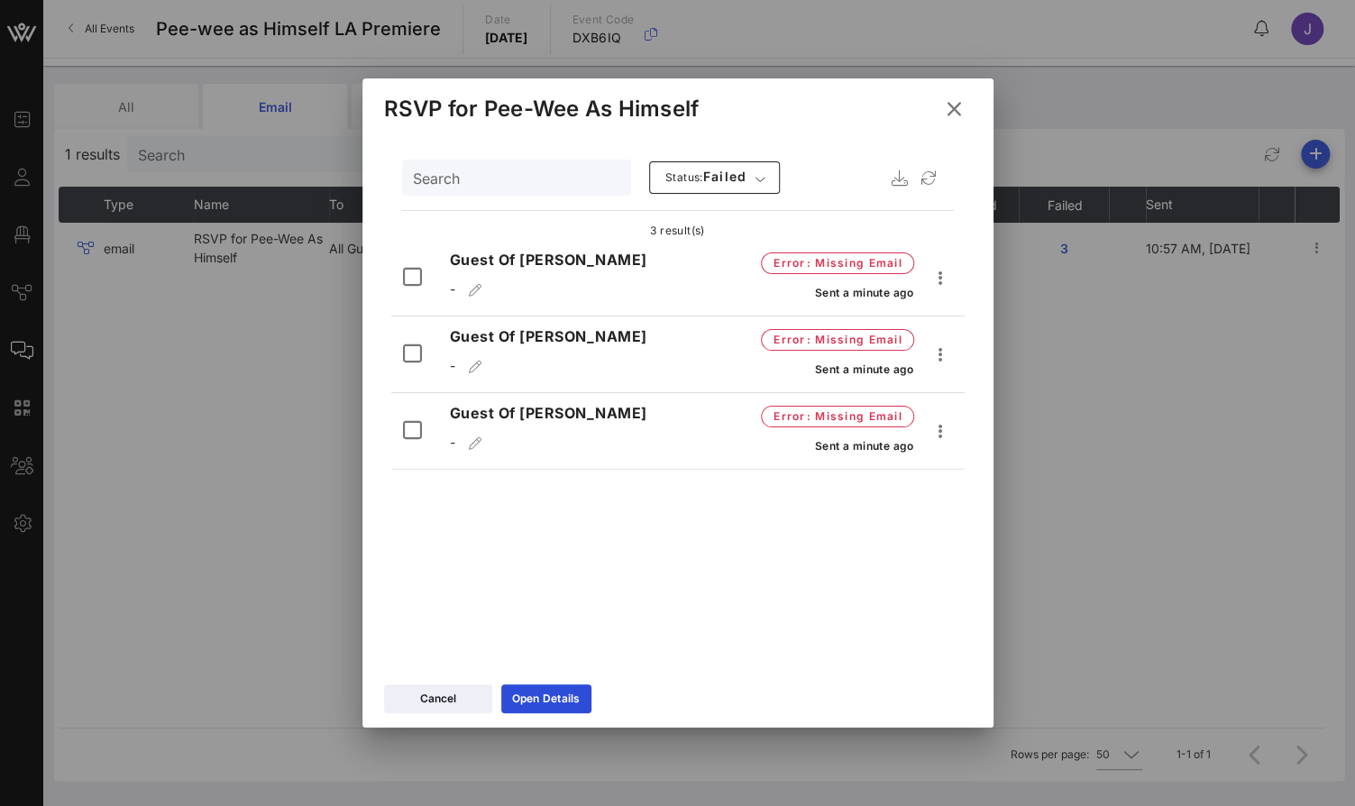
click at [957, 113] on icon at bounding box center [953, 109] width 26 height 24
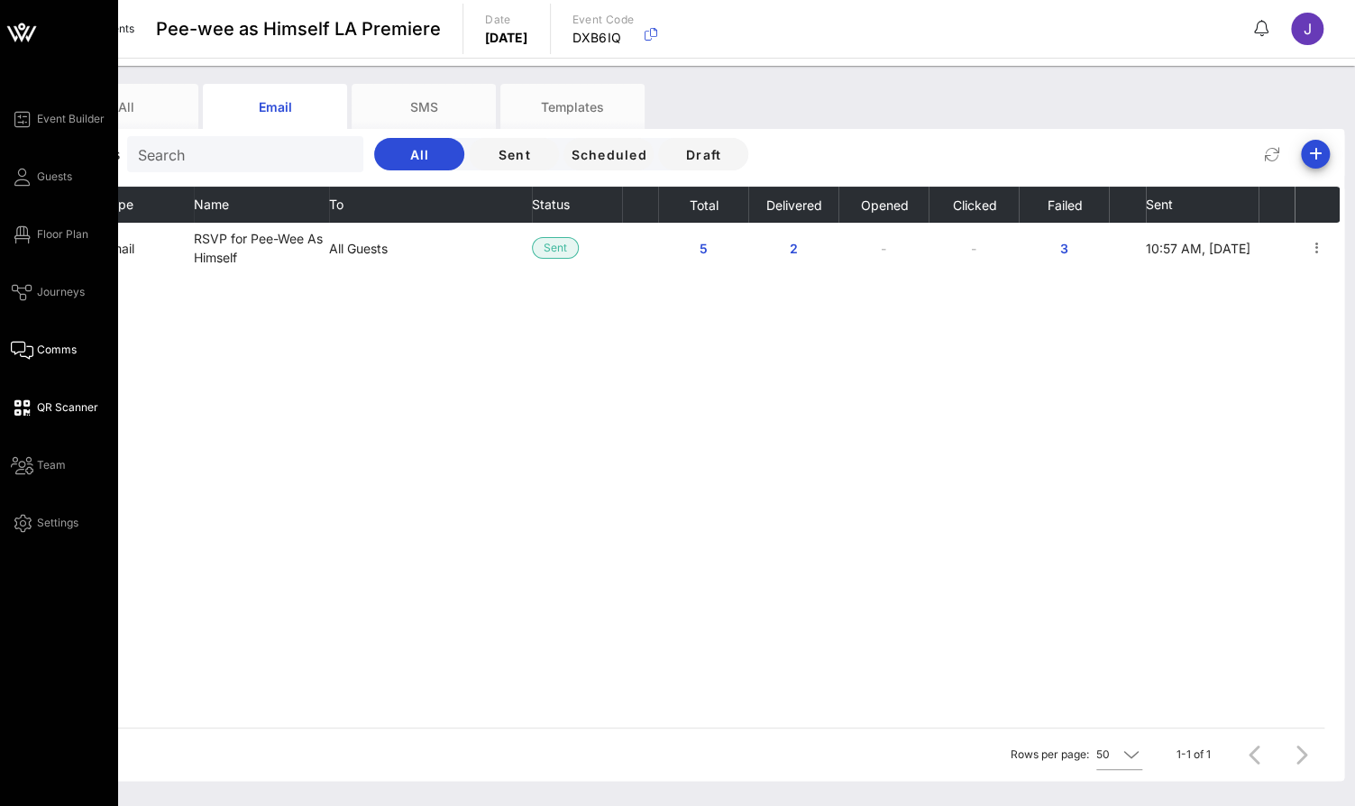
click at [29, 406] on icon at bounding box center [22, 407] width 23 height 3
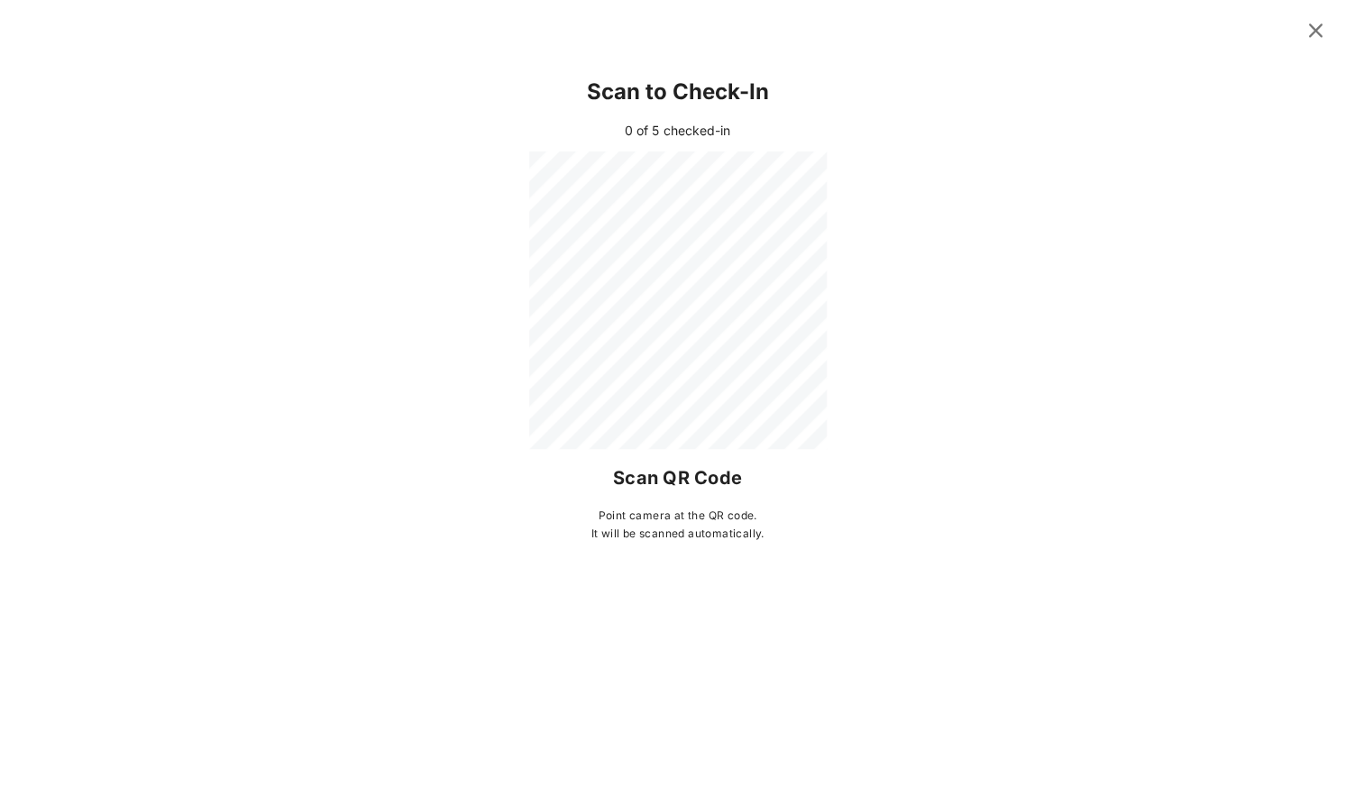
click at [1324, 32] on icon at bounding box center [1314, 30] width 25 height 23
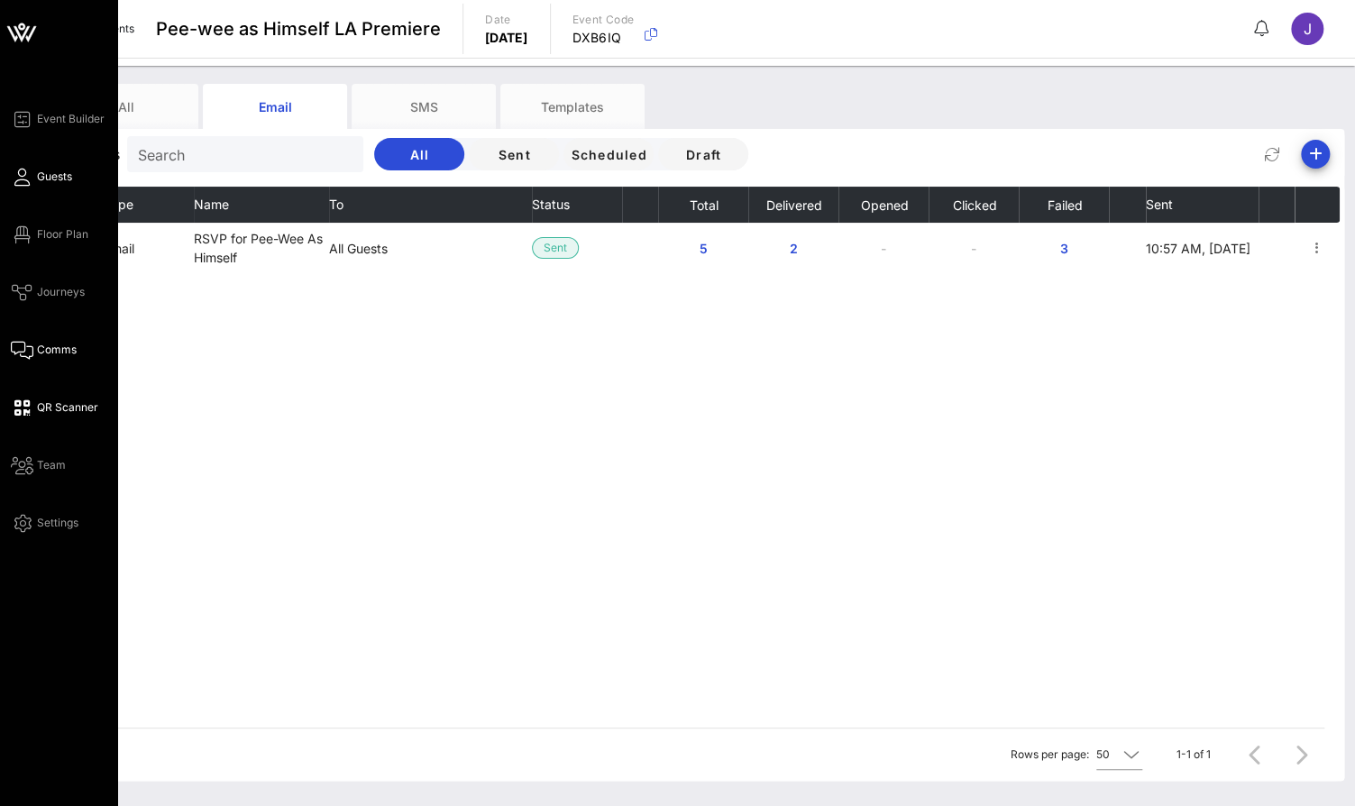
click at [23, 176] on icon at bounding box center [22, 177] width 23 height 3
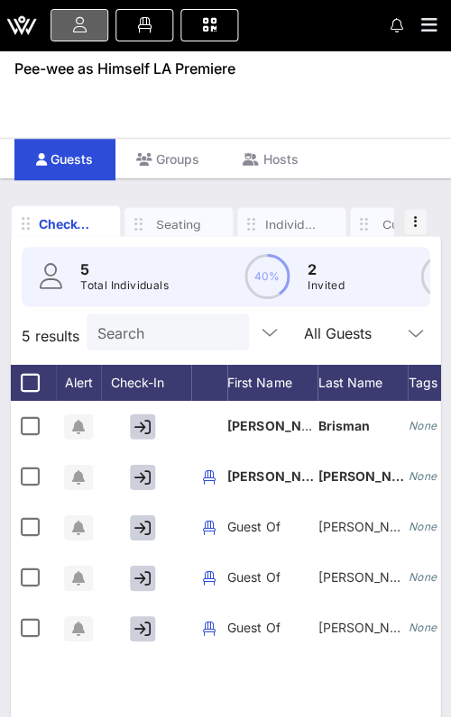
click at [87, 26] on icon at bounding box center [79, 25] width 20 height 2
click at [160, 25] on span at bounding box center [144, 25] width 45 height 2
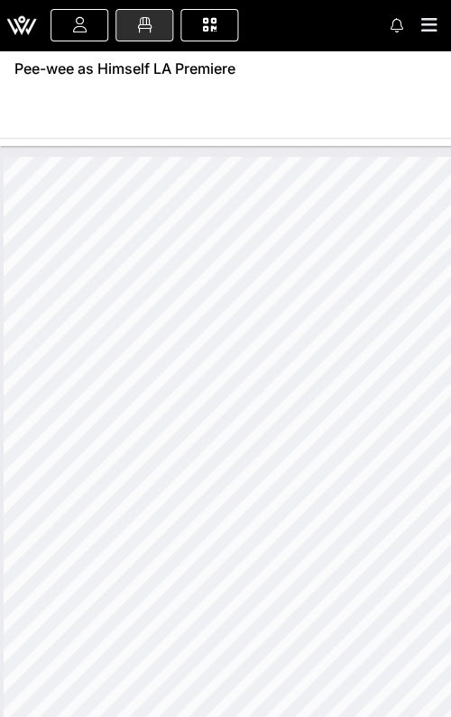
click at [0, 207] on html "Event Builder Guests Floor Plan Journeys Comms QR Scanner Team Settings Pee-wee…" at bounding box center [225, 358] width 451 height 717
click at [211, 24] on icon at bounding box center [209, 25] width 20 height 2
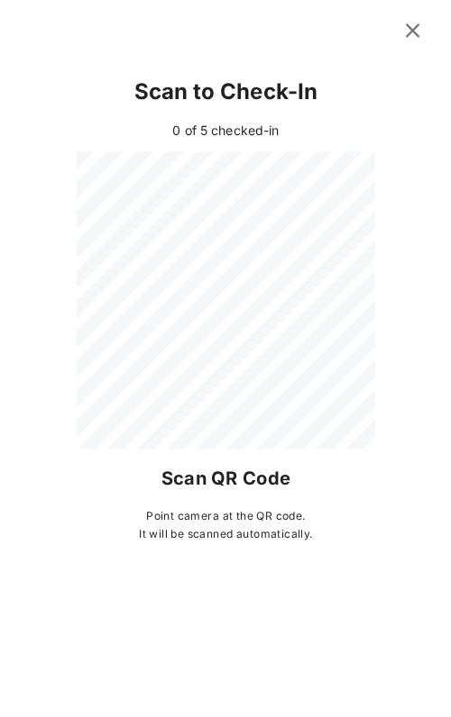
click at [414, 24] on icon at bounding box center [410, 30] width 25 height 23
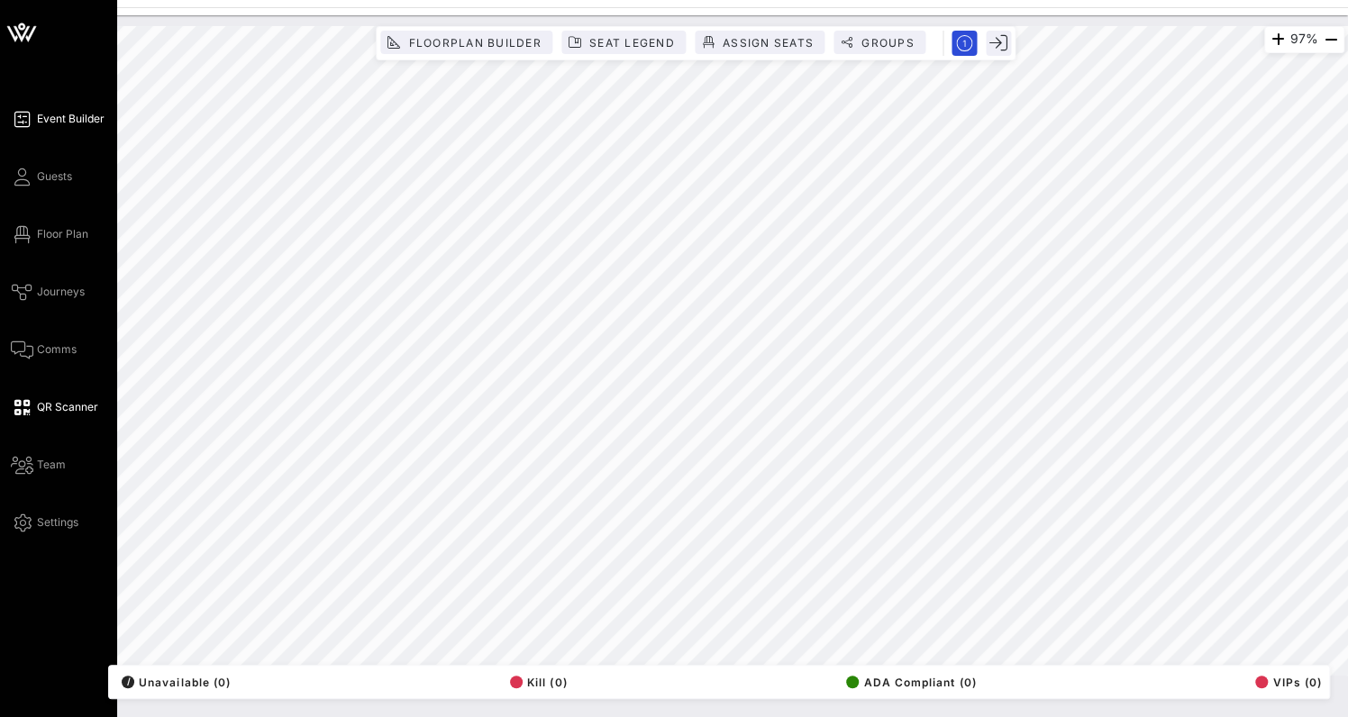
click at [29, 121] on icon at bounding box center [22, 119] width 23 height 3
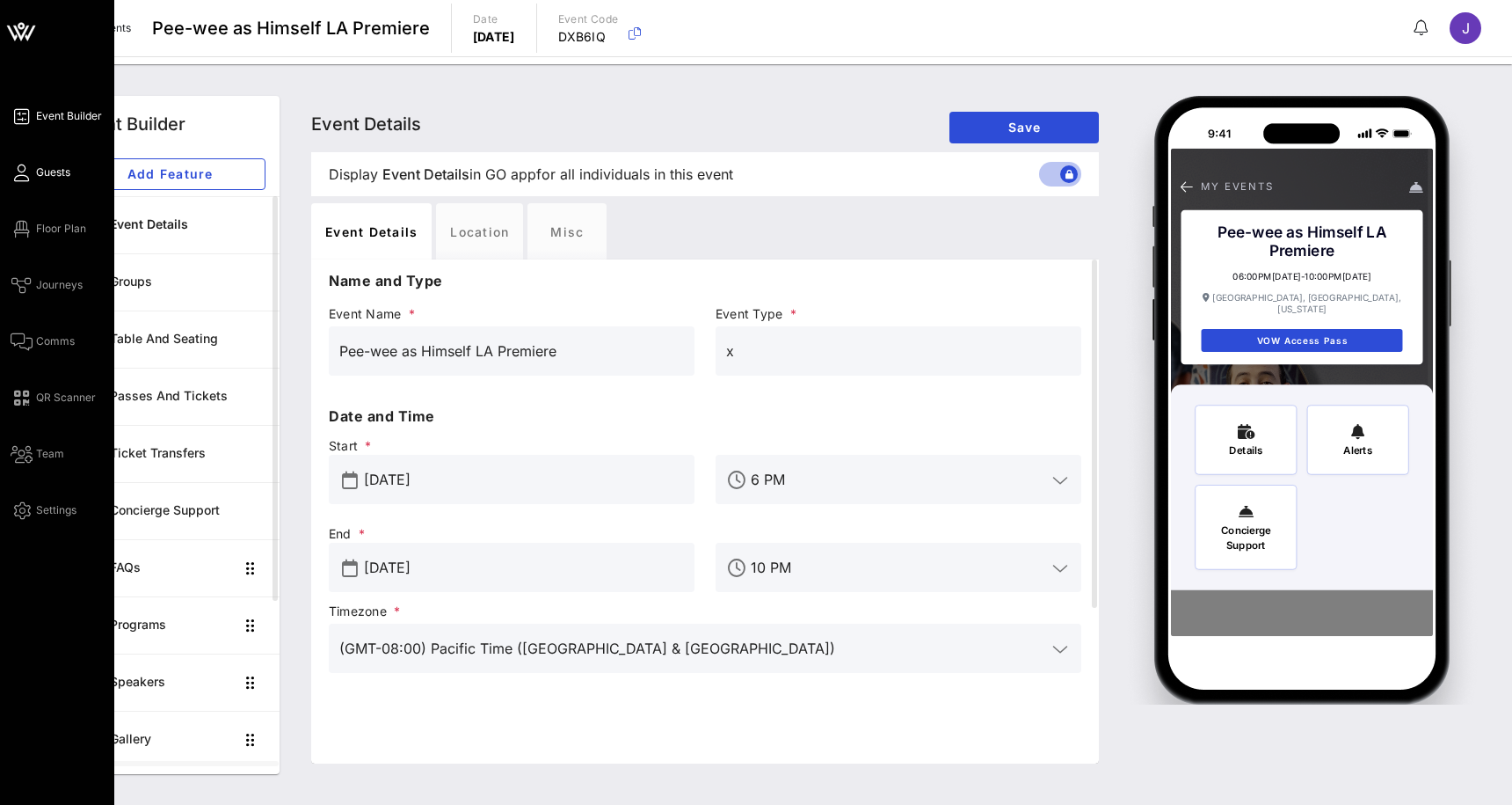
click at [45, 170] on span "Guests" at bounding box center [53, 173] width 34 height 16
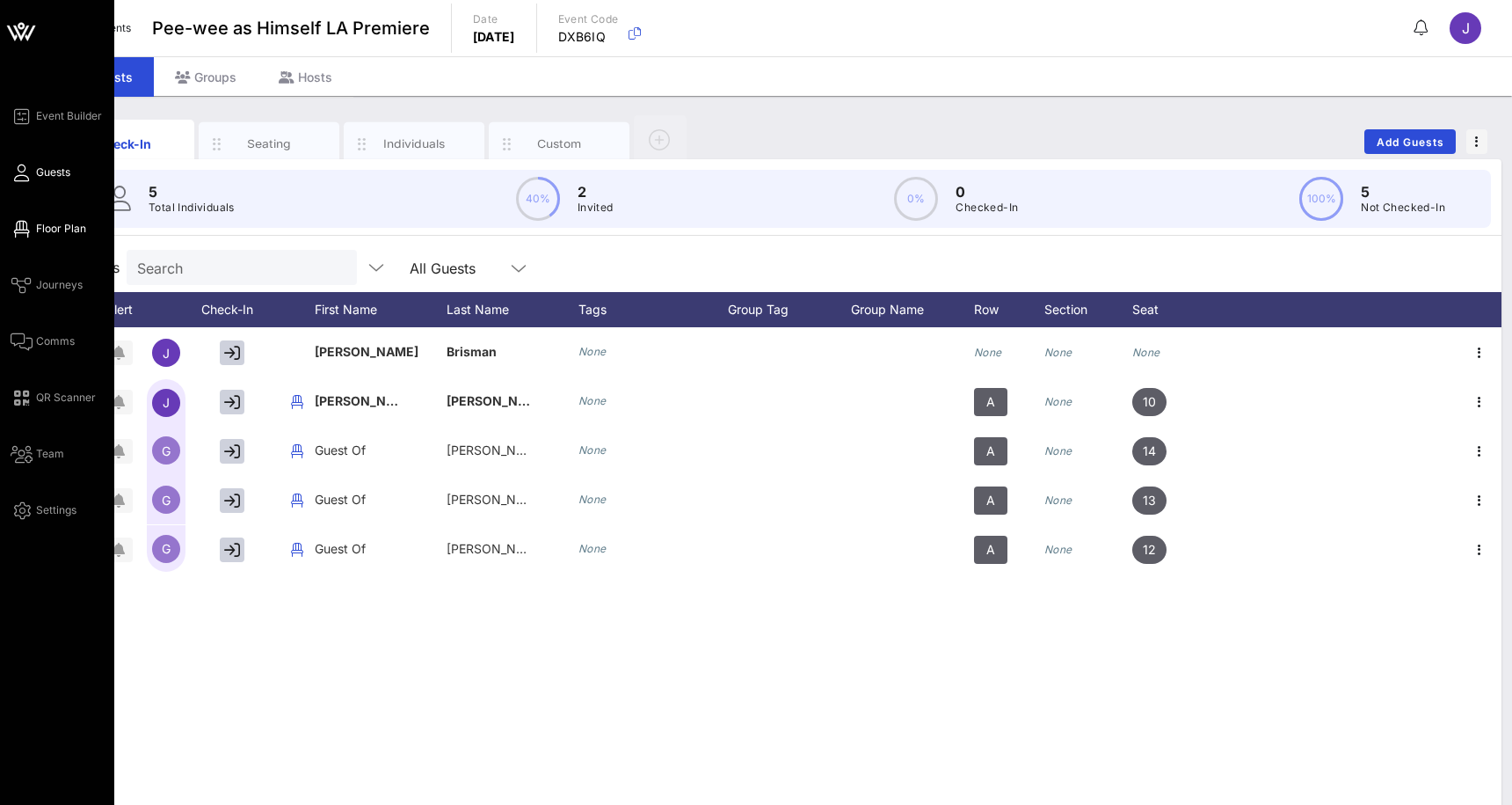
click at [37, 228] on span "Floor Plan" at bounding box center [60, 228] width 50 height 16
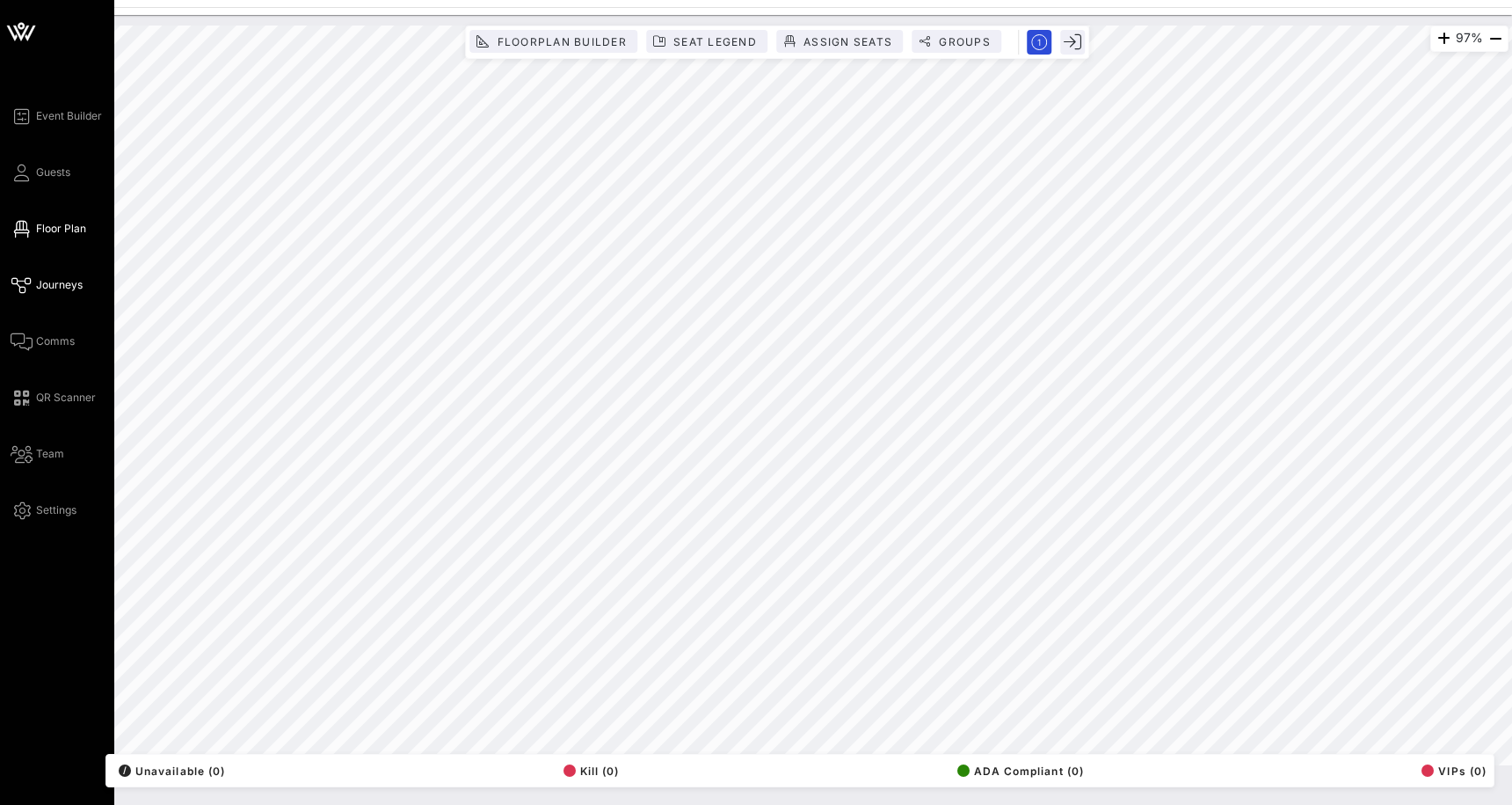
click at [34, 281] on link "Journeys" at bounding box center [47, 285] width 72 height 21
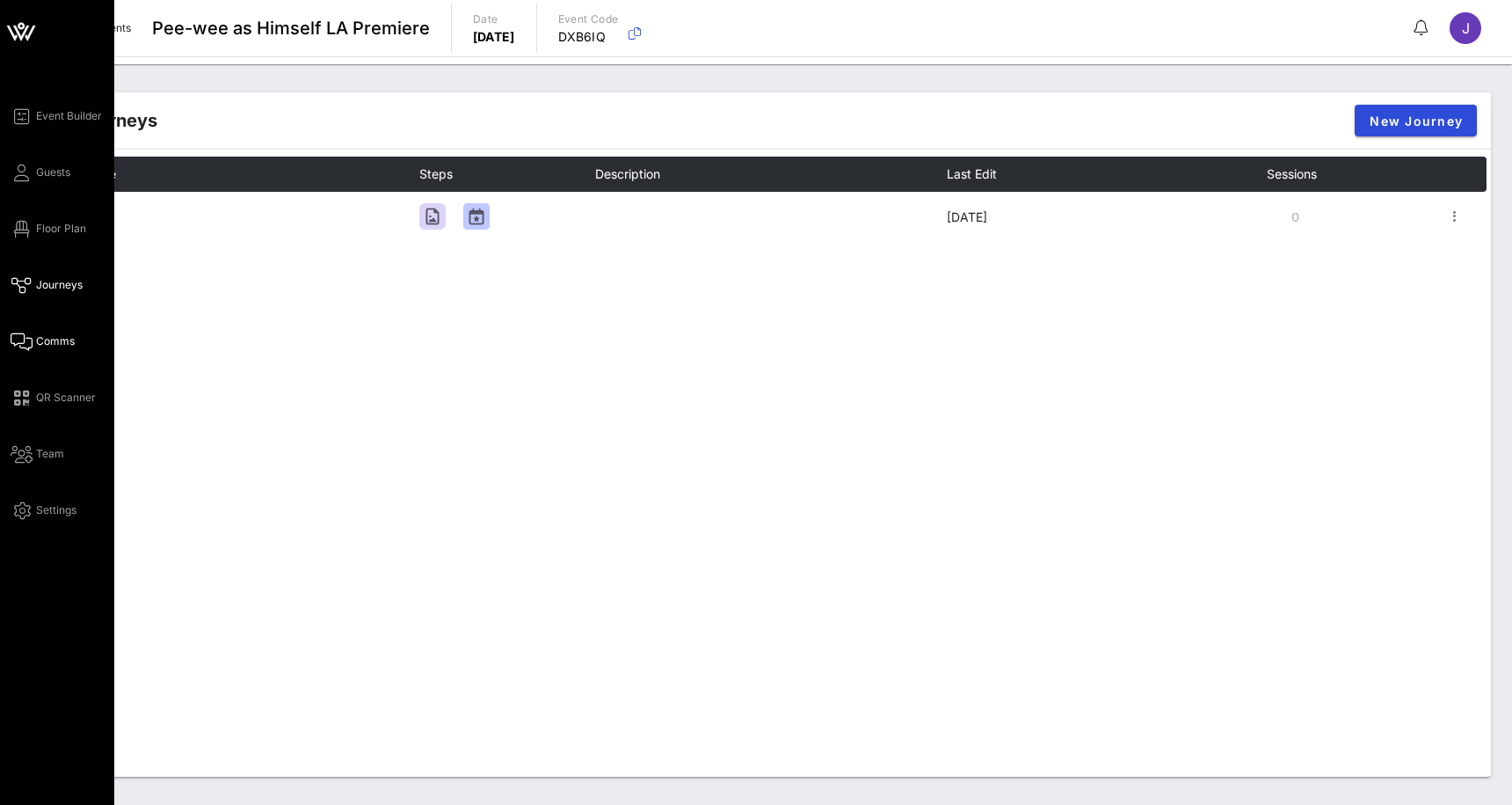
click at [40, 343] on span "Comms" at bounding box center [56, 342] width 39 height 16
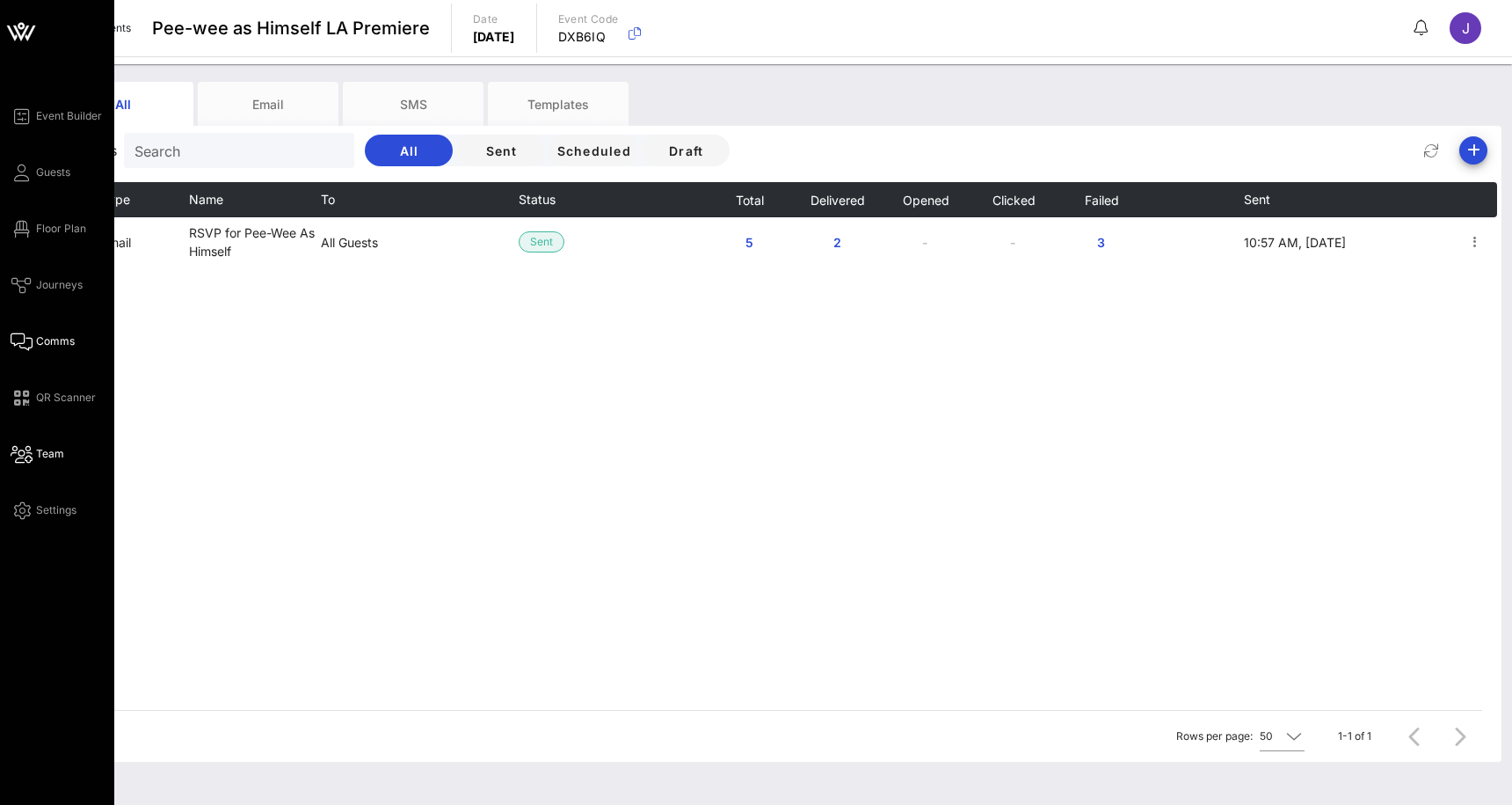
click at [42, 450] on span "Team" at bounding box center [50, 454] width 28 height 16
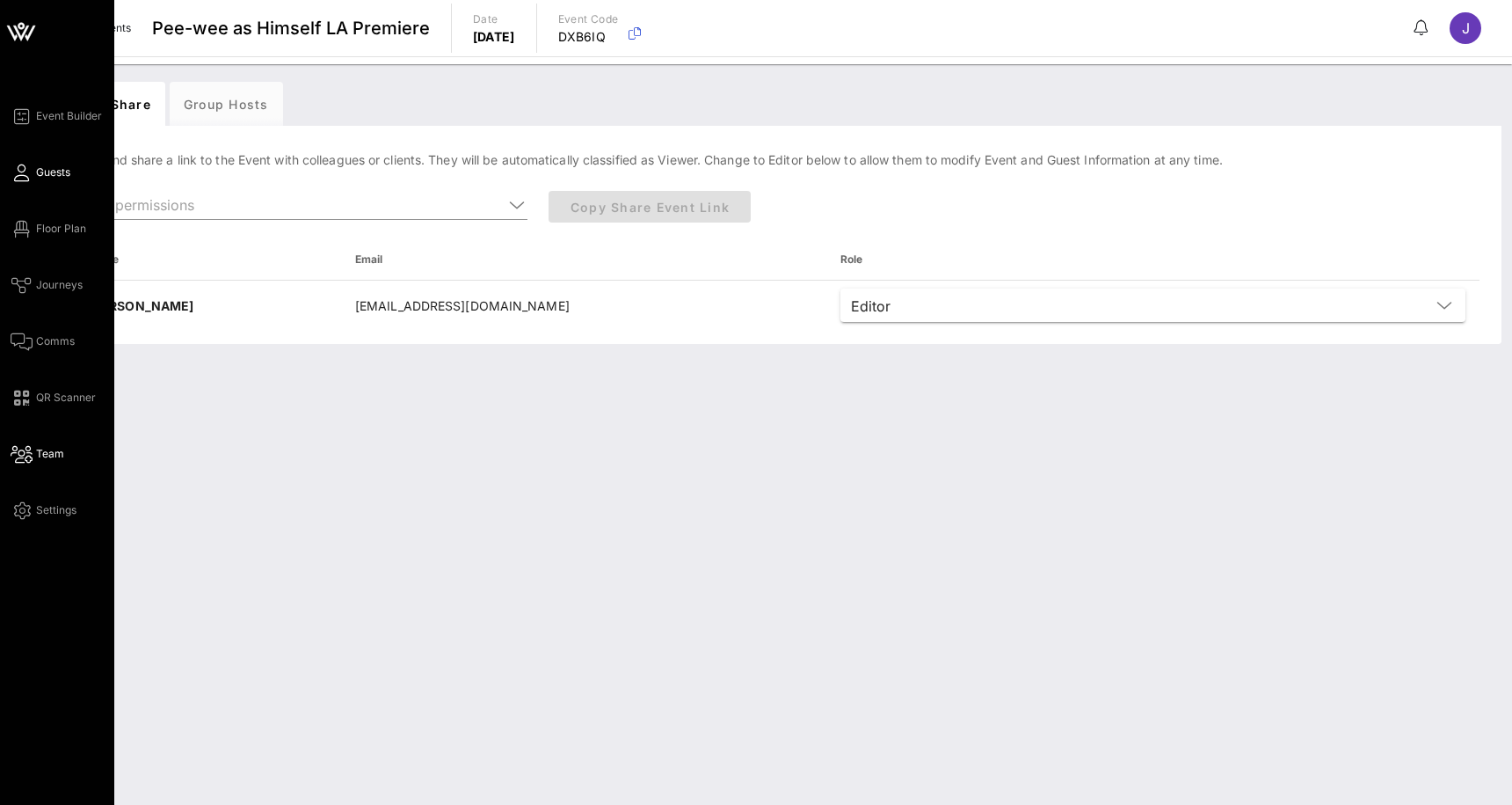
click at [66, 174] on span "Guests" at bounding box center [53, 173] width 34 height 16
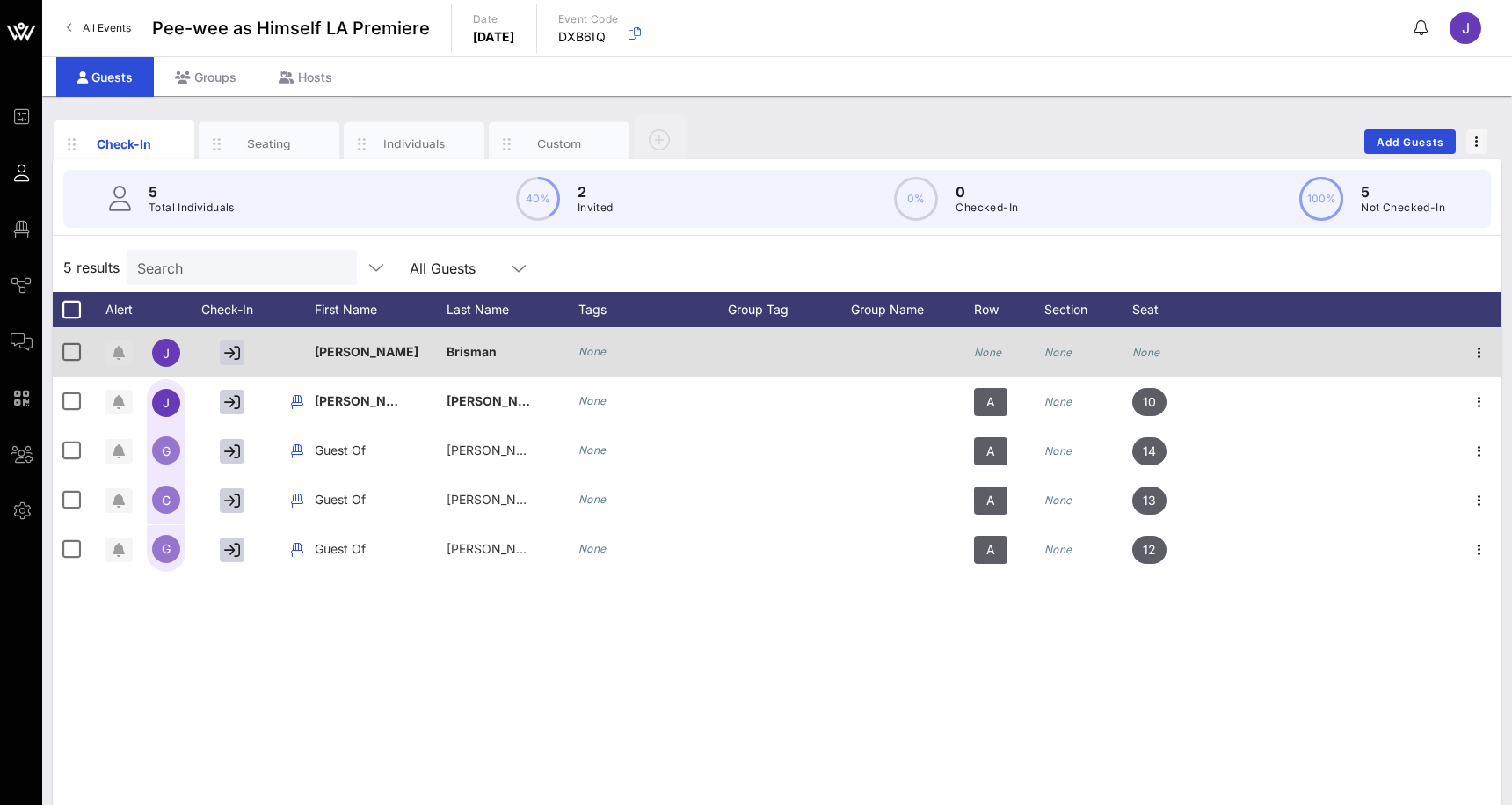
click at [120, 353] on icon "button" at bounding box center [118, 352] width 13 height 14
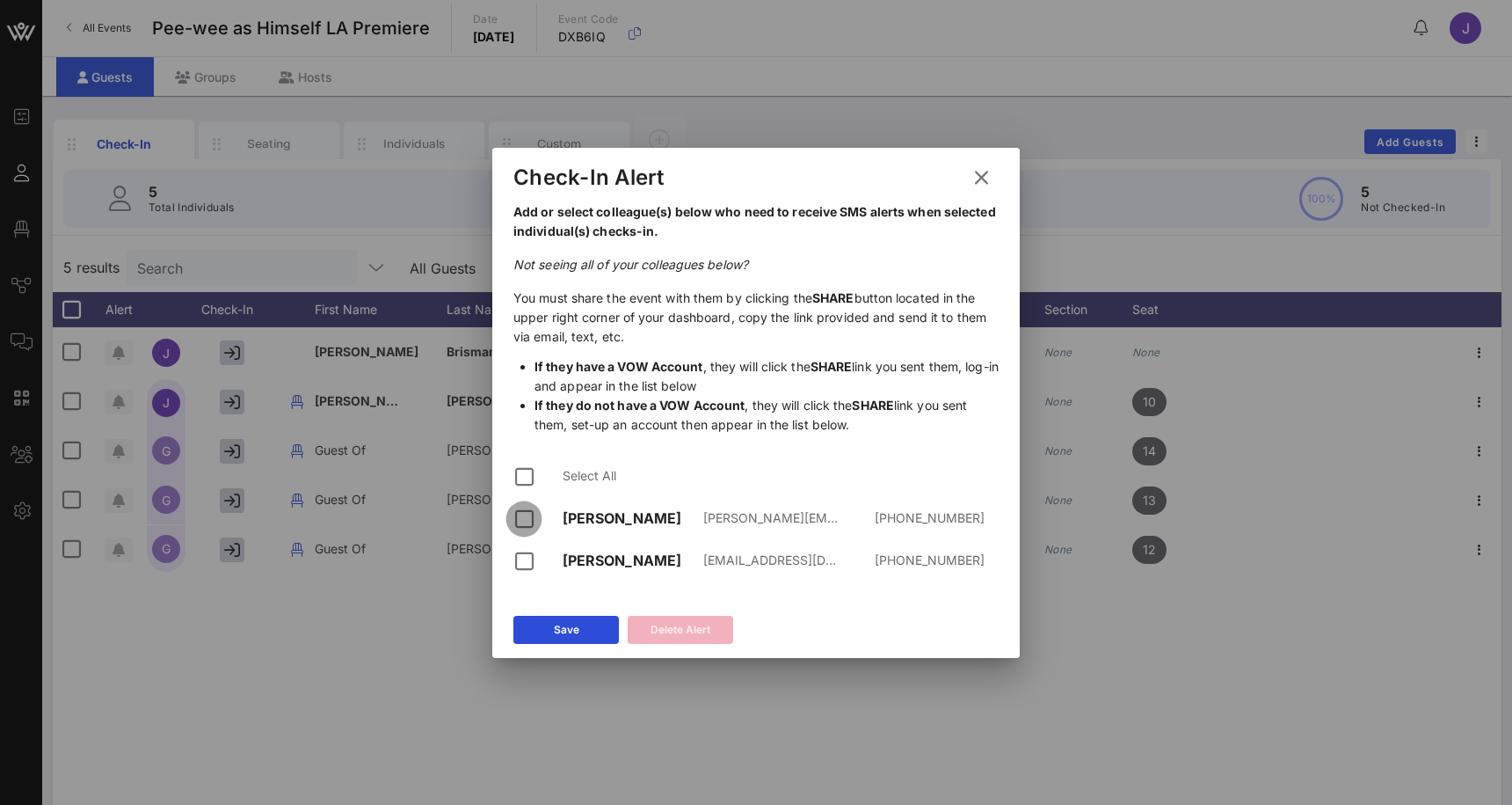
click at [525, 523] on div at bounding box center [524, 518] width 30 height 30
click at [525, 556] on div at bounding box center [524, 561] width 30 height 30
click at [985, 178] on icon at bounding box center [980, 177] width 24 height 22
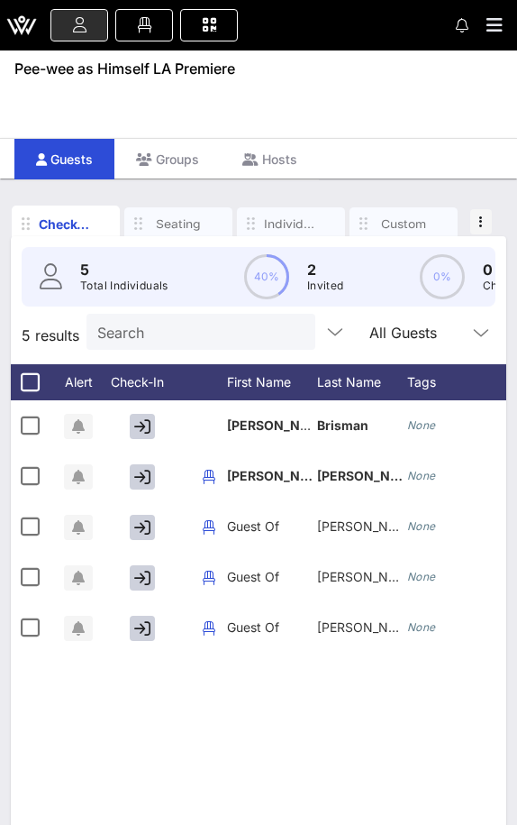
click at [142, 425] on icon "button" at bounding box center [142, 426] width 16 height 16
click at [142, 470] on icon "button" at bounding box center [142, 477] width 16 height 16
click at [142, 525] on icon "button" at bounding box center [142, 527] width 16 height 16
click at [143, 571] on icon "button" at bounding box center [142, 578] width 16 height 16
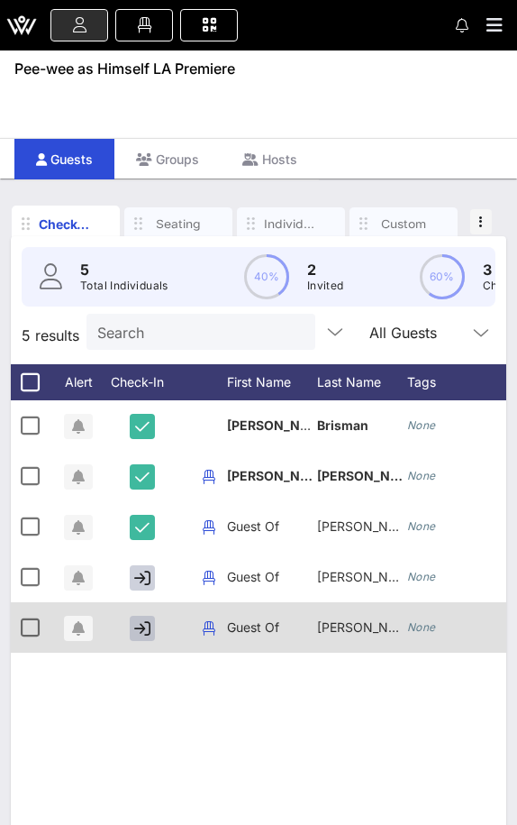
drag, startPoint x: 1549, startPoint y: 266, endPoint x: 143, endPoint y: 624, distance: 1450.9
click at [143, 624] on icon "button" at bounding box center [142, 628] width 16 height 16
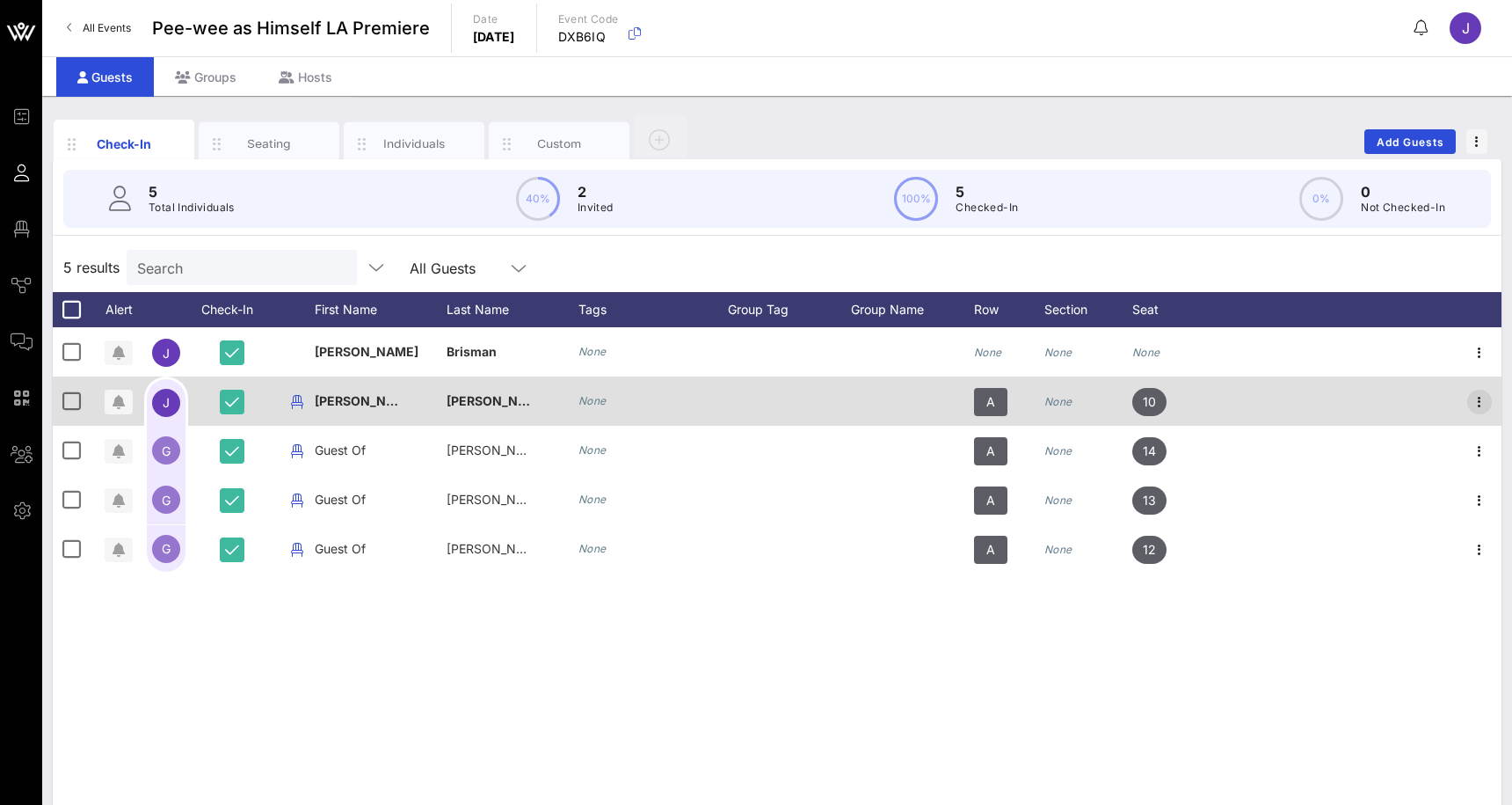
click at [1484, 399] on icon "button" at bounding box center [1480, 402] width 21 height 21
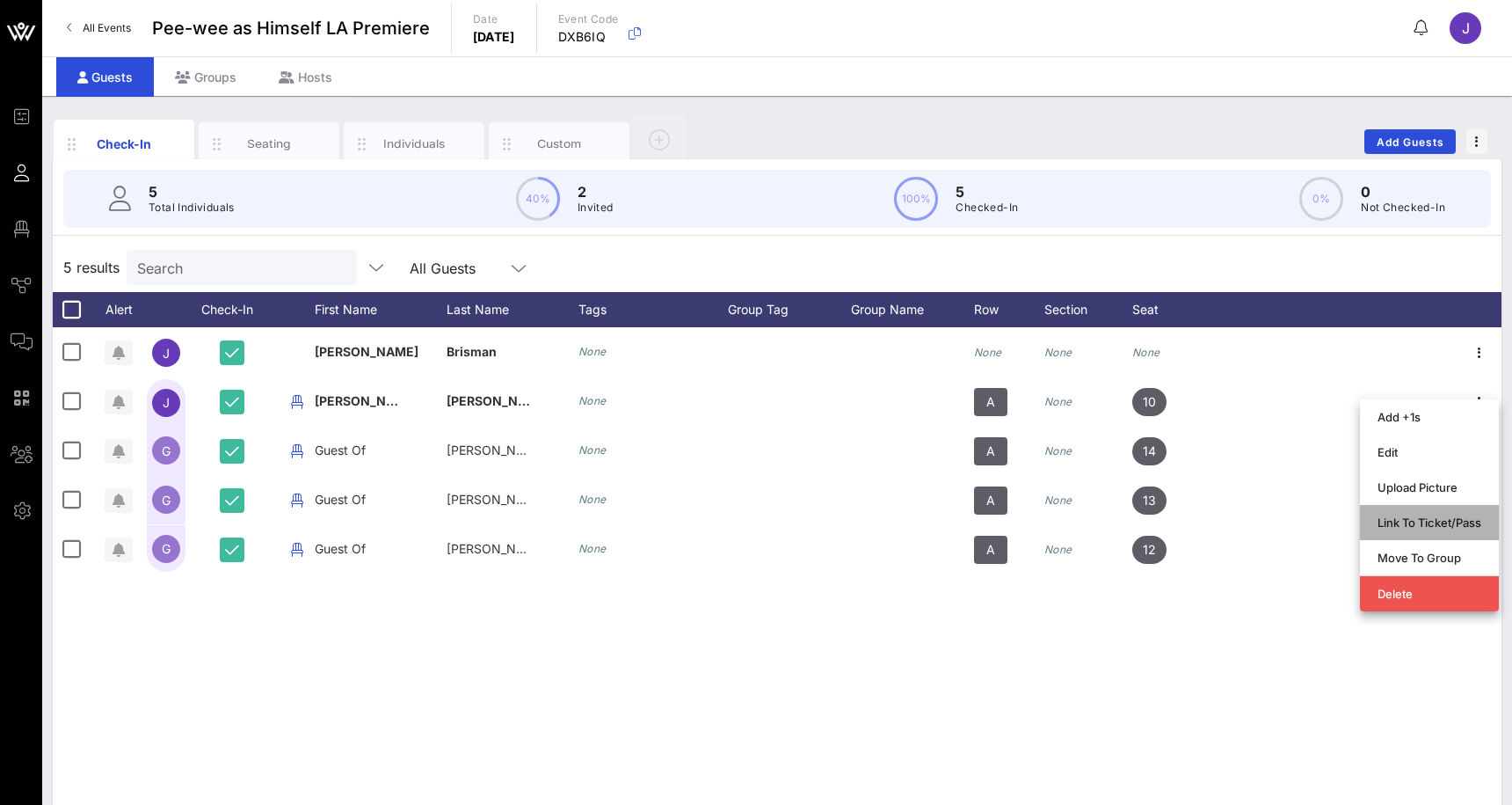
click at [1466, 521] on div "Link To Ticket/Pass" at bounding box center [1429, 522] width 103 height 14
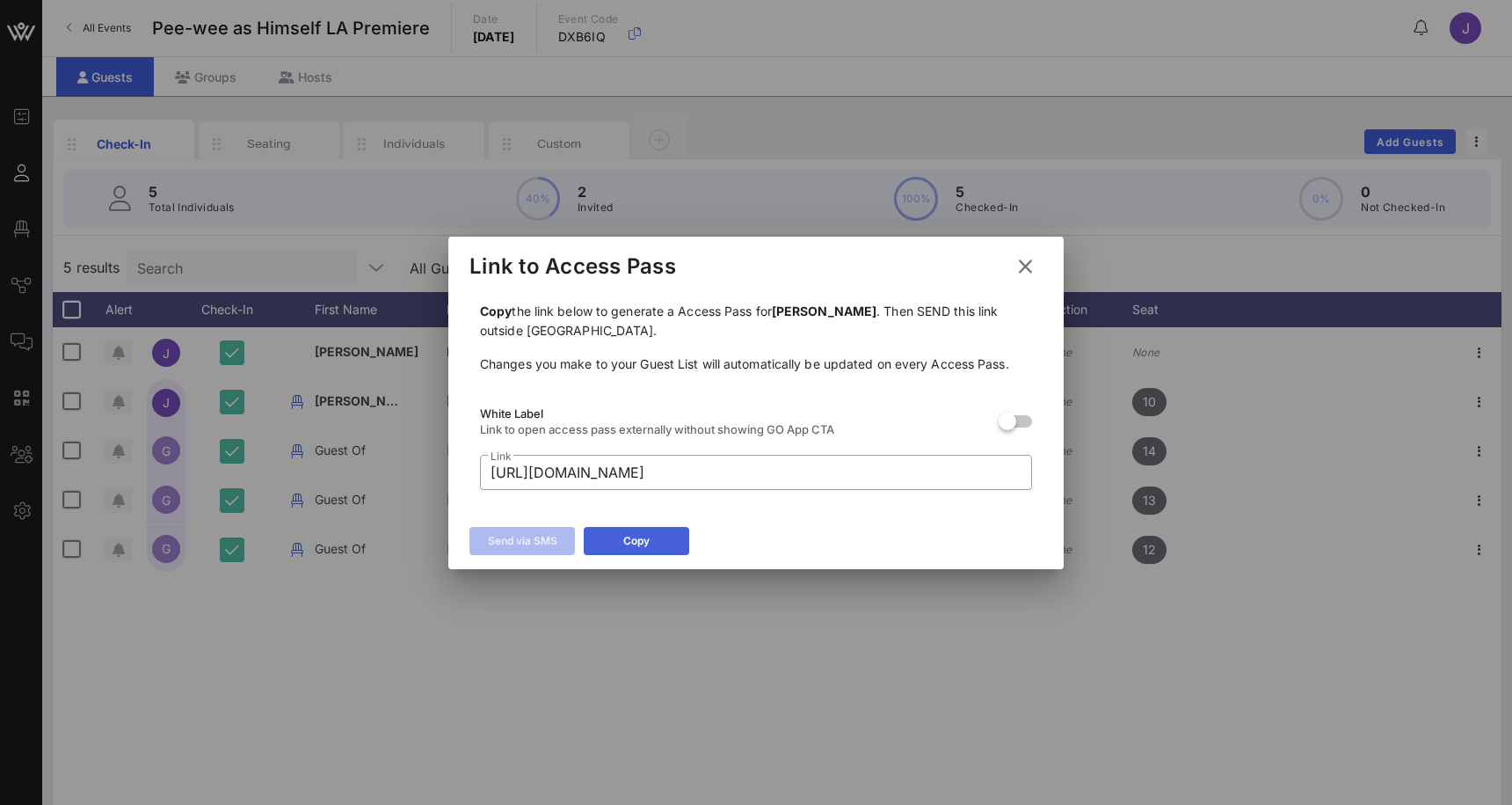
click at [644, 543] on div "Copy" at bounding box center [636, 541] width 26 height 18
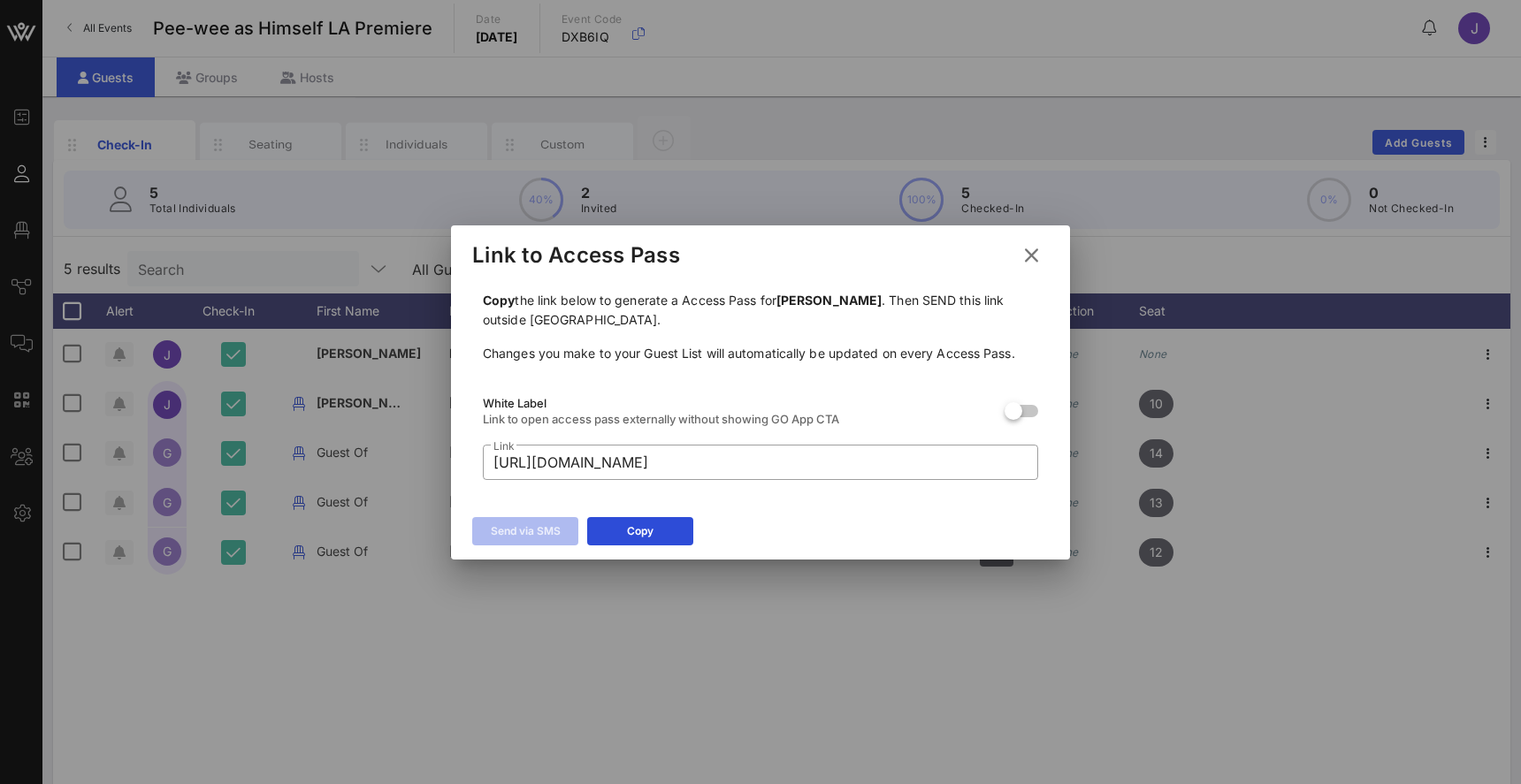
click at [1035, 253] on icon at bounding box center [1030, 255] width 25 height 23
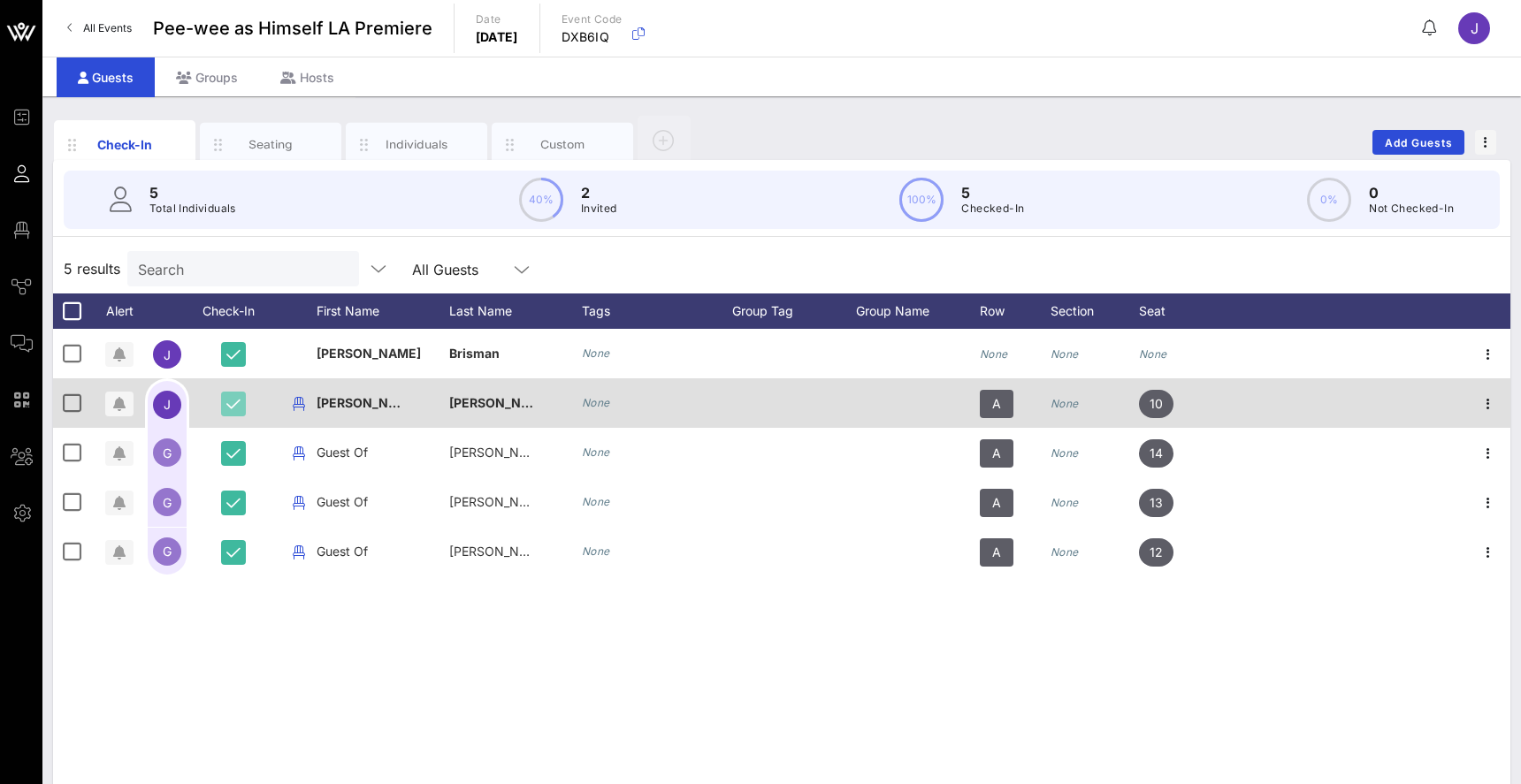
click at [233, 412] on icon "button" at bounding box center [234, 404] width 14 height 16
click at [237, 406] on icon "button" at bounding box center [234, 404] width 16 height 16
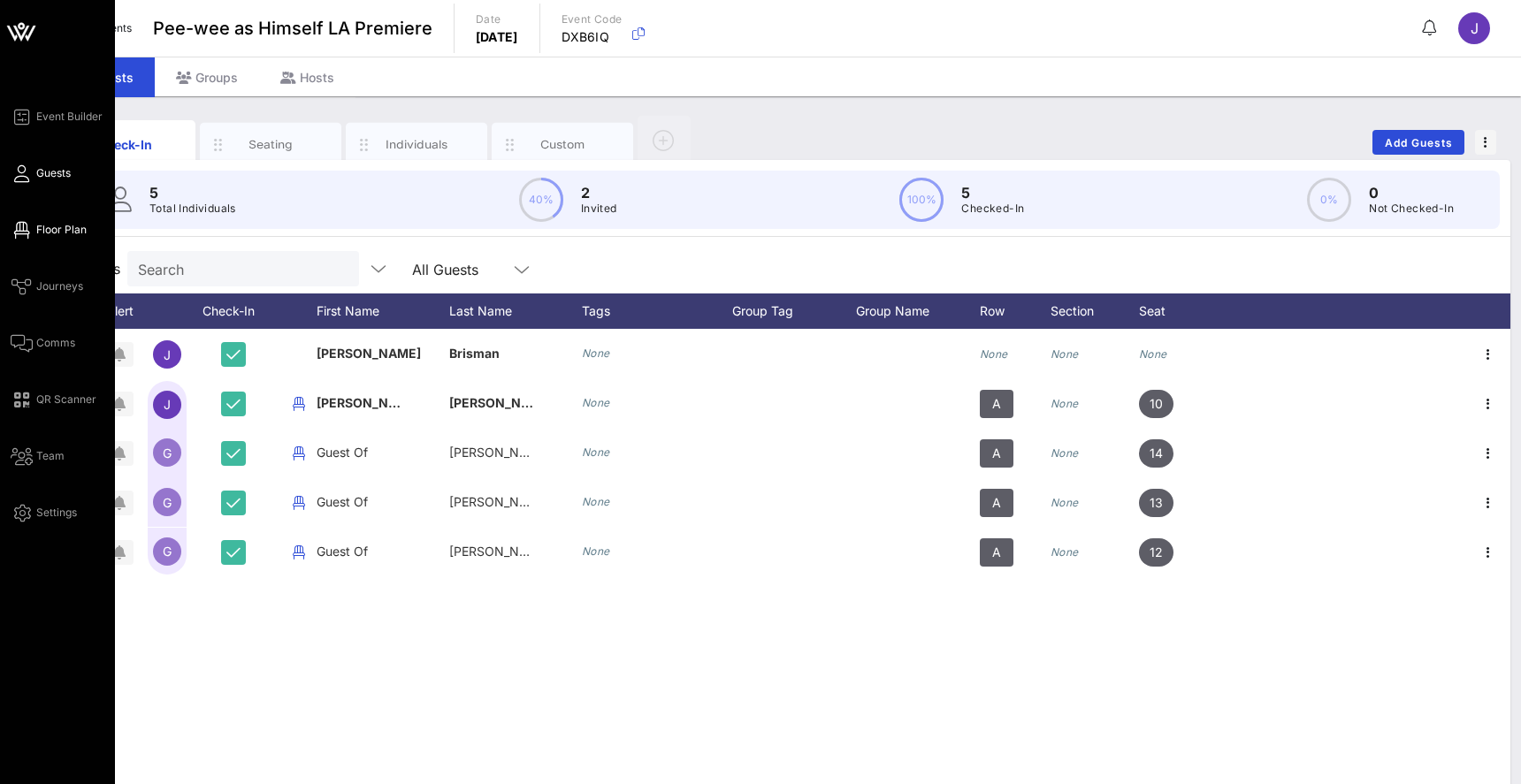
click at [41, 234] on span "Floor Plan" at bounding box center [61, 230] width 50 height 16
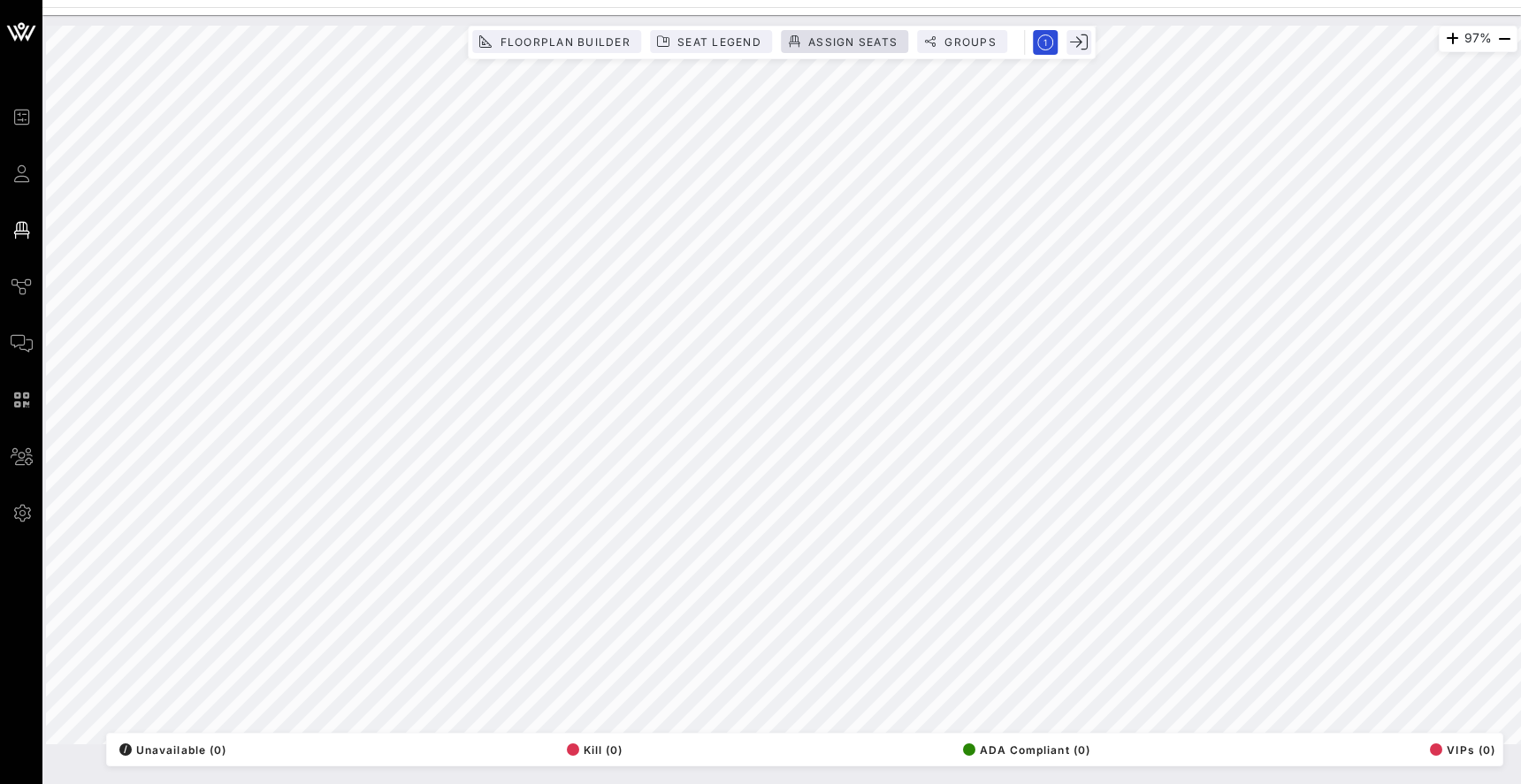
click at [842, 38] on span "Assign Seats" at bounding box center [853, 42] width 90 height 14
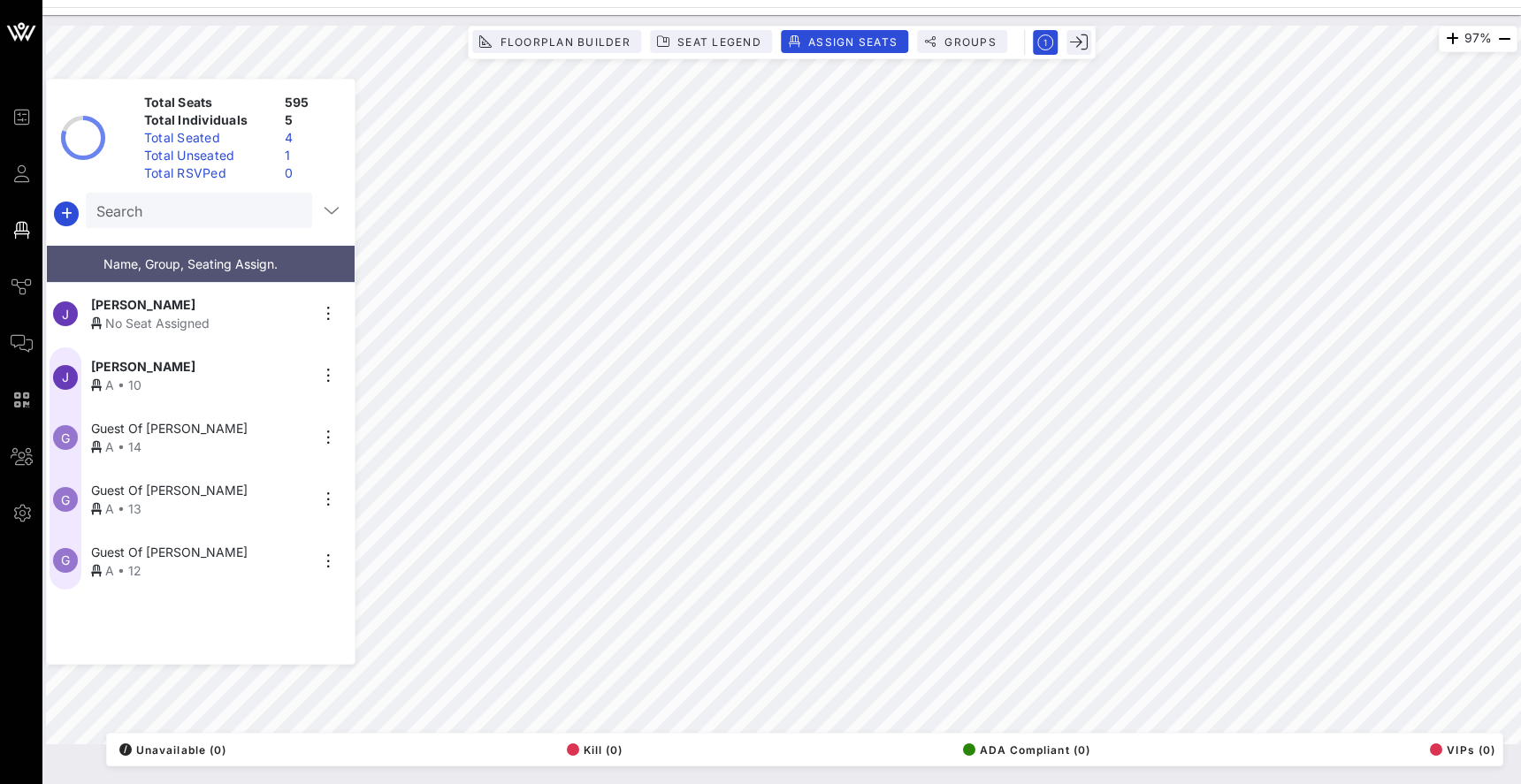
click at [263, 372] on div "[PERSON_NAME]" at bounding box center [200, 366] width 218 height 19
click at [325, 380] on icon "button" at bounding box center [329, 376] width 22 height 22
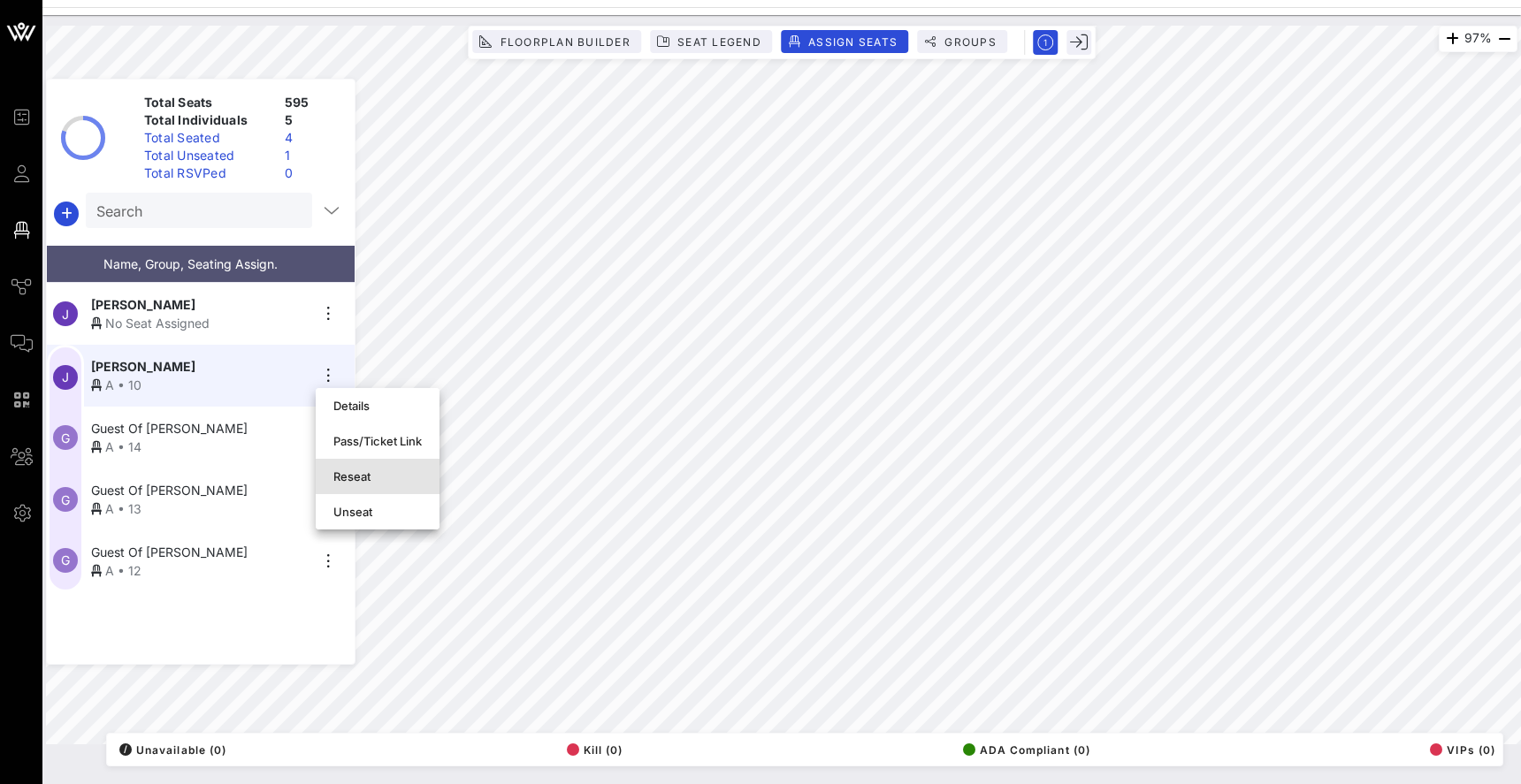
click at [354, 473] on div "Reseat" at bounding box center [378, 477] width 88 height 14
click at [328, 317] on icon "button" at bounding box center [329, 314] width 22 height 22
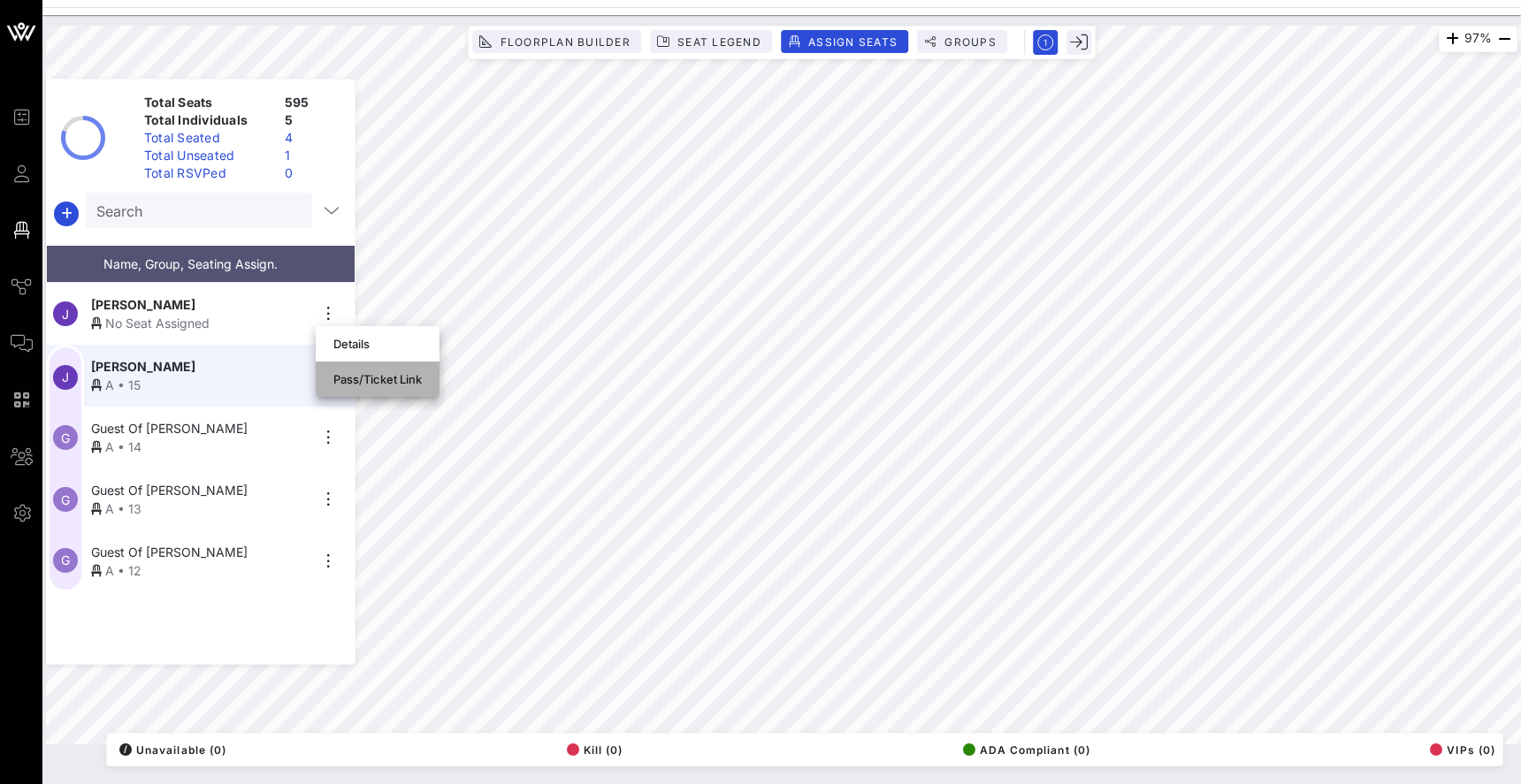
click at [354, 381] on div "Pass/Ticket Link" at bounding box center [378, 379] width 88 height 14
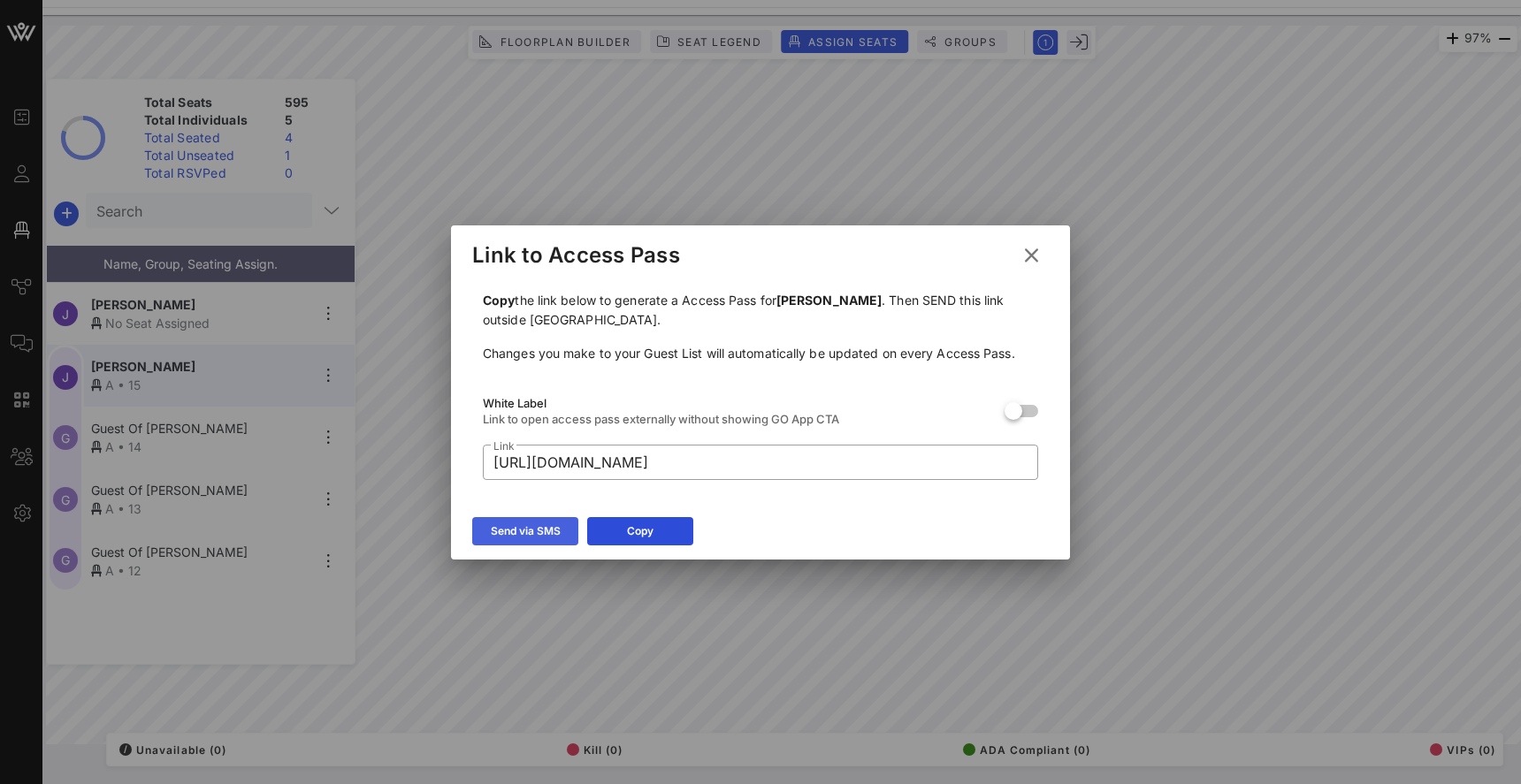
click at [541, 528] on div "Send via SMS" at bounding box center [525, 532] width 70 height 18
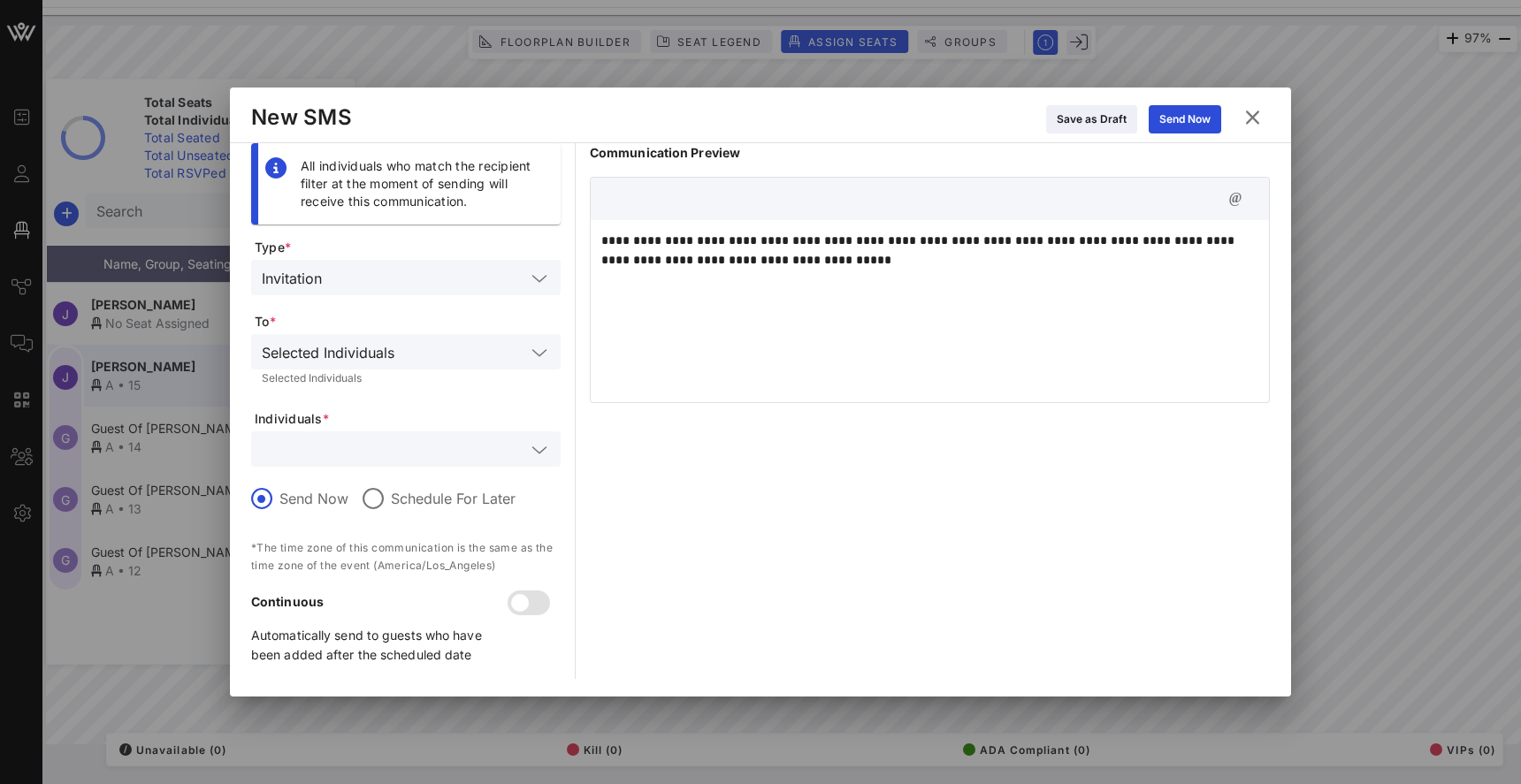
click at [1257, 116] on icon at bounding box center [1252, 117] width 25 height 23
